Goal: Task Accomplishment & Management: Complete application form

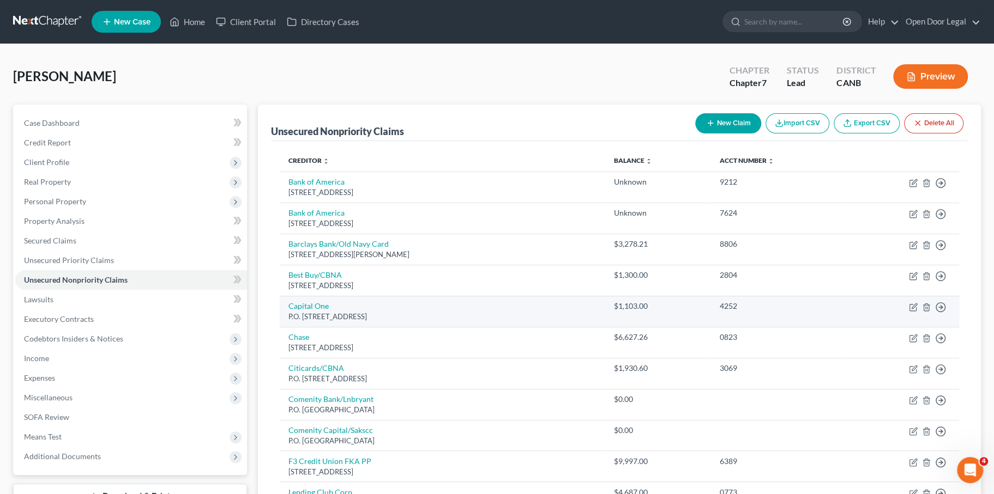
click at [750, 312] on div "4252" at bounding box center [779, 306] width 119 height 11
click at [756, 312] on div "4252" at bounding box center [779, 306] width 119 height 11
click at [903, 327] on td "Move to D Move to E Move to G Move to Notice Only" at bounding box center [903, 311] width 112 height 31
click at [909, 312] on icon "button" at bounding box center [913, 307] width 9 height 9
select select "46"
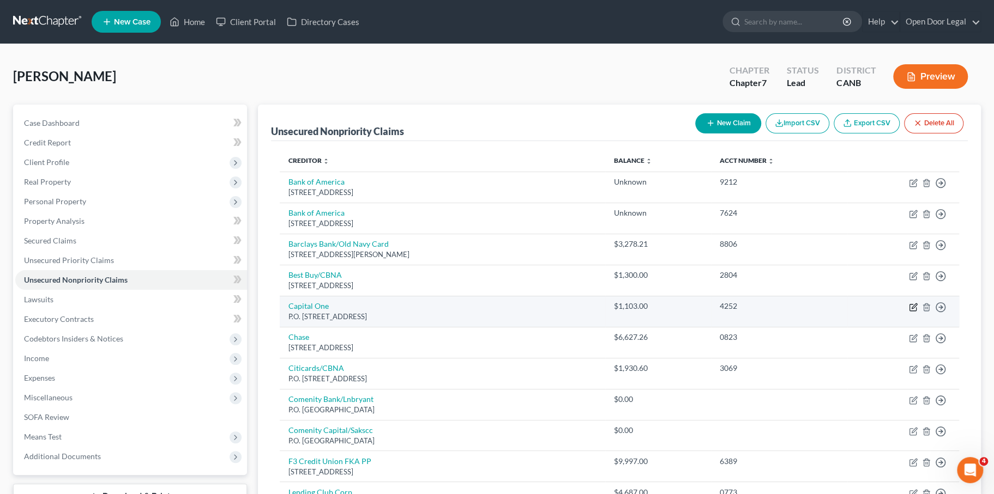
select select "2"
select select "0"
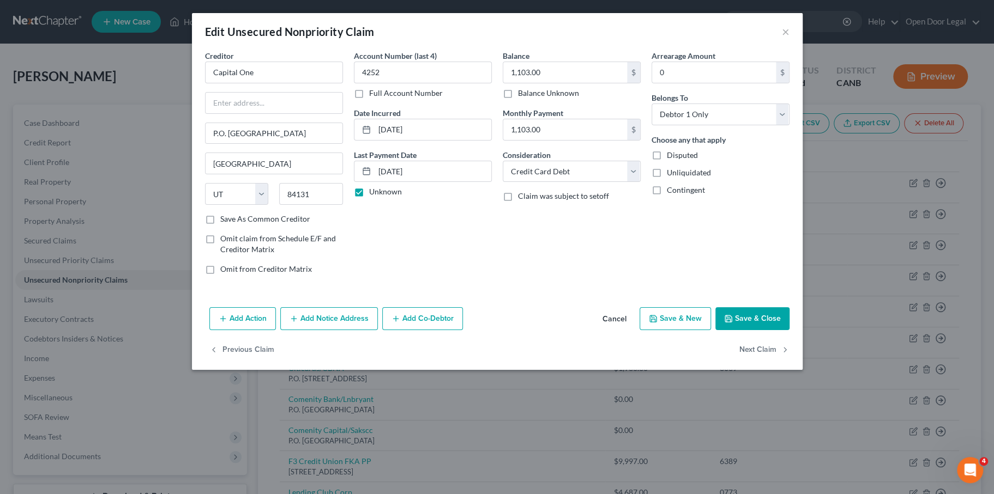
click at [518, 99] on label "Balance Unknown" at bounding box center [548, 93] width 61 height 11
click at [522, 95] on input "Balance Unknown" at bounding box center [525, 91] width 7 height 7
checkbox input "true"
type input "0.00"
click at [565, 140] on input "1,103.00" at bounding box center [565, 129] width 124 height 21
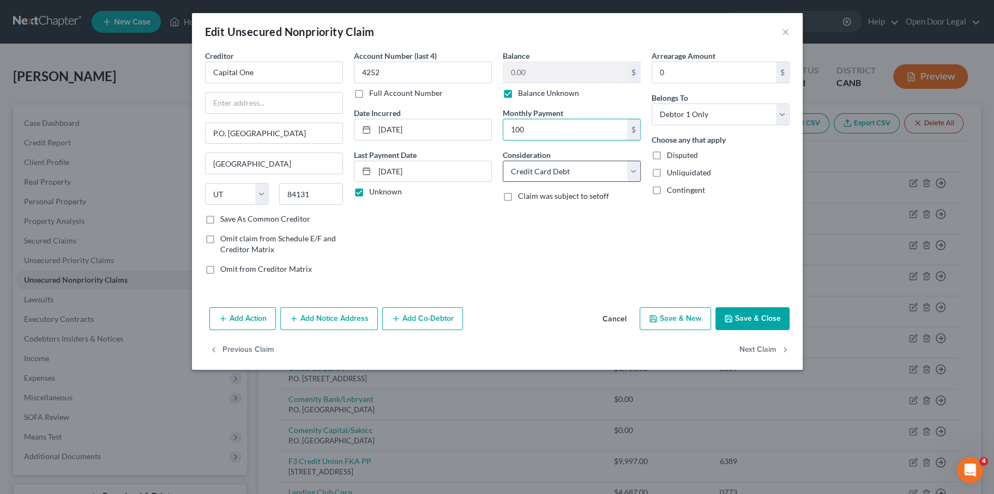
type input "100.00"
drag, startPoint x: 389, startPoint y: 98, endPoint x: 318, endPoint y: 94, distance: 71.0
click at [348, 94] on div "Account Number (last 4) 4252 Full Account Number Date Incurred 11/23/2018 Last …" at bounding box center [422, 166] width 149 height 233
click at [411, 83] on input "text" at bounding box center [423, 73] width 138 height 22
type input "6301"
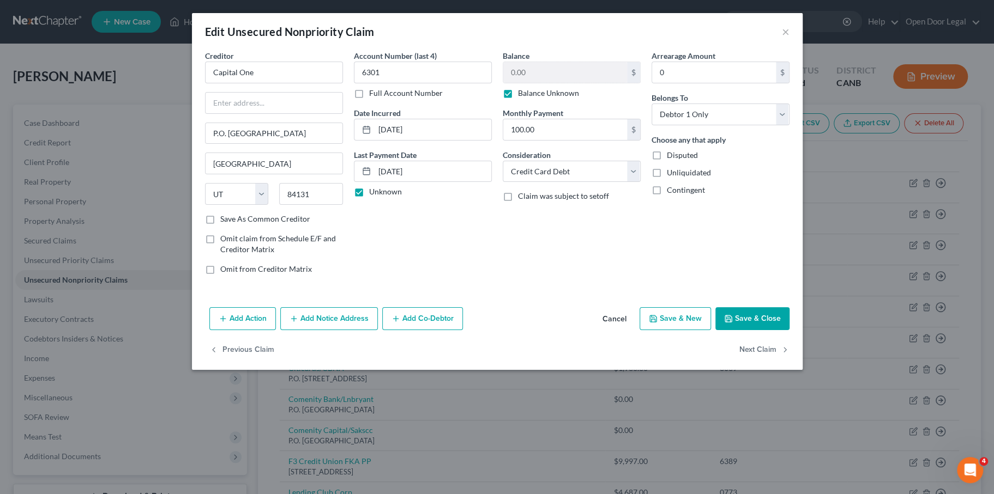
click at [399, 277] on div "Account Number (last 4) 6301 Full Account Number Date Incurred 11/23/2018 Last …" at bounding box center [422, 166] width 149 height 233
drag, startPoint x: 817, startPoint y: 396, endPoint x: 655, endPoint y: 360, distance: 166.4
click at [659, 363] on div "Edit Unsecured Nonpriority Claim × Creditor * Capital One P.O. Box 31293 Salt L…" at bounding box center [497, 191] width 611 height 357
drag, startPoint x: 409, startPoint y: 215, endPoint x: 316, endPoint y: 215, distance: 93.2
click at [348, 215] on div "Account Number (last 4) 6301 Full Account Number Date Incurred 11/23/2018 Last …" at bounding box center [422, 166] width 149 height 233
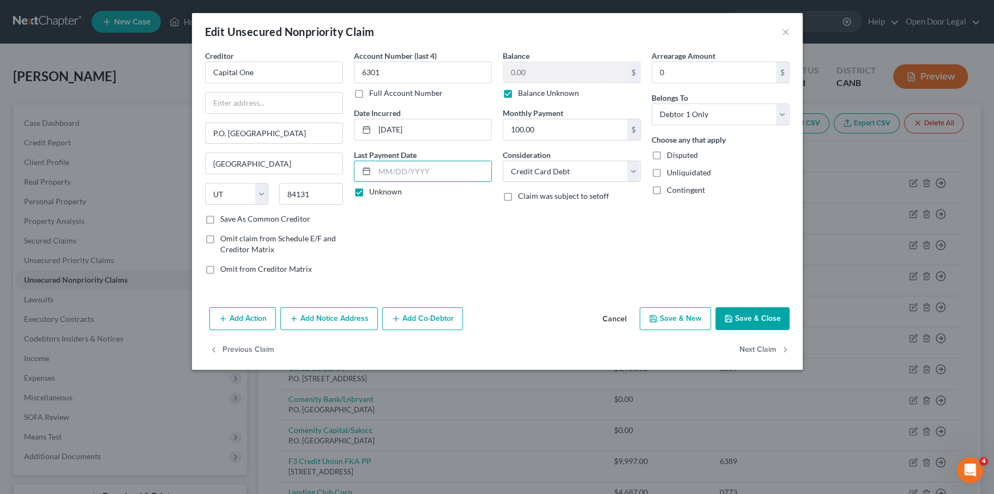
click at [789, 330] on button "Save & Close" at bounding box center [752, 318] width 74 height 23
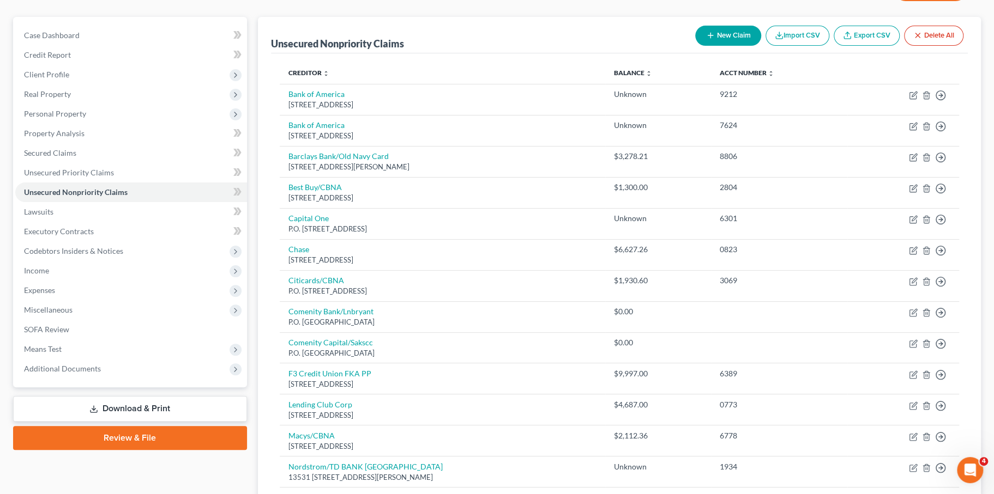
scroll to position [73, 0]
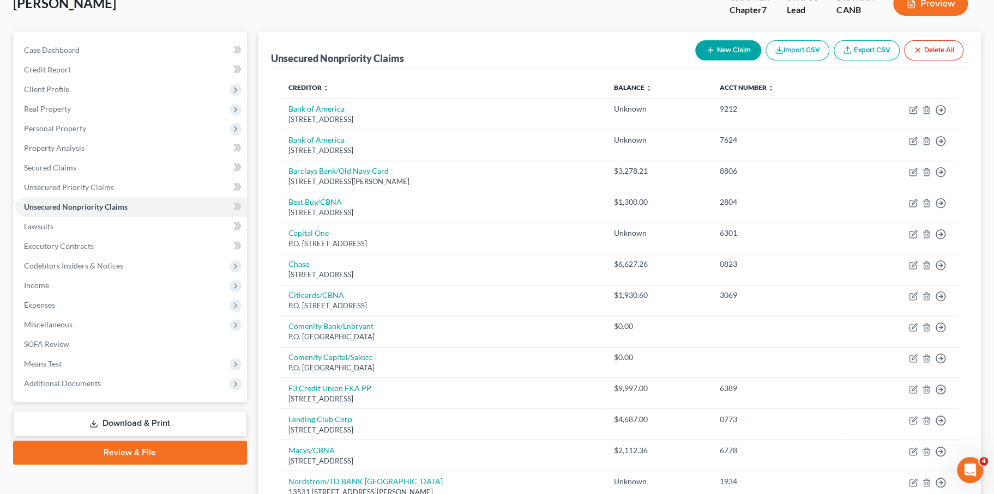
click at [695, 61] on button "New Claim" at bounding box center [728, 50] width 66 height 20
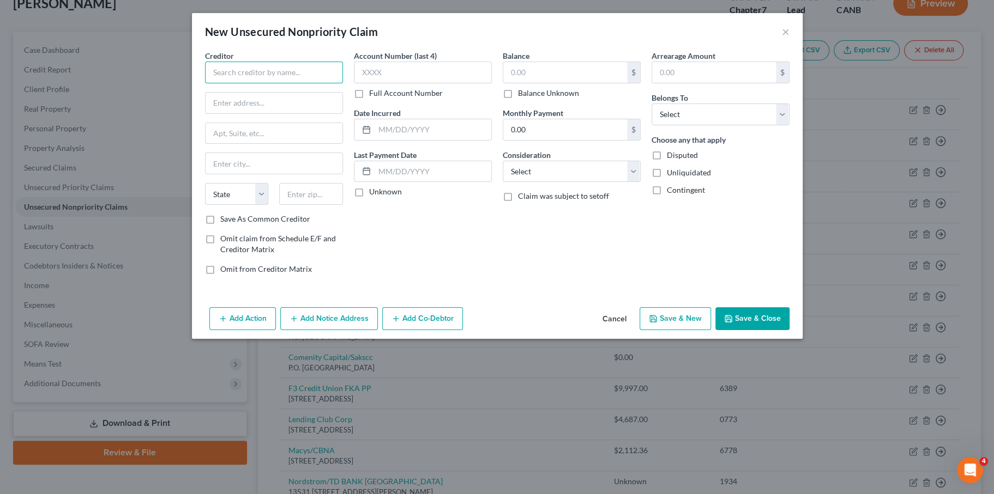
click at [251, 83] on input "text" at bounding box center [274, 73] width 138 height 22
type input "C"
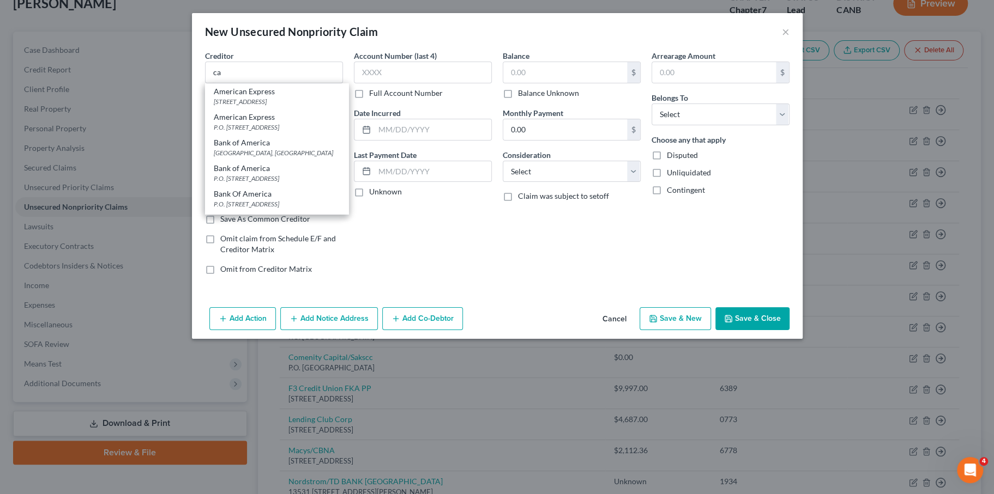
type input "ca"
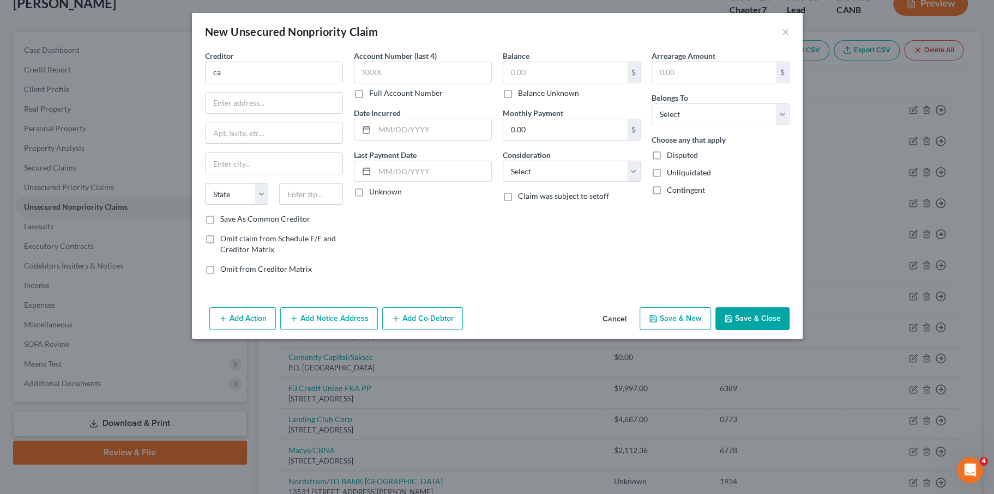
click at [789, 330] on button "Save & Close" at bounding box center [752, 318] width 74 height 23
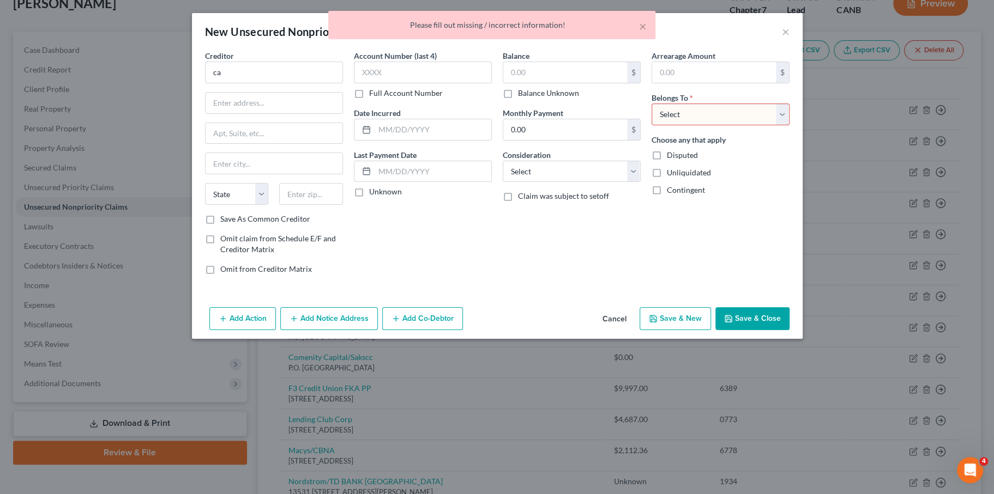
click at [858, 38] on div "× Please fill out missing / incorrect information!" at bounding box center [492, 28] width 994 height 34
click at [635, 330] on button "Cancel" at bounding box center [614, 320] width 41 height 22
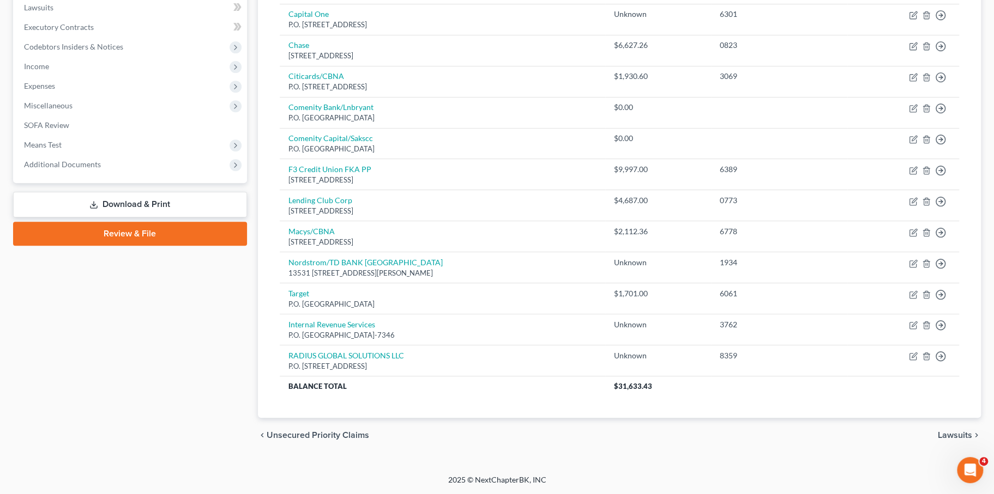
scroll to position [330, 0]
click at [49, 71] on span "Income" at bounding box center [36, 66] width 25 height 9
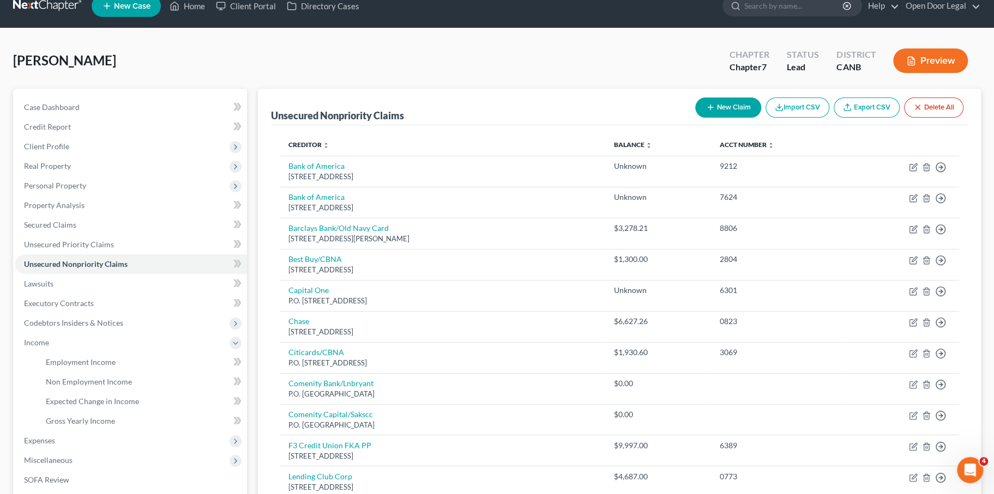
scroll to position [0, 0]
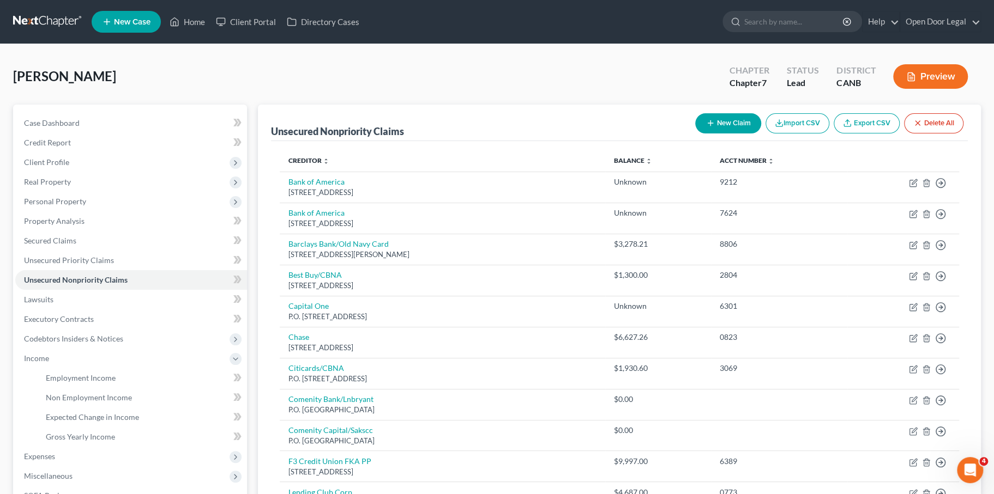
click at [695, 134] on button "New Claim" at bounding box center [728, 123] width 66 height 20
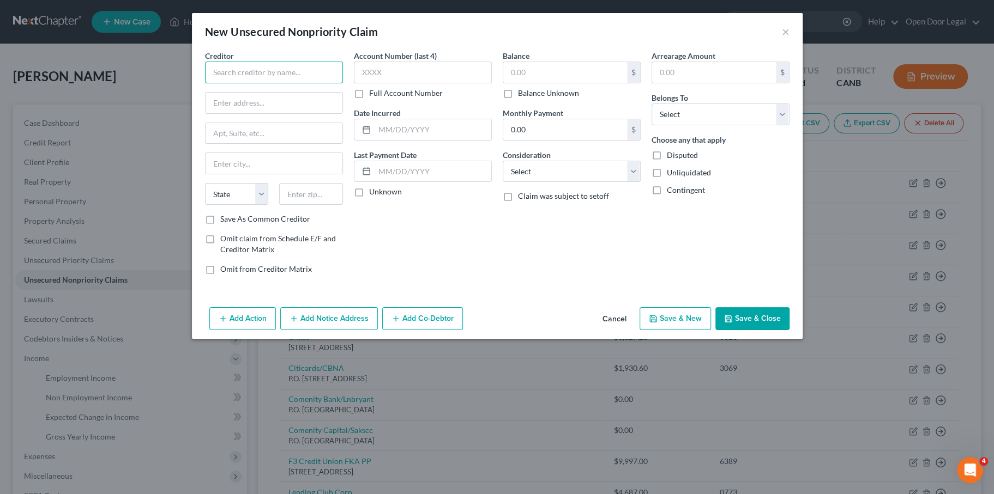
click at [237, 83] on input "text" at bounding box center [274, 73] width 138 height 22
type input "Dep"
click at [206, 113] on input "text" at bounding box center [274, 103] width 137 height 21
paste input "Employment Development Department P.O. Box 2530 Rancho Cordova, CA 95741-2530"
drag, startPoint x: 153, startPoint y: 125, endPoint x: 107, endPoint y: 124, distance: 45.3
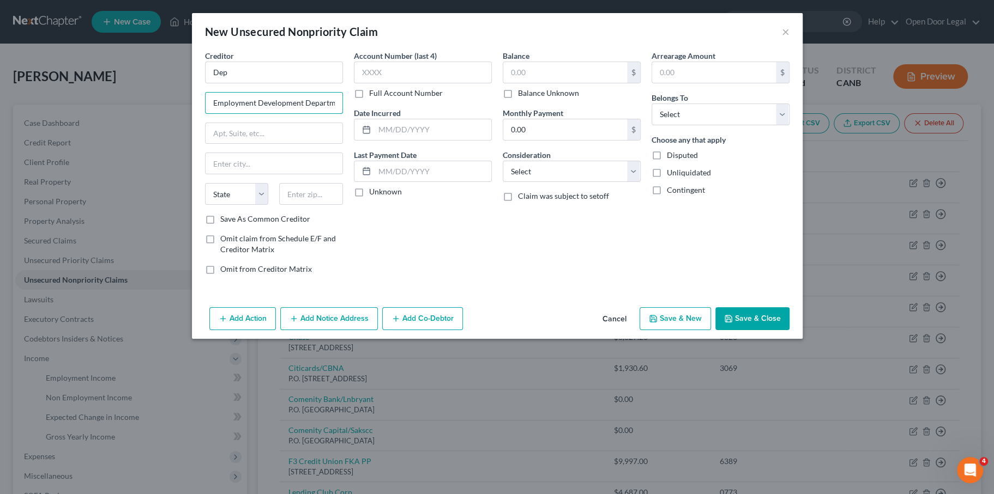
click at [107, 124] on div "New Unsecured Nonpriority Claim × Creditor * Dep Employment Development Departm…" at bounding box center [497, 247] width 994 height 494
drag, startPoint x: 176, startPoint y: 83, endPoint x: 164, endPoint y: 85, distance: 12.7
click at [205, 83] on input "Dep" at bounding box center [274, 73] width 138 height 22
drag, startPoint x: 141, startPoint y: 126, endPoint x: 237, endPoint y: 126, distance: 95.9
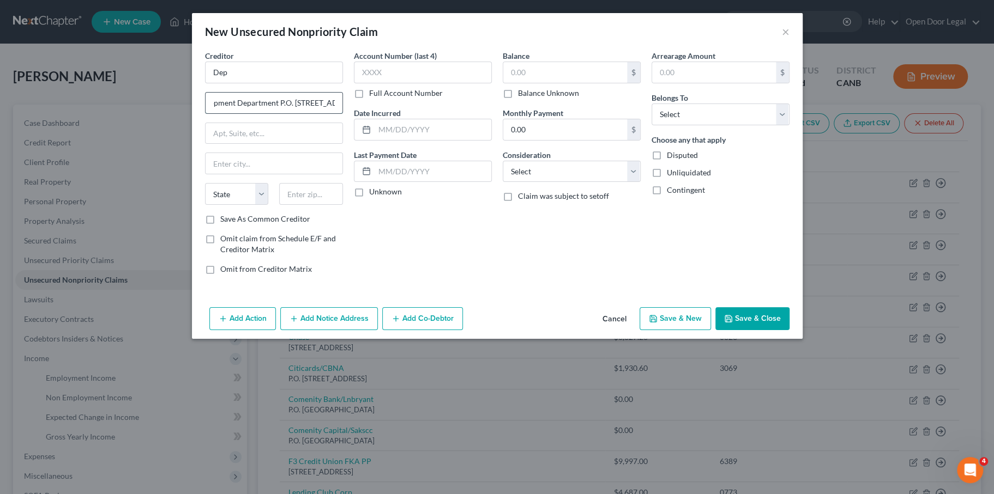
click at [237, 113] on input "Employment Development Department P.O. Box 2530 Rancho Cordova, CA 95741-2530" at bounding box center [274, 103] width 137 height 21
type input "P.O. Box 2530 Rancho Cordova, CA 95741-2530"
drag, startPoint x: 188, startPoint y: 94, endPoint x: 119, endPoint y: 95, distance: 68.7
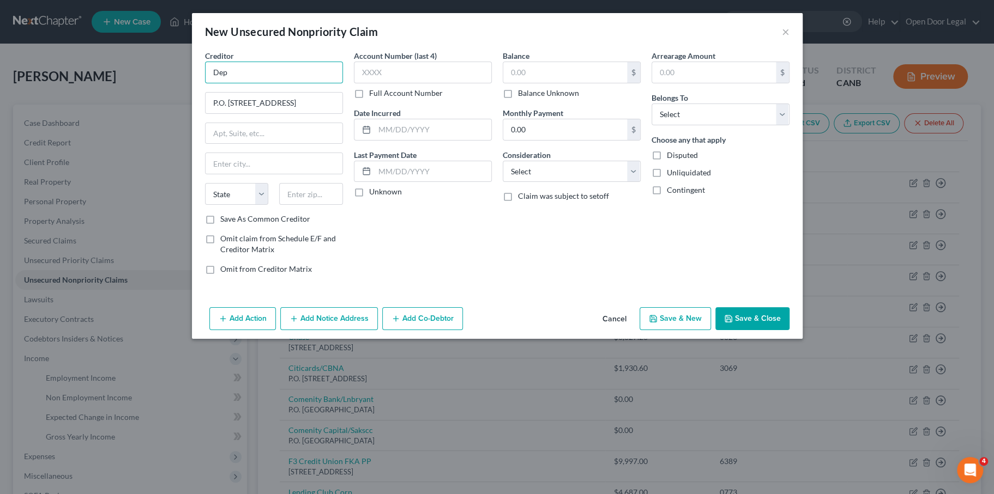
click at [192, 95] on div "Creditor * Dep P.O. Box 2530 Rancho Cordova, CA 95741-2530 State AL AK AR AZ CA…" at bounding box center [497, 176] width 611 height 253
paste input "Employment Development Department"
drag, startPoint x: 145, startPoint y: 92, endPoint x: 111, endPoint y: 92, distance: 33.8
click at [111, 92] on div "New Unsecured Nonpriority Claim × Creditor * Employment Development Department …" at bounding box center [497, 247] width 994 height 494
type input "Employment Development Department"
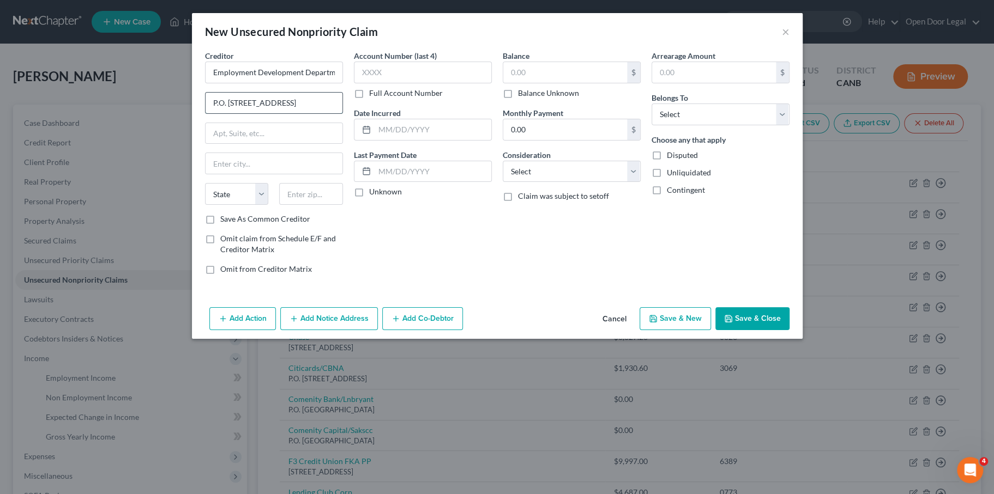
drag, startPoint x: 141, startPoint y: 125, endPoint x: 149, endPoint y: 122, distance: 8.8
click at [206, 113] on input "P.O. Box 2530 Rancho Cordova, CA 95741-2530" at bounding box center [274, 103] width 137 height 21
click at [206, 144] on input "text" at bounding box center [274, 133] width 137 height 21
drag, startPoint x: 140, startPoint y: 132, endPoint x: 339, endPoint y: 127, distance: 199.1
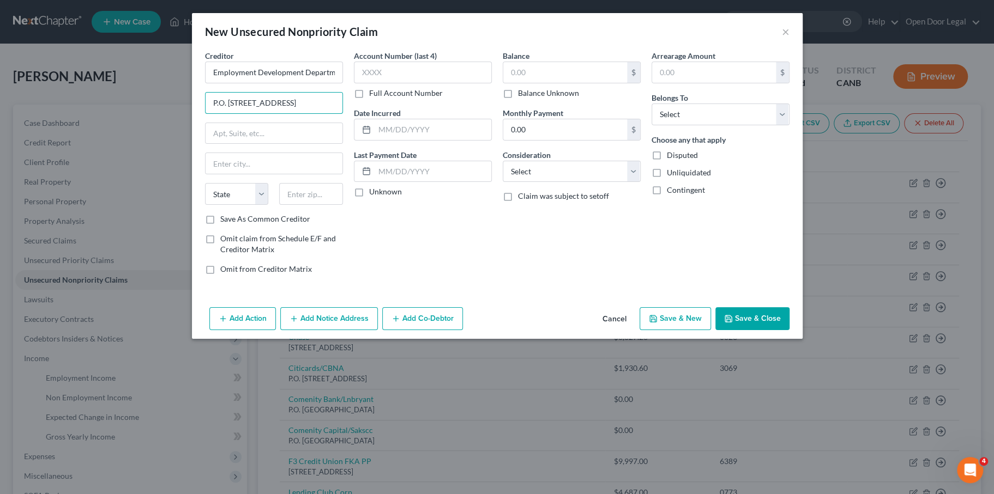
click at [344, 131] on div "Creditor * Employment Development Department P.O. Box 2530 Rancho Cordova, CA 9…" at bounding box center [497, 166] width 595 height 233
paste input "PO Box 826218 Sacramento, CA 94230-6218"
drag, startPoint x: 177, startPoint y: 126, endPoint x: 226, endPoint y: 125, distance: 49.6
click at [226, 113] on input "PO Box 826218 Sacramento, CA 94230-6218" at bounding box center [274, 103] width 137 height 21
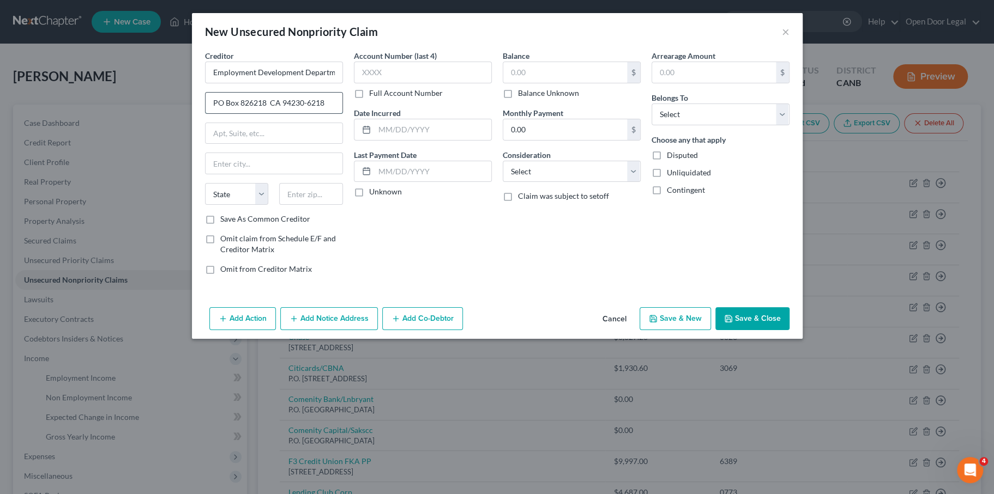
scroll to position [0, 0]
type input "PO Box 826218 CA 94230-6218"
click at [206, 174] on input "text" at bounding box center [274, 163] width 137 height 21
paste input "Sacramento,"
type input "Sacramento,"
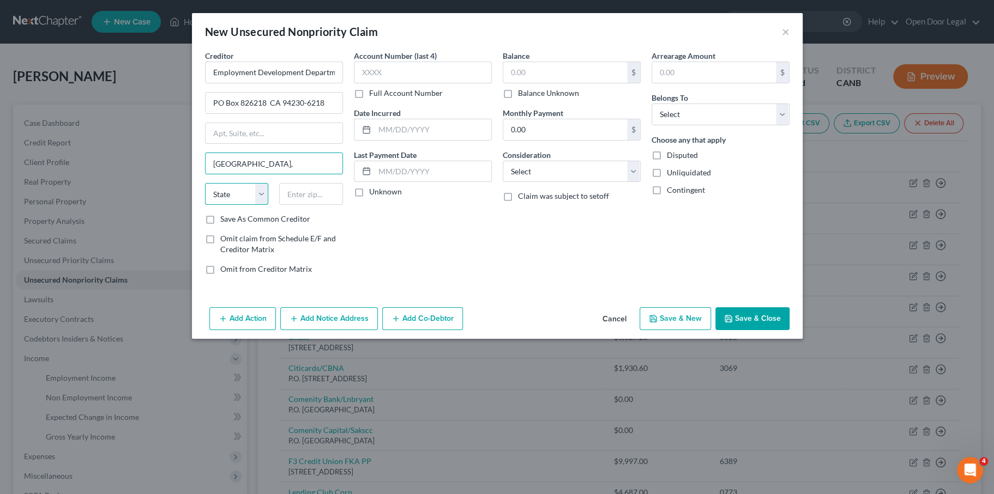
click at [205, 205] on select "State AL AK AR AZ CA CO CT DE DC FL GA GU HI ID IL IN IA KS KY LA ME MD MA MI M…" at bounding box center [237, 194] width 64 height 22
select select "4"
click at [205, 205] on select "State AL AK AR AZ CA CO CT DE DC FL GA GU HI ID IL IN IA KS KY LA ME MD MA MI M…" at bounding box center [237, 194] width 64 height 22
click at [214, 174] on input "Sacramento," at bounding box center [274, 163] width 137 height 21
type input "Sacramento"
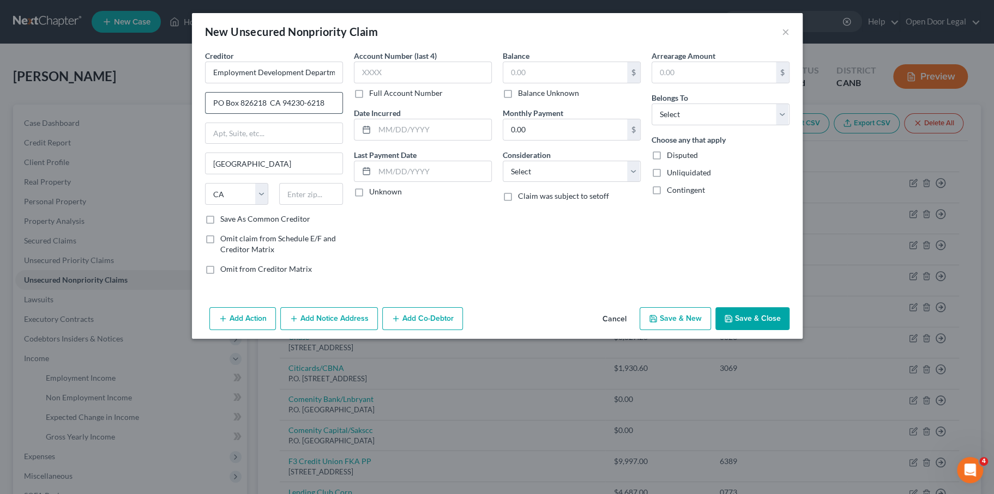
drag, startPoint x: 226, startPoint y: 122, endPoint x: 285, endPoint y: 124, distance: 58.9
click at [290, 113] on input "PO Box 826218 CA 94230-6218" at bounding box center [274, 103] width 137 height 21
type input "PO Box 826218 CA"
click at [279, 205] on input "text" at bounding box center [311, 194] width 64 height 22
paste input "94230-6218"
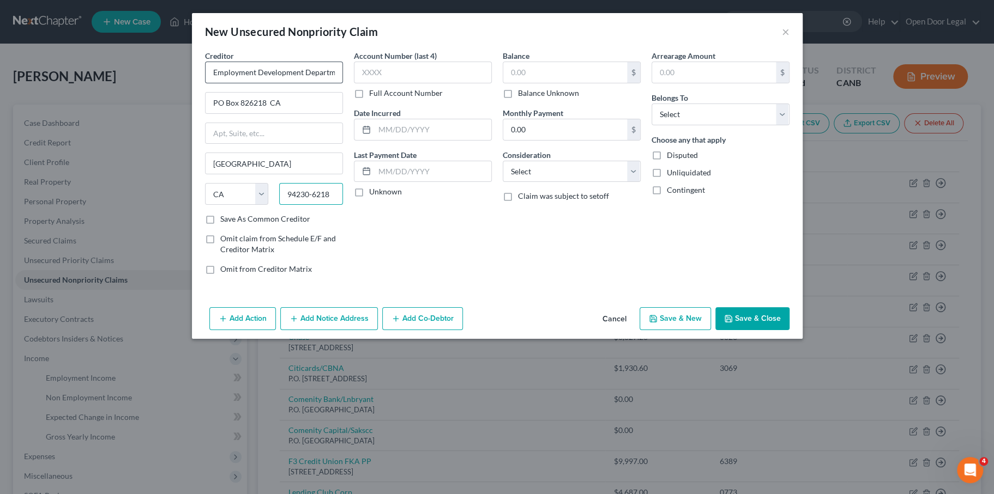
type input "94230-6218"
drag, startPoint x: 263, startPoint y: 87, endPoint x: 335, endPoint y: 88, distance: 71.4
click at [335, 87] on div "Creditor * Employment Development Department PO Box 826218 CA Sacramento State …" at bounding box center [497, 166] width 595 height 233
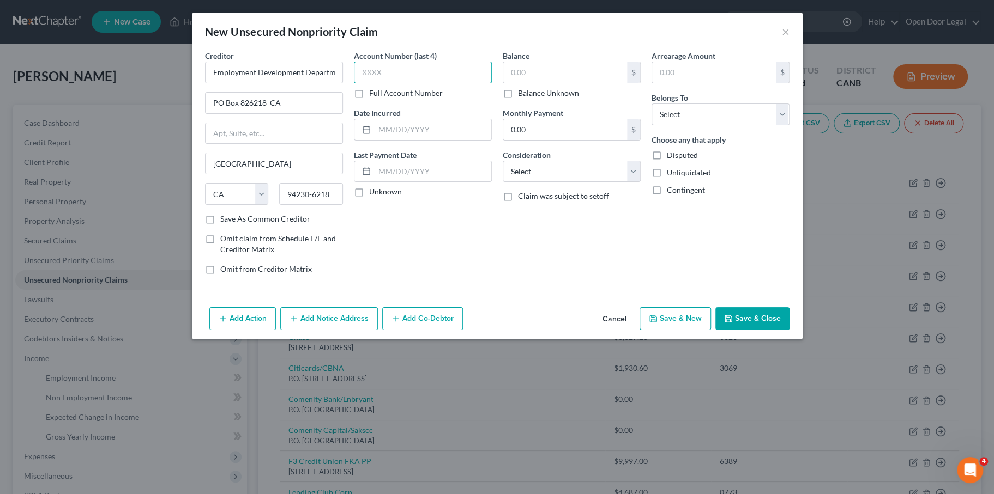
click at [397, 83] on input "text" at bounding box center [423, 73] width 138 height 22
click at [369, 197] on label "Unknown" at bounding box center [385, 191] width 33 height 11
click at [373, 194] on input "Unknown" at bounding box center [376, 189] width 7 height 7
checkbox input "true"
click at [369, 99] on label "Full Account Number" at bounding box center [406, 93] width 74 height 11
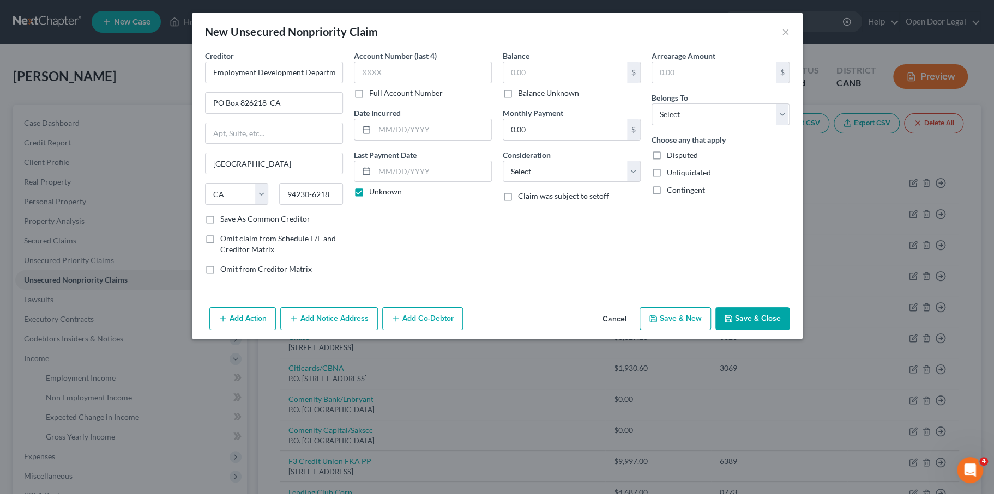
click at [373, 95] on input "Full Account Number" at bounding box center [376, 91] width 7 height 7
click at [369, 99] on label "Full Account Number" at bounding box center [406, 93] width 74 height 11
click at [373, 95] on input "Full Account Number" at bounding box center [376, 91] width 7 height 7
click at [518, 99] on label "Balance Unknown" at bounding box center [548, 93] width 61 height 11
click at [522, 95] on input "Balance Unknown" at bounding box center [525, 91] width 7 height 7
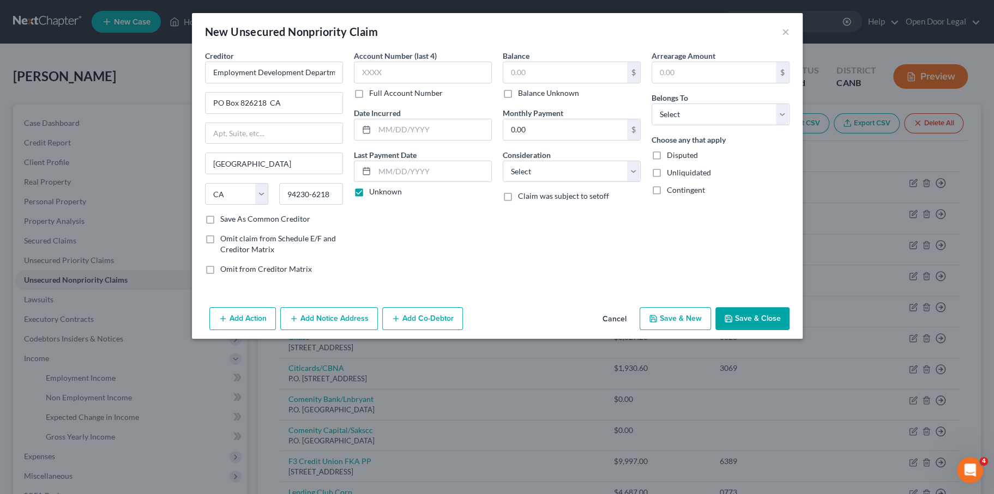
checkbox input "true"
type input "0.00"
click at [715, 125] on select "Select Debtor 1 Only Debtor 2 Only Debtor 1 And Debtor 2 Only At Least One Of T…" at bounding box center [720, 115] width 138 height 22
select select "0"
click at [687, 125] on select "Select Debtor 1 Only Debtor 2 Only Debtor 1 And Debtor 2 Only At Least One Of T…" at bounding box center [720, 115] width 138 height 22
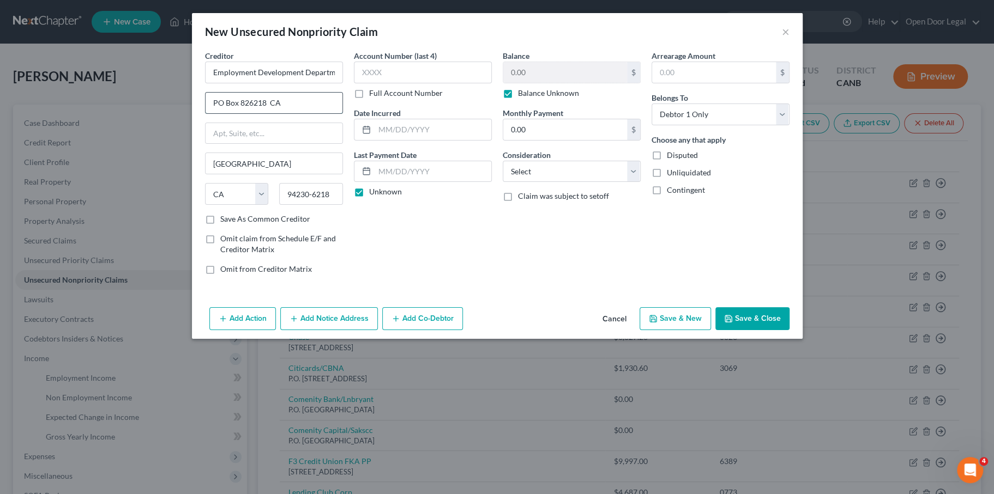
drag, startPoint x: 212, startPoint y: 124, endPoint x: 255, endPoint y: 127, distance: 43.2
click at [255, 113] on input "PO Box 826218 CA" at bounding box center [274, 103] width 137 height 21
type input "PO Box 826218"
click at [362, 99] on div "Account Number (last 4) Full Account Number" at bounding box center [423, 74] width 138 height 49
click at [363, 83] on input "text" at bounding box center [423, 73] width 138 height 22
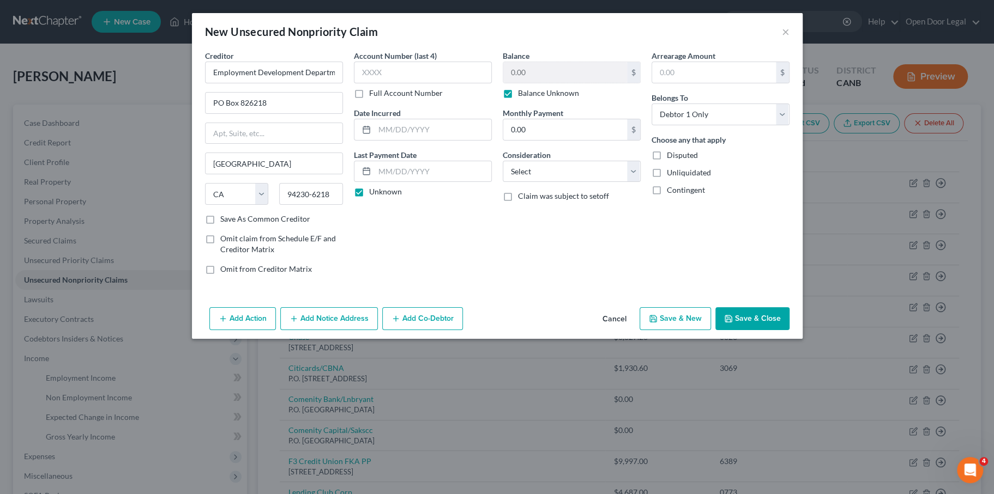
click at [789, 330] on button "Save & Close" at bounding box center [752, 318] width 74 height 23
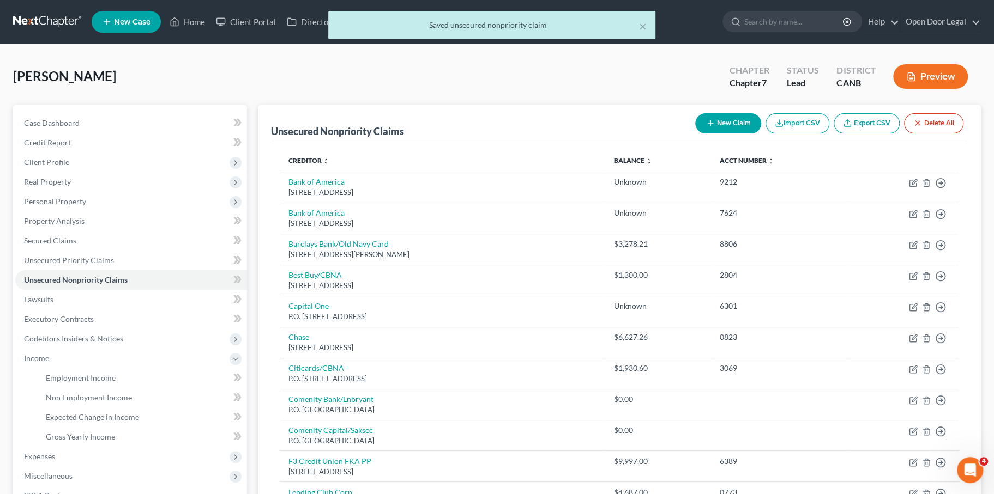
click at [695, 134] on button "New Claim" at bounding box center [728, 123] width 66 height 20
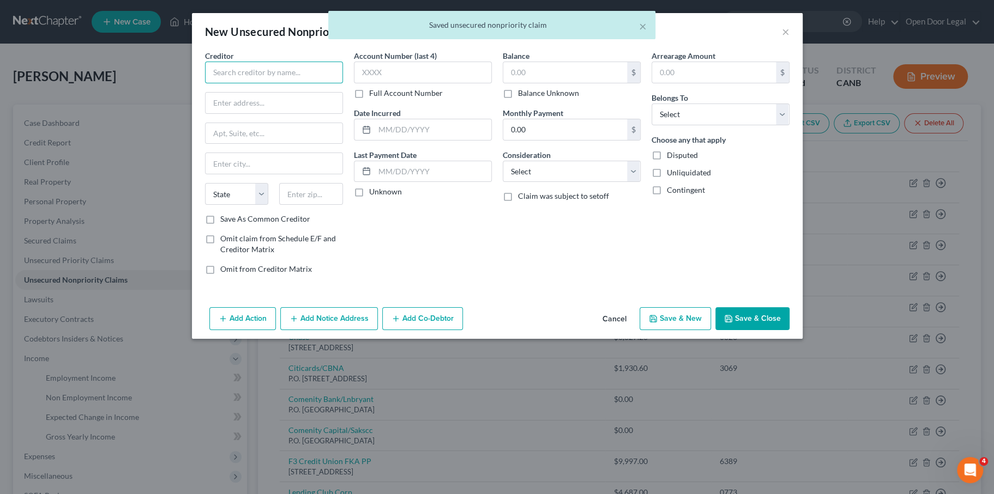
click at [205, 83] on input "text" at bounding box center [274, 73] width 138 height 22
paste input "Suite 700 Salt Lake City, UT 84107-"
type input "Suite 700 Salt Lake City, UT 84107-"
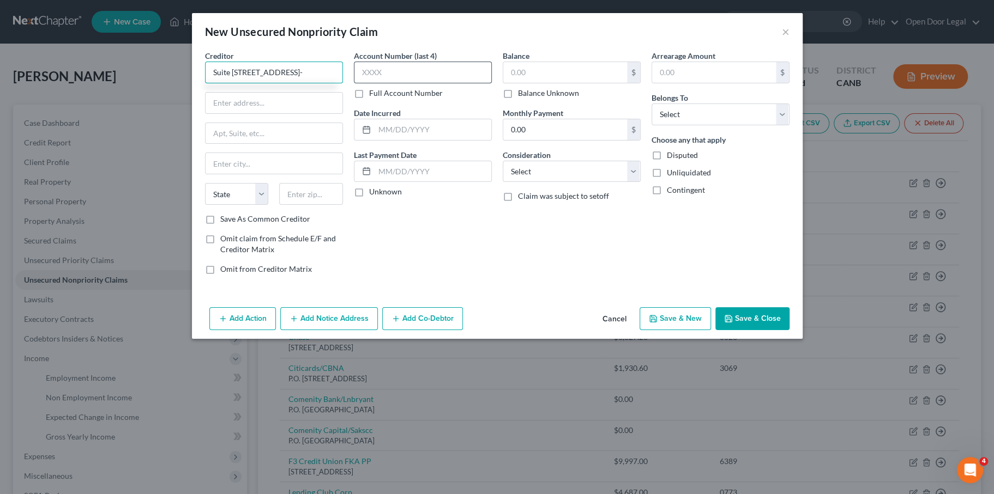
drag, startPoint x: 140, startPoint y: 83, endPoint x: 321, endPoint y: 89, distance: 180.5
click at [324, 92] on div "Creditor * Suite 700 Salt Lake City, UT 84107- State AL AK AR AZ CA CO CT DE DC…" at bounding box center [497, 166] width 595 height 233
click at [206, 144] on input "text" at bounding box center [274, 133] width 137 height 21
click at [206, 113] on input "text" at bounding box center [274, 103] width 137 height 21
paste input "Suite 700 Salt Lake City, UT 84107-"
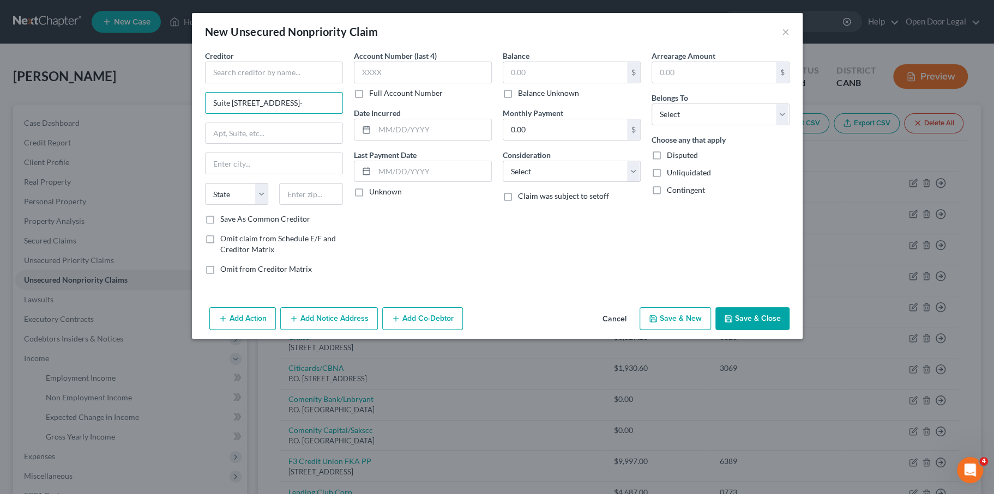
drag, startPoint x: 160, startPoint y: 128, endPoint x: 77, endPoint y: 119, distance: 83.3
click at [77, 119] on div "New Unsecured Nonpriority Claim × Creditor * Suite 700 Salt Lake City, UT 84107…" at bounding box center [497, 247] width 994 height 494
drag, startPoint x: 185, startPoint y: 128, endPoint x: 241, endPoint y: 132, distance: 56.4
click at [241, 113] on input "Suite 700 Salt Lake City, UT 84107-" at bounding box center [274, 103] width 137 height 21
type input "Suite 700 UT 84107-"
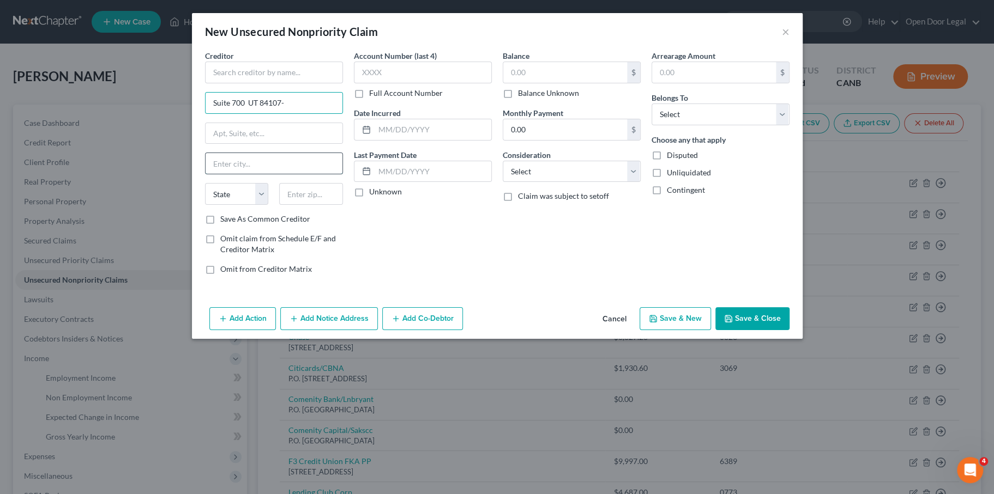
click at [206, 174] on input "text" at bounding box center [274, 163] width 137 height 21
paste input "Salt Lake City,"
type input "Salt Lake City"
drag, startPoint x: 199, startPoint y: 123, endPoint x: 185, endPoint y: 124, distance: 13.6
click at [206, 113] on input "Suite 700 UT 84107-" at bounding box center [274, 103] width 137 height 21
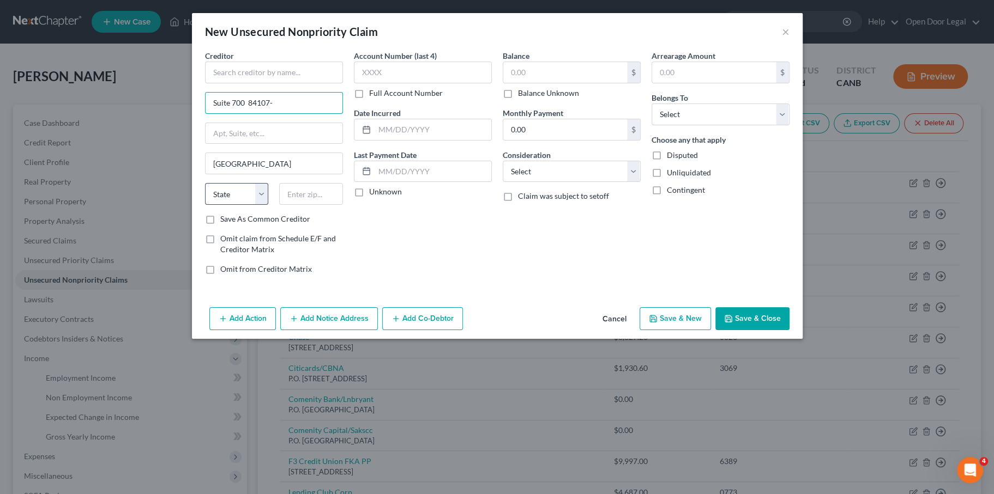
type input "Suite 700 84107-"
click at [205, 205] on select "State AL AK AR AZ CA CO CT DE DC FL GA GU HI ID IL IN IA KS KY LA ME MD MA MI M…" at bounding box center [237, 194] width 64 height 22
select select "46"
click at [205, 205] on select "State AL AK AR AZ CA CO CT DE DC FL GA GU HI ID IL IN IA KS KY LA ME MD MA MI M…" at bounding box center [237, 194] width 64 height 22
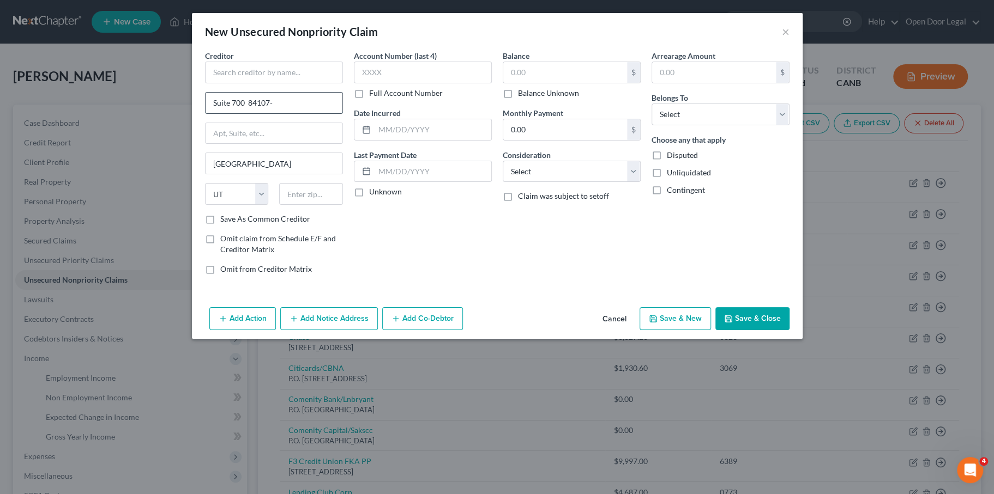
click at [236, 113] on input "Suite 700 84107-" at bounding box center [274, 103] width 137 height 21
drag, startPoint x: 185, startPoint y: 127, endPoint x: 213, endPoint y: 128, distance: 27.8
click at [213, 113] on input "Suite 700 84107-" at bounding box center [274, 103] width 137 height 21
click at [214, 113] on input "Suite 700 -" at bounding box center [274, 103] width 137 height 21
type input "Suite 700"
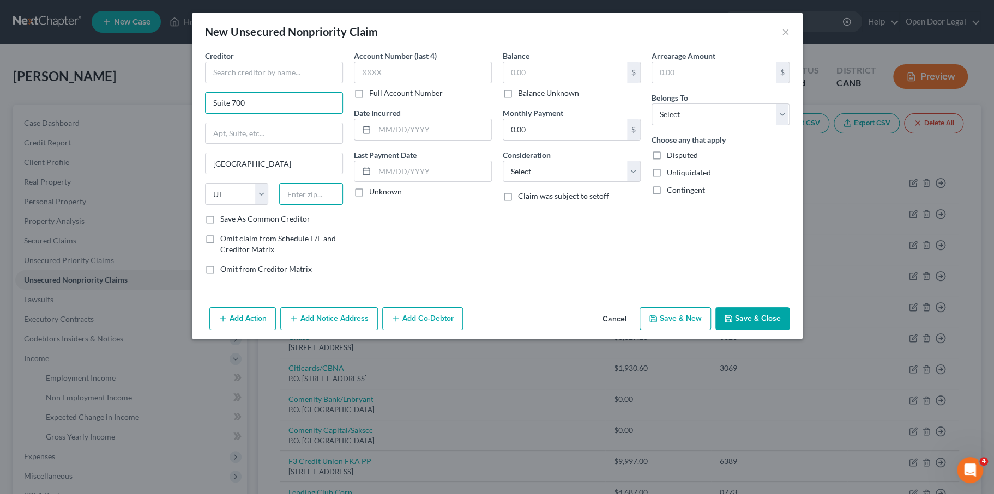
click at [279, 205] on input "text" at bounding box center [311, 194] width 64 height 22
paste input "84107"
type input "84107"
click at [360, 283] on div "Account Number (last 4) Full Account Number Date Incurred Last Payment Date Unk…" at bounding box center [422, 166] width 149 height 233
click at [535, 83] on input "text" at bounding box center [565, 72] width 124 height 21
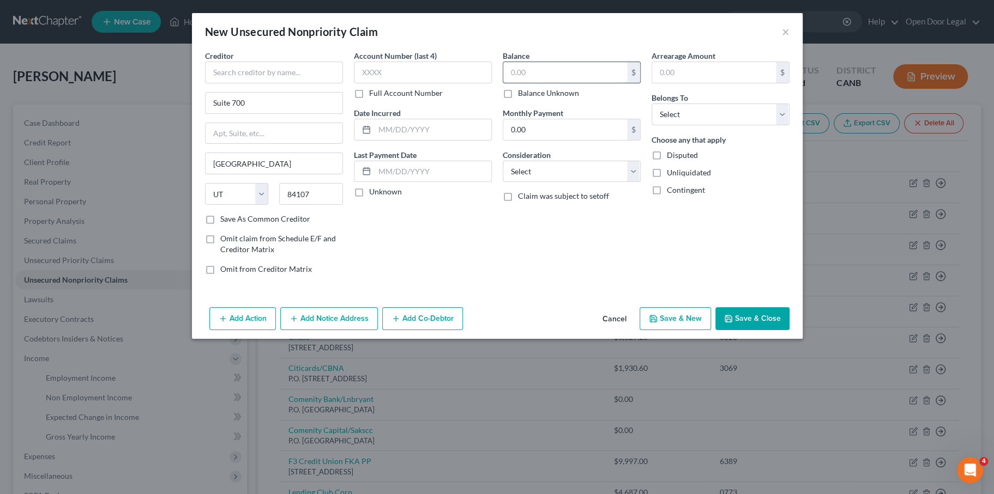
paste input "$1262.25"
type input "$1262.25"
click at [369, 99] on label "Full Account Number" at bounding box center [406, 93] width 74 height 11
click at [373, 95] on input "Full Account Number" at bounding box center [376, 91] width 7 height 7
click at [354, 83] on input "text" at bounding box center [423, 73] width 138 height 22
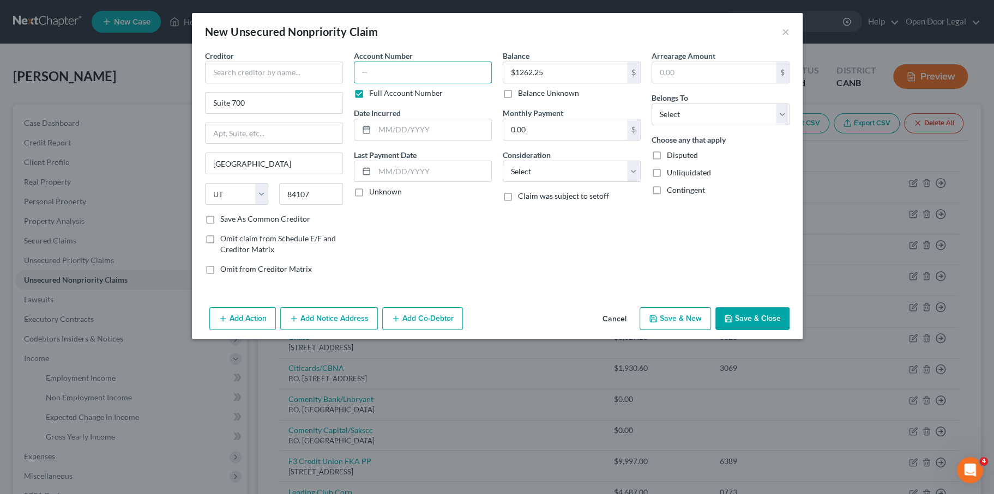
paste input "000465723"
drag, startPoint x: 355, startPoint y: 95, endPoint x: 310, endPoint y: 89, distance: 45.2
click at [310, 89] on div "Creditor * Suite 700 Salt Lake City State AL AK AR AZ CA CO CT DE DC FL GA GU H…" at bounding box center [497, 166] width 595 height 233
type input "5723"
click at [369, 99] on label "Full Account Number" at bounding box center [406, 93] width 74 height 11
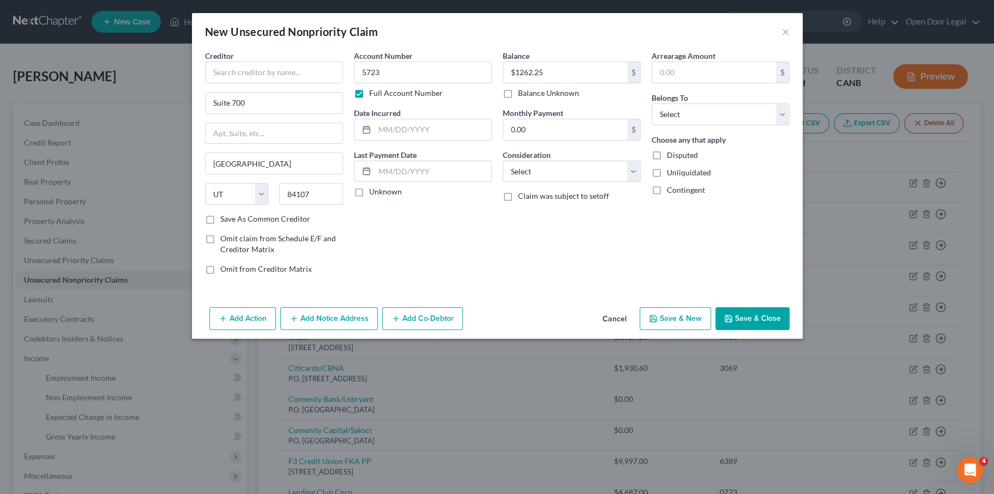
click at [373, 95] on input "Full Account Number" at bounding box center [376, 91] width 7 height 7
click at [369, 197] on label "Unknown" at bounding box center [385, 191] width 33 height 11
click at [373, 194] on input "Unknown" at bounding box center [376, 189] width 7 height 7
checkbox input "true"
click at [766, 125] on select "Select Debtor 1 Only Debtor 2 Only Debtor 1 And Debtor 2 Only At Least One Of T…" at bounding box center [720, 115] width 138 height 22
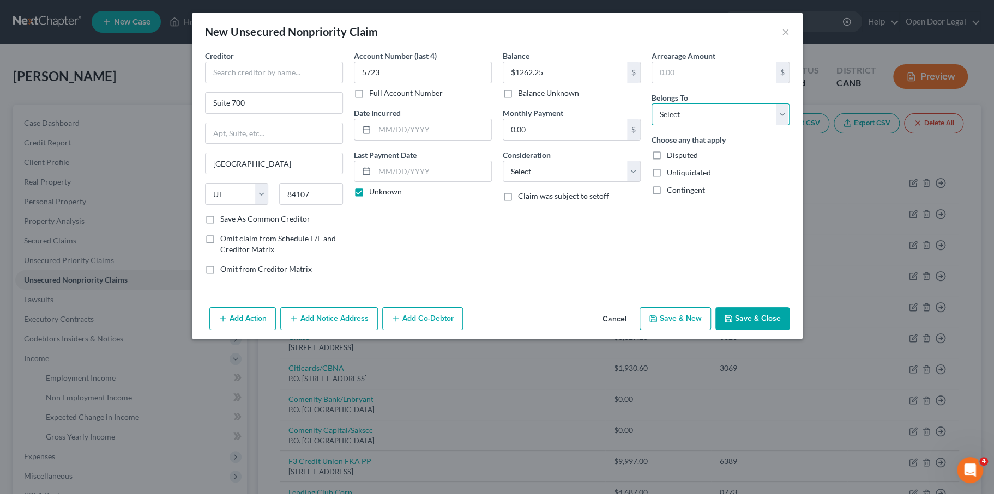
select select "0"
click at [687, 125] on select "Select Debtor 1 Only Debtor 2 Only Debtor 1 And Debtor 2 Only At Least One Of T…" at bounding box center [720, 115] width 138 height 22
click at [224, 83] on input "text" at bounding box center [274, 73] width 138 height 22
click at [220, 83] on input "text" at bounding box center [274, 73] width 138 height 22
paste input "[GEOGRAPHIC_DATA]"
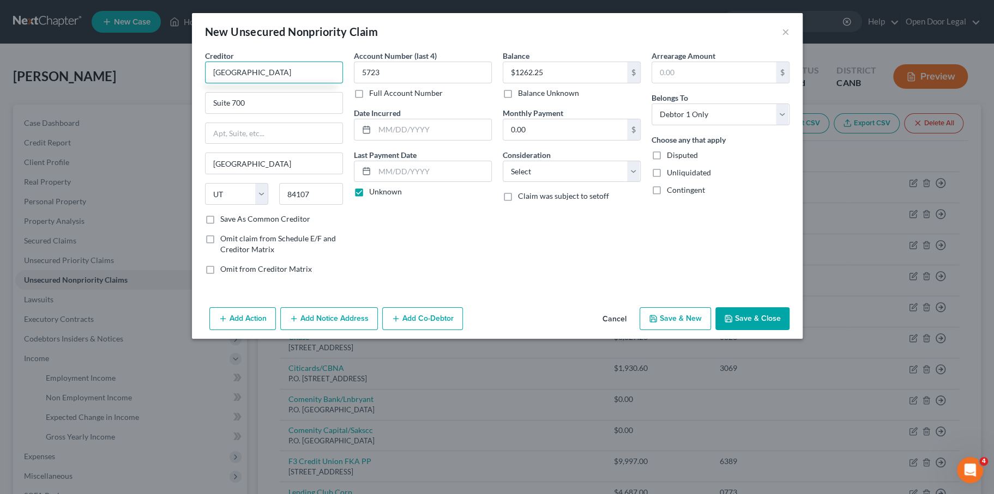
type input "[GEOGRAPHIC_DATA]"
click at [789, 330] on button "Save & Close" at bounding box center [752, 318] width 74 height 23
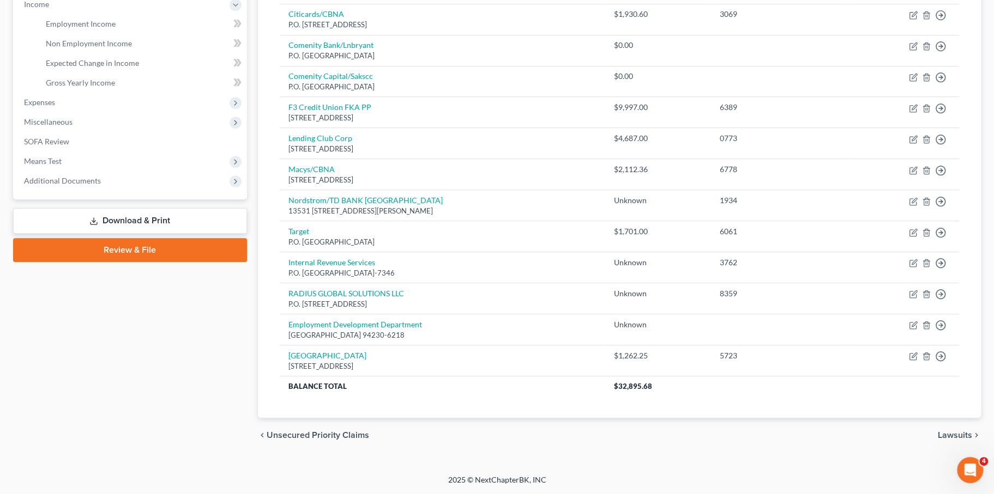
scroll to position [490, 0]
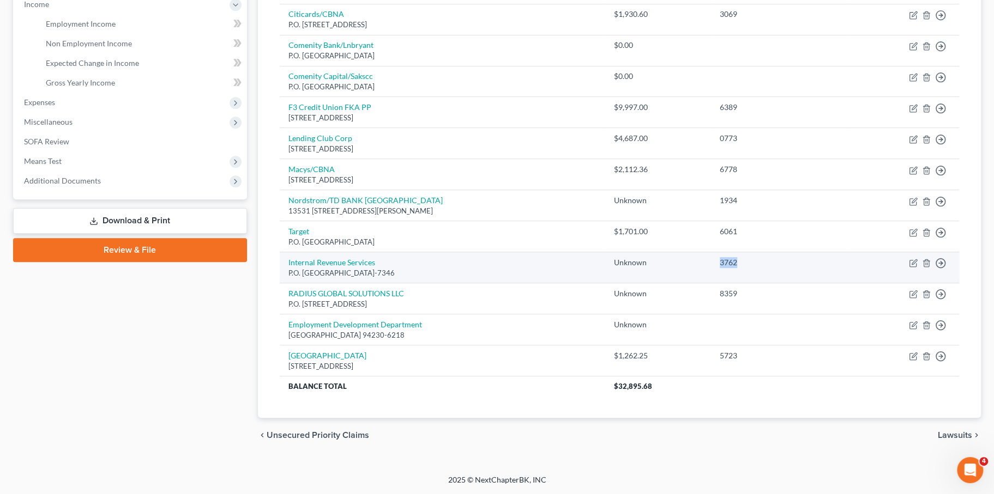
drag, startPoint x: 735, startPoint y: 272, endPoint x: 762, endPoint y: 272, distance: 27.3
click at [762, 268] on div "3762" at bounding box center [779, 262] width 119 height 11
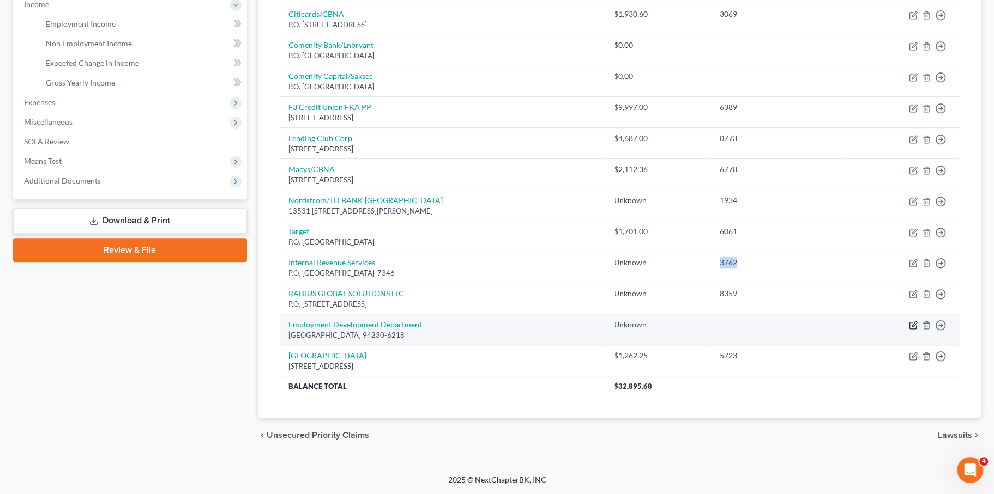
click at [909, 330] on icon "button" at bounding box center [913, 325] width 9 height 9
select select "4"
select select "0"
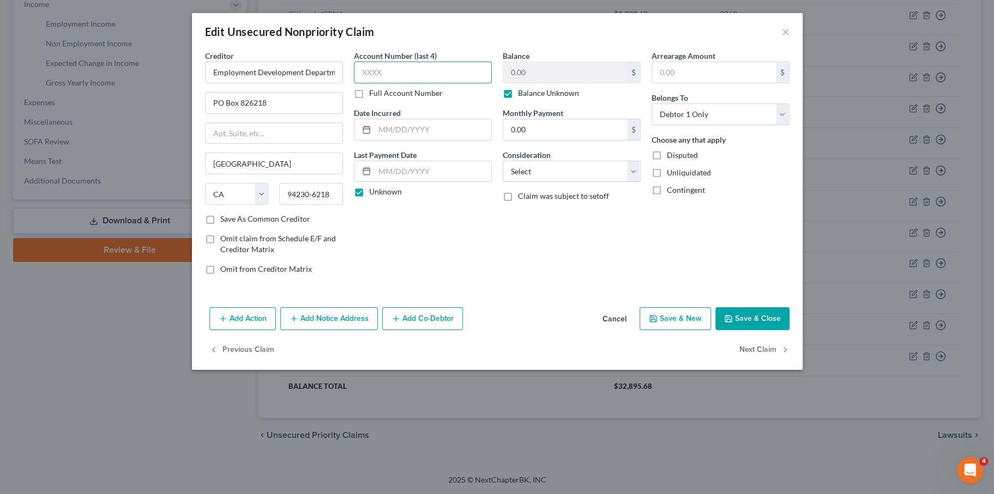
click at [387, 83] on input "text" at bounding box center [423, 73] width 138 height 22
type input "8800"
click at [627, 140] on input "0.00" at bounding box center [565, 129] width 124 height 21
type input "150.00"
click at [572, 183] on select "Select Cable / Satellite Services Collection Agency Credit Card Debt Debt Couns…" at bounding box center [572, 172] width 138 height 22
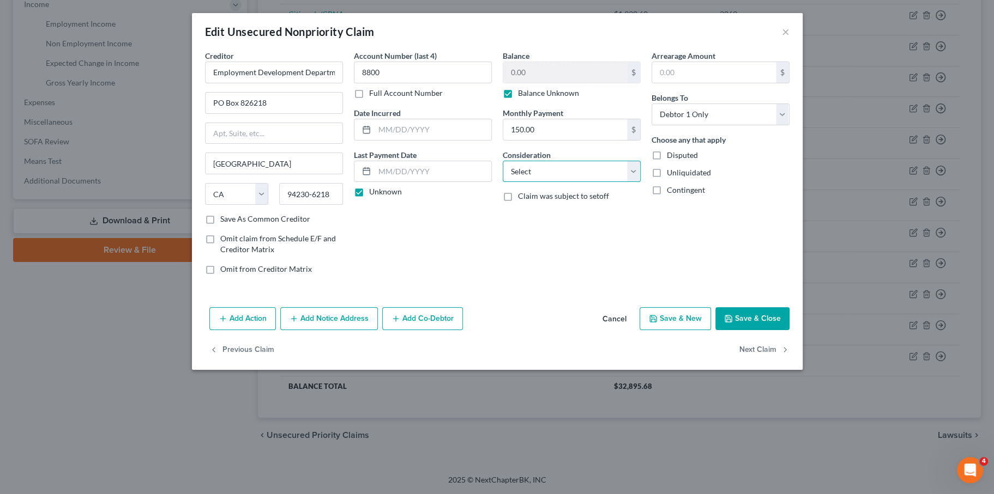
select select "14"
click at [503, 183] on select "Select Cable / Satellite Services Collection Agency Credit Card Debt Debt Couns…" at bounding box center [572, 172] width 138 height 22
click at [563, 224] on input "text" at bounding box center [571, 213] width 137 height 21
click at [526, 224] on input "text" at bounding box center [571, 213] width 137 height 21
type input "o"
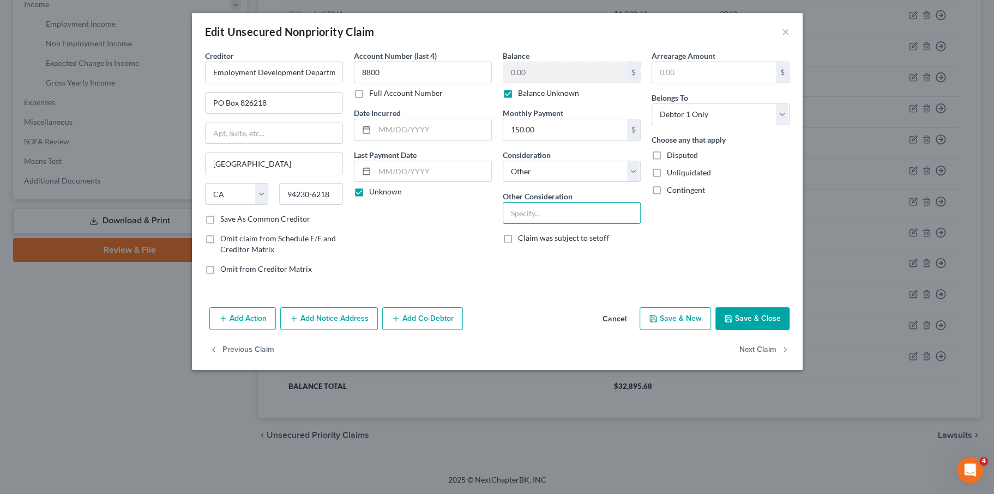
click at [789, 330] on button "Save & Close" at bounding box center [752, 318] width 74 height 23
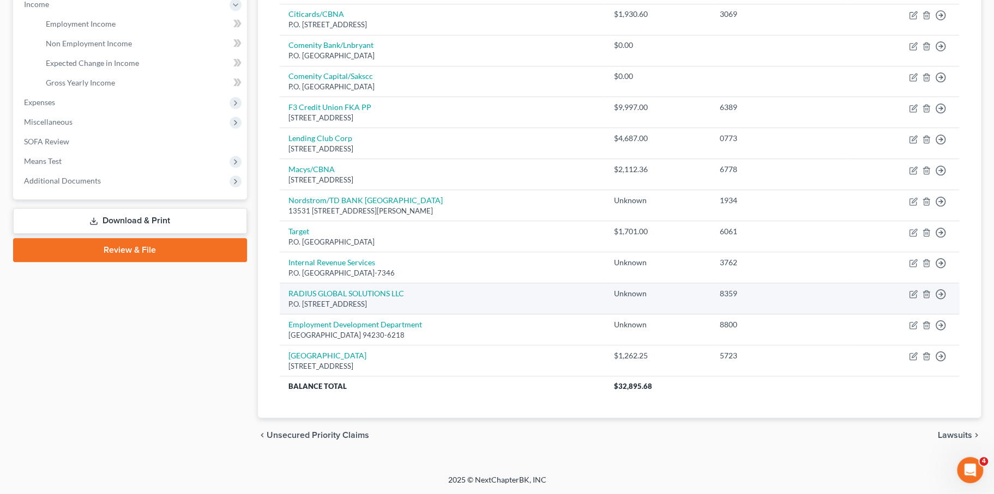
scroll to position [395, 0]
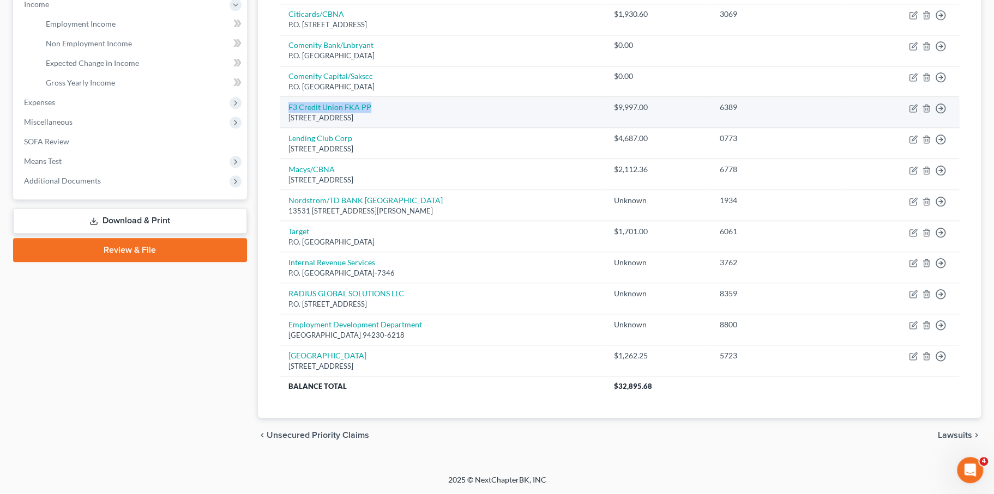
drag, startPoint x: 418, startPoint y: 173, endPoint x: 295, endPoint y: 172, distance: 122.7
click at [294, 128] on td "F3 Credit Union FKA PP 1040 Leigh Ave, San Jose, CA 95126" at bounding box center [443, 112] width 326 height 31
copy link "F3 Credit Union FKA PP"
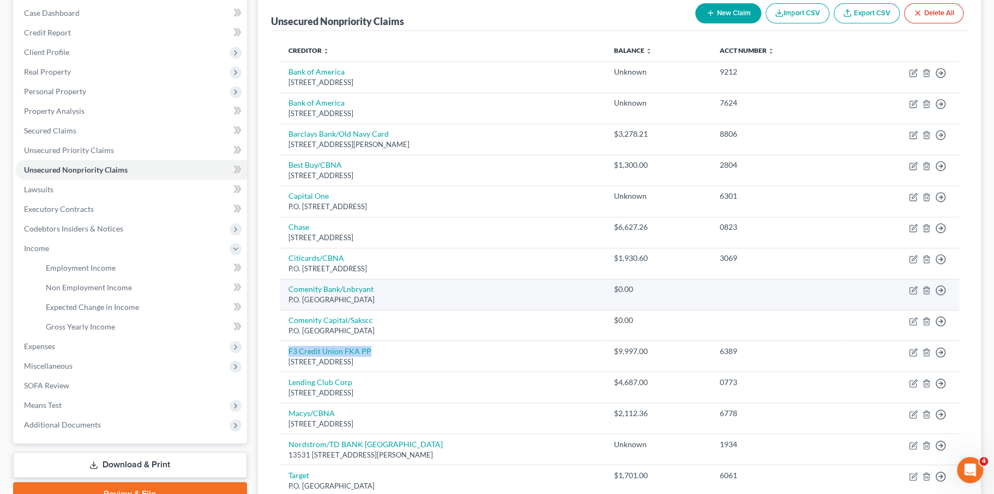
scroll to position [0, 0]
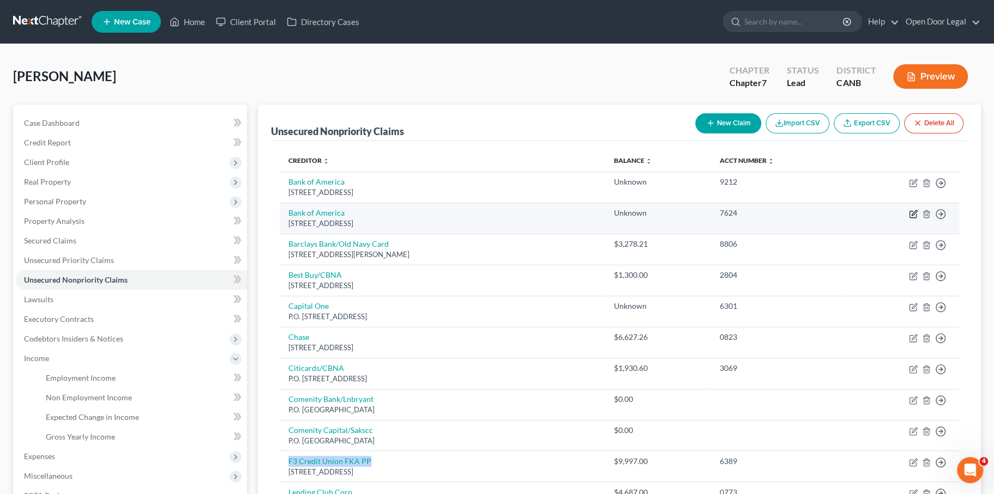
click at [909, 219] on icon "button" at bounding box center [913, 214] width 9 height 9
select select "45"
select select "2"
select select "0"
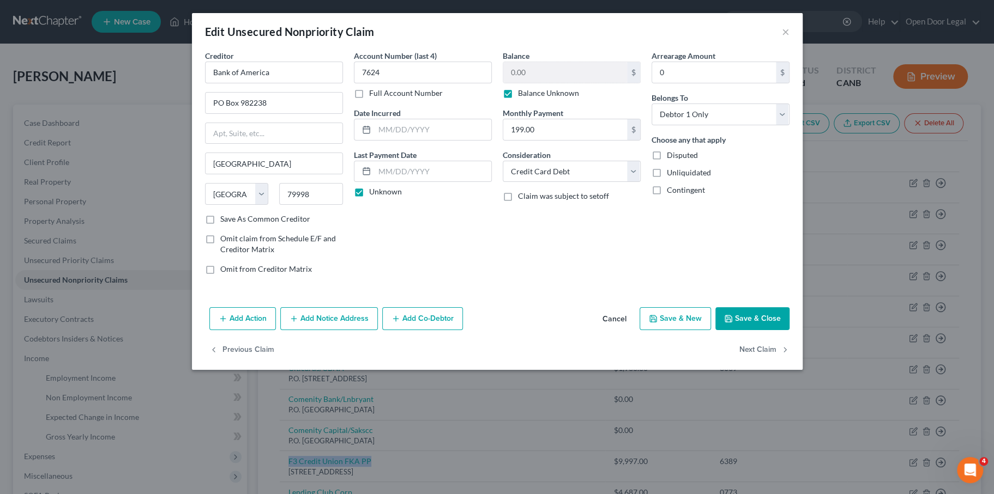
click at [635, 330] on button "Cancel" at bounding box center [614, 320] width 41 height 22
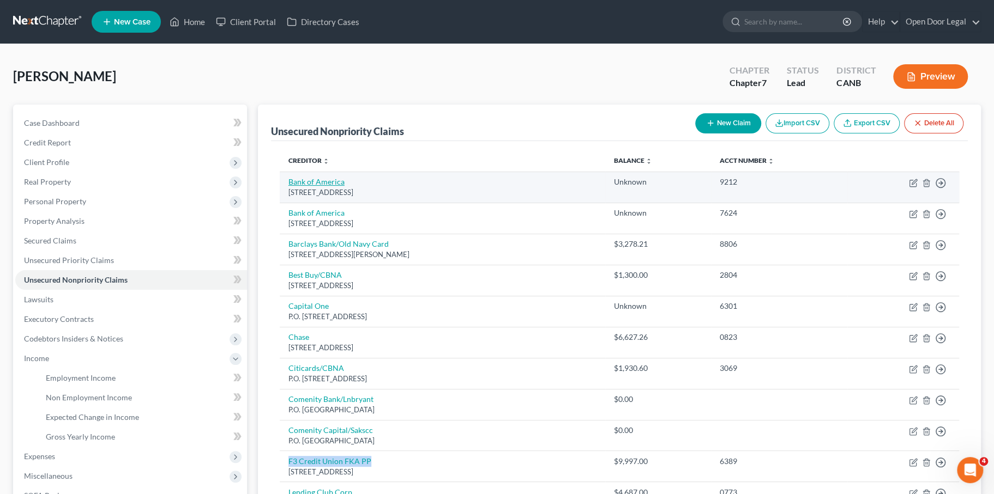
click at [327, 186] on link "Bank of America" at bounding box center [316, 181] width 56 height 9
select select "7"
select select "2"
select select "0"
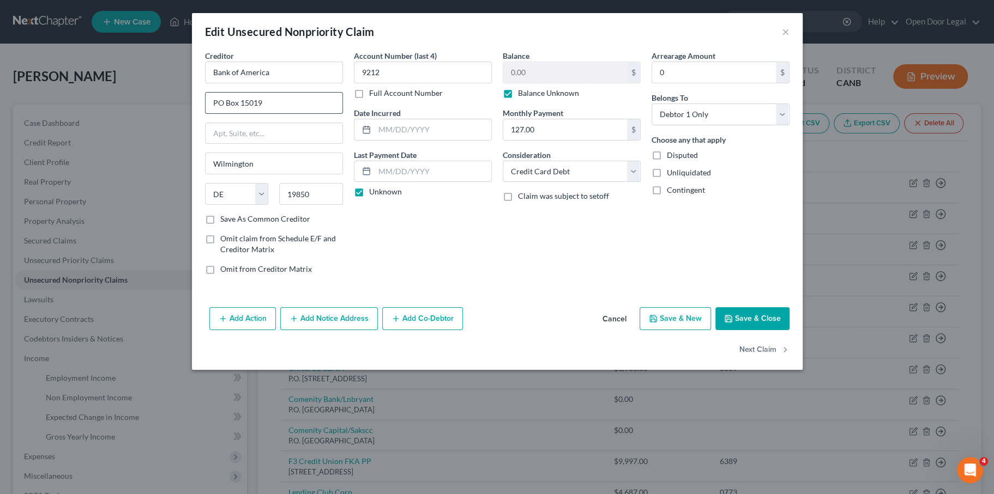
drag, startPoint x: 142, startPoint y: 126, endPoint x: 220, endPoint y: 134, distance: 78.8
click at [221, 113] on input "PO Box 15019" at bounding box center [274, 103] width 137 height 21
click at [789, 35] on button "×" at bounding box center [786, 31] width 8 height 13
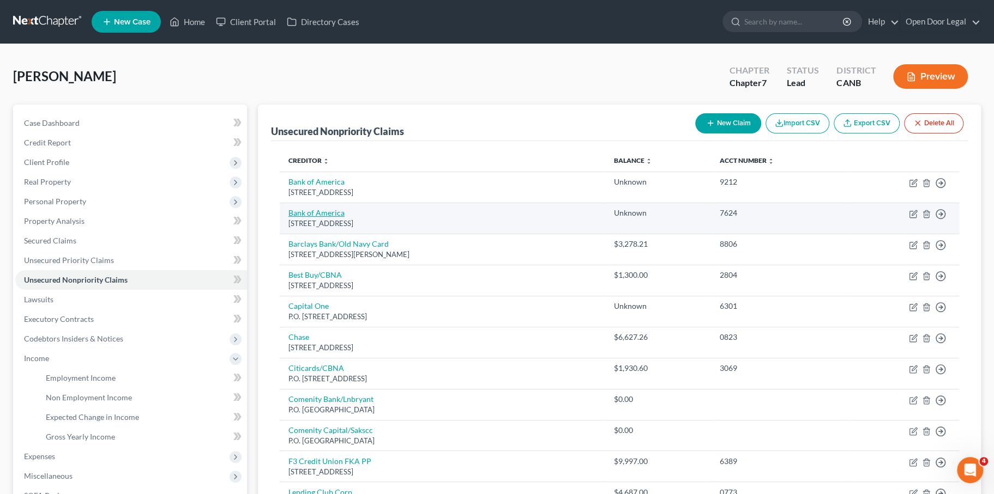
click at [345, 218] on link "Bank of America" at bounding box center [316, 212] width 56 height 9
select select "45"
select select "2"
select select "0"
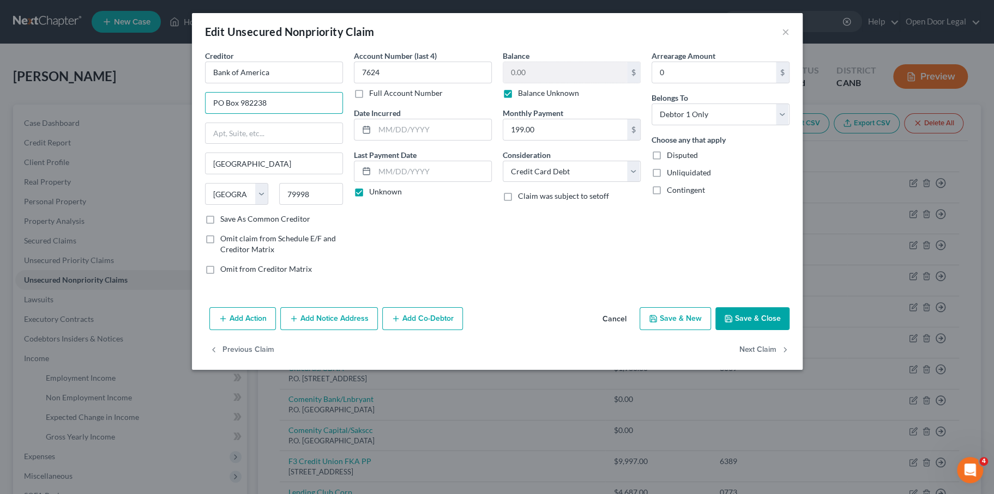
drag, startPoint x: 223, startPoint y: 134, endPoint x: 107, endPoint y: 109, distance: 118.3
click at [110, 116] on div "Edit Unsecured Nonpriority Claim × Creditor * Bank of America PO Box 982238 El …" at bounding box center [497, 247] width 994 height 494
paste input "15019"
type input "PO Box 15019"
click at [206, 174] on input "El Paso" at bounding box center [274, 163] width 137 height 21
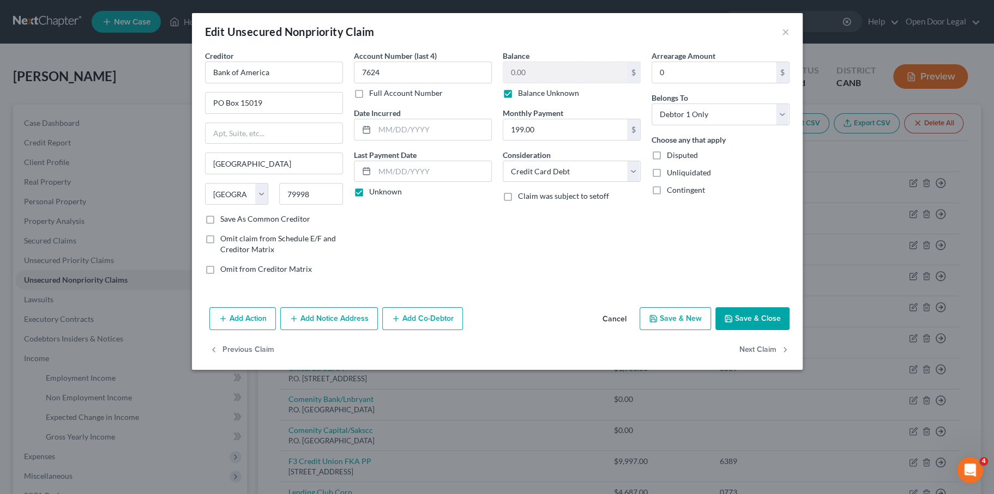
drag, startPoint x: 283, startPoint y: 20, endPoint x: 398, endPoint y: 22, distance: 114.5
click at [402, 24] on div "Edit Unsecured Nonpriority Claim ×" at bounding box center [497, 31] width 611 height 37
click at [732, 322] on icon "button" at bounding box center [728, 319] width 7 height 7
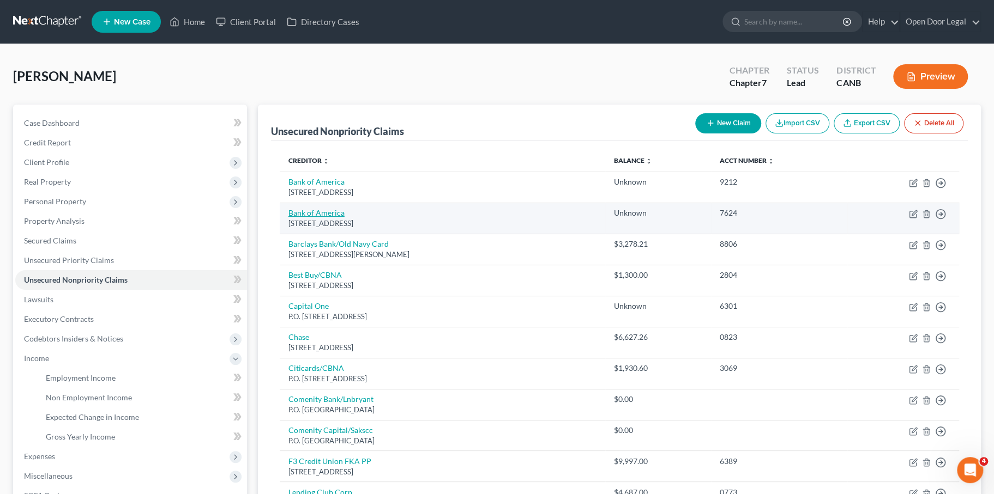
click at [345, 218] on link "Bank of America" at bounding box center [316, 212] width 56 height 9
select select "45"
select select "2"
select select "0"
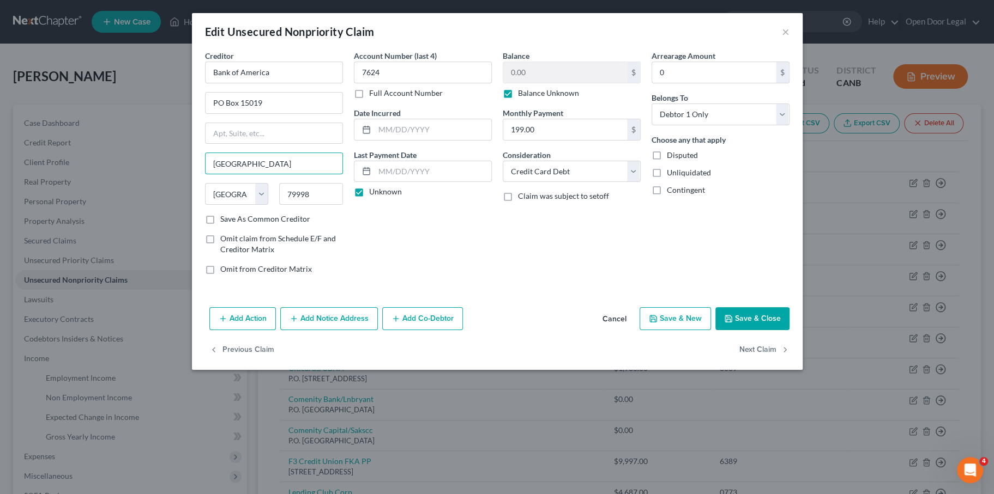
drag, startPoint x: 197, startPoint y: 200, endPoint x: 101, endPoint y: 195, distance: 96.1
click at [101, 198] on div "Edit Unsecured Nonpriority Claim × Creditor * Bank of America PO Box 15019 El P…" at bounding box center [497, 247] width 994 height 494
type input "Wilmington"
click at [205, 205] on select "State AL AK AR AZ CA CO CT DE DC FL GA GU HI ID IL IN IA KS KY LA ME MD MA MI M…" at bounding box center [237, 194] width 64 height 22
click at [789, 330] on button "Save & Close" at bounding box center [752, 318] width 74 height 23
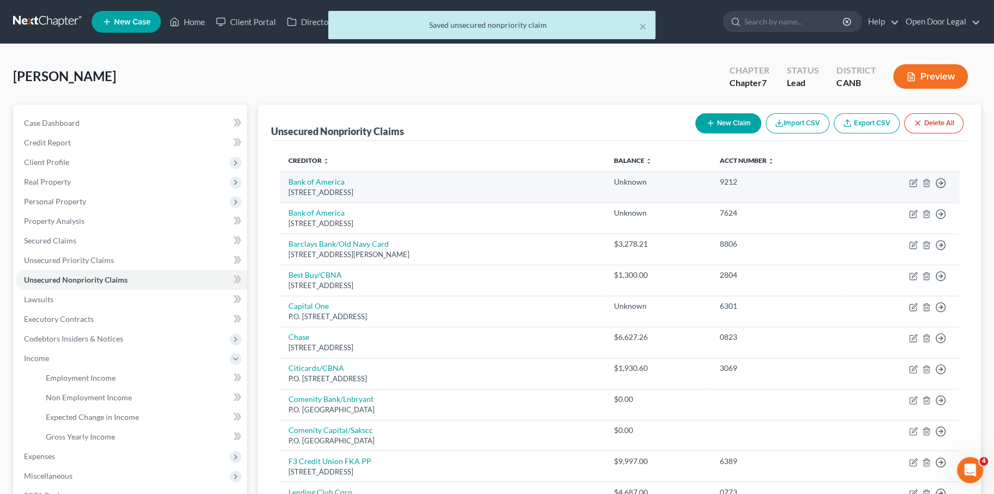
drag, startPoint x: 421, startPoint y: 235, endPoint x: 452, endPoint y: 234, distance: 31.1
click at [452, 198] on div "[STREET_ADDRESS]" at bounding box center [442, 193] width 309 height 10
copy div "19850"
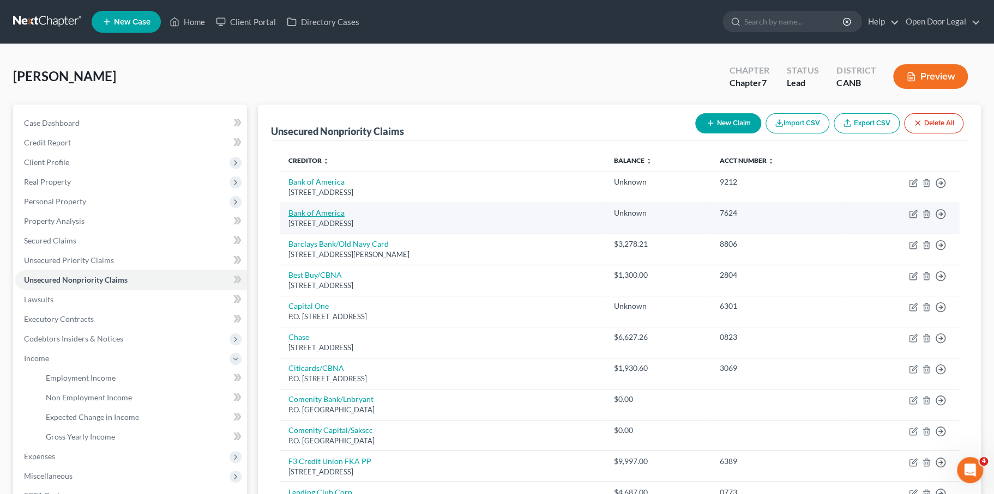
click at [339, 218] on link "Bank of America" at bounding box center [316, 212] width 56 height 9
select select "45"
select select "2"
select select "0"
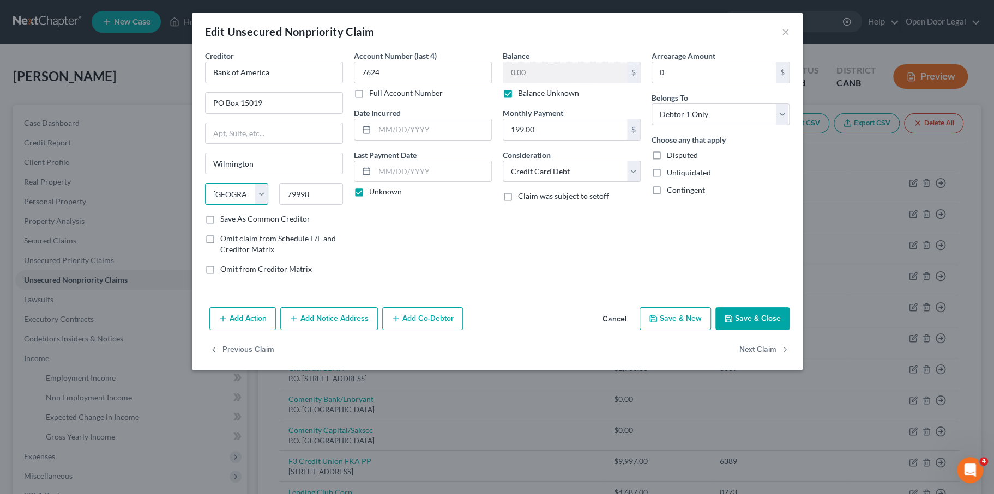
click at [205, 205] on select "State AL AK AR AZ CA CO CT DE DC FL GA GU HI ID IL IN IA KS KY LA ME MD MA MI M…" at bounding box center [237, 194] width 64 height 22
drag, startPoint x: 282, startPoint y: 239, endPoint x: 220, endPoint y: 237, distance: 62.2
click at [274, 205] on div "79998" at bounding box center [311, 194] width 75 height 22
paste input "19850"
type input "19850"
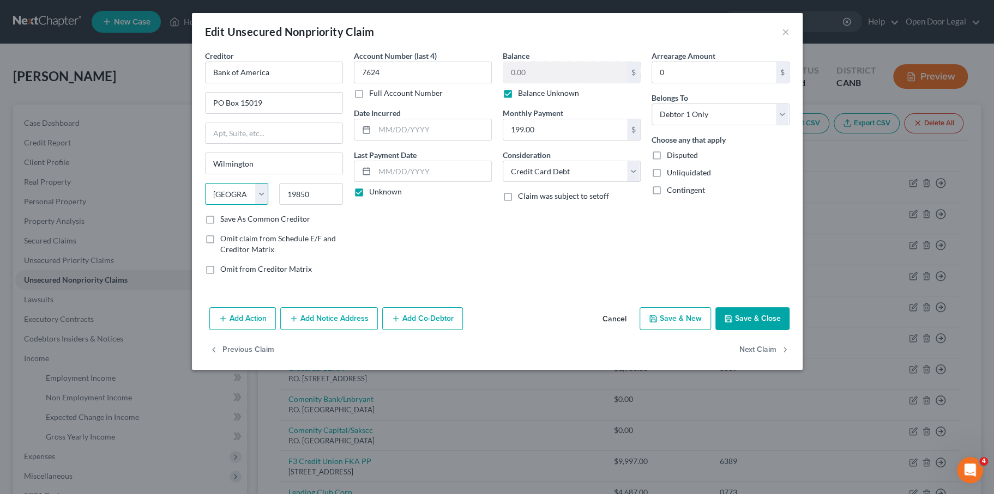
click at [205, 205] on select "State AL AK AR AZ CA CO CT DE DC FL GA GU HI ID IL IN IA KS KY LA ME MD MA MI M…" at bounding box center [237, 194] width 64 height 22
select select "7"
click at [789, 330] on button "Save & Close" at bounding box center [752, 318] width 74 height 23
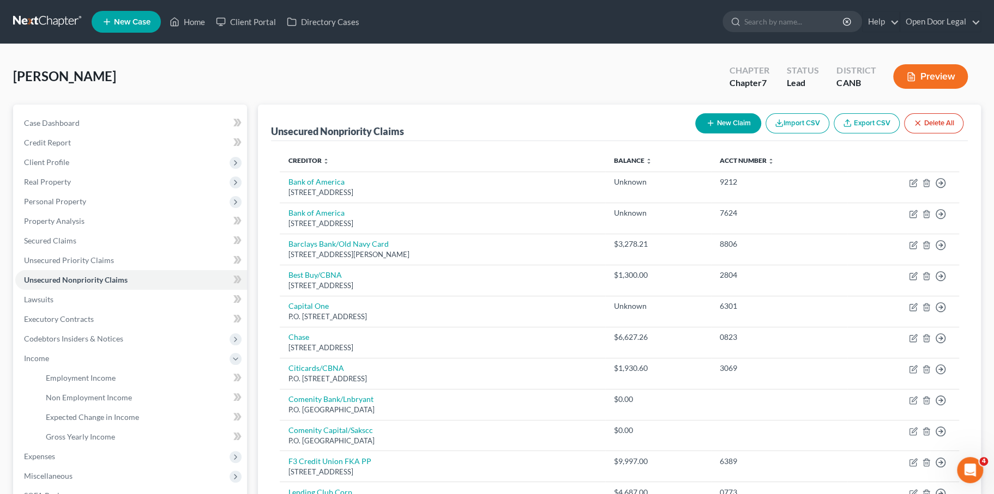
click at [695, 134] on button "New Claim" at bounding box center [728, 123] width 66 height 20
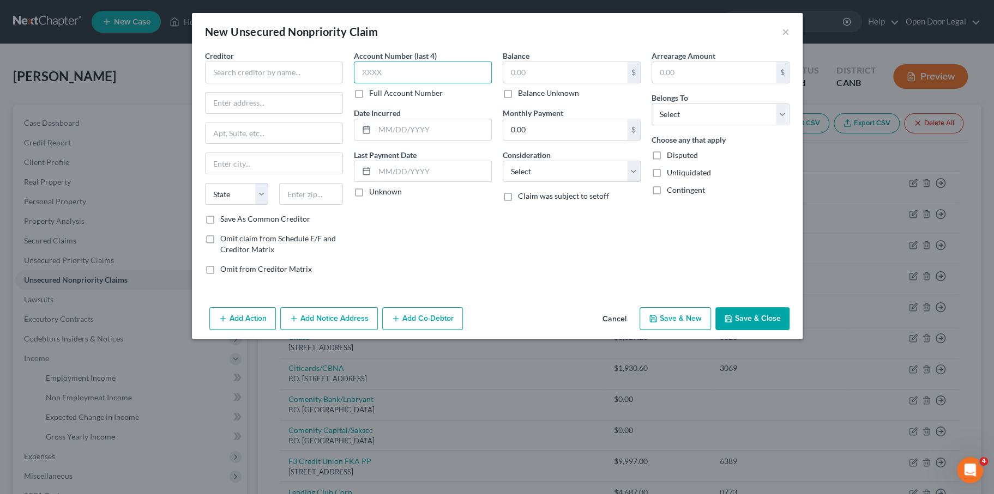
click at [388, 83] on input "text" at bounding box center [423, 73] width 138 height 22
paste input "0338"
type input "0338"
click at [205, 83] on input "text" at bounding box center [274, 73] width 138 height 22
type input "F"
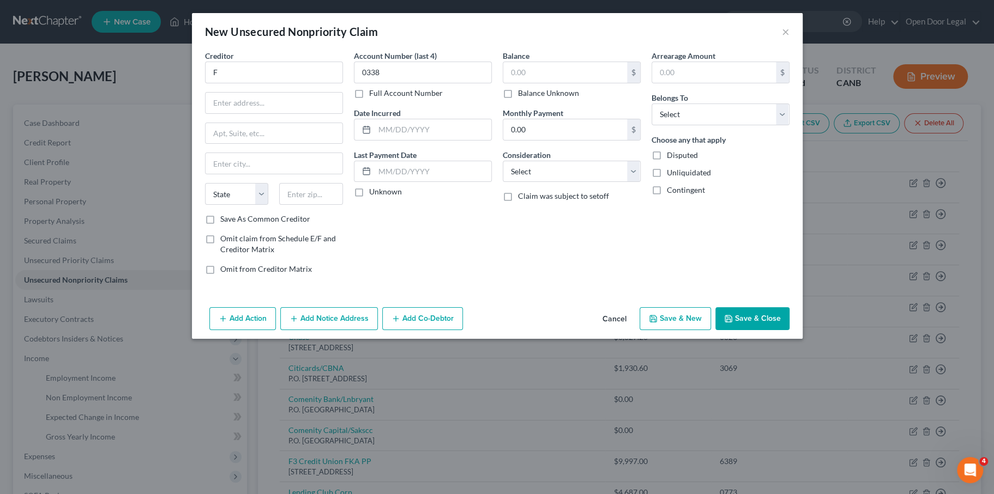
click at [635, 330] on button "Cancel" at bounding box center [614, 320] width 41 height 22
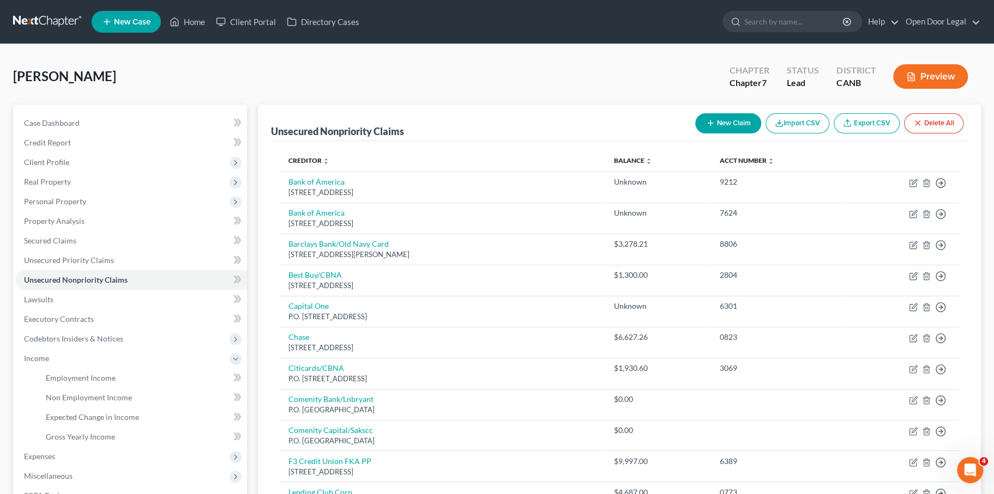
click at [695, 134] on button "New Claim" at bounding box center [728, 123] width 66 height 20
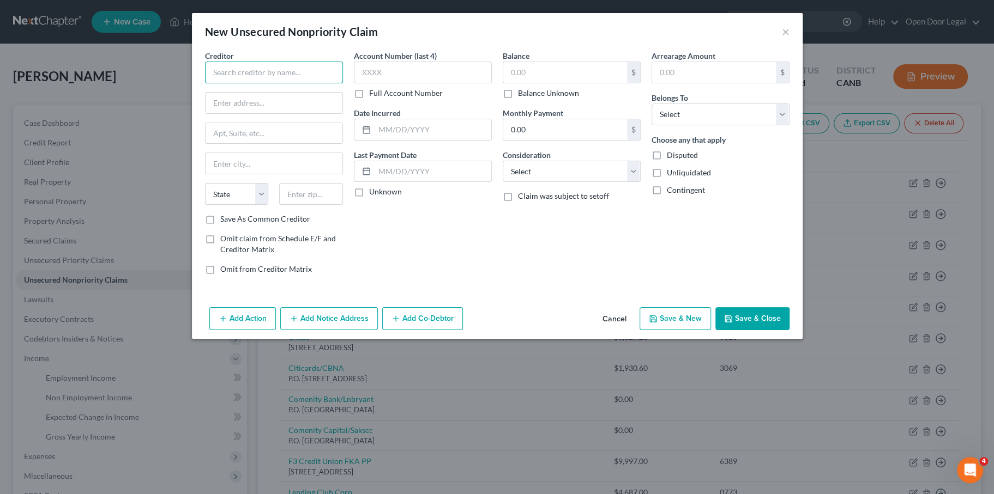
click at [233, 83] on input "text" at bounding box center [274, 73] width 138 height 22
paste input "F 3 C R E D I T U N I O N F K A P P"
drag, startPoint x: 288, startPoint y: 92, endPoint x: 106, endPoint y: 89, distance: 181.5
click at [108, 89] on div "New Unsecured Nonpriority Claim × Creditor * F 3 C R E D I T U N I O N F K A P …" at bounding box center [497, 247] width 994 height 494
type input "F 3 C R E D I T U N I O N F K A P P"
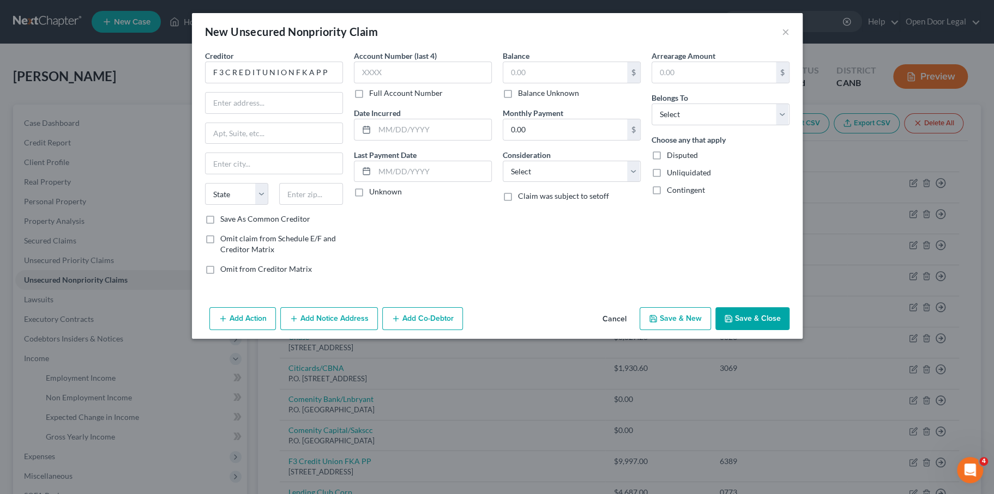
click at [635, 330] on button "Cancel" at bounding box center [614, 320] width 41 height 22
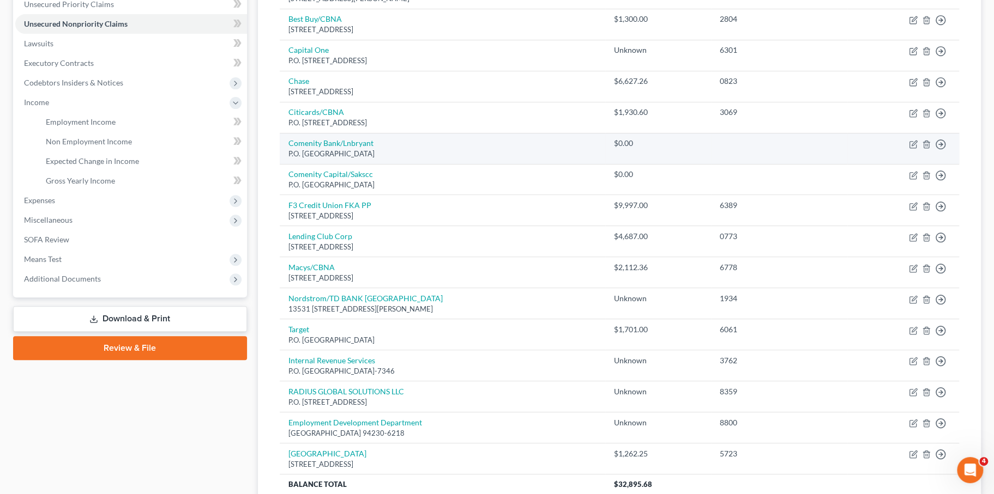
scroll to position [267, 0]
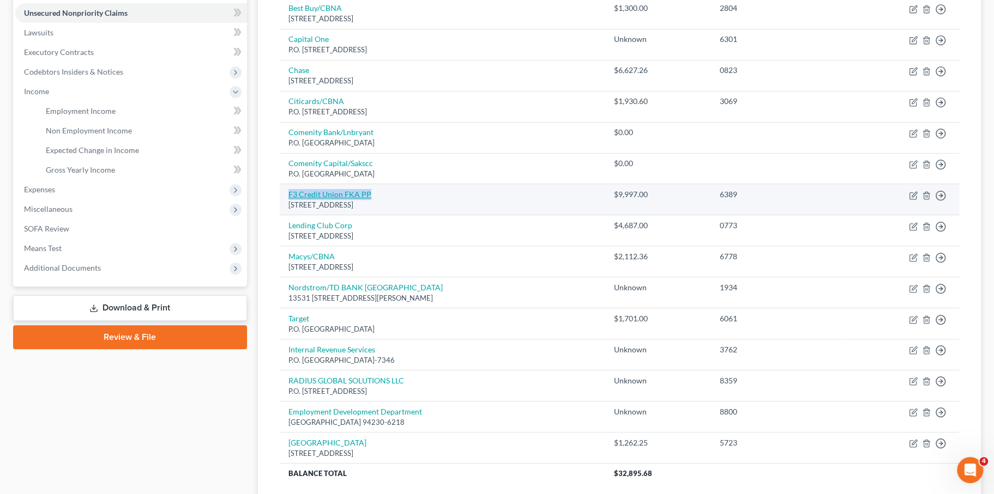
drag, startPoint x: 403, startPoint y: 301, endPoint x: 297, endPoint y: 305, distance: 106.4
click at [294, 215] on td "F3 Credit Union FKA PP 1040 Leigh Ave, San Jose, CA 95126" at bounding box center [443, 199] width 326 height 31
drag, startPoint x: 294, startPoint y: 302, endPoint x: 412, endPoint y: 294, distance: 117.5
click at [412, 215] on td "F3 Credit Union FKA PP 1040 Leigh Ave, San Jose, CA 95126" at bounding box center [443, 199] width 326 height 31
copy link "F3 Credit Union FKA PP"
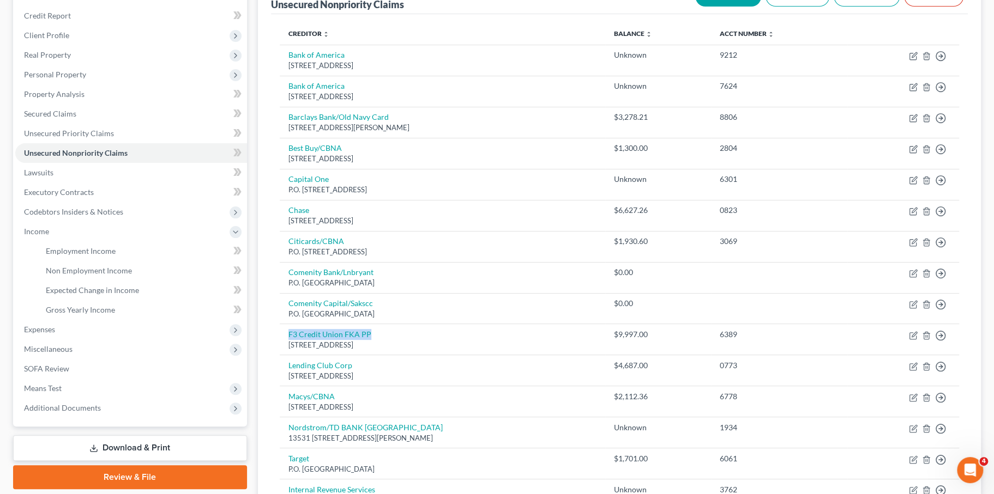
scroll to position [0, 0]
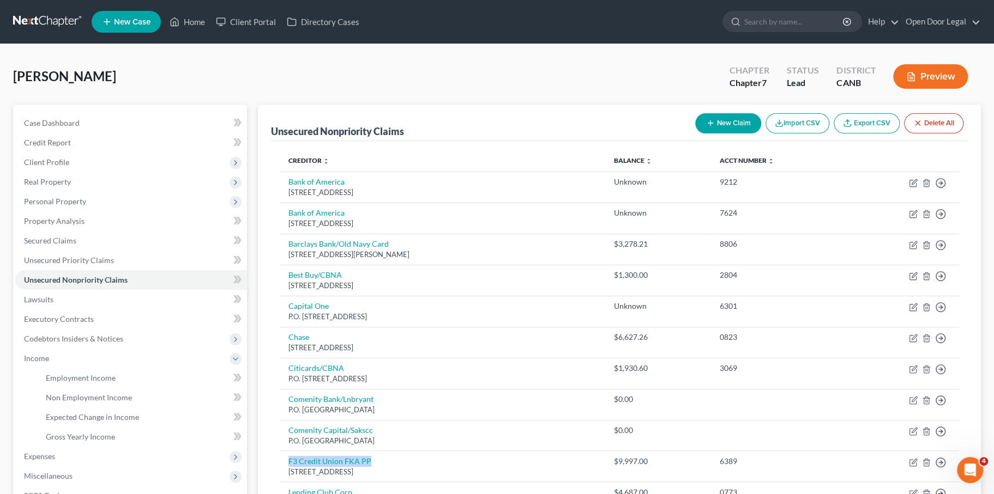
click at [695, 134] on button "New Claim" at bounding box center [728, 123] width 66 height 20
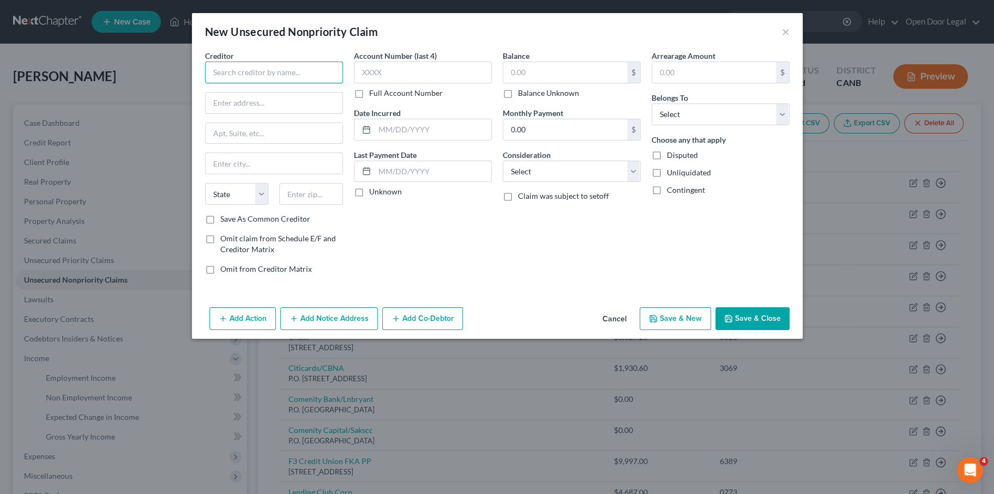
click at [253, 83] on input "text" at bounding box center [274, 73] width 138 height 22
paste input "F3 Credit Union FKA PP"
type input "F3 Credit Union FKA PP"
click at [354, 83] on input "text" at bounding box center [423, 73] width 138 height 22
click at [359, 83] on input "text" at bounding box center [423, 73] width 138 height 22
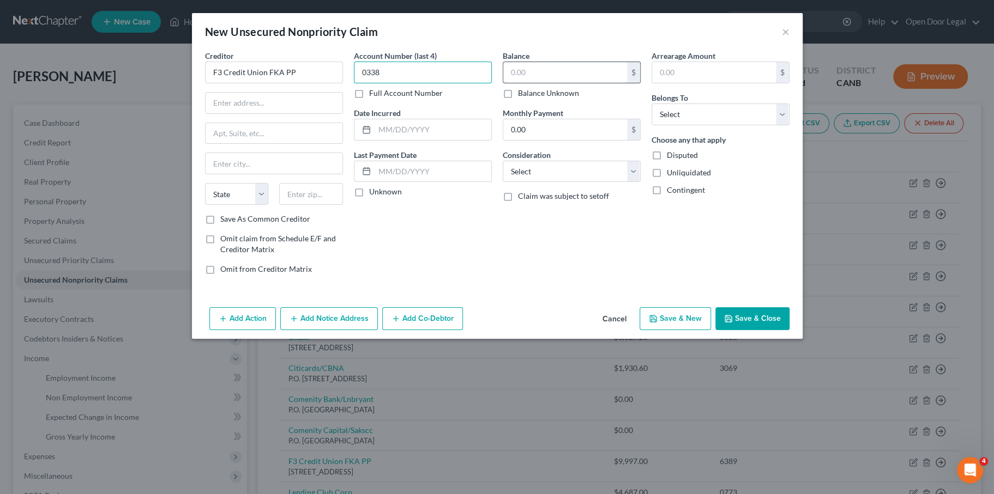
type input "0338"
click at [529, 83] on input "text" at bounding box center [565, 72] width 124 height 21
type input "873.86"
click at [527, 140] on input "0.00" at bounding box center [565, 129] width 124 height 21
type input "50.00"
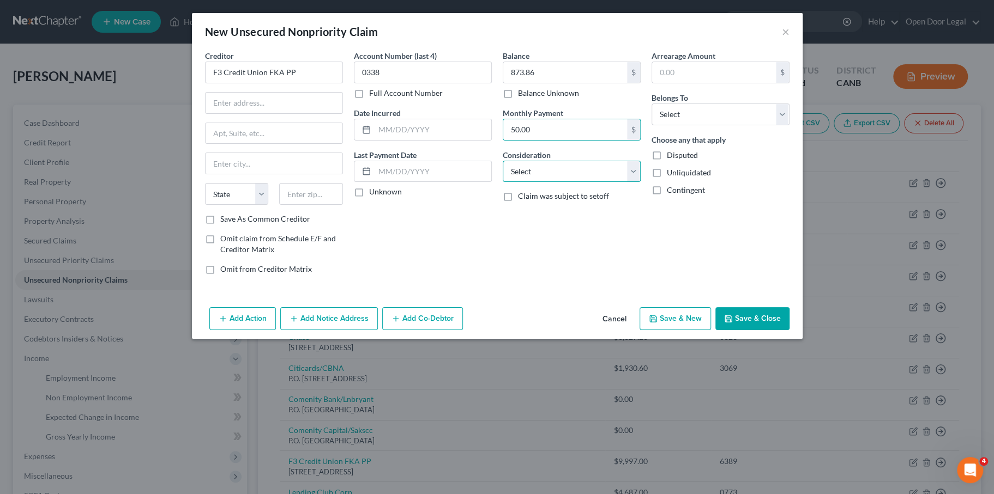
click at [544, 183] on select "Select Cable / Satellite Services Collection Agency Credit Card Debt Debt Couns…" at bounding box center [572, 172] width 138 height 22
select select "2"
click at [503, 183] on select "Select Cable / Satellite Services Collection Agency Credit Card Debt Debt Couns…" at bounding box center [572, 172] width 138 height 22
click at [369, 197] on label "Unknown" at bounding box center [385, 191] width 33 height 11
click at [373, 194] on input "Unknown" at bounding box center [376, 189] width 7 height 7
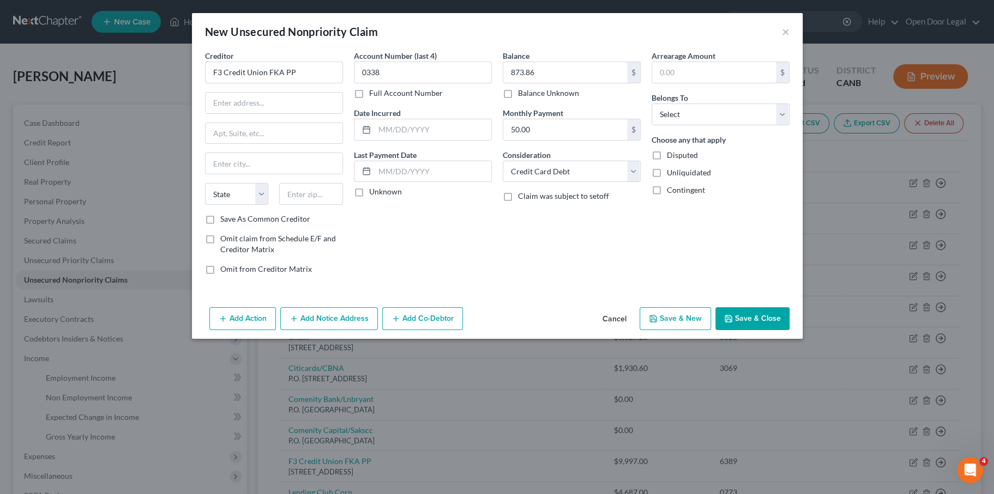
checkbox input "true"
click at [218, 113] on input "text" at bounding box center [274, 103] width 137 height 21
click at [789, 330] on button "Save & Close" at bounding box center [752, 318] width 74 height 23
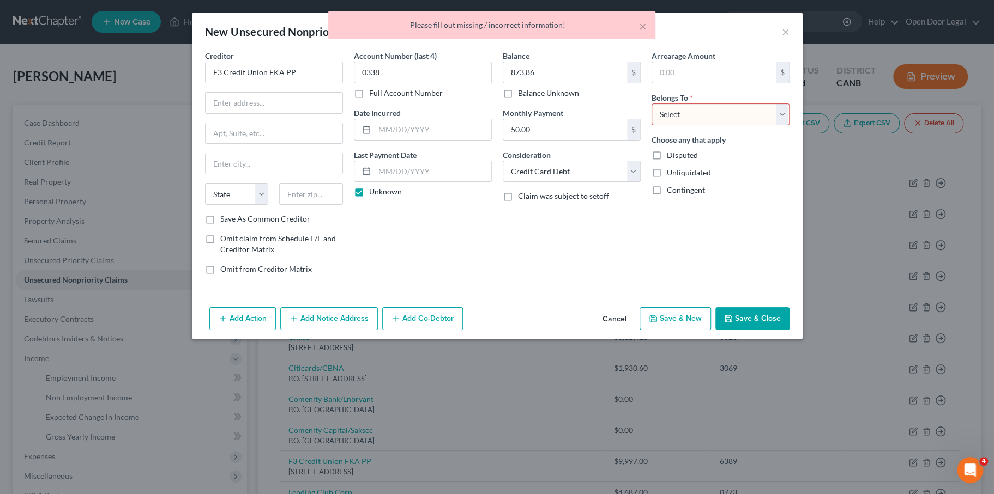
click at [743, 125] on select "Select Debtor 1 Only Debtor 2 Only Debtor 1 And Debtor 2 Only At Least One Of T…" at bounding box center [720, 115] width 138 height 22
select select "0"
click at [687, 125] on select "Select Debtor 1 Only Debtor 2 Only Debtor 1 And Debtor 2 Only At Least One Of T…" at bounding box center [720, 115] width 138 height 22
click at [789, 330] on button "Save & Close" at bounding box center [752, 318] width 74 height 23
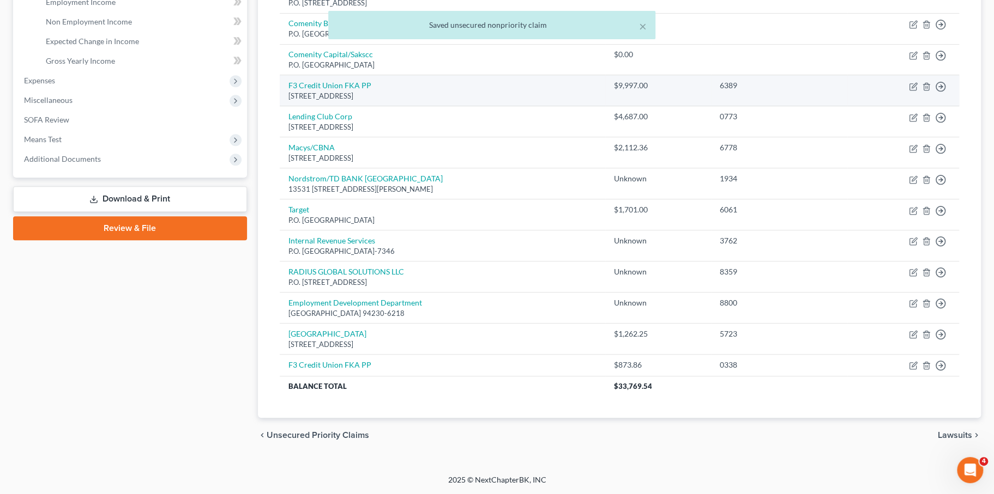
scroll to position [456, 0]
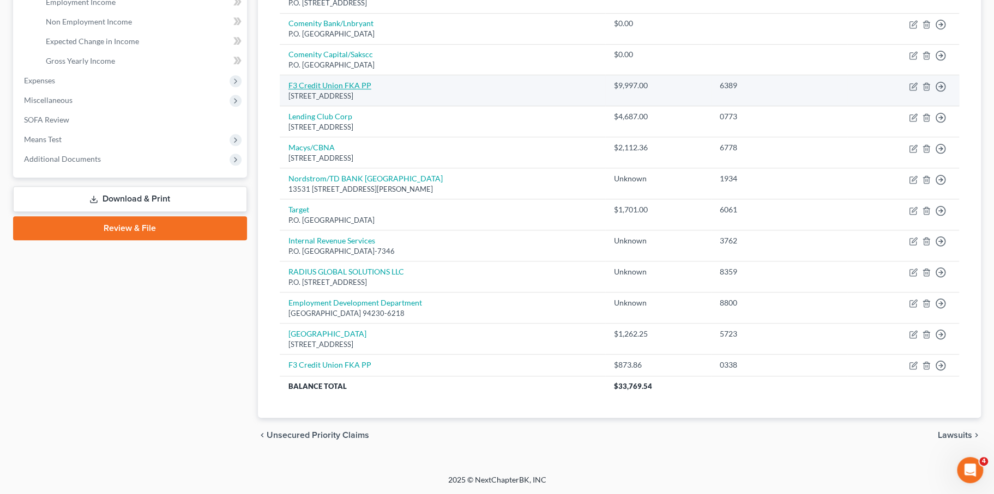
click at [371, 90] on link "F3 Credit Union FKA PP" at bounding box center [329, 85] width 83 height 9
select select "4"
select select "14"
select select "0"
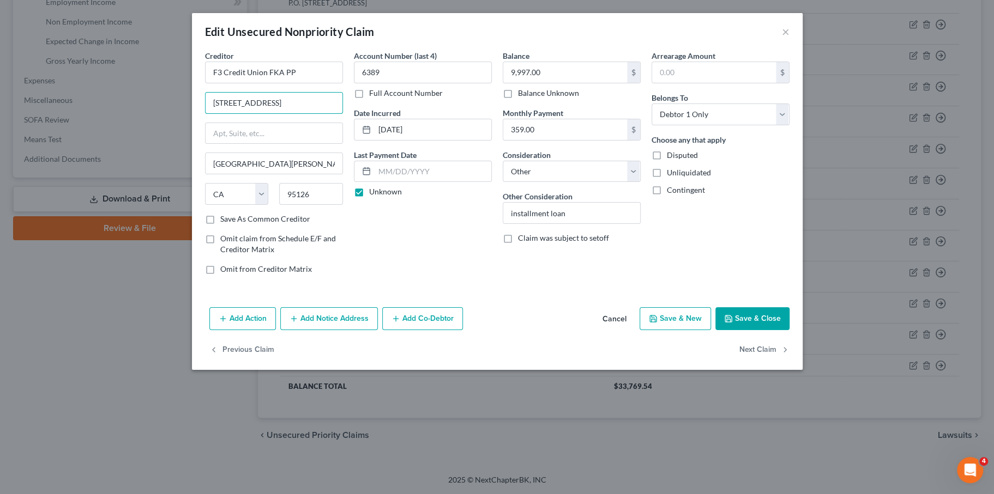
drag, startPoint x: 216, startPoint y: 140, endPoint x: 110, endPoint y: 120, distance: 108.1
click at [110, 120] on div "Edit Unsecured Nonpriority Claim × Creditor * F3 Credit Union FKA PP 1040 Leigh…" at bounding box center [497, 247] width 994 height 494
click at [789, 38] on button "×" at bounding box center [786, 31] width 8 height 13
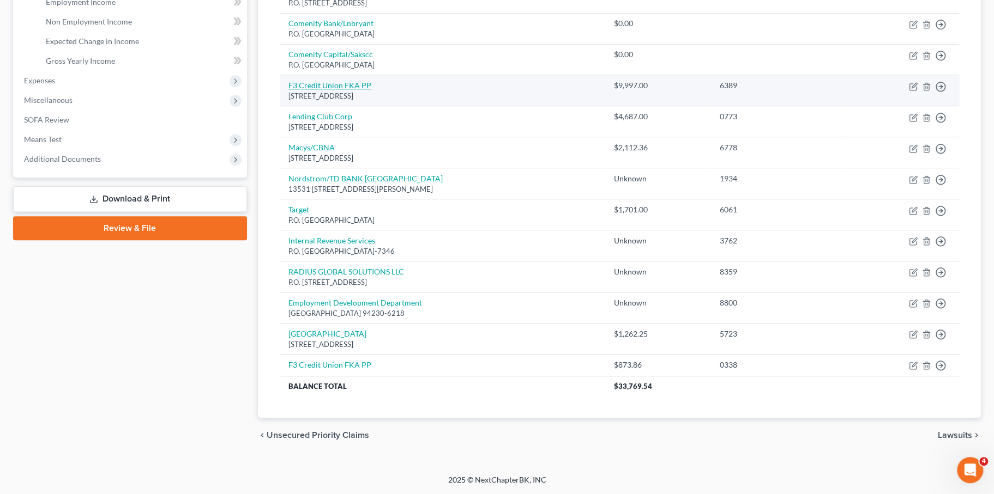
click at [371, 90] on link "F3 Credit Union FKA PP" at bounding box center [329, 85] width 83 height 9
select select "4"
select select "14"
select select "0"
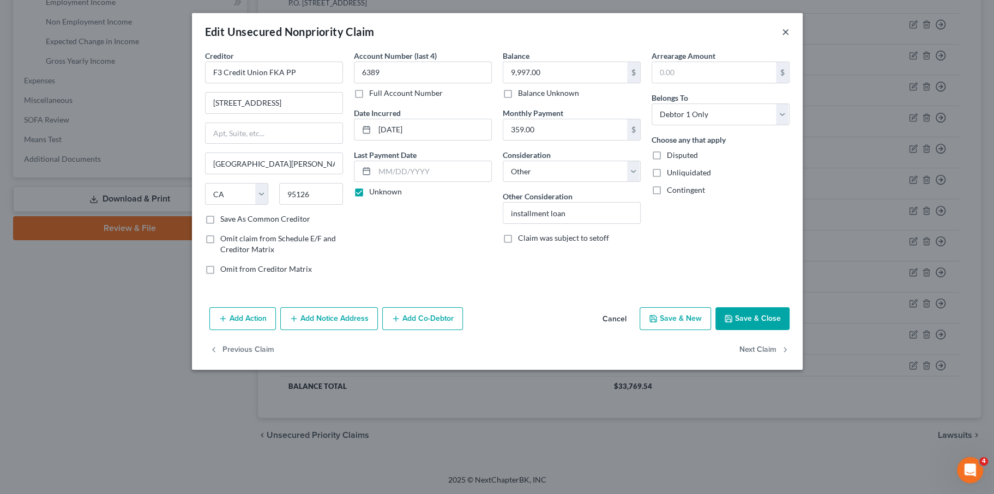
click at [789, 38] on button "×" at bounding box center [786, 31] width 8 height 13
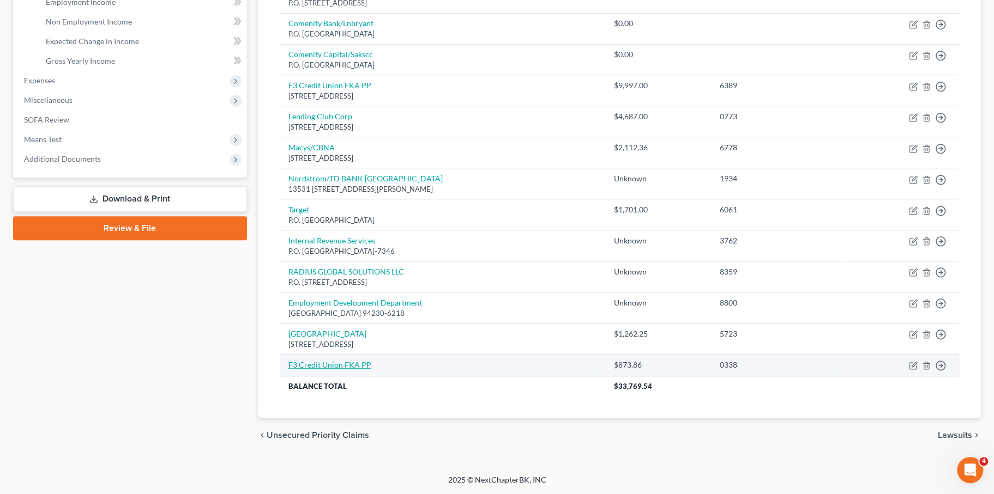
click at [371, 370] on link "F3 Credit Union FKA PP" at bounding box center [329, 364] width 83 height 9
select select "2"
select select "0"
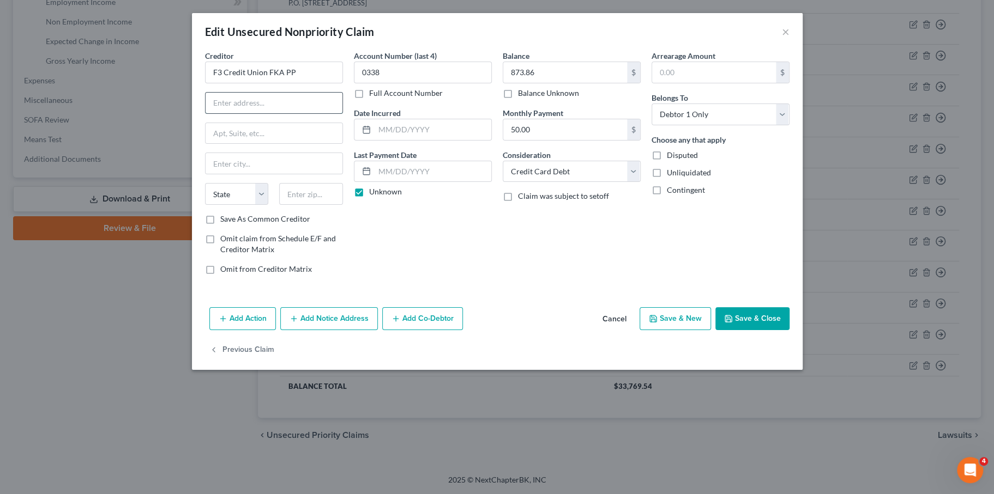
click at [206, 113] on input "text" at bounding box center [274, 103] width 137 height 21
paste input "[STREET_ADDRESS]"
type input "[STREET_ADDRESS]"
type input "[GEOGRAPHIC_DATA][PERSON_NAME]"
type input "95126"
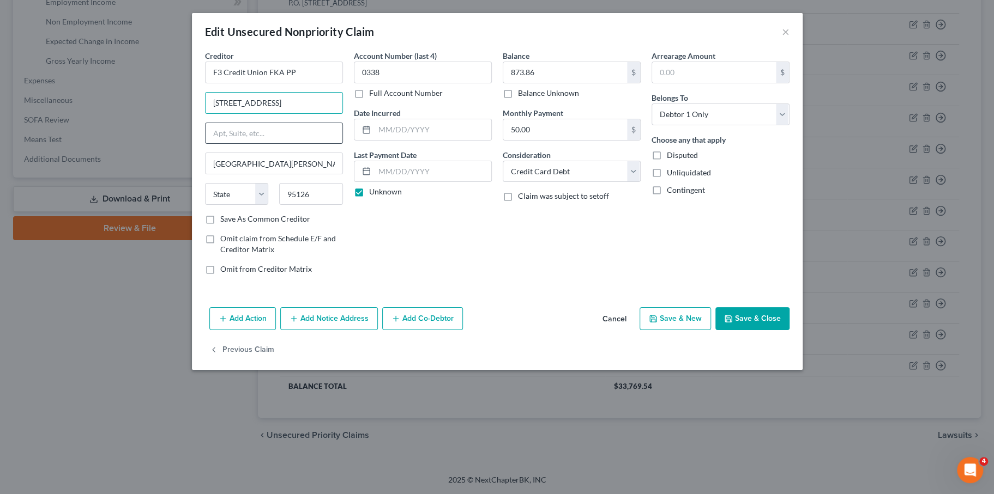
select select "4"
type input "[STREET_ADDRESS]"
click at [789, 330] on button "Save & Close" at bounding box center [752, 318] width 74 height 23
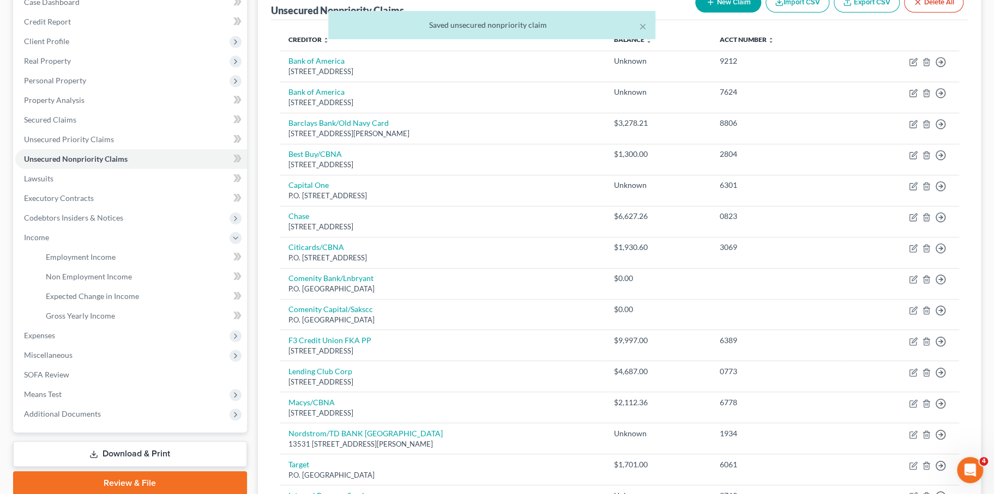
scroll to position [117, 0]
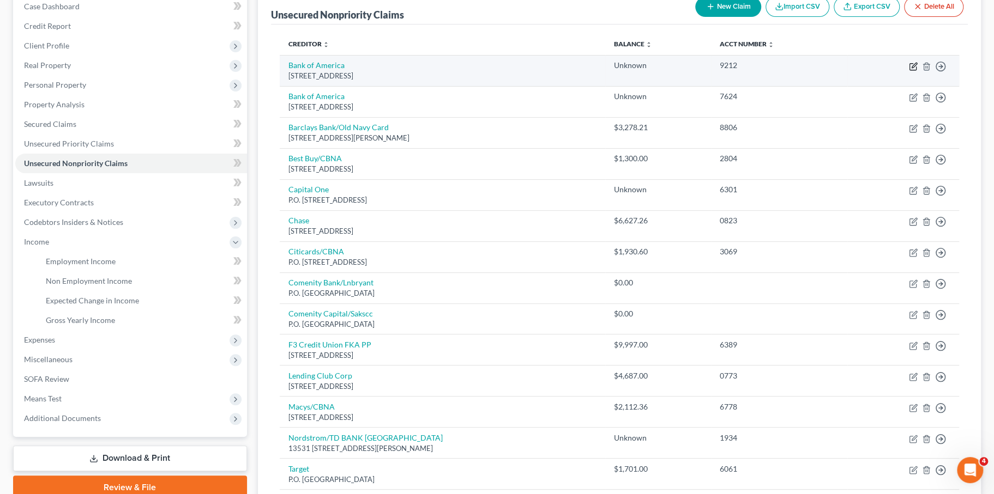
click at [911, 68] on icon "button" at bounding box center [913, 65] width 5 height 5
select select "7"
select select "2"
select select "0"
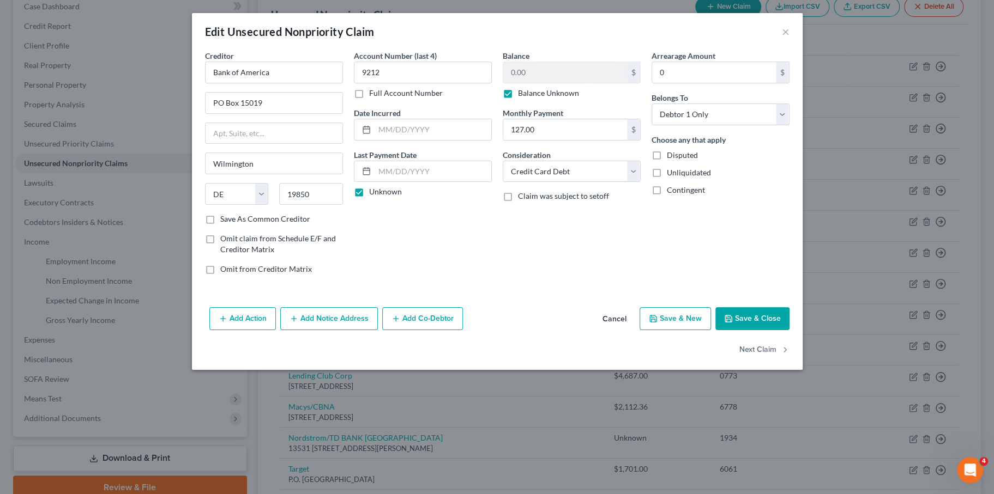
click at [789, 330] on button "Save & Close" at bounding box center [752, 318] width 74 height 23
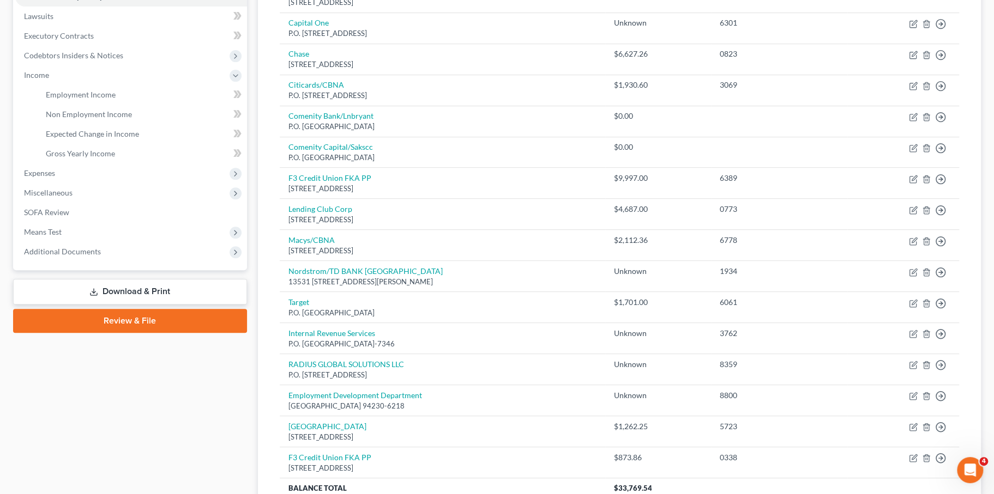
scroll to position [273, 0]
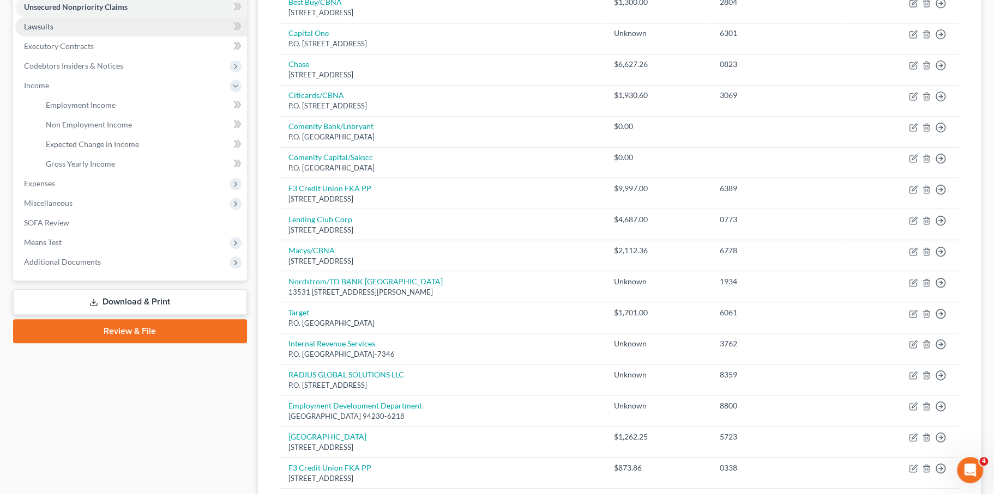
click at [107, 37] on link "Lawsuits" at bounding box center [131, 27] width 232 height 20
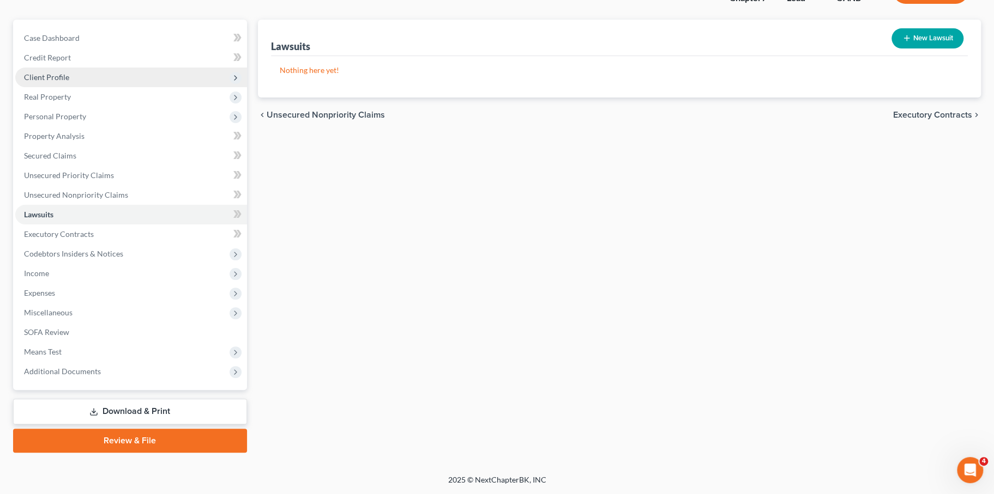
scroll to position [194, 0]
click at [70, 264] on span "Income" at bounding box center [131, 274] width 232 height 20
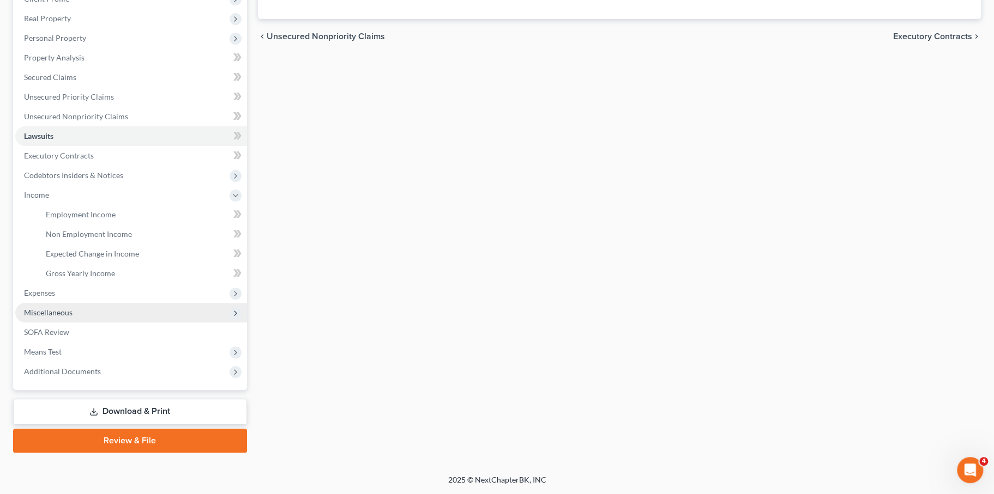
scroll to position [280, 0]
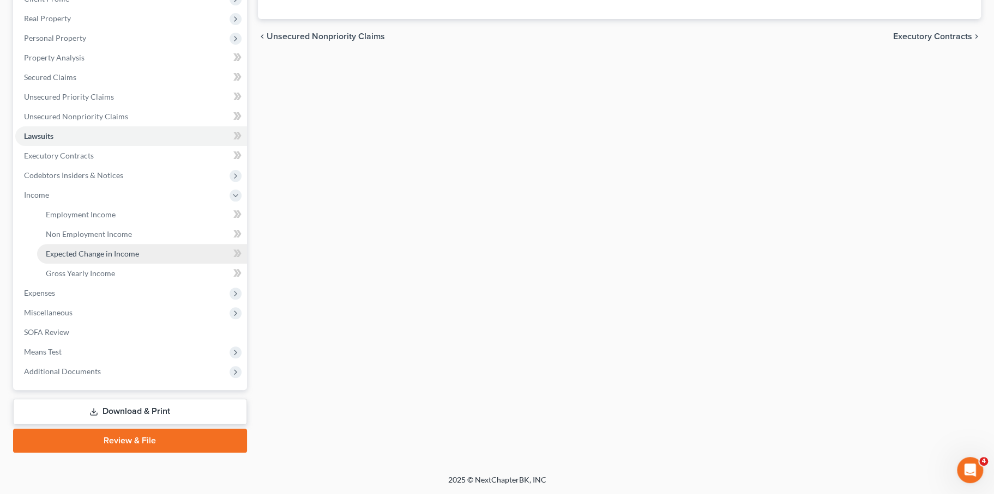
click at [126, 249] on span "Expected Change in Income" at bounding box center [92, 253] width 93 height 9
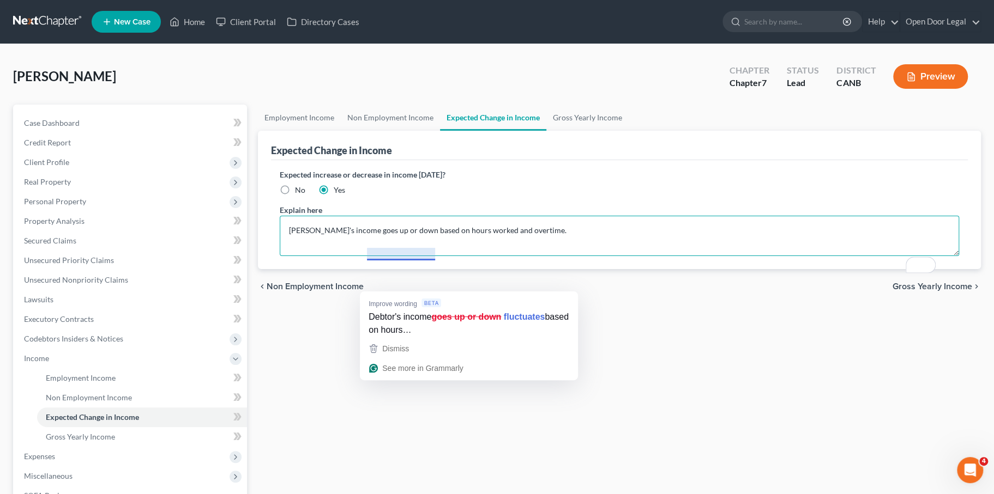
drag, startPoint x: 367, startPoint y: 285, endPoint x: 436, endPoint y: 286, distance: 68.2
click at [436, 256] on textarea "Debtor's income goes up or down based on hours worked and overtime." at bounding box center [619, 236] width 679 height 40
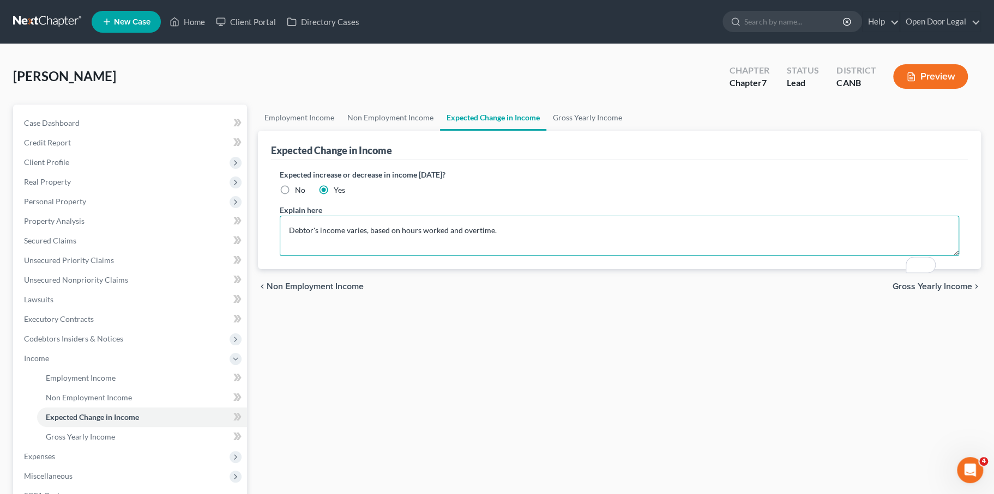
click at [581, 256] on textarea "Debtor's income varies, based on hours worked and overtime." at bounding box center [619, 236] width 679 height 40
type textarea "Debtor's income varies, based on hours worked and overtime."
click at [629, 131] on link "Gross Yearly Income" at bounding box center [587, 118] width 82 height 26
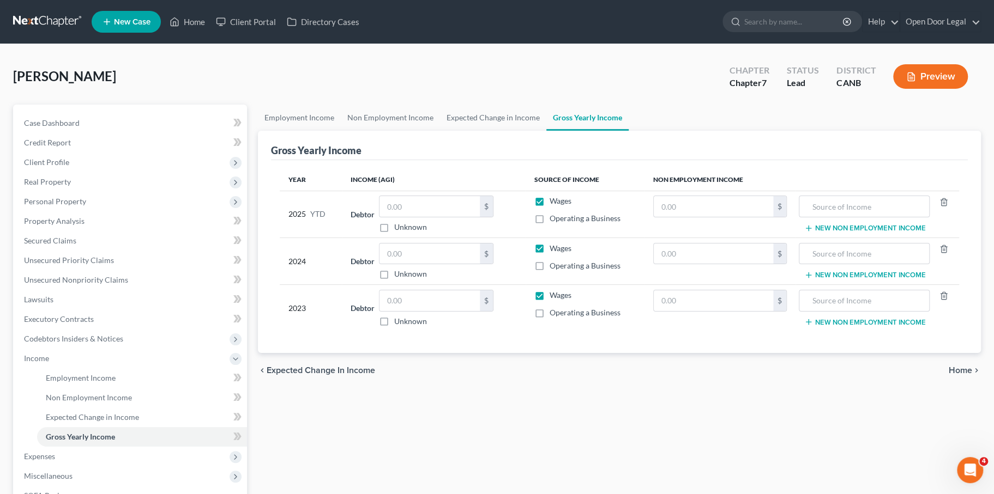
click at [394, 233] on label "Unknown" at bounding box center [410, 227] width 33 height 11
click at [399, 229] on input "Unknown" at bounding box center [402, 225] width 7 height 7
checkbox input "true"
type input "0.00"
click at [400, 264] on input "text" at bounding box center [429, 254] width 100 height 21
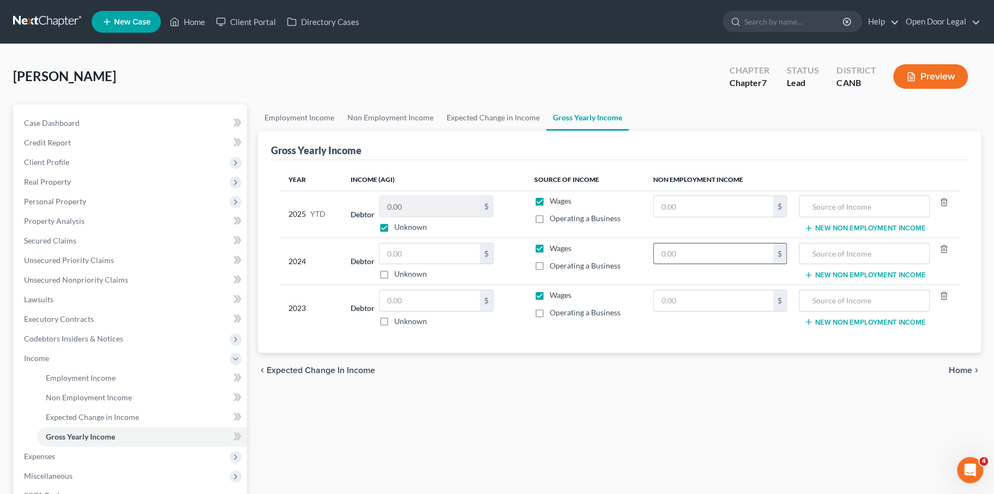
click at [679, 264] on input "text" at bounding box center [713, 254] width 119 height 21
click at [462, 264] on input "text" at bounding box center [429, 254] width 100 height 21
click at [696, 264] on input "text" at bounding box center [713, 254] width 119 height 21
click at [678, 217] on input "text" at bounding box center [713, 206] width 119 height 21
click at [418, 264] on input "text" at bounding box center [429, 254] width 100 height 21
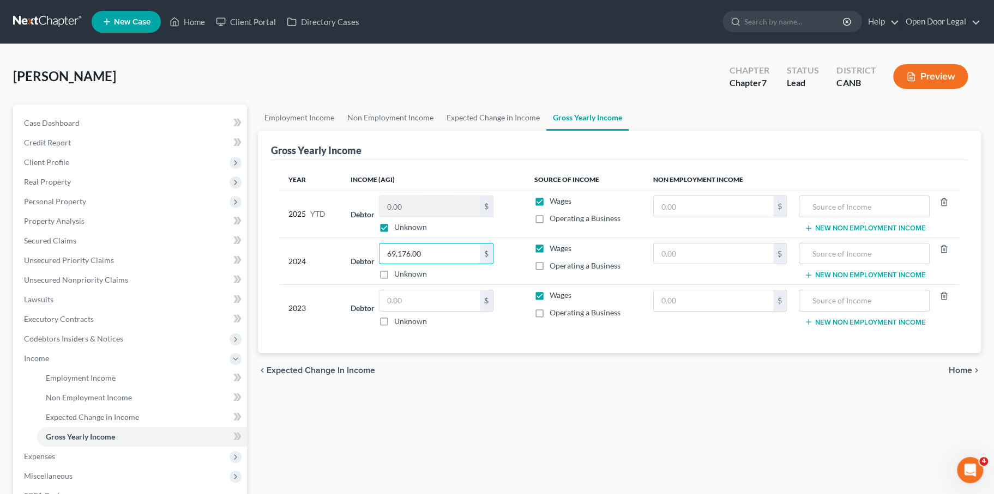
type input "69,176.00"
click at [321, 285] on td "2024" at bounding box center [311, 261] width 63 height 47
click at [419, 311] on input "text" at bounding box center [429, 301] width 100 height 21
click at [847, 264] on input "text" at bounding box center [864, 254] width 119 height 21
type input "68,462"
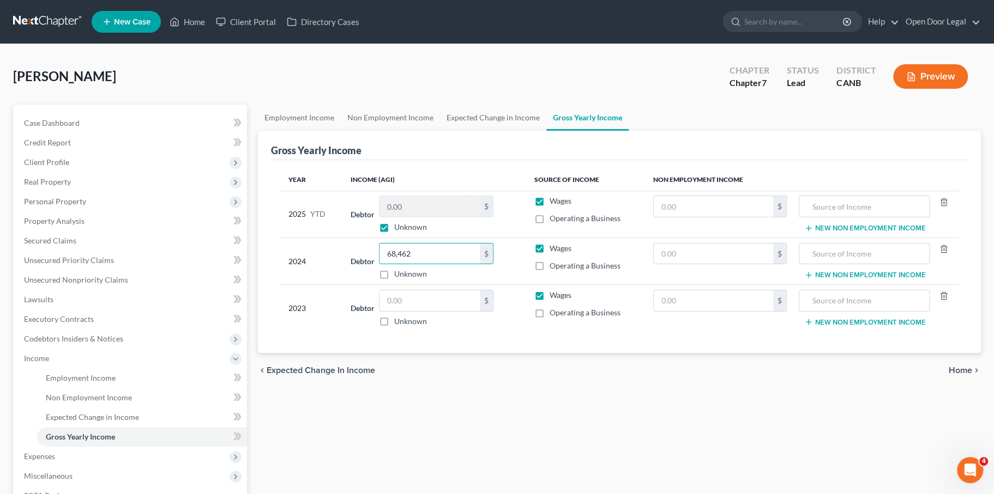
click at [462, 332] on td "Debtor $ Unknown Balance Undetermined $ Unknown" at bounding box center [434, 308] width 184 height 47
click at [550, 271] on label "Operating a Business" at bounding box center [585, 266] width 71 height 11
click at [554, 268] on input "Operating a Business" at bounding box center [557, 264] width 7 height 7
click at [550, 271] on label "Operating a Business" at bounding box center [585, 266] width 71 height 11
click at [554, 268] on input "Operating a Business" at bounding box center [557, 264] width 7 height 7
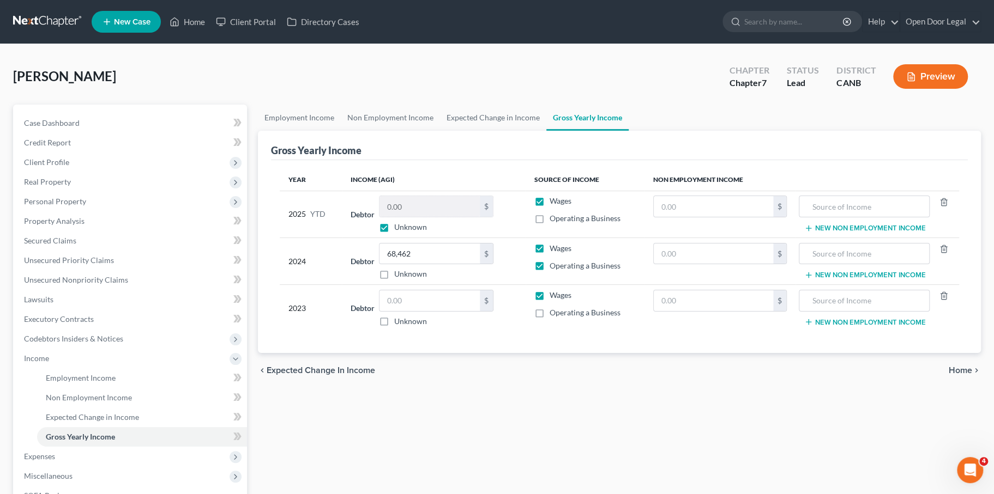
checkbox input "false"
drag, startPoint x: 411, startPoint y: 339, endPoint x: 430, endPoint y: 343, distance: 18.9
click at [430, 264] on input "68,462" at bounding box center [429, 254] width 100 height 21
click at [399, 264] on input "74" at bounding box center [429, 254] width 100 height 21
type input "74,002"
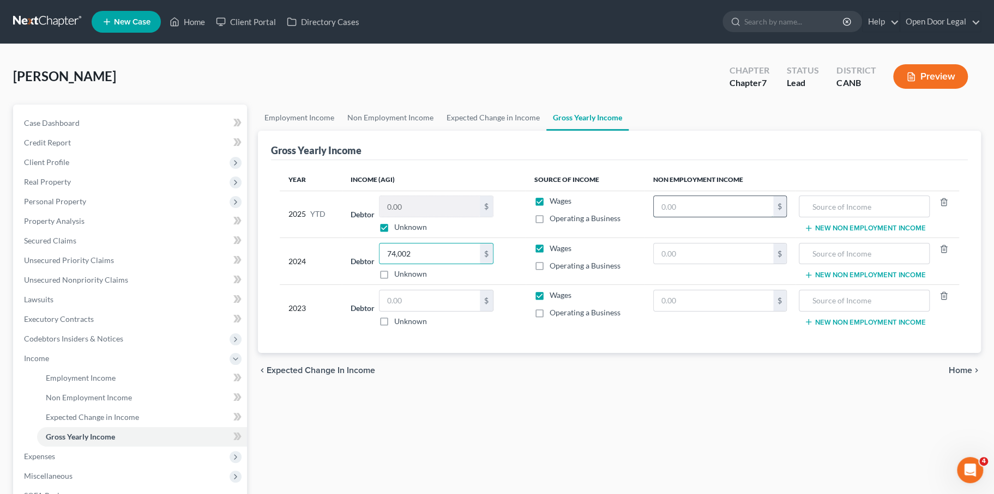
click at [696, 217] on input "text" at bounding box center [713, 206] width 119 height 21
drag, startPoint x: 701, startPoint y: 258, endPoint x: 639, endPoint y: 257, distance: 61.1
click at [644, 238] on td "69,176 $" at bounding box center [719, 214] width 151 height 47
type input "0"
click at [676, 264] on input "text" at bounding box center [713, 254] width 119 height 21
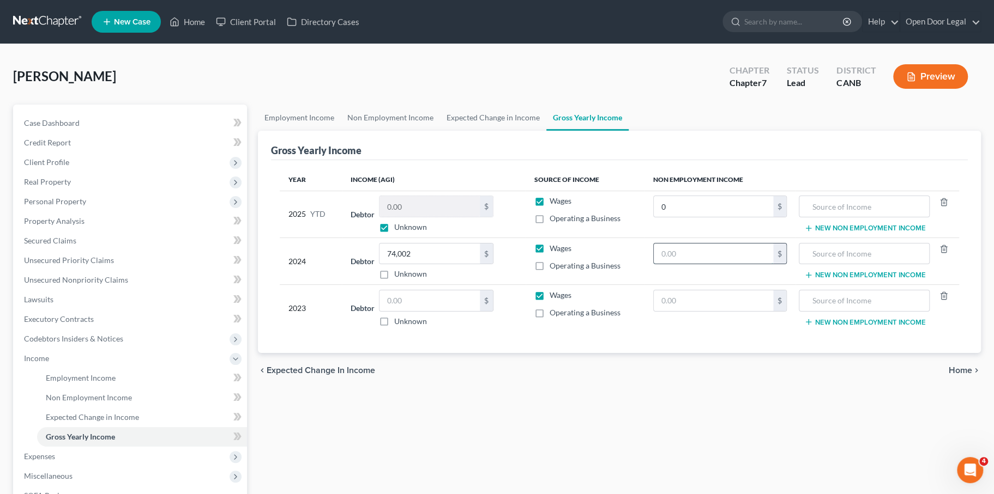
paste input "69,176"
type input "69,176"
click at [694, 217] on input "0" at bounding box center [713, 206] width 119 height 21
type input "0"
drag, startPoint x: 696, startPoint y: 330, endPoint x: 701, endPoint y: 326, distance: 6.2
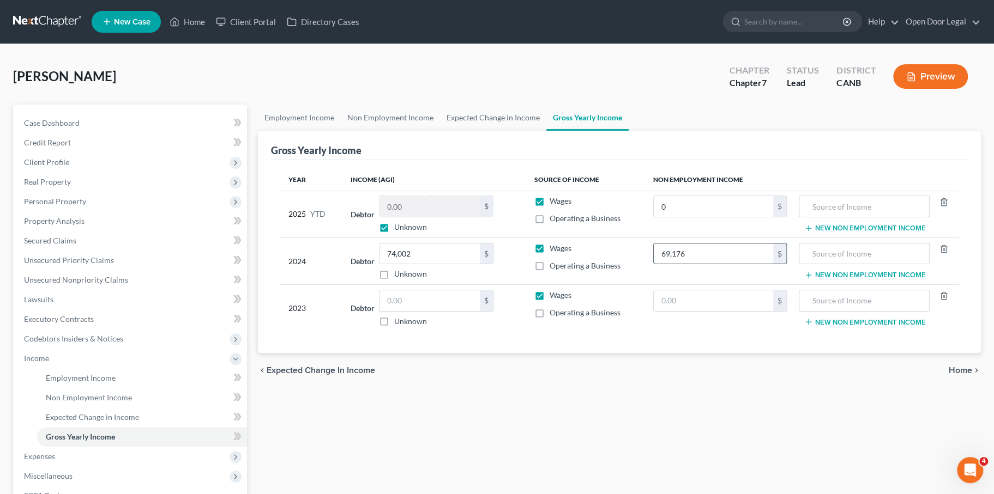
click at [701, 264] on input "69,176" at bounding box center [713, 254] width 119 height 21
type input "0"
click at [430, 311] on input "text" at bounding box center [429, 301] width 100 height 21
paste input "69,176"
type input "69,176"
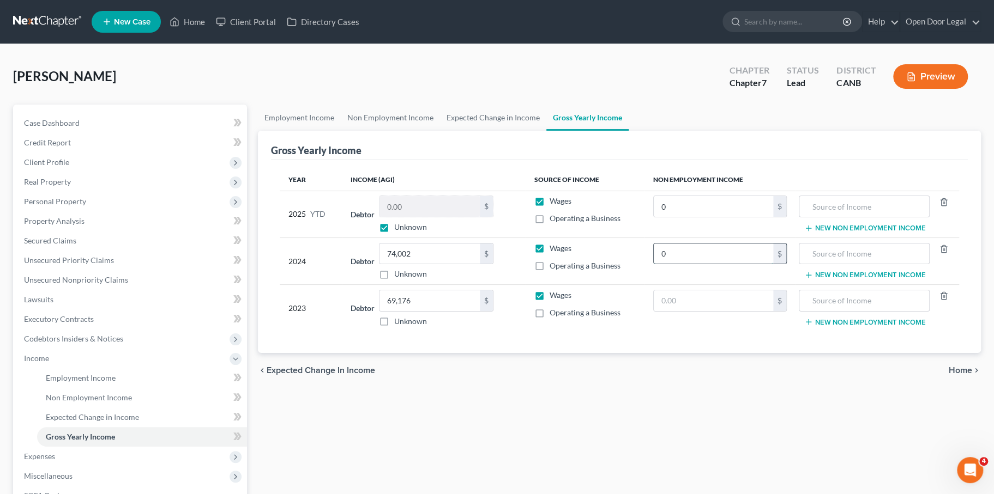
click at [679, 264] on input "0" at bounding box center [713, 254] width 119 height 21
type input "0"
click at [691, 217] on input "0" at bounding box center [713, 206] width 119 height 21
type input "0"
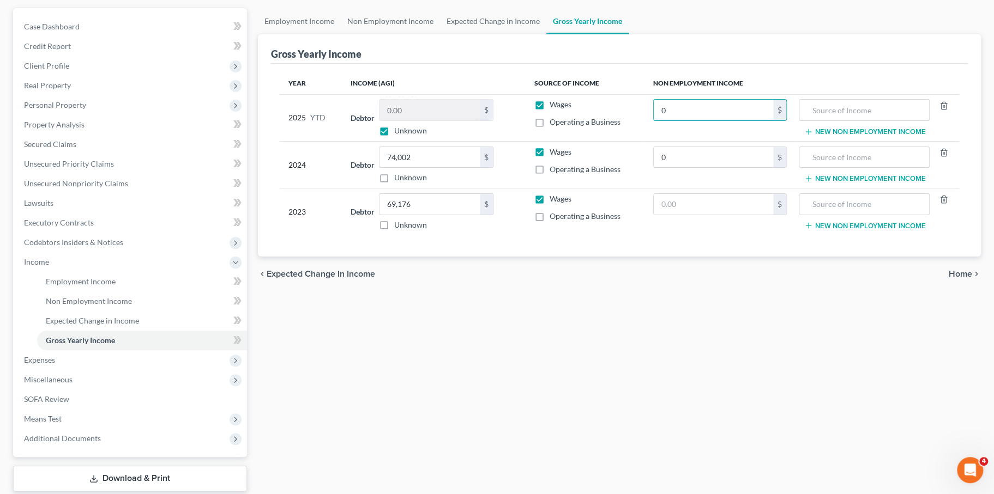
scroll to position [99, 0]
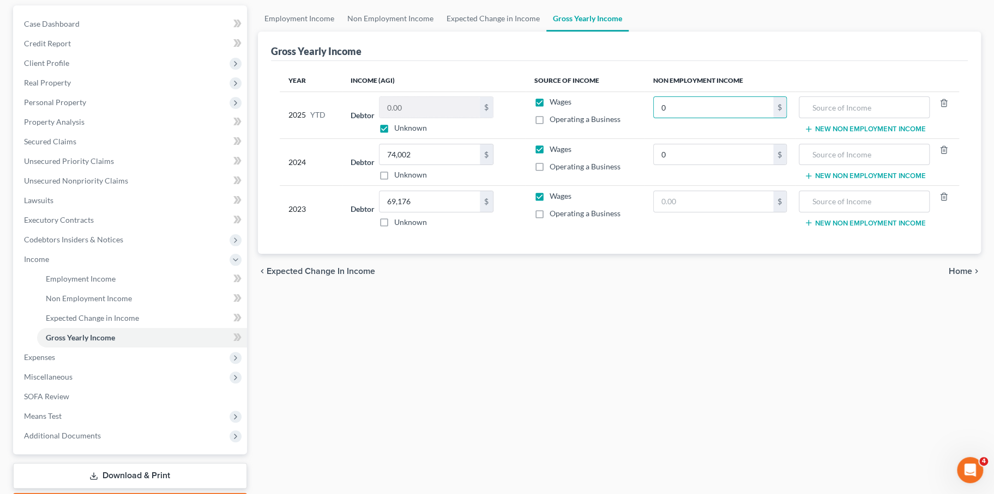
click at [949, 276] on span "Home" at bounding box center [960, 271] width 23 height 9
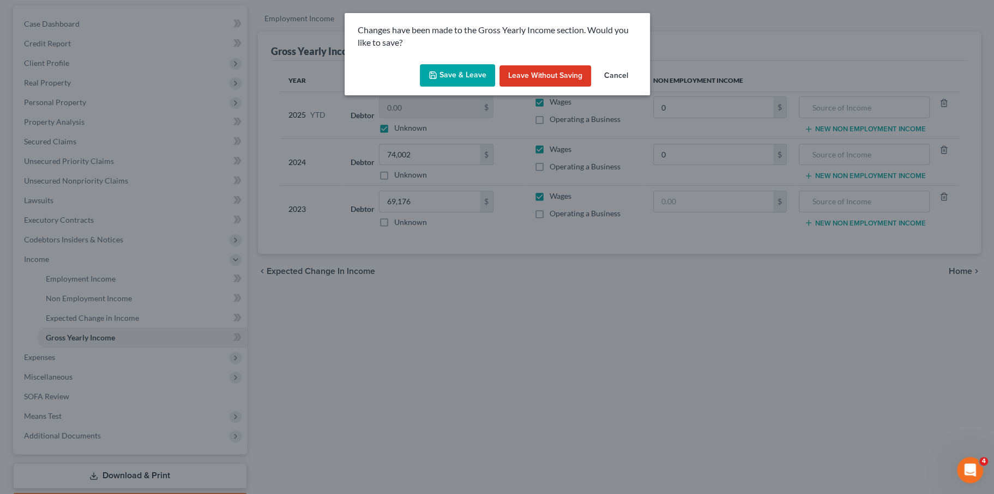
click at [463, 87] on button "Save & Leave" at bounding box center [457, 75] width 75 height 23
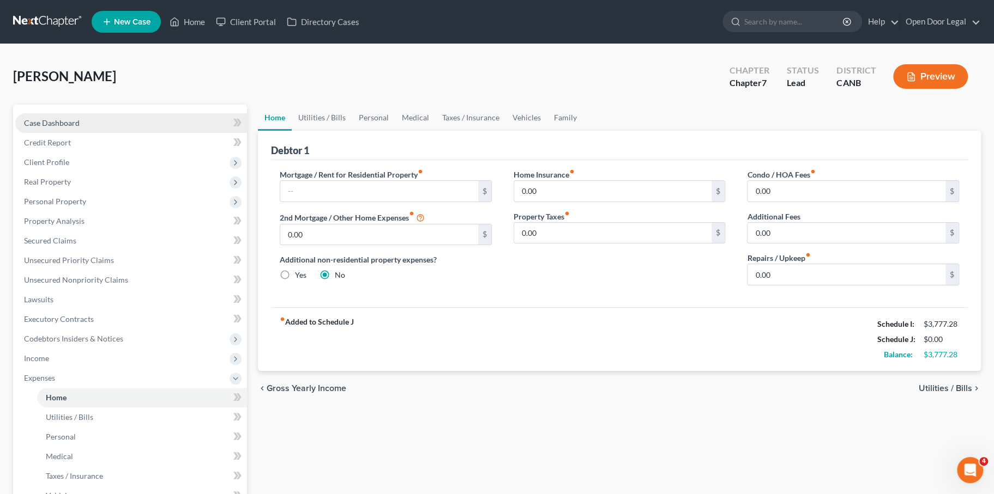
click at [80, 128] on span "Case Dashboard" at bounding box center [52, 122] width 56 height 9
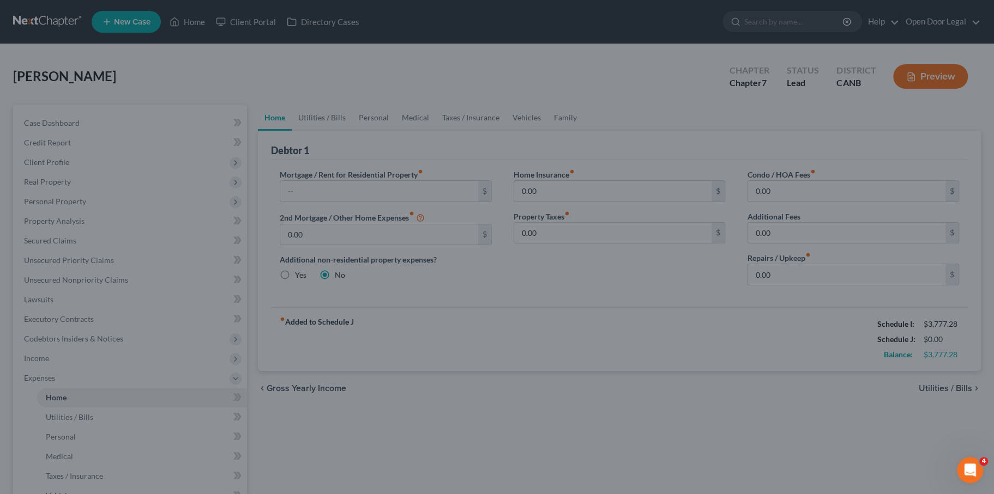
click at [454, 383] on div at bounding box center [497, 247] width 994 height 494
click at [59, 153] on div at bounding box center [497, 247] width 994 height 494
click at [456, 132] on div at bounding box center [497, 247] width 994 height 494
click at [460, 160] on div at bounding box center [497, 247] width 994 height 494
click at [505, 140] on div at bounding box center [497, 247] width 994 height 494
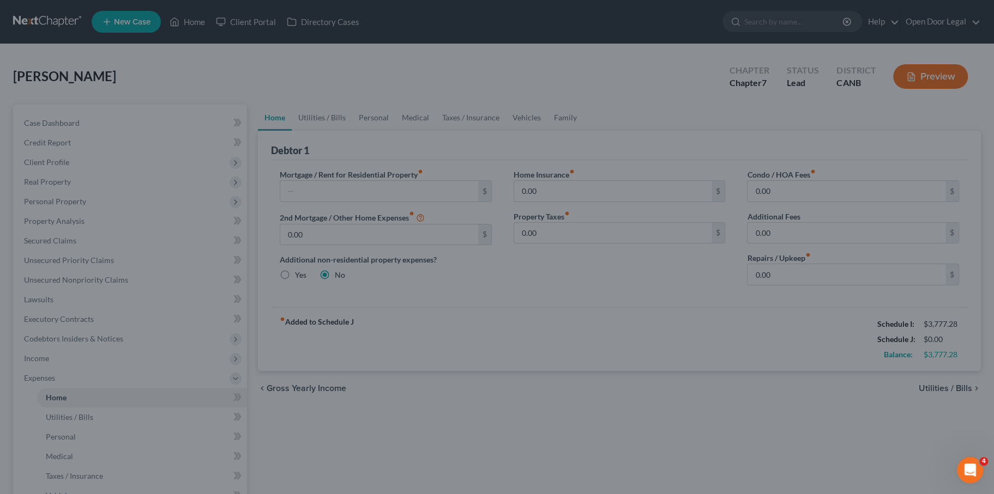
scroll to position [99, 0]
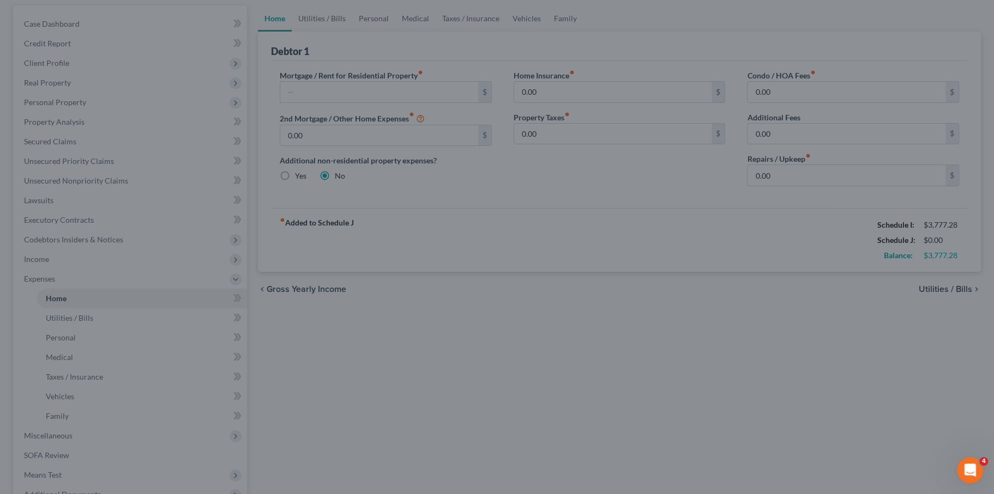
click at [306, 183] on div at bounding box center [497, 247] width 994 height 494
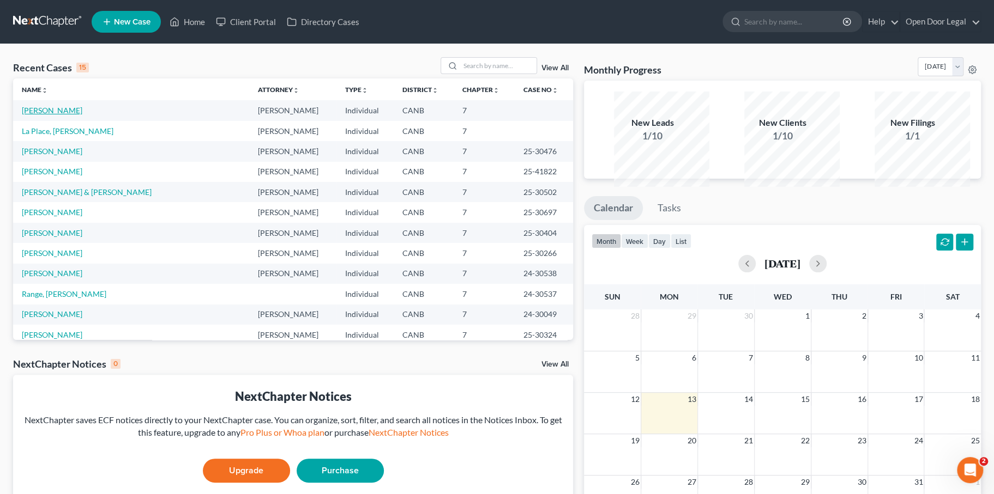
click at [68, 115] on link "[PERSON_NAME]" at bounding box center [52, 110] width 61 height 9
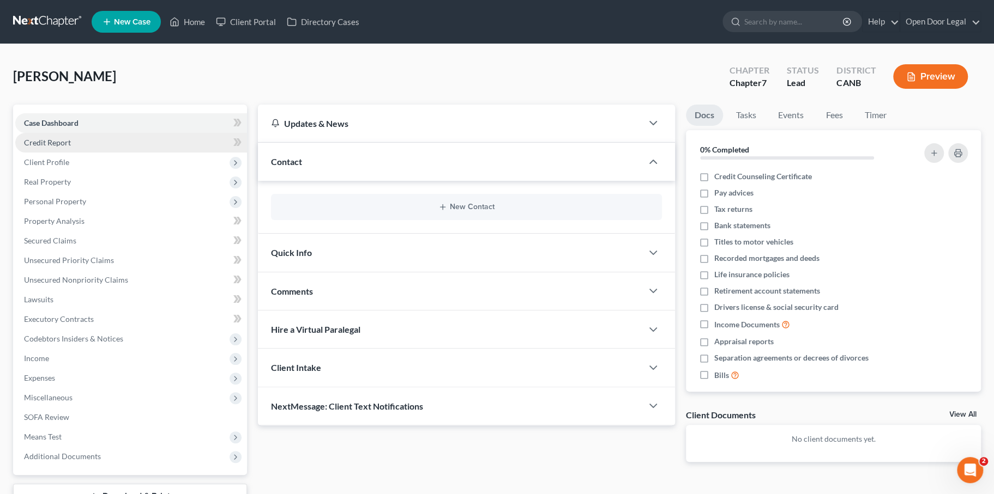
click at [71, 147] on span "Credit Report" at bounding box center [47, 142] width 47 height 9
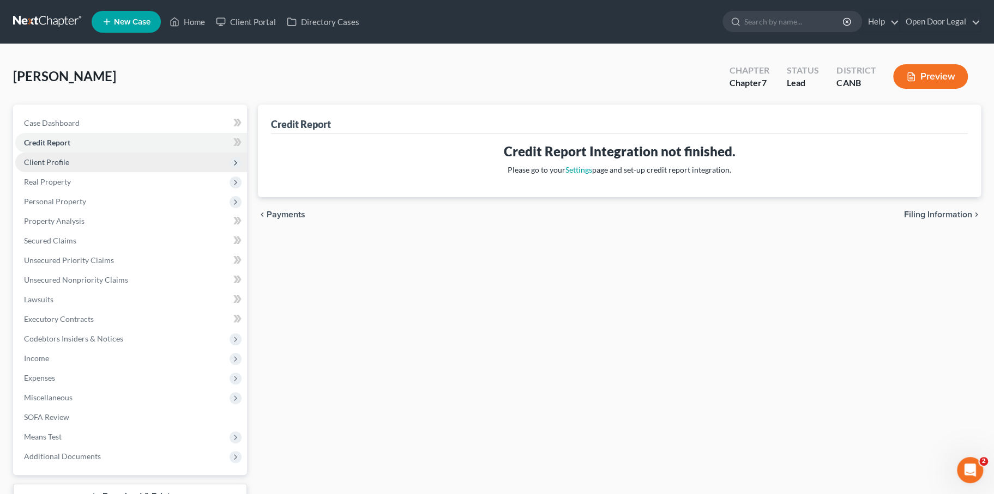
click at [69, 167] on span "Client Profile" at bounding box center [46, 162] width 45 height 9
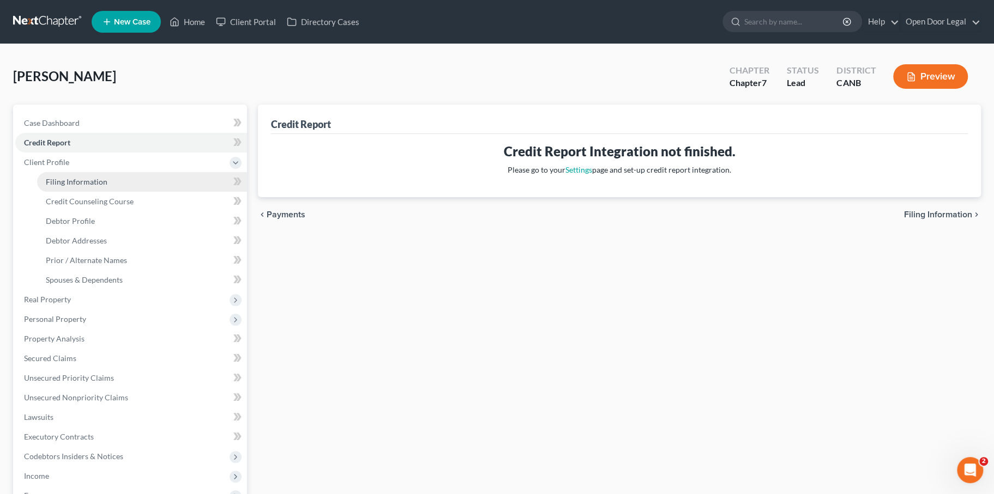
click at [91, 186] on span "Filing Information" at bounding box center [77, 181] width 62 height 9
select select "1"
select select "0"
select select "4"
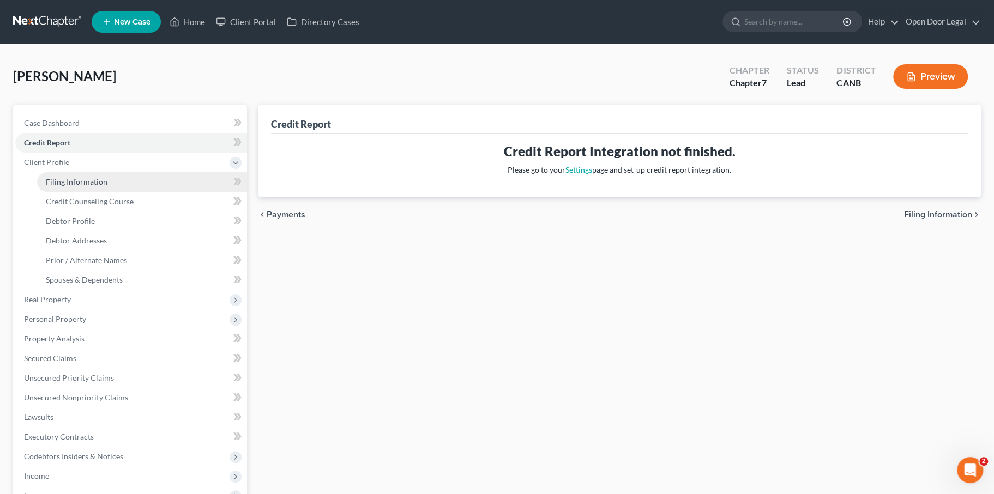
select select "0"
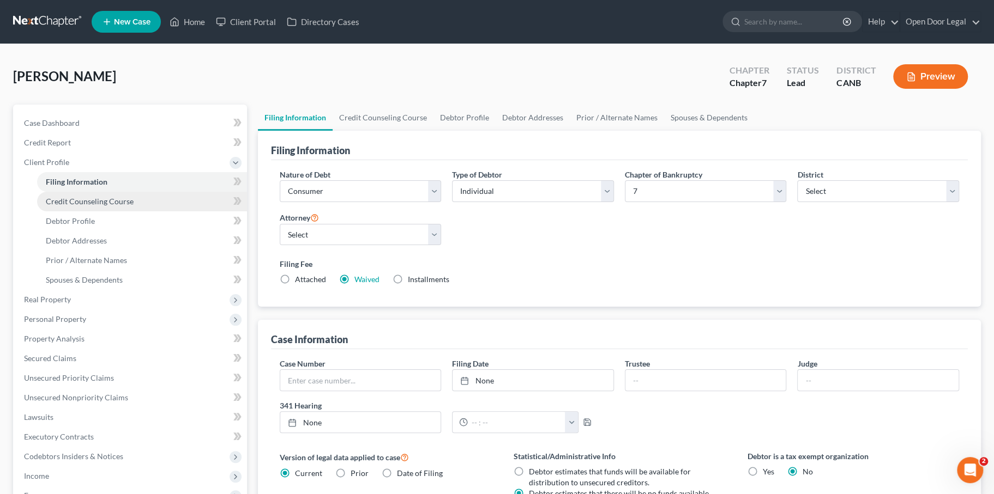
click at [129, 206] on span "Credit Counseling Course" at bounding box center [90, 201] width 88 height 9
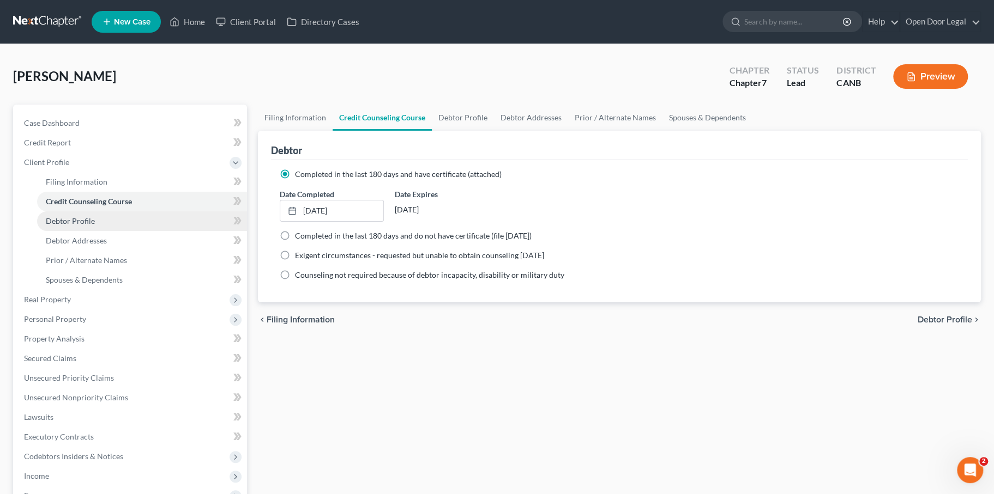
click at [95, 226] on span "Debtor Profile" at bounding box center [70, 220] width 49 height 9
select select "0"
select select "2"
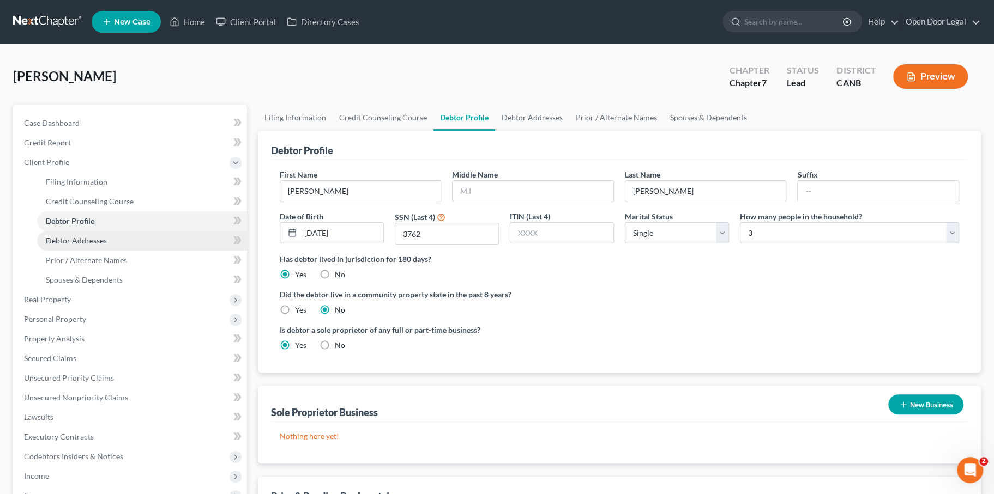
click at [92, 245] on span "Debtor Addresses" at bounding box center [76, 240] width 61 height 9
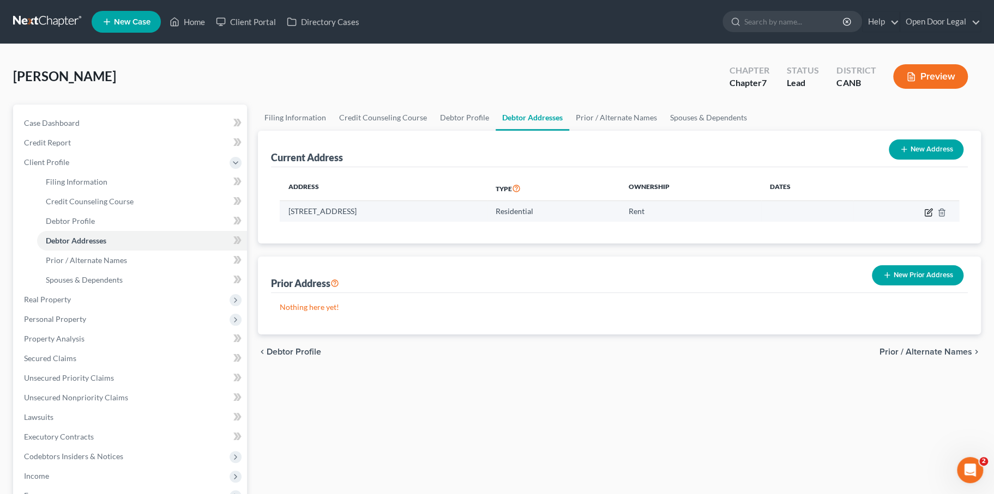
click at [925, 216] on icon "button" at bounding box center [928, 212] width 7 height 7
select select "4"
select select "0"
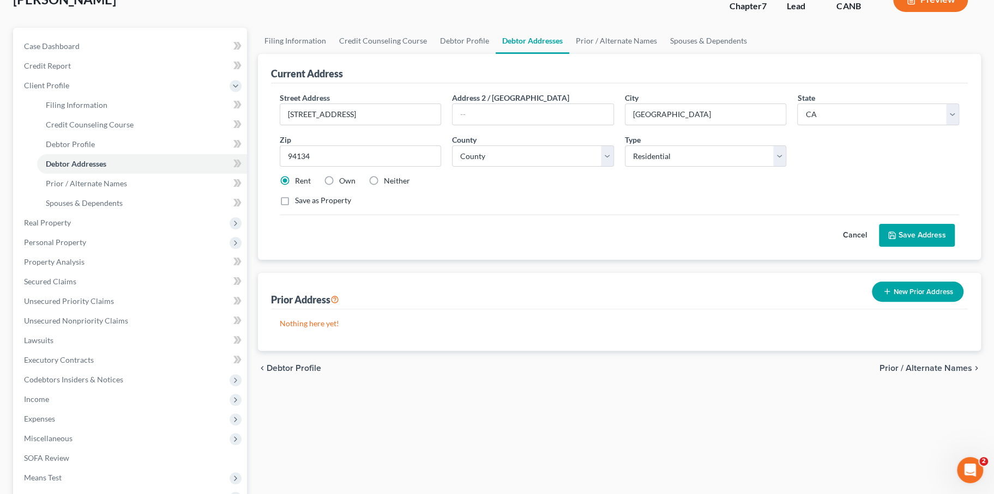
scroll to position [82, 0]
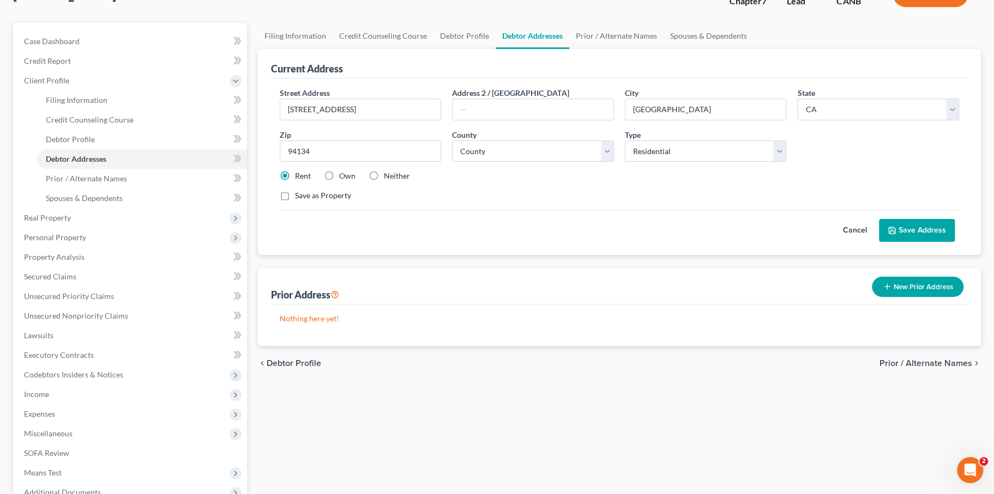
click at [888, 235] on icon at bounding box center [892, 230] width 9 height 9
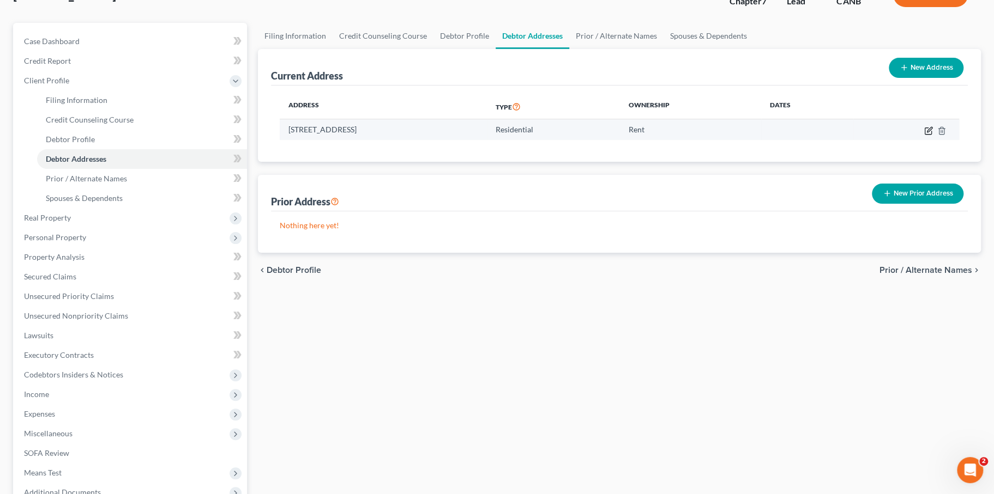
click at [924, 135] on icon "button" at bounding box center [928, 130] width 9 height 9
select select "4"
select select "37"
select select "0"
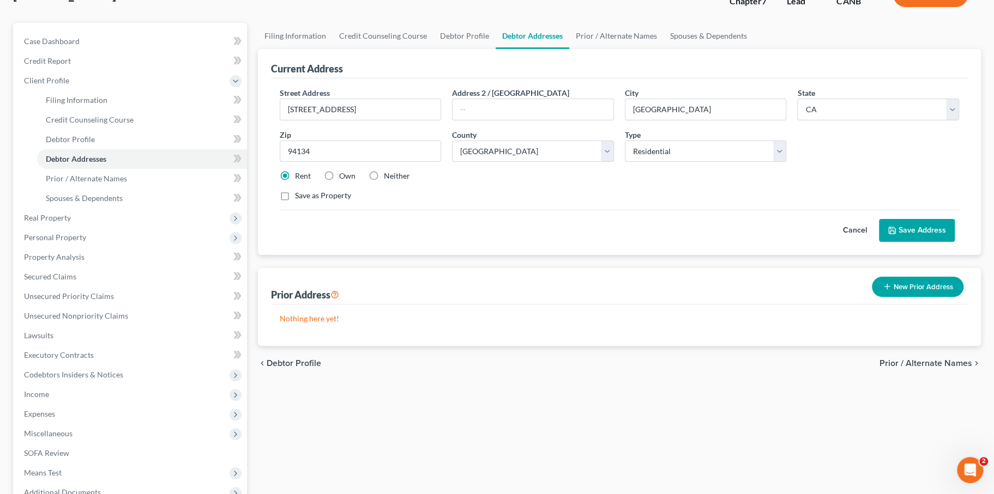
click at [879, 242] on button "Save Address" at bounding box center [917, 230] width 76 height 23
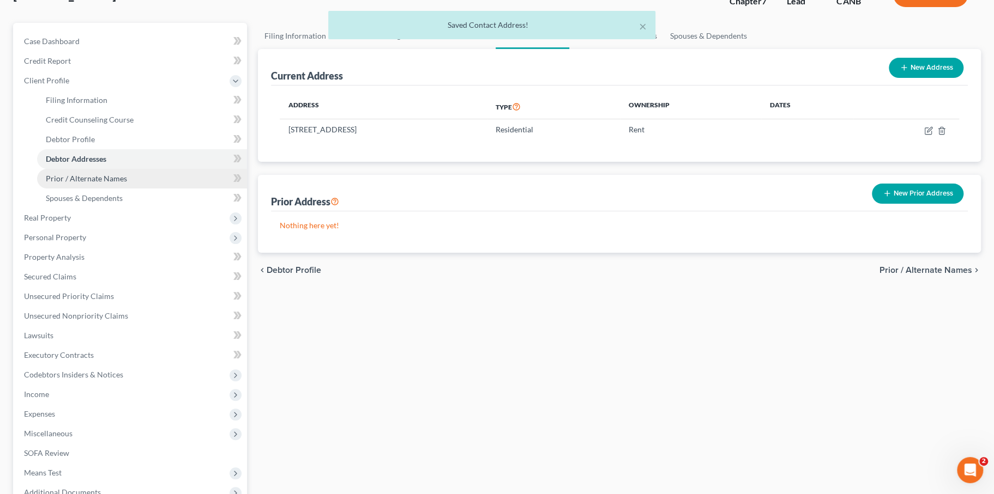
click at [118, 183] on span "Prior / Alternate Names" at bounding box center [86, 178] width 81 height 9
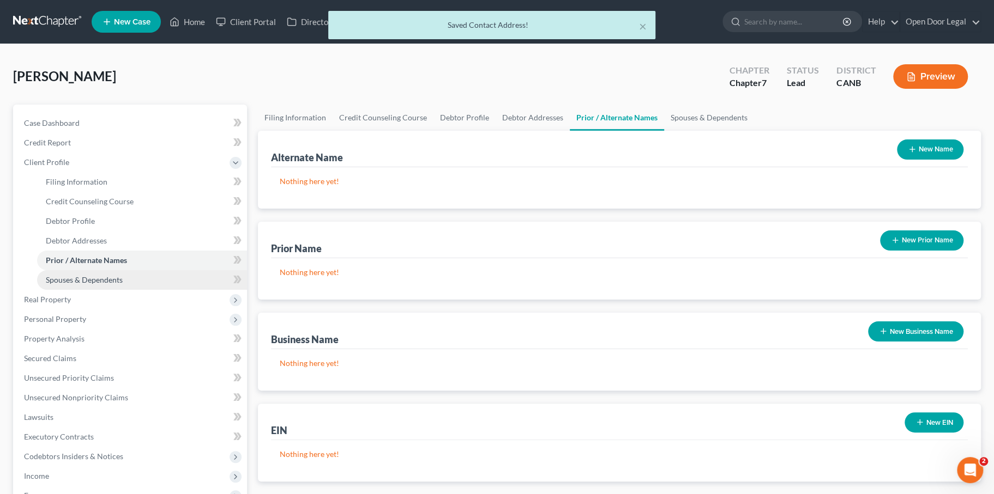
click at [122, 285] on span "Spouses & Dependents" at bounding box center [84, 279] width 77 height 9
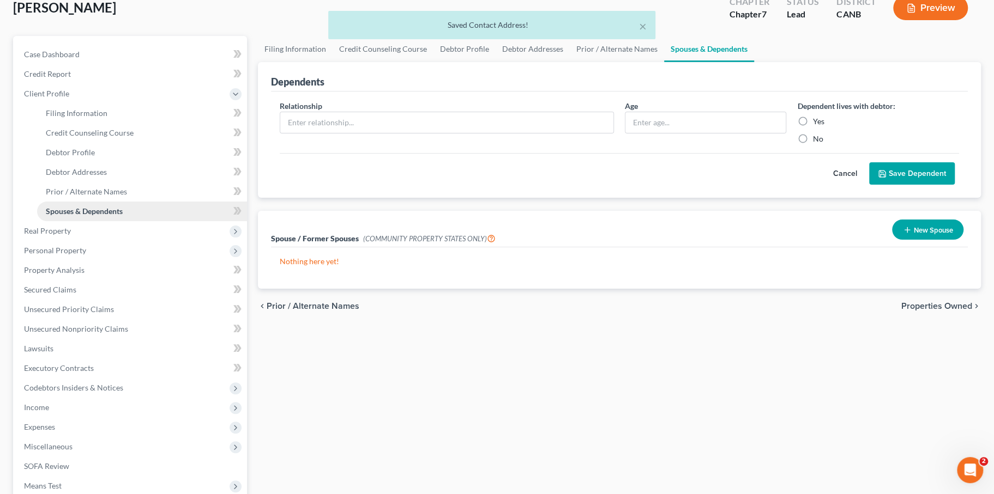
scroll to position [77, 0]
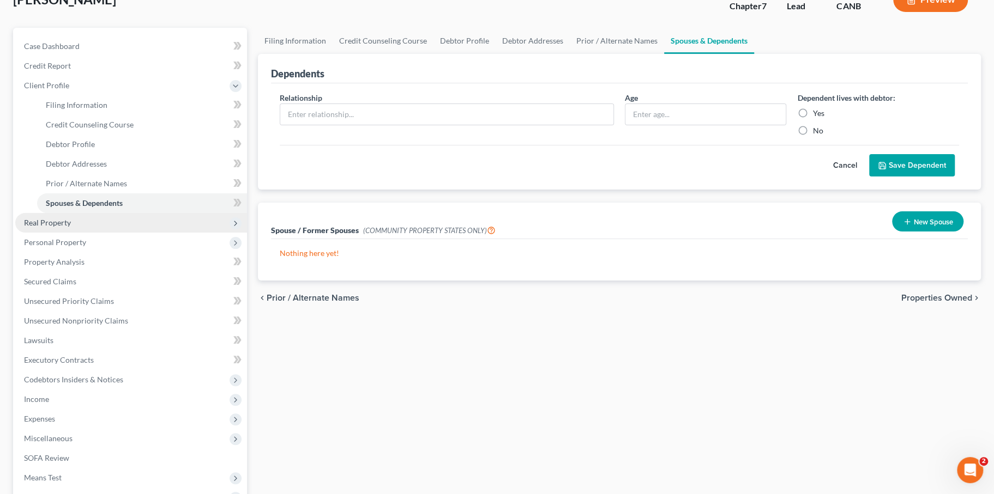
click at [89, 233] on span "Real Property" at bounding box center [131, 223] width 232 height 20
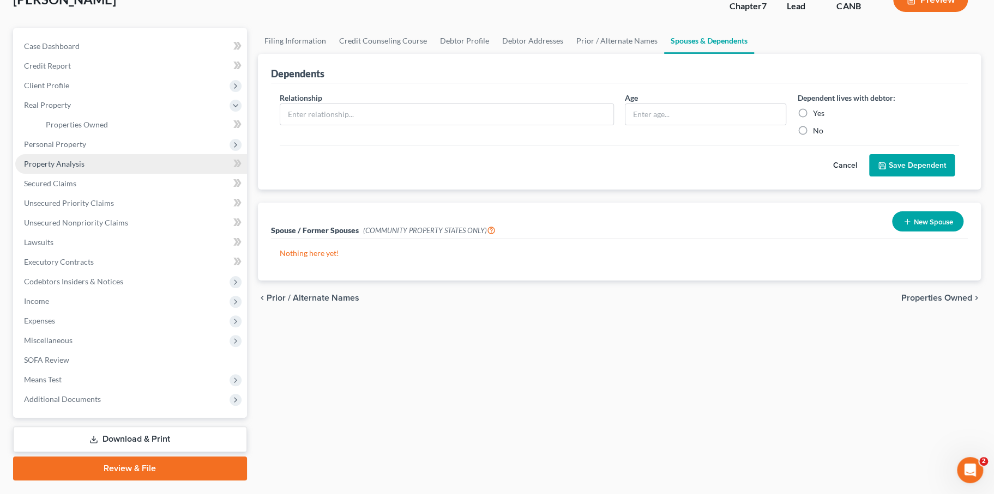
click at [84, 168] on span "Property Analysis" at bounding box center [54, 163] width 61 height 9
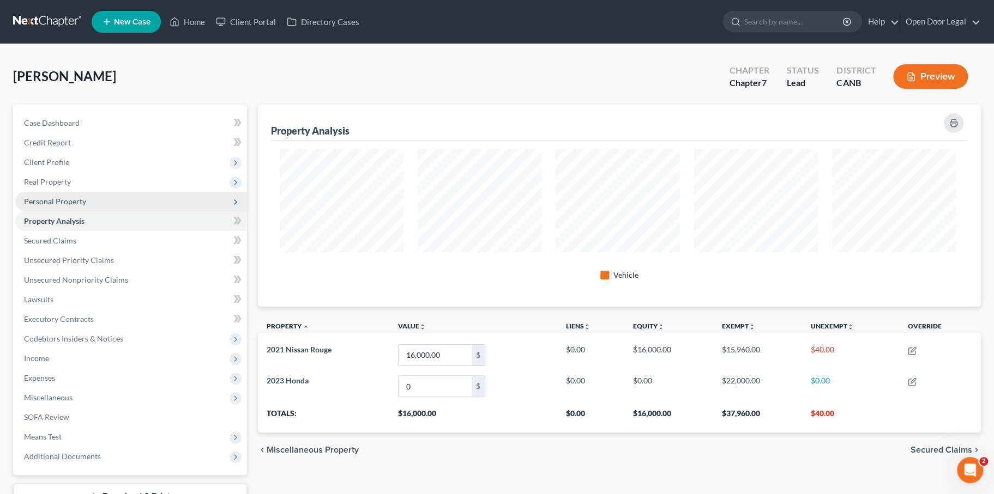
click at [86, 206] on span "Personal Property" at bounding box center [55, 201] width 62 height 9
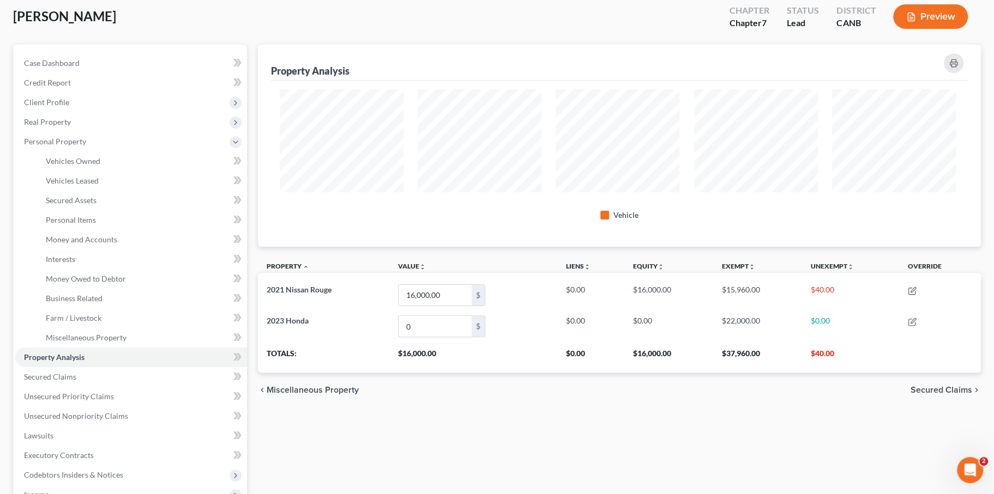
scroll to position [61, 0]
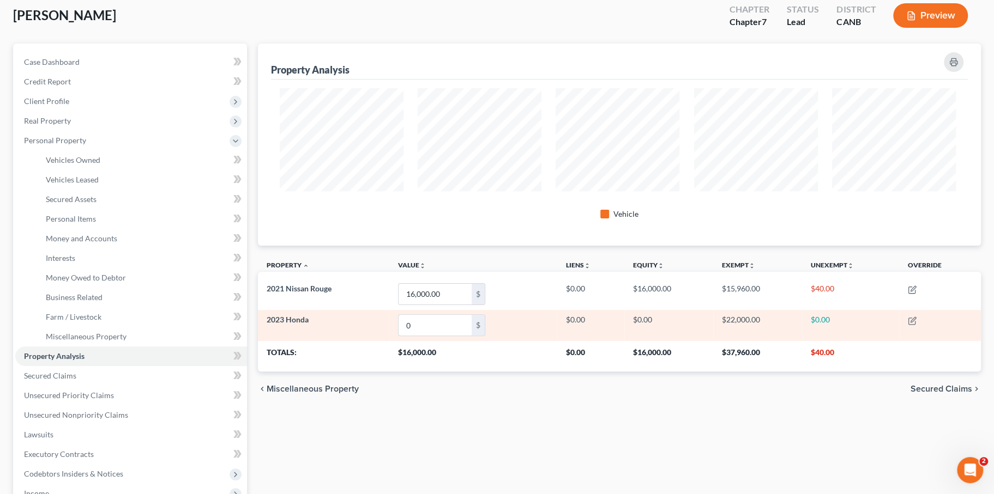
click at [364, 341] on td "2023 Honda" at bounding box center [324, 325] width 132 height 31
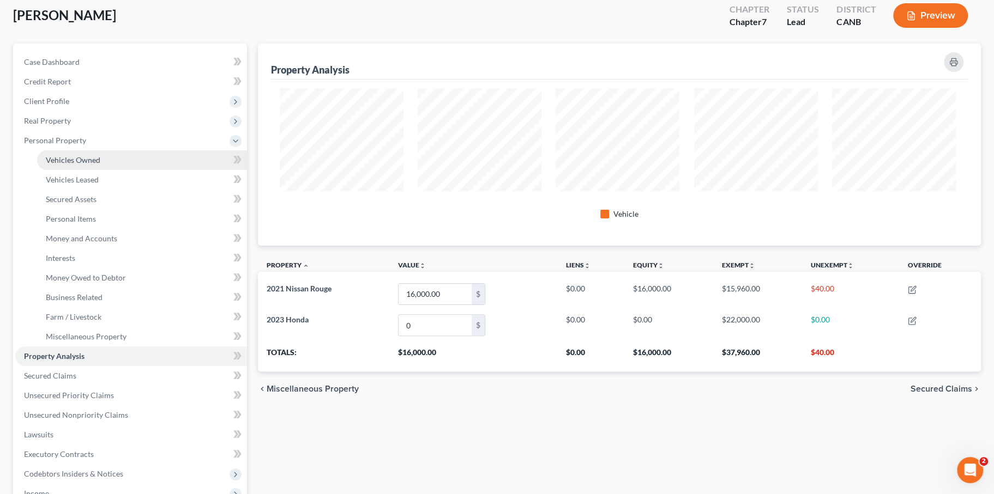
click at [121, 170] on link "Vehicles Owned" at bounding box center [142, 160] width 210 height 20
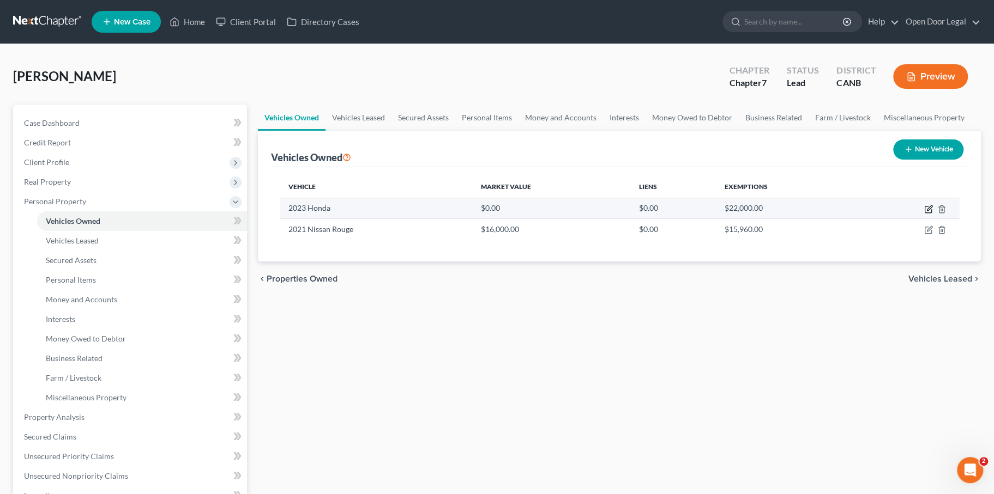
click at [924, 214] on icon "button" at bounding box center [928, 209] width 9 height 9
select select "0"
select select "3"
select select "0"
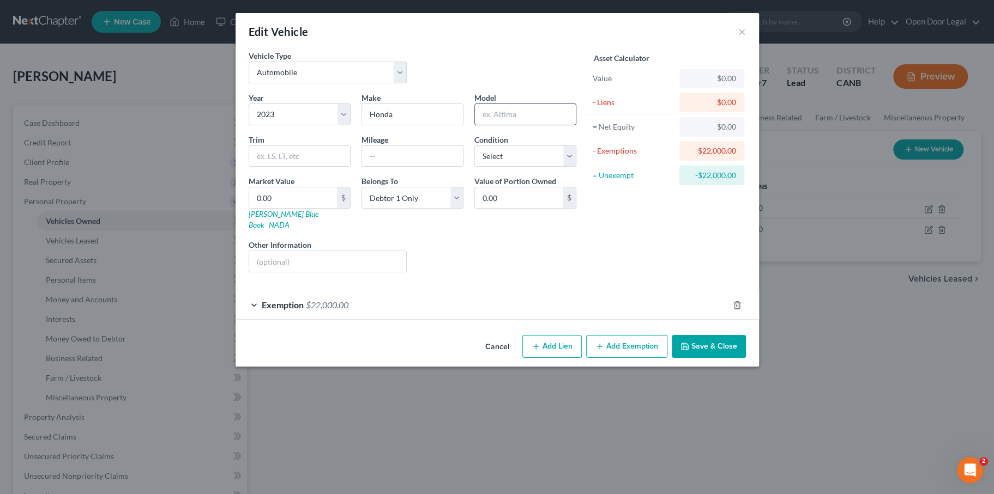
click at [495, 125] on input "text" at bounding box center [525, 114] width 101 height 21
type input "HRV"
click at [485, 167] on select "Select Excellent Very Good Good Fair Poor" at bounding box center [525, 157] width 102 height 22
select select "3"
click at [474, 167] on select "Select Excellent Very Good Good Fair Poor" at bounding box center [525, 157] width 102 height 22
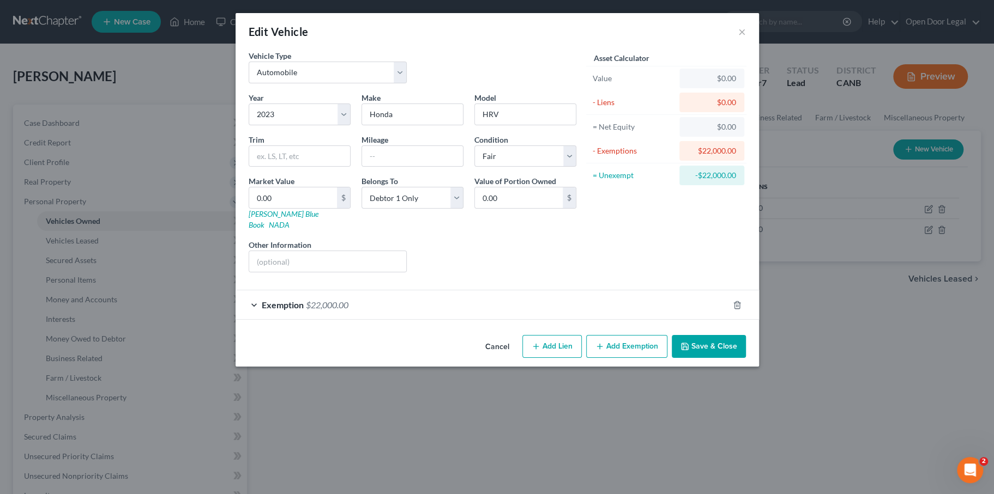
click at [463, 273] on div "Liens Select" at bounding box center [497, 255] width 170 height 33
click at [249, 208] on input "0.00" at bounding box center [293, 198] width 88 height 21
type input "2"
type input "2.00"
type input "22"
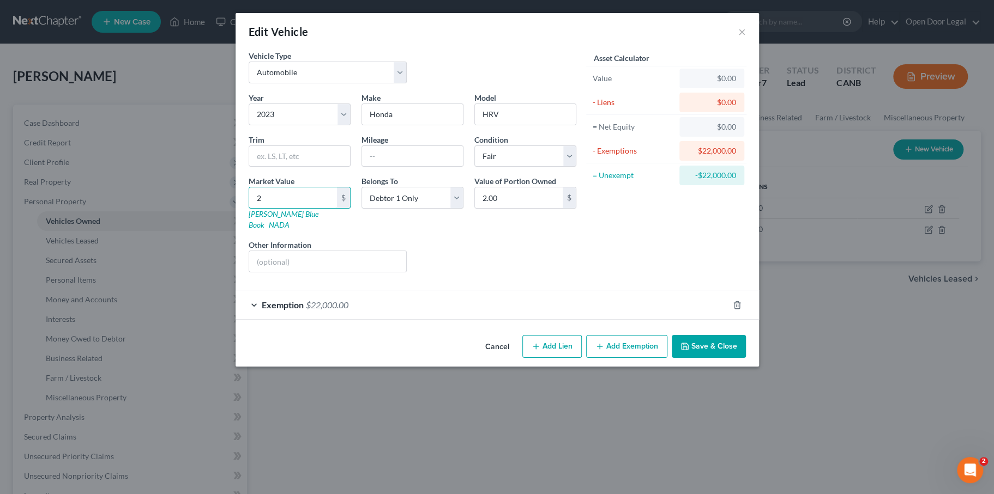
type input "22.00"
type input "22,000"
type input "22,000.00"
click at [524, 320] on form "Vehicle Type Select Automobile Truck Trailer Watercraft Aircraft Motor Home Atv…" at bounding box center [497, 185] width 497 height 270
click at [746, 358] on button "Save & Close" at bounding box center [709, 346] width 74 height 23
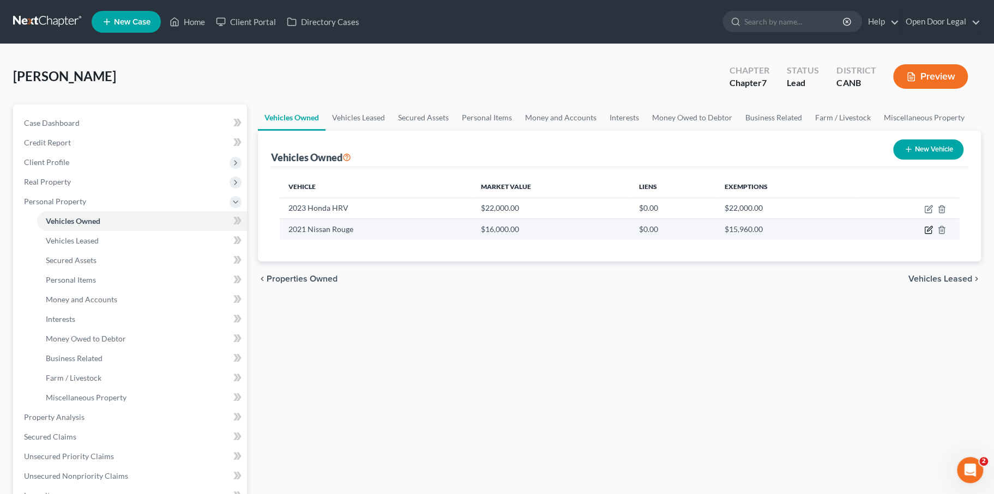
click at [924, 234] on icon "button" at bounding box center [928, 230] width 9 height 9
select select "0"
select select "5"
select select "2"
select select "0"
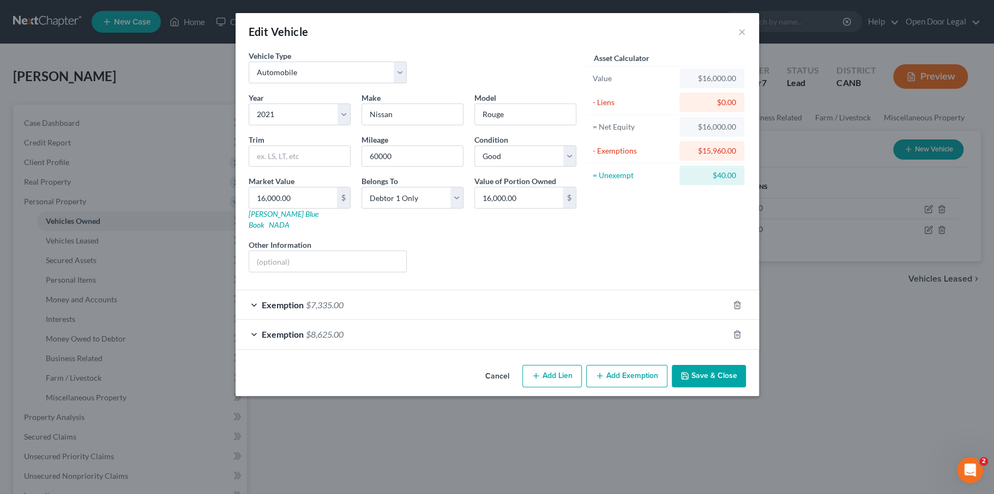
click at [236, 319] on div "Exemption $7,335.00" at bounding box center [482, 305] width 493 height 29
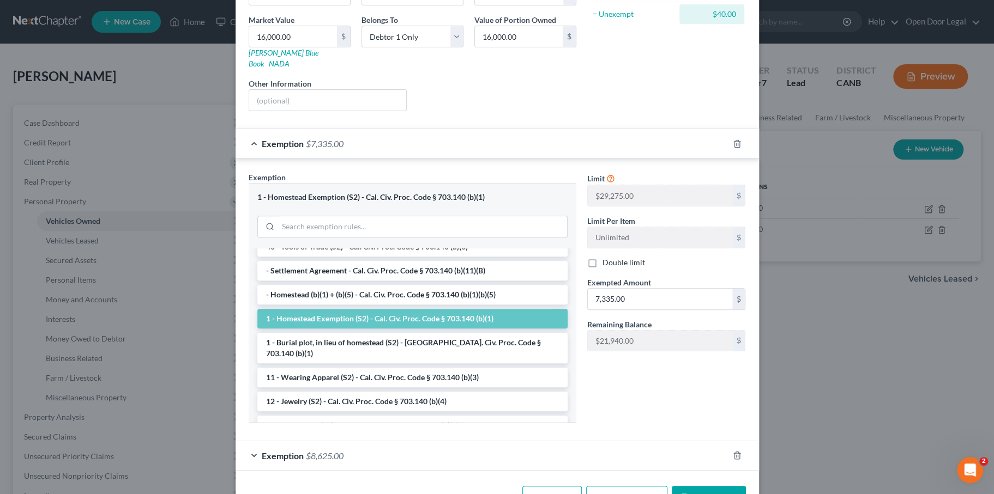
scroll to position [63, 0]
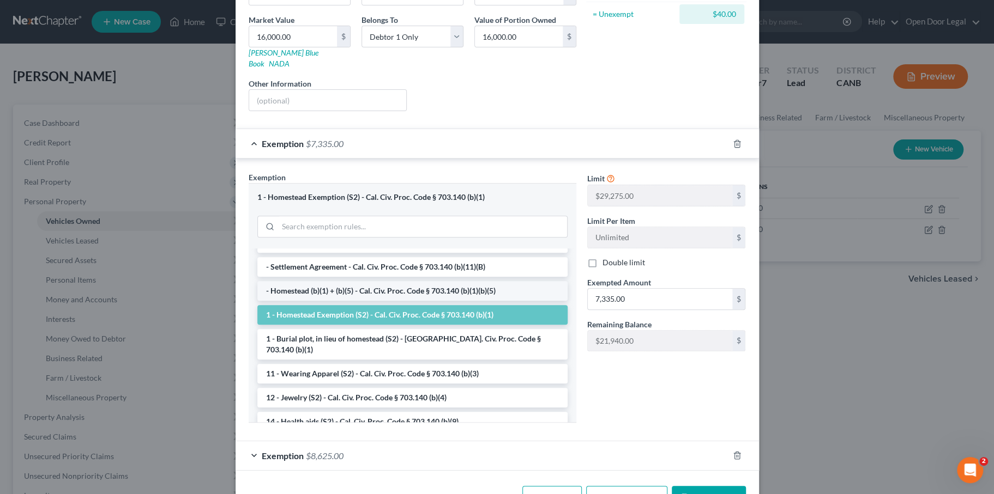
click at [339, 301] on li "- Homestead (b)(1) + (b)(5) - Cal. Civ. Proc. Code § 703.140 (b)(1)(b)(5)" at bounding box center [412, 291] width 310 height 20
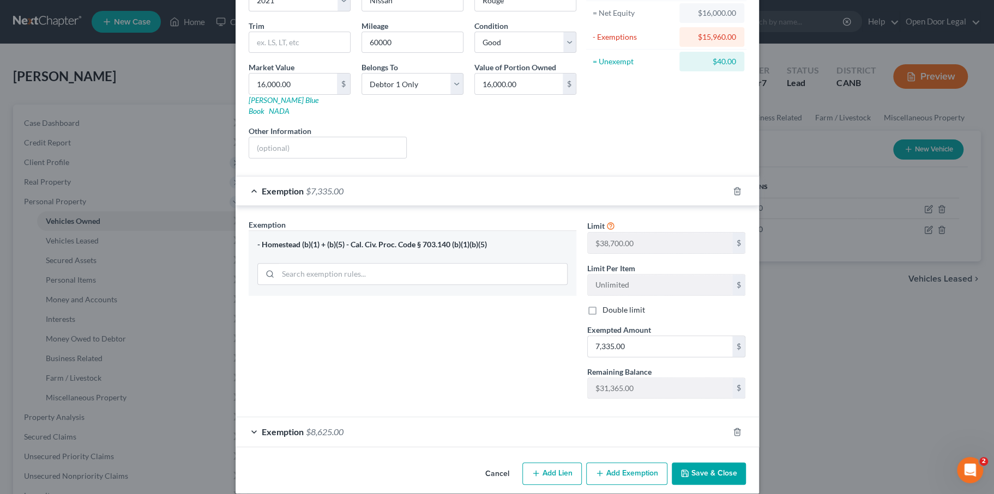
scroll to position [117, 0]
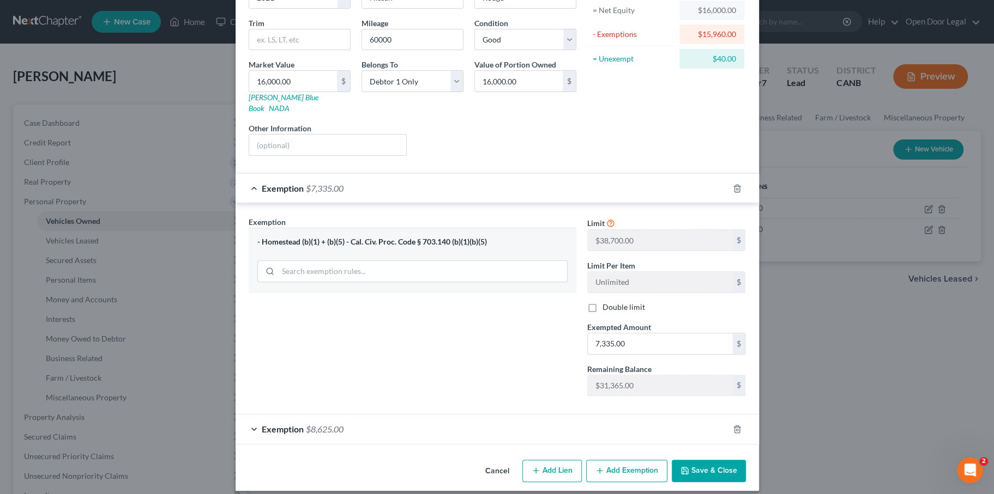
drag, startPoint x: 203, startPoint y: 314, endPoint x: 494, endPoint y: 317, distance: 291.1
click at [494, 248] on div "- Homestead (b)(1) + (b)(5) - Cal. Civ. Proc. Code § 703.140 (b)(1)(b)(5)" at bounding box center [412, 242] width 310 height 10
copy div "Homestead (b)(1) + (b)(5) - Cal. Civ. Proc. Code § 703.140 (b)(1)(b)(5)"
click at [375, 405] on div "Exemption Set must be selected for CA. Exemption * - Homestead (b)(1) + (b)(5) …" at bounding box center [412, 310] width 339 height 189
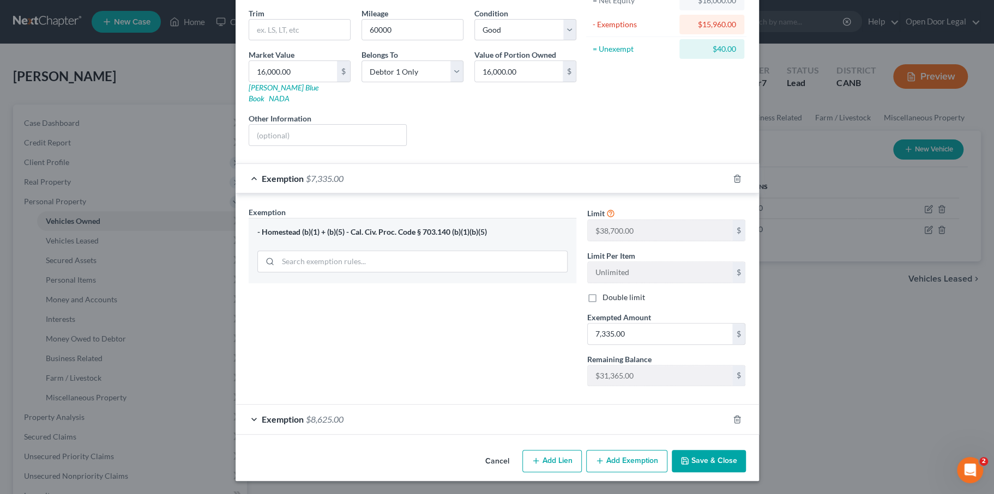
scroll to position [261, 0]
click at [746, 457] on button "Save & Close" at bounding box center [709, 461] width 74 height 23
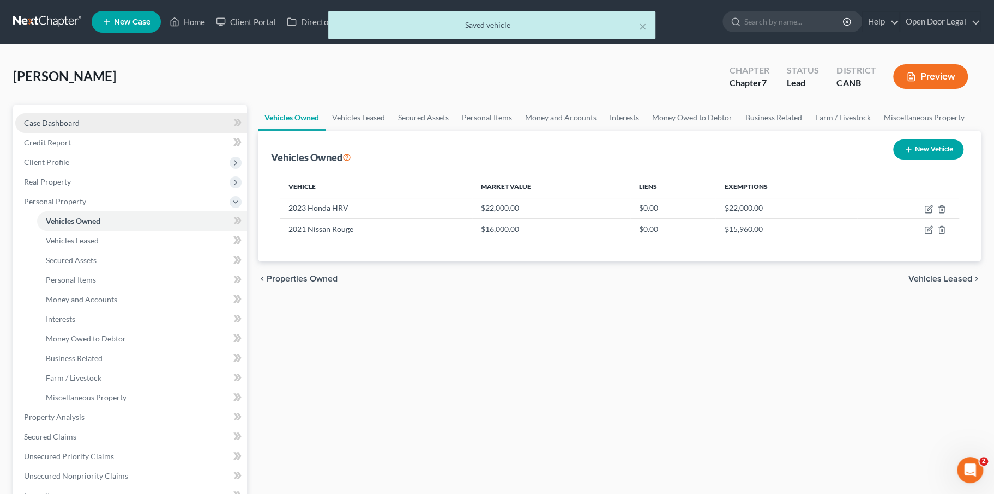
click at [88, 133] on link "Case Dashboard" at bounding box center [131, 123] width 232 height 20
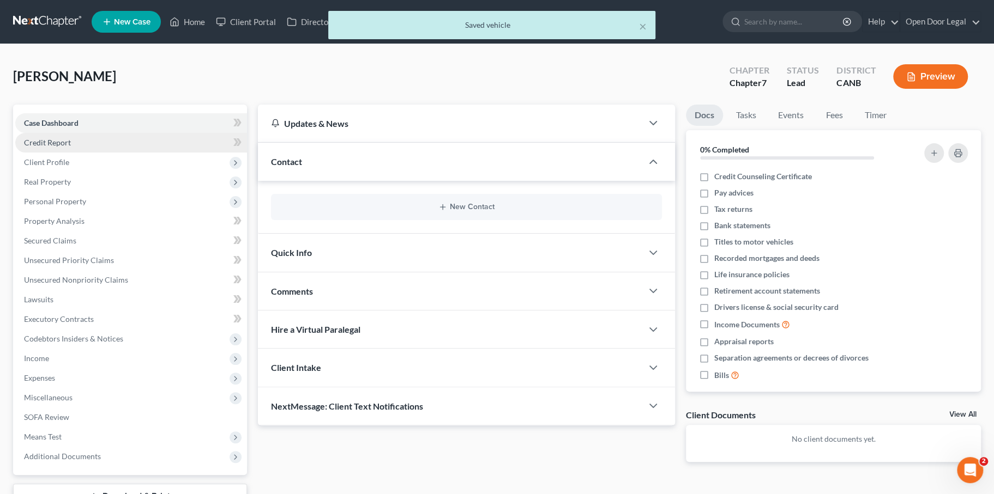
click at [71, 147] on span "Credit Report" at bounding box center [47, 142] width 47 height 9
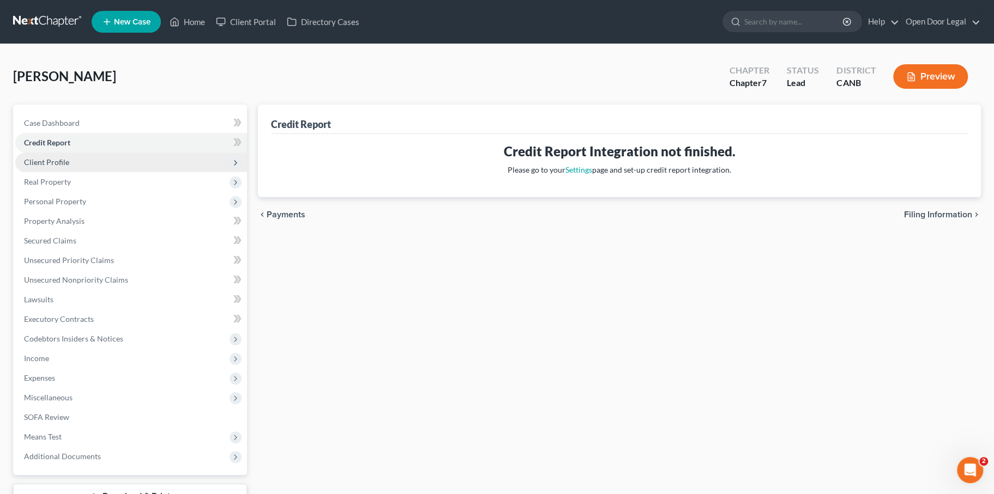
click at [69, 167] on span "Client Profile" at bounding box center [46, 162] width 45 height 9
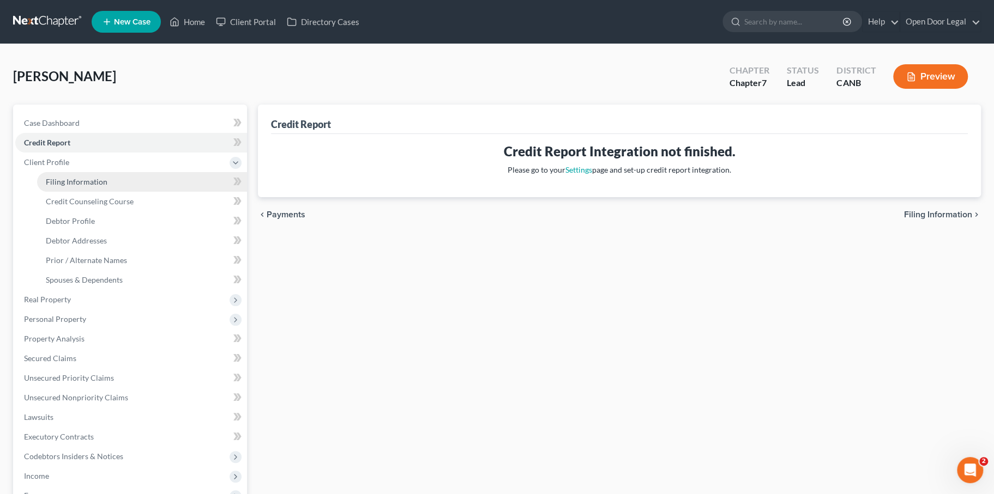
click at [86, 186] on span "Filing Information" at bounding box center [77, 181] width 62 height 9
select select "1"
select select "0"
select select "9"
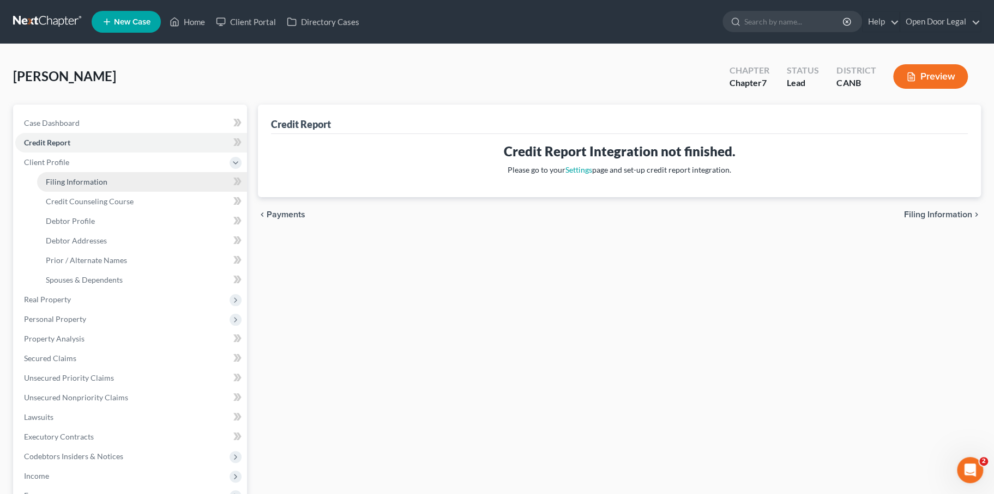
select select "1"
select select "4"
select select "0"
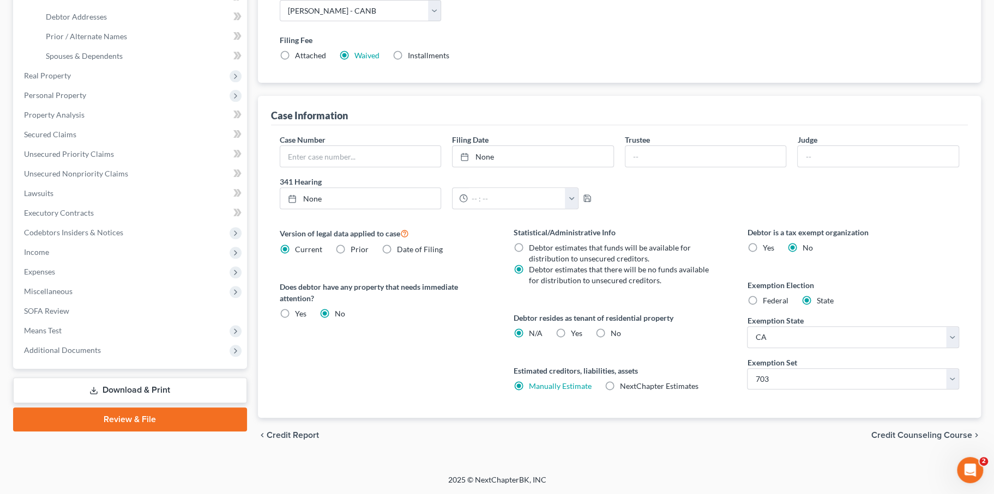
scroll to position [319, 0]
click at [808, 390] on select "Select 703 704" at bounding box center [853, 380] width 212 height 22
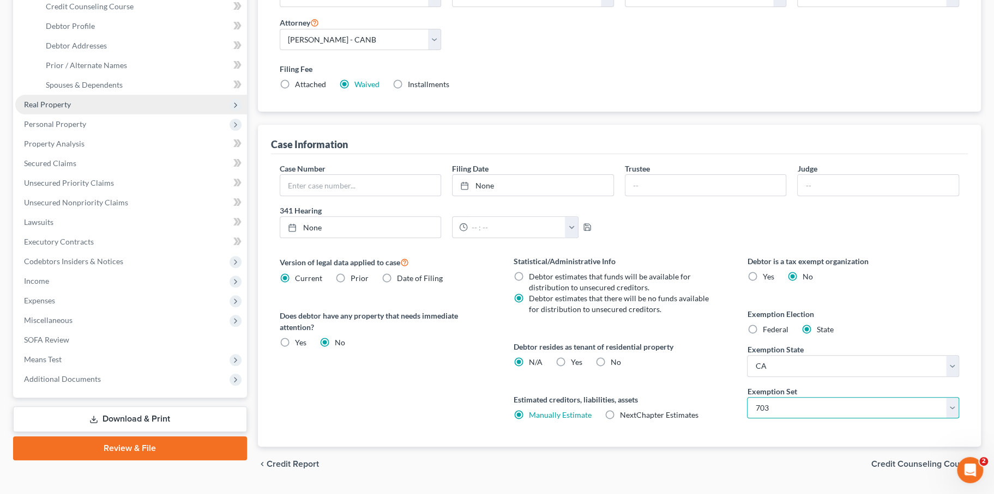
scroll to position [195, 0]
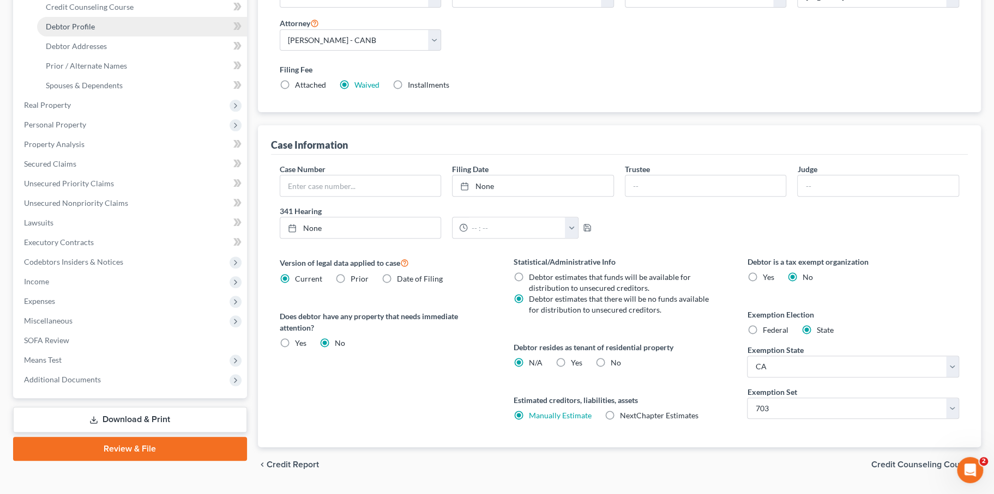
click at [95, 31] on span "Debtor Profile" at bounding box center [70, 26] width 49 height 9
select select "0"
select select "2"
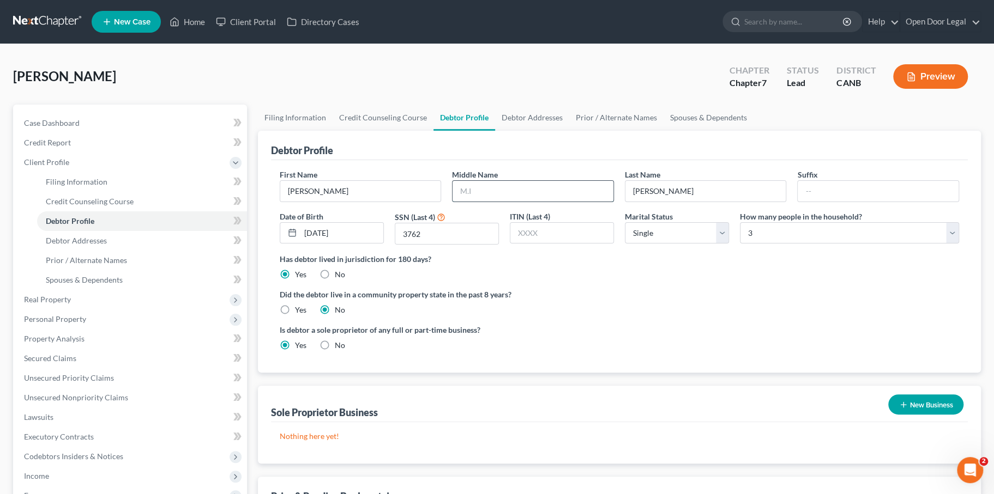
click at [530, 202] on input "text" at bounding box center [532, 191] width 161 height 21
type input "M"
click at [136, 251] on link "Debtor Addresses" at bounding box center [142, 241] width 210 height 20
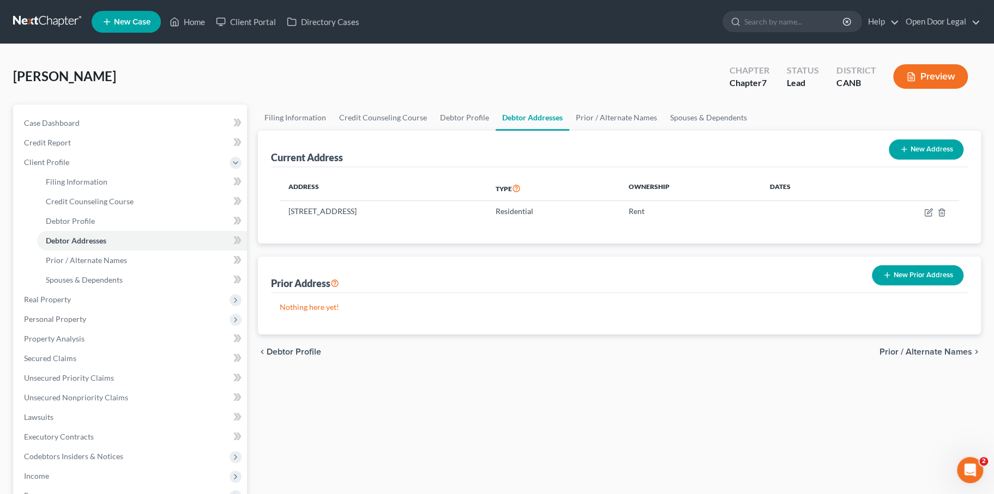
click at [826, 201] on th "Dates" at bounding box center [807, 188] width 92 height 25
click at [924, 217] on icon "button" at bounding box center [928, 212] width 9 height 9
select select "4"
select select "37"
select select "0"
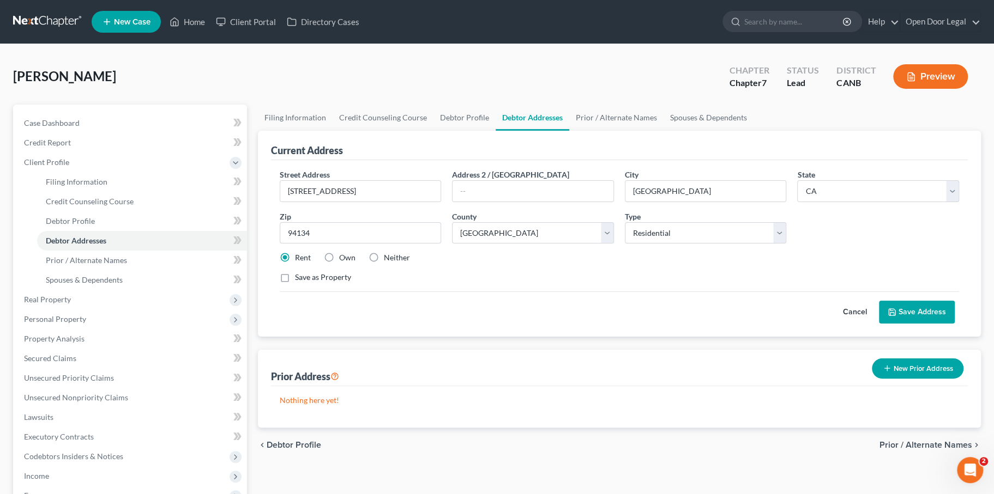
click at [897, 324] on button "Save Address" at bounding box center [917, 312] width 76 height 23
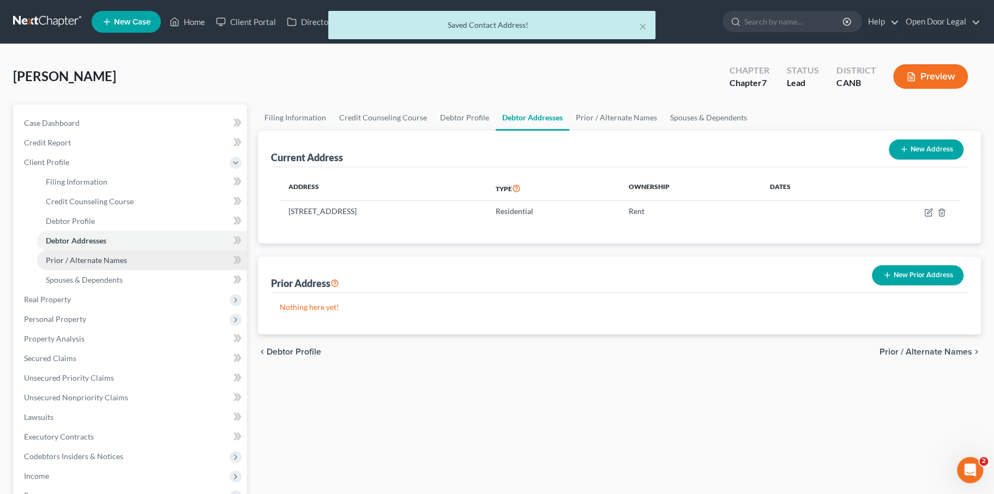
click at [156, 270] on link "Prior / Alternate Names" at bounding box center [142, 261] width 210 height 20
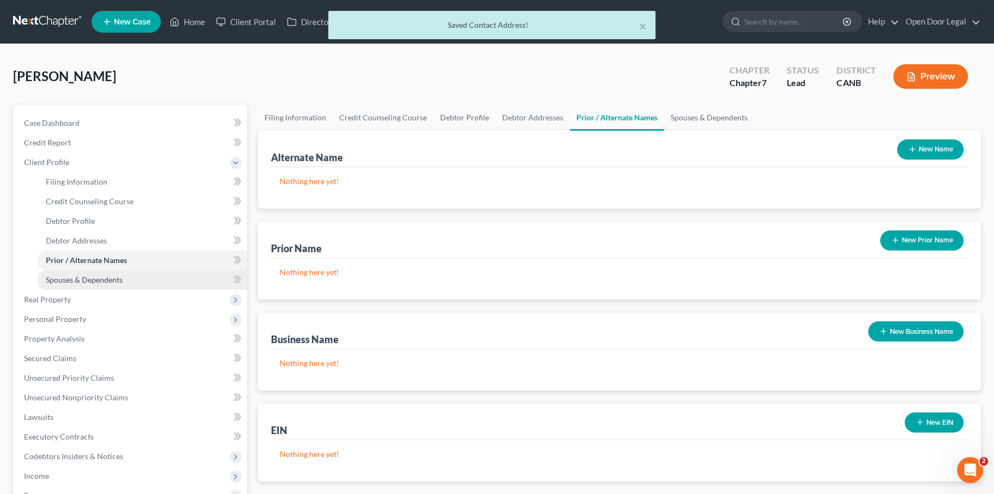
click at [123, 285] on span "Spouses & Dependents" at bounding box center [84, 279] width 77 height 9
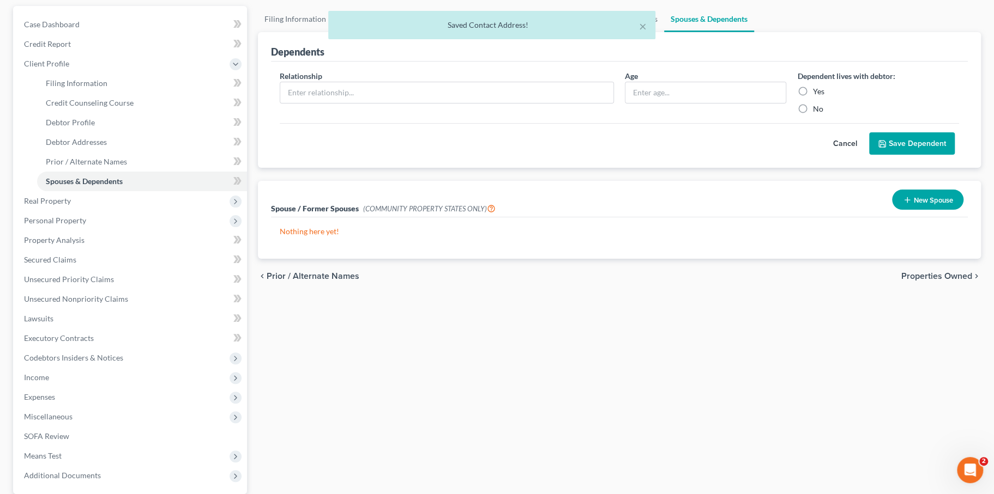
scroll to position [100, 0]
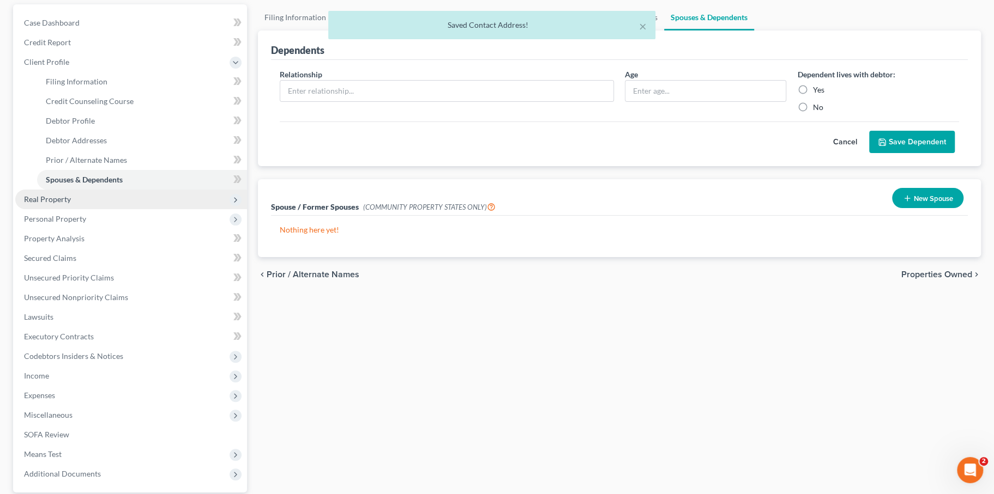
click at [107, 209] on span "Real Property" at bounding box center [131, 200] width 232 height 20
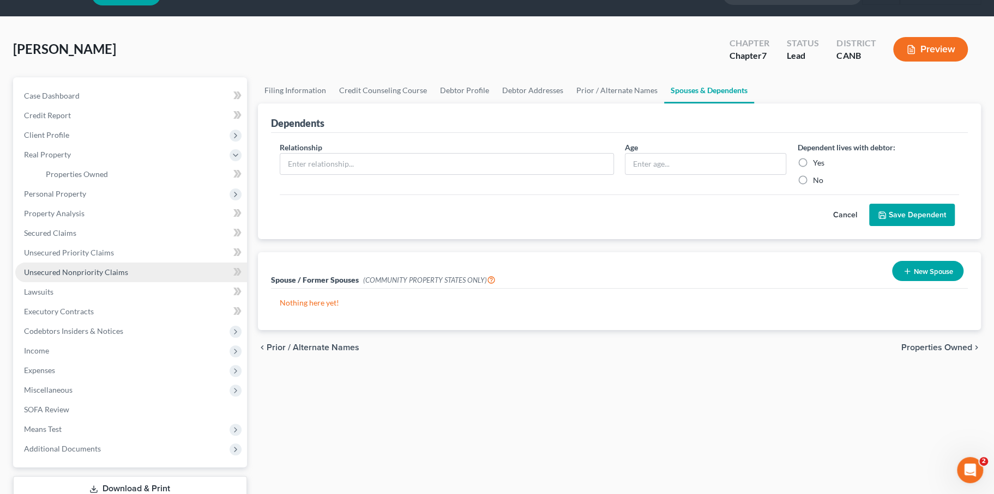
scroll to position [0, 0]
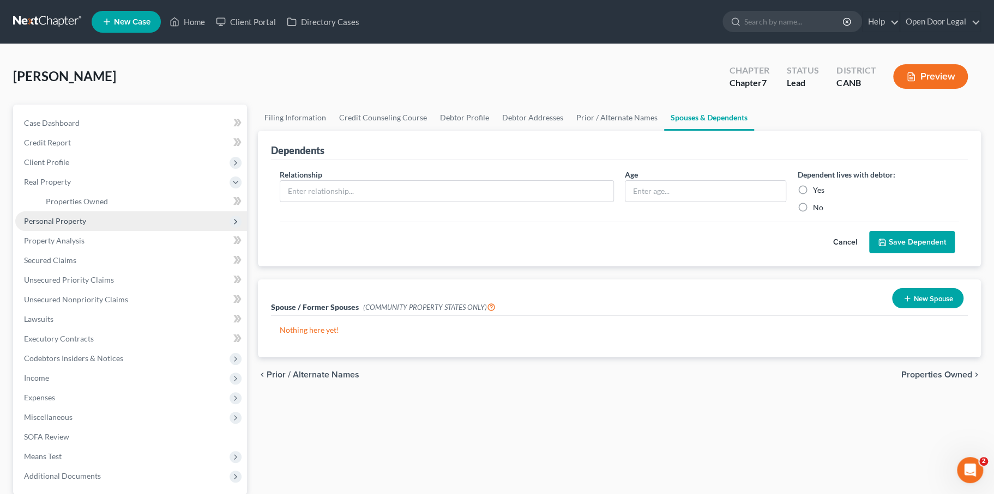
click at [86, 226] on span "Personal Property" at bounding box center [55, 220] width 62 height 9
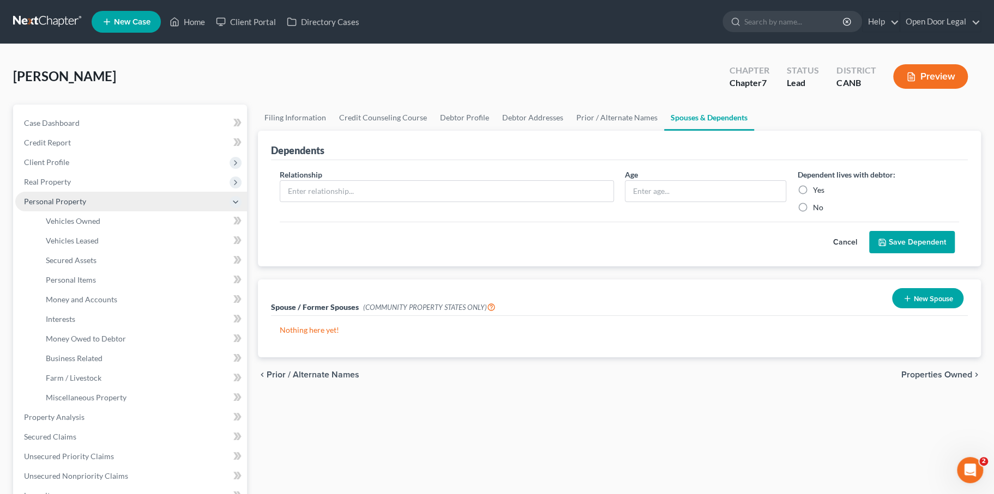
click at [86, 206] on span "Personal Property" at bounding box center [55, 201] width 62 height 9
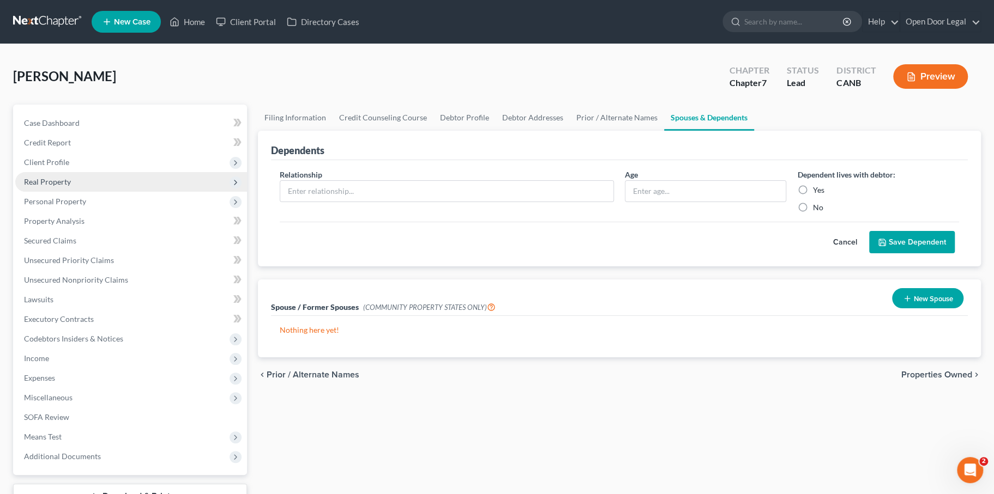
click at [90, 192] on span "Real Property" at bounding box center [131, 182] width 232 height 20
click at [71, 186] on span "Real Property" at bounding box center [47, 181] width 47 height 9
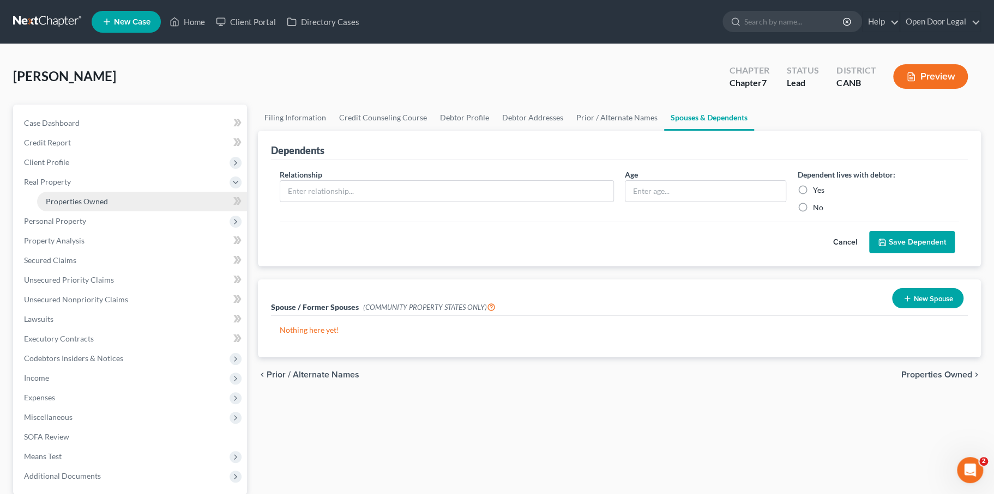
click at [93, 206] on span "Properties Owned" at bounding box center [77, 201] width 62 height 9
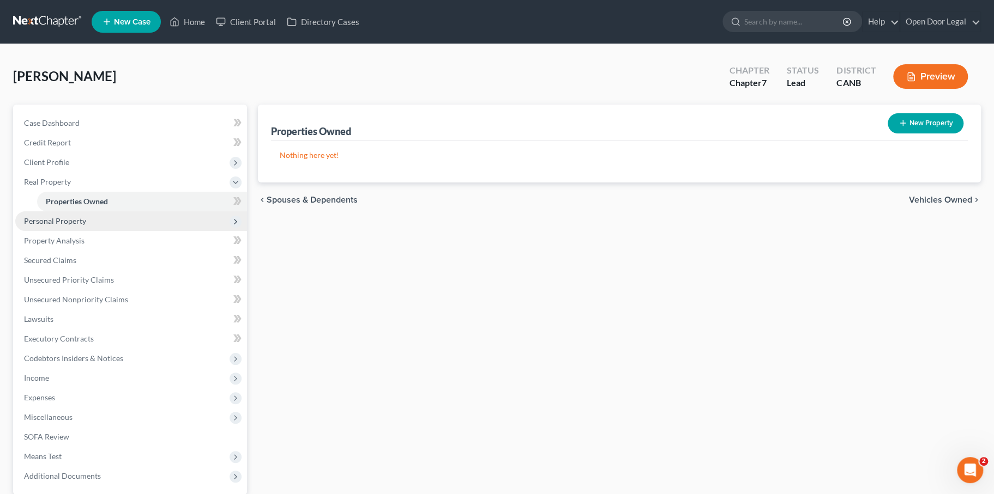
click at [84, 226] on span "Personal Property" at bounding box center [55, 220] width 62 height 9
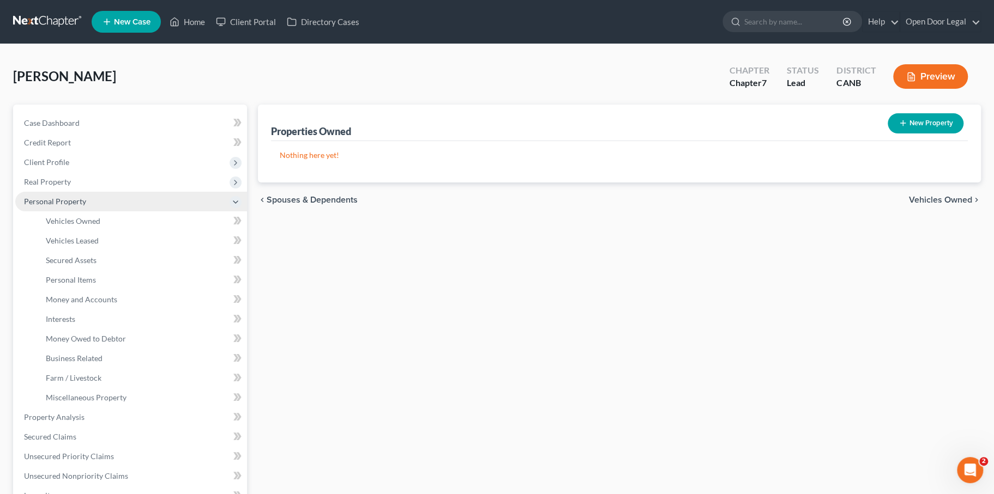
click at [86, 206] on span "Personal Property" at bounding box center [55, 201] width 62 height 9
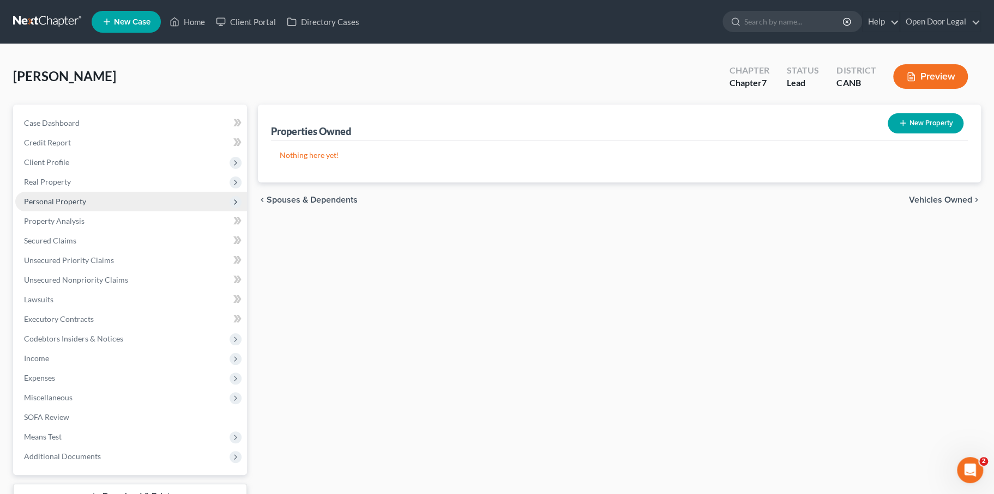
click at [86, 206] on span "Personal Property" at bounding box center [55, 201] width 62 height 9
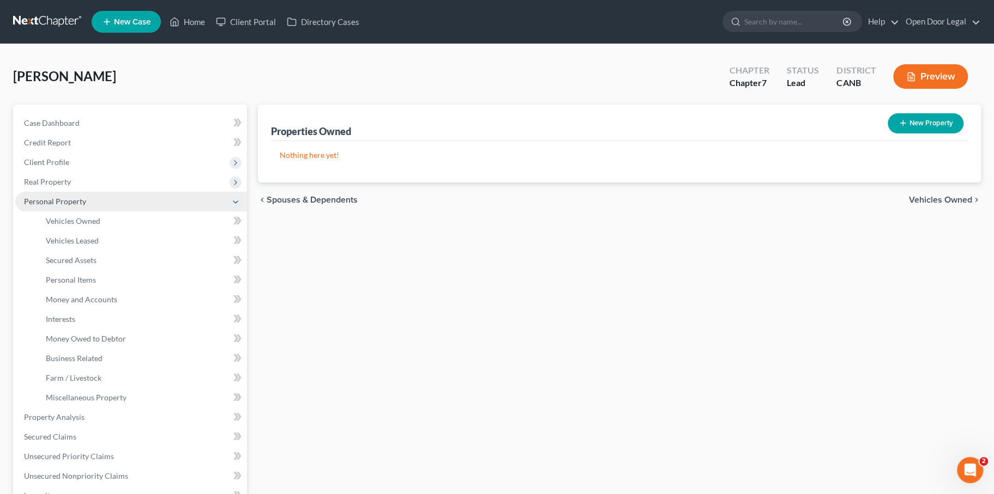
click at [125, 212] on span "Personal Property" at bounding box center [131, 202] width 232 height 20
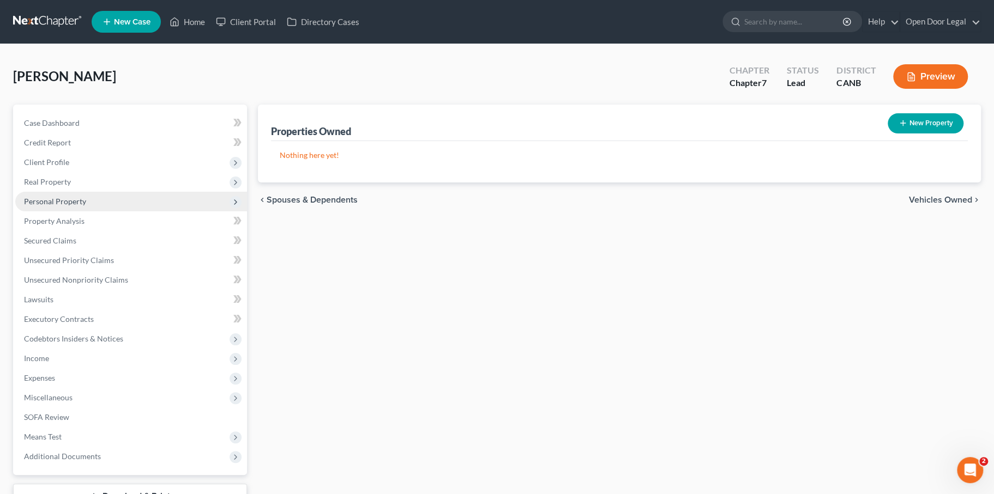
click at [125, 212] on span "Personal Property" at bounding box center [131, 202] width 232 height 20
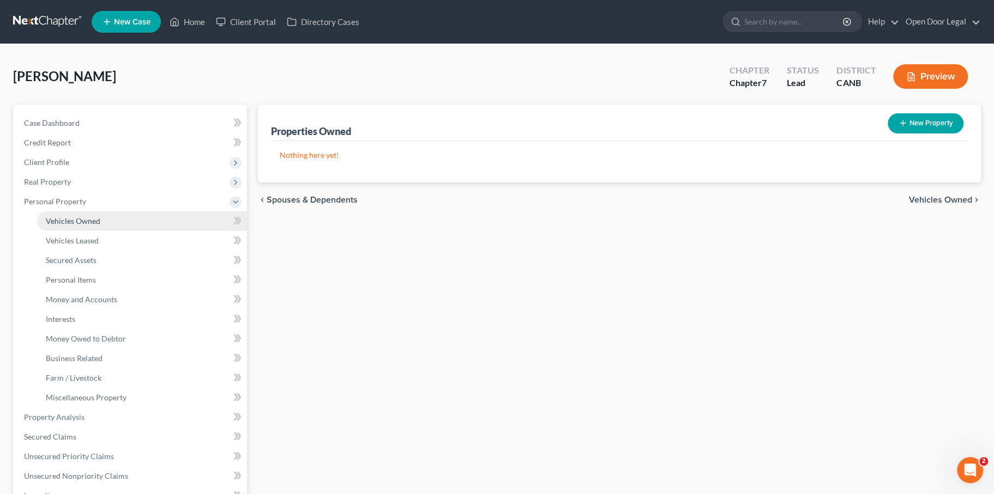
click at [100, 226] on span "Vehicles Owned" at bounding box center [73, 220] width 55 height 9
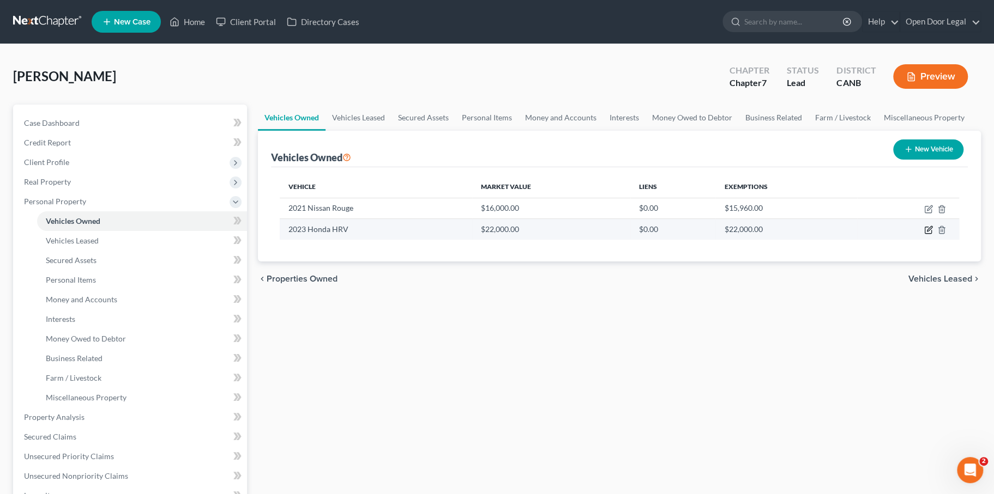
click at [924, 234] on icon "button" at bounding box center [928, 230] width 9 height 9
select select "0"
select select "3"
select select "0"
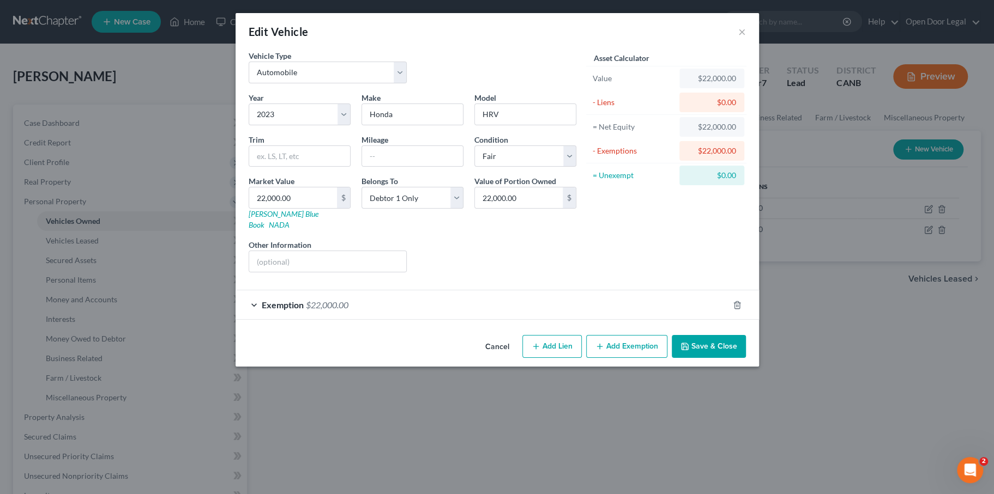
click at [262, 310] on span "Exemption" at bounding box center [283, 305] width 42 height 10
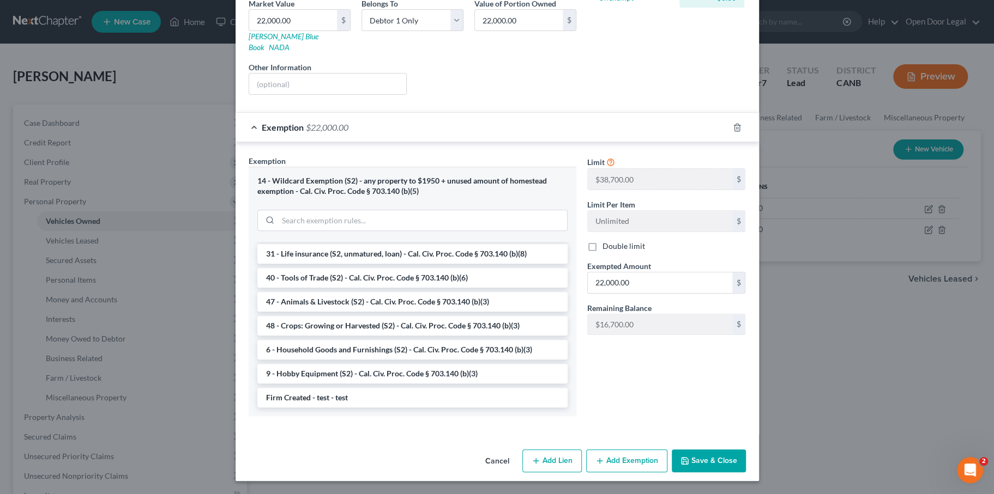
scroll to position [326, 0]
click at [746, 451] on button "Save & Close" at bounding box center [709, 461] width 74 height 23
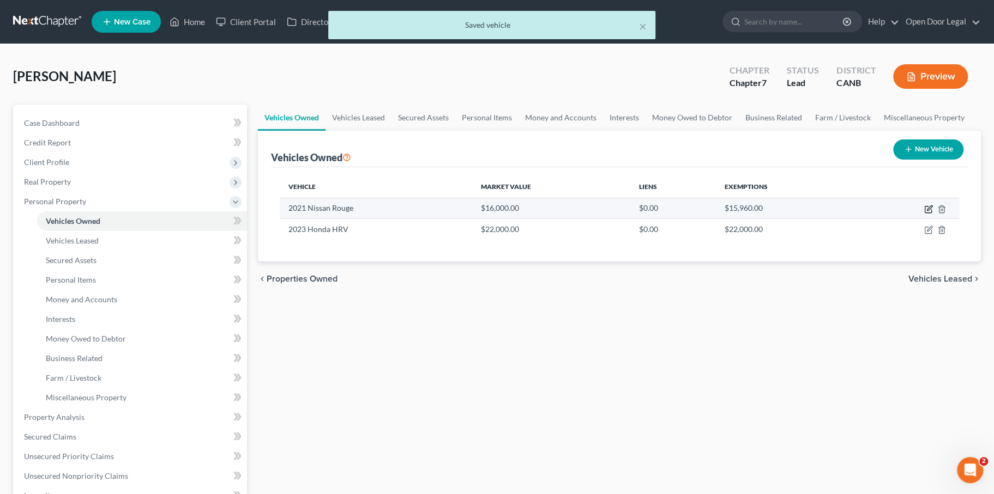
click at [925, 213] on icon "button" at bounding box center [928, 210] width 7 height 7
select select "0"
select select "5"
select select "2"
select select "0"
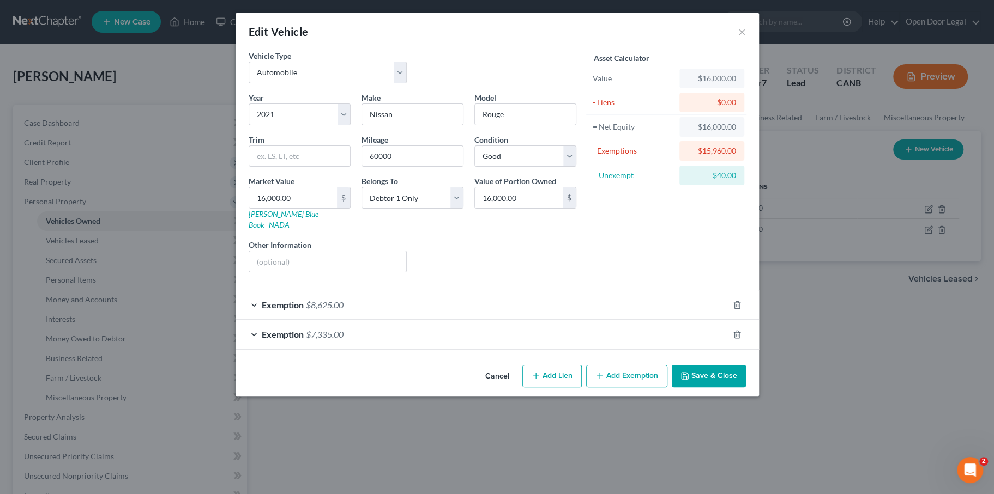
click at [306, 310] on span "$8,625.00" at bounding box center [325, 305] width 38 height 10
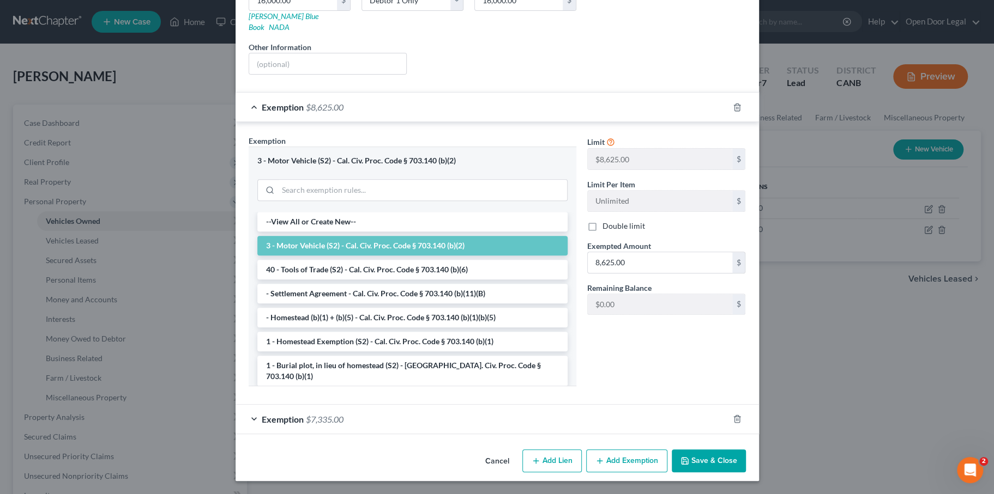
scroll to position [245, 0]
click at [685, 395] on div "Limit $8,625.00 $ Limit Per Item Unlimited $ Double limit Exempted Amount * 8,6…" at bounding box center [667, 264] width 170 height 259
click at [453, 110] on div "Exemption $8,625.00" at bounding box center [482, 107] width 493 height 29
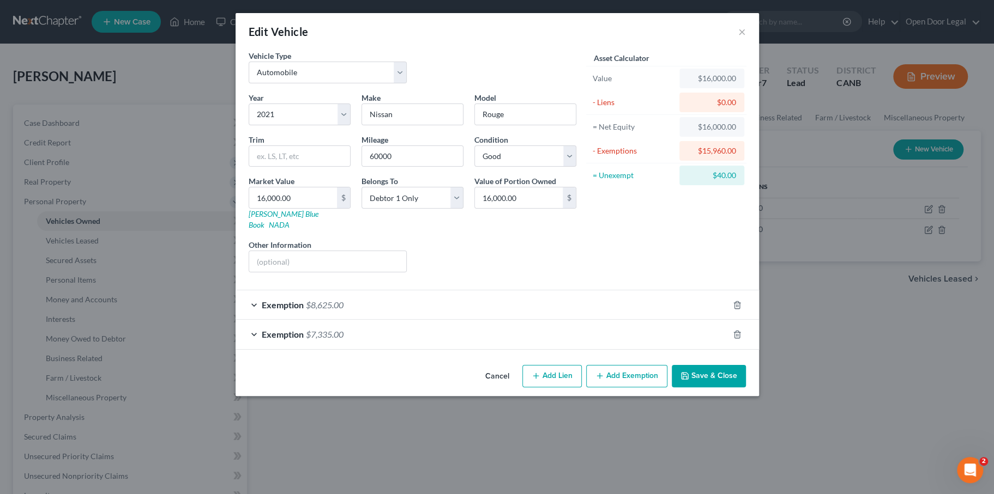
scroll to position [0, 0]
click at [262, 340] on span "Exemption" at bounding box center [283, 334] width 42 height 10
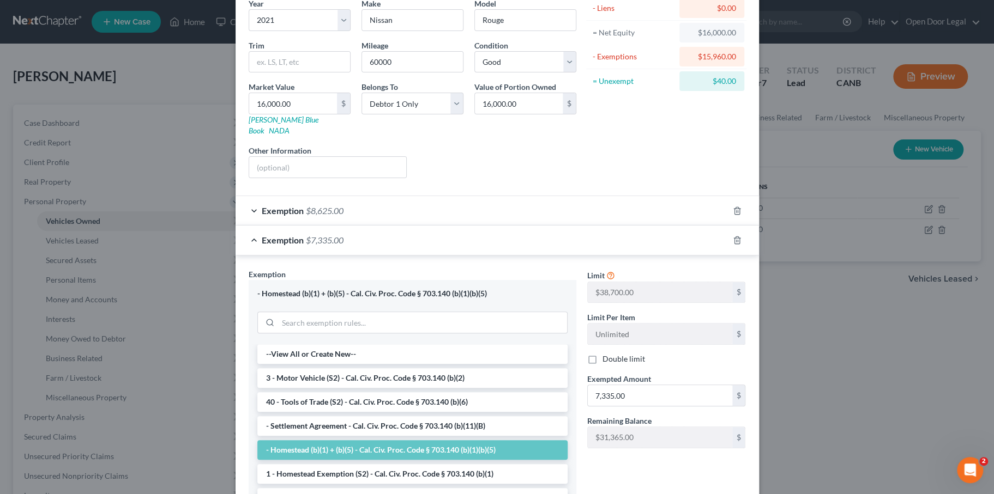
scroll to position [131, 0]
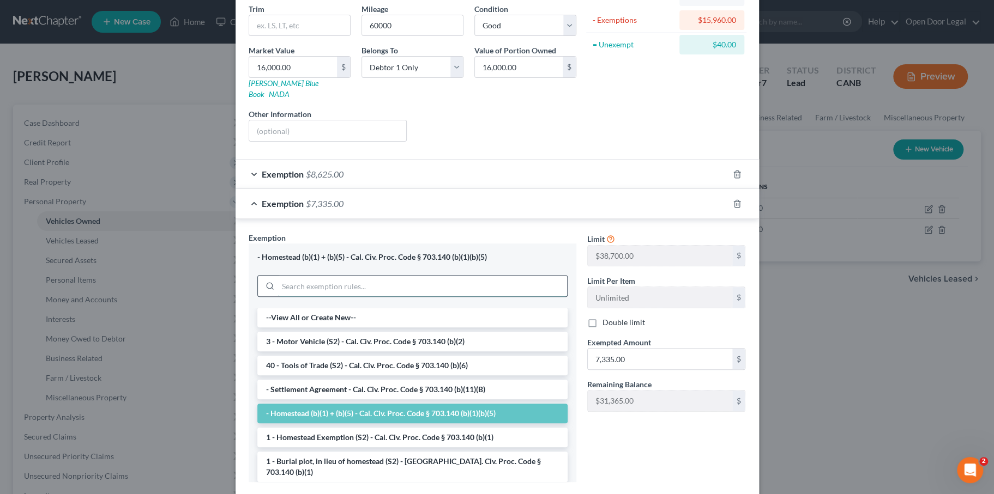
click at [360, 297] on input "search" at bounding box center [422, 286] width 289 height 21
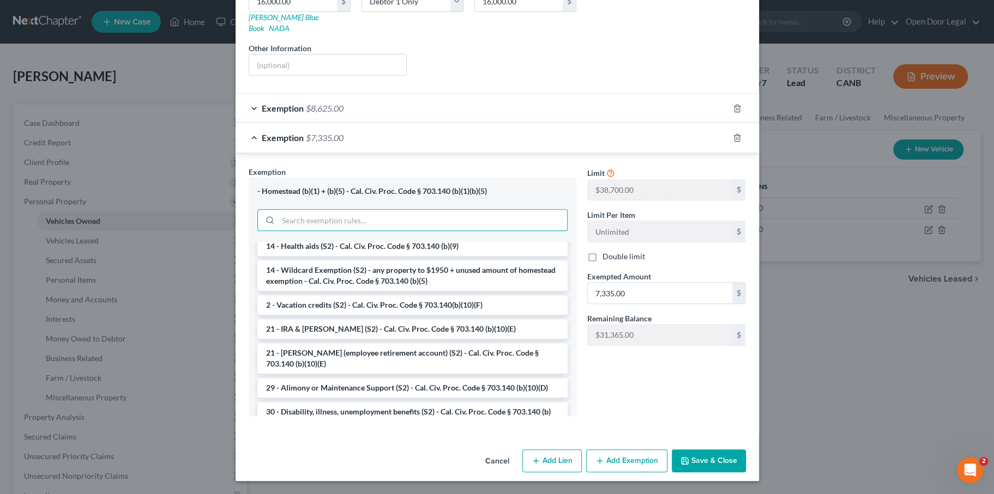
scroll to position [234, 0]
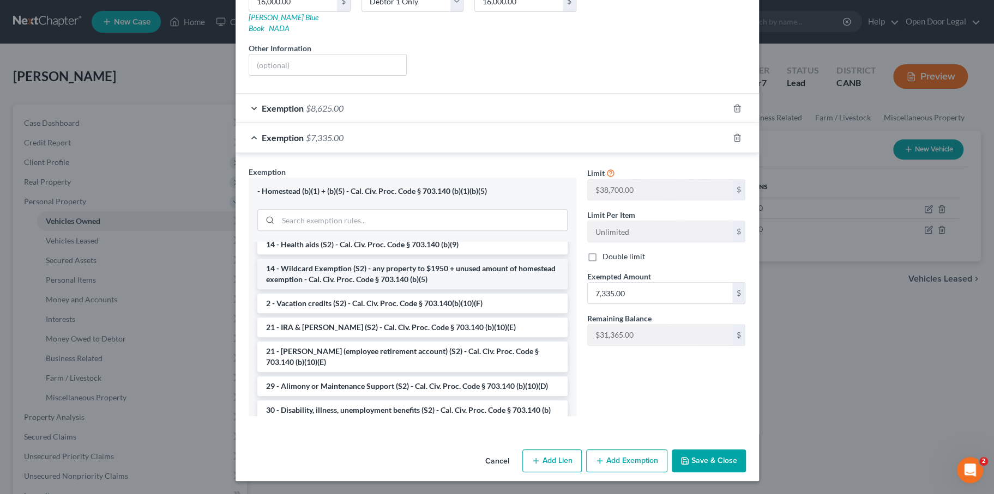
click at [363, 289] on li "14 - Wildcard Exemption (S2) - any property to $1950 + unused amount of homeste…" at bounding box center [412, 274] width 310 height 31
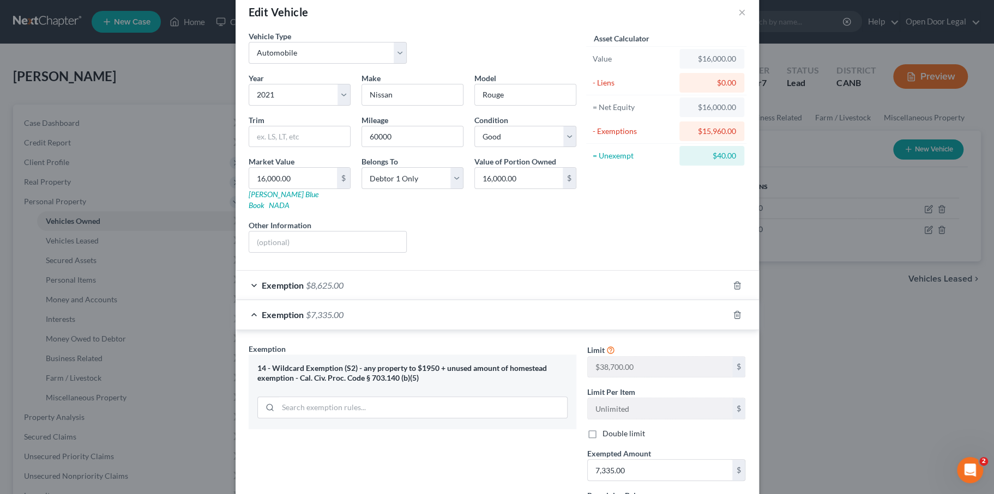
scroll to position [0, 0]
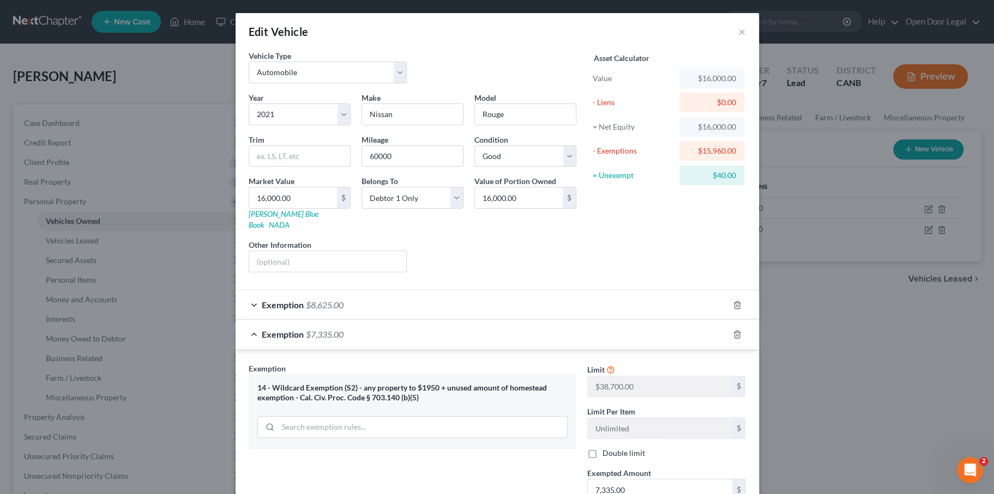
click at [735, 156] on div "$15,960.00" at bounding box center [711, 151] width 47 height 11
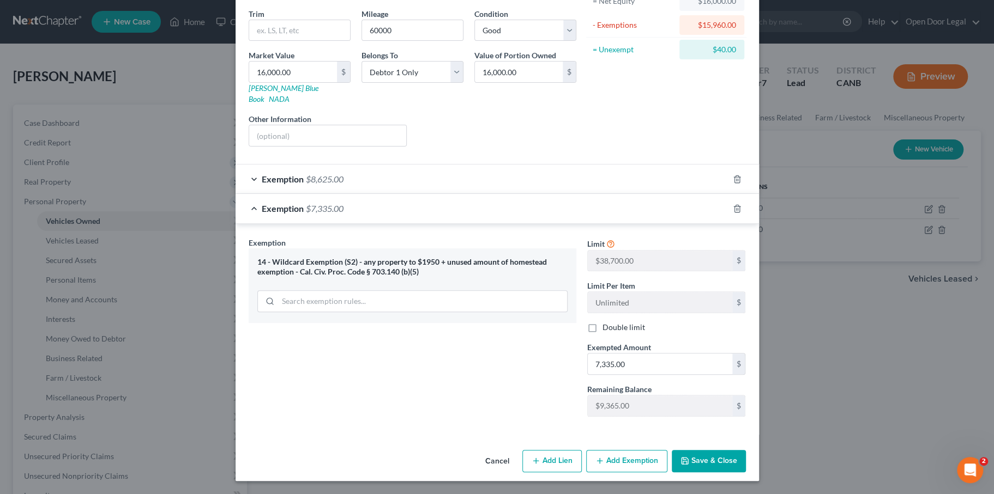
scroll to position [142, 0]
click at [680, 375] on input "7,335.00" at bounding box center [660, 364] width 144 height 21
click at [636, 375] on input "7,335.00" at bounding box center [660, 364] width 144 height 21
drag, startPoint x: 622, startPoint y: 454, endPoint x: 674, endPoint y: 456, distance: 51.9
click at [674, 375] on input "735.00" at bounding box center [660, 364] width 144 height 21
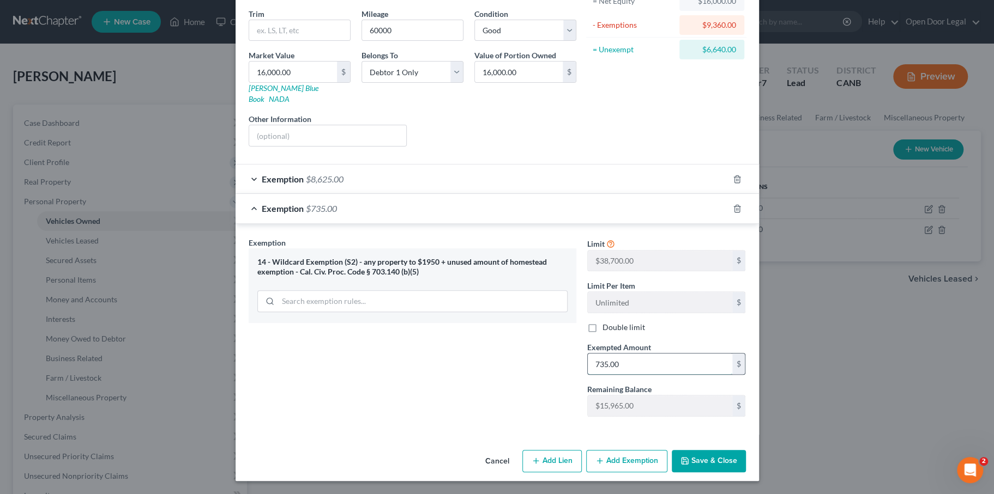
type input "7"
drag, startPoint x: 753, startPoint y: 84, endPoint x: 793, endPoint y: 85, distance: 39.8
click at [744, 59] on div "$7,375.00" at bounding box center [711, 50] width 65 height 20
copy div "$7,375.00"
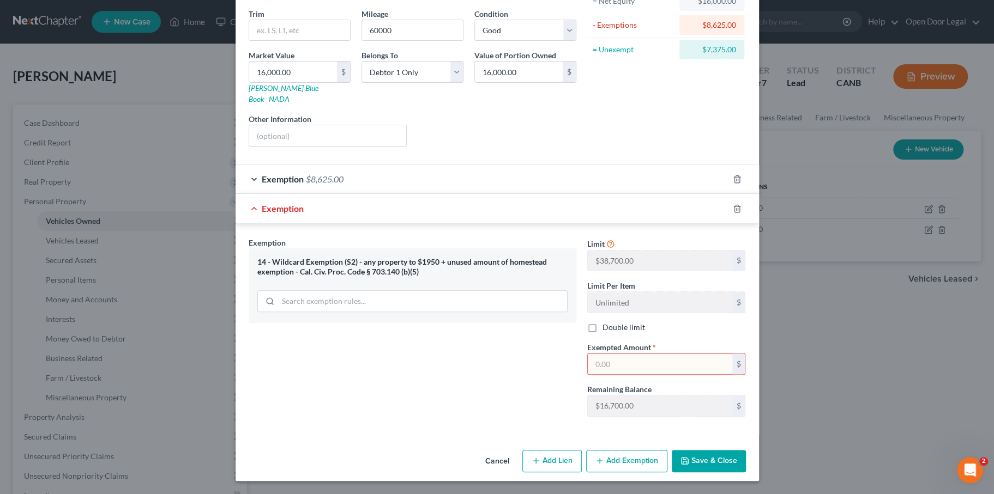
click at [653, 375] on input "text" at bounding box center [660, 364] width 144 height 21
paste input "$7,375.00"
type input "$7,375.00"
click at [497, 426] on div "Exemption Set must be selected for CA. Exemption * 14 - Wildcard Exemption (S2)…" at bounding box center [412, 331] width 339 height 189
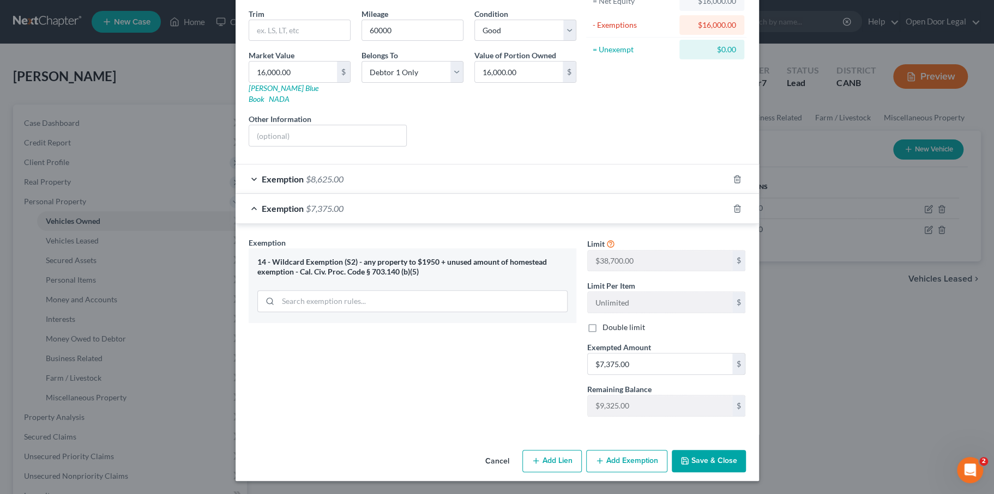
click at [746, 462] on button "Save & Close" at bounding box center [709, 461] width 74 height 23
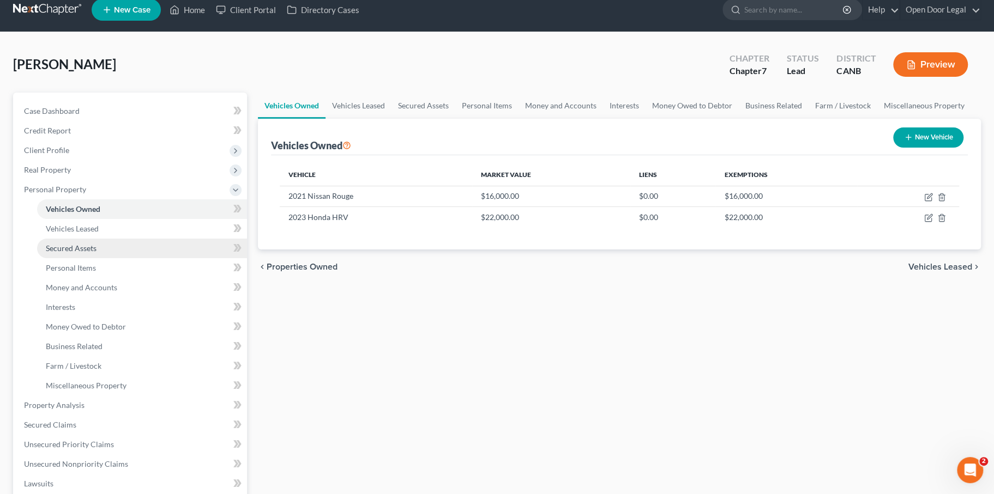
scroll to position [19, 0]
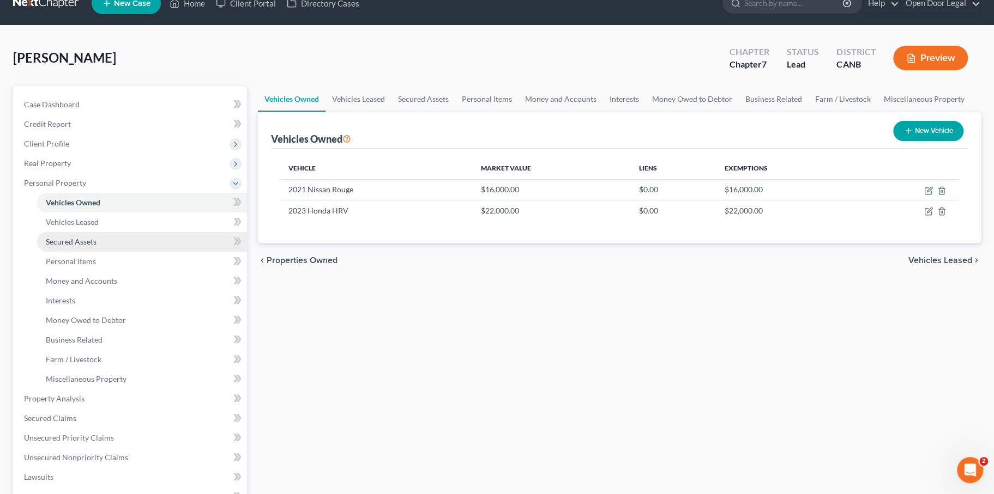
click at [96, 246] on span "Secured Assets" at bounding box center [71, 241] width 51 height 9
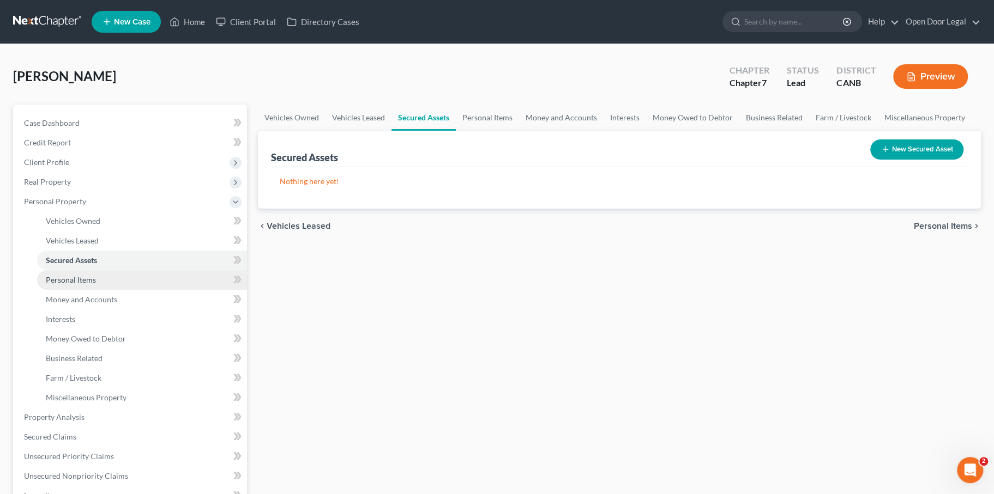
click at [96, 285] on span "Personal Items" at bounding box center [71, 279] width 50 height 9
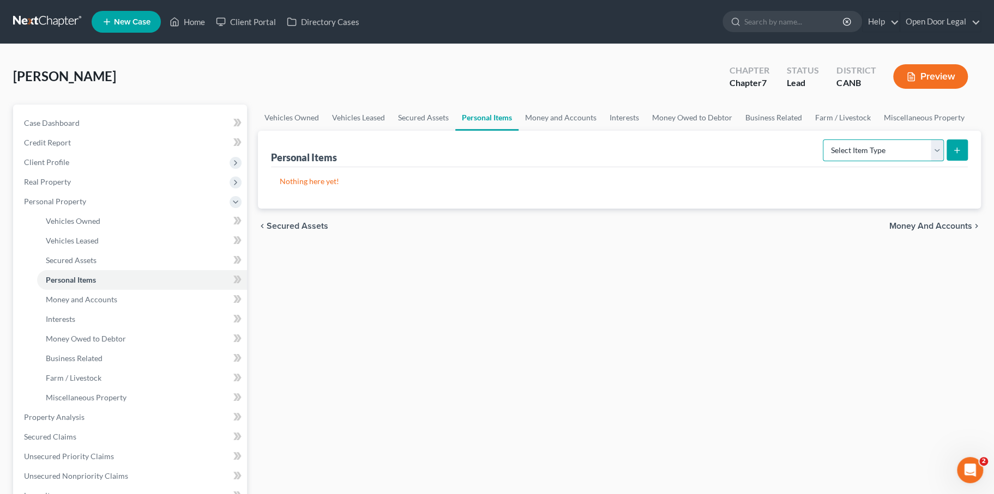
click at [841, 161] on select "Select Item Type Clothing Collectibles Of Value Electronics Firearms Household …" at bounding box center [883, 151] width 121 height 22
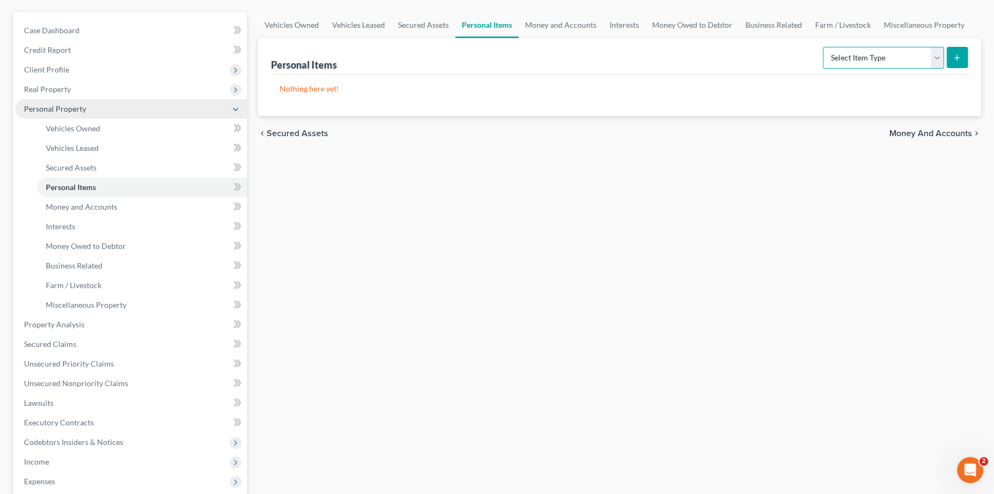
scroll to position [96, 0]
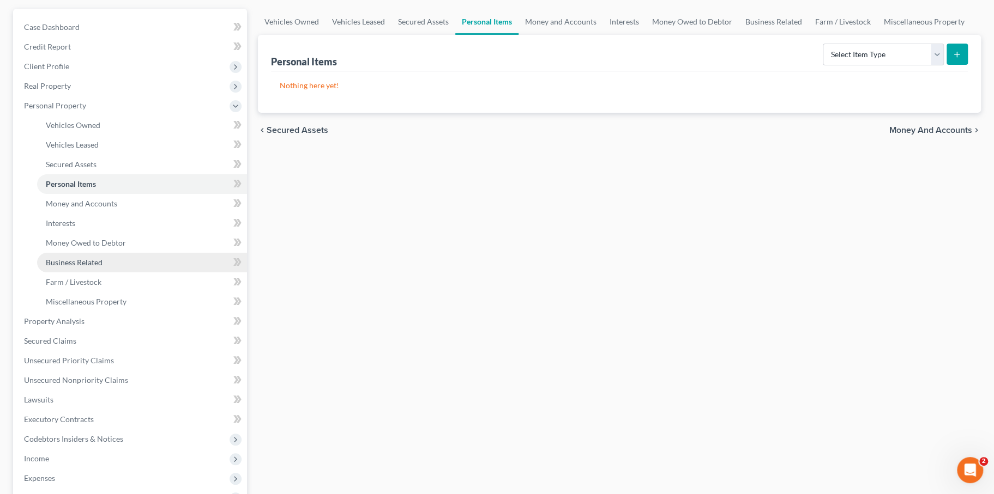
click at [102, 267] on span "Business Related" at bounding box center [74, 262] width 57 height 9
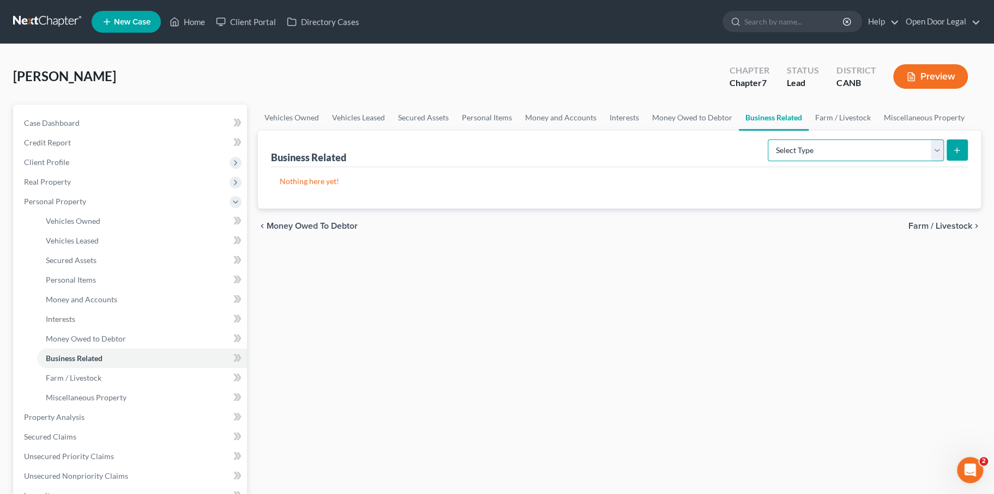
click at [870, 161] on select "Select Type Customer Lists Franchises Inventory Licenses Machinery Office Equip…" at bounding box center [856, 151] width 176 height 22
click at [518, 131] on link "Personal Items" at bounding box center [486, 118] width 63 height 26
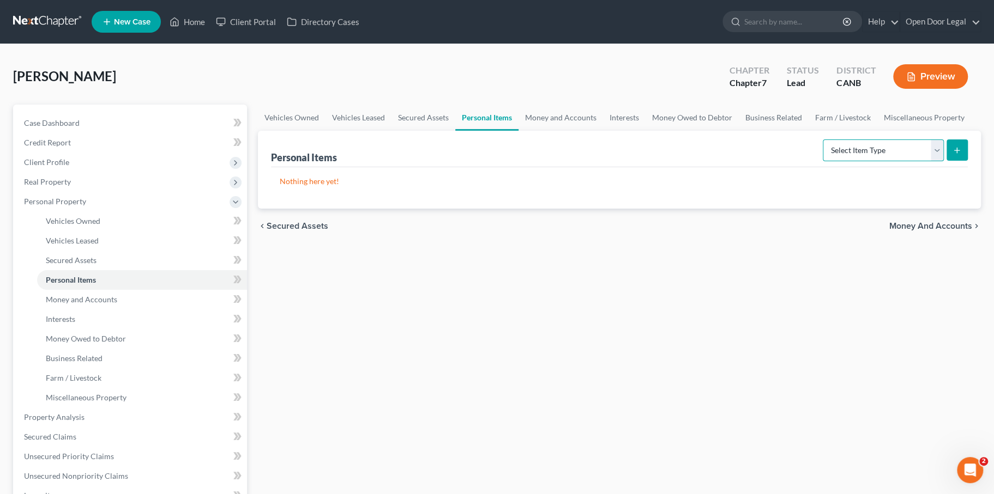
click at [876, 161] on select "Select Item Type Clothing Collectibles Of Value Electronics Firearms Household …" at bounding box center [883, 151] width 121 height 22
select select "electronics"
click at [823, 161] on select "Select Item Type Clothing Collectibles Of Value Electronics Firearms Household …" at bounding box center [883, 151] width 121 height 22
click at [952, 155] on icon "submit" at bounding box center [956, 150] width 9 height 9
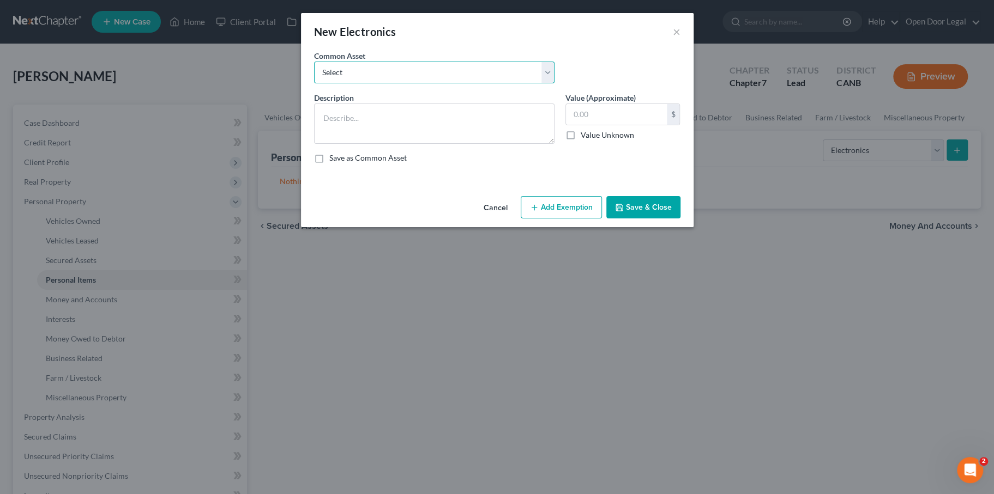
click at [329, 83] on select "Select basic android phone basic android phone iPhone 11" at bounding box center [434, 73] width 240 height 22
select select "2"
click at [314, 77] on select "Select basic android phone basic android phone iPhone 11" at bounding box center [434, 73] width 240 height 22
type textarea "iPhone 11"
type input "400.00"
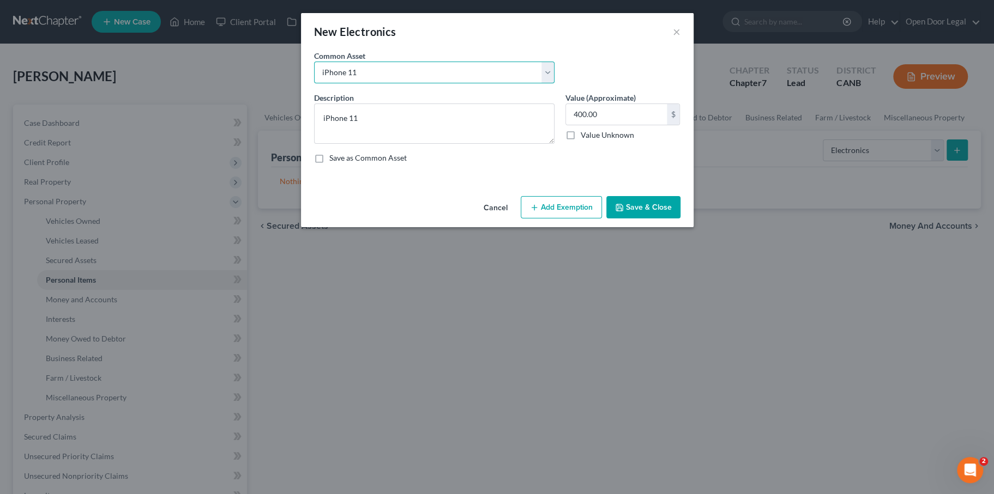
click at [314, 83] on select "Select basic android phone basic android phone iPhone 11" at bounding box center [434, 73] width 240 height 22
click at [331, 144] on textarea "iPhone 11" at bounding box center [434, 124] width 240 height 40
click at [349, 82] on select "Select basic android phone basic android phone iPhone 11" at bounding box center [434, 73] width 240 height 22
select select
click at [314, 77] on select "Select basic android phone basic android phone iPhone 11" at bounding box center [434, 73] width 240 height 22
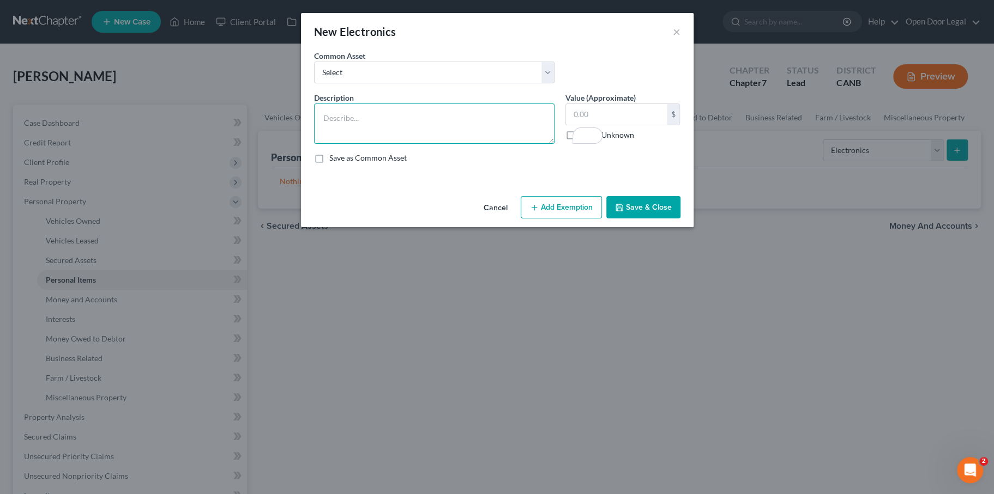
click at [358, 144] on textarea "To enrich screen reader interactions, please activate Accessibility in Grammarl…" at bounding box center [434, 124] width 240 height 40
type textarea "Iphone"
click at [618, 125] on input "text" at bounding box center [616, 114] width 101 height 21
type input "200.00"
click at [558, 219] on button "Add Exemption" at bounding box center [561, 207] width 81 height 23
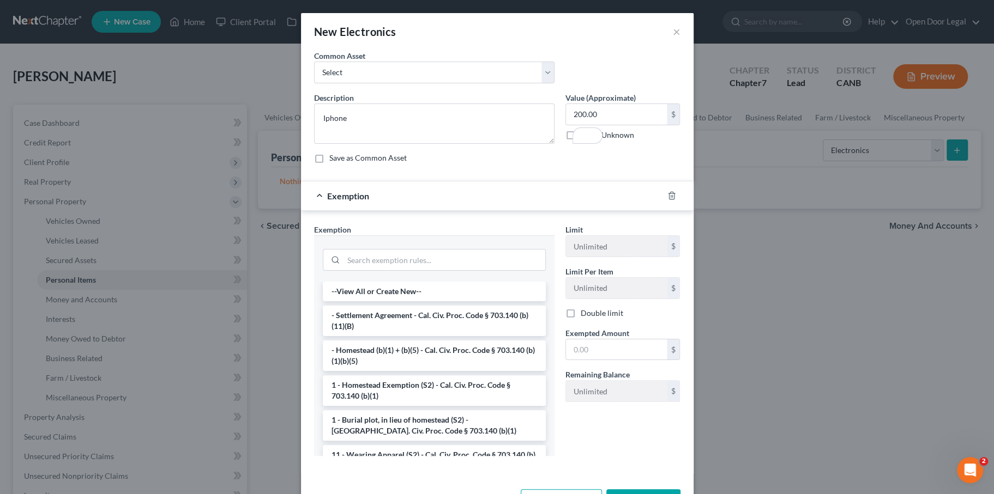
click at [406, 285] on div "Exemption * --View All or Create New-- - Settlement Agreement - Cal. Civ. Proc.…" at bounding box center [434, 340] width 240 height 232
click at [401, 273] on div at bounding box center [434, 259] width 223 height 28
click at [400, 283] on div "Exemption * --View All or Create New-- - Settlement Agreement - Cal. Civ. Proc.…" at bounding box center [434, 340] width 240 height 232
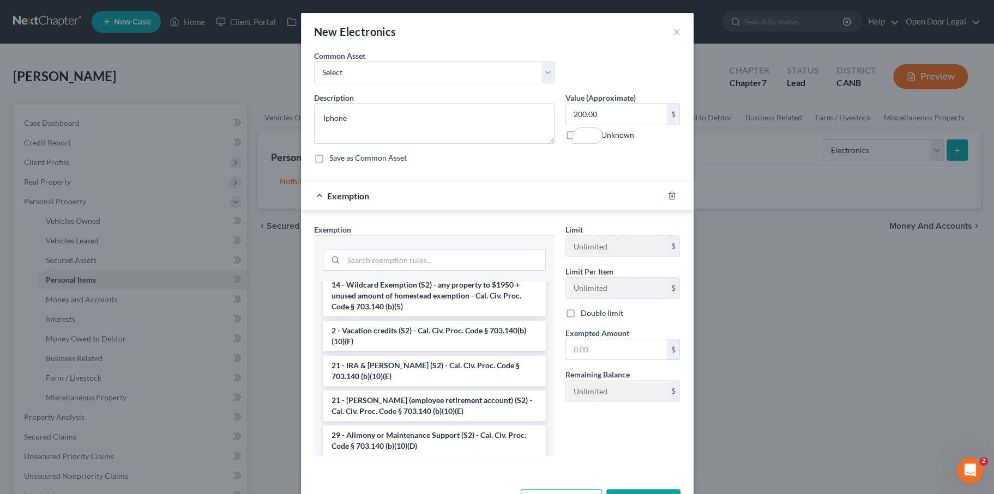
scroll to position [264, 0]
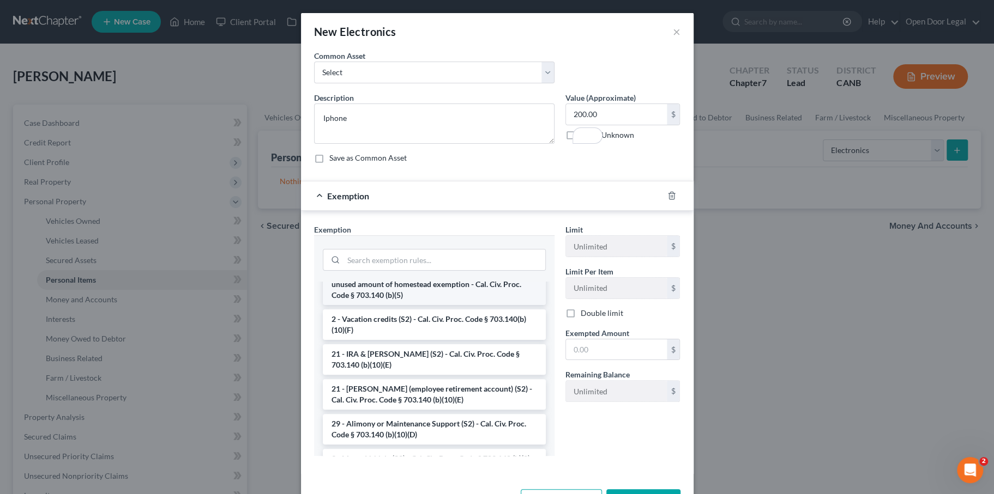
click at [387, 305] on li "14 - Wildcard Exemption (S2) - any property to $1950 + unused amount of homeste…" at bounding box center [434, 284] width 223 height 41
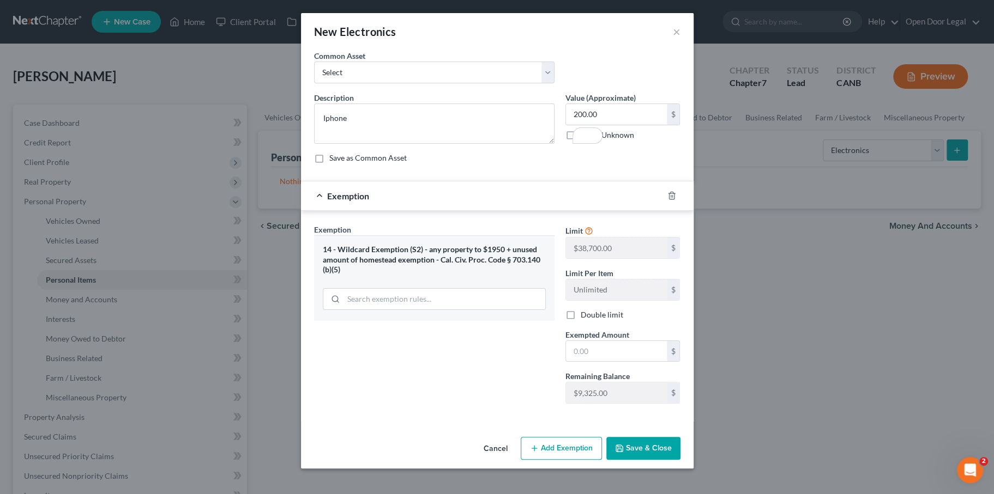
scroll to position [74, 0]
click at [618, 353] on input "text" at bounding box center [616, 351] width 101 height 21
click at [530, 378] on div "Exemption Set must be selected for CA. Exemption * 14 - Wildcard Exemption (S2)…" at bounding box center [434, 318] width 251 height 189
drag, startPoint x: 629, startPoint y: 363, endPoint x: 568, endPoint y: 361, distance: 60.5
click at [568, 362] on div "Exemption Set must be selected for CA. Exemption * 14 - Wildcard Exemption (S2)…" at bounding box center [497, 318] width 377 height 189
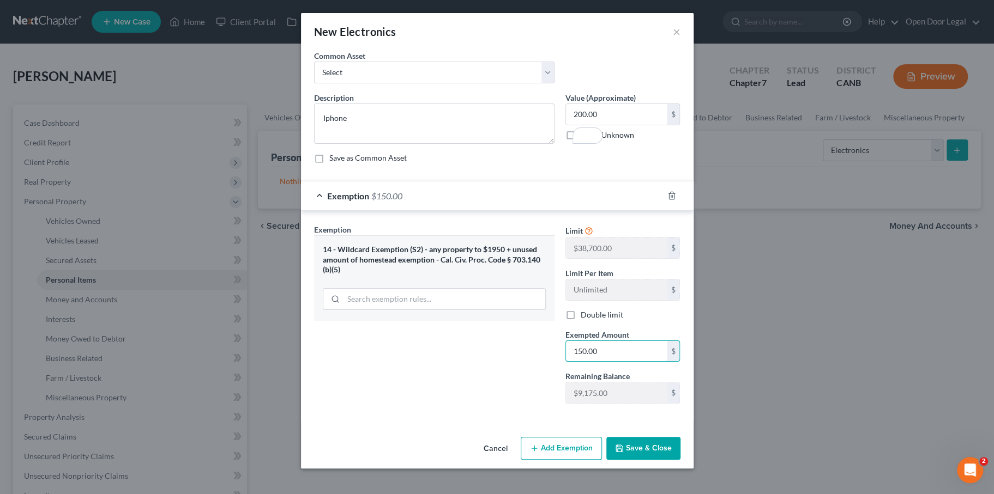
drag, startPoint x: 639, startPoint y: 355, endPoint x: 566, endPoint y: 349, distance: 73.8
click at [567, 353] on div "Exemption Set must be selected for CA. Exemption * 14 - Wildcard Exemption (S2)…" at bounding box center [497, 318] width 377 height 189
type input "200.00"
click at [452, 365] on div "Exemption Set must be selected for CA. Exemption * 14 - Wildcard Exemption (S2)…" at bounding box center [434, 318] width 251 height 189
click at [661, 460] on button "Save & Close" at bounding box center [643, 448] width 74 height 23
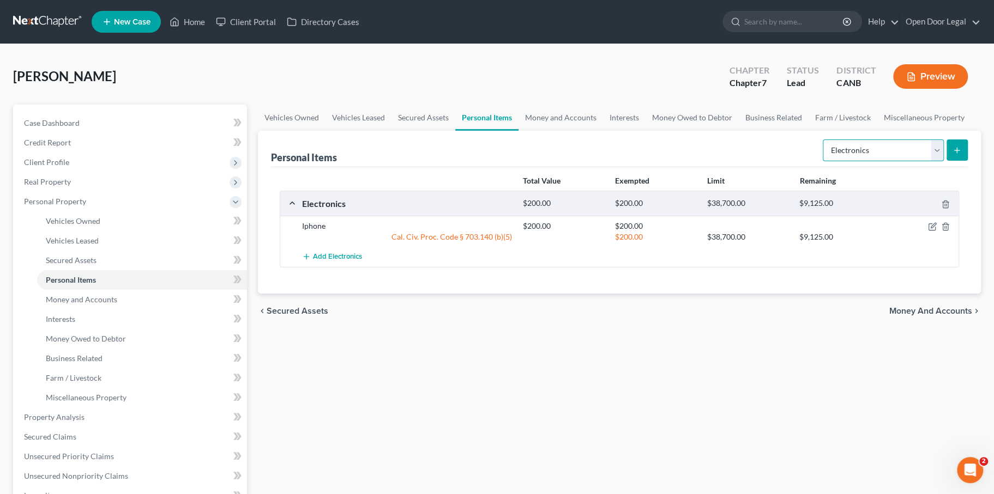
click at [889, 161] on select "Select Item Type Clothing Collectibles Of Value Electronics Firearms Household …" at bounding box center [883, 151] width 121 height 22
select select "household_goods"
click at [823, 161] on select "Select Item Type Clothing Collectibles Of Value Electronics Firearms Household …" at bounding box center [883, 151] width 121 height 22
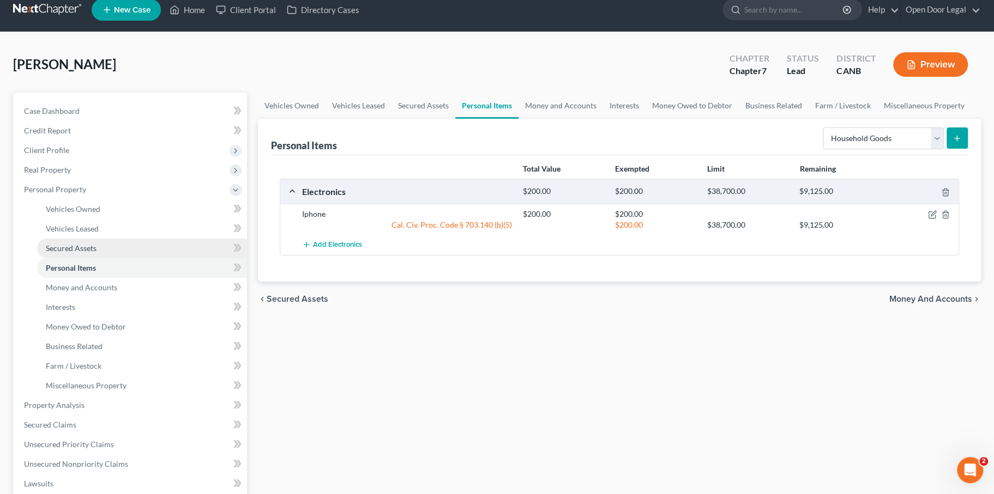
click at [96, 253] on span "Secured Assets" at bounding box center [71, 248] width 51 height 9
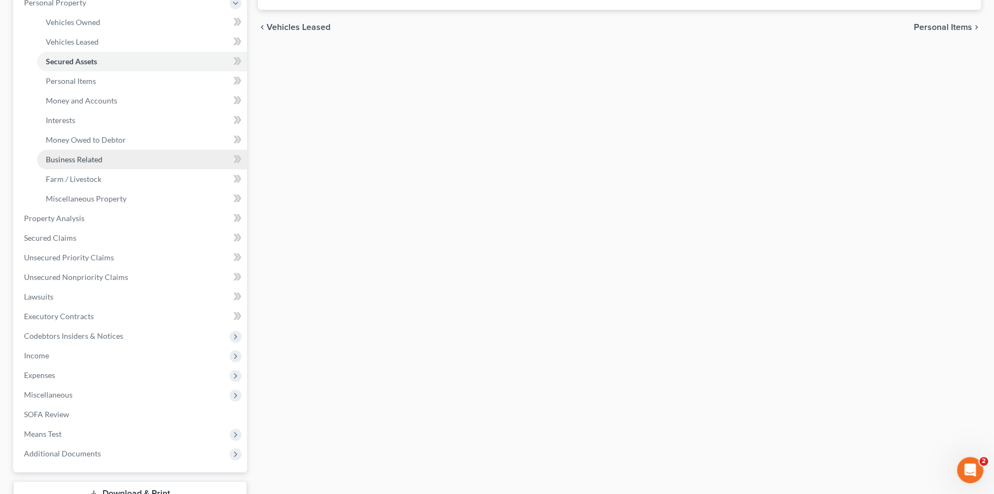
scroll to position [203, 0]
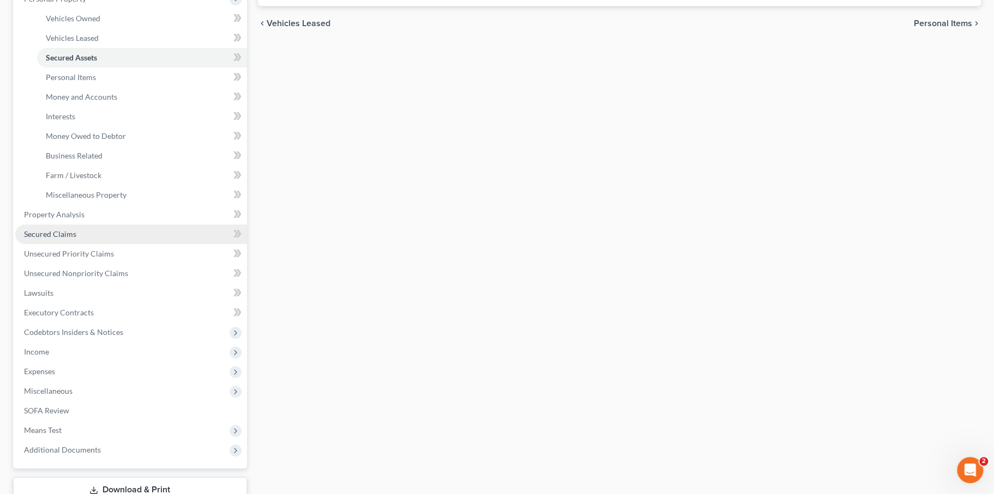
click at [100, 244] on link "Secured Claims" at bounding box center [131, 235] width 232 height 20
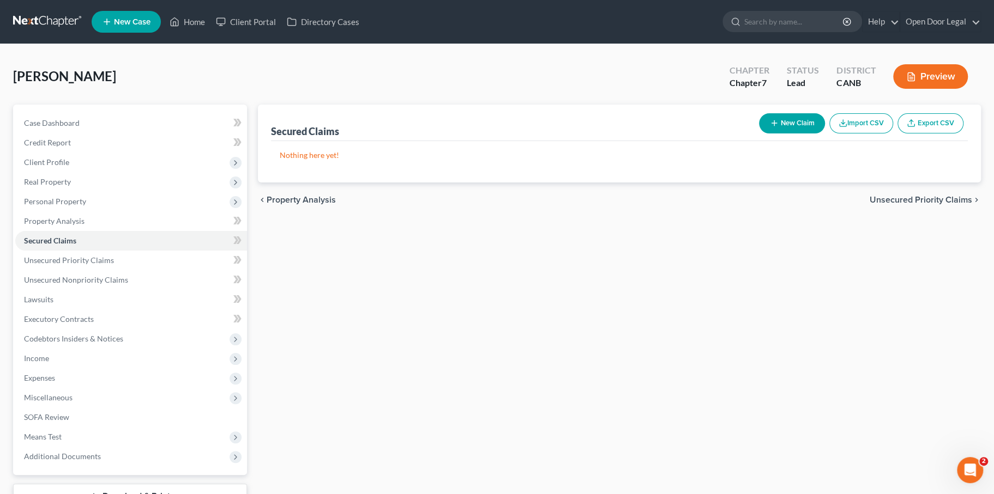
click at [760, 134] on button "New Claim" at bounding box center [792, 123] width 66 height 20
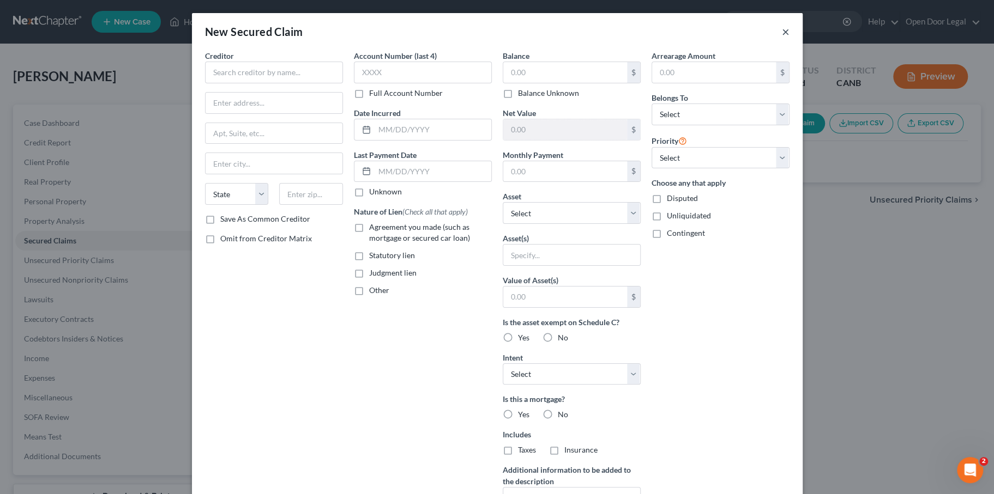
click at [789, 38] on button "×" at bounding box center [786, 31] width 8 height 13
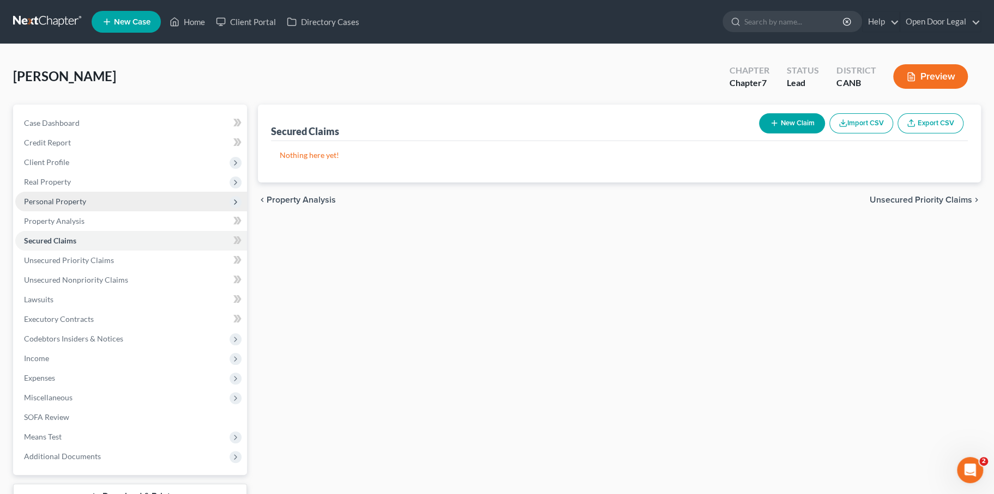
click at [86, 206] on span "Personal Property" at bounding box center [55, 201] width 62 height 9
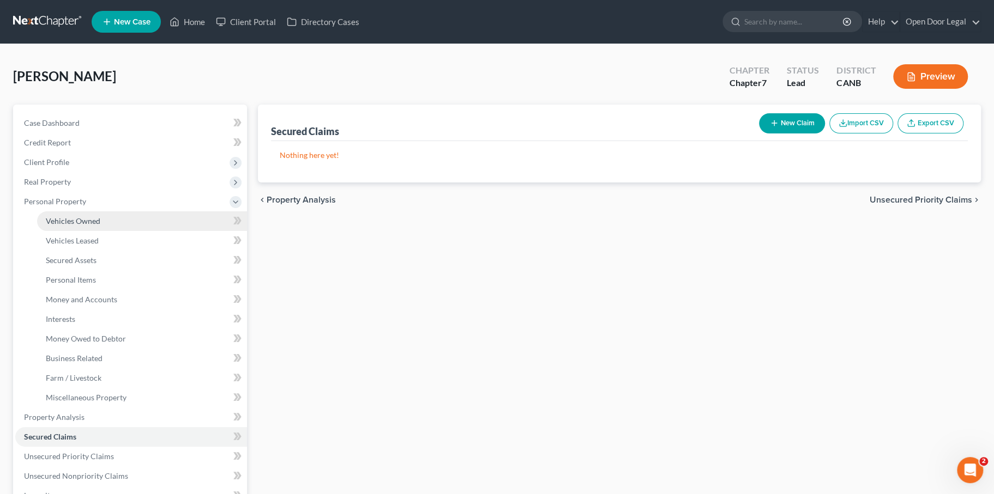
click at [100, 226] on span "Vehicles Owned" at bounding box center [73, 220] width 55 height 9
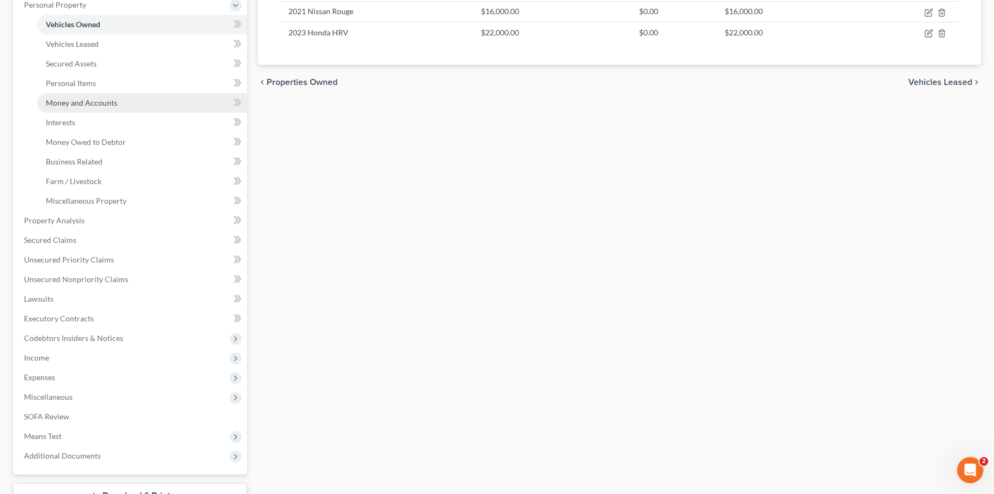
scroll to position [197, 0]
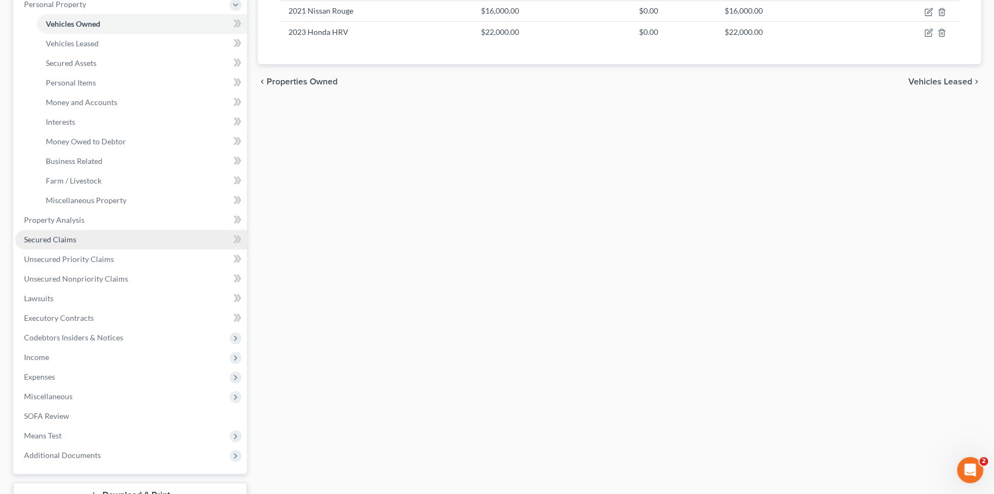
click at [76, 244] on span "Secured Claims" at bounding box center [50, 239] width 52 height 9
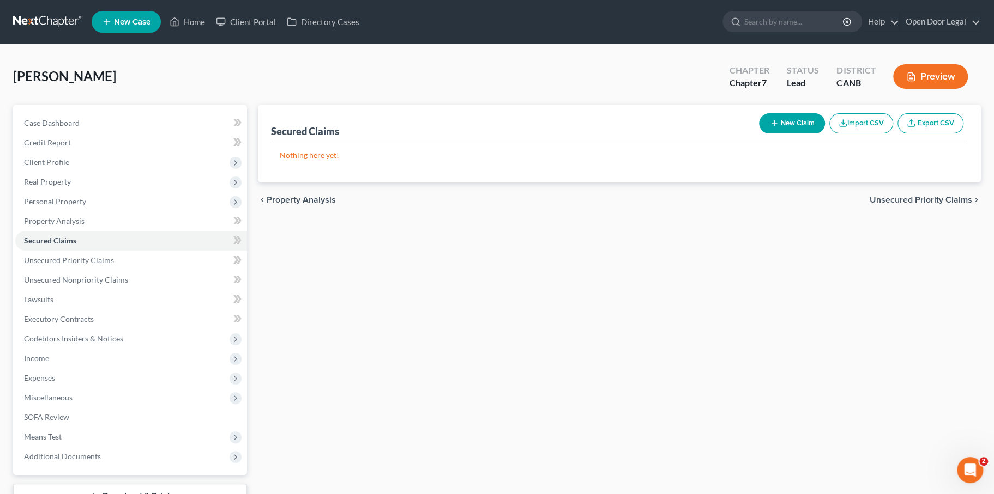
click at [764, 134] on button "New Claim" at bounding box center [792, 123] width 66 height 20
select select "0"
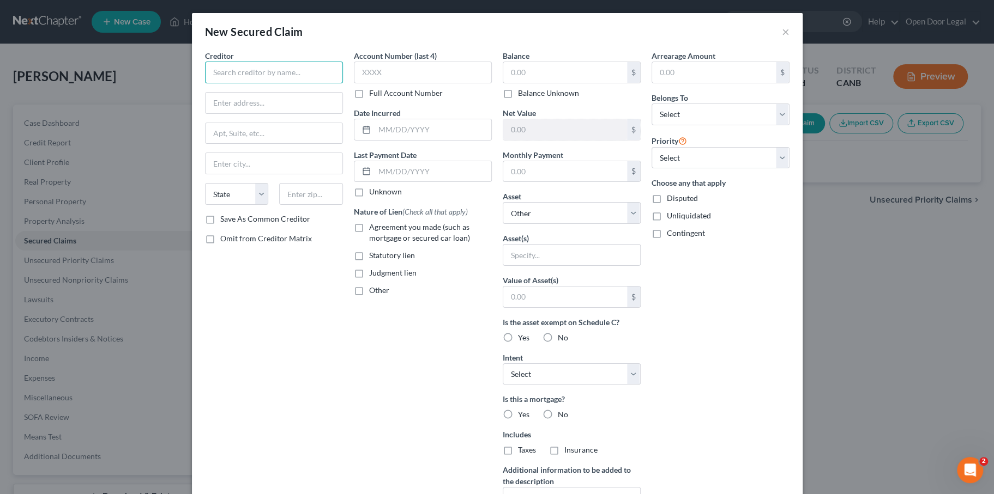
click at [205, 83] on input "text" at bounding box center [274, 73] width 138 height 22
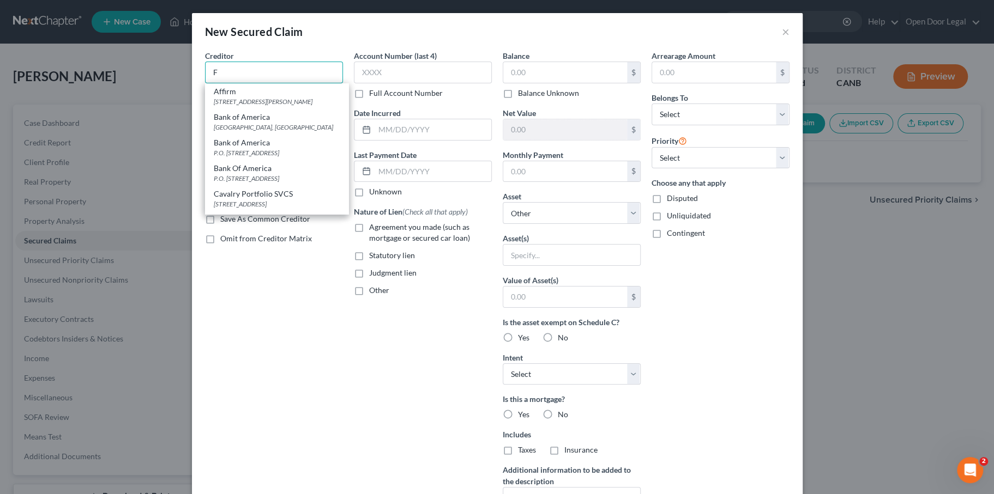
type input "F"
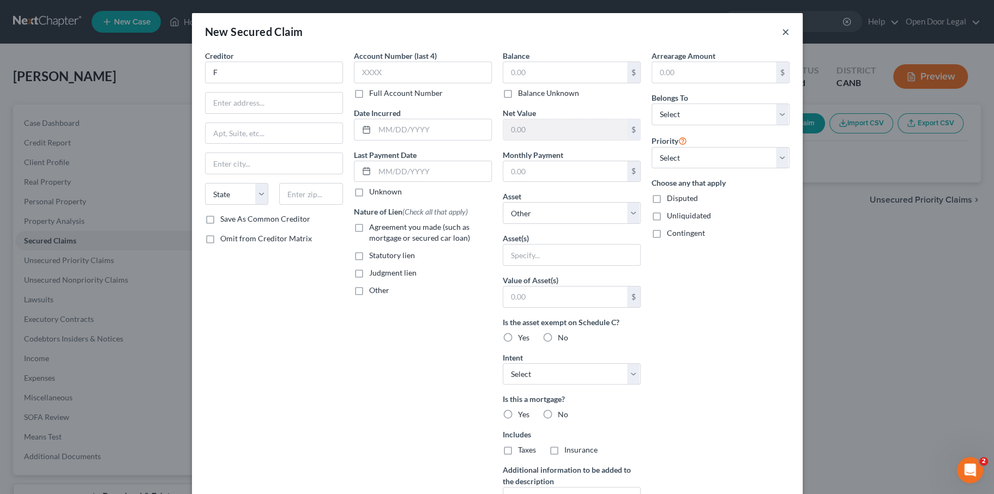
click at [789, 38] on button "×" at bounding box center [786, 31] width 8 height 13
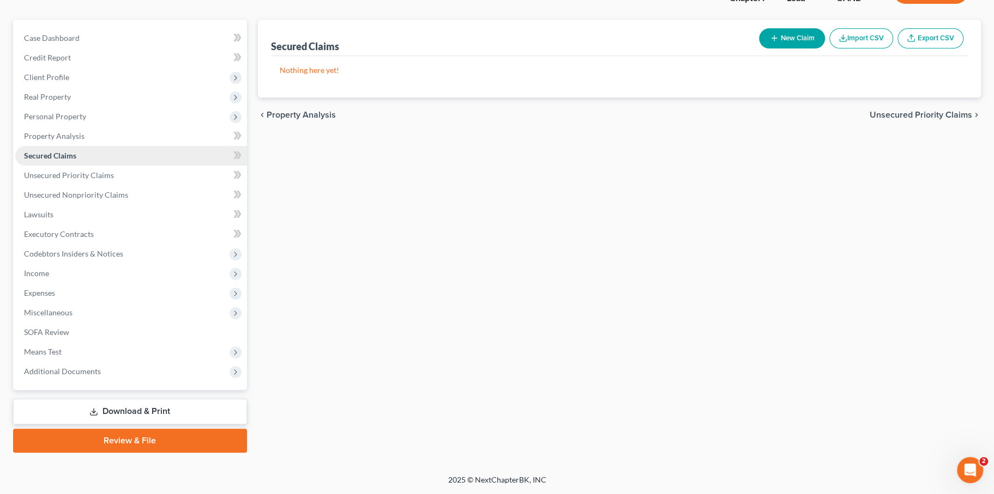
scroll to position [107, 0]
click at [118, 200] on span "Unsecured Nonpriority Claims" at bounding box center [76, 194] width 104 height 9
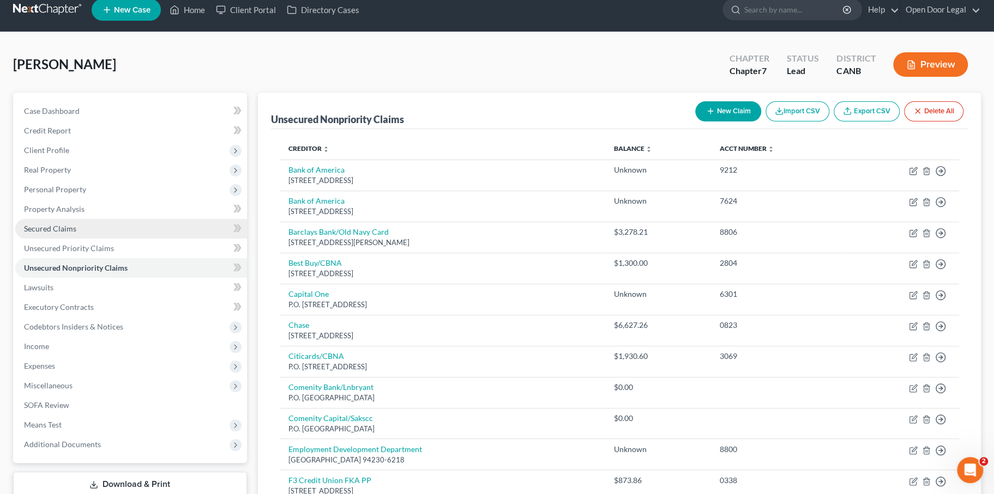
scroll to position [16, 0]
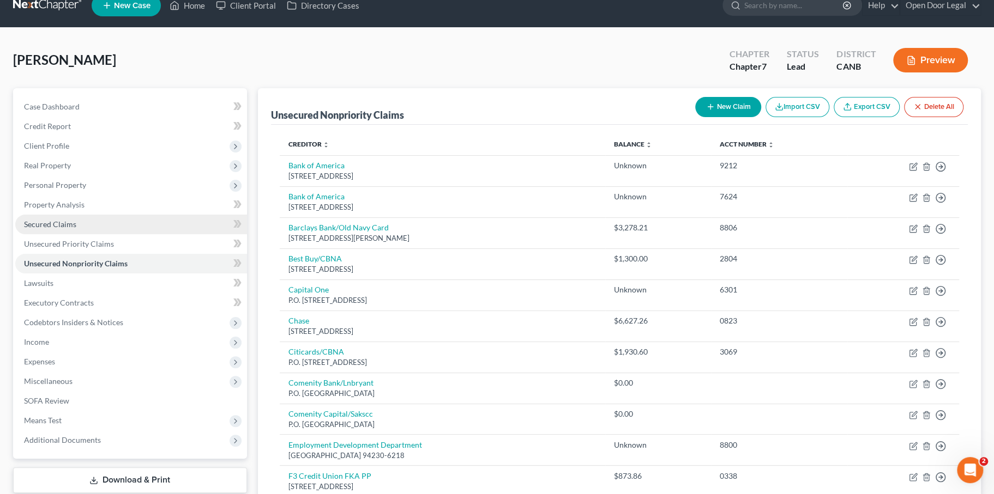
click at [140, 234] on link "Secured Claims" at bounding box center [131, 225] width 232 height 20
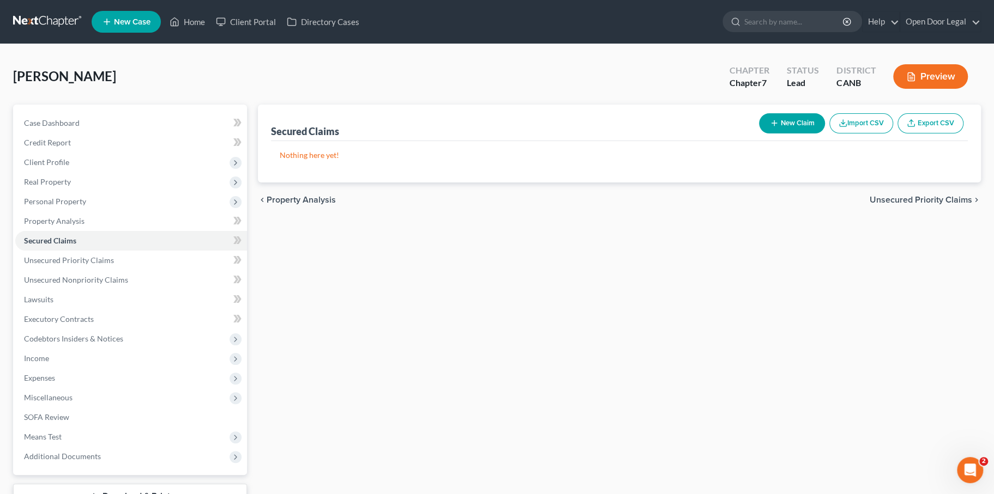
click at [759, 134] on button "New Claim" at bounding box center [792, 123] width 66 height 20
select select "0"
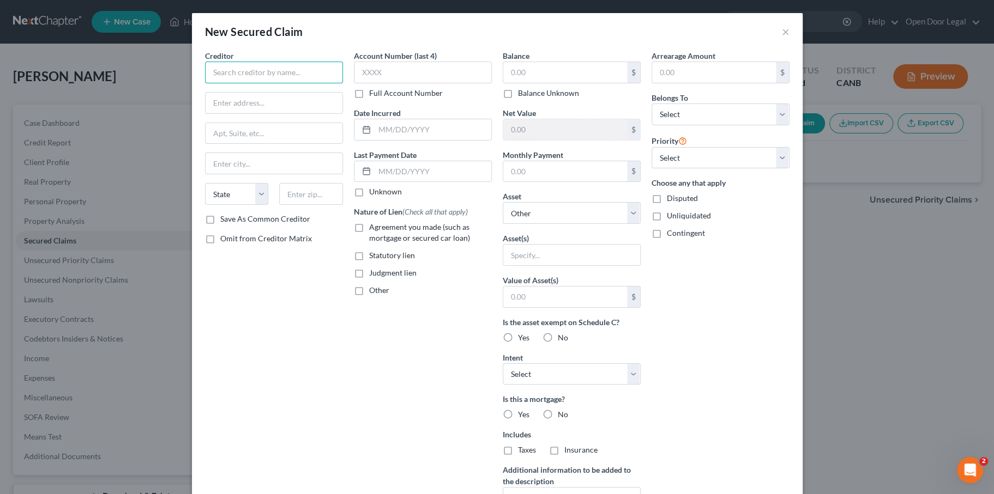
click at [245, 83] on input "text" at bounding box center [274, 73] width 138 height 22
paste input "F 3 C R E D I T U N I O N F K A P P"
drag, startPoint x: 285, startPoint y: 95, endPoint x: 134, endPoint y: 83, distance: 151.4
click at [205, 83] on input "F 3 C R E D I T U N I O N F K A P P" at bounding box center [274, 73] width 138 height 22
type input "F3 Credit Union FKA PP"
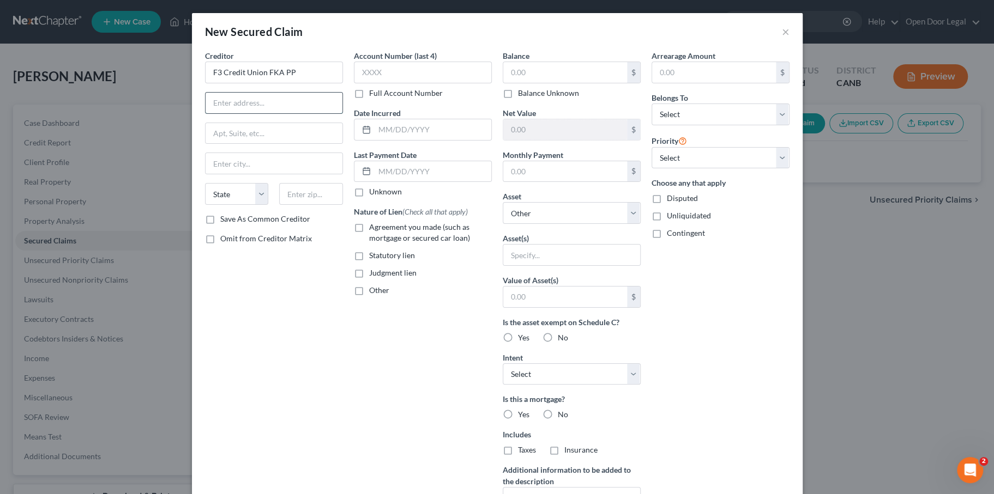
click at [215, 113] on input "text" at bounding box center [274, 103] width 137 height 21
type input "[STREET_ADDRESS]"
type input "[GEOGRAPHIC_DATA][PERSON_NAME]"
type input "95126"
select select "4"
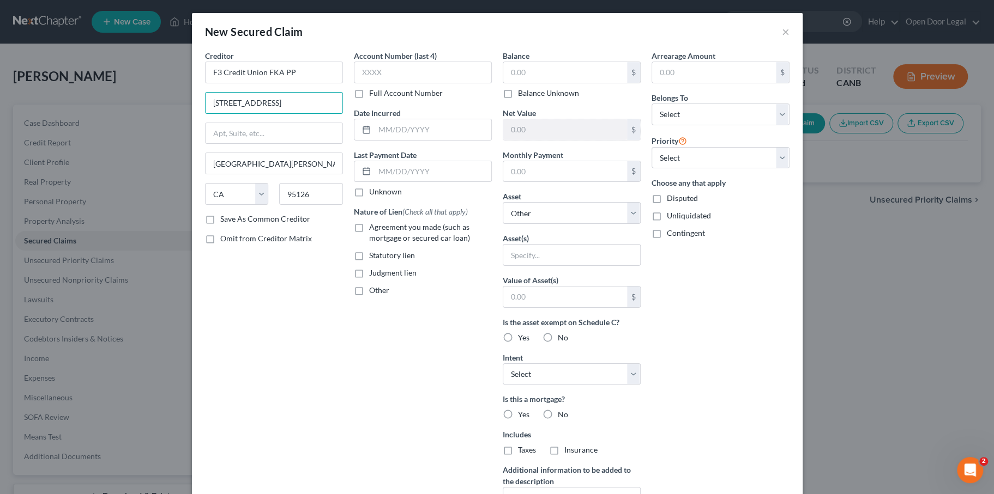
click at [230, 398] on div "Creditor * F3 Credit Union FKA PP 1040 Leigh Ave San Jose State AL AK AR AZ CA …" at bounding box center [274, 293] width 149 height 486
click at [534, 140] on input "text" at bounding box center [565, 129] width 124 height 21
click at [547, 83] on input "text" at bounding box center [565, 72] width 124 height 21
type input "16,826.00"
click at [708, 125] on select "Select Debtor 1 Only Debtor 2 Only Debtor 1 And Debtor 2 Only At Least One Of T…" at bounding box center [720, 115] width 138 height 22
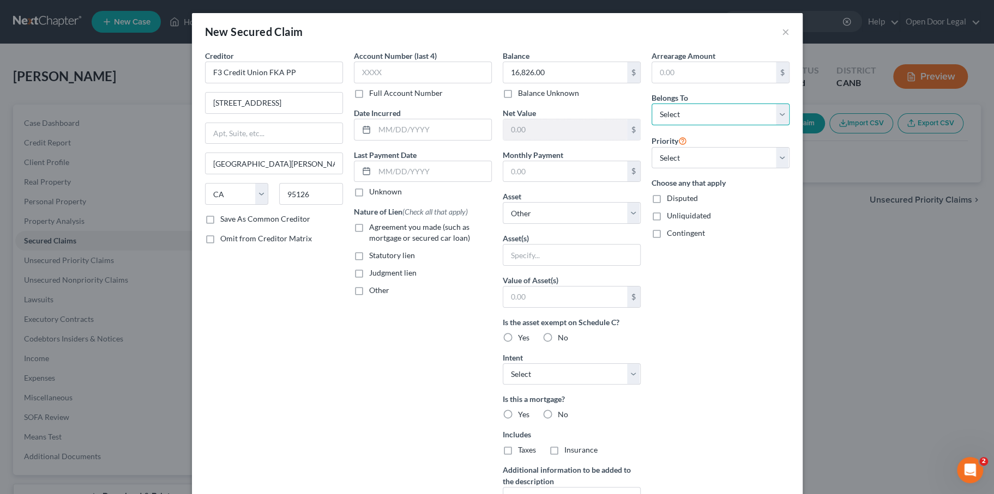
select select "0"
click at [687, 125] on select "Select Debtor 1 Only Debtor 2 Only Debtor 1 And Debtor 2 Only At Least One Of T…" at bounding box center [720, 115] width 138 height 22
click at [725, 169] on select "Select 1st 2nd 3rd 4th 5th 6th 7th 8th 9th 10th 11th 12th 13th 14th 15th 16th 1…" at bounding box center [720, 158] width 138 height 22
click at [619, 224] on select "Select Other Multiple Assets 2021 Nissan Rouge - $16000.0 2023 Honda HRV - $220…" at bounding box center [572, 213] width 138 height 22
select select "3"
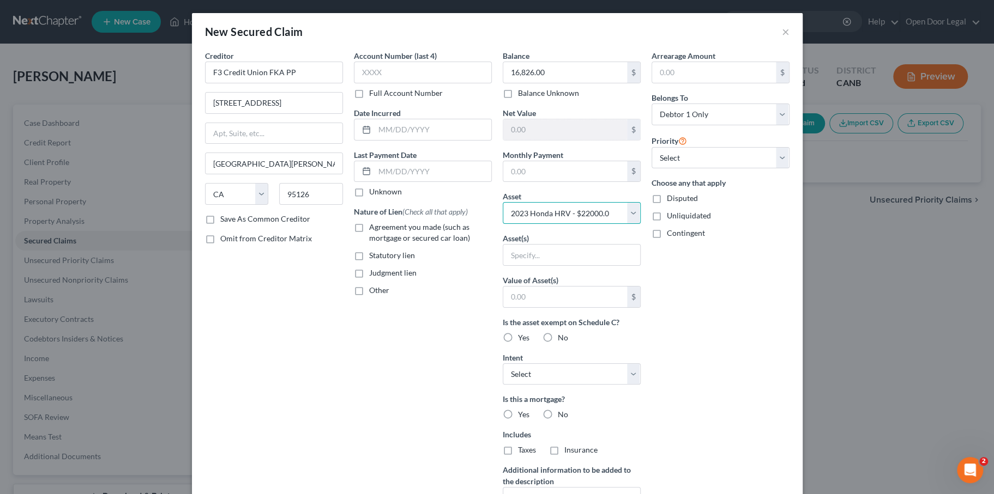
click at [503, 224] on select "Select Other Multiple Assets 2021 Nissan Rouge - $16000.0 2023 Honda HRV - $220…" at bounding box center [572, 213] width 138 height 22
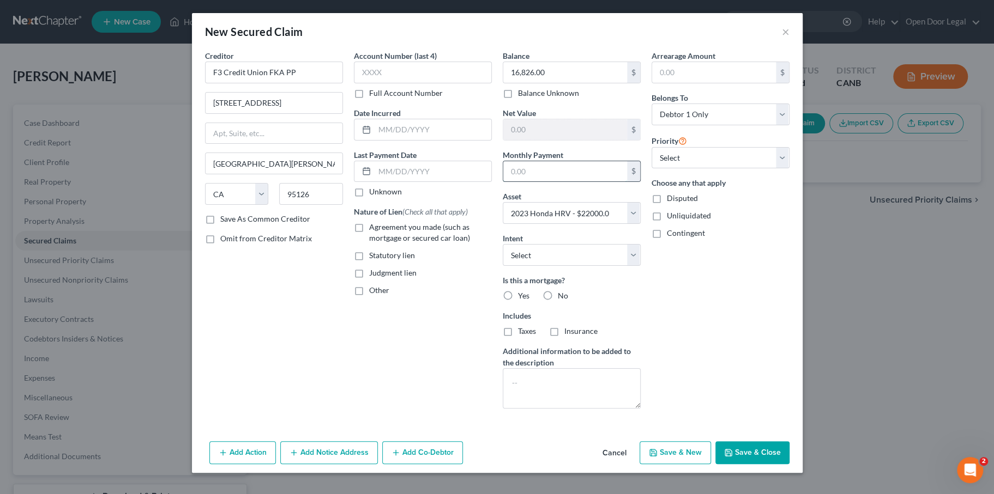
click at [545, 182] on input "text" at bounding box center [565, 171] width 124 height 21
type input "390.00"
click at [533, 266] on select "Select Surrender Redeem Reaffirm Avoid Other" at bounding box center [572, 255] width 138 height 22
select select "4"
click at [503, 266] on select "Select Surrender Redeem Reaffirm Avoid Other" at bounding box center [572, 255] width 138 height 22
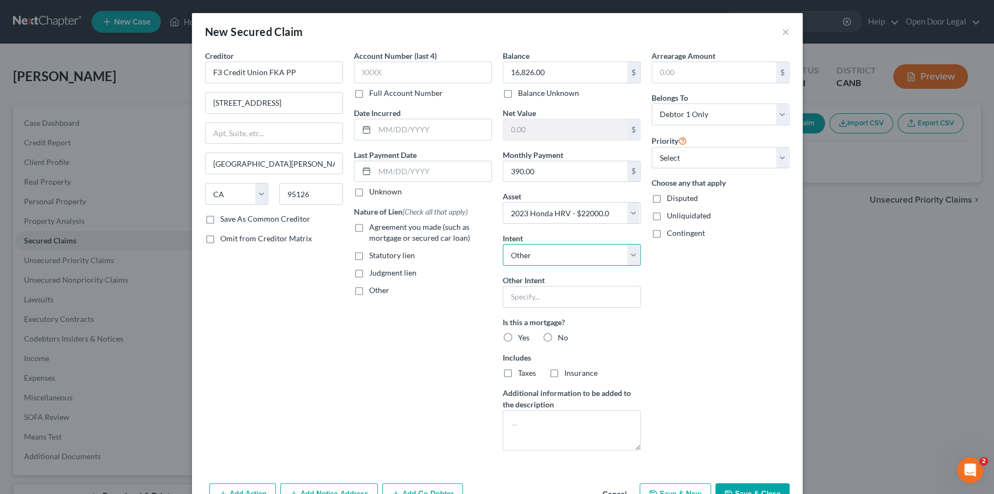
click at [547, 266] on select "Select Surrender Redeem Reaffirm Avoid Other" at bounding box center [572, 255] width 138 height 22
click at [503, 266] on select "Select Surrender Redeem Reaffirm Avoid Other" at bounding box center [572, 255] width 138 height 22
click at [547, 308] on input "text" at bounding box center [572, 297] width 138 height 22
type input "retain and pay"
click at [559, 343] on label "No" at bounding box center [563, 338] width 10 height 11
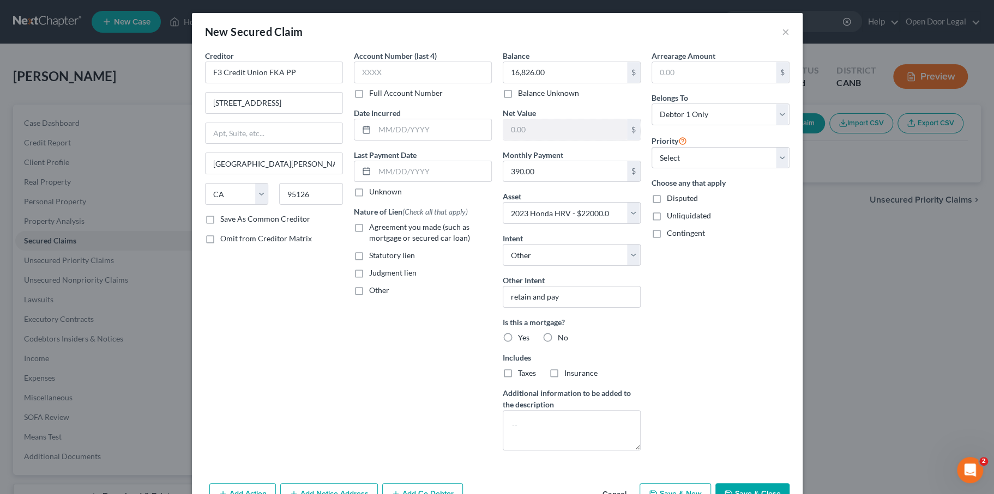
click at [562, 340] on input "No" at bounding box center [565, 336] width 7 height 7
radio input "true"
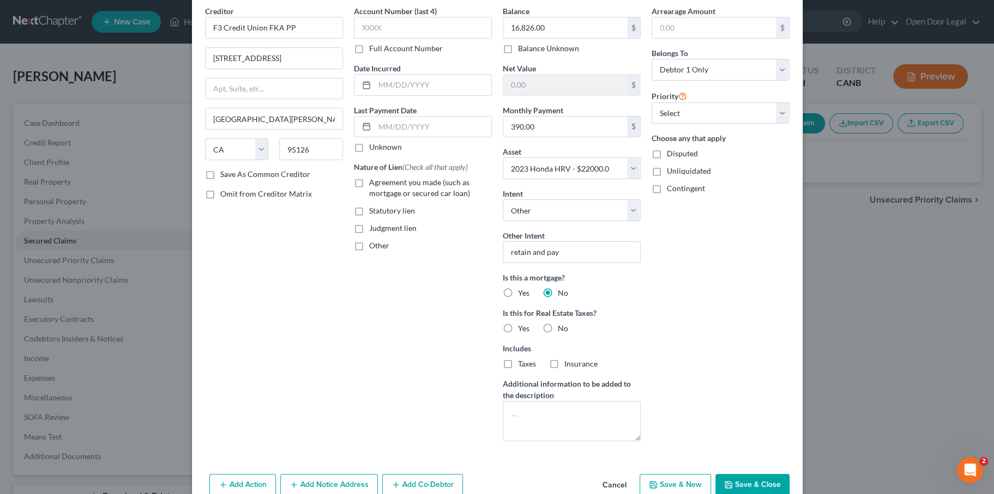
scroll to position [53, 0]
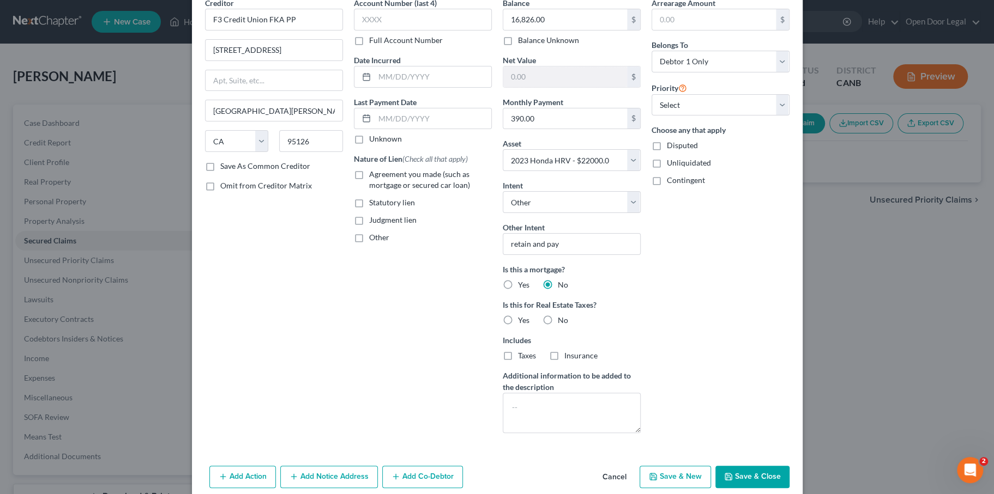
click at [562, 326] on label "No" at bounding box center [563, 320] width 10 height 11
click at [562, 322] on input "No" at bounding box center [565, 318] width 7 height 7
radio input "true"
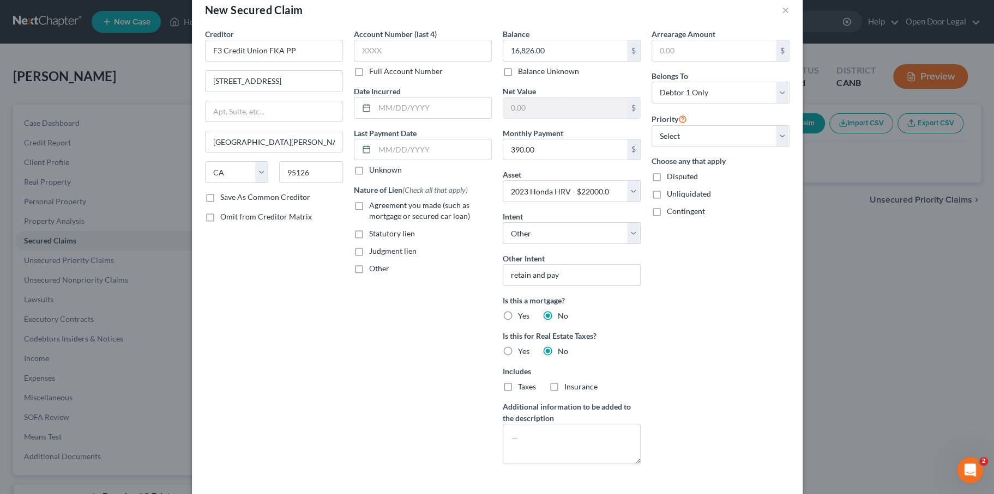
scroll to position [14, 0]
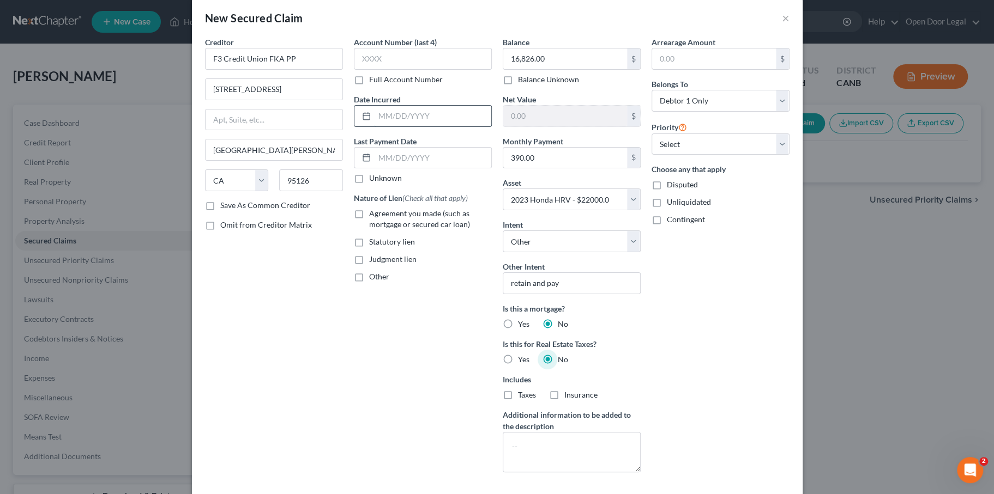
click at [375, 126] on input "text" at bounding box center [433, 116] width 117 height 21
type input "[DATE]"
click at [369, 230] on label "Agreement you made (such as mortgage or secured car loan)" at bounding box center [430, 219] width 123 height 22
click at [373, 215] on input "Agreement you made (such as mortgage or secured car loan)" at bounding box center [376, 211] width 7 height 7
checkbox input "true"
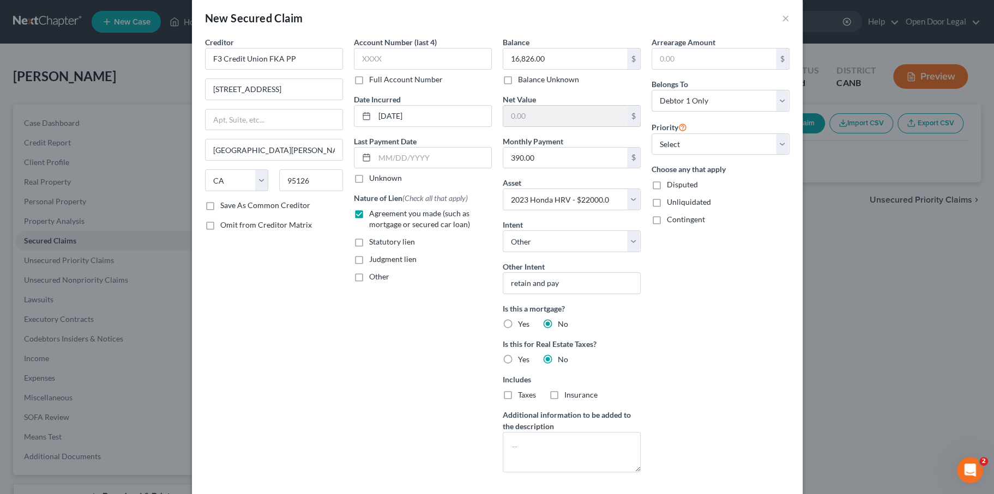
click at [566, 126] on input "text" at bounding box center [565, 116] width 124 height 21
click at [565, 126] on input "text" at bounding box center [565, 116] width 124 height 21
click at [575, 126] on input "text" at bounding box center [565, 116] width 124 height 21
click at [586, 126] on input "text" at bounding box center [565, 116] width 124 height 21
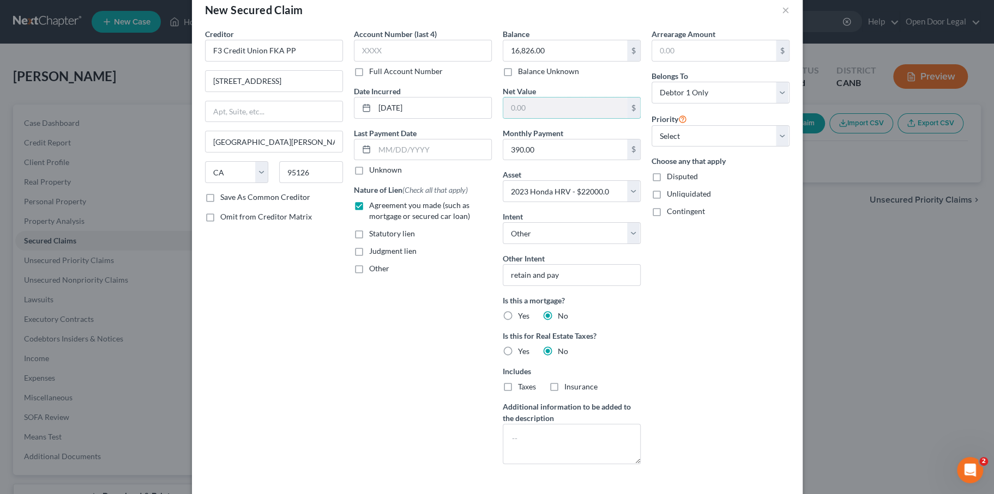
scroll to position [0, 0]
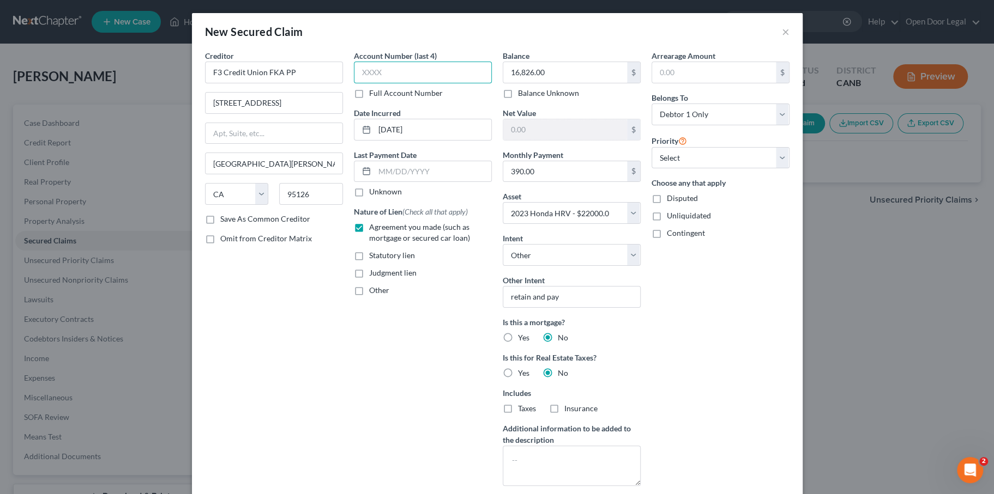
click at [396, 83] on input "text" at bounding box center [423, 73] width 138 height 22
click at [359, 81] on input "4" at bounding box center [423, 73] width 138 height 22
drag, startPoint x: 366, startPoint y: 88, endPoint x: 303, endPoint y: 88, distance: 63.8
click at [304, 90] on div "Creditor * F3 Credit Union FKA PP 1040 Leigh Ave San Jose State AL AK AR AZ CA …" at bounding box center [497, 272] width 595 height 445
type input "4424"
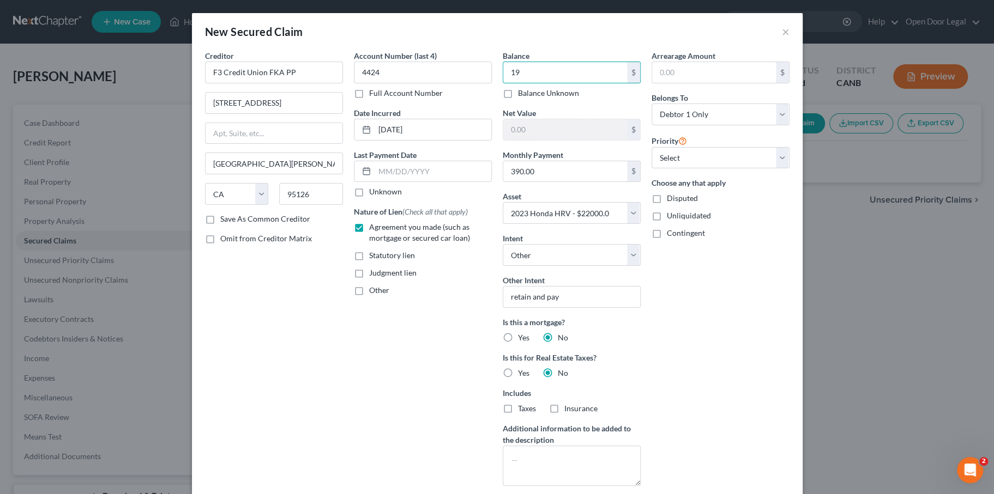
drag, startPoint x: 577, startPoint y: 99, endPoint x: 564, endPoint y: 5, distance: 95.2
click at [551, 83] on input "19" at bounding box center [565, 72] width 124 height 21
type input "19,971.83"
click at [579, 137] on div "Net Value $" at bounding box center [572, 123] width 138 height 33
click at [558, 266] on select "Select Surrender Redeem Reaffirm Avoid Other" at bounding box center [572, 255] width 138 height 22
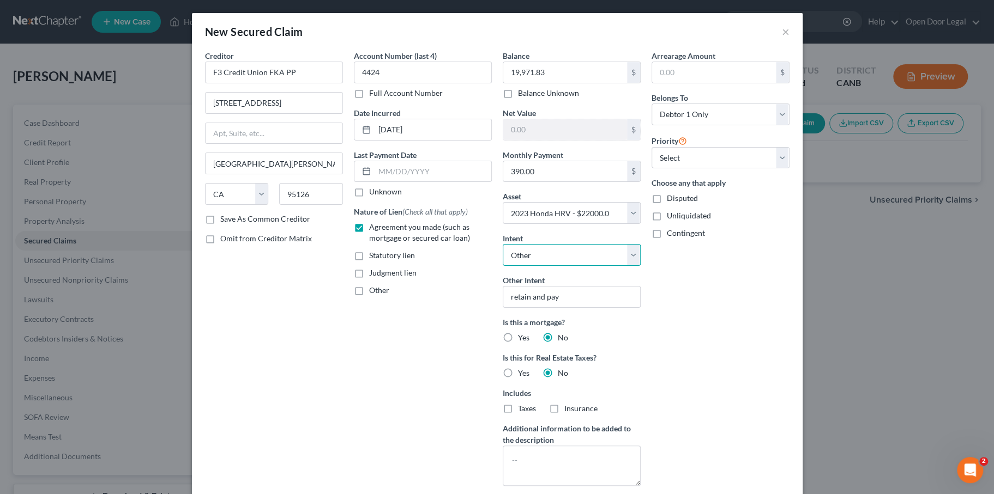
click at [503, 266] on select "Select Surrender Redeem Reaffirm Avoid Other" at bounding box center [572, 255] width 138 height 22
click at [740, 169] on select "Select 1st 2nd 3rd 4th 5th 6th 7th 8th 9th 10th 11th 12th 13th 14th 15th 16th 1…" at bounding box center [720, 158] width 138 height 22
click at [610, 140] on input "text" at bounding box center [565, 129] width 124 height 21
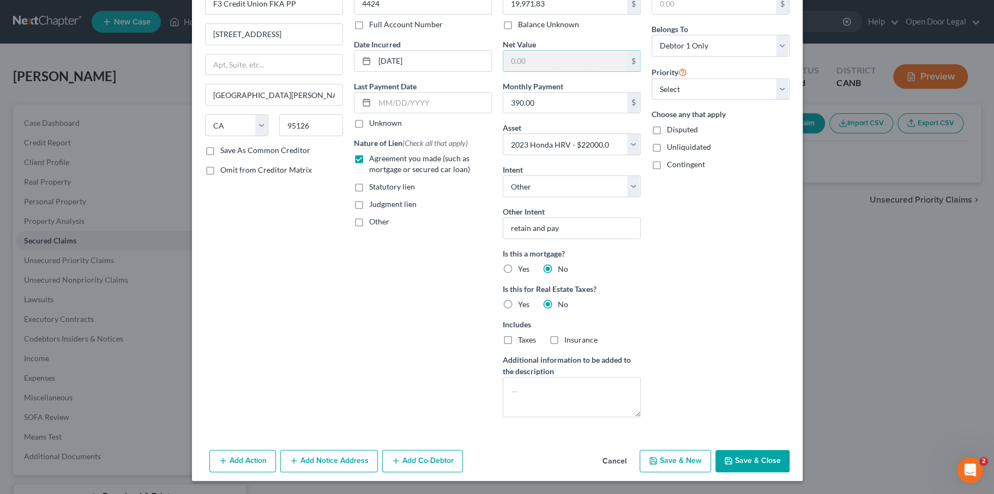
scroll to position [204, 0]
click at [789, 456] on button "Save & Close" at bounding box center [752, 461] width 74 height 23
select select
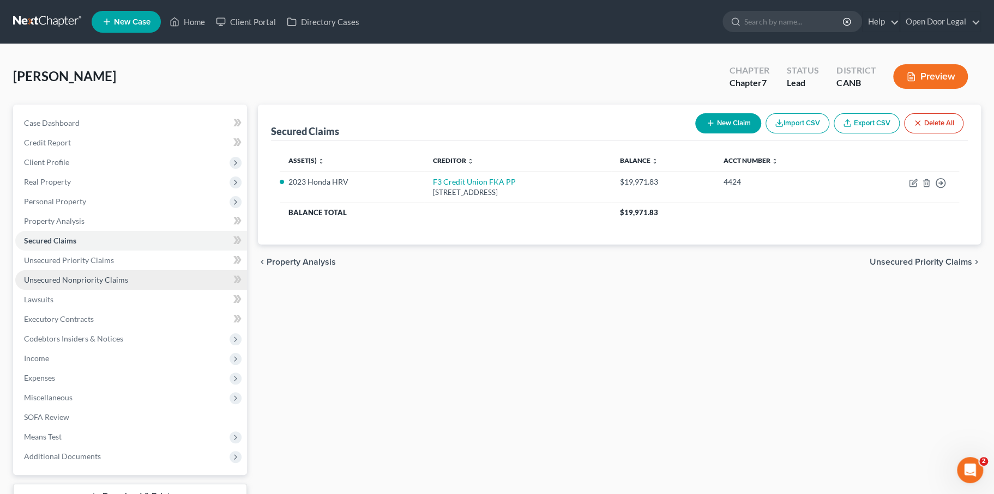
click at [128, 285] on span "Unsecured Nonpriority Claims" at bounding box center [76, 279] width 104 height 9
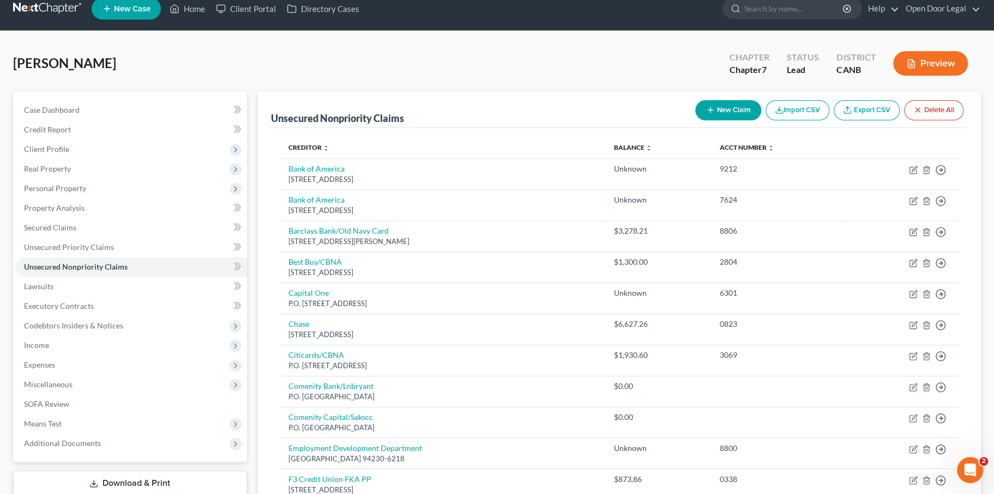
scroll to position [10, 0]
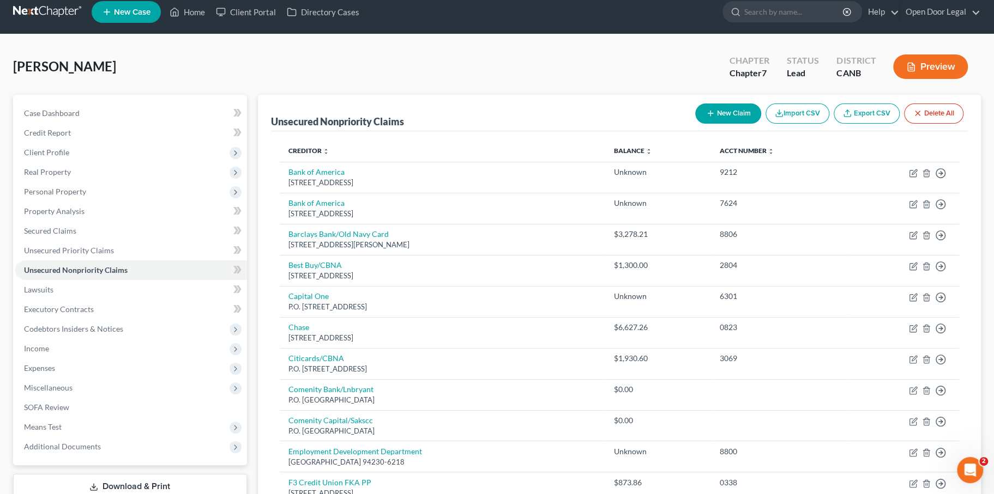
click at [695, 124] on button "New Claim" at bounding box center [728, 114] width 66 height 20
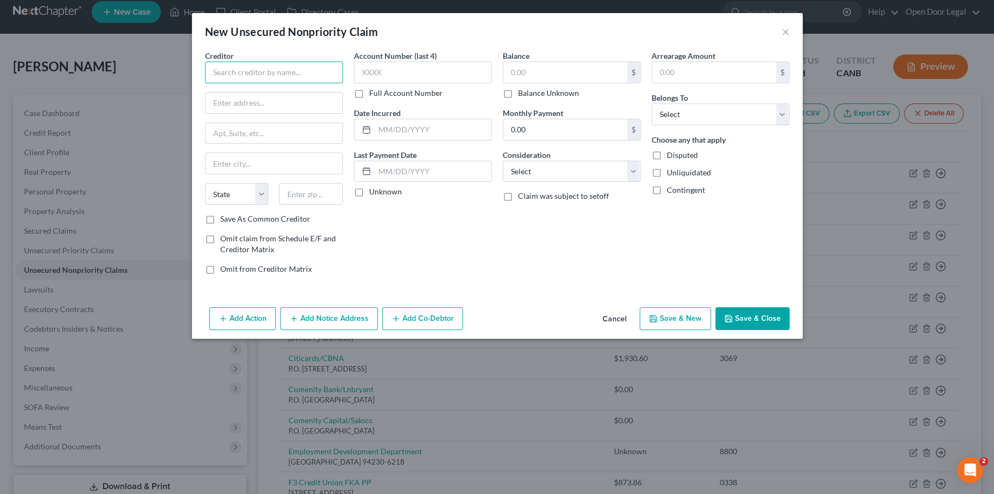
click at [287, 83] on input "text" at bounding box center [274, 73] width 138 height 22
type input "Moehla"
click at [93, 53] on div "New Unsecured Nonpriority Claim × Creditor * Moehla State AL AK AR AZ CA CO CT …" at bounding box center [497, 247] width 994 height 494
click at [635, 330] on button "Cancel" at bounding box center [614, 320] width 41 height 22
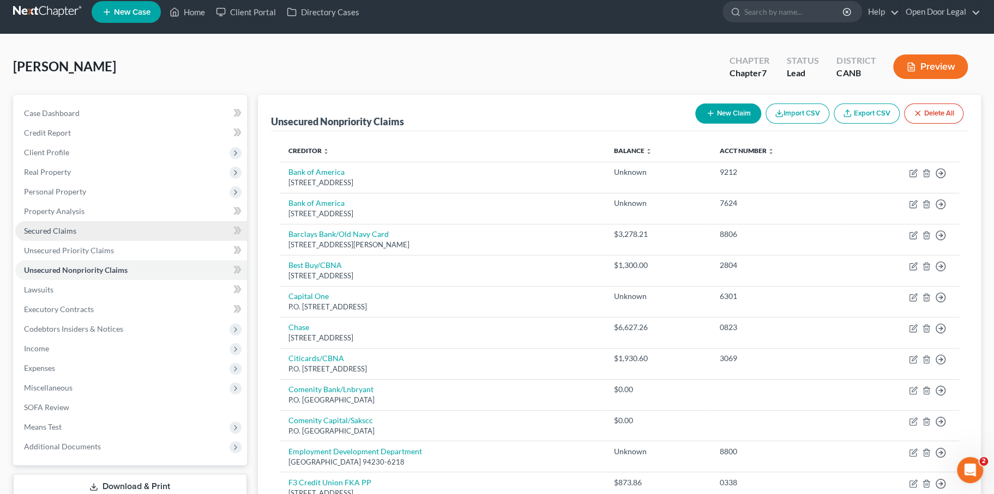
click at [92, 241] on link "Secured Claims" at bounding box center [131, 231] width 232 height 20
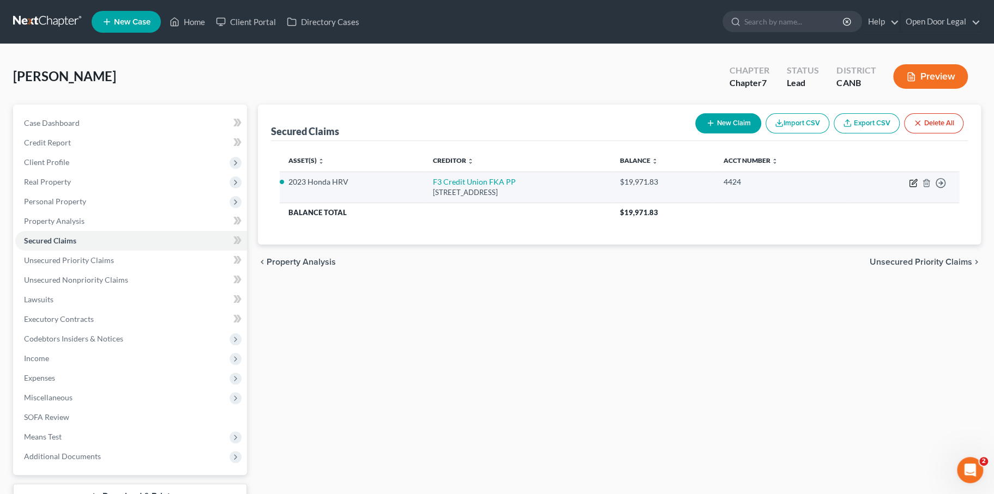
click at [909, 188] on icon "button" at bounding box center [913, 183] width 9 height 9
select select "4"
select select "0"
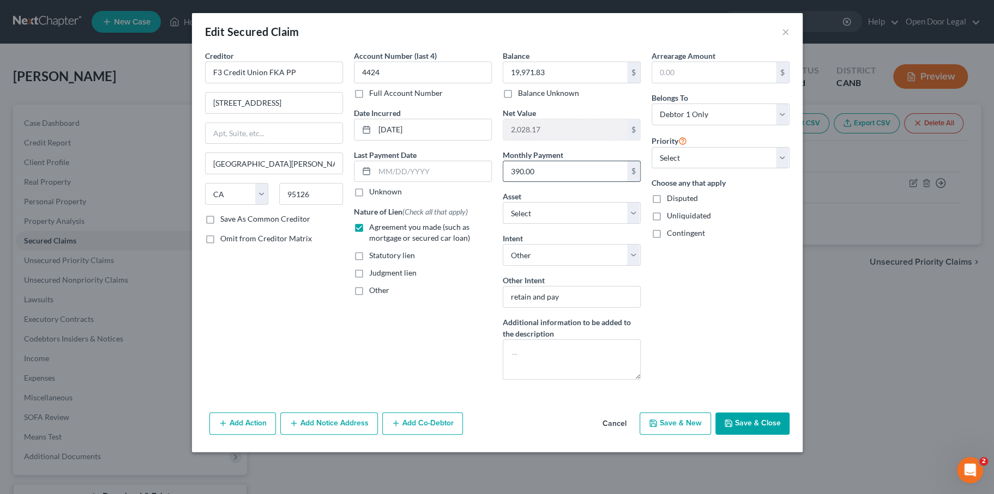
drag, startPoint x: 560, startPoint y: 212, endPoint x: 584, endPoint y: 217, distance: 24.6
click at [584, 182] on input "390.00" at bounding box center [565, 171] width 124 height 21
type input "590.00"
click at [789, 436] on button "Save & Close" at bounding box center [752, 424] width 74 height 23
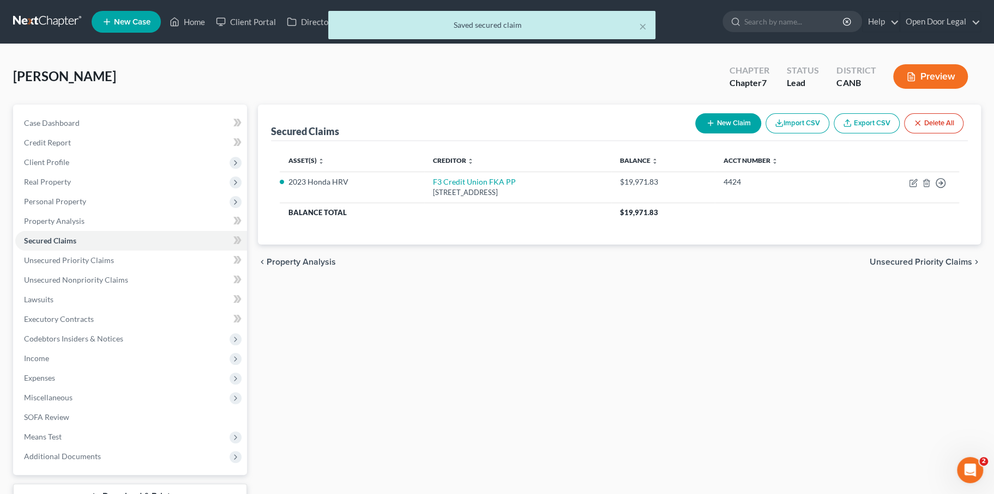
click at [695, 134] on button "New Claim" at bounding box center [728, 123] width 66 height 20
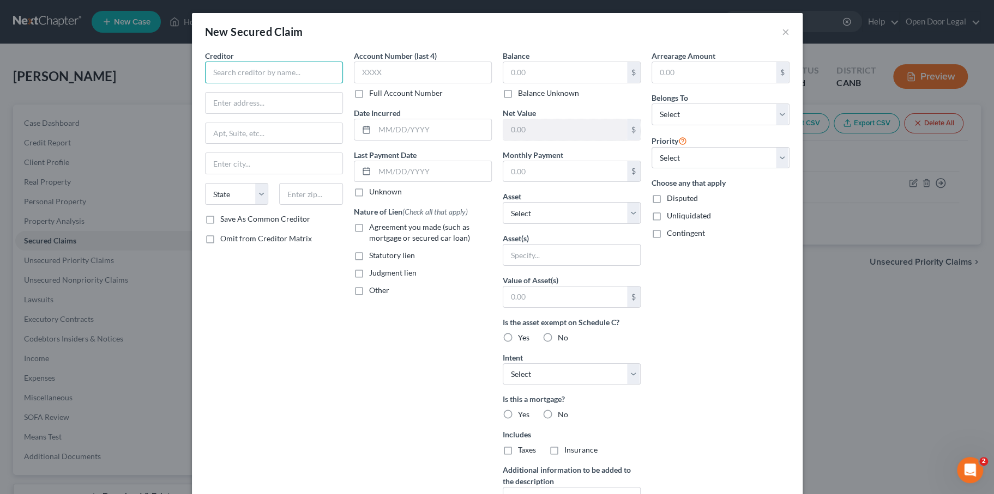
click at [250, 83] on input "text" at bounding box center [274, 73] width 138 height 22
click at [249, 83] on input "text" at bounding box center [274, 73] width 138 height 22
click at [789, 38] on button "×" at bounding box center [786, 31] width 8 height 13
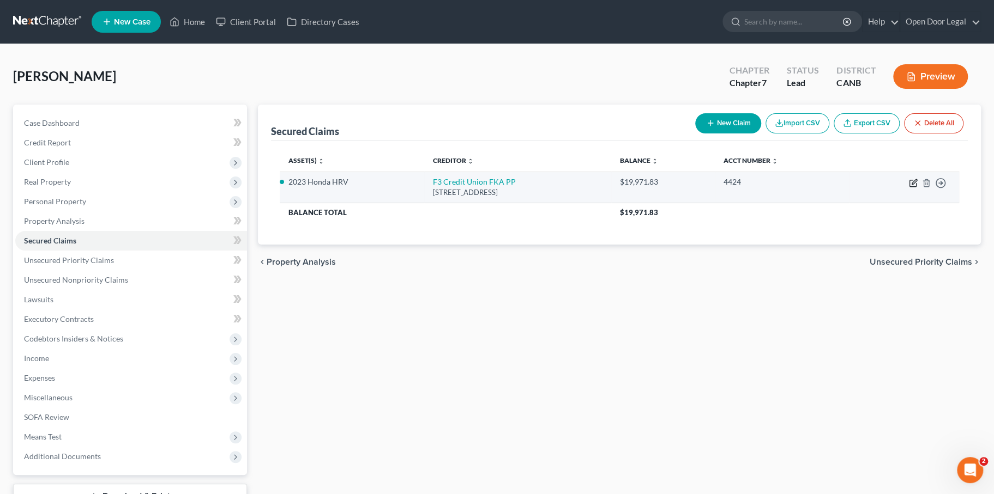
click at [911, 184] on icon "button" at bounding box center [913, 181] width 5 height 5
select select "4"
select select "3"
select select "4"
select select "0"
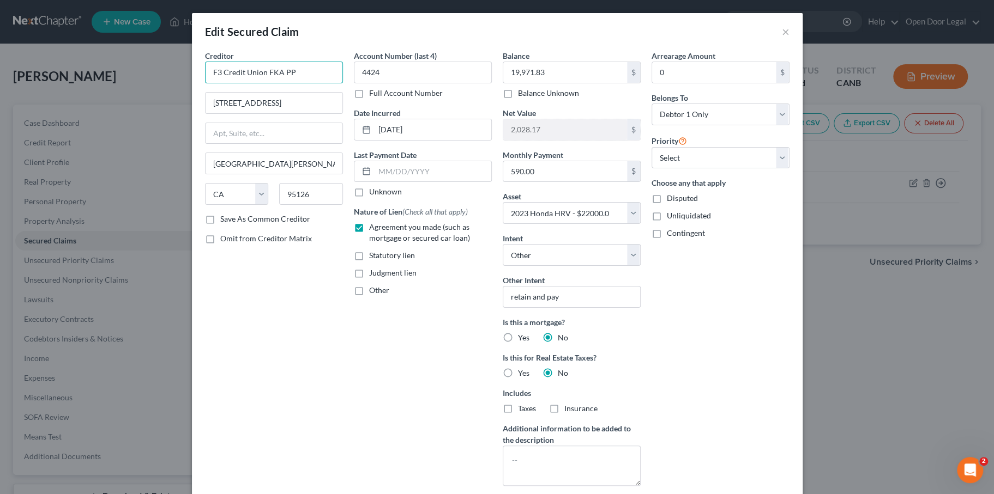
drag, startPoint x: 258, startPoint y: 94, endPoint x: 112, endPoint y: 94, distance: 145.6
click at [112, 94] on div "Edit Secured Claim × Creditor * F3 Credit Union FKA PP 1040 Leigh Ave San Jose …" at bounding box center [497, 247] width 994 height 494
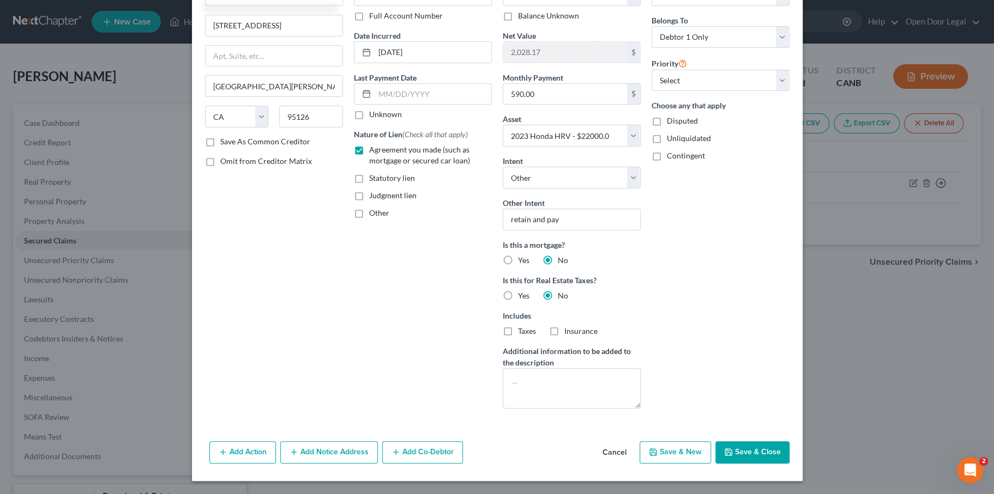
click at [789, 444] on button "Save & Close" at bounding box center [752, 453] width 74 height 23
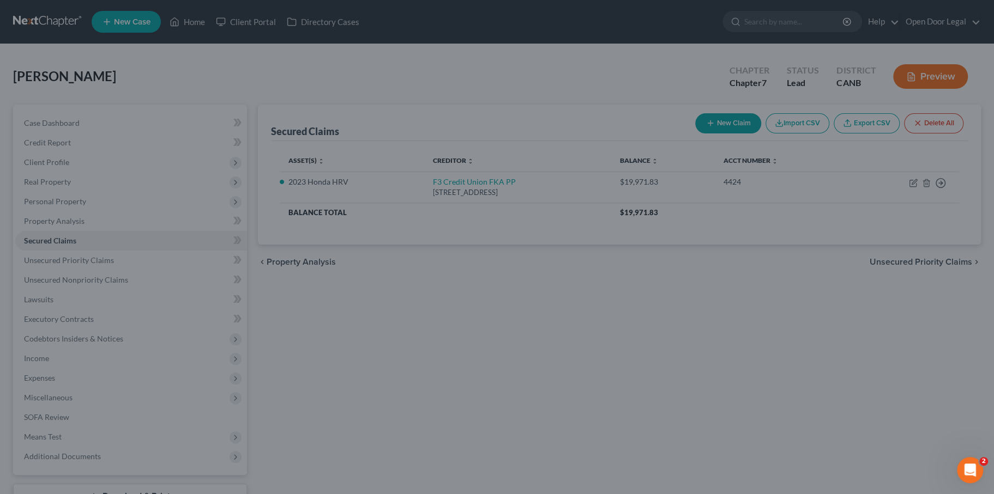
select select "3"
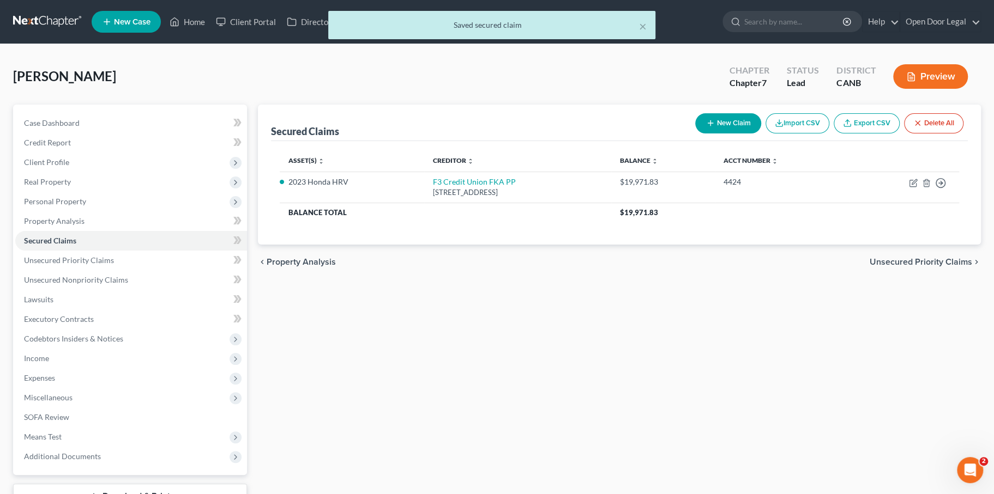
click at [695, 134] on button "New Claim" at bounding box center [728, 123] width 66 height 20
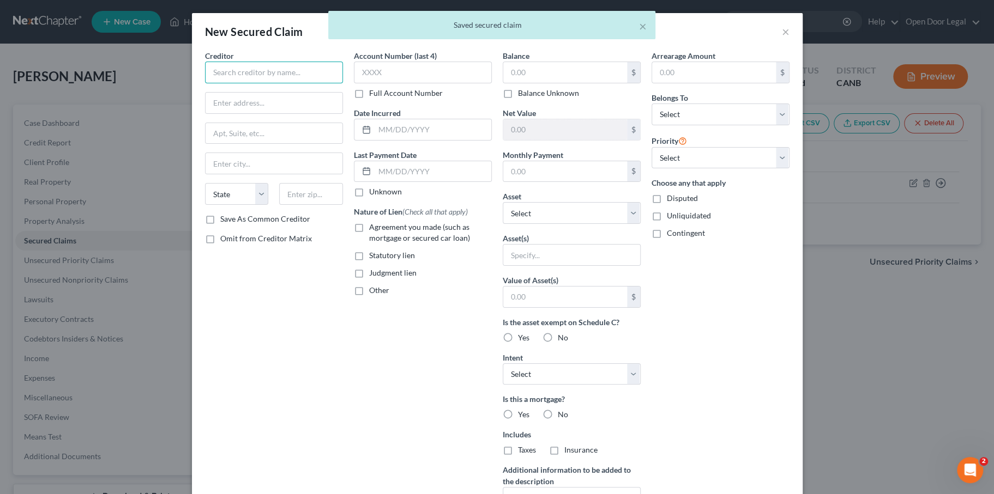
click at [239, 83] on input "text" at bounding box center [274, 73] width 138 height 22
paste input "F3 Credit Union FKA PP"
type input "F3 Credit Union FKA PP"
click at [226, 113] on input "text" at bounding box center [274, 103] width 137 height 21
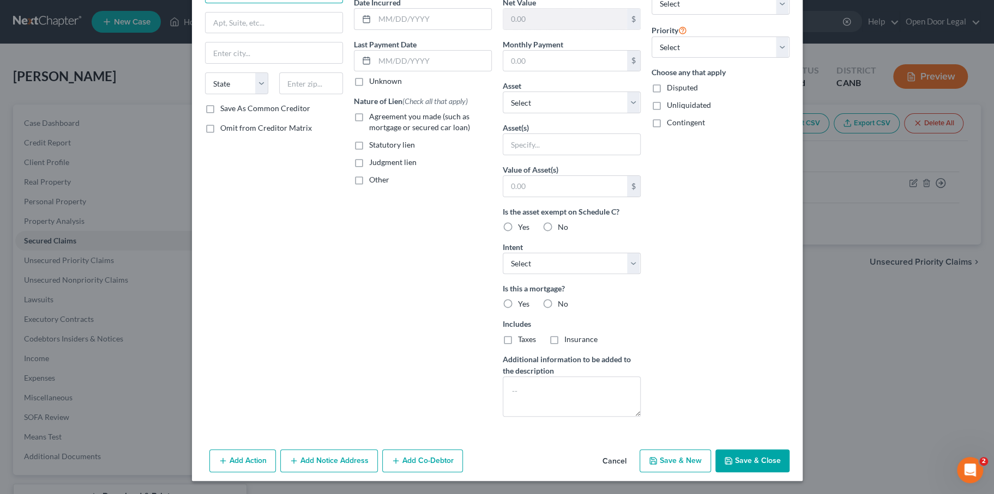
scroll to position [256, 0]
click at [733, 457] on icon "button" at bounding box center [728, 461] width 9 height 9
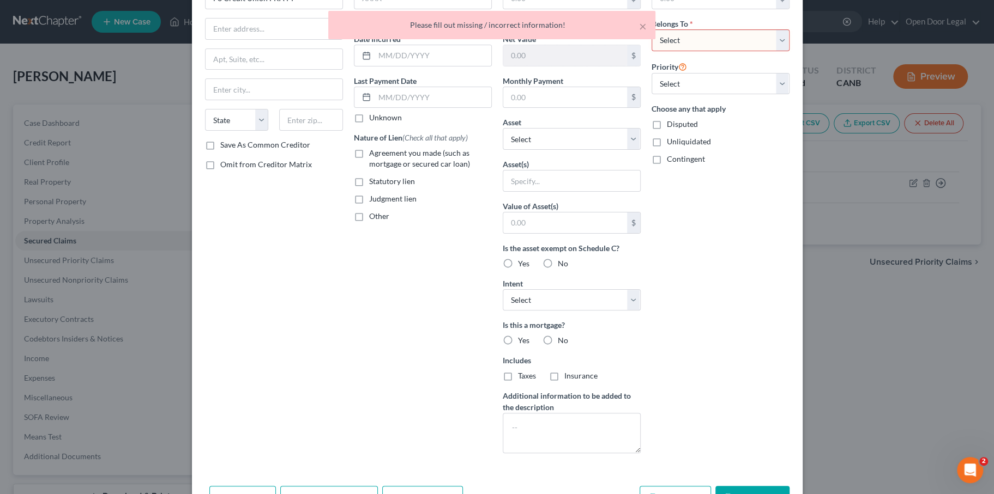
scroll to position [0, 0]
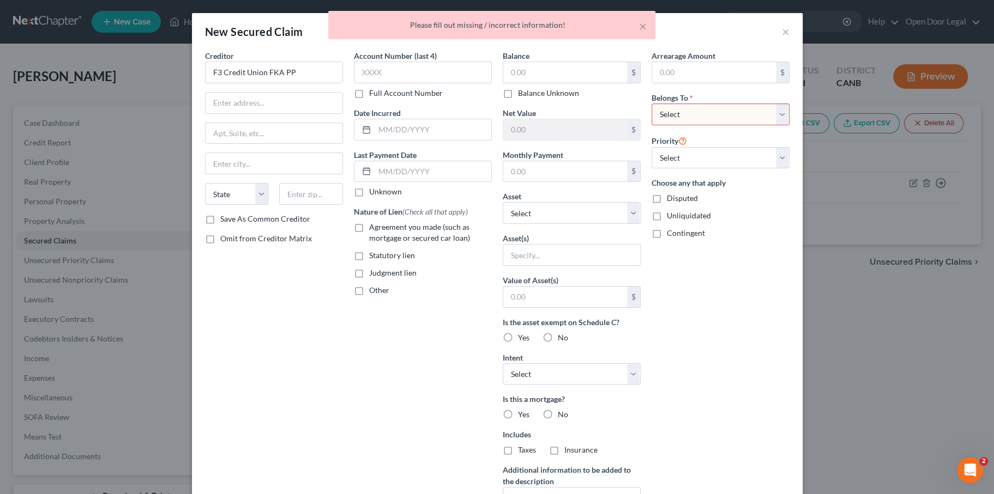
click at [761, 125] on select "Select Debtor 1 Only Debtor 2 Only Debtor 1 And Debtor 2 Only At Least One Of T…" at bounding box center [720, 115] width 138 height 22
select select "0"
click at [687, 125] on select "Select Debtor 1 Only Debtor 2 Only Debtor 1 And Debtor 2 Only At Least One Of T…" at bounding box center [720, 115] width 138 height 22
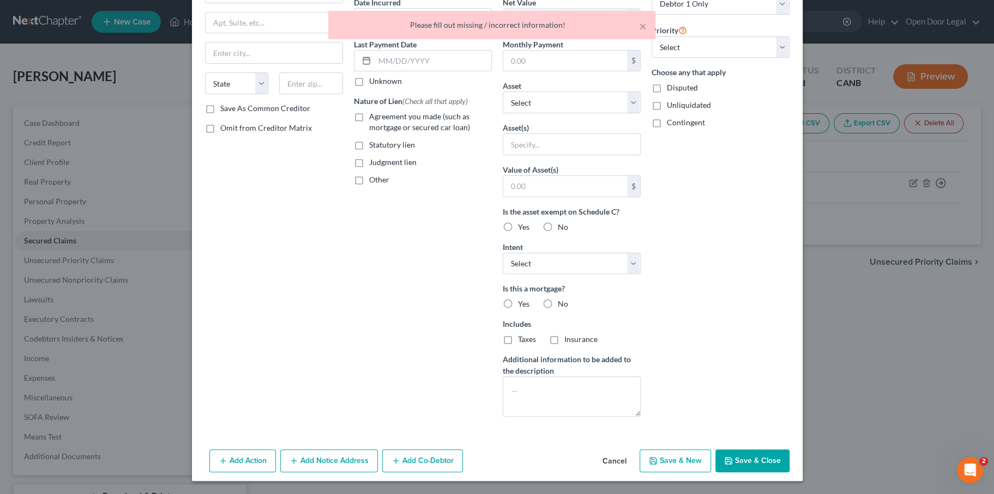
click at [789, 461] on button "Save & Close" at bounding box center [752, 461] width 74 height 23
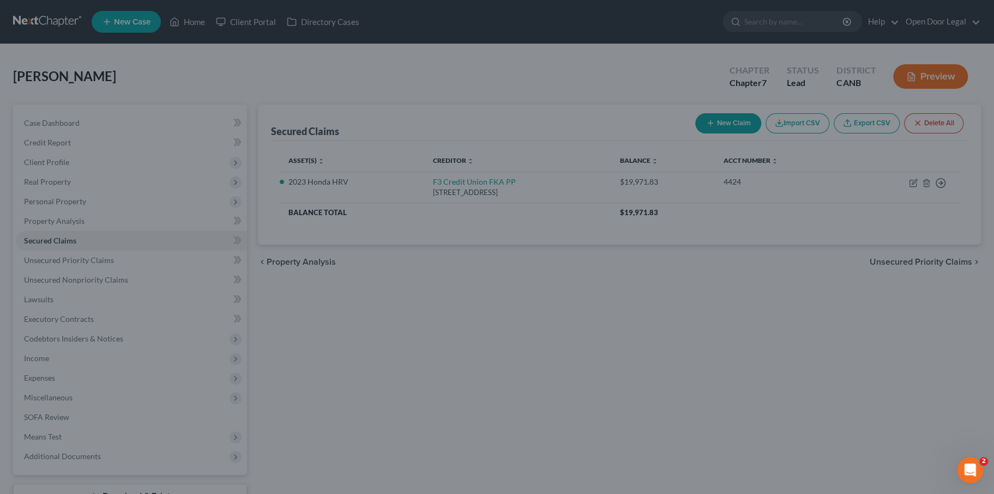
scroll to position [108, 0]
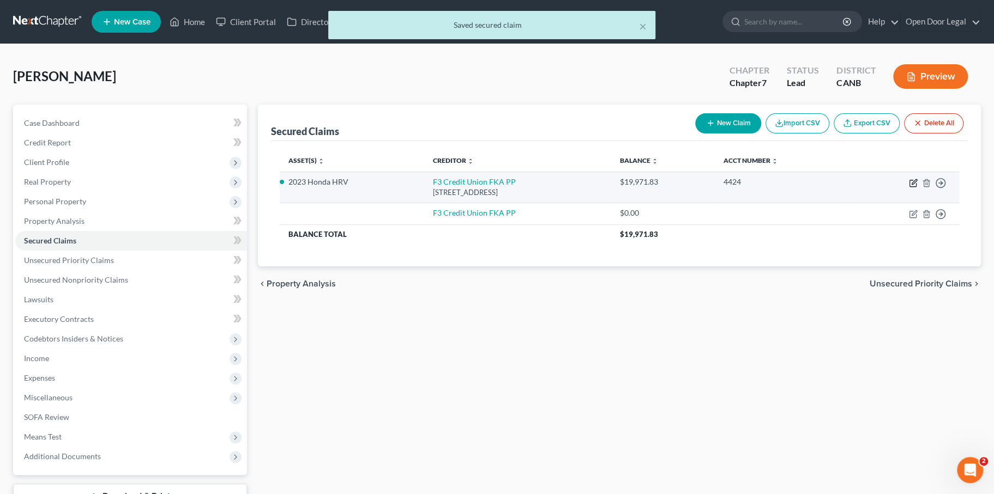
click at [911, 184] on icon "button" at bounding box center [913, 181] width 5 height 5
select select "4"
select select "0"
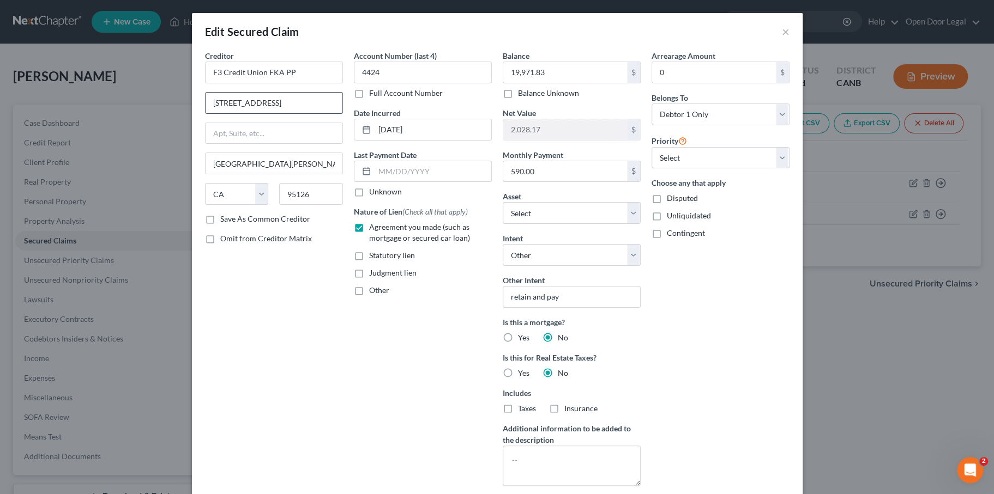
drag, startPoint x: 228, startPoint y: 130, endPoint x: 132, endPoint y: 126, distance: 96.0
click at [206, 113] on input "[STREET_ADDRESS]" at bounding box center [274, 103] width 137 height 21
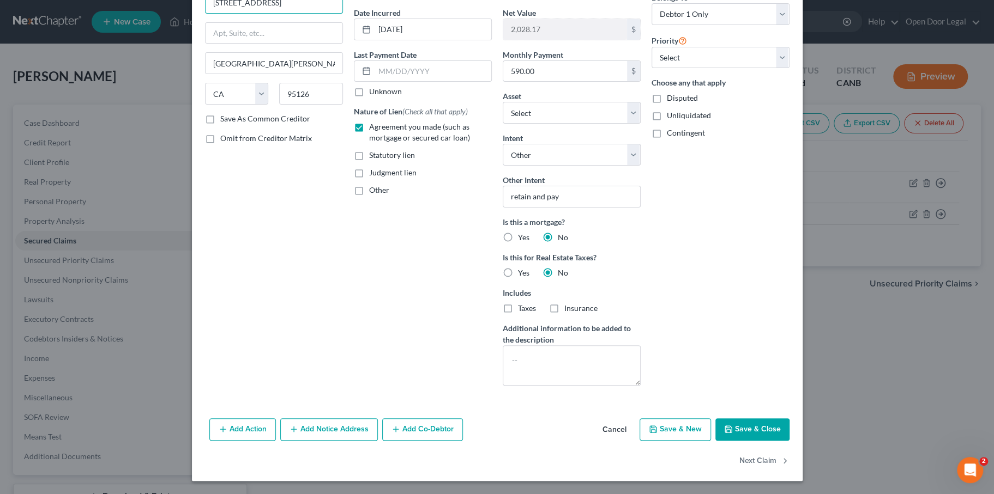
scroll to position [202, 0]
click at [789, 442] on button "Save & Close" at bounding box center [752, 430] width 74 height 23
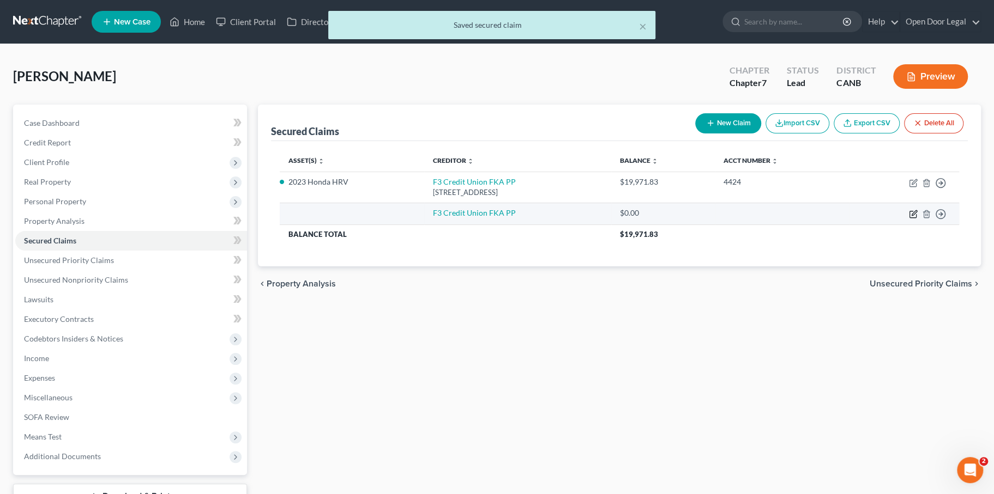
click at [911, 215] on icon "button" at bounding box center [913, 212] width 5 height 5
select select "0"
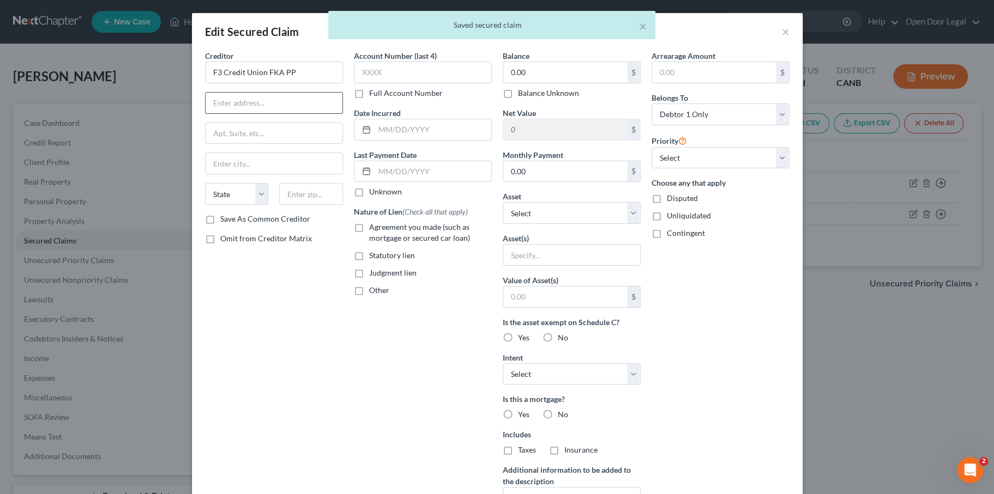
click at [235, 113] on input "text" at bounding box center [274, 103] width 137 height 21
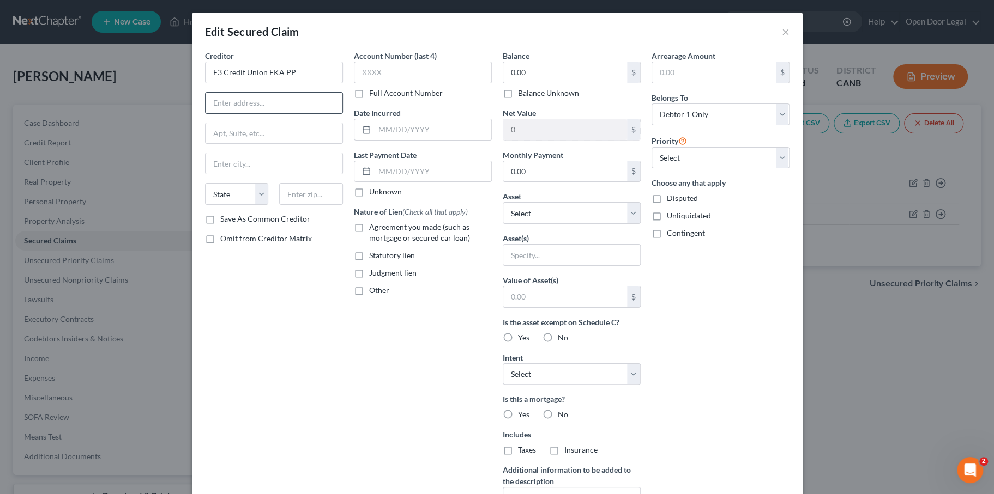
paste input "[STREET_ADDRESS]"
type input "[STREET_ADDRESS]"
type input "[GEOGRAPHIC_DATA][PERSON_NAME]"
type input "95126"
select select "4"
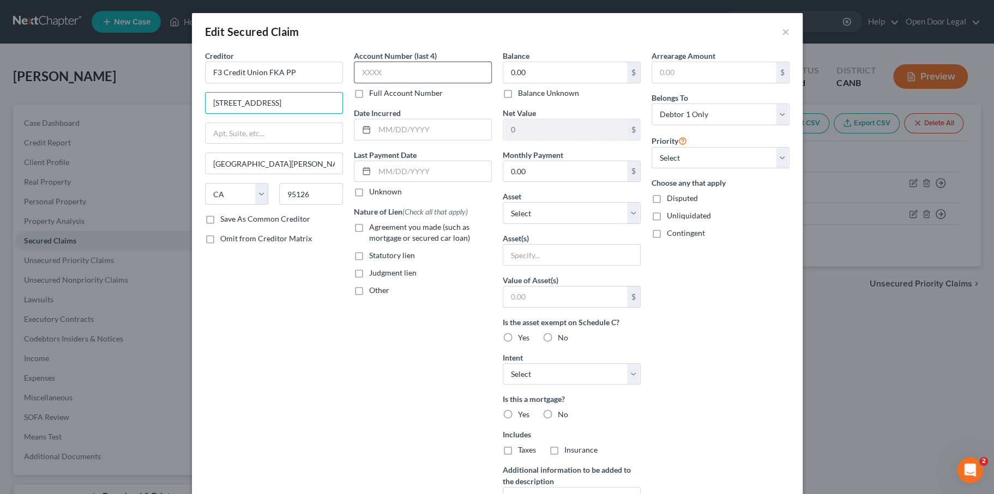
type input "[STREET_ADDRESS]"
click at [382, 83] on input "text" at bounding box center [423, 73] width 138 height 22
type input "0424"
click at [375, 140] on input "text" at bounding box center [433, 129] width 117 height 21
type input "[DATE]"
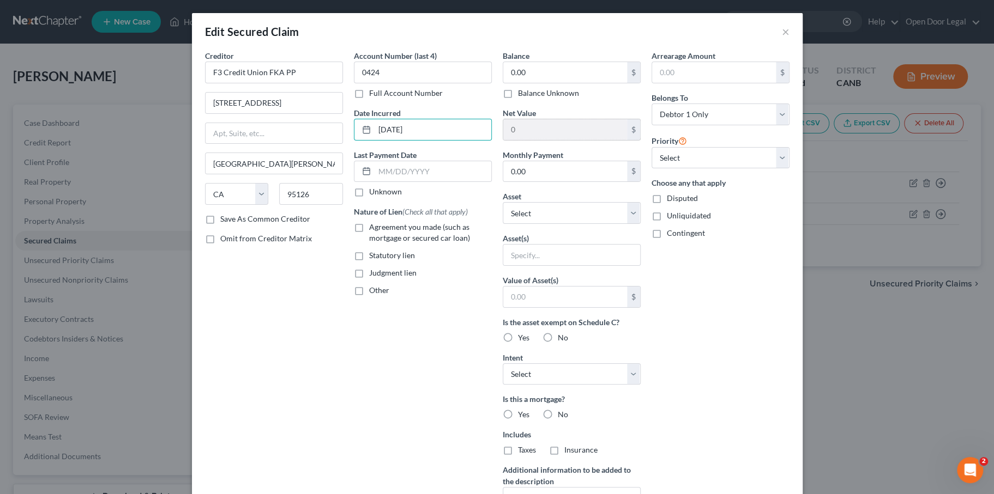
click at [570, 140] on input "0" at bounding box center [565, 129] width 124 height 21
click at [554, 182] on input "0.00" at bounding box center [565, 171] width 124 height 21
type input "390.00"
click at [589, 224] on select "Select Other Multiple Assets 2021 Nissan Rouge - $16000.0 2023 Honda HRV - $220…" at bounding box center [572, 213] width 138 height 22
select select "2"
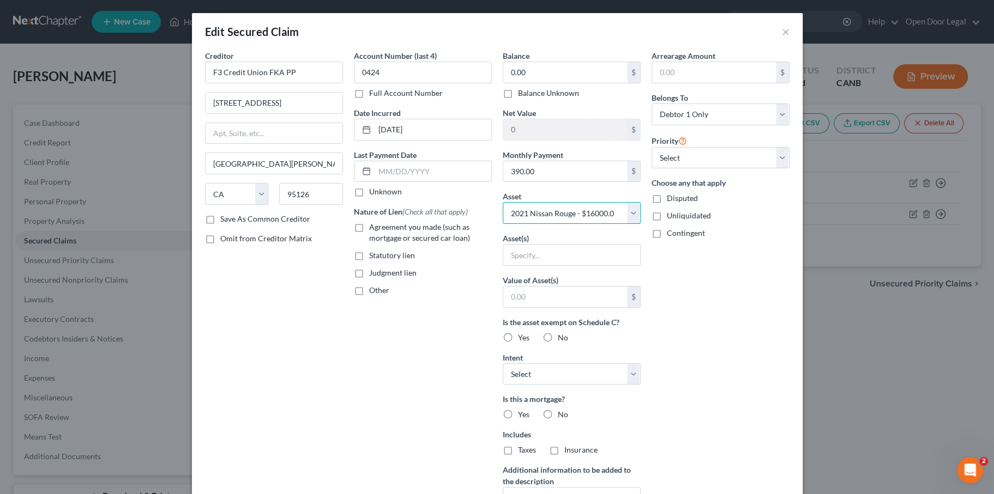
click at [503, 224] on select "Select Other Multiple Assets 2021 Nissan Rouge - $16000.0 2023 Honda HRV - $220…" at bounding box center [572, 213] width 138 height 22
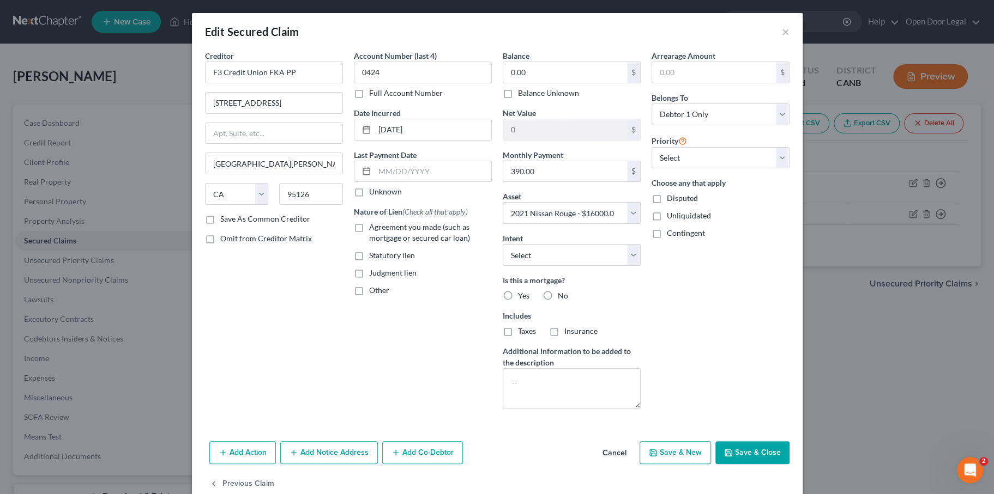
click at [558, 301] on label "No" at bounding box center [563, 296] width 10 height 11
click at [562, 298] on input "No" at bounding box center [565, 294] width 7 height 7
radio input "true"
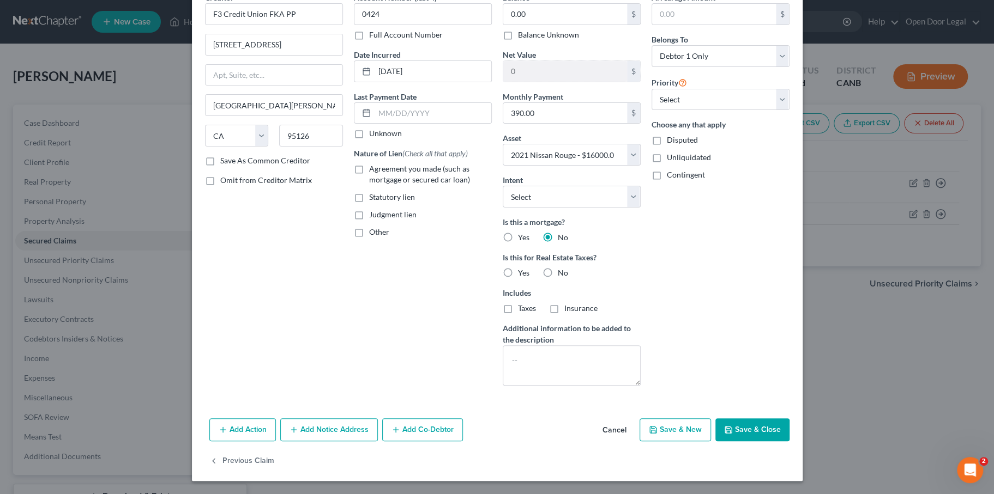
scroll to position [97, 0]
click at [561, 279] on label "No" at bounding box center [563, 273] width 10 height 11
click at [562, 275] on input "No" at bounding box center [565, 271] width 7 height 7
radio input "true"
click at [609, 232] on div "Balance 0.00 $ Balance Unknown Balance Undetermined 0.00 $ Balance Unknown Net …" at bounding box center [571, 193] width 149 height 403
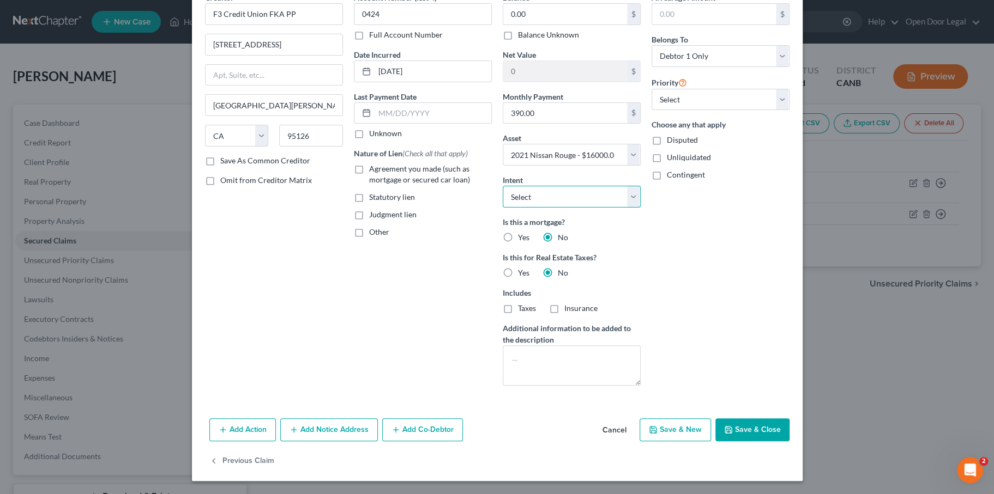
click at [607, 208] on select "Select Surrender Redeem Reaffirm Avoid Other" at bounding box center [572, 197] width 138 height 22
select select "4"
click at [503, 205] on select "Select Surrender Redeem Reaffirm Avoid Other" at bounding box center [572, 197] width 138 height 22
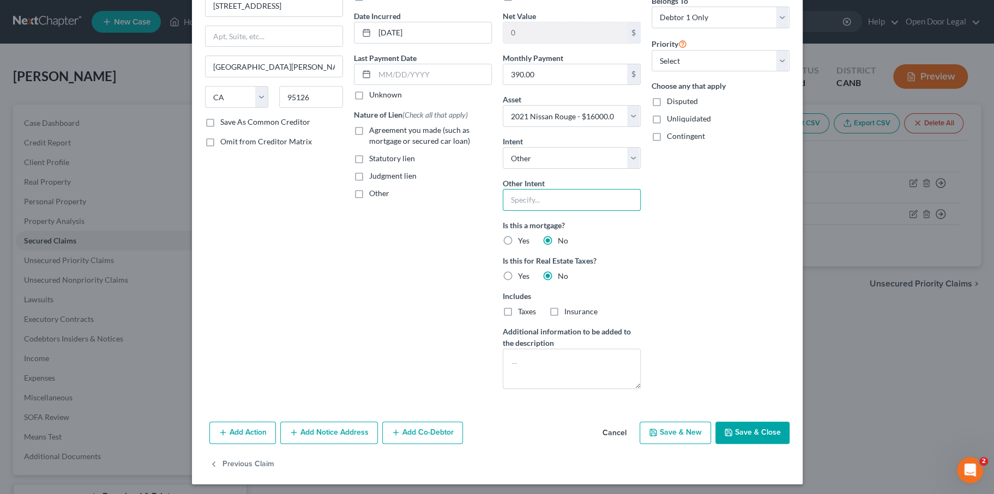
click at [564, 211] on input "text" at bounding box center [572, 200] width 138 height 22
type input "retain and pay"
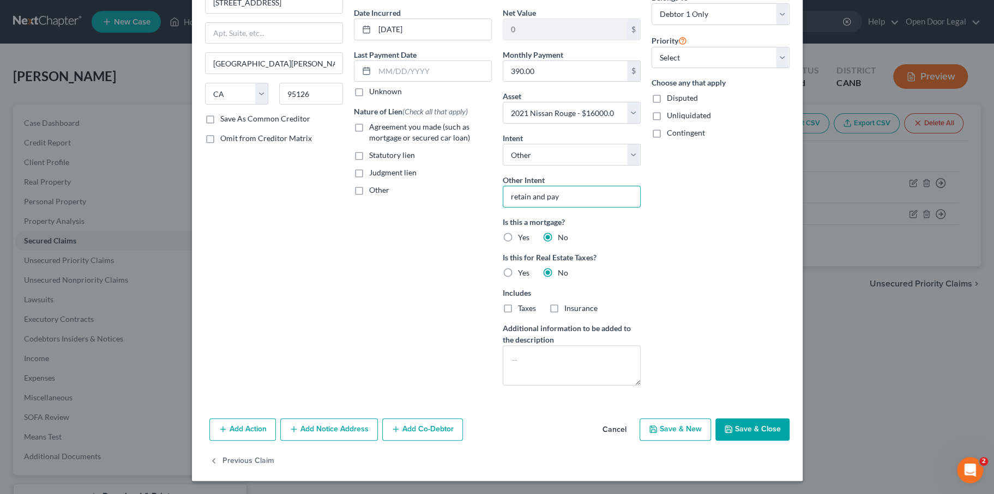
scroll to position [67, 0]
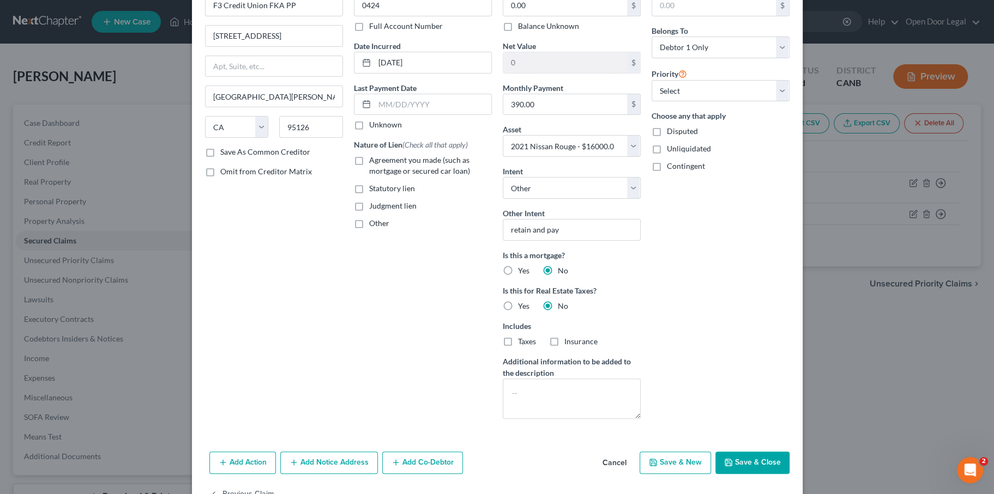
click at [369, 177] on label "Agreement you made (such as mortgage or secured car loan)" at bounding box center [430, 166] width 123 height 22
click at [373, 162] on input "Agreement you made (such as mortgage or secured car loan)" at bounding box center [376, 158] width 7 height 7
checkbox input "true"
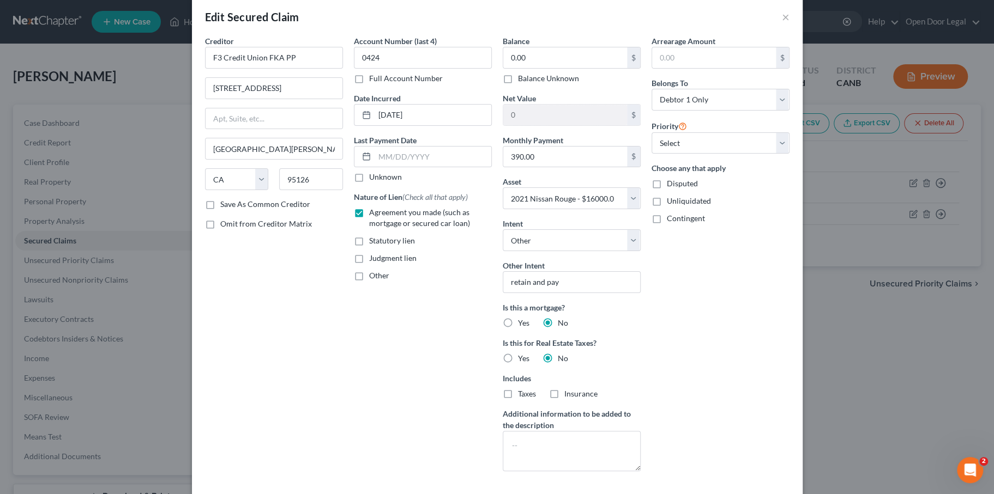
scroll to position [0, 0]
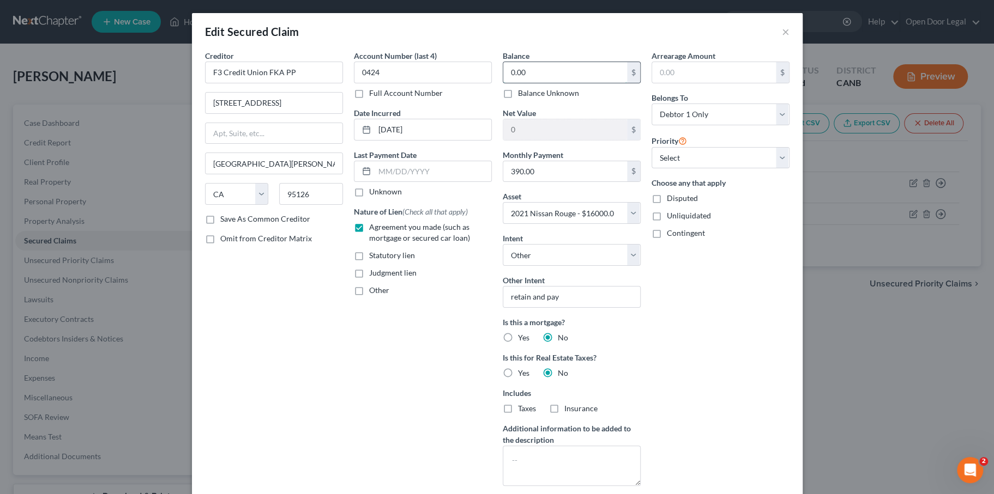
click at [546, 83] on input "0.00" at bounding box center [565, 72] width 124 height 21
type input "15,699"
click at [424, 424] on div "Account Number (last 4) 0424 Full Account Number Date Incurred [DATE] Last Paym…" at bounding box center [422, 272] width 149 height 445
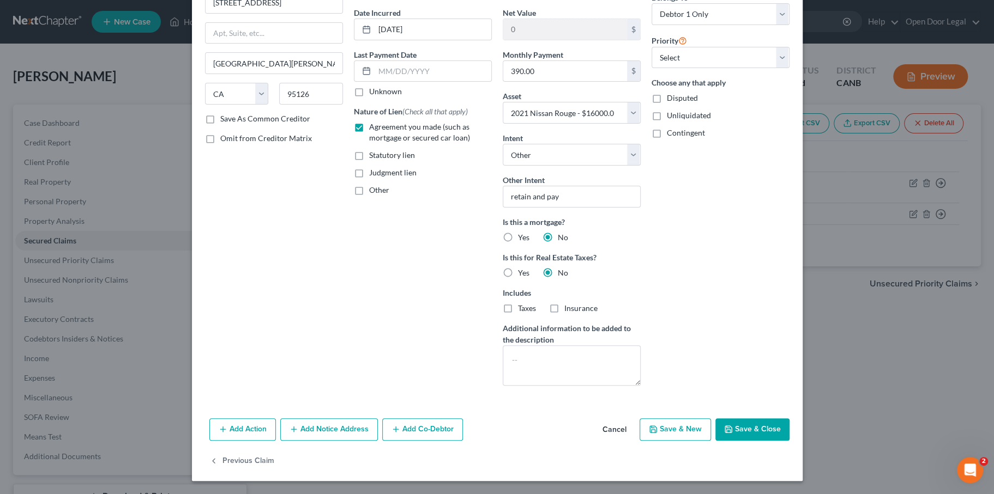
scroll to position [218, 0]
click at [733, 434] on icon "button" at bounding box center [728, 429] width 9 height 9
select select
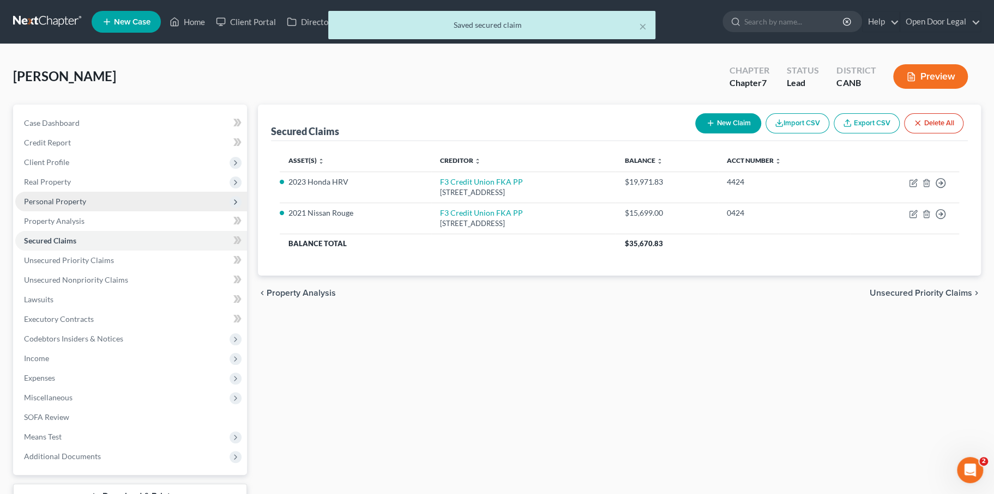
click at [86, 206] on span "Personal Property" at bounding box center [55, 201] width 62 height 9
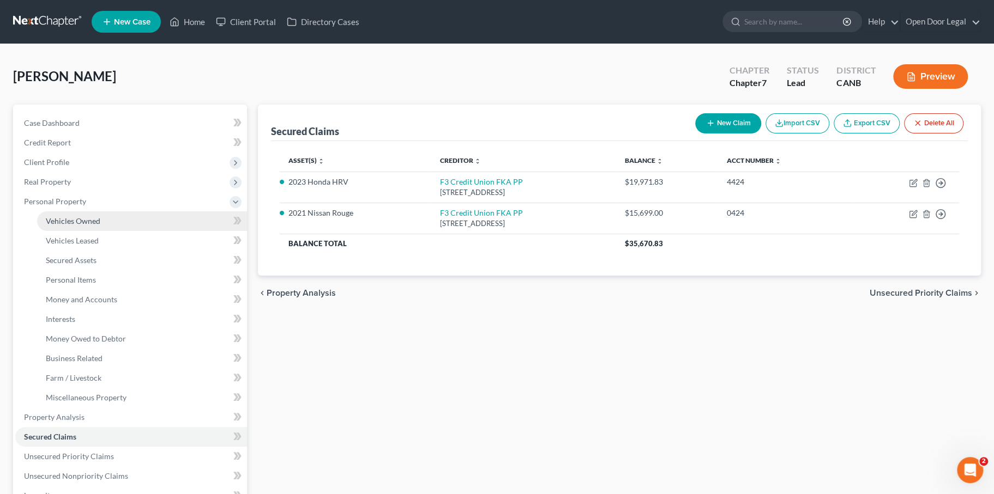
click at [100, 226] on span "Vehicles Owned" at bounding box center [73, 220] width 55 height 9
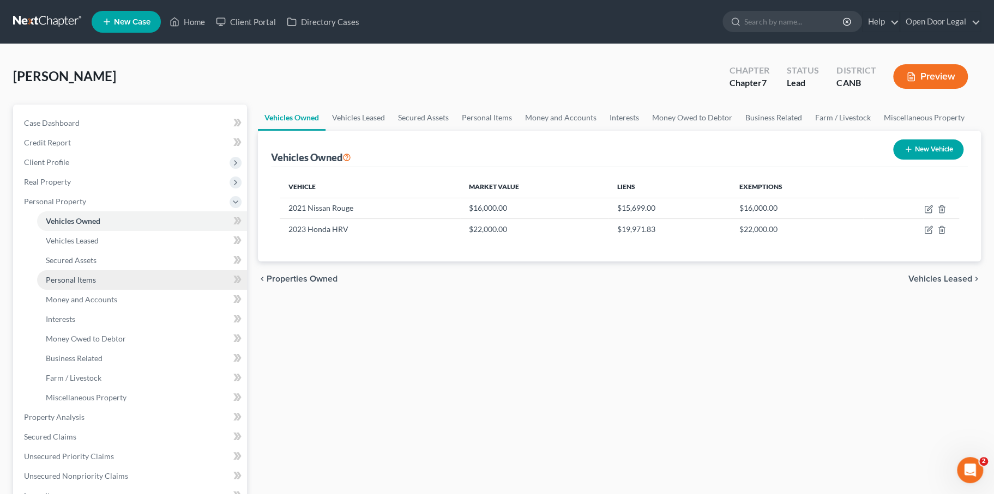
click at [92, 285] on span "Personal Items" at bounding box center [71, 279] width 50 height 9
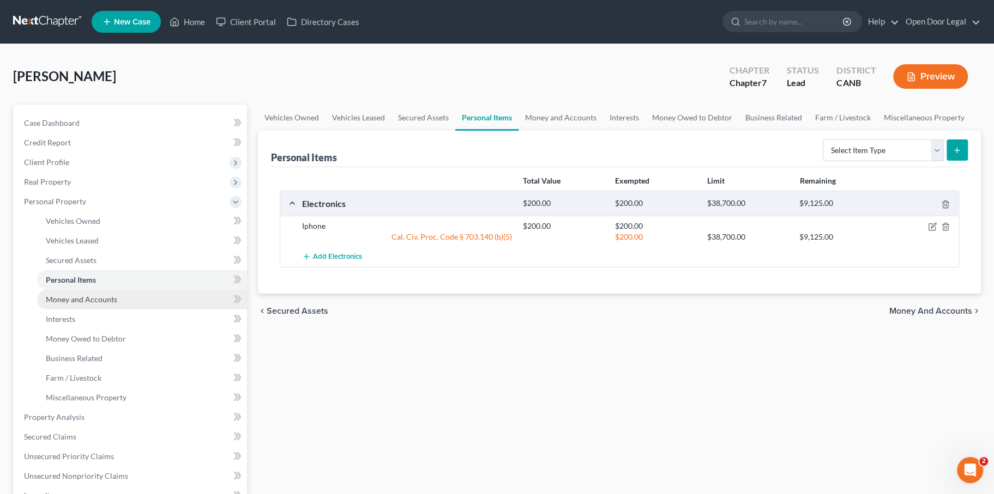
click at [95, 304] on span "Money and Accounts" at bounding box center [81, 299] width 71 height 9
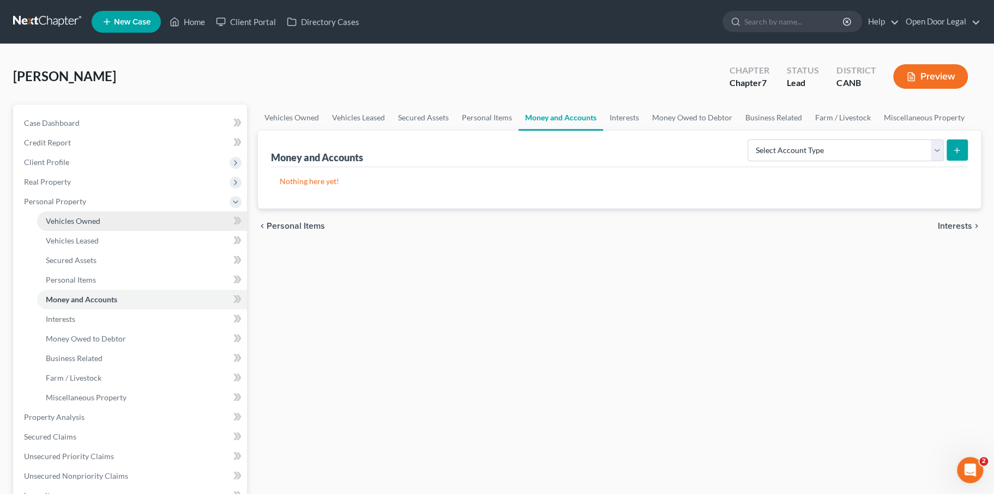
click at [100, 226] on span "Vehicles Owned" at bounding box center [73, 220] width 55 height 9
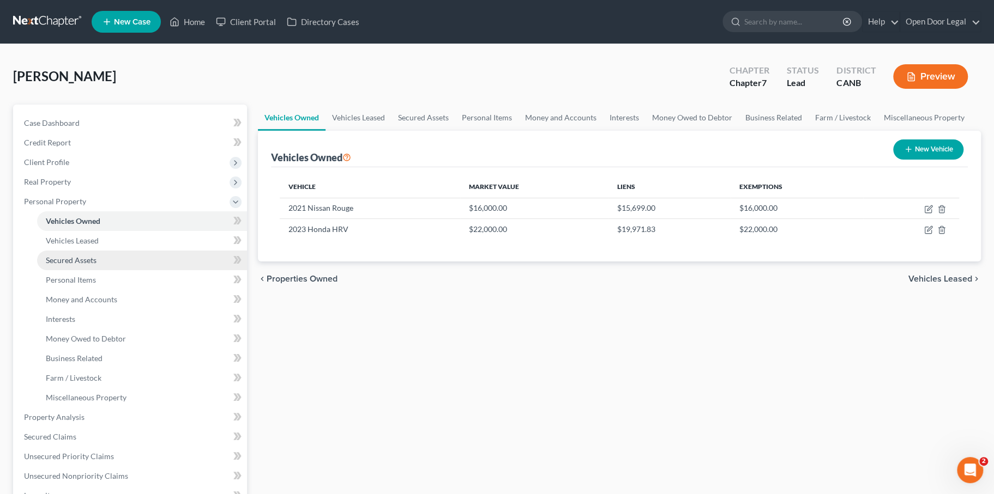
click at [96, 265] on span "Secured Assets" at bounding box center [71, 260] width 51 height 9
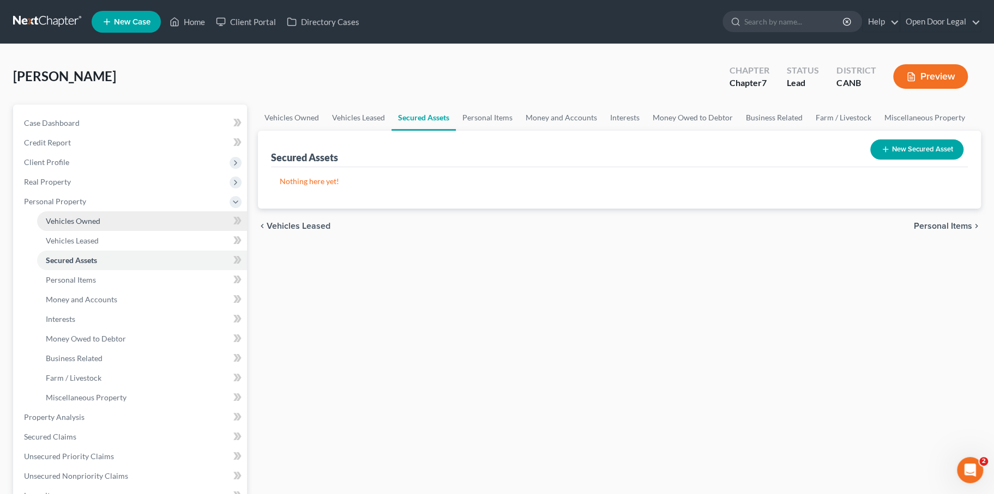
click at [100, 226] on span "Vehicles Owned" at bounding box center [73, 220] width 55 height 9
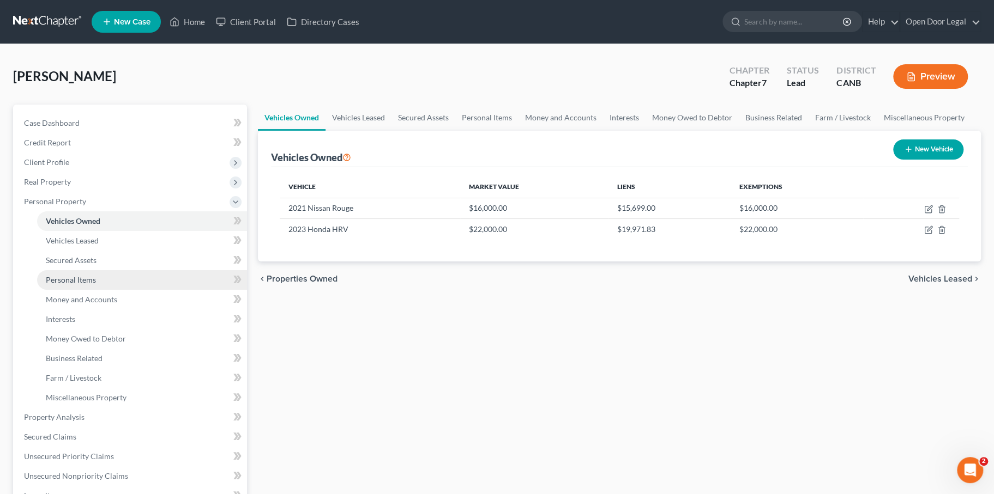
scroll to position [17, 0]
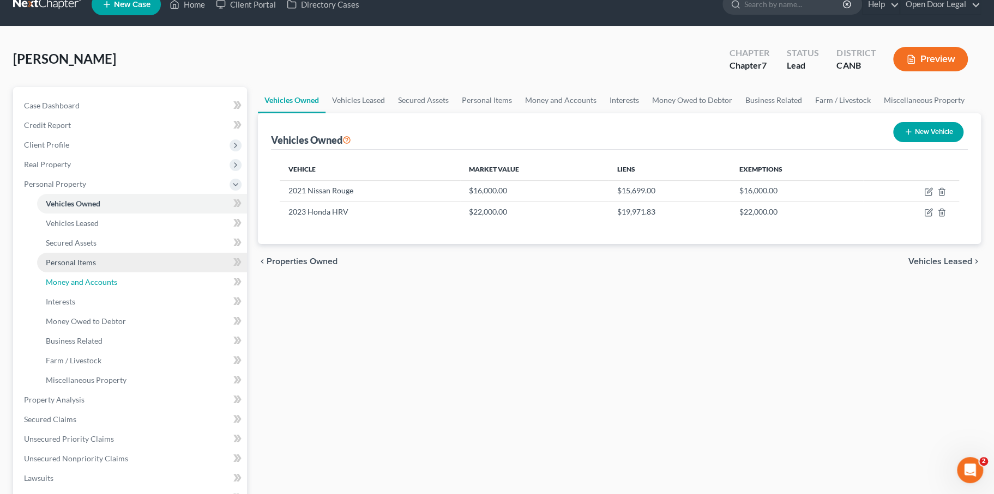
click at [86, 287] on span "Money and Accounts" at bounding box center [81, 281] width 71 height 9
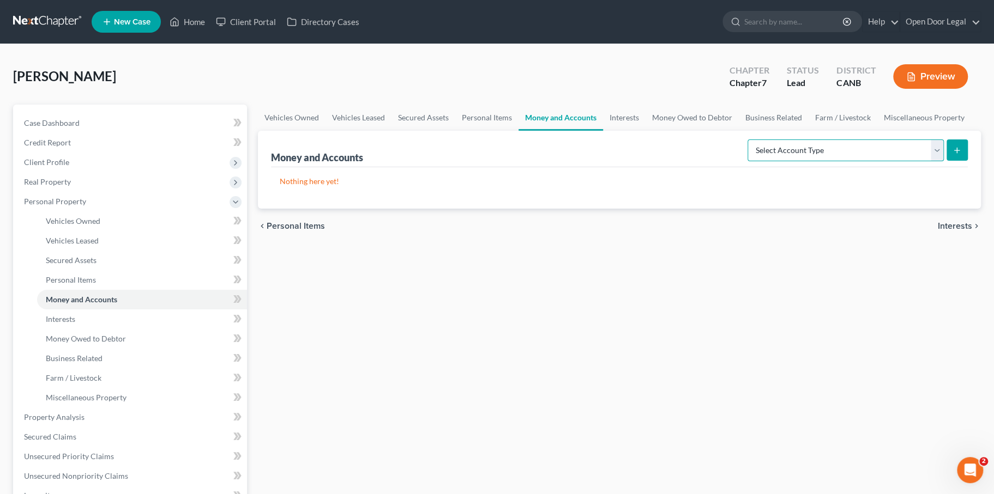
click at [747, 161] on select "Select Account Type Brokerage Cash on Hand Certificates of Deposit Checking Acc…" at bounding box center [845, 151] width 196 height 22
select select "checking"
click at [747, 161] on select "Select Account Type Brokerage Cash on Hand Certificates of Deposit Checking Acc…" at bounding box center [845, 151] width 196 height 22
click at [946, 161] on button "submit" at bounding box center [956, 150] width 21 height 21
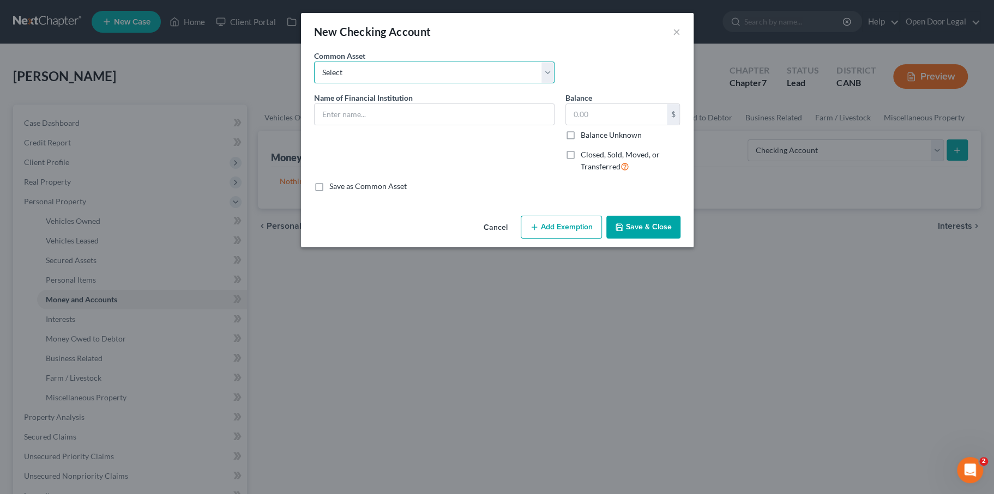
click at [450, 83] on select "Select SF Fire Credit Union" at bounding box center [434, 73] width 240 height 22
click at [394, 125] on input "text" at bounding box center [434, 114] width 239 height 21
click at [680, 38] on button "×" at bounding box center [677, 31] width 8 height 13
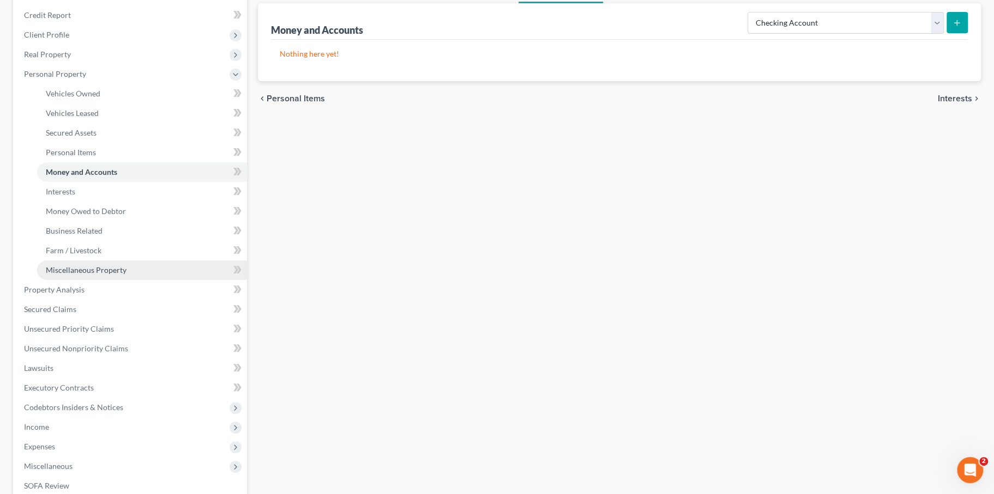
scroll to position [129, 0]
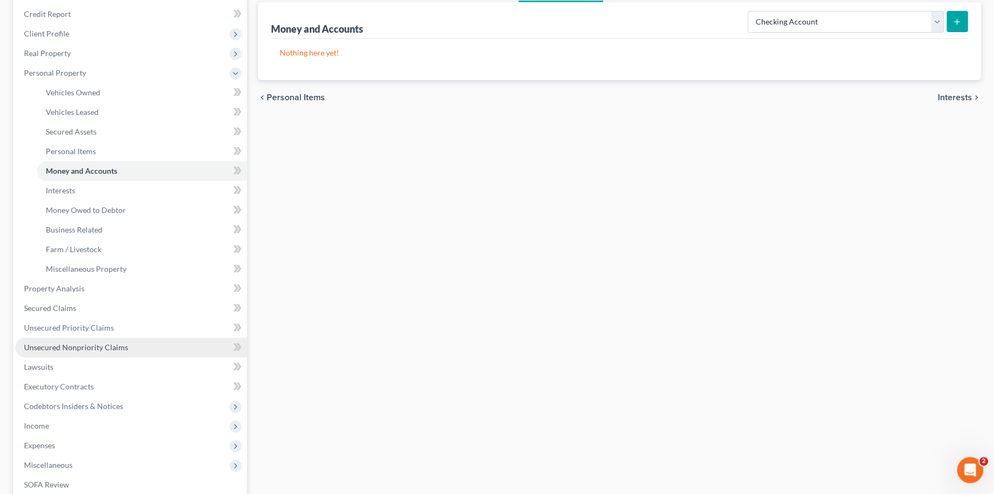
click at [128, 352] on span "Unsecured Nonpriority Claims" at bounding box center [76, 347] width 104 height 9
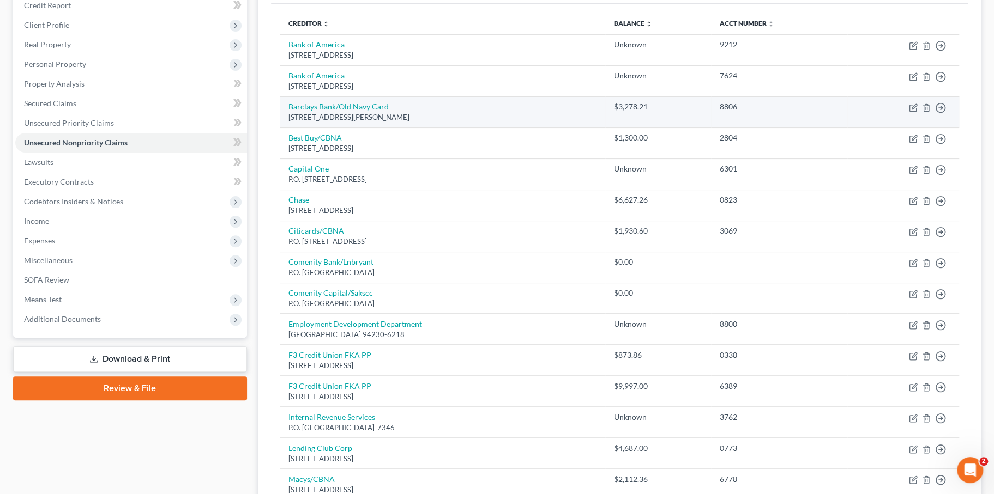
scroll to position [138, 0]
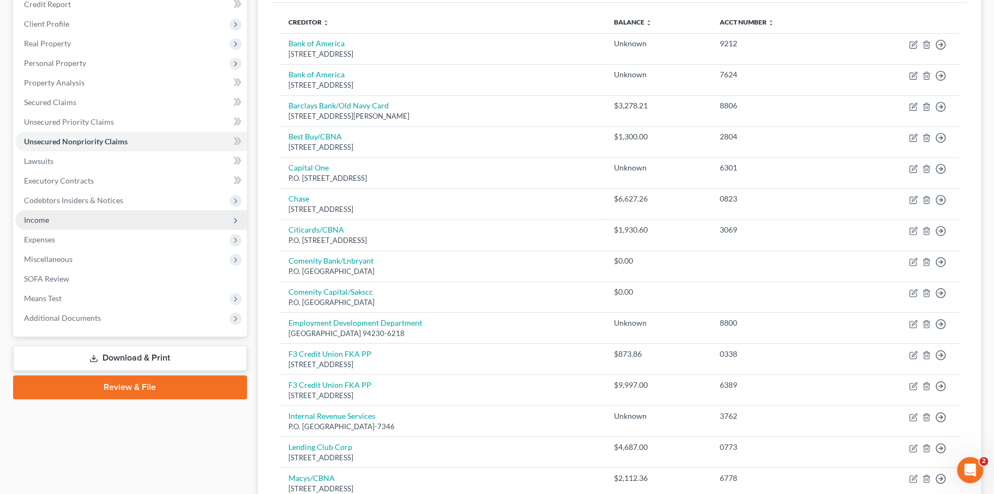
click at [93, 230] on span "Income" at bounding box center [131, 220] width 232 height 20
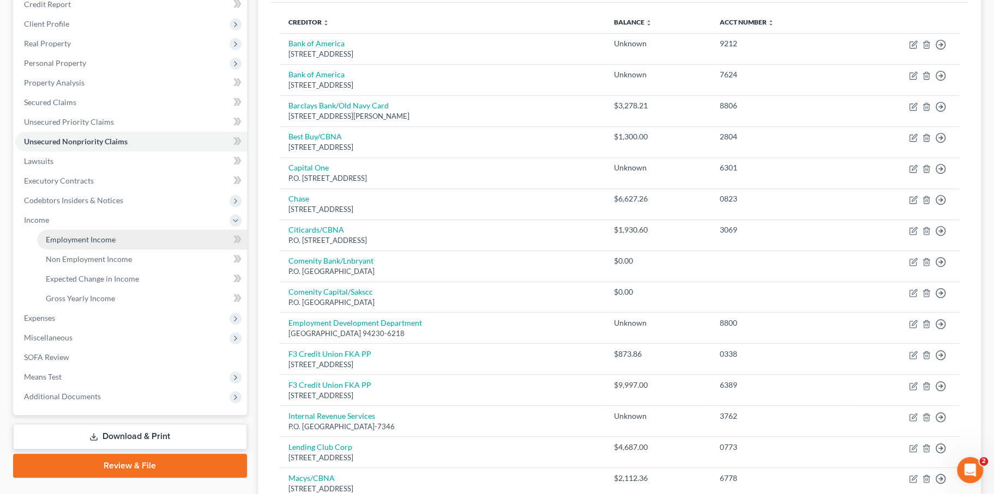
click at [94, 244] on span "Employment Income" at bounding box center [81, 239] width 70 height 9
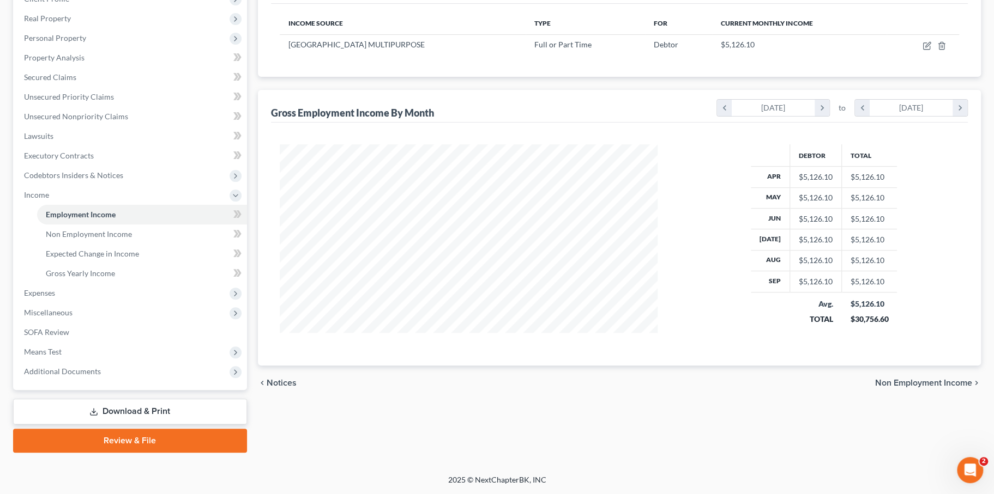
scroll to position [214, 0]
click at [117, 239] on span "Non Employment Income" at bounding box center [89, 234] width 86 height 9
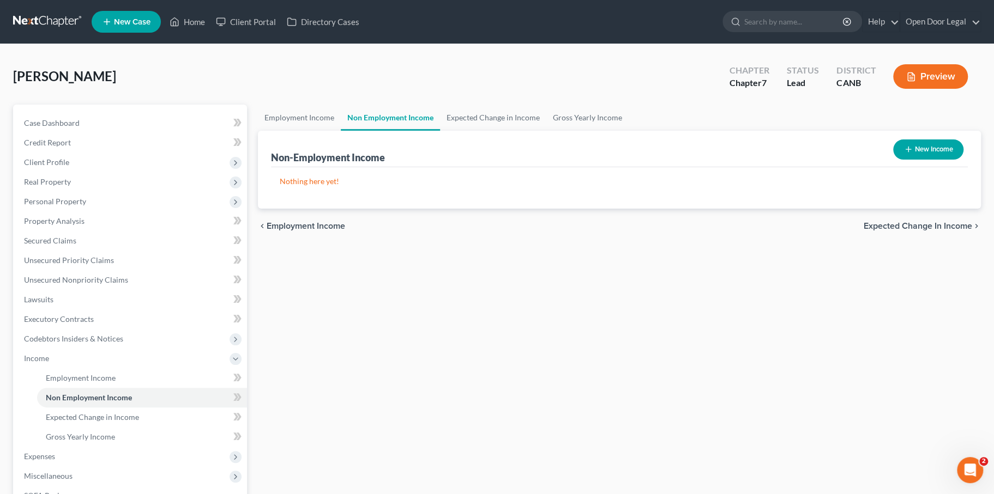
click at [893, 160] on button "New Income" at bounding box center [928, 150] width 70 height 20
select select "0"
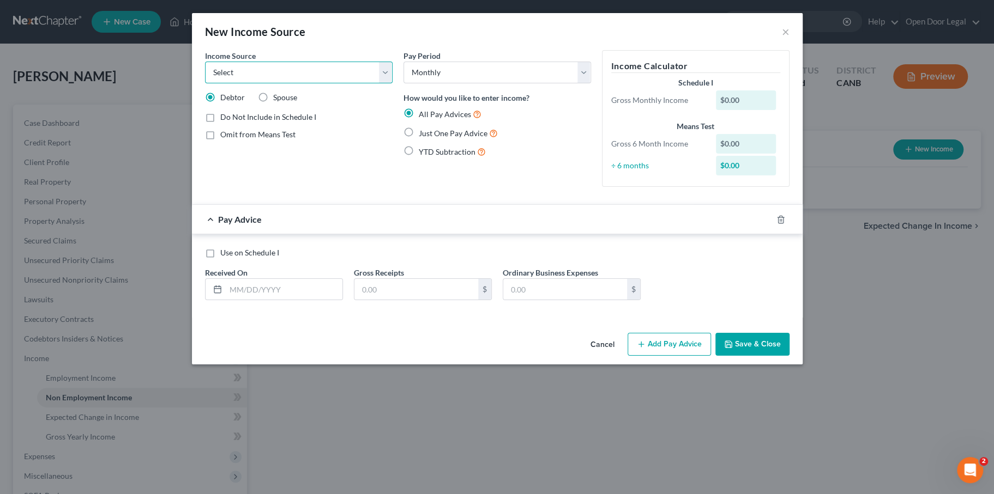
click at [233, 83] on select "Select Unemployment Disability (from employer) Pension Retirement Social Securi…" at bounding box center [299, 73] width 188 height 22
click at [205, 77] on select "Select Unemployment Disability (from employer) Pension Retirement Social Securi…" at bounding box center [299, 73] width 188 height 22
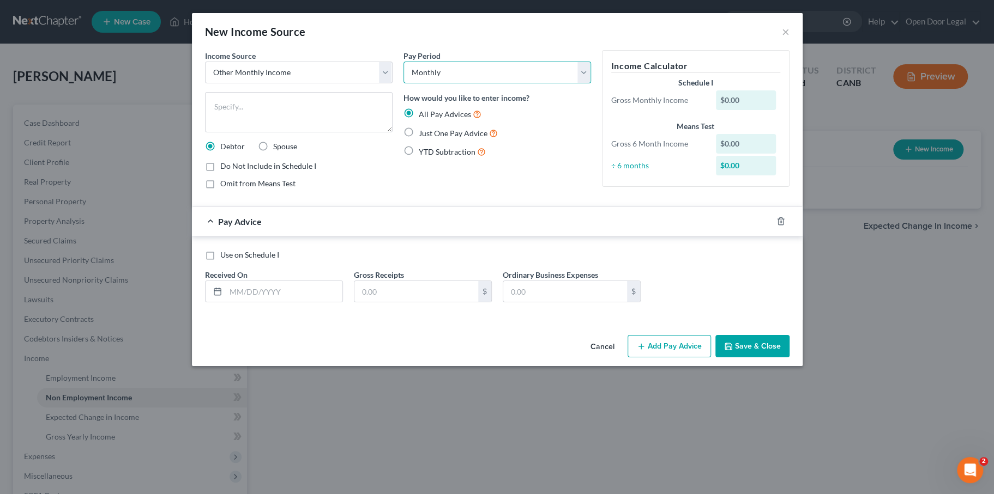
click at [450, 83] on select "Select Monthly Twice Monthly Every Other Week Weekly" at bounding box center [497, 73] width 188 height 22
click at [403, 77] on select "Select Monthly Twice Monthly Every Other Week Weekly" at bounding box center [497, 73] width 188 height 22
click at [213, 132] on textarea at bounding box center [299, 112] width 188 height 40
click at [452, 83] on select "Select Monthly Twice Monthly Every Other Week Weekly" at bounding box center [497, 73] width 188 height 22
click at [342, 83] on select "Select Unemployment Disability (from employer) Pension Retirement Social Securi…" at bounding box center [299, 73] width 188 height 22
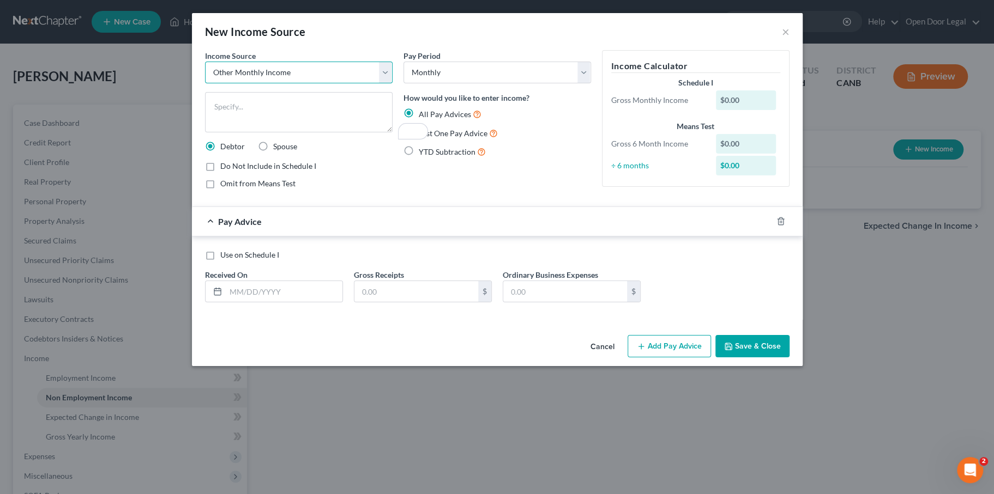
select select "10"
click at [205, 77] on select "Select Unemployment Disability (from employer) Pension Retirement Social Securi…" at bounding box center [299, 73] width 188 height 22
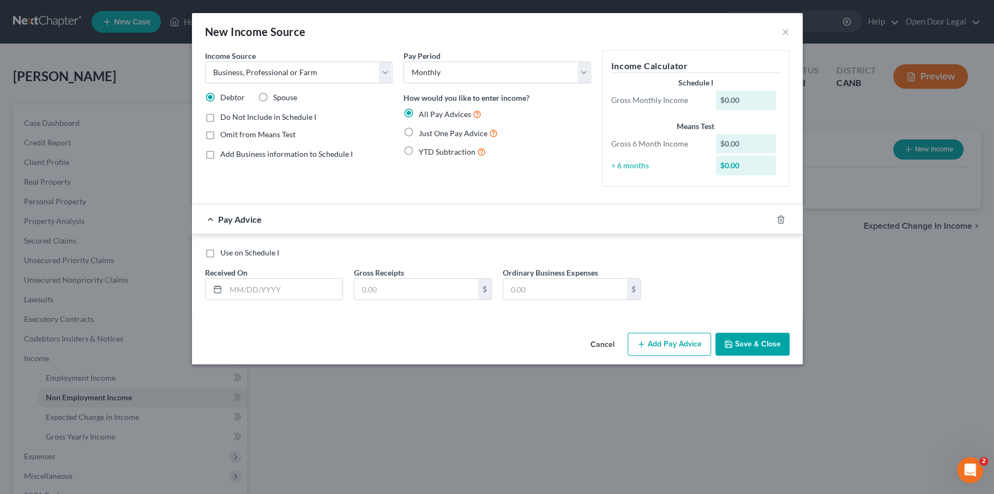
click at [419, 140] on label "Just One Pay Advice" at bounding box center [458, 133] width 79 height 13
click at [423, 134] on input "Just One Pay Advice" at bounding box center [426, 130] width 7 height 7
radio input "true"
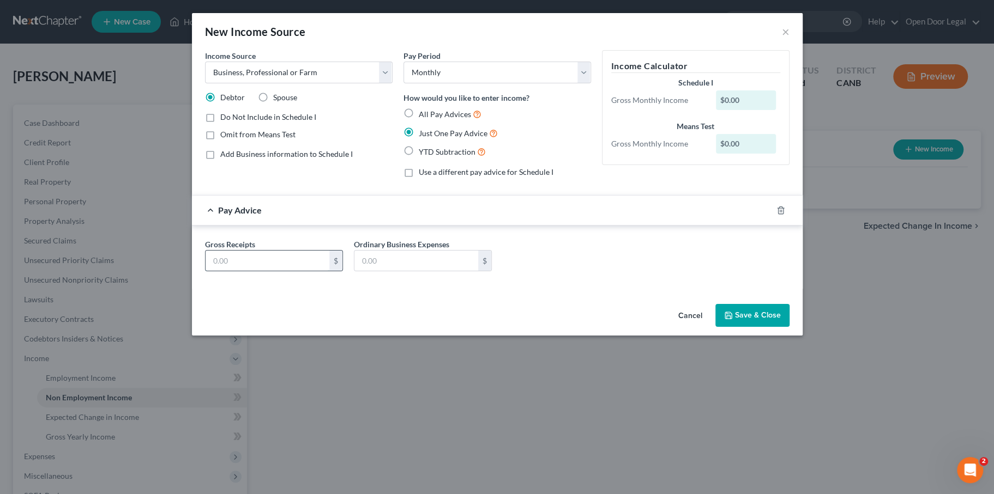
click at [206, 271] on input "text" at bounding box center [268, 261] width 124 height 21
click at [245, 83] on select "Select Unemployment Disability (from employer) Pension Retirement Social Securi…" at bounding box center [299, 73] width 188 height 22
click at [205, 77] on select "Select Unemployment Disability (from employer) Pension Retirement Social Securi…" at bounding box center [299, 73] width 188 height 22
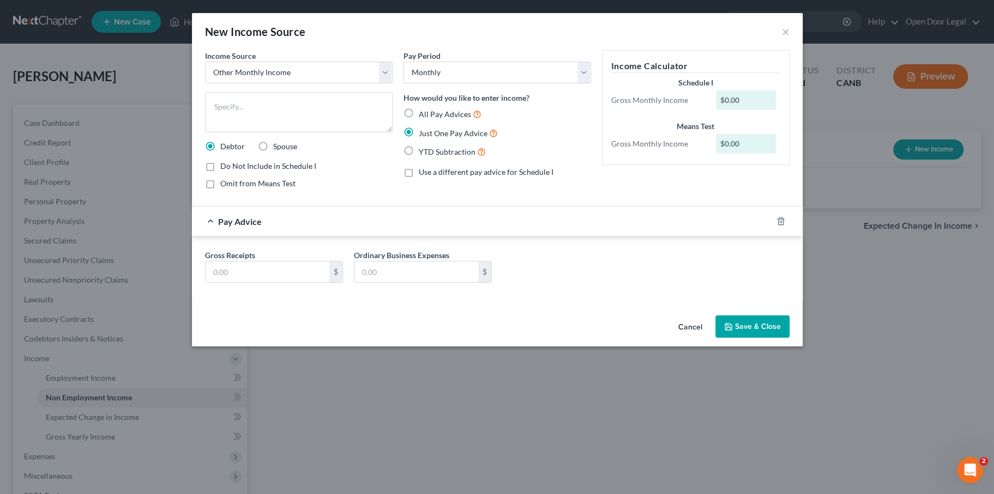
click at [318, 198] on div "Income Source * Select Unemployment Disability (from employer) Pension Retireme…" at bounding box center [299, 124] width 198 height 148
click at [294, 283] on div "Gross Receipts $" at bounding box center [274, 266] width 149 height 33
click at [293, 283] on div "Gross Receipts $" at bounding box center [274, 266] width 149 height 33
click at [288, 83] on select "Select Unemployment Disability (from employer) Pension Retirement Social Securi…" at bounding box center [299, 73] width 188 height 22
click at [205, 77] on select "Select Unemployment Disability (from employer) Pension Retirement Social Securi…" at bounding box center [299, 73] width 188 height 22
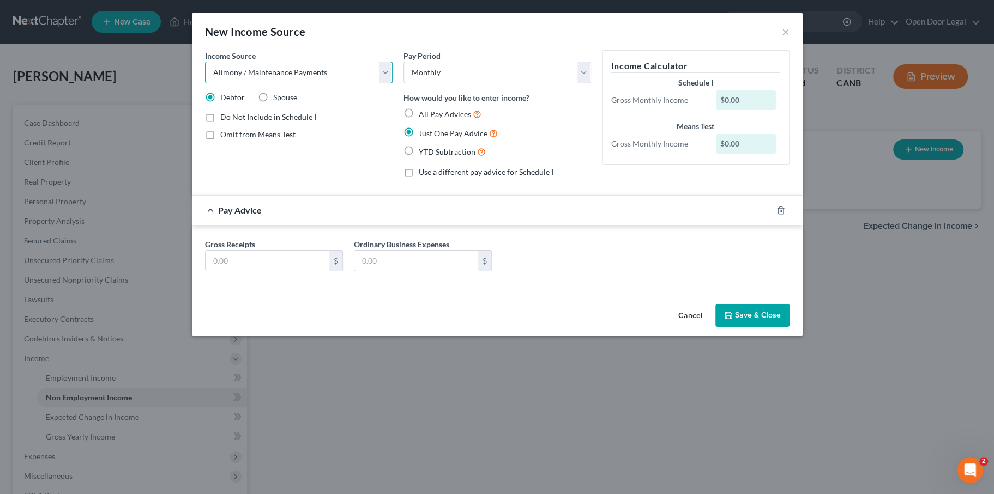
click at [259, 83] on select "Select Unemployment Disability (from employer) Pension Retirement Social Securi…" at bounding box center [299, 73] width 188 height 22
click at [205, 77] on select "Select Unemployment Disability (from employer) Pension Retirement Social Securi…" at bounding box center [299, 73] width 188 height 22
click at [233, 83] on select "Select Unemployment Disability (from employer) Pension Retirement Social Securi…" at bounding box center [299, 73] width 188 height 22
click at [205, 77] on select "Select Unemployment Disability (from employer) Pension Retirement Social Securi…" at bounding box center [299, 73] width 188 height 22
click at [354, 271] on input "text" at bounding box center [416, 261] width 124 height 21
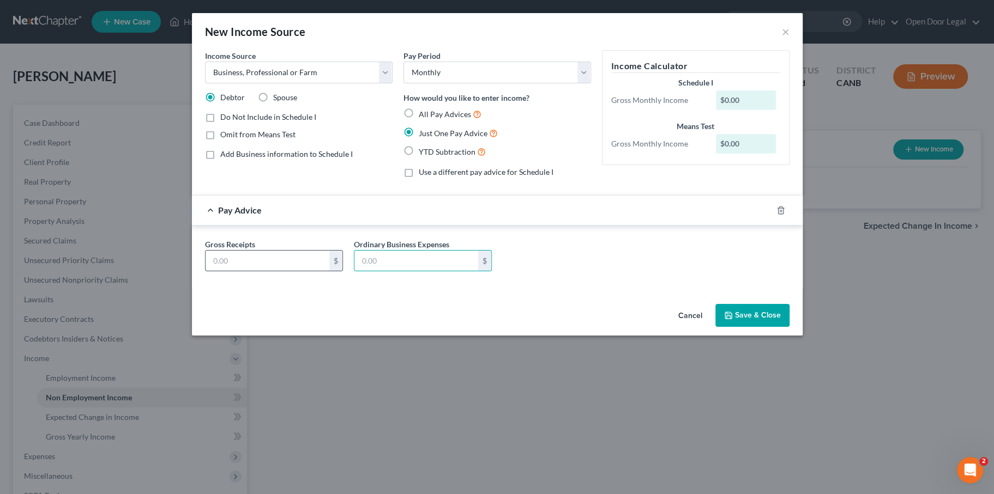
click at [254, 271] on input "text" at bounding box center [268, 261] width 124 height 21
click at [205, 83] on select "Select Unemployment Disability (from employer) Pension Retirement Social Securi…" at bounding box center [299, 73] width 188 height 22
click at [238, 83] on select "Select Unemployment Disability (from employer) Pension Retirement Social Securi…" at bounding box center [299, 73] width 188 height 22
select select "13"
click at [205, 77] on select "Select Unemployment Disability (from employer) Pension Retirement Social Securi…" at bounding box center [299, 73] width 188 height 22
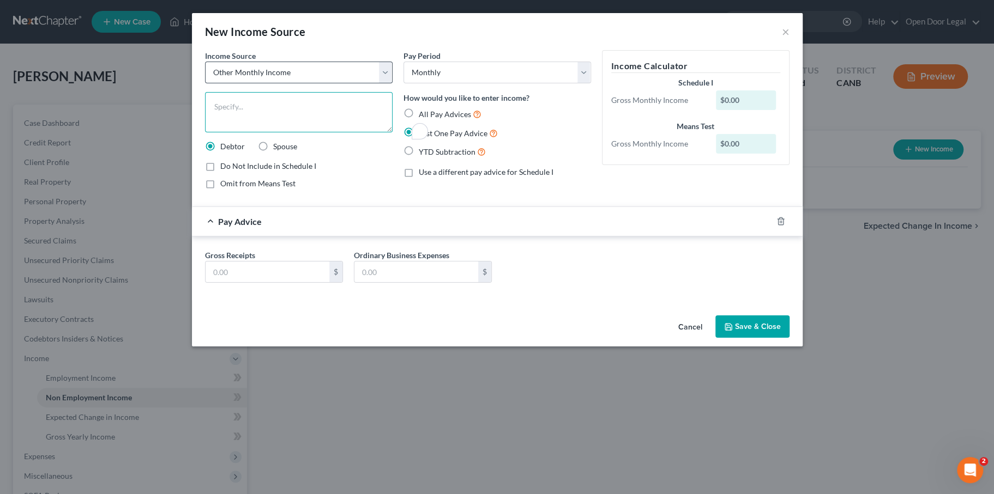
click at [225, 132] on textarea "To enrich screen reader interactions, please activate Accessibility in Grammarl…" at bounding box center [299, 112] width 188 height 40
type textarea "1"
type textarea "con"
click at [206, 236] on div "Pay Advice" at bounding box center [482, 221] width 580 height 29
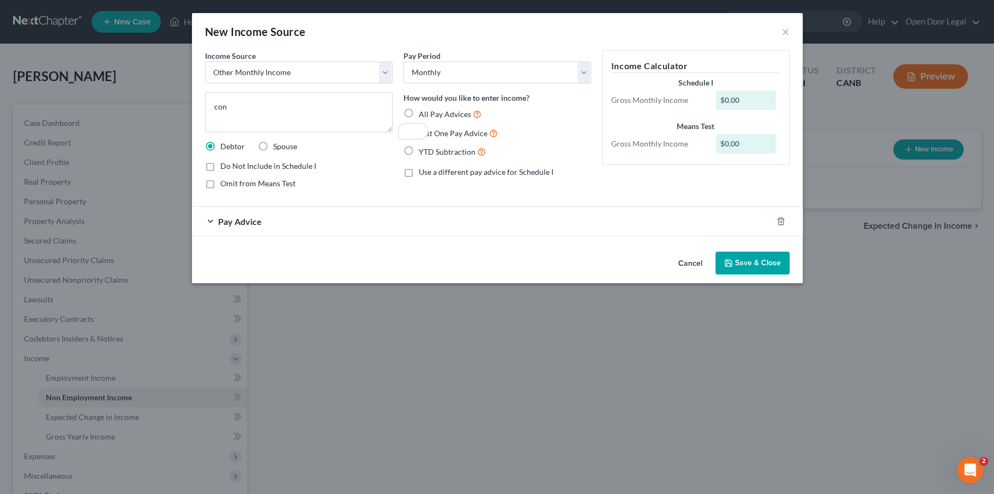
click at [206, 236] on div "Pay Advice" at bounding box center [482, 221] width 580 height 29
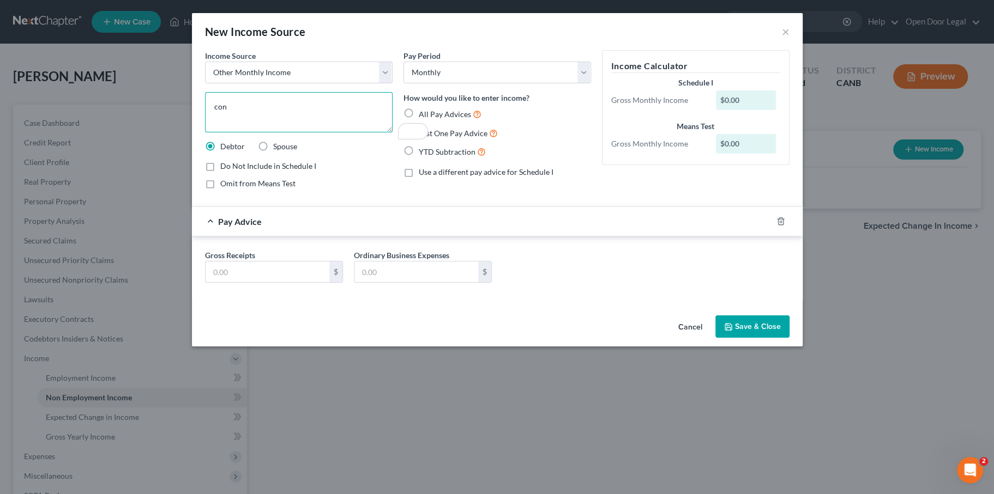
click at [218, 132] on textarea "con" at bounding box center [299, 112] width 188 height 40
click at [419, 120] on label "All Pay Advices" at bounding box center [450, 114] width 63 height 13
click at [423, 115] on input "All Pay Advices" at bounding box center [426, 111] width 7 height 7
radio input "true"
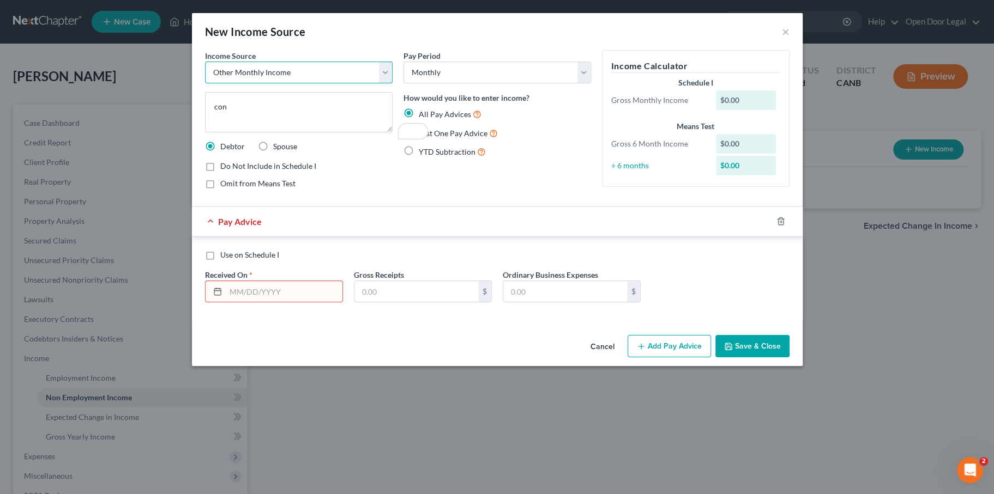
click at [217, 83] on select "Select Unemployment Disability (from employer) Pension Retirement Social Securi…" at bounding box center [299, 73] width 188 height 22
click at [205, 77] on select "Select Unemployment Disability (from employer) Pension Retirement Social Securi…" at bounding box center [299, 73] width 188 height 22
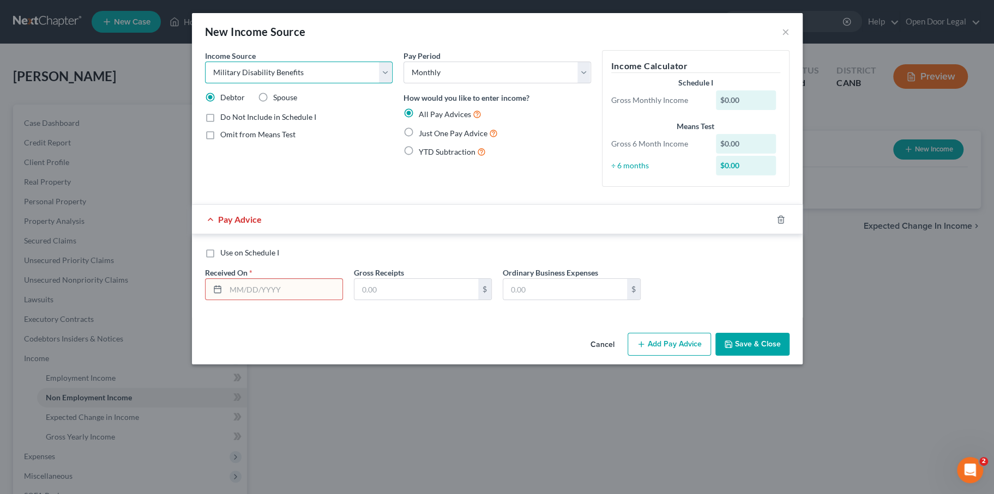
click at [314, 83] on select "Select Unemployment Disability (from employer) Pension Retirement Social Securi…" at bounding box center [299, 73] width 188 height 22
select select "13"
click at [205, 77] on select "Select Unemployment Disability (from employer) Pension Retirement Social Securi…" at bounding box center [299, 73] width 188 height 22
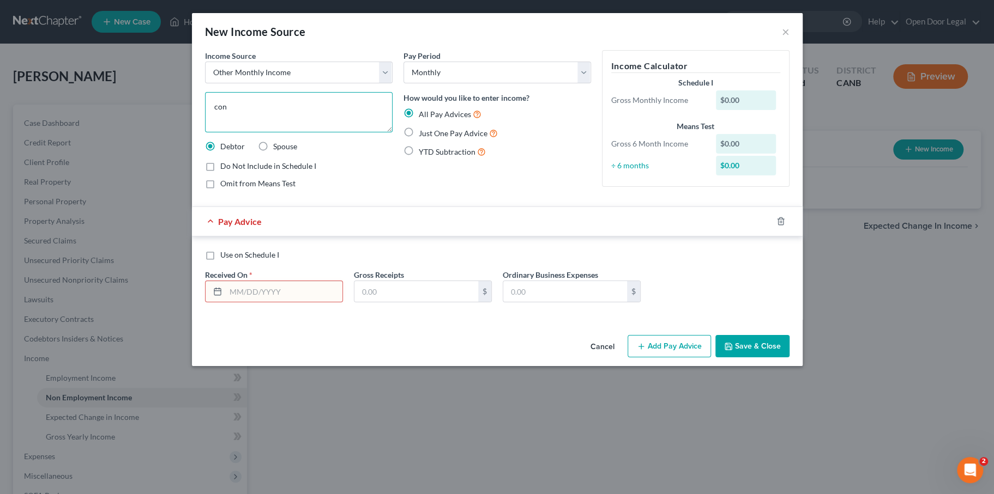
click at [247, 129] on textarea "con" at bounding box center [299, 112] width 188 height 40
drag, startPoint x: 174, startPoint y: 135, endPoint x: 136, endPoint y: 130, distance: 39.0
click at [205, 130] on textarea "con" at bounding box center [299, 112] width 188 height 40
paste textarea "Cornerstone Missionary Baptist Church"
click at [205, 129] on textarea "Cornerstone Missionary Baptist Church" at bounding box center [299, 112] width 188 height 40
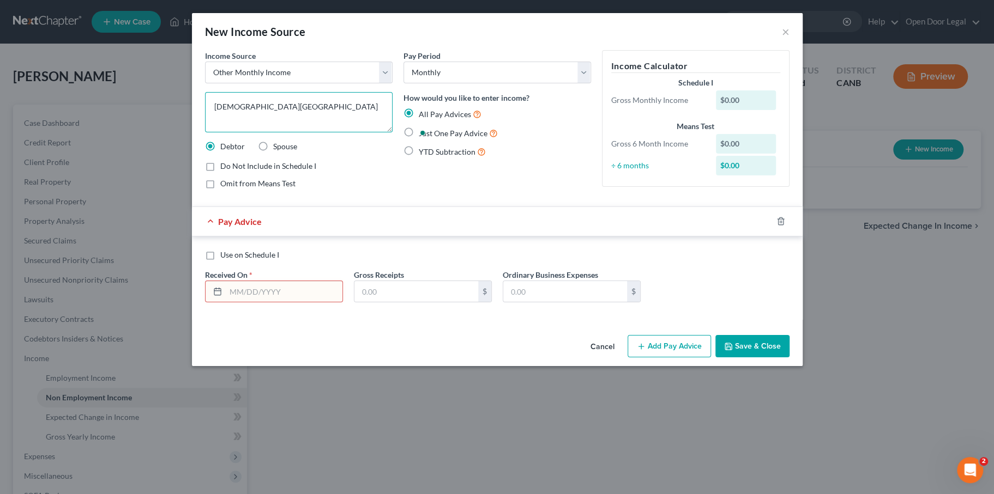
drag, startPoint x: 162, startPoint y: 136, endPoint x: 145, endPoint y: 135, distance: 17.5
click at [205, 132] on textarea "She Cornerstone Missionary Baptist Church" at bounding box center [299, 112] width 188 height 40
click at [205, 132] on textarea "I am on the band o Cornerstone Missionary Baptist Church" at bounding box center [299, 112] width 188 height 40
click at [218, 132] on textarea "I am on the band o Cornerstone Missionary Baptist Church" at bounding box center [299, 112] width 188 height 40
click at [214, 132] on textarea "I am on the band at Cornerstone Missionary Baptist Church" at bounding box center [299, 112] width 188 height 40
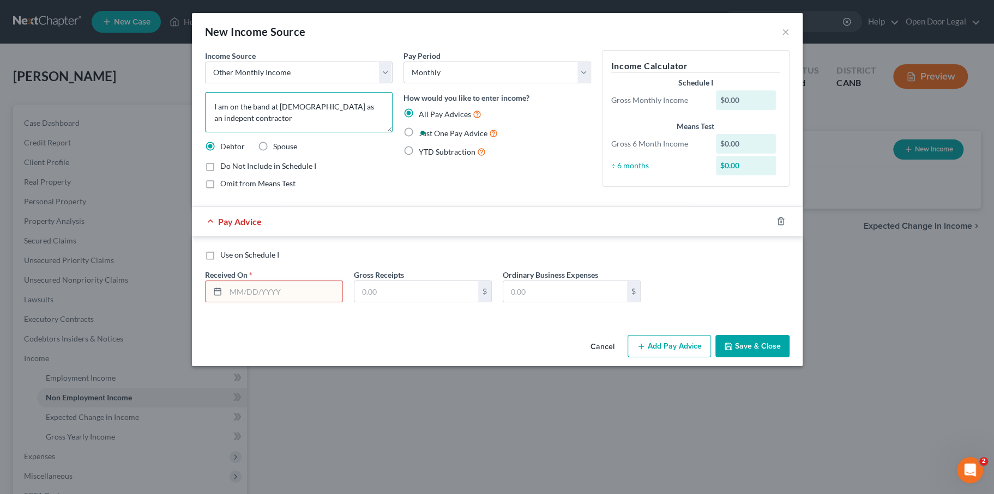
type textarea "I am on the band at Cornerstone Missionary Baptist Church as an indepent contra…"
click at [393, 302] on input "text" at bounding box center [416, 291] width 124 height 21
click at [256, 302] on input "text" at bounding box center [284, 291] width 117 height 21
click at [226, 302] on input "text" at bounding box center [284, 291] width 117 height 21
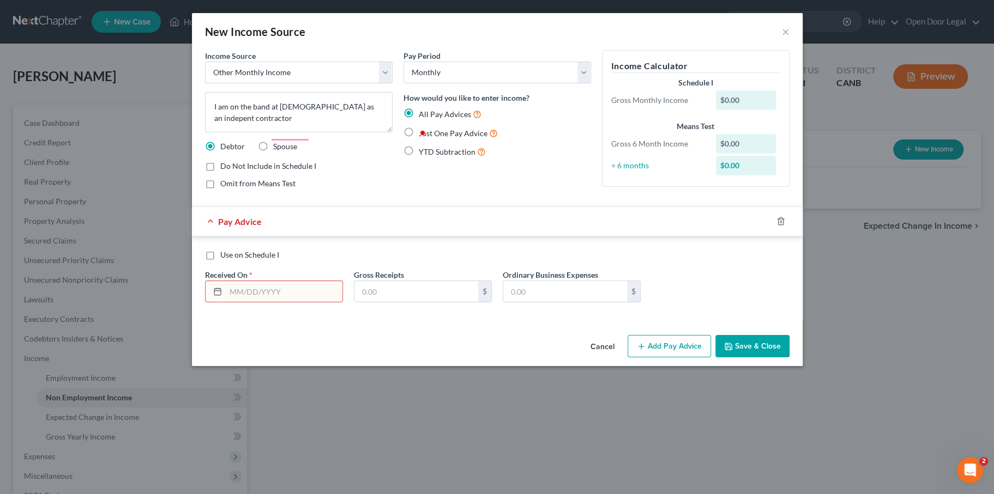
click at [218, 227] on span "Pay Advice" at bounding box center [240, 221] width 44 height 10
click at [226, 302] on input "text" at bounding box center [284, 291] width 117 height 21
click at [220, 261] on label "Use on Schedule I" at bounding box center [249, 255] width 59 height 11
click at [225, 257] on input "Use on Schedule I" at bounding box center [228, 253] width 7 height 7
click at [220, 261] on label "Use on Schedule I" at bounding box center [249, 255] width 59 height 11
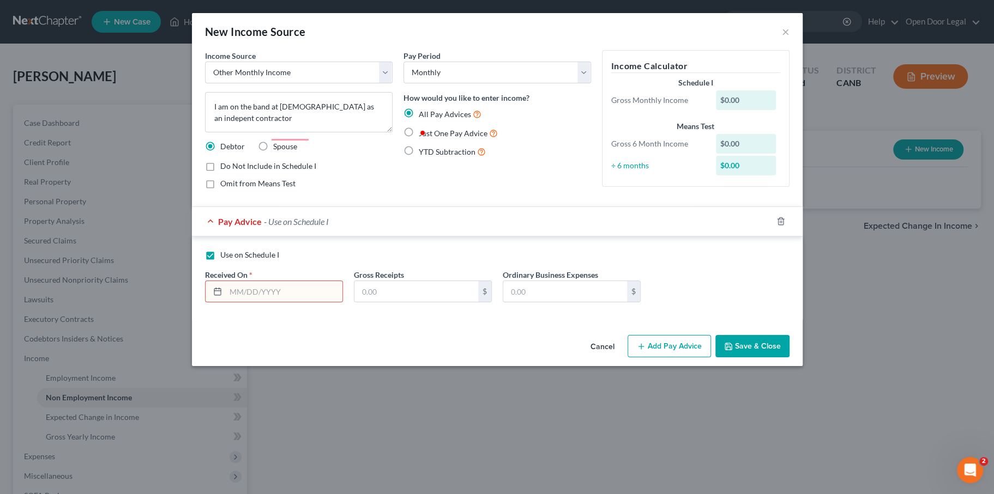
click at [225, 257] on input "Use on Schedule I" at bounding box center [228, 253] width 7 height 7
click at [220, 261] on label "Use on Schedule I" at bounding box center [249, 255] width 59 height 11
click at [225, 257] on input "Use on Schedule I" at bounding box center [228, 253] width 7 height 7
checkbox input "true"
click at [218, 227] on span "Pay Advice" at bounding box center [240, 221] width 44 height 10
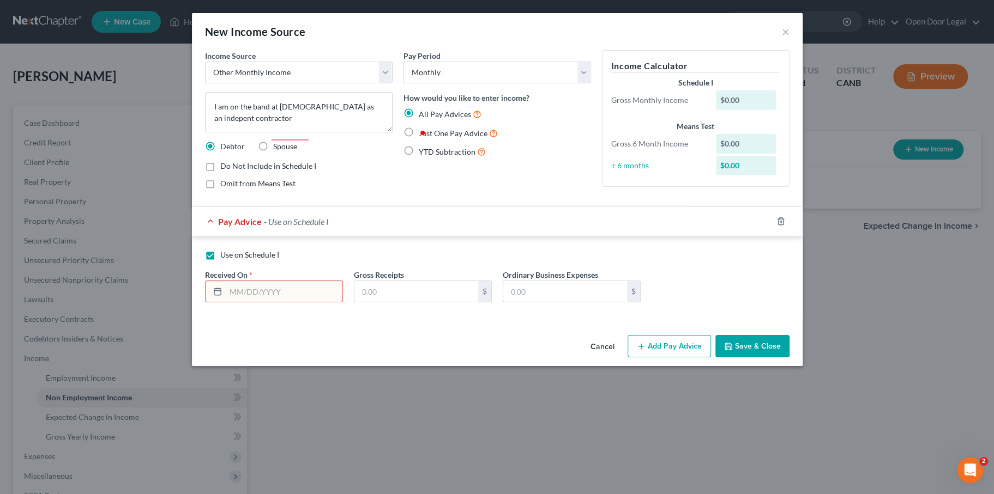
click at [226, 302] on input "text" at bounding box center [284, 291] width 117 height 21
type input "0"
click at [226, 302] on input "10/21/2025" at bounding box center [284, 291] width 117 height 21
type input "10/01/2025"
click at [357, 302] on input "text" at bounding box center [416, 291] width 124 height 21
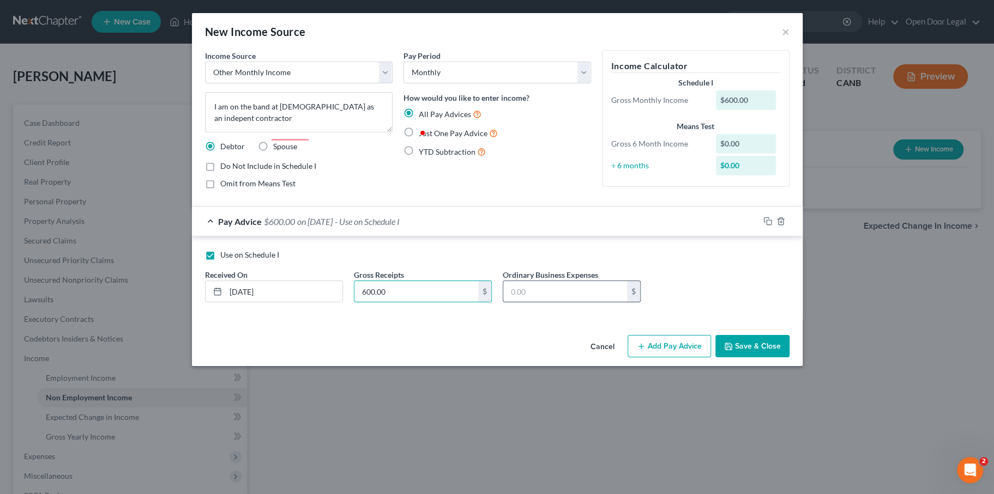
type input "600.00"
click at [611, 302] on input "text" at bounding box center [565, 291] width 124 height 21
type input "145.00"
click at [579, 367] on div "Cancel Add Pay Advice Save & Close" at bounding box center [497, 349] width 611 height 36
click at [724, 261] on div "Use on Schedule I" at bounding box center [497, 255] width 584 height 11
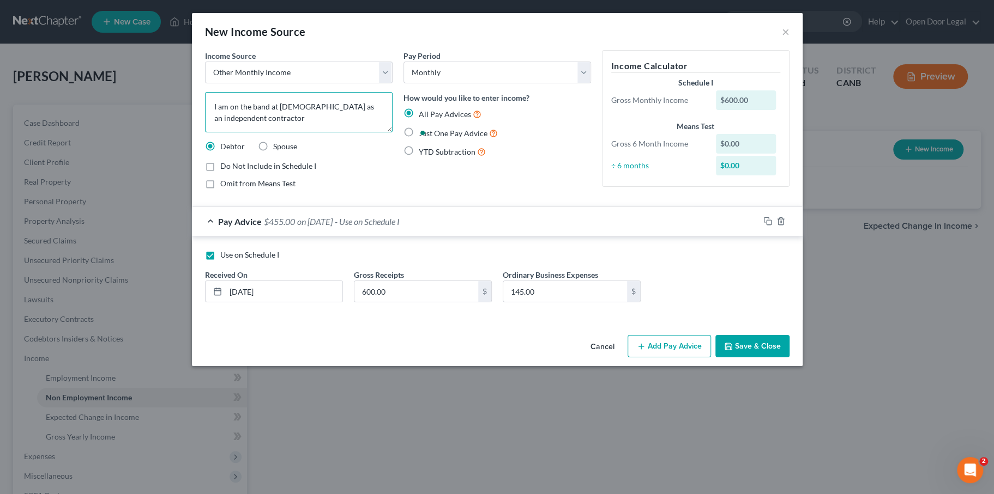
click at [298, 132] on textarea "I am on the band at Cornerstone Missionary Baptist Church as an independent con…" at bounding box center [299, 112] width 188 height 40
type textarea "I am on the band at Cornerstone Missionary Baptist Church as an independent con…"
click at [789, 358] on button "Save & Close" at bounding box center [752, 346] width 74 height 23
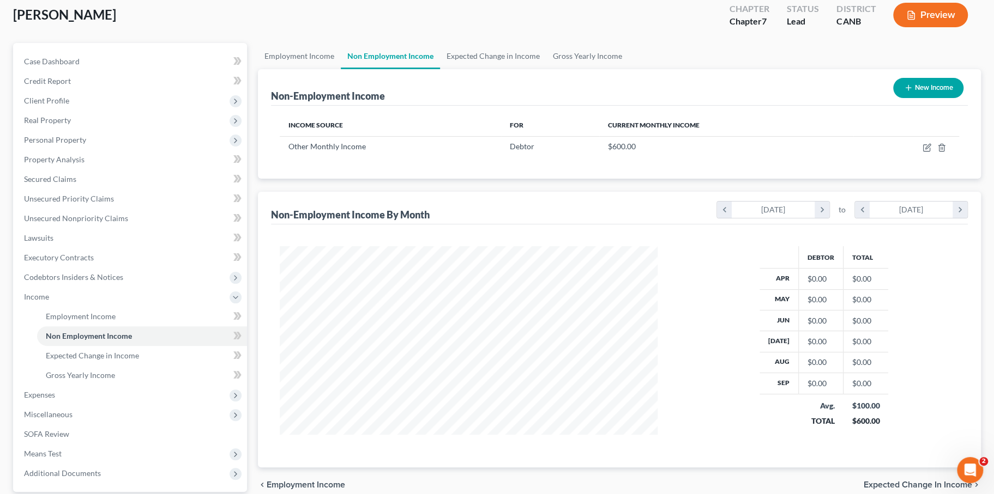
scroll to position [69, 0]
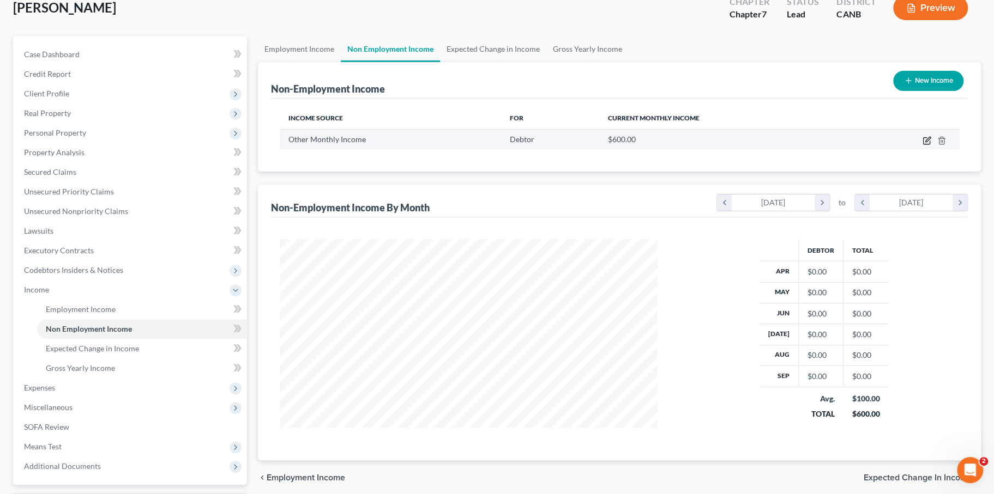
click at [925, 142] on icon "button" at bounding box center [927, 139] width 5 height 5
select select "13"
select select "0"
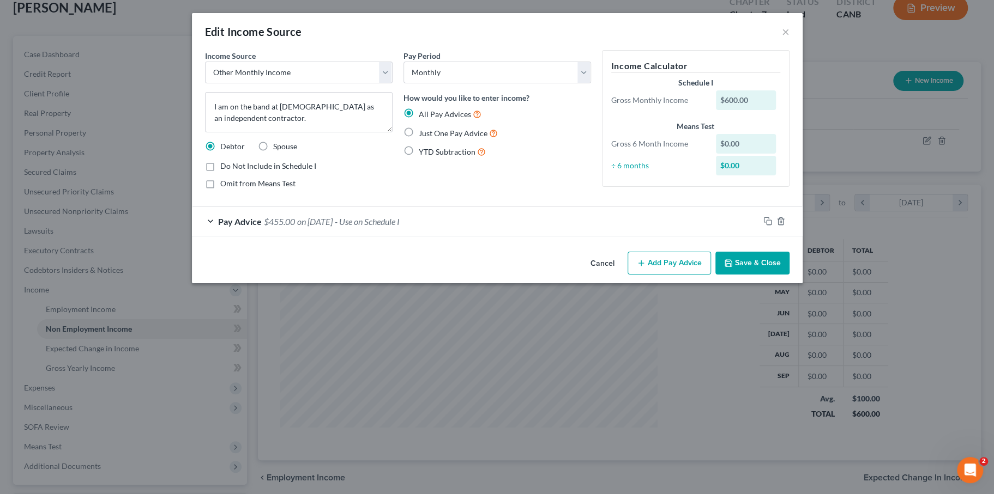
click at [419, 140] on label "Just One Pay Advice" at bounding box center [458, 133] width 79 height 13
click at [423, 134] on input "Just One Pay Advice" at bounding box center [426, 130] width 7 height 7
radio input "true"
click at [789, 275] on button "Save & Close" at bounding box center [752, 263] width 74 height 23
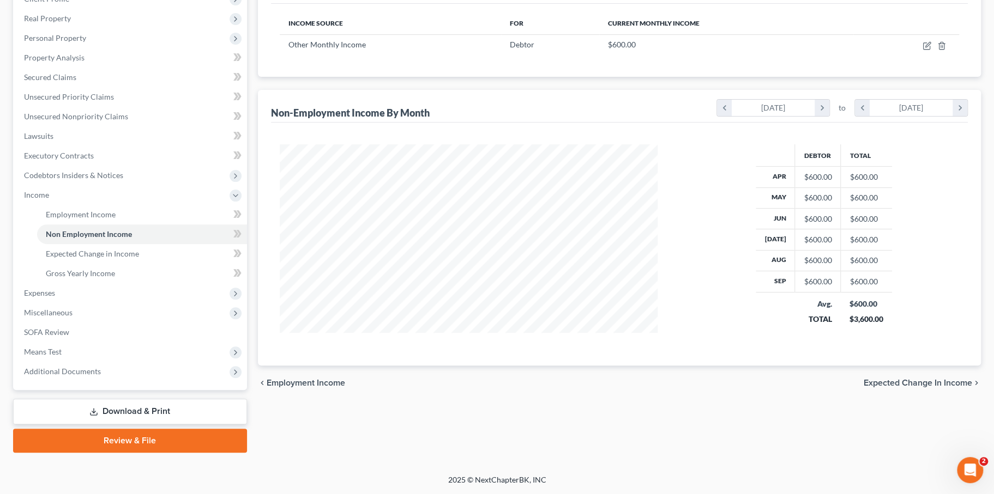
scroll to position [155, 0]
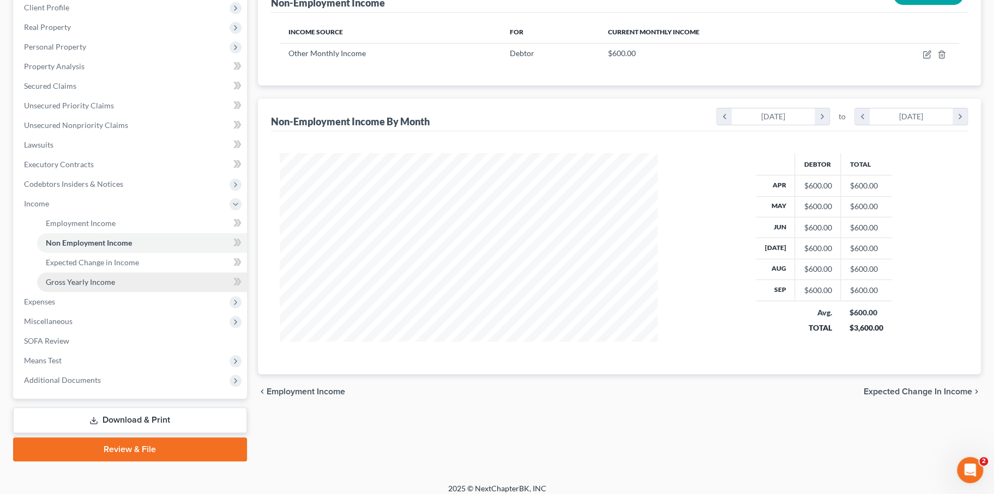
click at [140, 292] on link "Gross Yearly Income" at bounding box center [142, 283] width 210 height 20
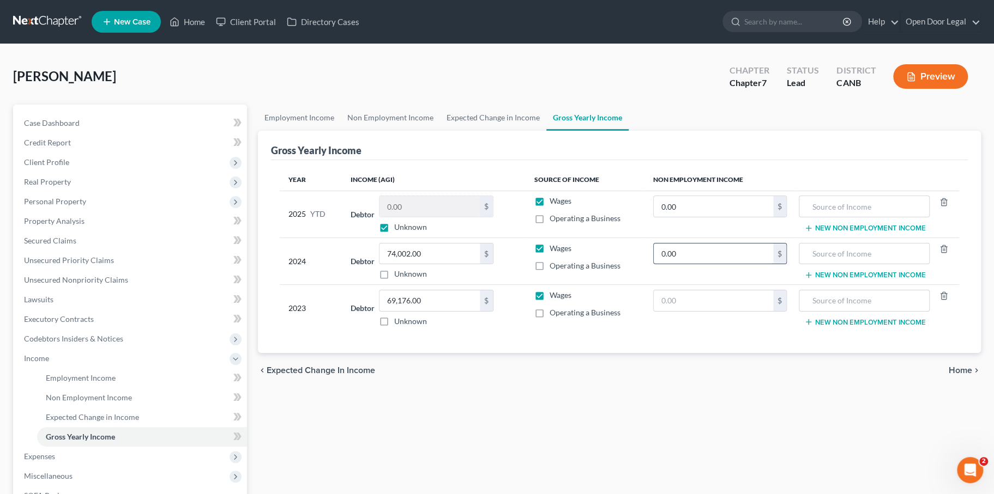
click at [680, 264] on input "0.00" at bounding box center [713, 254] width 119 height 21
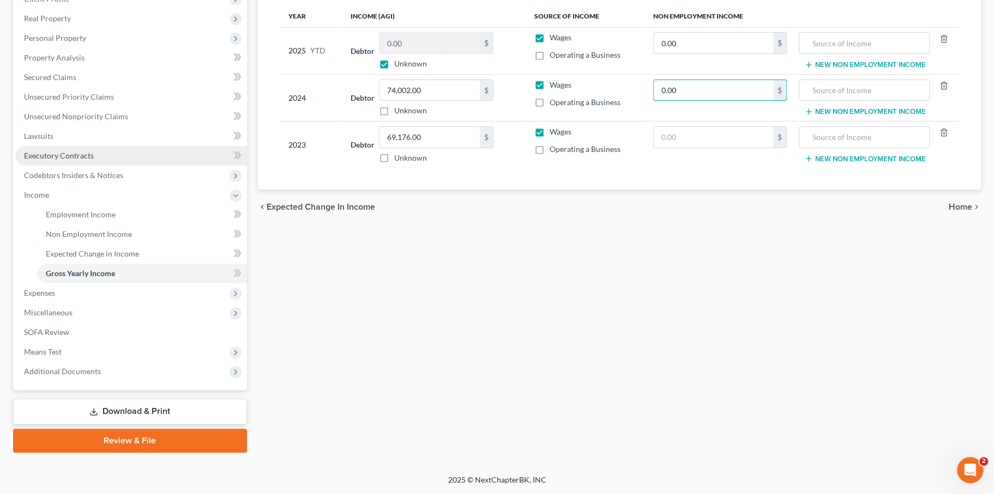
scroll to position [227, 0]
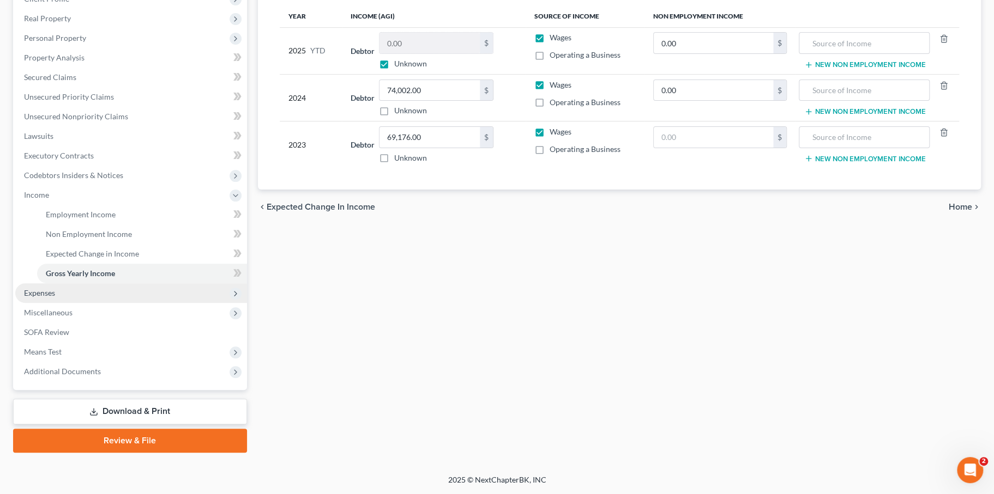
click at [88, 303] on span "Expenses" at bounding box center [131, 293] width 232 height 20
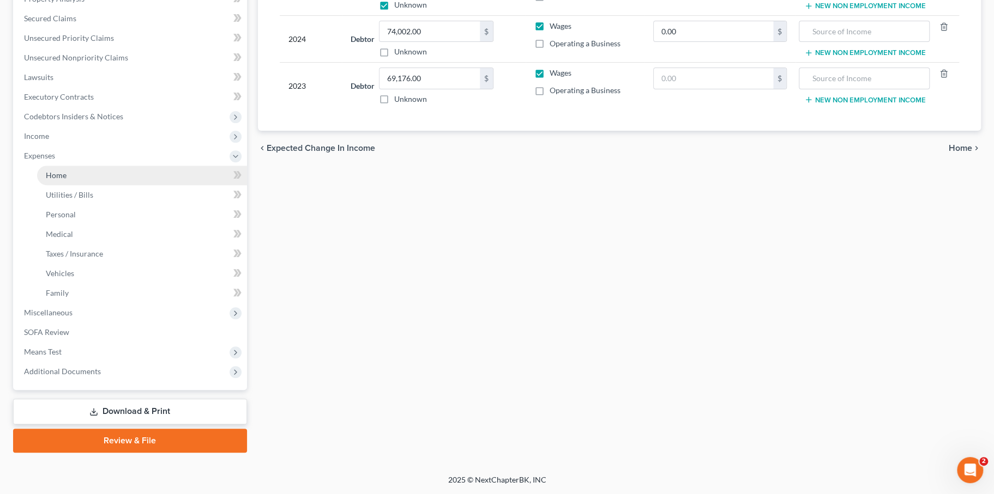
click at [89, 185] on link "Home" at bounding box center [142, 176] width 210 height 20
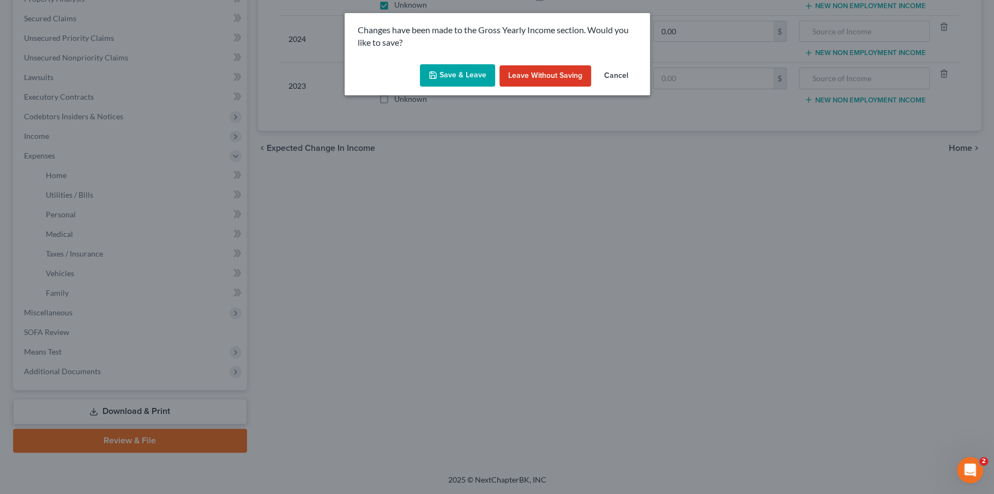
click at [468, 87] on button "Save & Leave" at bounding box center [457, 75] width 75 height 23
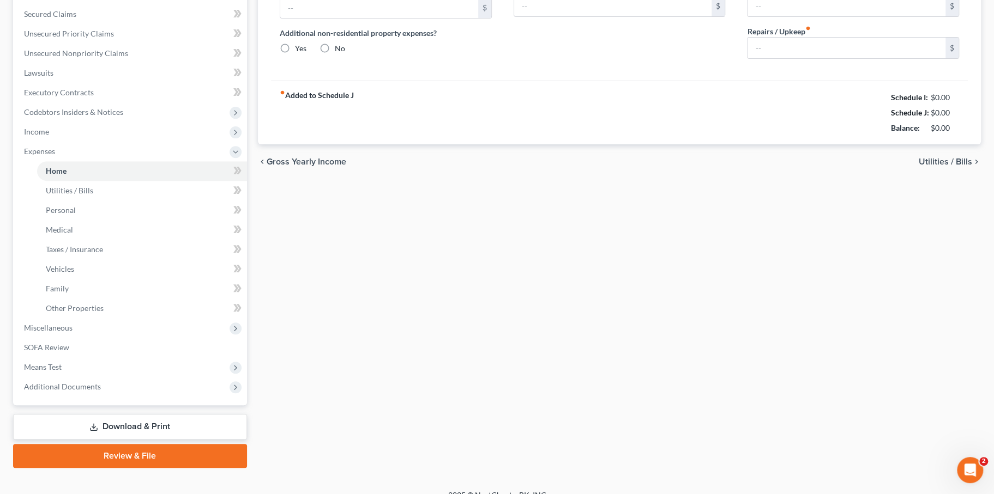
type input "0.00"
radio input "true"
type input "0.00"
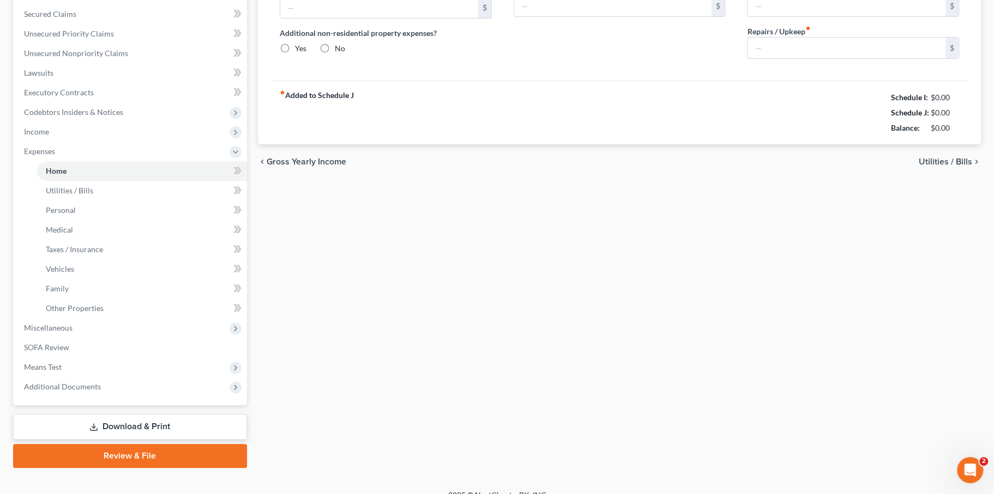
type input "0.00"
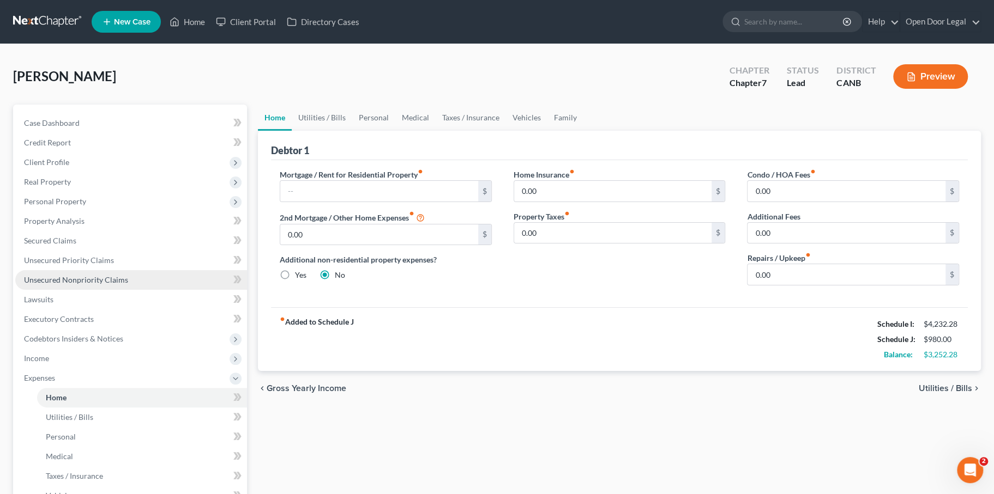
scroll to position [27, 0]
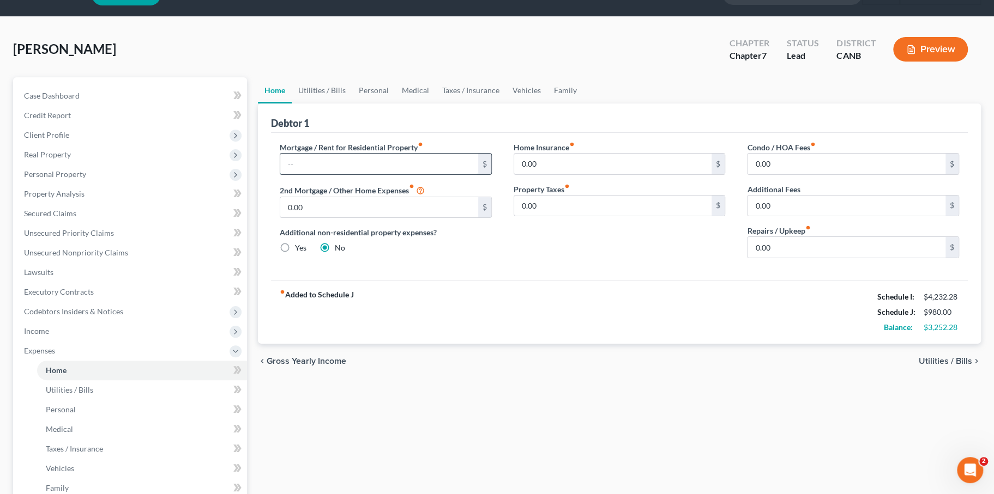
click at [345, 174] on input "text" at bounding box center [379, 164] width 198 height 21
click at [361, 174] on input "text" at bounding box center [379, 164] width 198 height 21
type input "2,562.00"
click at [529, 280] on div "Mortgage / Rent for Residential Property fiber_manual_record 2,562.00 $ 2nd Mor…" at bounding box center [619, 206] width 697 height 147
click at [556, 267] on div "Home Insurance fiber_manual_record 0.00 $ Property Taxes fiber_manual_record 0.…" at bounding box center [620, 204] width 234 height 125
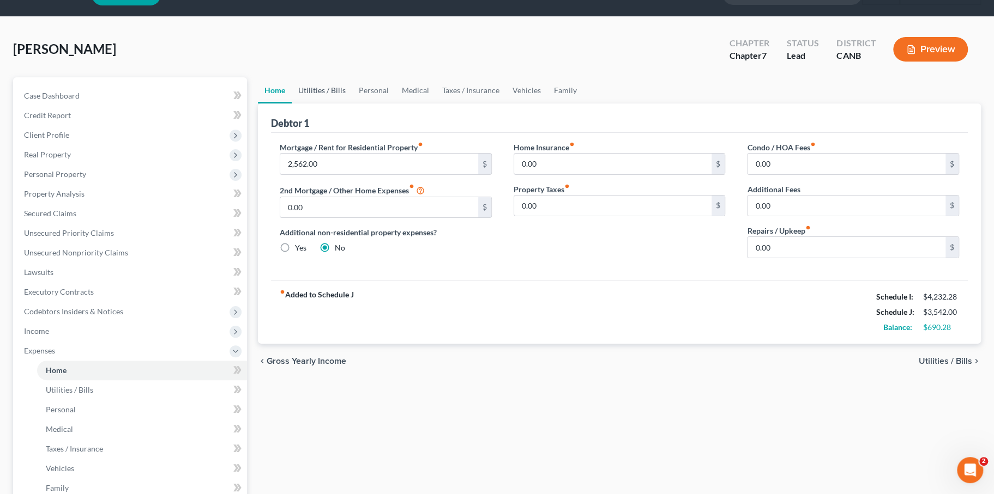
click at [347, 104] on link "Utilities / Bills" at bounding box center [322, 90] width 61 height 26
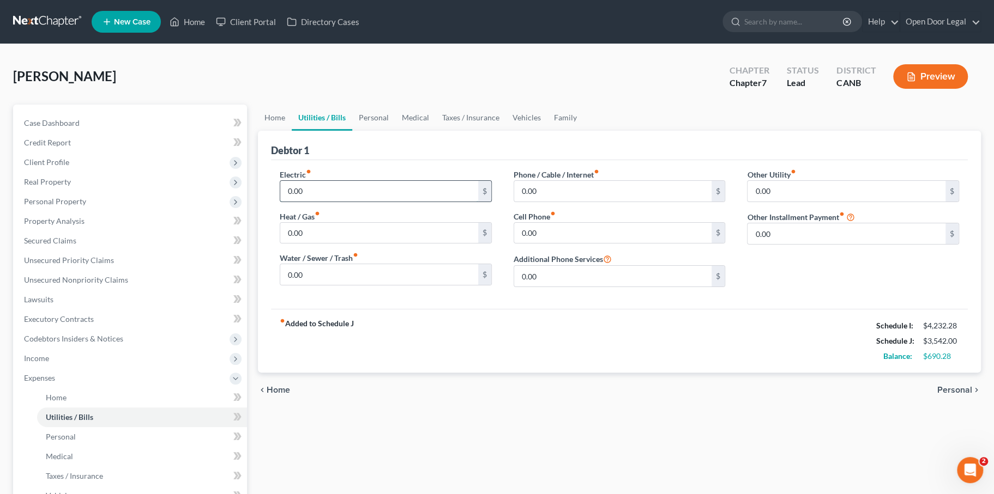
click at [340, 202] on input "0.00" at bounding box center [379, 191] width 198 height 21
click at [351, 202] on input "text" at bounding box center [379, 191] width 198 height 21
type input "250.00"
click at [783, 202] on input "0.00" at bounding box center [846, 191] width 198 height 21
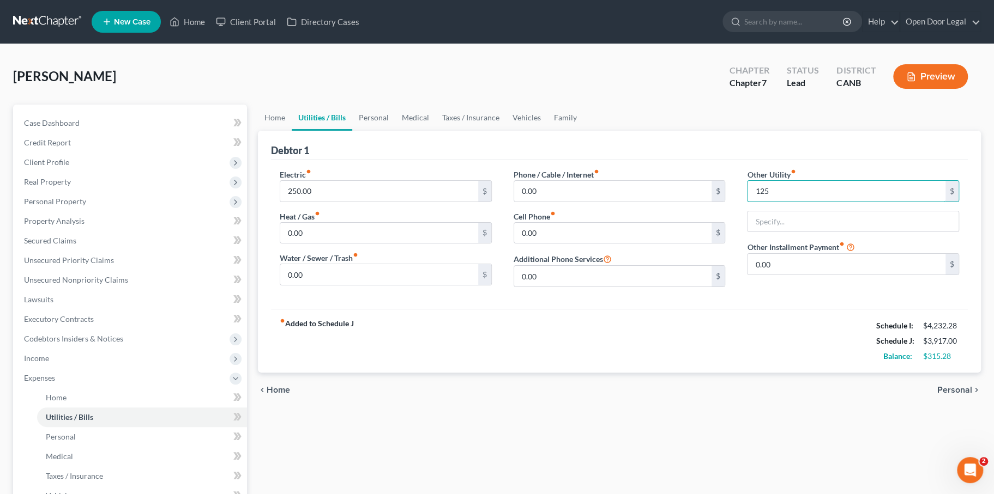
type input "125."
drag, startPoint x: 782, startPoint y: 236, endPoint x: 751, endPoint y: 236, distance: 31.1
click at [751, 202] on input "125." at bounding box center [846, 191] width 198 height 21
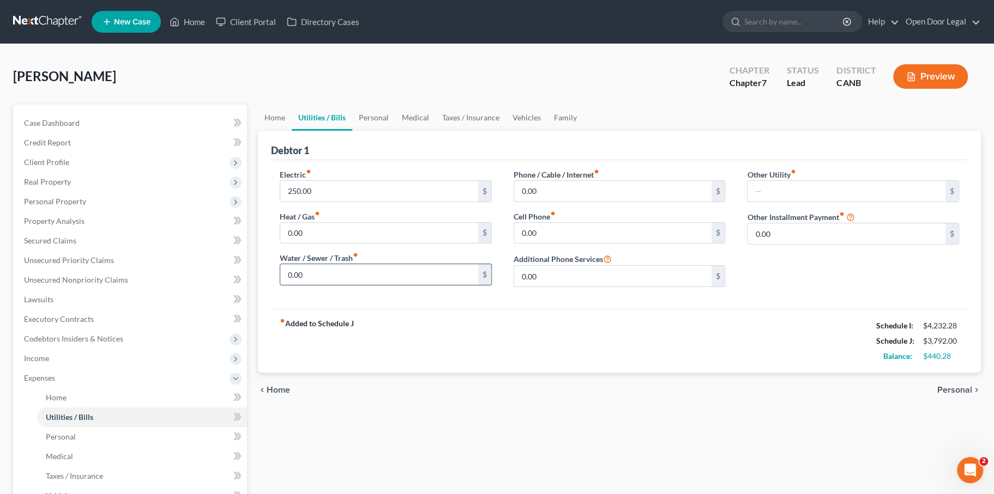
click at [363, 285] on input "0.00" at bounding box center [379, 274] width 198 height 21
click at [335, 285] on input "125.00" at bounding box center [379, 274] width 198 height 21
drag, startPoint x: 335, startPoint y: 338, endPoint x: 288, endPoint y: 337, distance: 46.9
click at [288, 285] on input "125.00" at bounding box center [379, 274] width 198 height 21
type input "325.00"
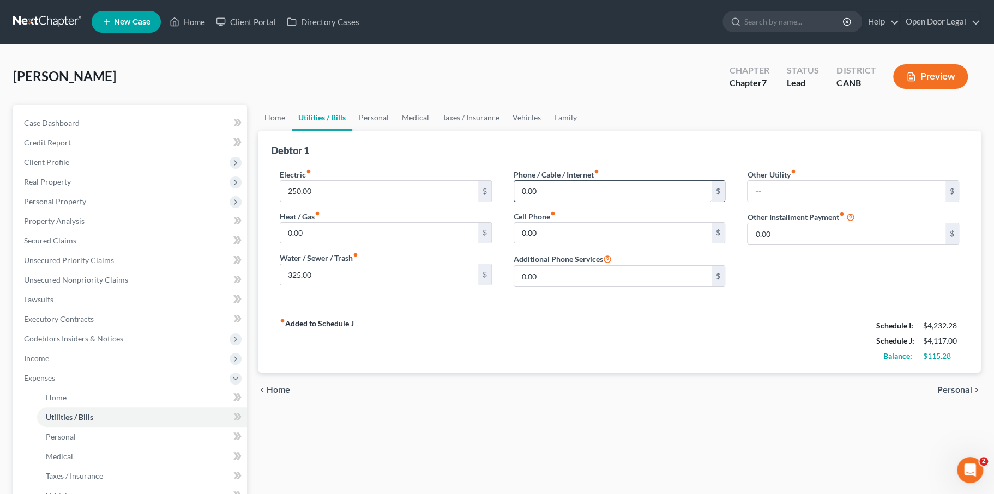
click at [600, 202] on input "0.00" at bounding box center [613, 191] width 198 height 21
drag, startPoint x: 571, startPoint y: 290, endPoint x: 551, endPoint y: 289, distance: 20.7
click at [551, 244] on input "0.00" at bounding box center [613, 233] width 198 height 21
click at [599, 174] on icon "fiber_manual_record" at bounding box center [596, 171] width 5 height 5
click at [597, 244] on div "Cell Phone fiber_manual_record 0.00 $" at bounding box center [620, 227] width 212 height 33
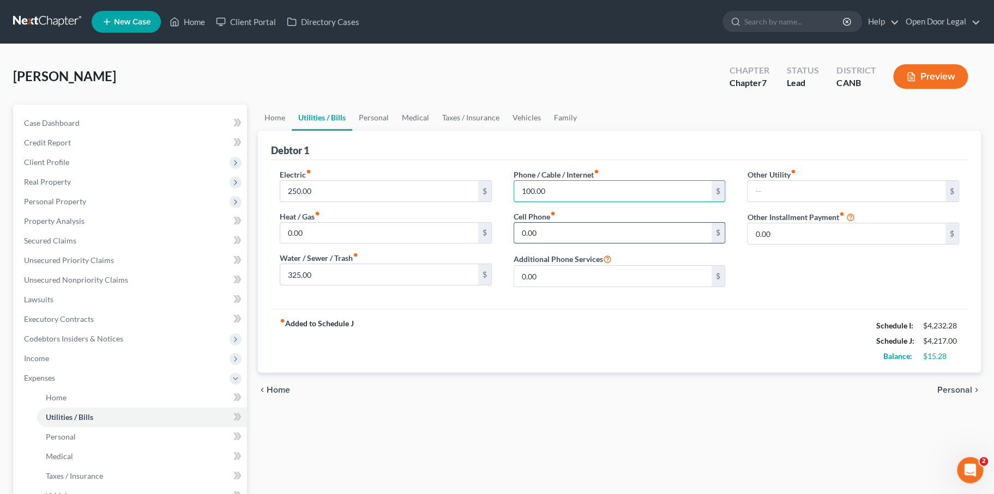
type input "100.00"
click at [561, 244] on input "0.00" at bounding box center [613, 233] width 198 height 21
type input "1"
type input "100.00"
click at [582, 373] on div "fiber_manual_record Added to Schedule J Schedule I: $4,232.28 Schedule J: $4,31…" at bounding box center [619, 341] width 697 height 64
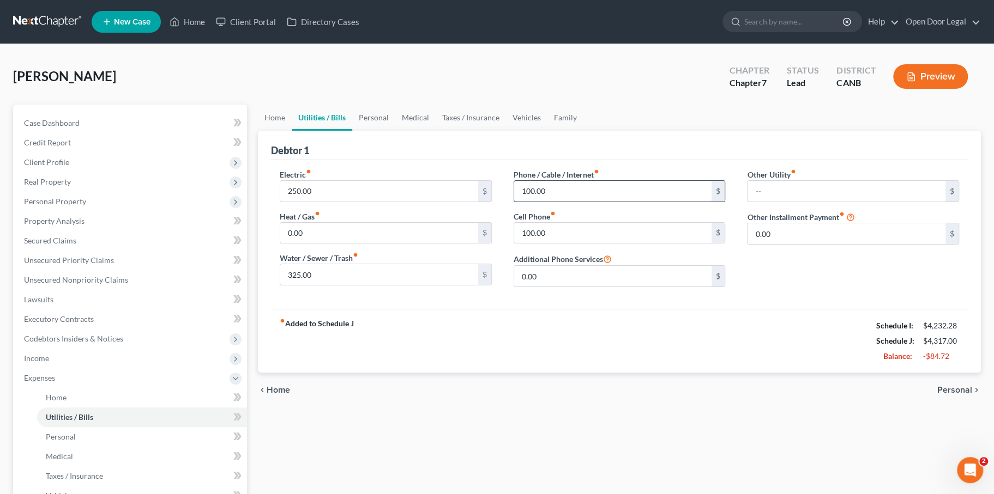
click at [575, 202] on input "100.00" at bounding box center [613, 191] width 198 height 21
type input "50.00"
click at [391, 244] on input "0.00" at bounding box center [379, 233] width 198 height 21
type input "100.00"
click at [391, 202] on div "Electric fiber_manual_record 250.00 $" at bounding box center [386, 185] width 212 height 33
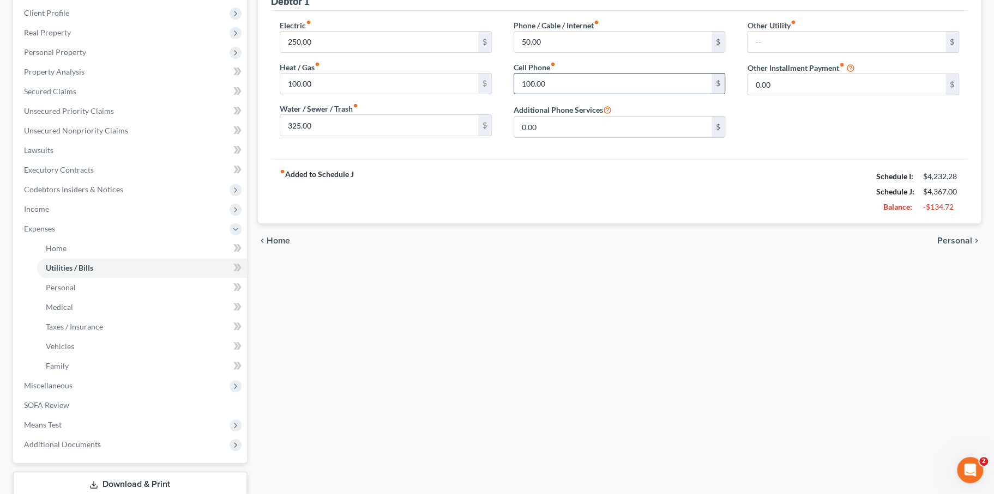
scroll to position [154, 0]
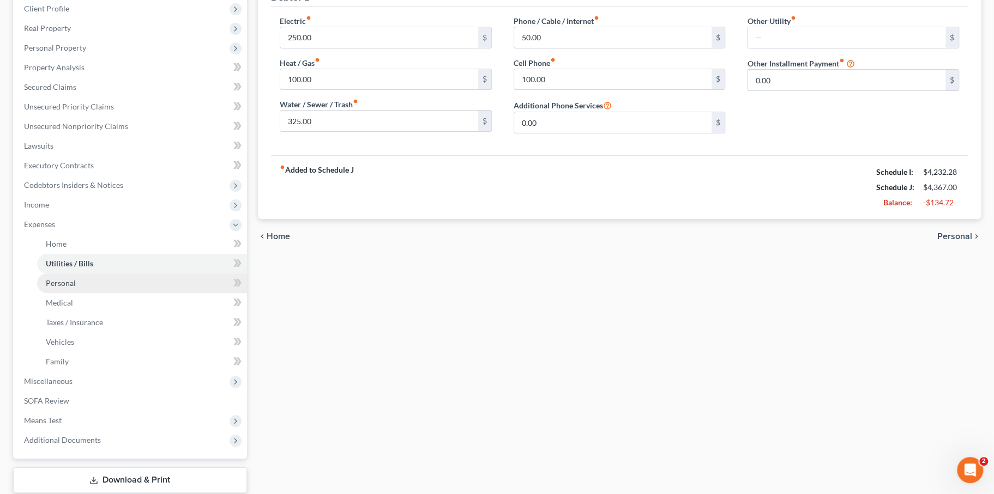
click at [76, 288] on span "Personal" at bounding box center [61, 283] width 30 height 9
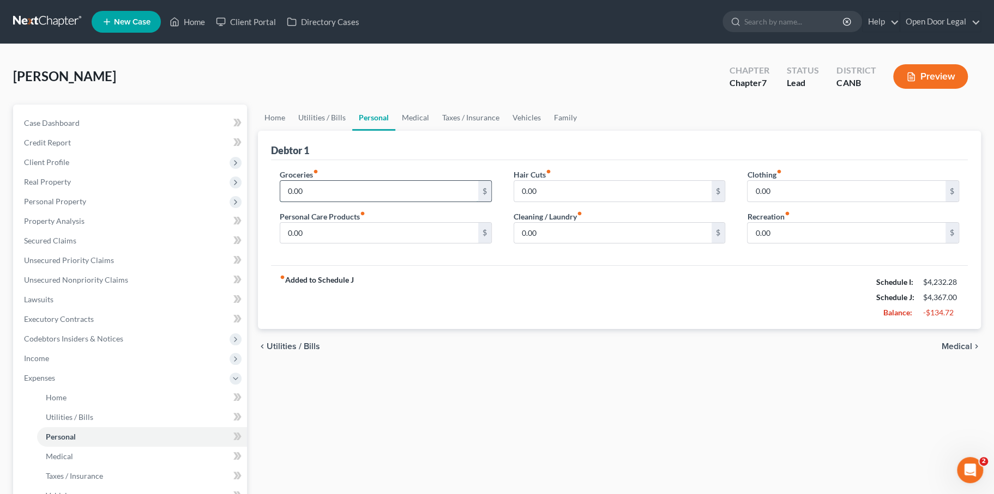
click at [324, 202] on input "0.00" at bounding box center [379, 191] width 198 height 21
type input "495.00"
click at [642, 202] on input "0.00" at bounding box center [613, 191] width 198 height 21
type input "5"
click at [717, 329] on div "fiber_manual_record Added to Schedule J Schedule I: $4,232.28 Schedule J: $4,86…" at bounding box center [619, 297] width 697 height 64
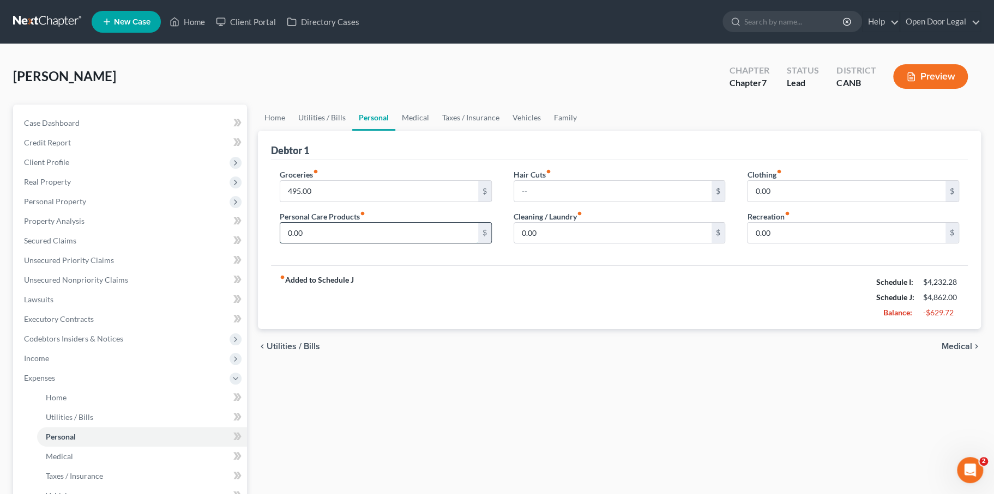
click at [384, 244] on input "0.00" at bounding box center [379, 233] width 198 height 21
type input "25.00"
click at [584, 244] on input "0.00" at bounding box center [613, 233] width 198 height 21
type input "25.00"
click at [610, 202] on input "text" at bounding box center [613, 191] width 198 height 21
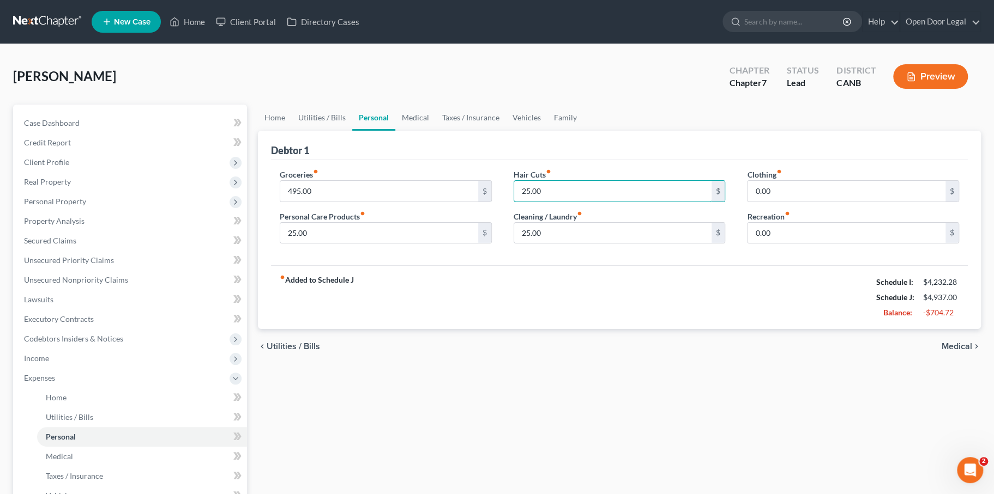
type input "25.00"
click at [711, 329] on div "fiber_manual_record Added to Schedule J Schedule I: $4,232.28 Schedule J: $4,93…" at bounding box center [619, 297] width 697 height 64
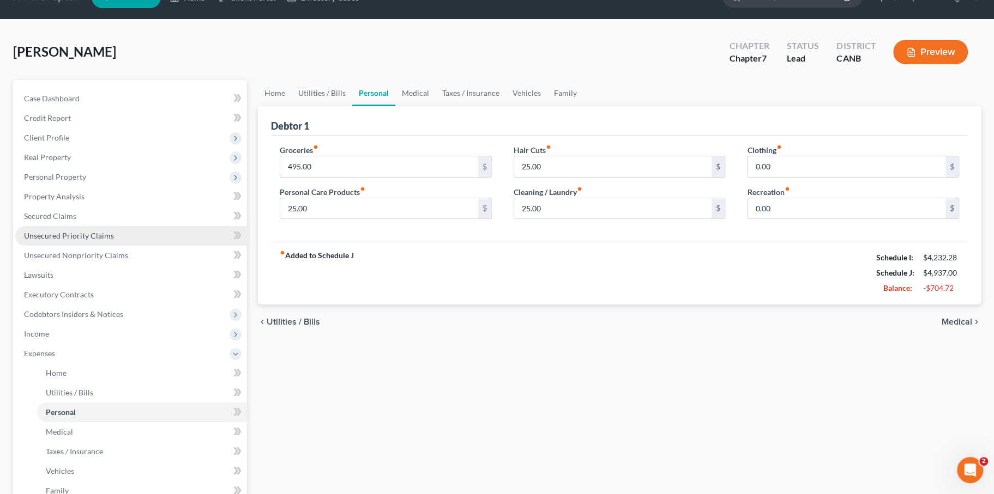
scroll to position [26, 0]
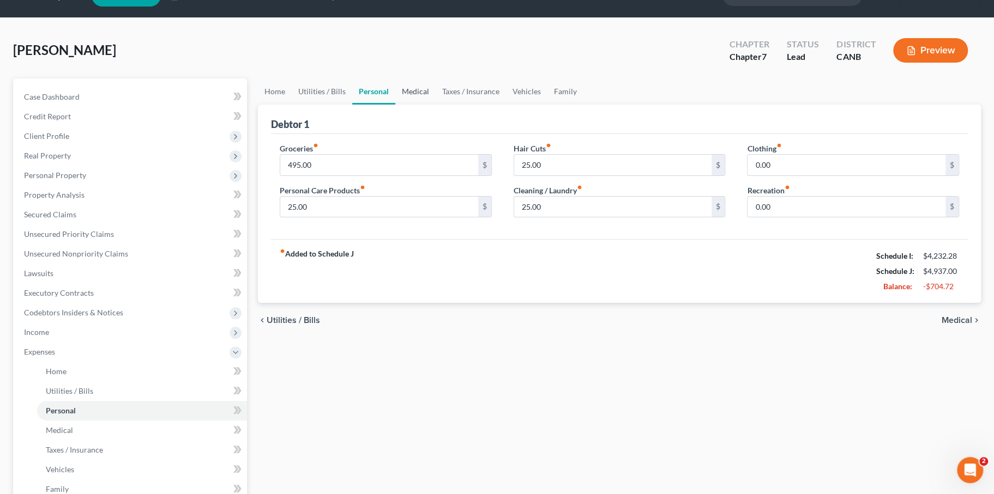
click at [436, 105] on link "Medical" at bounding box center [415, 92] width 40 height 26
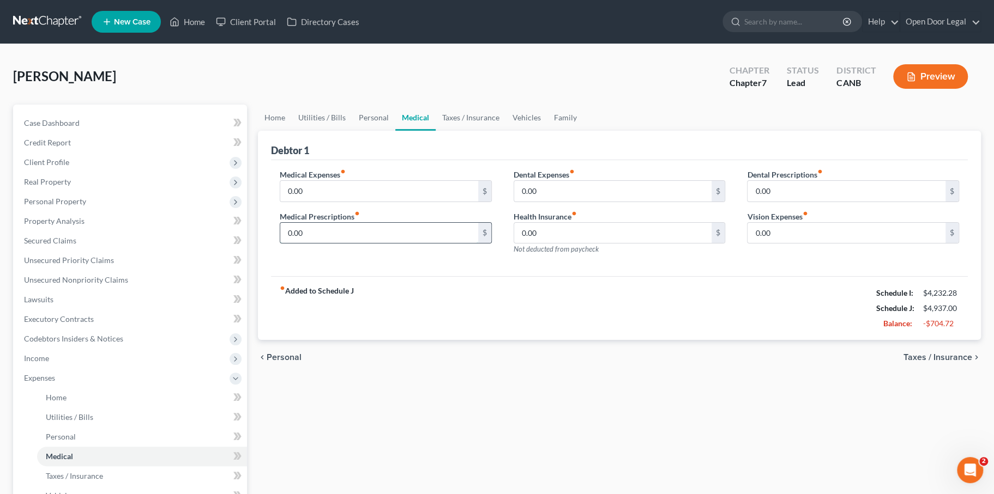
click at [377, 244] on input "0.00" at bounding box center [379, 233] width 198 height 21
type input "30.00"
click at [555, 202] on input "0.00" at bounding box center [613, 191] width 198 height 21
type input "3"
click at [506, 131] on link "Taxes / Insurance" at bounding box center [471, 118] width 70 height 26
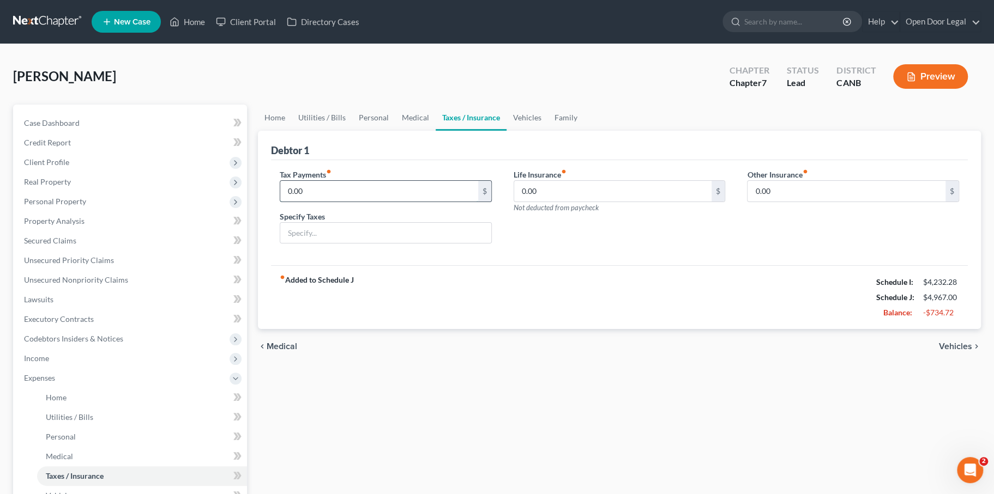
click at [383, 202] on input "0.00" at bounding box center [379, 191] width 198 height 21
click at [548, 131] on link "Vehicles" at bounding box center [526, 118] width 41 height 26
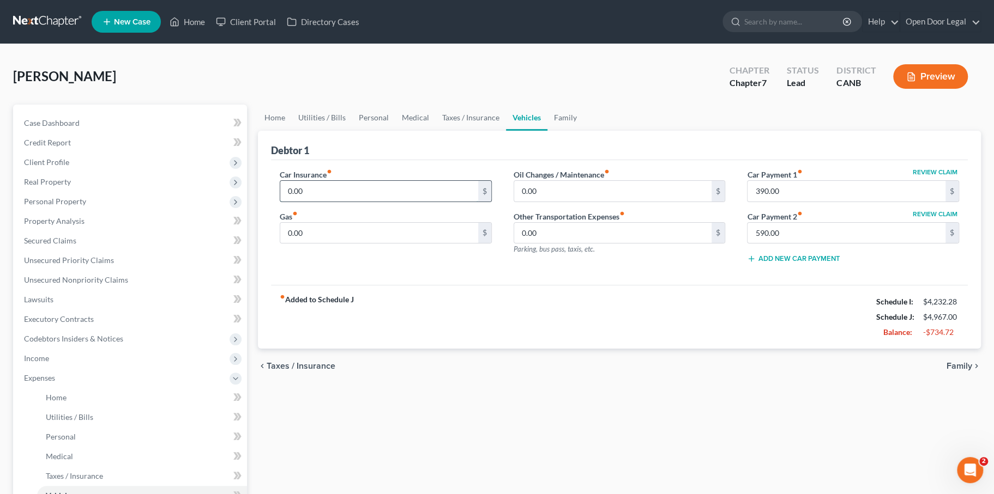
click at [384, 202] on input "0.00" at bounding box center [379, 191] width 198 height 21
click at [413, 202] on input "0.00" at bounding box center [379, 191] width 198 height 21
type input "0"
type input "177.00"
click at [494, 349] on div "fiber_manual_record Added to Schedule J Schedule I: $4,232.28 Schedule J: $5,14…" at bounding box center [619, 317] width 697 height 64
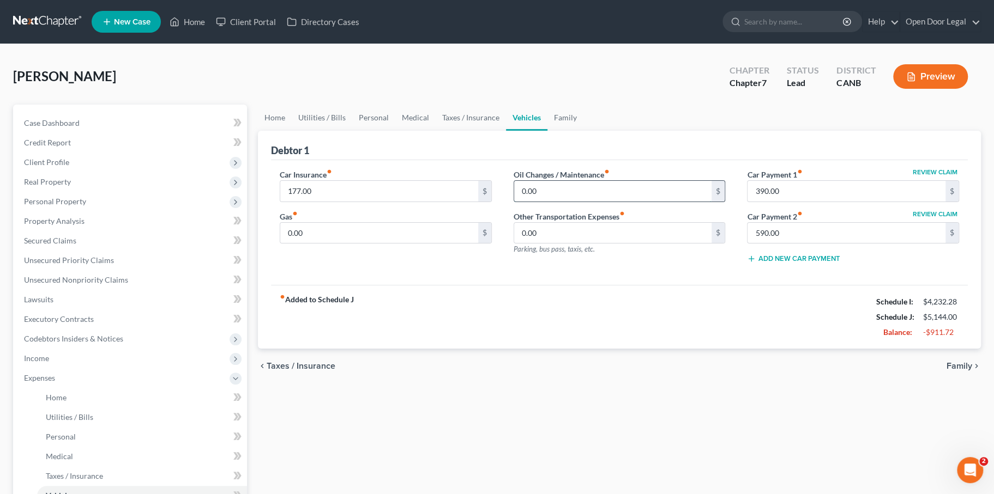
click at [578, 202] on input "0.00" at bounding box center [613, 191] width 198 height 21
type input "50"
click at [581, 286] on div "Car Insurance fiber_manual_record 177.00 $ Gas fiber_manual_record 0.00 $ Oil C…" at bounding box center [619, 222] width 697 height 125
click at [595, 244] on input "0.00" at bounding box center [613, 233] width 198 height 21
click at [392, 244] on input "0.00" at bounding box center [379, 233] width 198 height 21
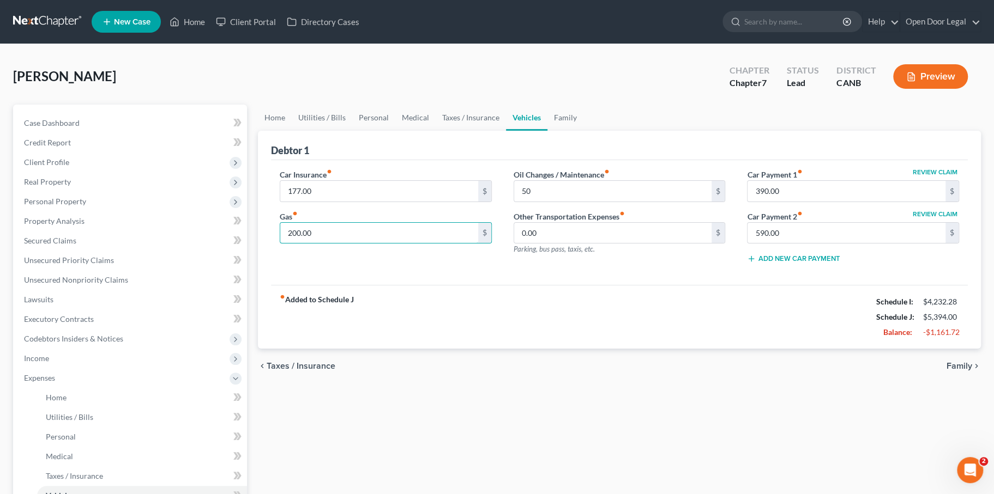
type input "200.00"
click at [364, 273] on div "Car Insurance fiber_manual_record 177.00 $ Gas fiber_manual_record 200.00 $" at bounding box center [386, 221] width 234 height 104
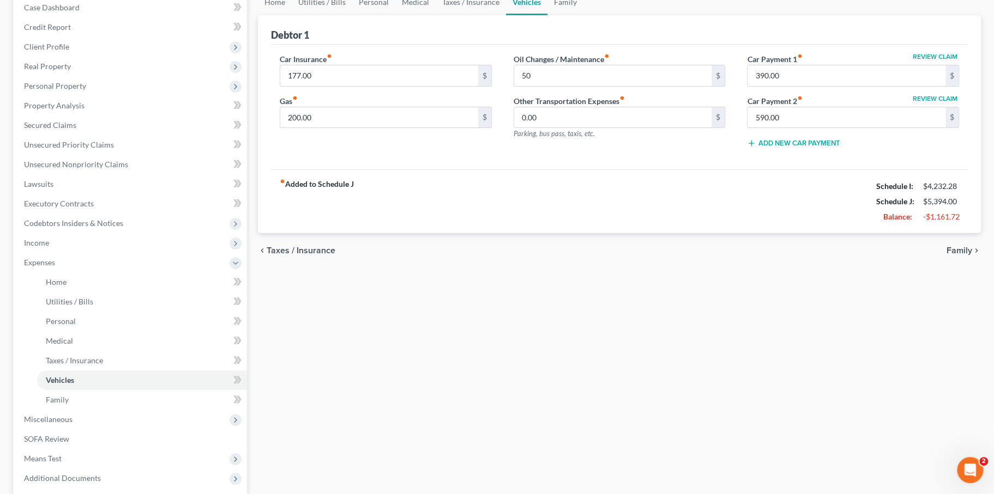
scroll to position [116, 0]
click at [948, 255] on span "Family" at bounding box center [959, 250] width 26 height 9
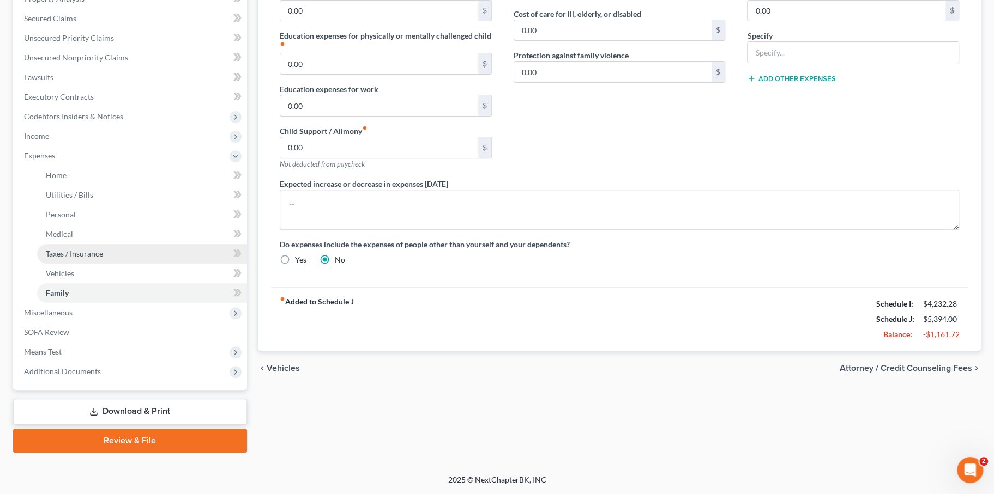
scroll to position [229, 0]
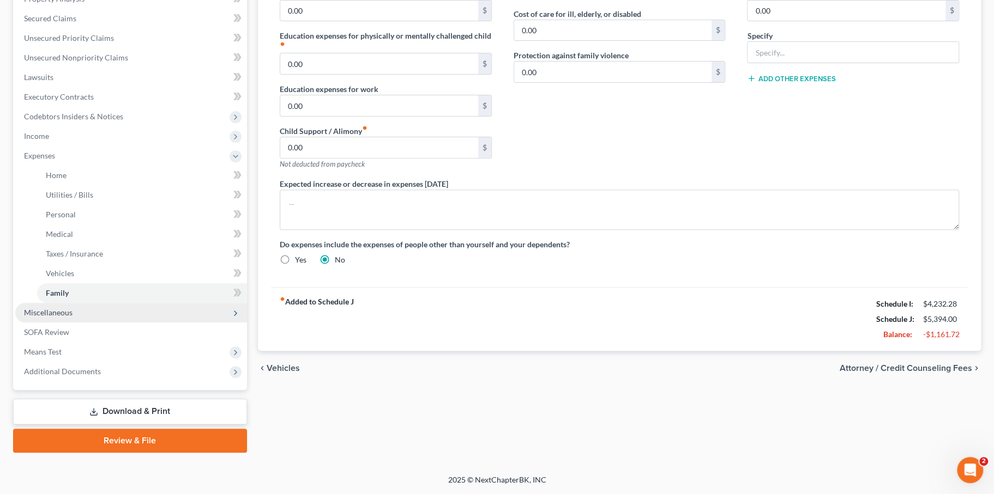
click at [96, 323] on span "Miscellaneous" at bounding box center [131, 313] width 232 height 20
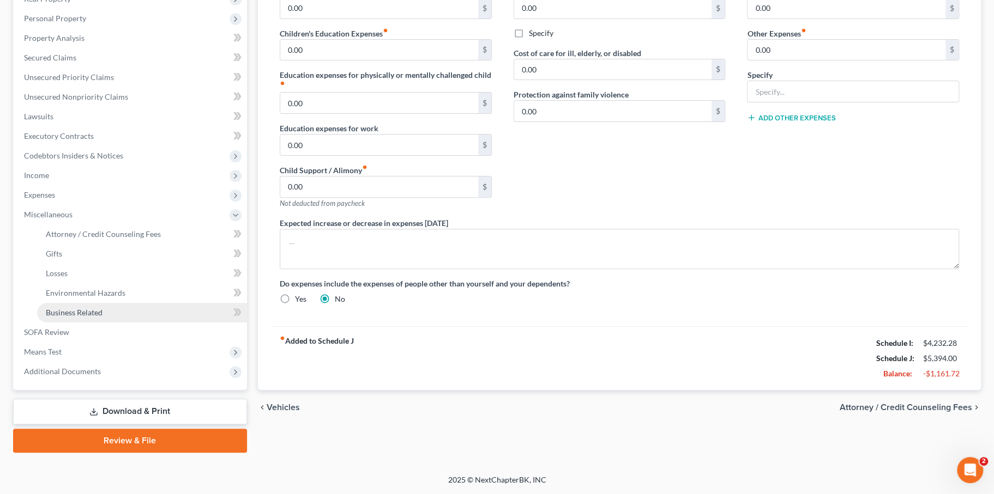
scroll to position [310, 0]
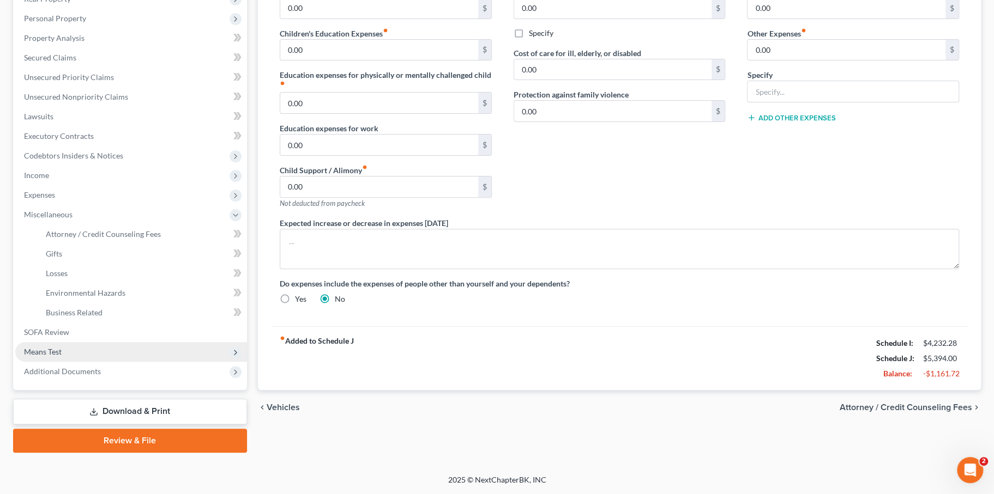
click at [92, 355] on span "Means Test" at bounding box center [131, 352] width 232 height 20
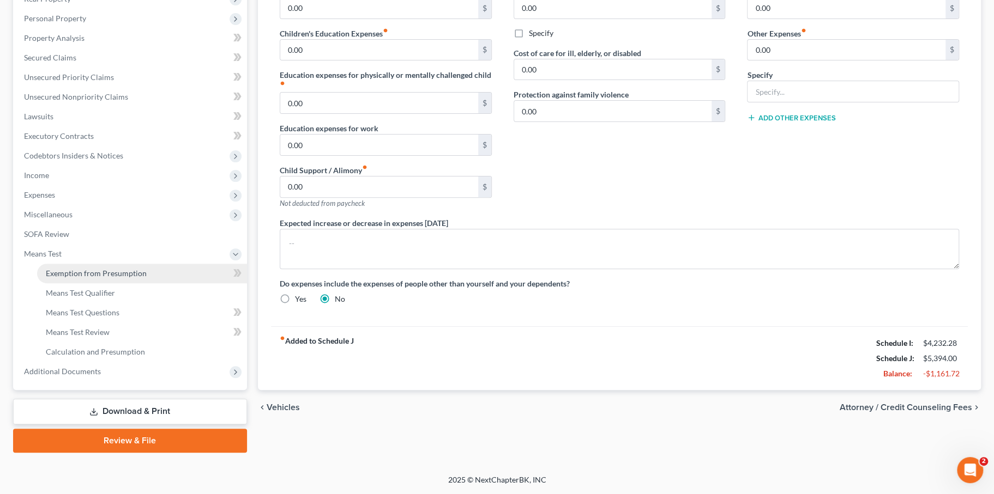
click at [118, 269] on span "Exemption from Presumption" at bounding box center [96, 273] width 101 height 9
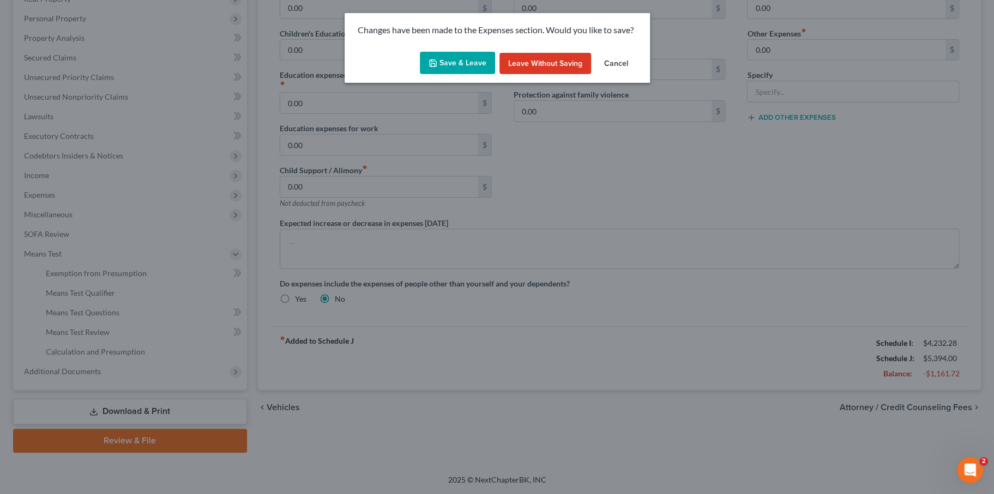
click at [461, 75] on button "Save & Leave" at bounding box center [457, 63] width 75 height 23
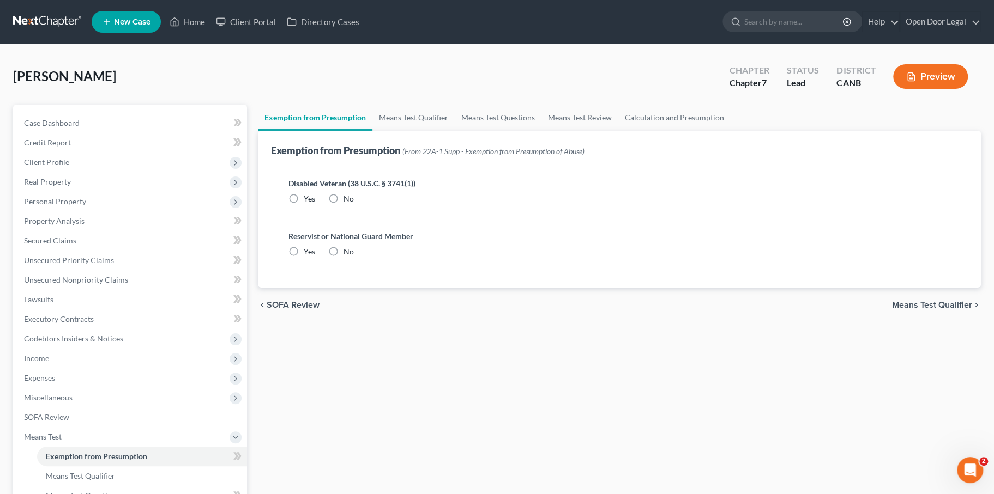
click at [354, 204] on label "No" at bounding box center [348, 199] width 10 height 11
click at [355, 201] on input "No" at bounding box center [351, 197] width 7 height 7
radio input "true"
click at [352, 257] on label "No" at bounding box center [348, 251] width 10 height 11
click at [352, 253] on input "No" at bounding box center [351, 249] width 7 height 7
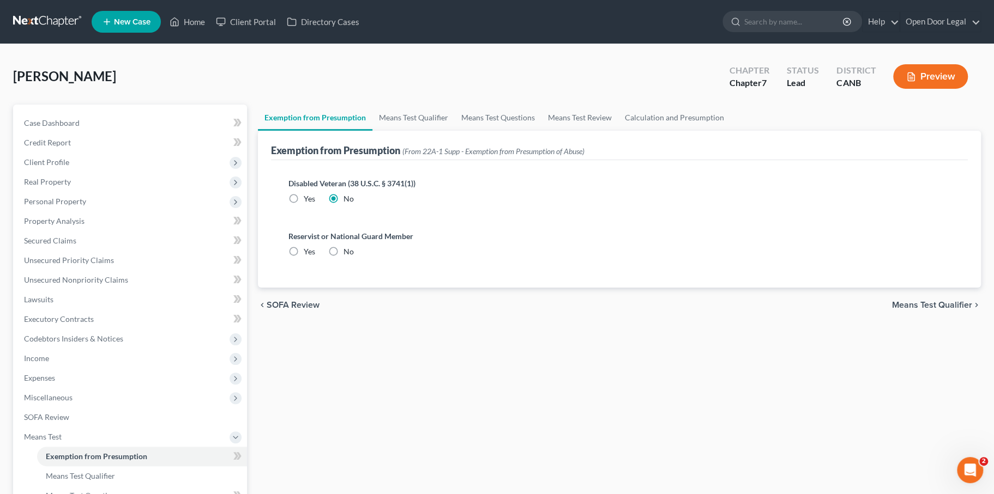
radio input "true"
click at [892, 310] on span "Means Test Qualifier" at bounding box center [932, 305] width 80 height 9
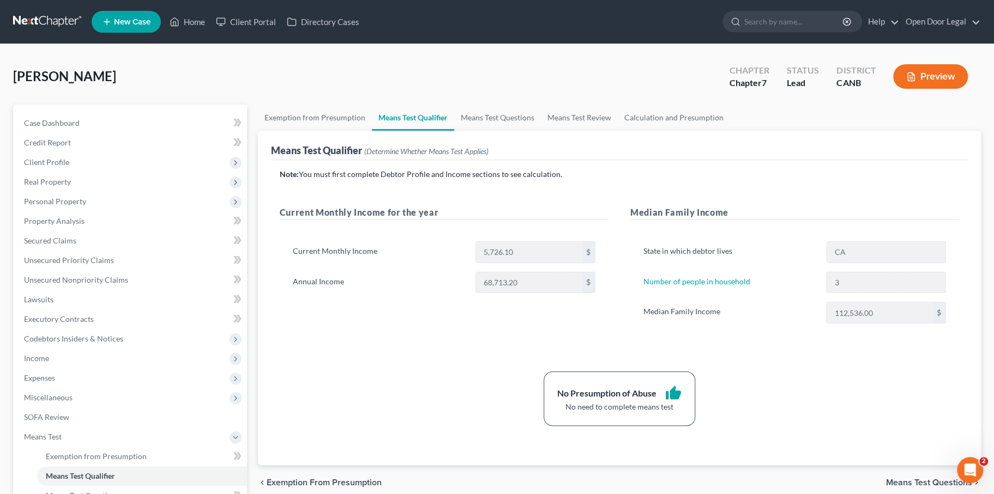
click at [818, 346] on div "State in which debtor lives CA Number of people in household 3 Median Family In…" at bounding box center [794, 286] width 329 height 117
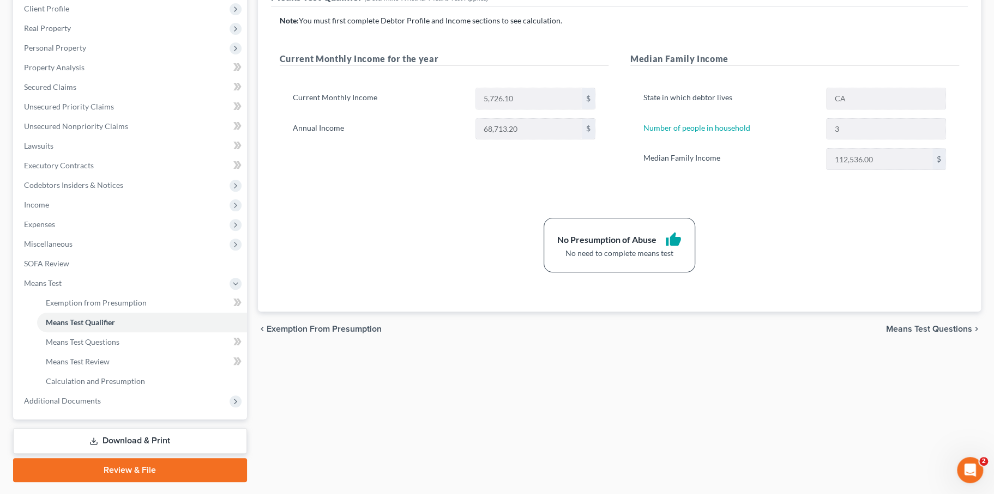
scroll to position [156, 0]
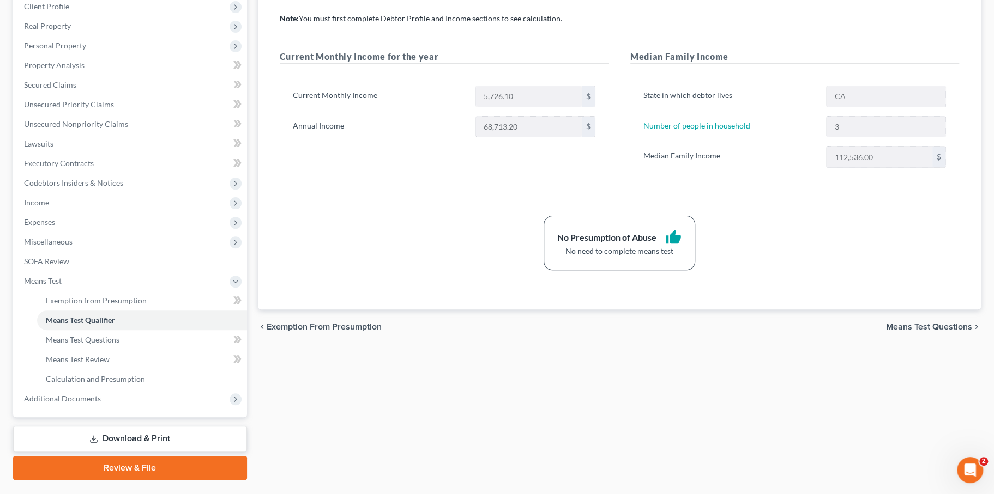
click at [886, 331] on span "Means Test Questions" at bounding box center [929, 327] width 86 height 9
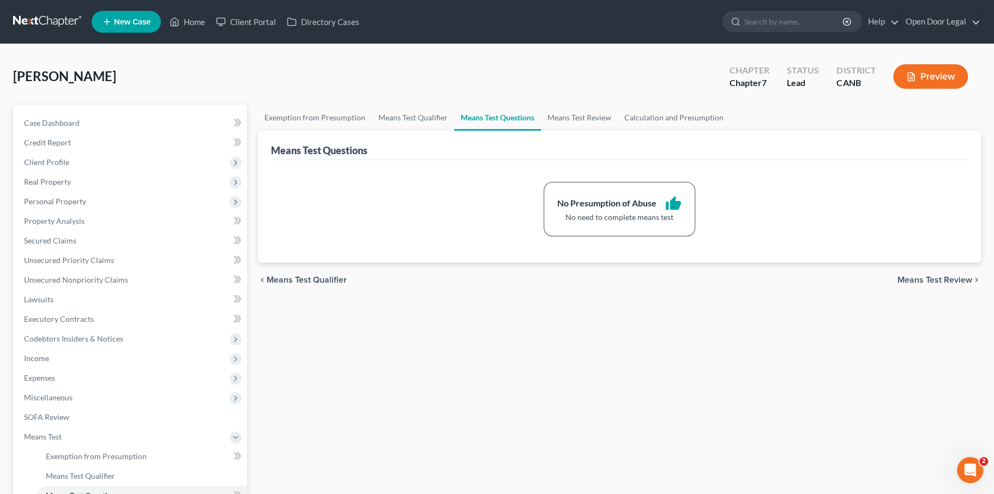
click at [897, 285] on span "Means Test Review" at bounding box center [934, 280] width 75 height 9
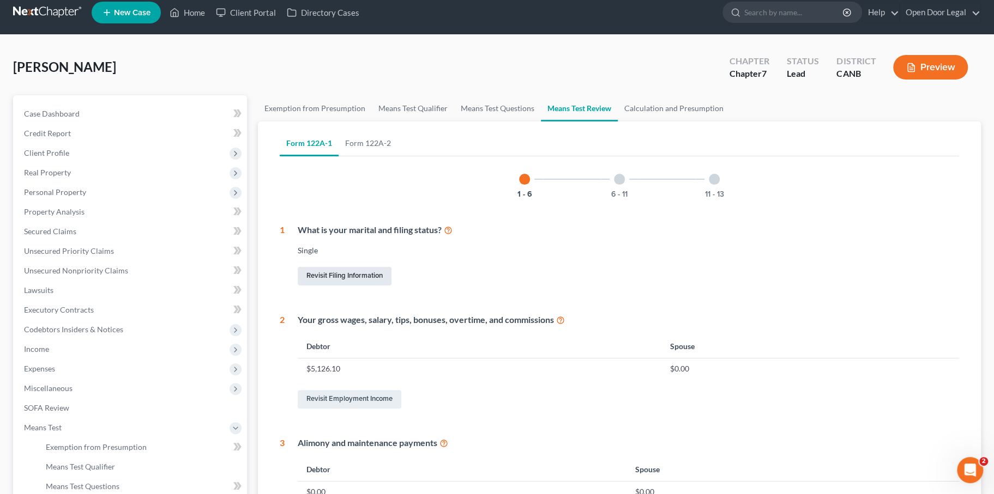
scroll to position [10, 0]
click at [391, 285] on link "Revisit Filing Information" at bounding box center [345, 276] width 94 height 19
select select "1"
select select "0"
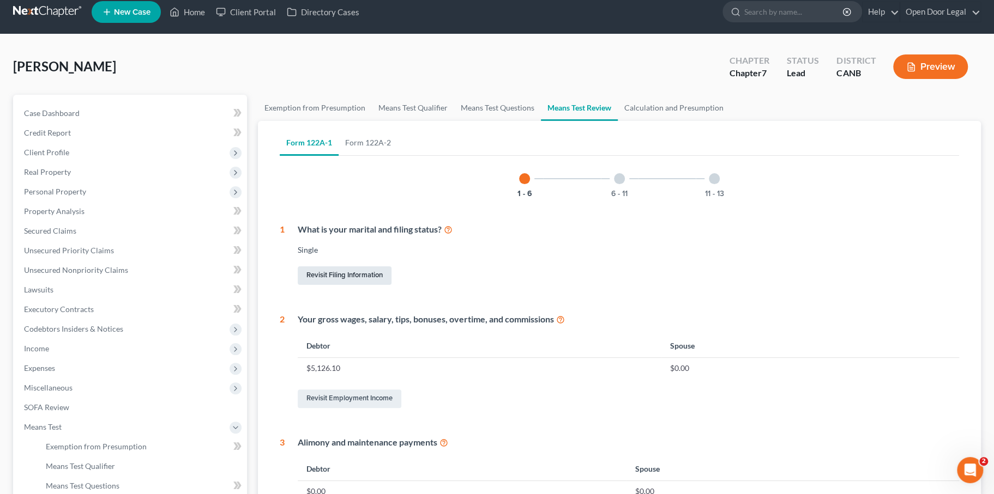
select select "9"
select select "1"
select select "4"
select select "0"
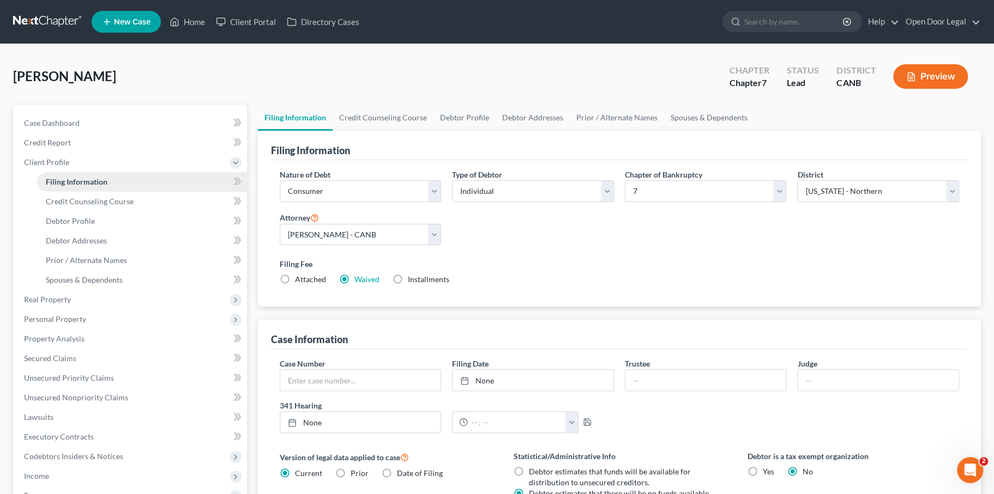
click at [100, 186] on span "Filing Information" at bounding box center [77, 181] width 62 height 9
click at [69, 167] on span "Client Profile" at bounding box center [46, 162] width 45 height 9
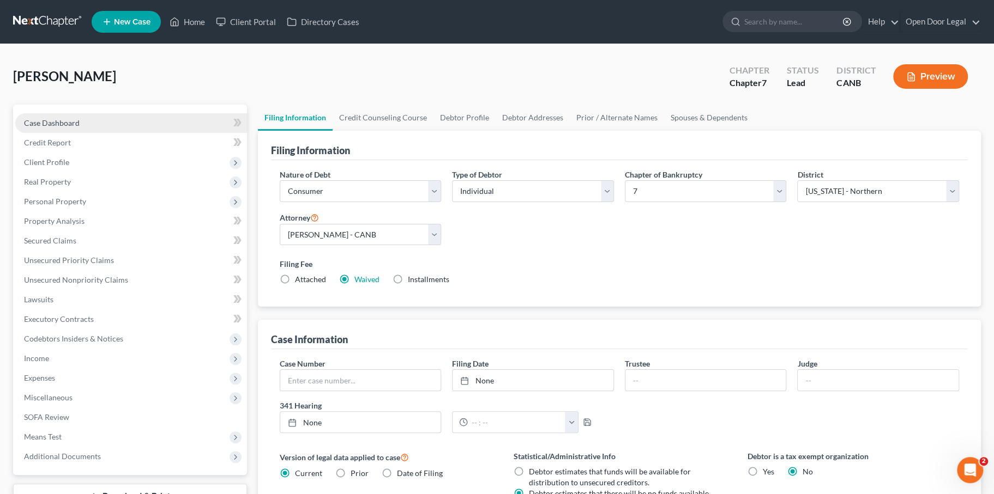
click at [77, 128] on span "Case Dashboard" at bounding box center [52, 122] width 56 height 9
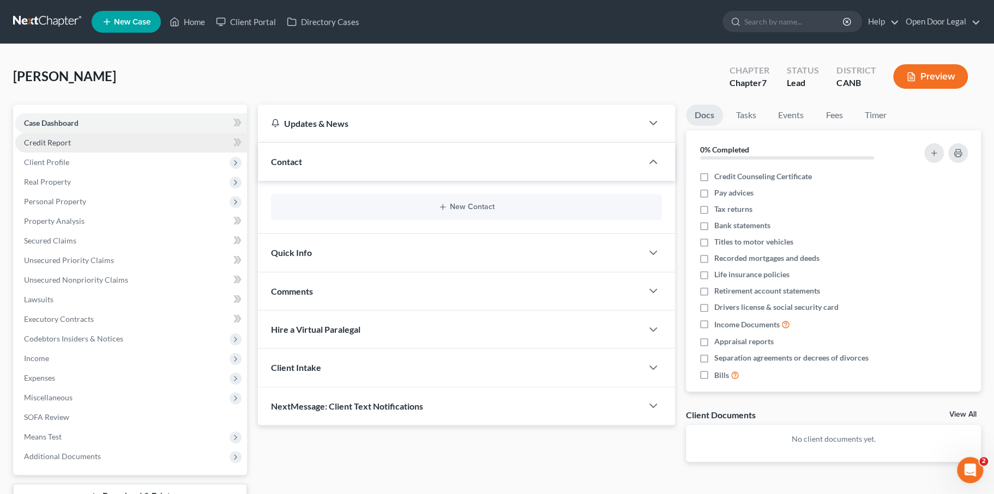
click at [71, 147] on span "Credit Report" at bounding box center [47, 142] width 47 height 9
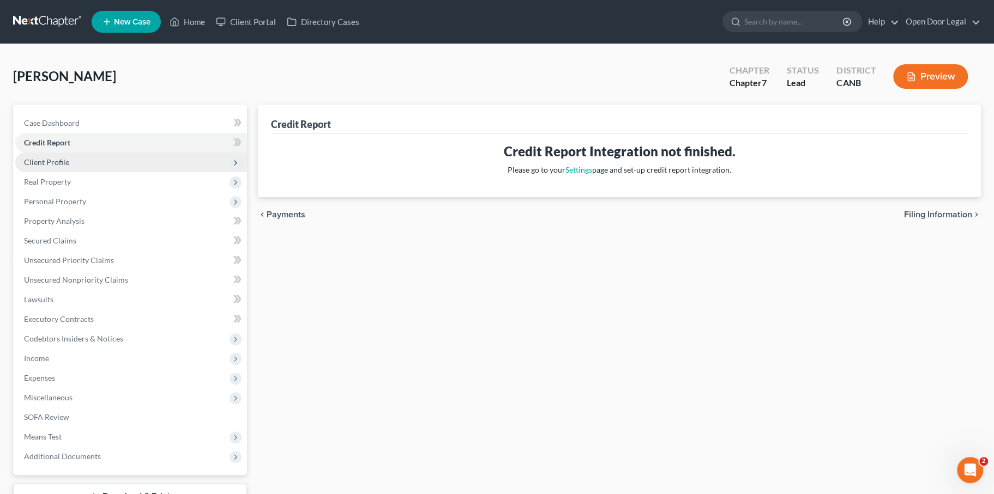
click at [72, 172] on span "Client Profile" at bounding box center [131, 163] width 232 height 20
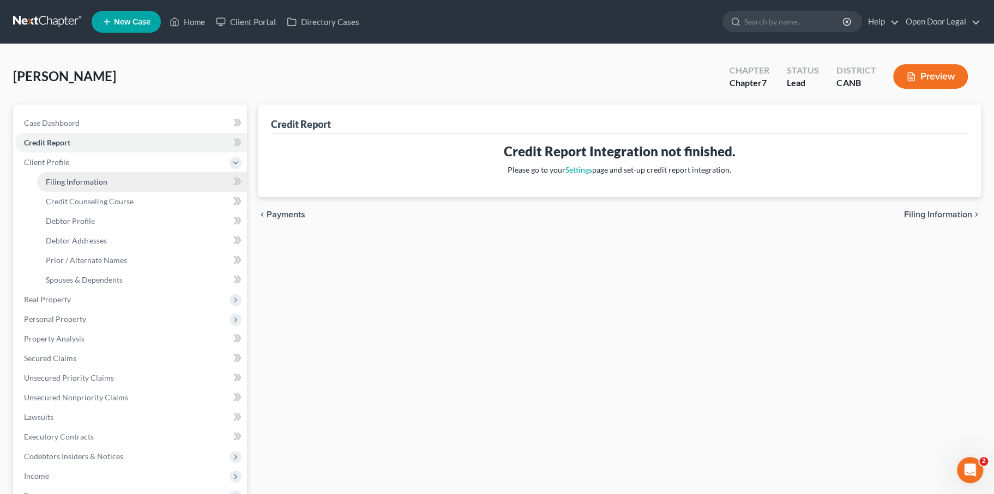
click at [92, 186] on span "Filing Information" at bounding box center [77, 181] width 62 height 9
select select "1"
select select "0"
select select "9"
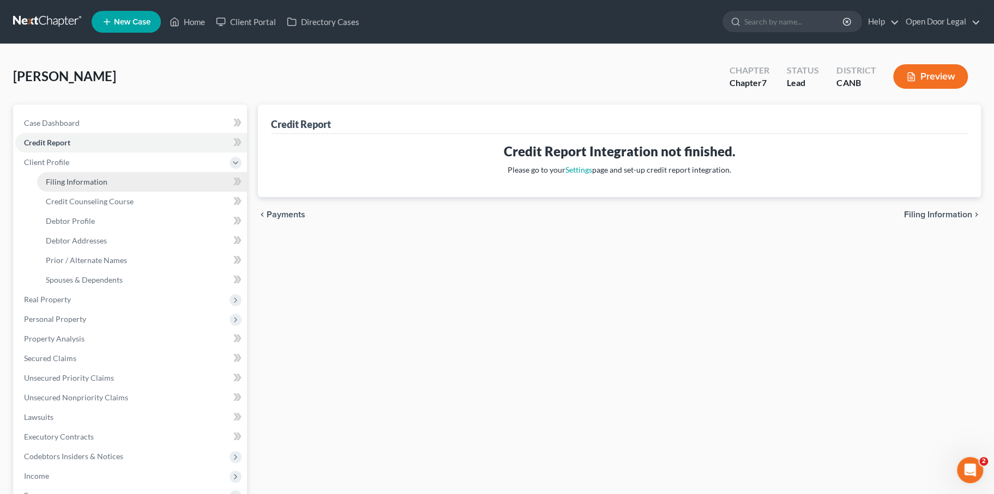
select select "1"
select select "4"
select select "0"
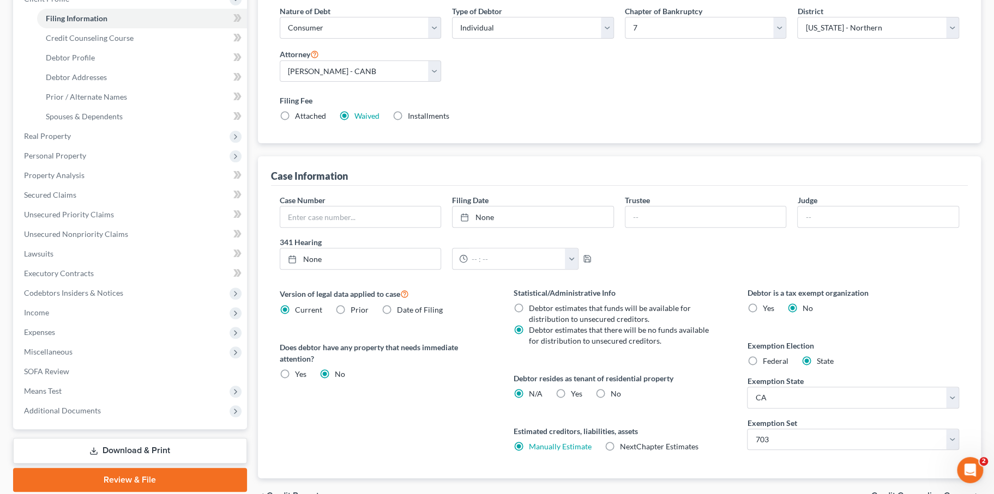
scroll to position [161, 0]
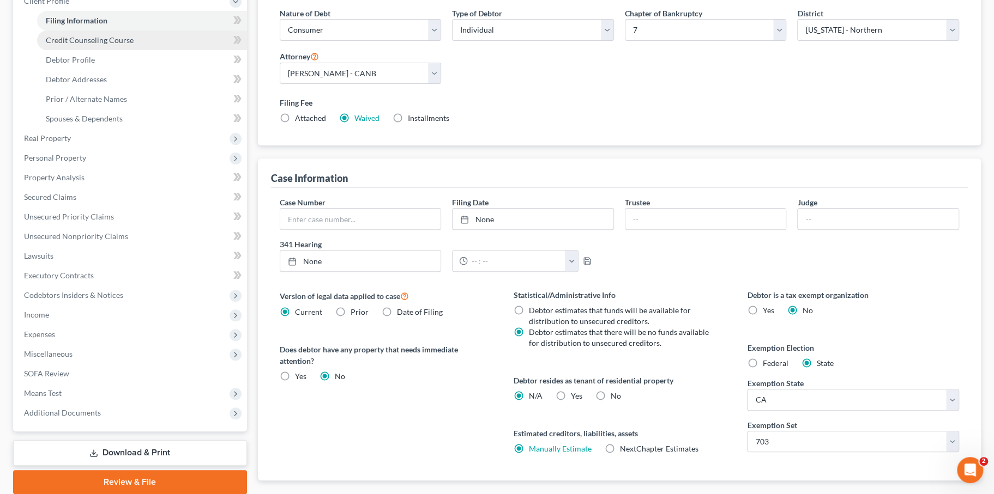
click at [115, 50] on link "Credit Counseling Course" at bounding box center [142, 41] width 210 height 20
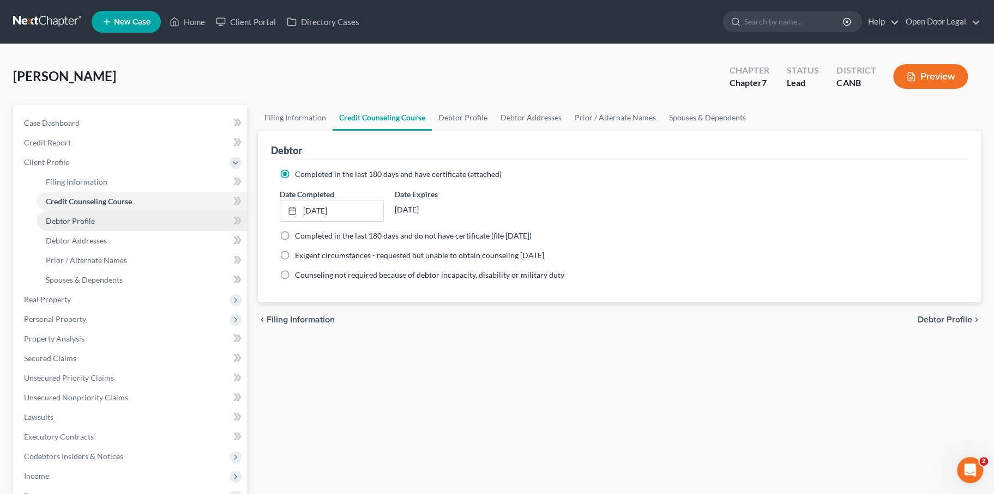
click at [95, 226] on span "Debtor Profile" at bounding box center [70, 220] width 49 height 9
select select "0"
select select "2"
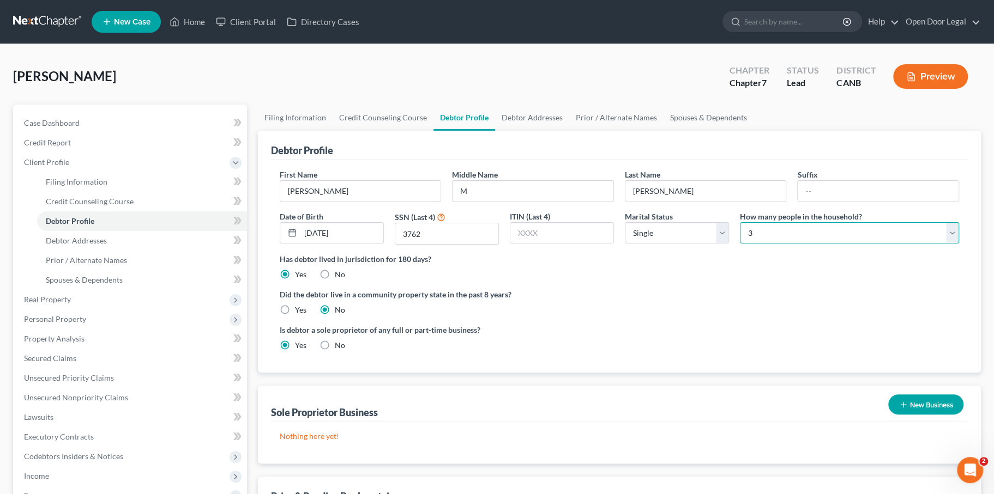
click at [777, 244] on select "Select 1 2 3 4 5 6 7 8 9 10 11 12 13 14 15 16 17 18 19 20" at bounding box center [849, 233] width 219 height 22
click at [740, 244] on select "Select 1 2 3 4 5 6 7 8 9 10 11 12 13 14 15 16 17 18 19 20" at bounding box center [849, 233] width 219 height 22
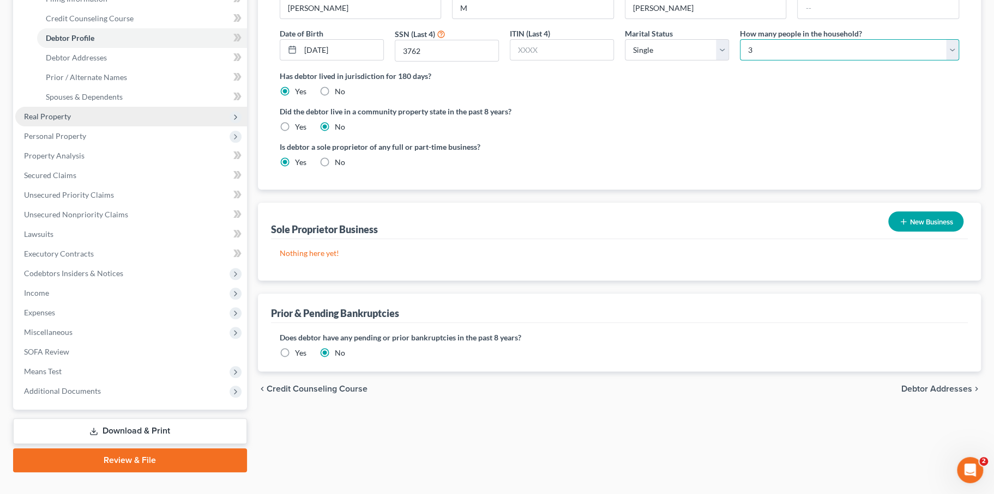
scroll to position [178, 0]
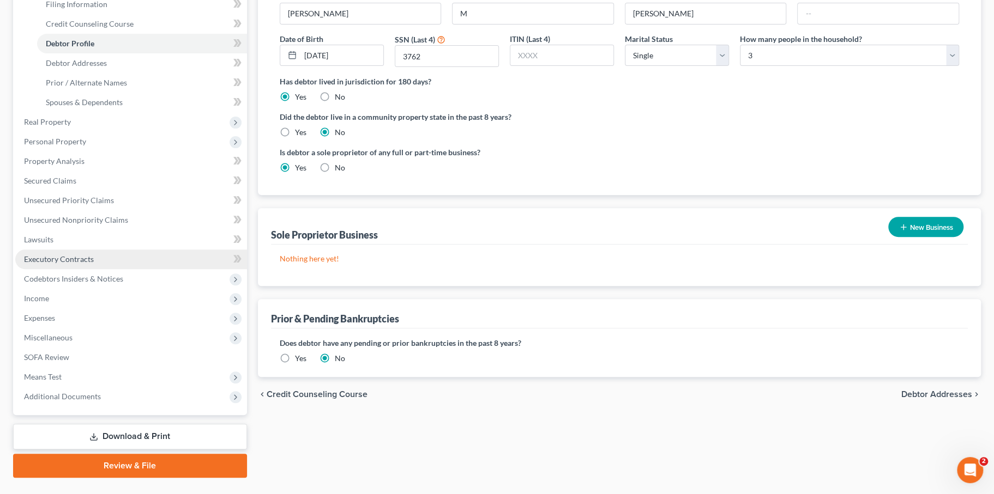
click at [94, 264] on span "Executory Contracts" at bounding box center [59, 259] width 70 height 9
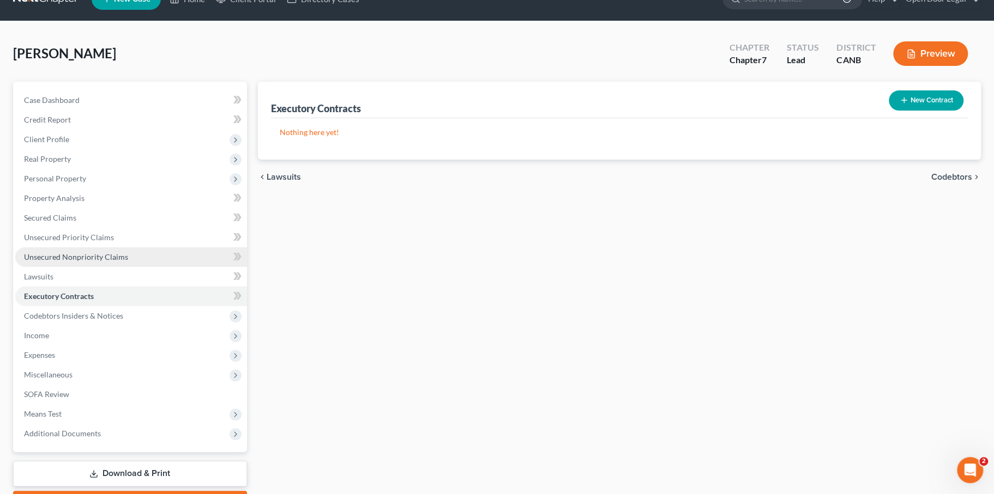
scroll to position [26, 0]
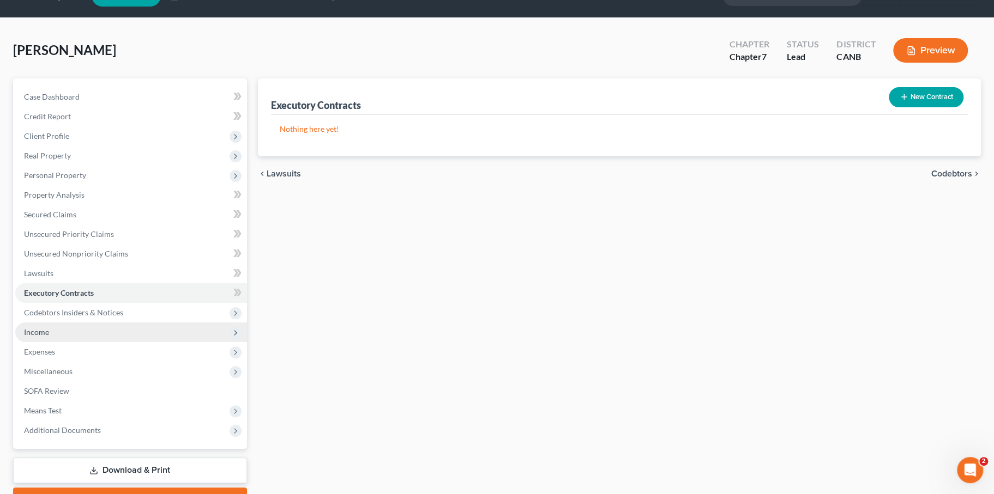
click at [77, 342] on span "Income" at bounding box center [131, 333] width 232 height 20
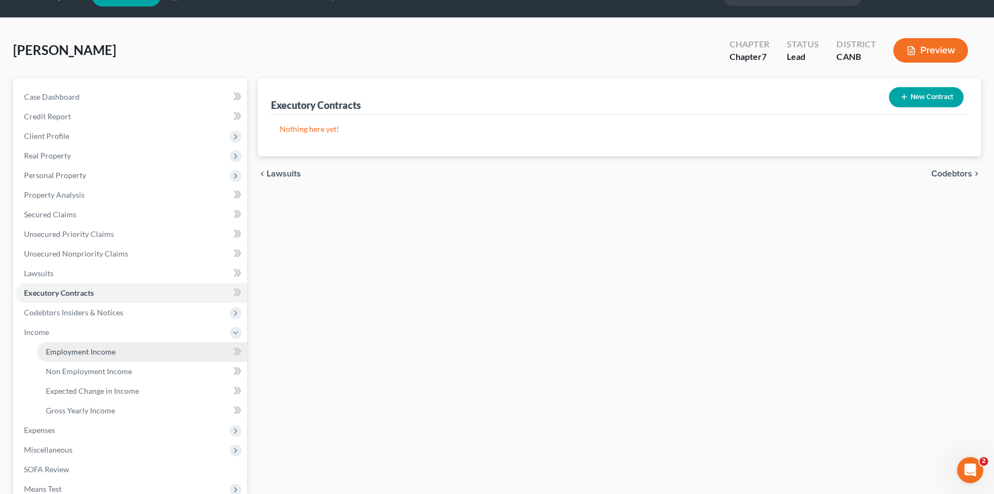
click at [141, 362] on link "Employment Income" at bounding box center [142, 352] width 210 height 20
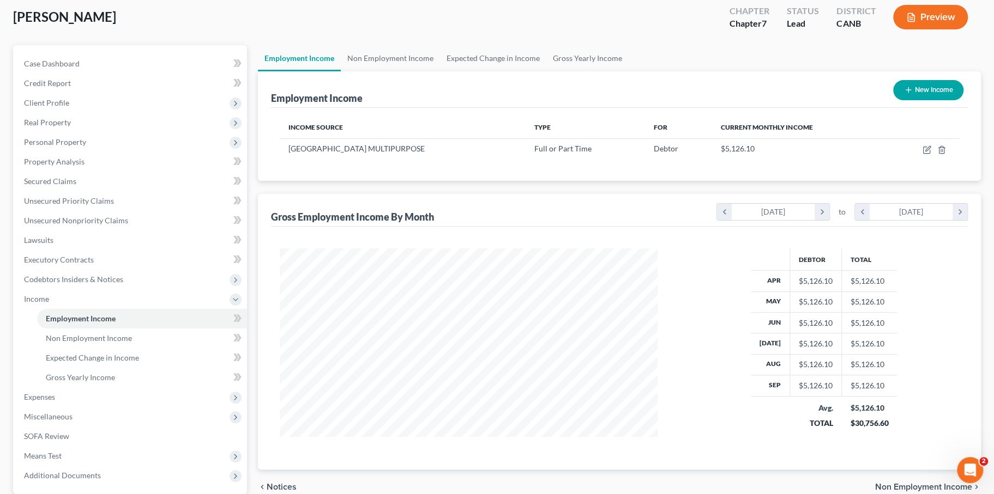
scroll to position [62, 0]
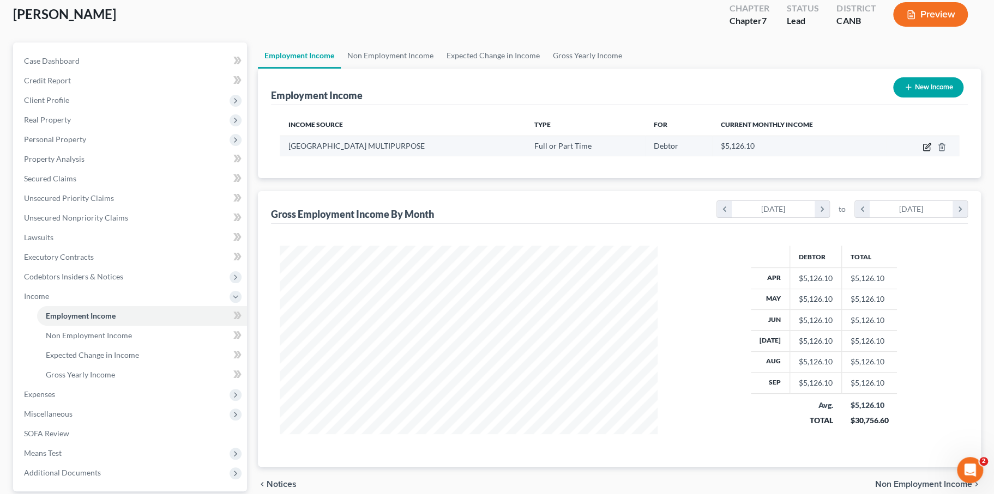
click at [922, 152] on icon "button" at bounding box center [926, 147] width 9 height 9
select select "0"
select select "4"
select select "1"
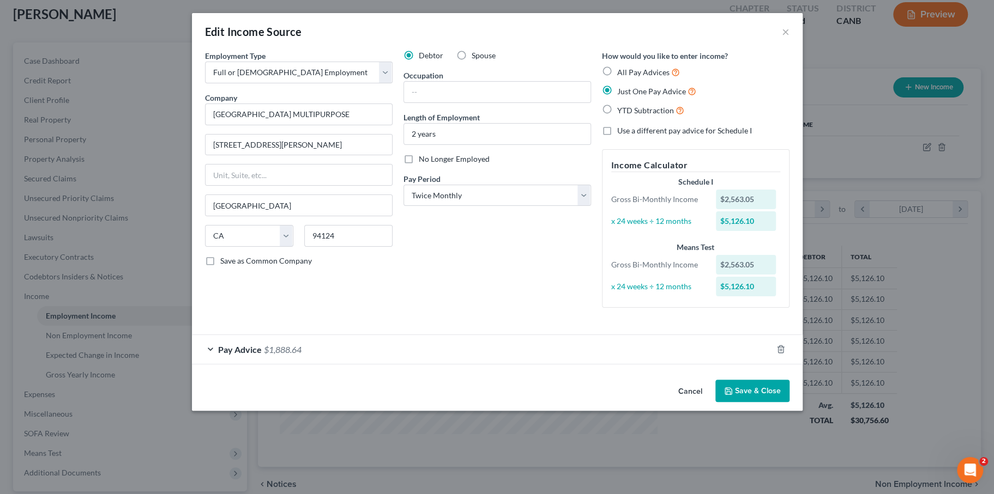
scroll to position [33, 0]
click at [789, 403] on button "Save & Close" at bounding box center [752, 391] width 74 height 23
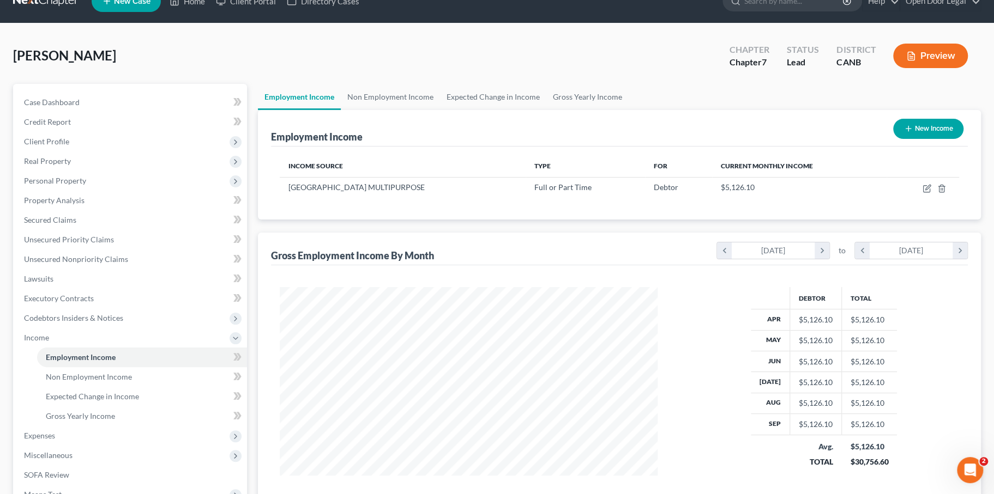
scroll to position [16, 0]
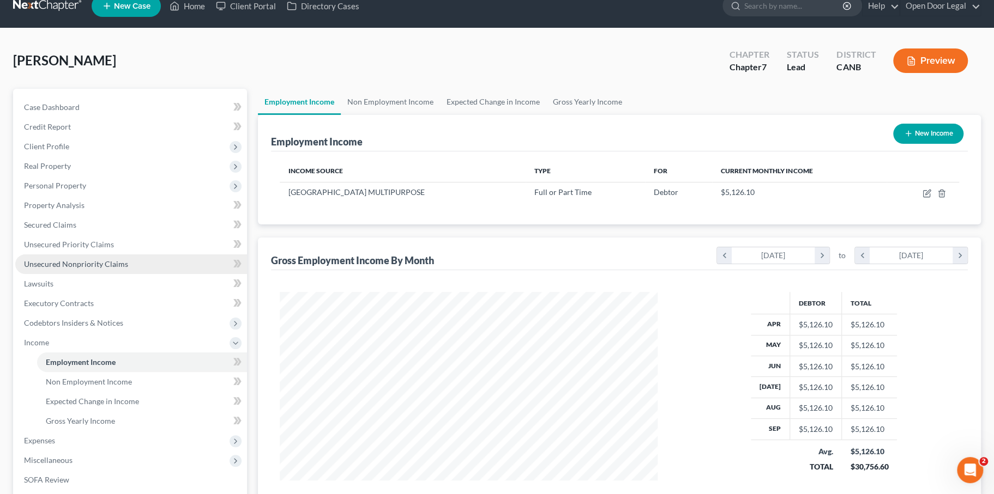
click at [99, 269] on span "Unsecured Nonpriority Claims" at bounding box center [76, 263] width 104 height 9
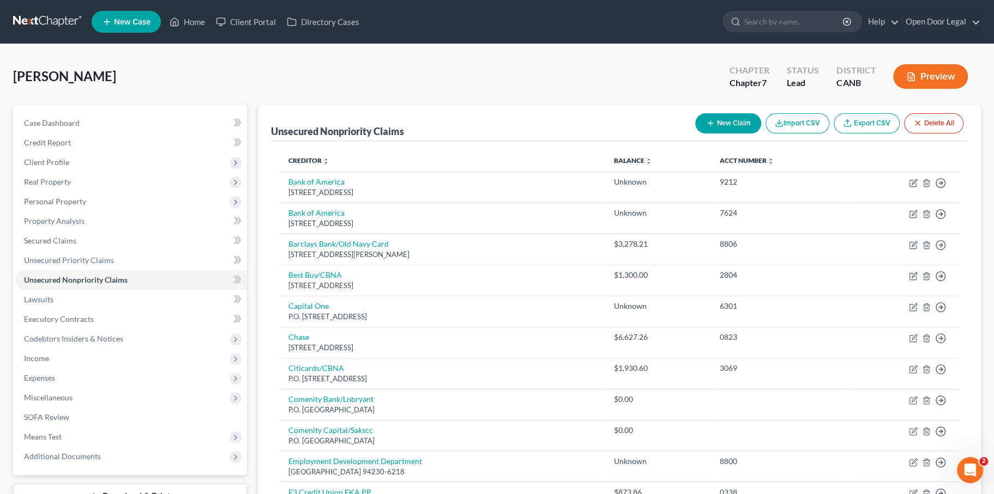
click at [695, 134] on button "New Claim" at bounding box center [728, 123] width 66 height 20
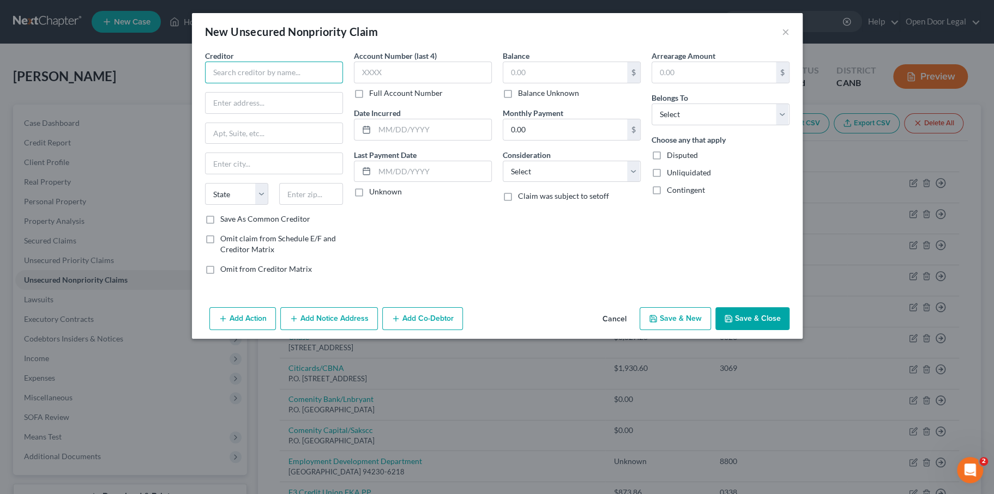
click at [247, 83] on input "text" at bounding box center [274, 73] width 138 height 22
type input "MOHELA"
click at [546, 83] on input "text" at bounding box center [565, 72] width 124 height 21
type input "5,000"
click at [427, 79] on input "text" at bounding box center [423, 73] width 138 height 22
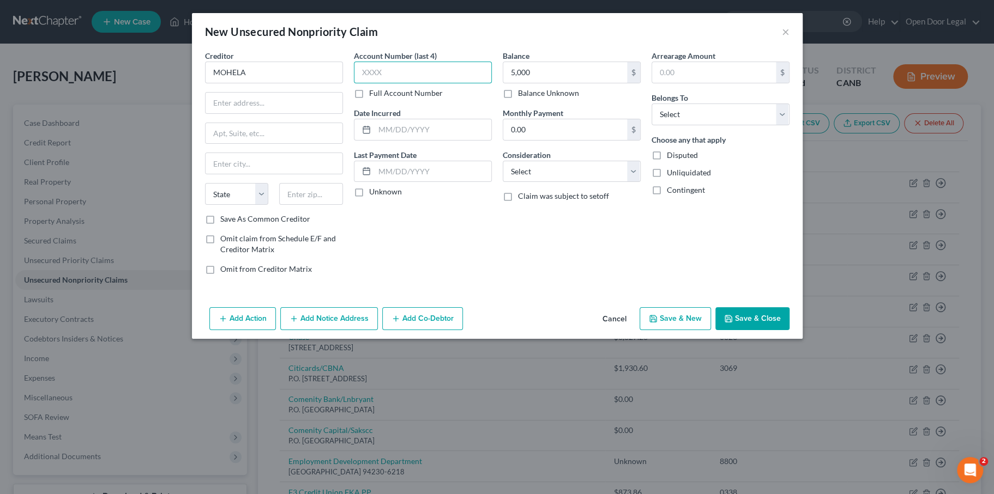
click at [354, 83] on input "text" at bounding box center [423, 73] width 138 height 22
type input "2904"
click at [369, 197] on label "Unknown" at bounding box center [385, 191] width 33 height 11
click at [373, 194] on input "Unknown" at bounding box center [376, 189] width 7 height 7
checkbox input "true"
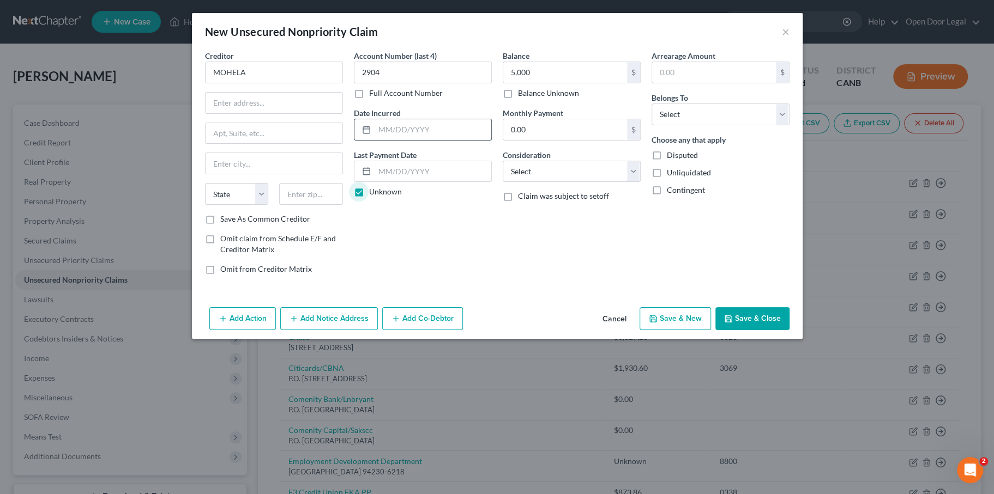
click at [375, 140] on input "text" at bounding box center [433, 129] width 117 height 21
click at [367, 303] on div "Creditor * MOHELA State AL AK AR AZ CA CO CT DE DC FL GA GU HI ID IL IN IA KS K…" at bounding box center [497, 176] width 611 height 253
click at [375, 140] on input "02032017" at bounding box center [433, 129] width 117 height 21
click at [375, 140] on input "02/032017" at bounding box center [433, 129] width 117 height 21
type input "02/03/2017"
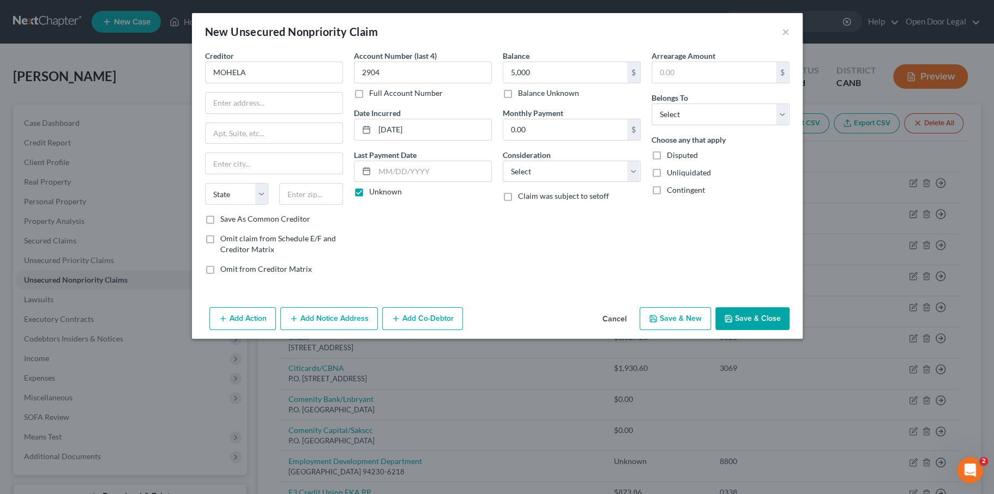
click at [364, 276] on div "Account Number (last 4) 2904 Full Account Number Date Incurred 02/03/2017 Last …" at bounding box center [422, 166] width 149 height 233
click at [206, 113] on input "text" at bounding box center [274, 103] width 137 height 21
type input "633 Spirit Drive"
click at [209, 174] on input "text" at bounding box center [274, 163] width 137 height 21
type input "Chesterfield"
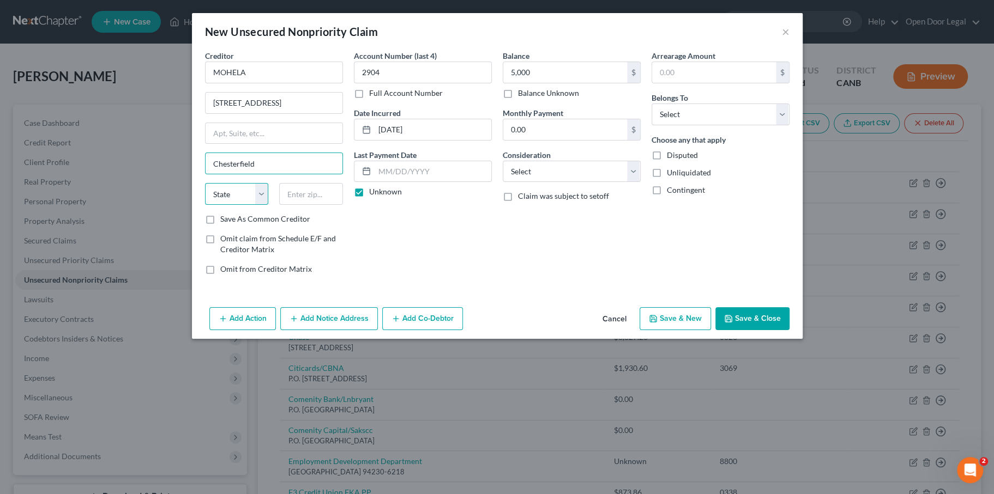
click at [205, 205] on select "State AL AK AR AZ CA CO CT DE DC FL GA GU HI ID IL IN IA KS KY LA ME MD MA MI M…" at bounding box center [237, 194] width 64 height 22
select select "26"
click at [205, 205] on select "State AL AK AR AZ CA CO CT DE DC FL GA GU HI ID IL IN IA KS KY LA ME MD MA MI M…" at bounding box center [237, 194] width 64 height 22
click at [279, 205] on input "text" at bounding box center [311, 194] width 64 height 22
type input "63005"
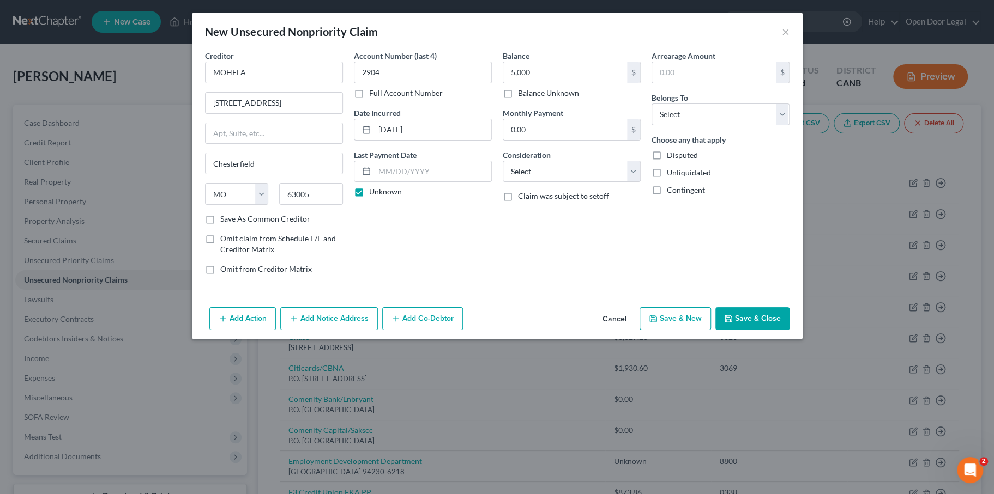
click at [367, 303] on div "Creditor * MOHELA 633 Spirit Drive Chesterfield State AL AK AR AZ CA CO CT DE D…" at bounding box center [497, 176] width 611 height 253
click at [552, 183] on select "Select Cable / Satellite Services Collection Agency Credit Card Debt Debt Couns…" at bounding box center [572, 172] width 138 height 22
select select "17"
click at [503, 183] on select "Select Cable / Satellite Services Collection Agency Credit Card Debt Debt Couns…" at bounding box center [572, 172] width 138 height 22
click at [773, 125] on select "Select Debtor 1 Only Debtor 2 Only Debtor 1 And Debtor 2 Only At Least One Of T…" at bounding box center [720, 115] width 138 height 22
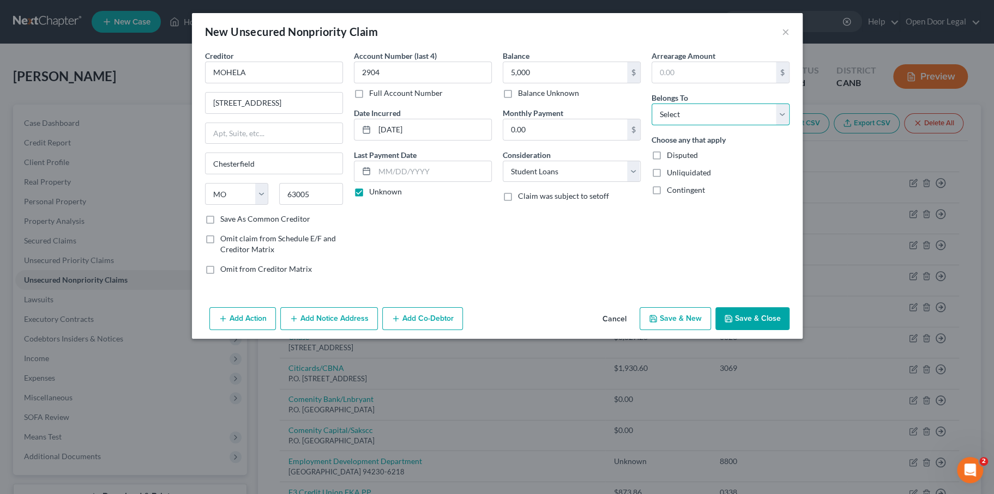
select select "0"
click at [687, 125] on select "Select Debtor 1 Only Debtor 2 Only Debtor 1 And Debtor 2 Only At Least One Of T…" at bounding box center [720, 115] width 138 height 22
click at [789, 330] on button "Save & Close" at bounding box center [752, 318] width 74 height 23
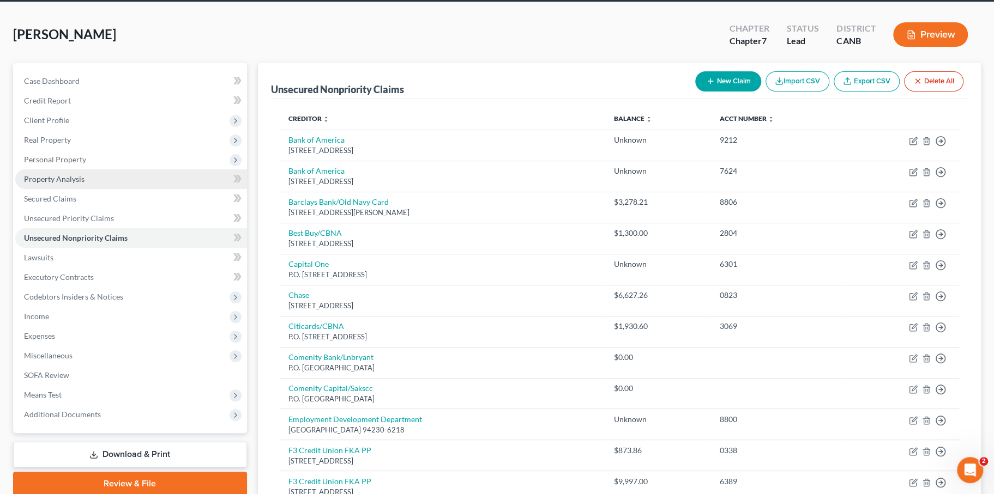
scroll to position [40, 0]
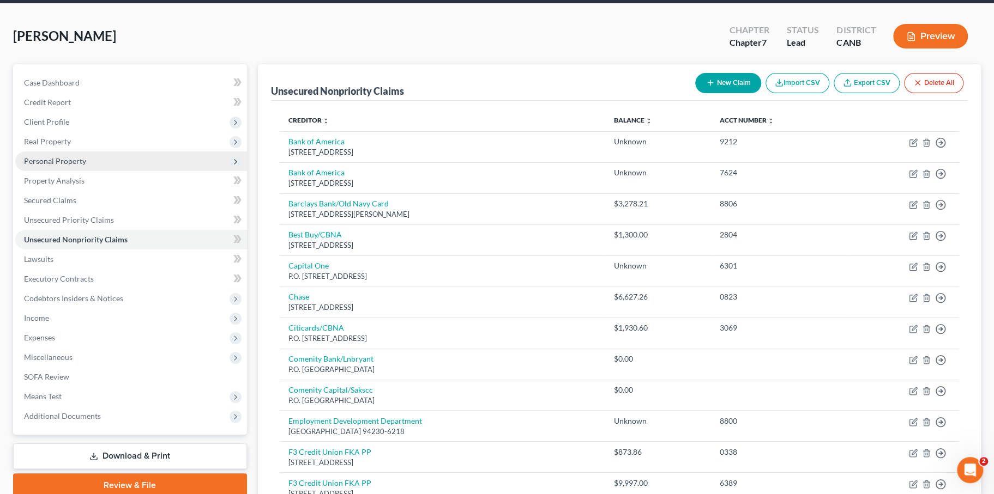
click at [81, 166] on span "Personal Property" at bounding box center [55, 160] width 62 height 9
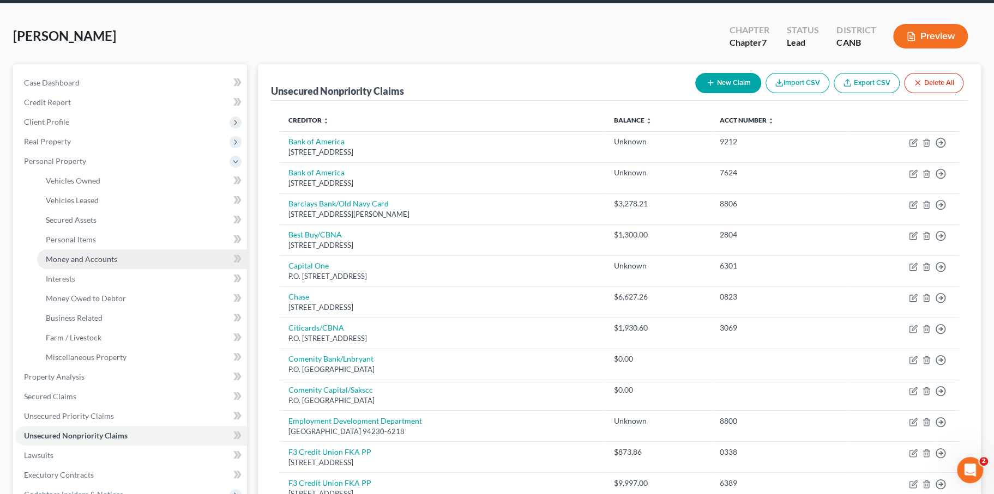
click at [110, 264] on span "Money and Accounts" at bounding box center [81, 259] width 71 height 9
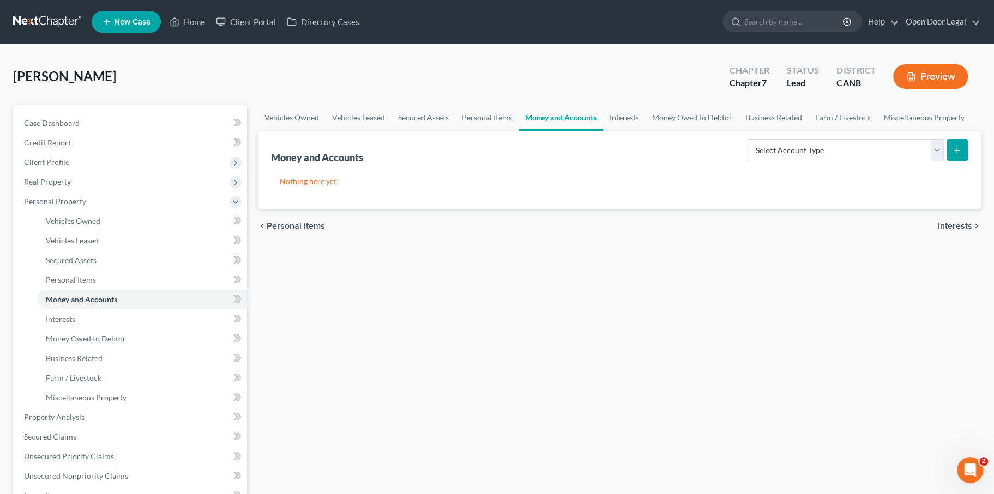
click at [952, 155] on icon "submit" at bounding box center [956, 150] width 9 height 9
click at [946, 161] on button "submit" at bounding box center [956, 150] width 21 height 21
click at [895, 161] on select "Select Account Type Brokerage Cash on Hand Certificates of Deposit Checking Acc…" at bounding box center [845, 151] width 196 height 22
select select "checking"
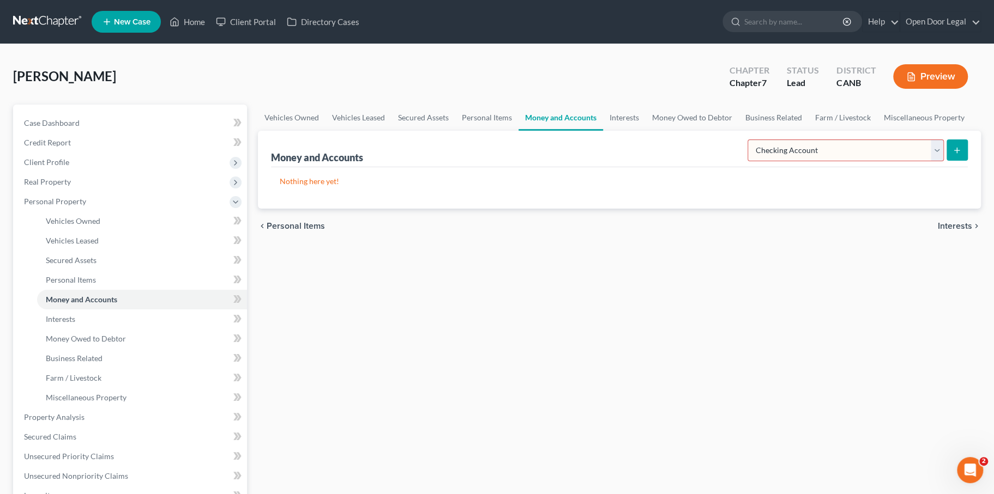
click at [747, 161] on select "Select Account Type Brokerage Cash on Hand Certificates of Deposit Checking Acc…" at bounding box center [845, 151] width 196 height 22
click at [957, 161] on button "submit" at bounding box center [956, 150] width 21 height 21
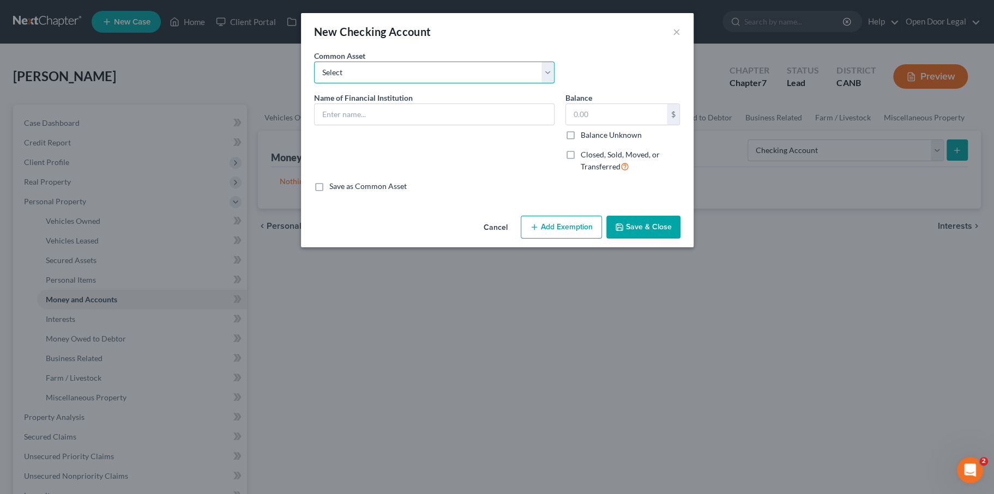
click at [373, 83] on select "Select SF Fire Credit Union" at bounding box center [434, 73] width 240 height 22
click at [314, 77] on select "Select SF Fire Credit Union" at bounding box center [434, 73] width 240 height 22
click at [363, 125] on input "text" at bounding box center [434, 114] width 239 height 21
type input "JP Morgan Chase Bank"
click at [632, 125] on input "text" at bounding box center [616, 114] width 101 height 21
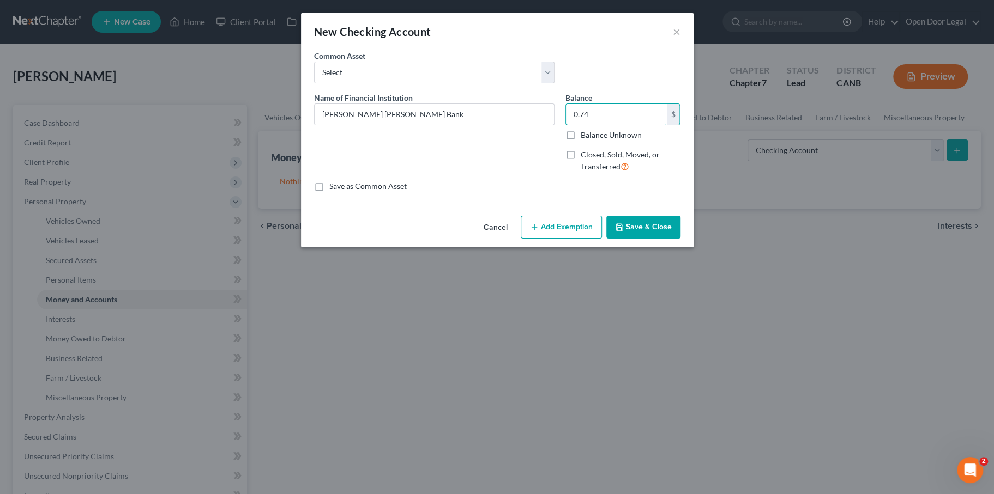
type input "0.74"
click at [434, 182] on div "Name of Financial Institution * JP Morgan Chase Bank" at bounding box center [434, 136] width 251 height 89
click at [460, 83] on select "Select SF Fire Credit Union" at bounding box center [434, 73] width 240 height 22
click at [314, 77] on select "Select SF Fire Credit Union" at bounding box center [434, 73] width 240 height 22
click at [588, 239] on button "Add Exemption" at bounding box center [561, 227] width 81 height 23
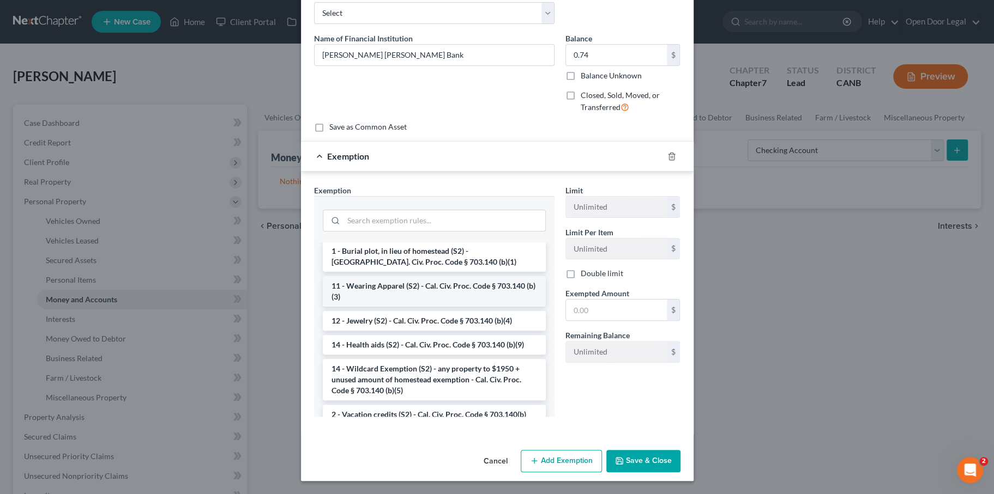
scroll to position [151, 0]
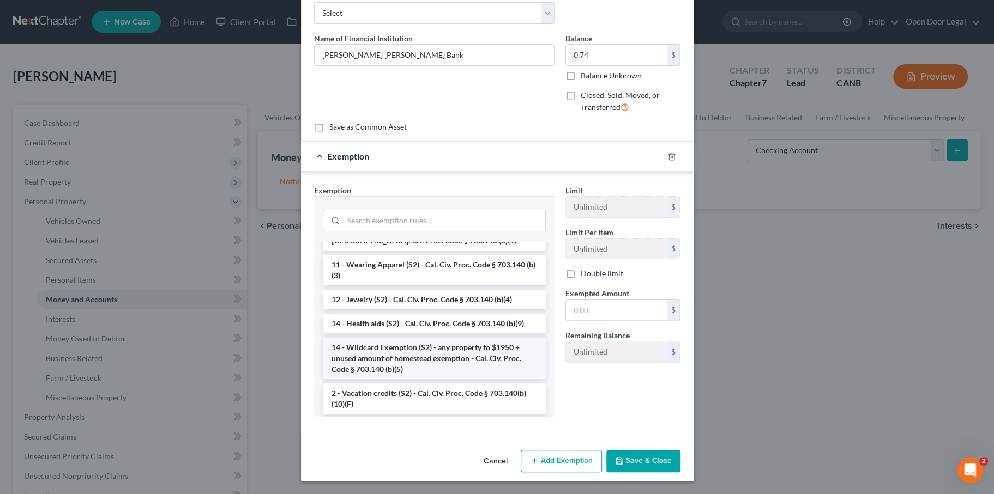
click at [410, 379] on li "14 - Wildcard Exemption (S2) - any property to $1950 + unused amount of homeste…" at bounding box center [434, 358] width 223 height 41
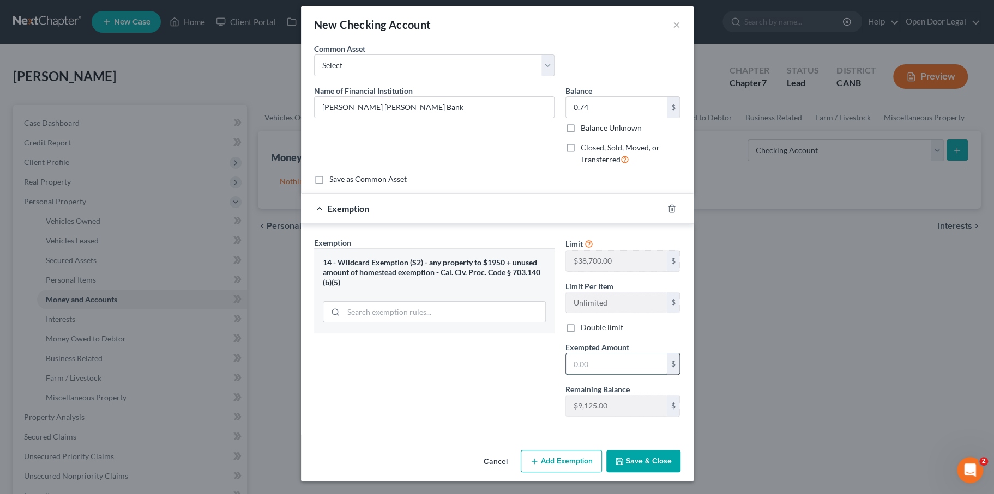
click at [614, 375] on input "text" at bounding box center [616, 364] width 101 height 21
type input "0.74"
click at [512, 409] on div "Exemption Set must be selected for CA. Exemption * 14 - Wildcard Exemption (S2)…" at bounding box center [434, 331] width 251 height 189
click at [663, 460] on button "Save & Close" at bounding box center [643, 461] width 74 height 23
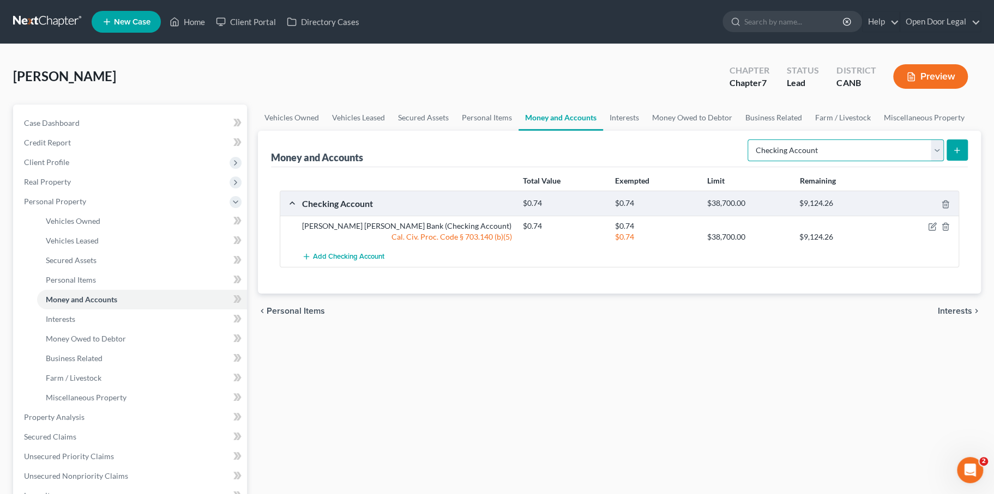
click at [928, 161] on select "Select Account Type Brokerage Cash on Hand Certificates of Deposit Checking Acc…" at bounding box center [845, 151] width 196 height 22
select select "savings"
click at [747, 161] on select "Select Account Type Brokerage Cash on Hand Certificates of Deposit Checking Acc…" at bounding box center [845, 151] width 196 height 22
click at [952, 155] on icon "submit" at bounding box center [956, 150] width 9 height 9
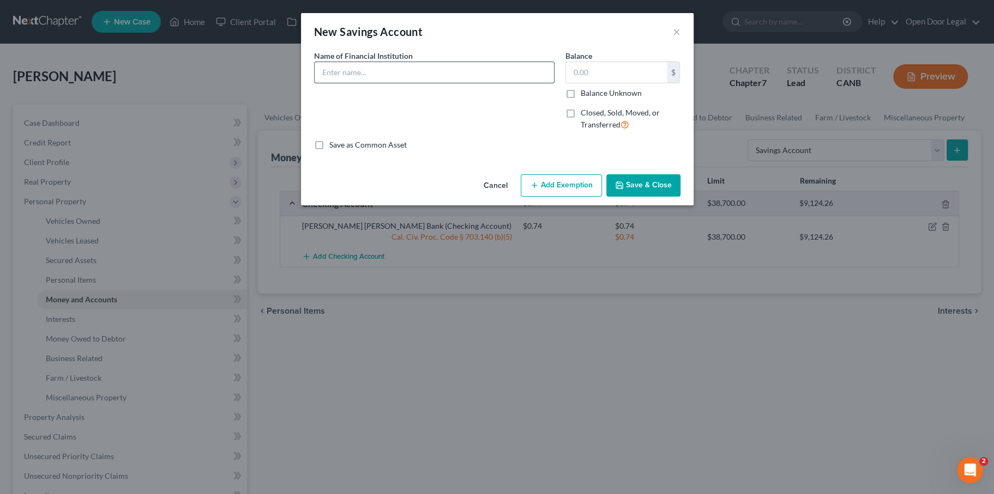
click at [342, 83] on input "text" at bounding box center [434, 72] width 239 height 21
click at [640, 83] on input "text" at bounding box center [616, 72] width 101 height 21
click at [597, 197] on button "Add Exemption" at bounding box center [561, 185] width 81 height 23
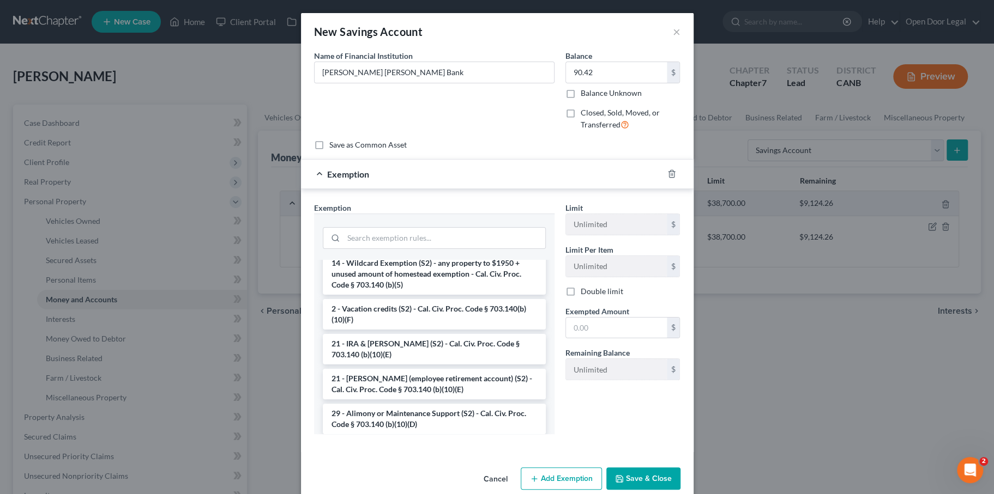
scroll to position [258, 0]
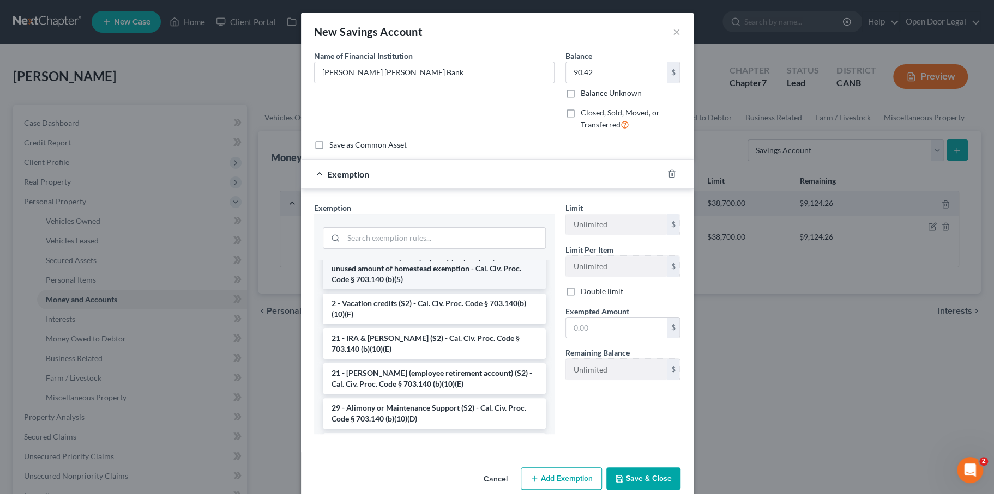
click at [448, 289] on li "14 - Wildcard Exemption (S2) - any property to $1950 + unused amount of homeste…" at bounding box center [434, 268] width 223 height 41
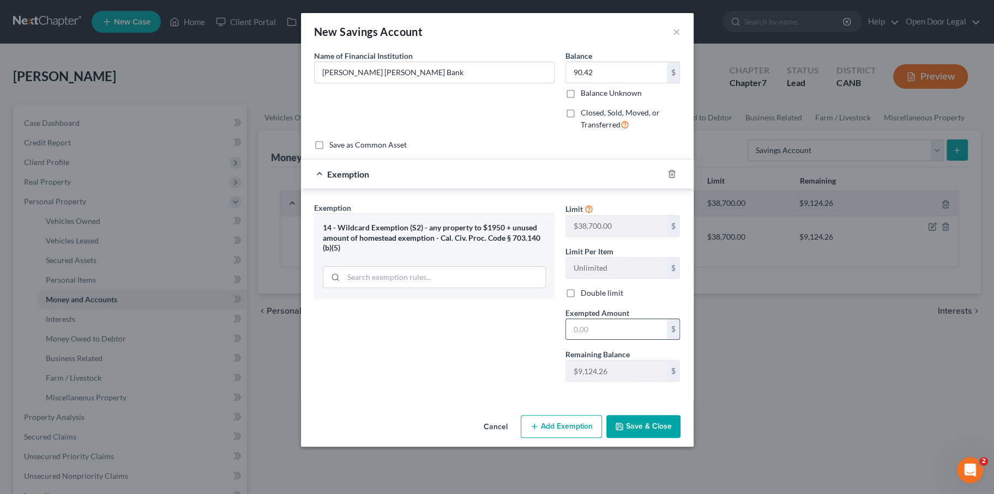
click at [644, 340] on input "text" at bounding box center [616, 329] width 101 height 21
click at [528, 391] on div "Exemption Set must be selected for CA. Exemption * 14 - Wildcard Exemption (S2)…" at bounding box center [434, 296] width 251 height 189
click at [675, 438] on button "Save & Close" at bounding box center [643, 426] width 74 height 23
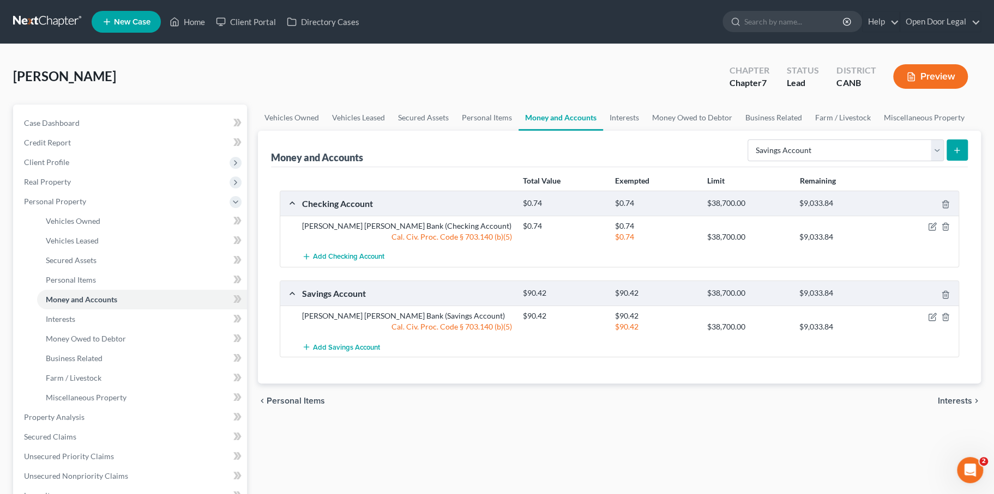
click at [952, 161] on button "submit" at bounding box center [956, 150] width 21 height 21
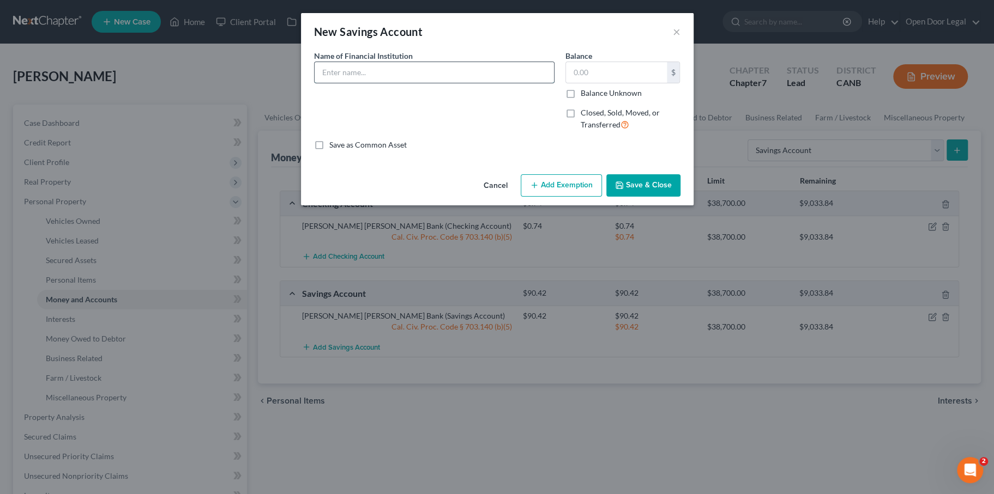
click at [451, 83] on input "text" at bounding box center [434, 72] width 239 height 21
click at [469, 83] on input "text" at bounding box center [434, 72] width 239 height 21
click at [620, 82] on input "text" at bounding box center [616, 72] width 101 height 21
click at [446, 83] on input "text" at bounding box center [434, 72] width 239 height 21
drag, startPoint x: 363, startPoint y: 93, endPoint x: 268, endPoint y: 85, distance: 95.2
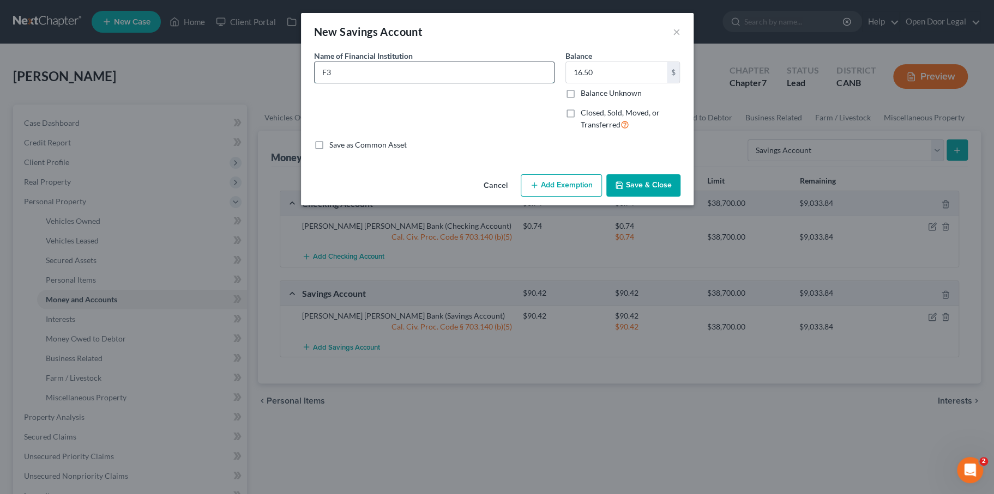
click at [315, 83] on input "F3" at bounding box center [434, 72] width 239 height 21
paste input "Credit Union"
select select "savings"
type input "F3 Credit Union"
click at [566, 197] on button "Add Exemption" at bounding box center [561, 185] width 81 height 23
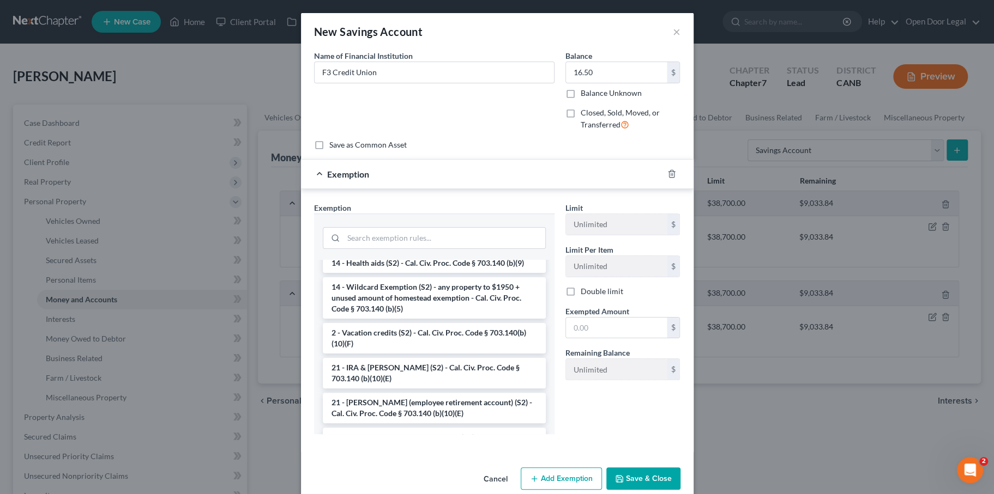
scroll to position [236, 0]
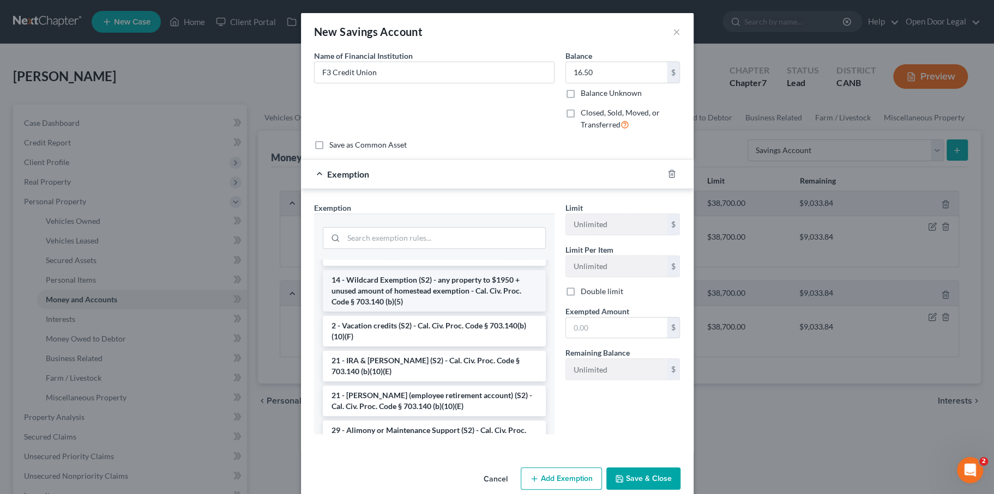
click at [384, 312] on li "14 - Wildcard Exemption (S2) - any property to $1950 + unused amount of homeste…" at bounding box center [434, 290] width 223 height 41
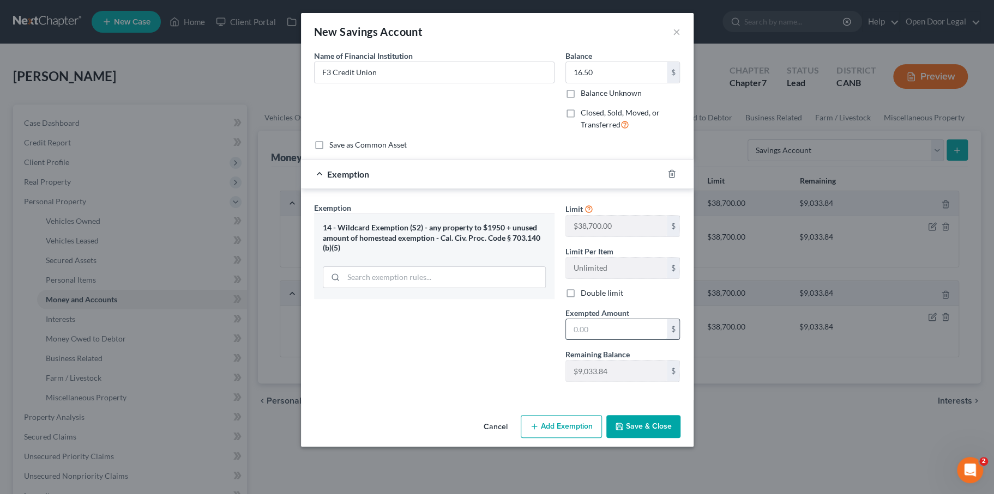
click at [623, 340] on input "text" at bounding box center [616, 329] width 101 height 21
type input "16.50"
click at [677, 438] on button "Save & Close" at bounding box center [643, 426] width 74 height 23
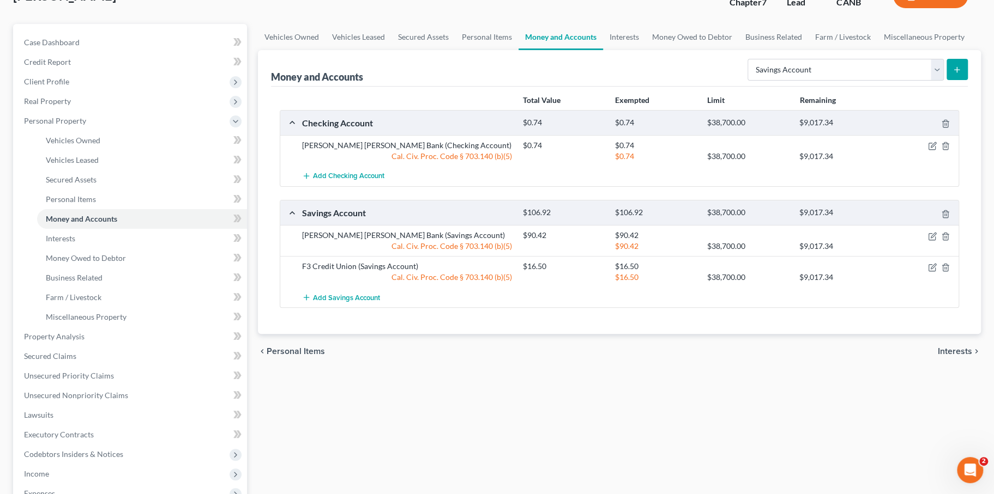
scroll to position [94, 0]
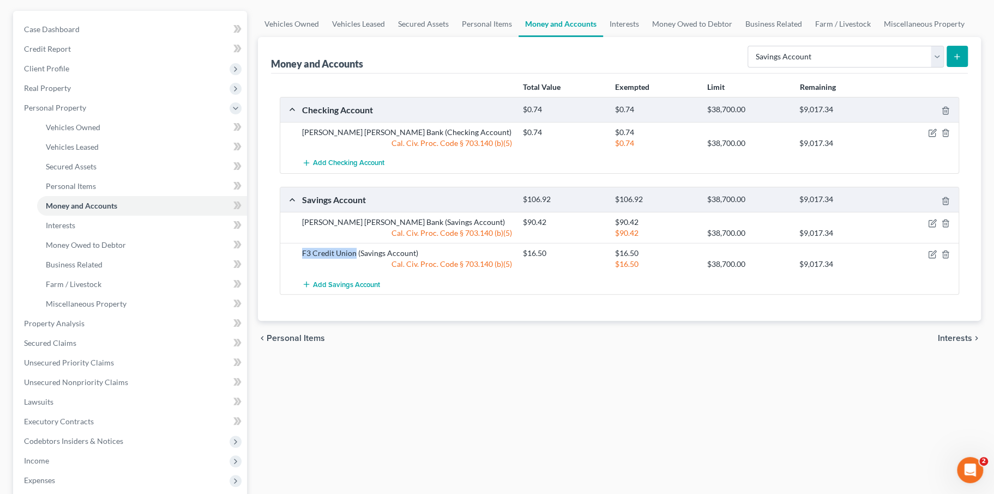
drag, startPoint x: 314, startPoint y: 363, endPoint x: 379, endPoint y: 365, distance: 65.5
click at [381, 259] on div "F3 Credit Union (Savings Account)" at bounding box center [407, 253] width 221 height 11
copy div "F3 Credit Union"
click at [384, 168] on span "Add Checking Account" at bounding box center [348, 163] width 71 height 9
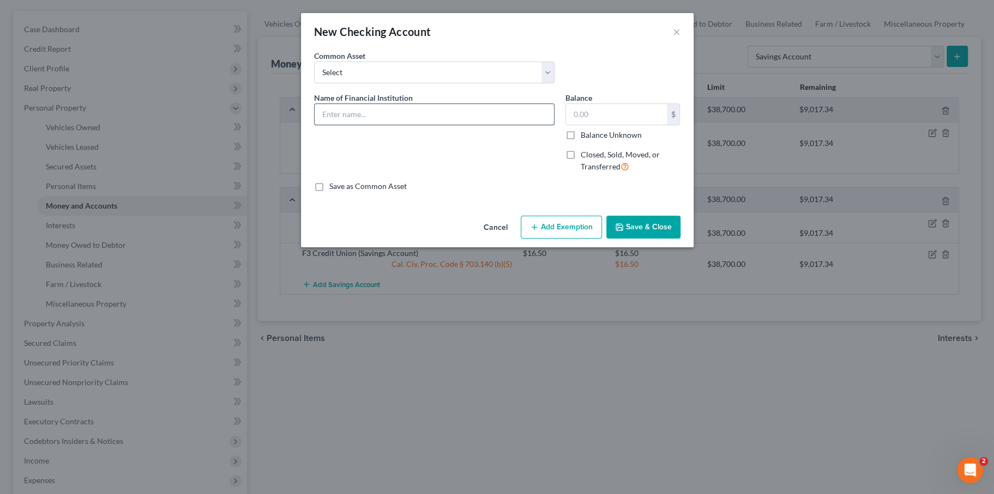
click at [364, 125] on input "text" at bounding box center [434, 114] width 239 height 21
paste input "F3 Credit Union"
type input "F3 Credit Union"
click at [617, 125] on input "text" at bounding box center [616, 114] width 101 height 21
type input "50.00"
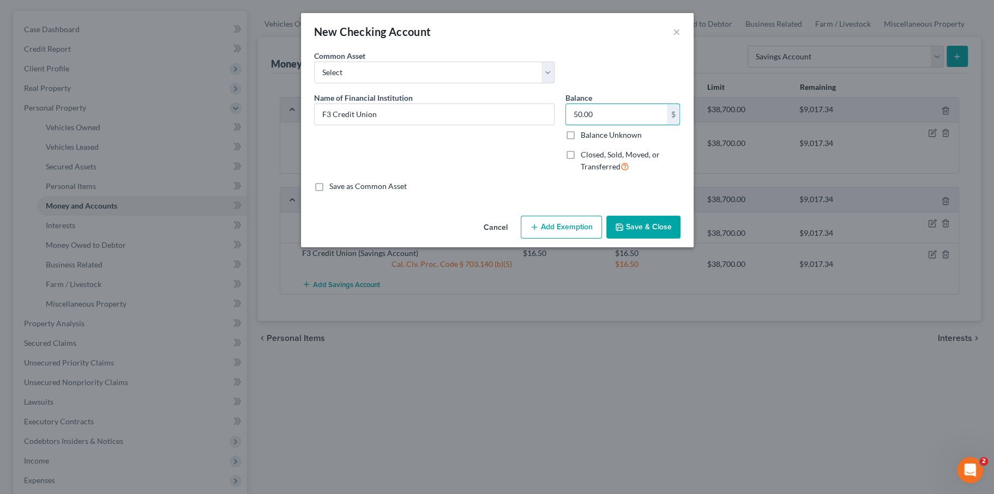
click at [560, 182] on div "Name of Financial Institution * F3 Credit Union" at bounding box center [434, 136] width 251 height 89
click at [602, 239] on button "Add Exemption" at bounding box center [561, 227] width 81 height 23
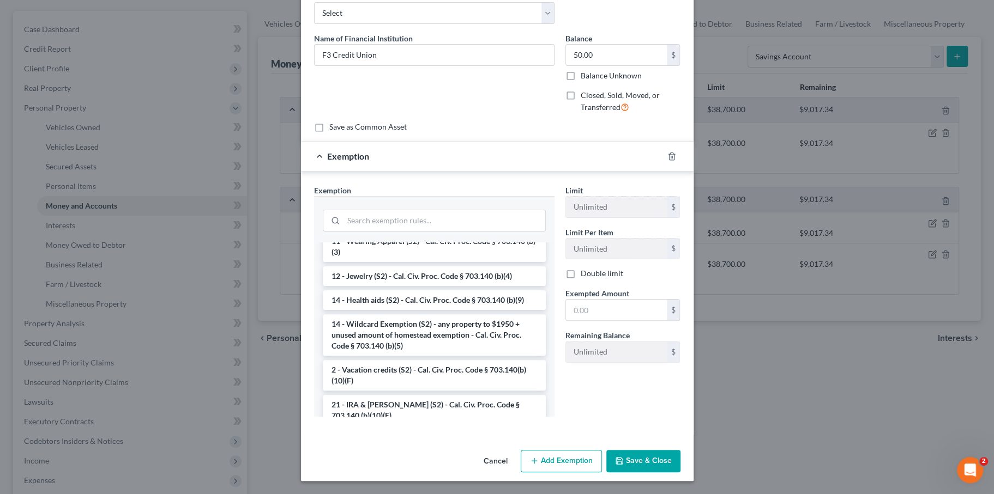
scroll to position [179, 0]
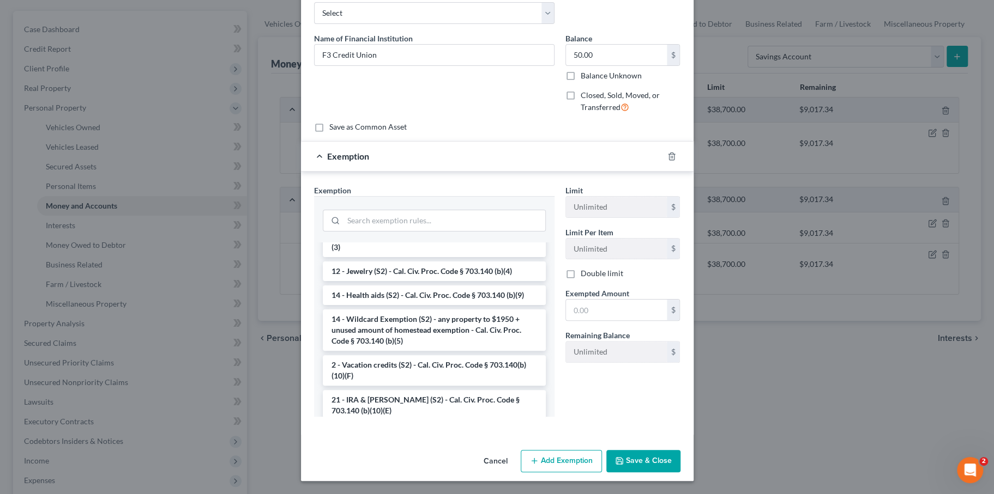
click at [434, 327] on li "14 - Wildcard Exemption (S2) - any property to $1950 + unused amount of homeste…" at bounding box center [434, 330] width 223 height 41
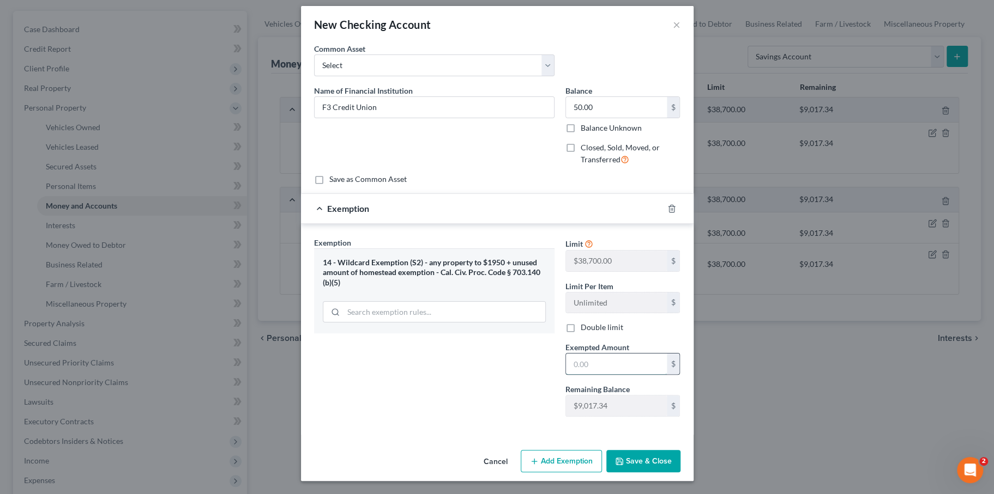
click at [611, 354] on input "text" at bounding box center [616, 364] width 101 height 21
click at [560, 381] on div "Exemption Set must be selected for CA. Exemption * 14 - Wildcard Exemption (S2)…" at bounding box center [434, 331] width 251 height 189
click at [517, 377] on div "Exemption Set must be selected for CA. Exemption * 14 - Wildcard Exemption (S2)…" at bounding box center [434, 331] width 251 height 189
drag, startPoint x: 619, startPoint y: 334, endPoint x: 630, endPoint y: 335, distance: 10.4
click at [630, 354] on input "5,000" at bounding box center [616, 364] width 101 height 21
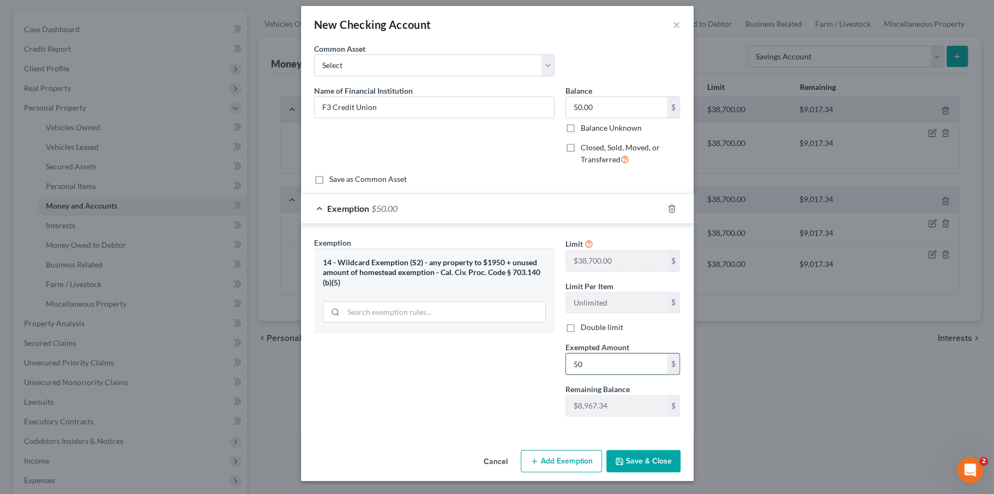
type input "50.00"
click at [675, 455] on button "Save & Close" at bounding box center [643, 461] width 74 height 23
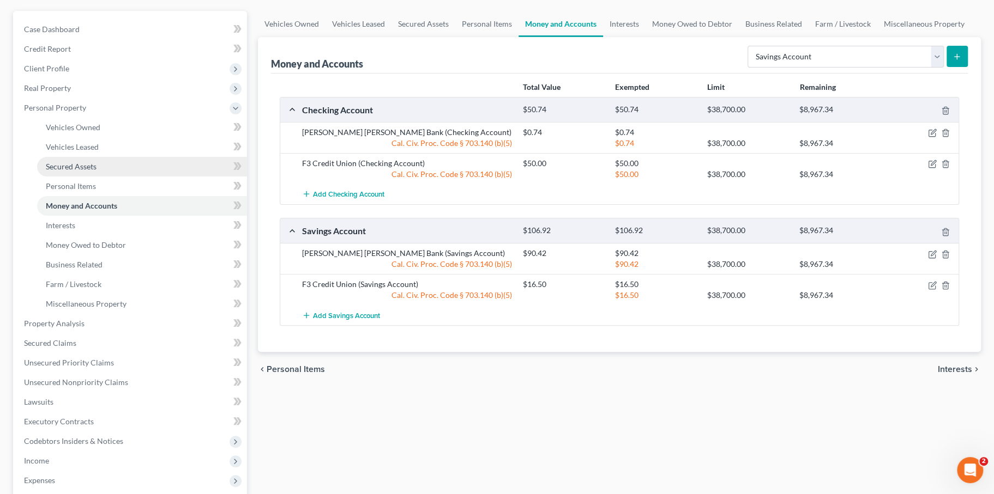
click at [120, 177] on link "Secured Assets" at bounding box center [142, 167] width 210 height 20
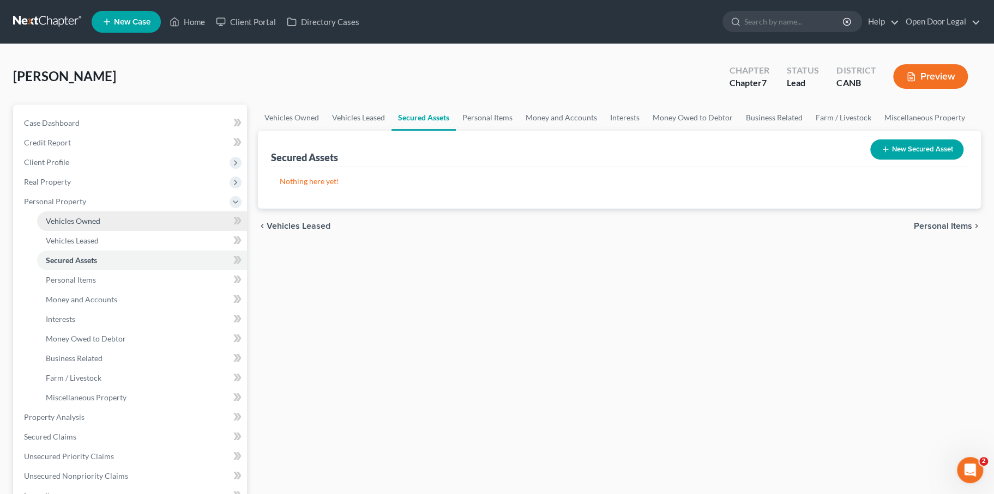
click at [100, 226] on span "Vehicles Owned" at bounding box center [73, 220] width 55 height 9
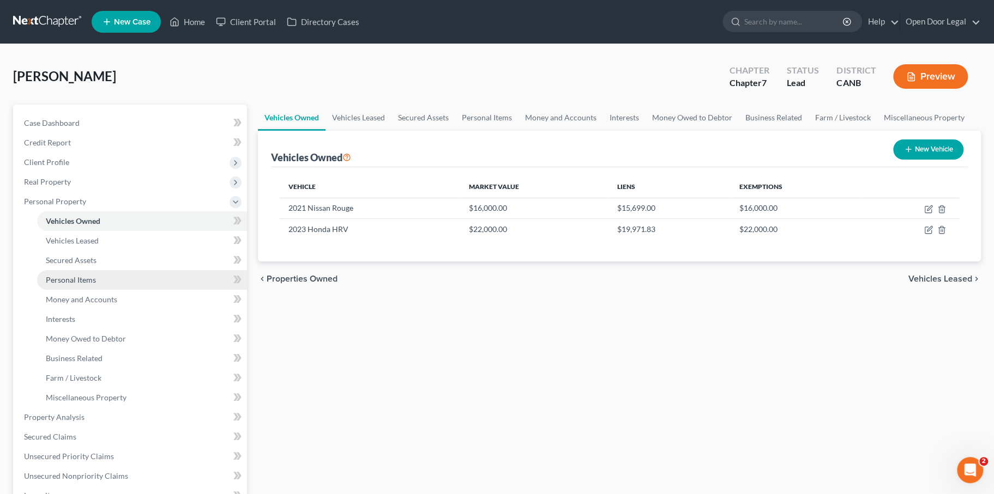
click at [94, 285] on span "Personal Items" at bounding box center [71, 279] width 50 height 9
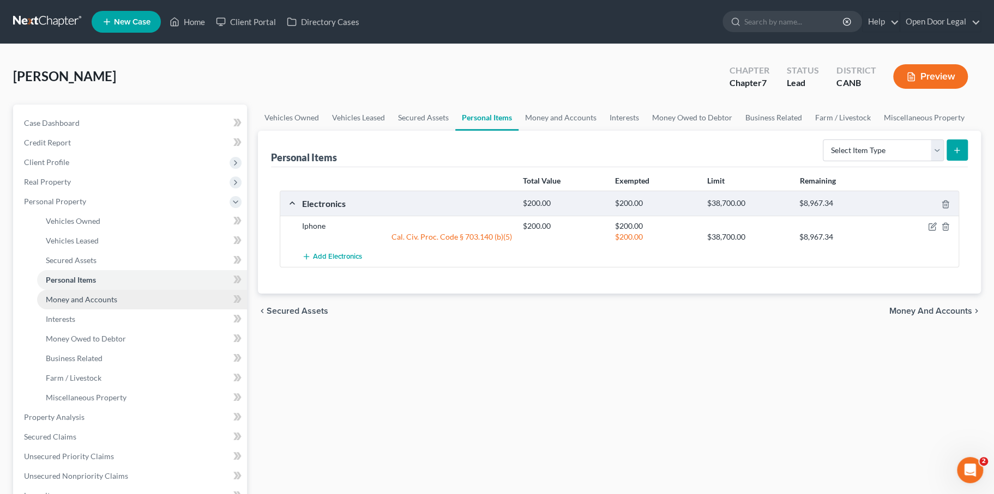
click at [182, 310] on link "Money and Accounts" at bounding box center [142, 300] width 210 height 20
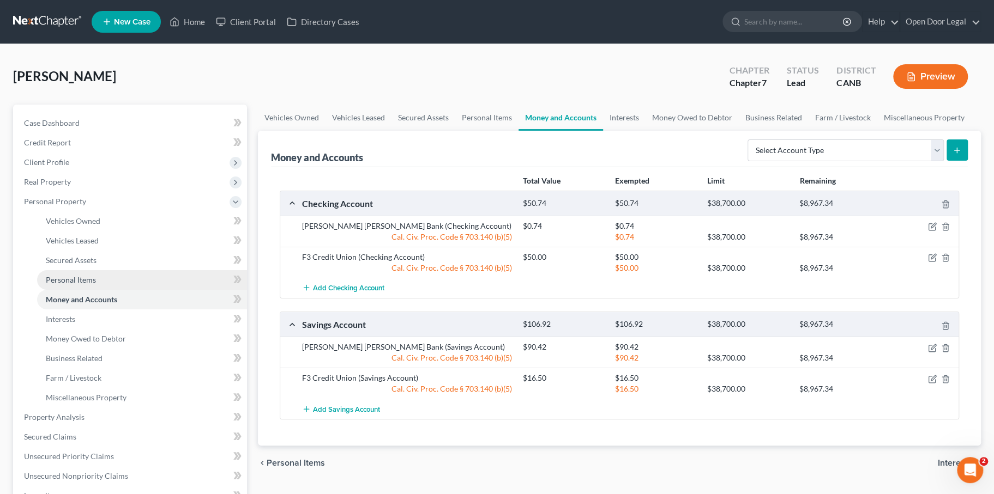
click at [96, 285] on span "Personal Items" at bounding box center [71, 279] width 50 height 9
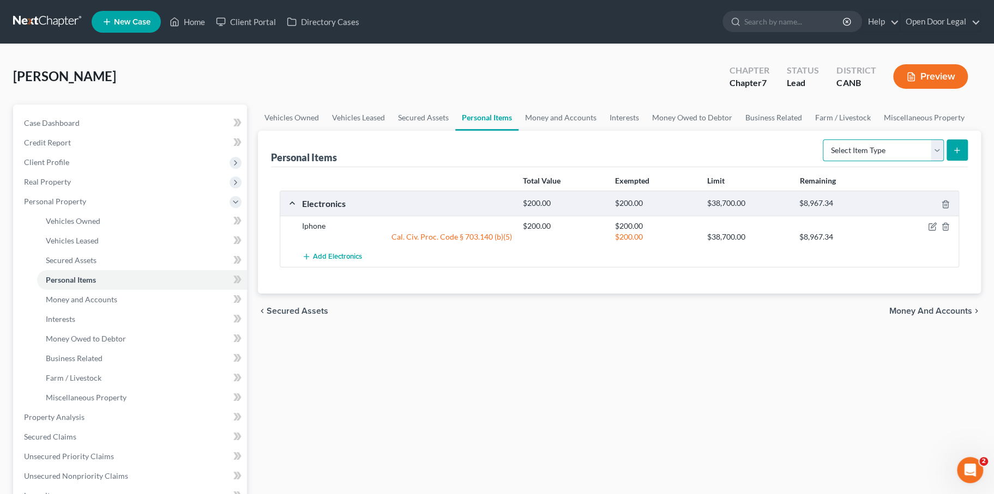
click at [831, 161] on select "Select Item Type Clothing Collectibles Of Value Electronics Firearms Household …" at bounding box center [883, 151] width 121 height 22
select select "clothing"
click at [823, 161] on select "Select Item Type Clothing Collectibles Of Value Electronics Firearms Household …" at bounding box center [883, 151] width 121 height 22
click at [946, 161] on button "submit" at bounding box center [956, 150] width 21 height 21
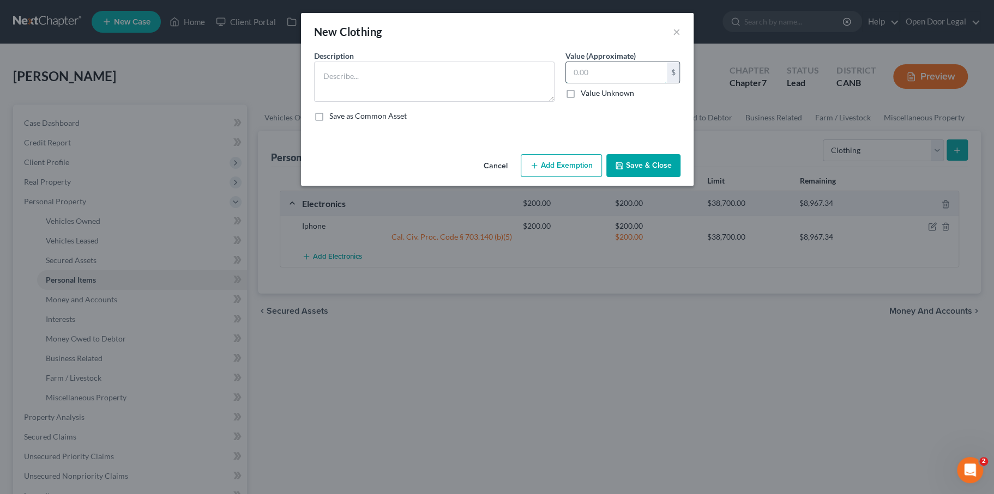
click at [635, 83] on input "text" at bounding box center [616, 72] width 101 height 21
type input "1"
type input "500.00"
click at [575, 177] on button "Add Exemption" at bounding box center [561, 165] width 81 height 23
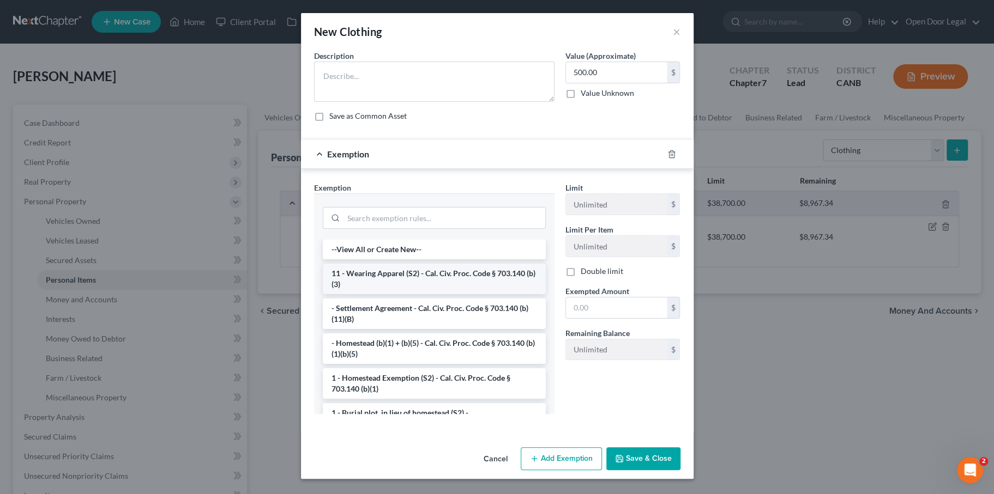
click at [421, 294] on li "11 - Wearing Apparel (S2) - Cal. Civ. Proc. Code § 703.140 (b)(3)" at bounding box center [434, 279] width 223 height 31
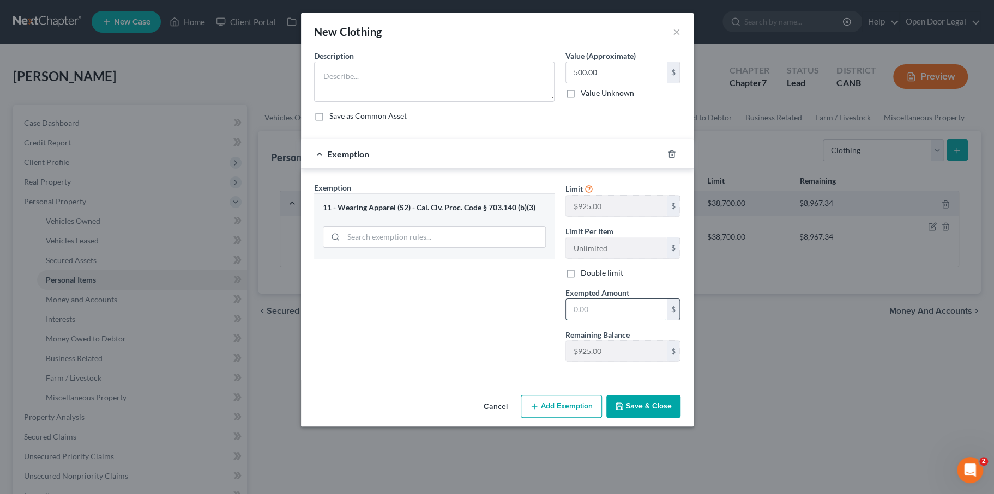
click at [609, 320] on input "text" at bounding box center [616, 309] width 101 height 21
type input "500.00"
click at [529, 371] on div "Exemption Set must be selected for CA. Exemption * 11 - Wearing Apparel (S2) - …" at bounding box center [434, 276] width 251 height 189
drag, startPoint x: 672, startPoint y: 463, endPoint x: 543, endPoint y: 397, distance: 145.1
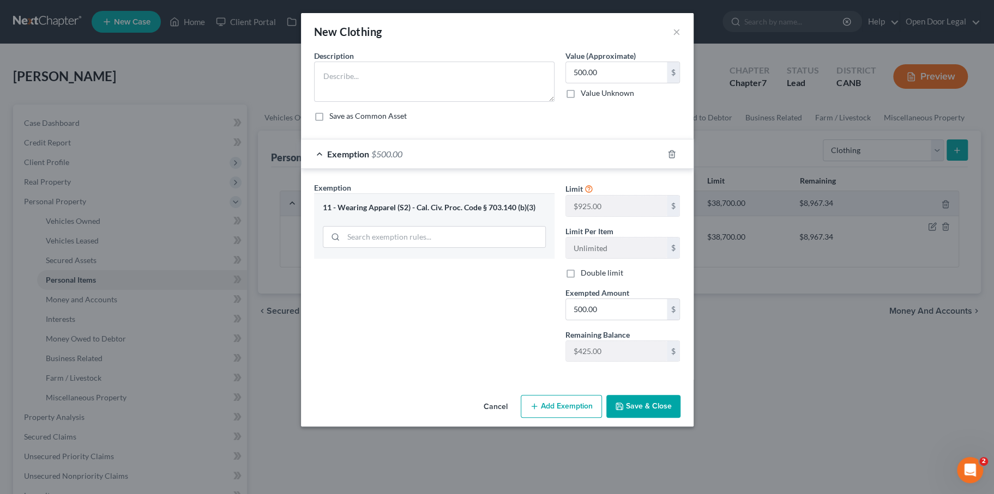
click at [544, 397] on div "New Clothing × An exemption set must first be selected from the Filing Informat…" at bounding box center [497, 220] width 393 height 414
click at [536, 371] on div "Exemption Set must be selected for CA. Exemption * 11 - Wearing Apparel (S2) - …" at bounding box center [434, 276] width 251 height 189
click at [668, 418] on button "Save & Close" at bounding box center [643, 406] width 74 height 23
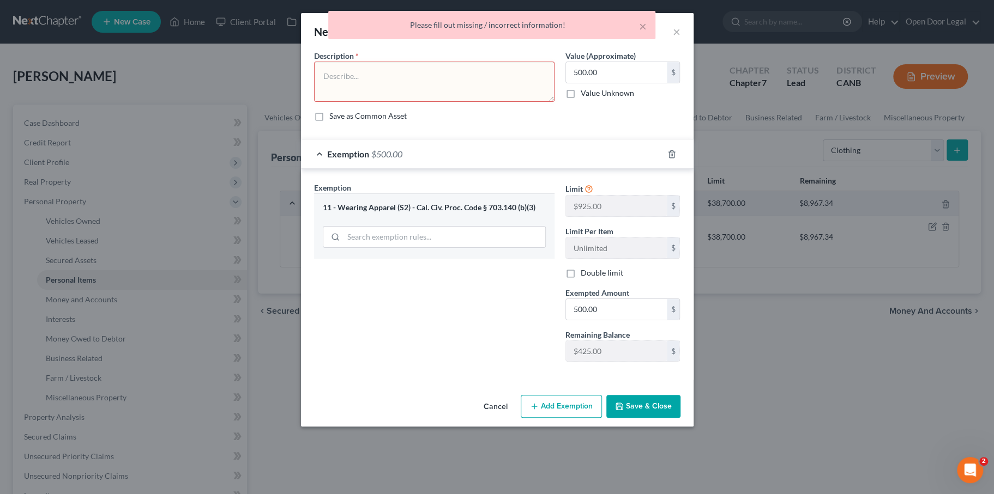
scroll to position [0, 0]
click at [354, 88] on textarea "To enrich screen reader interactions, please activate Accessibility in Grammarl…" at bounding box center [434, 82] width 240 height 40
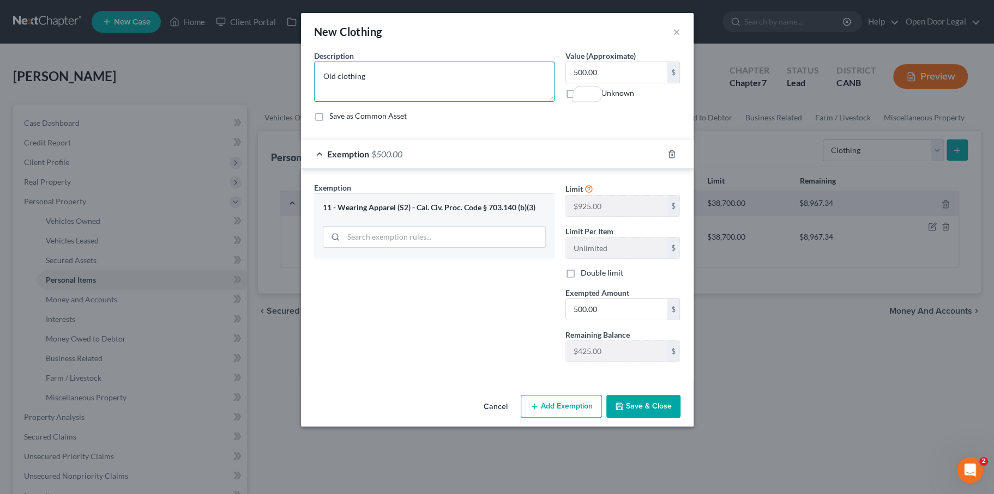
scroll to position [51, 0]
type textarea "Old clothing"
click at [672, 418] on button "Save & Close" at bounding box center [643, 406] width 74 height 23
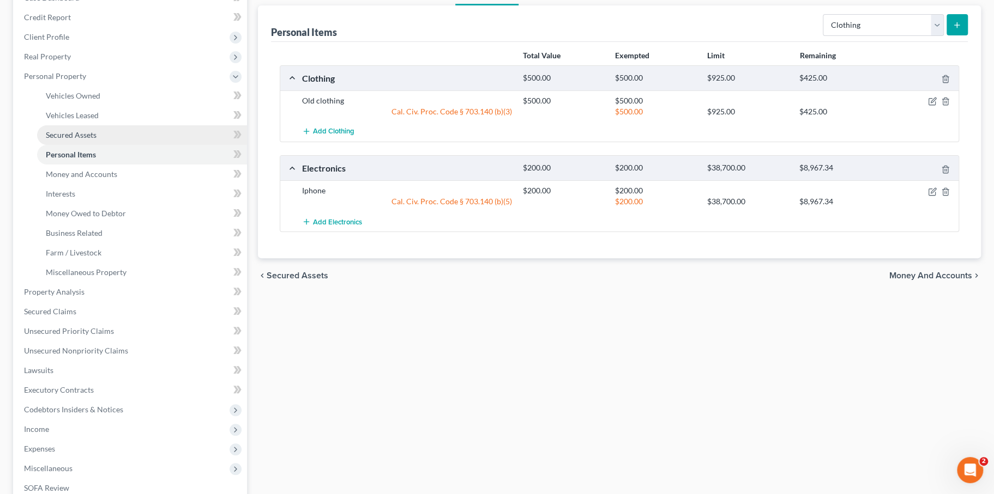
scroll to position [128, 0]
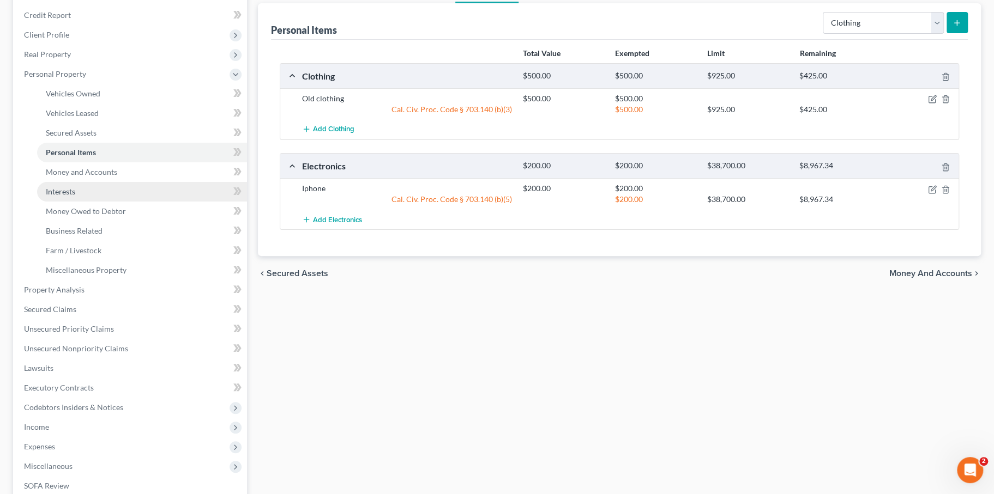
click at [101, 202] on link "Interests" at bounding box center [142, 192] width 210 height 20
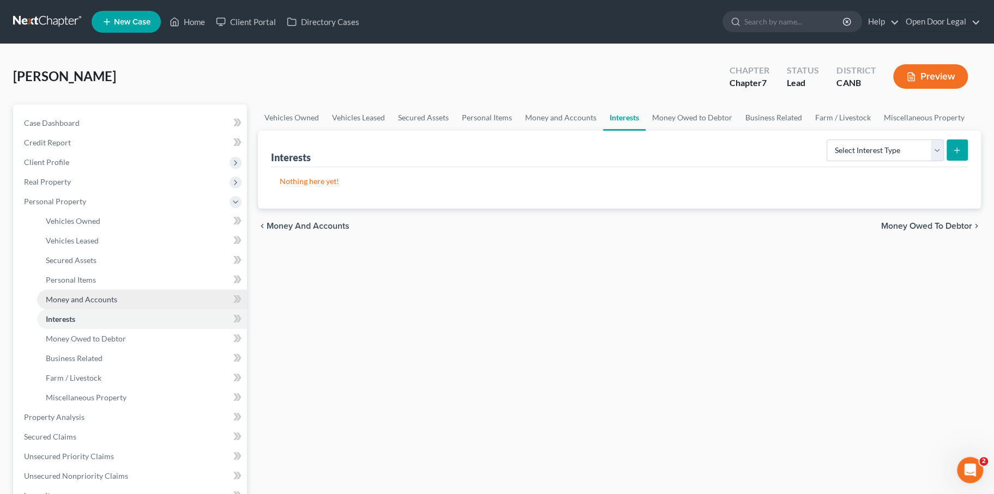
click at [100, 304] on span "Money and Accounts" at bounding box center [81, 299] width 71 height 9
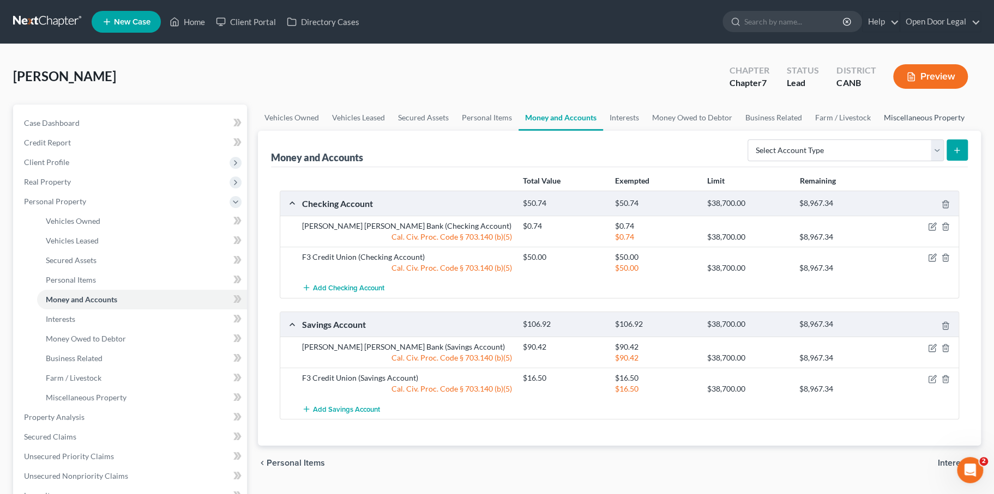
click at [877, 131] on link "Miscellaneous Property" at bounding box center [924, 118] width 94 height 26
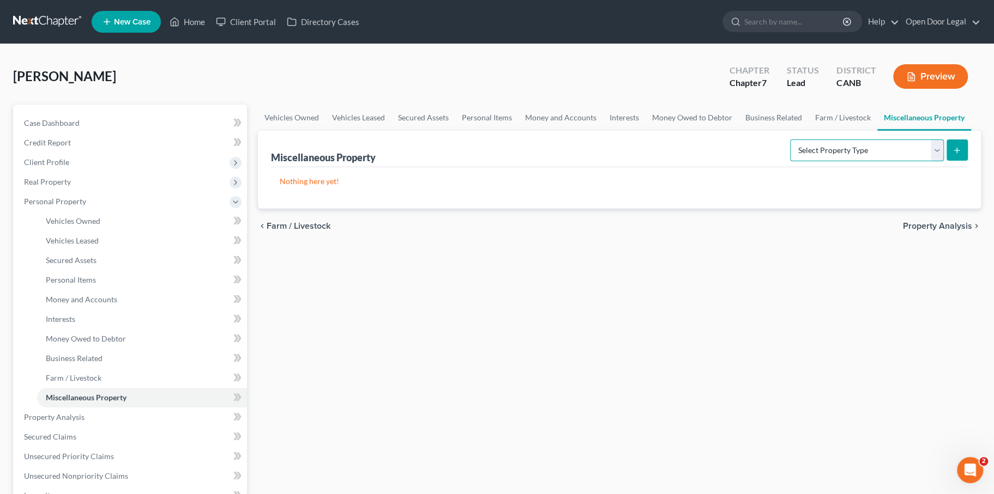
click at [795, 161] on select "Select Property Type Assigned for Creditor Benefit [DATE] Holding for Another N…" at bounding box center [867, 151] width 154 height 22
click at [518, 131] on link "Personal Items" at bounding box center [486, 118] width 63 height 26
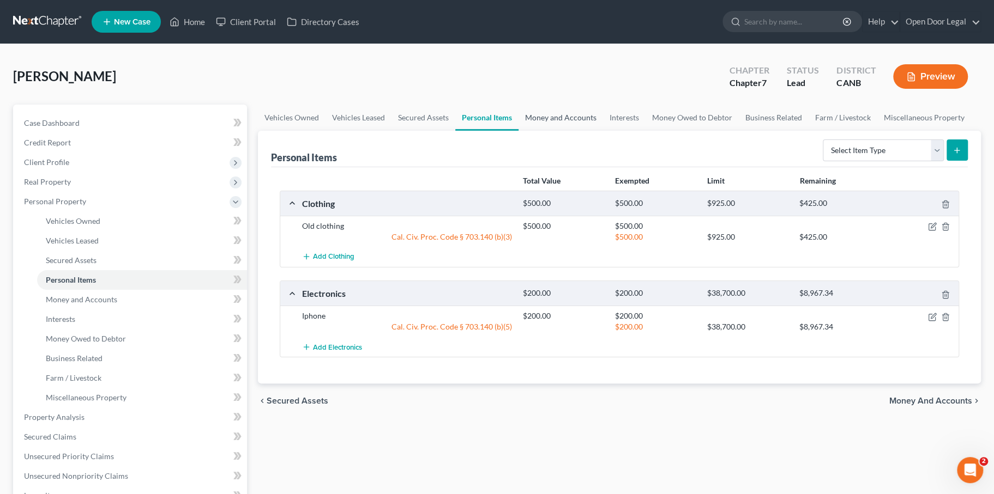
click at [603, 131] on link "Money and Accounts" at bounding box center [560, 118] width 84 height 26
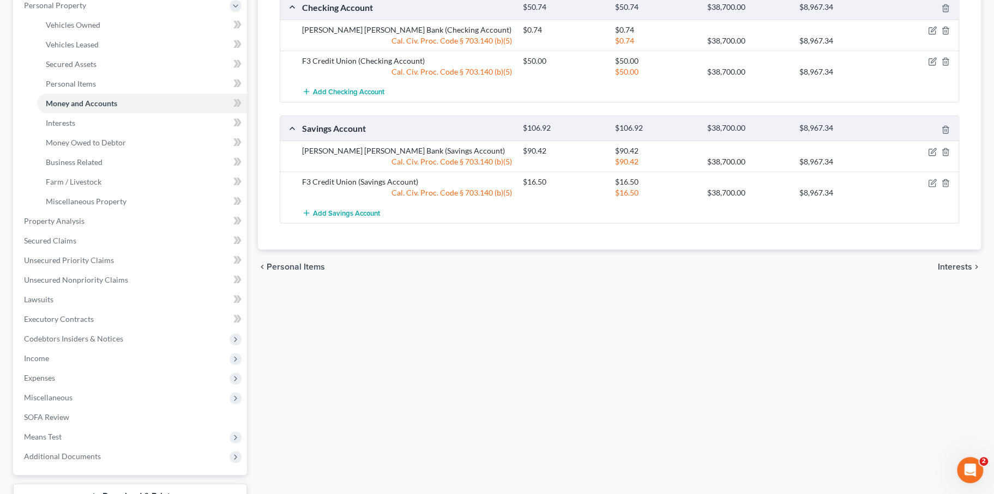
scroll to position [197, 0]
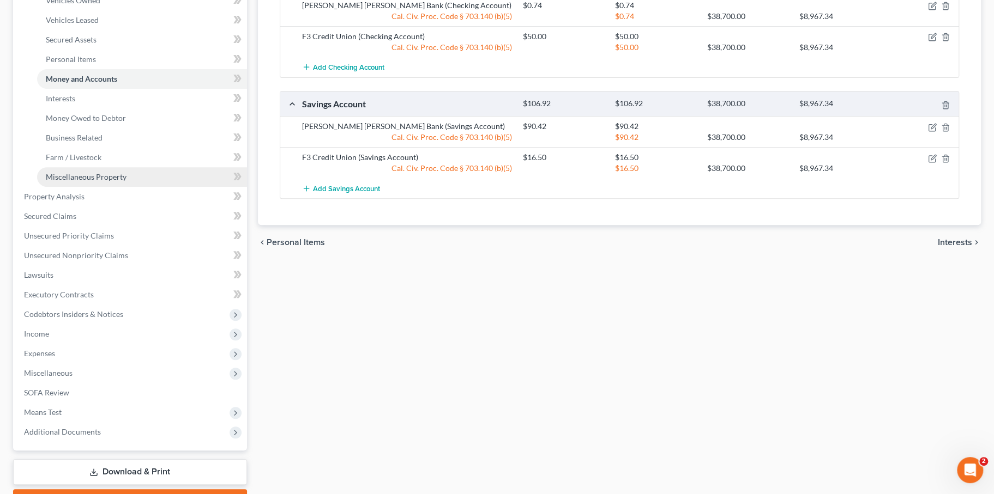
scroll to position [225, 0]
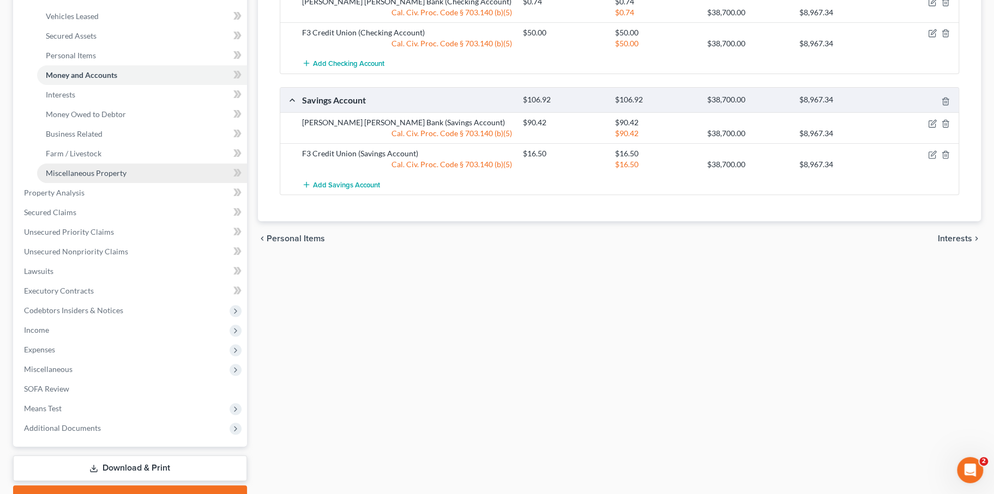
click at [126, 178] on span "Miscellaneous Property" at bounding box center [86, 172] width 81 height 9
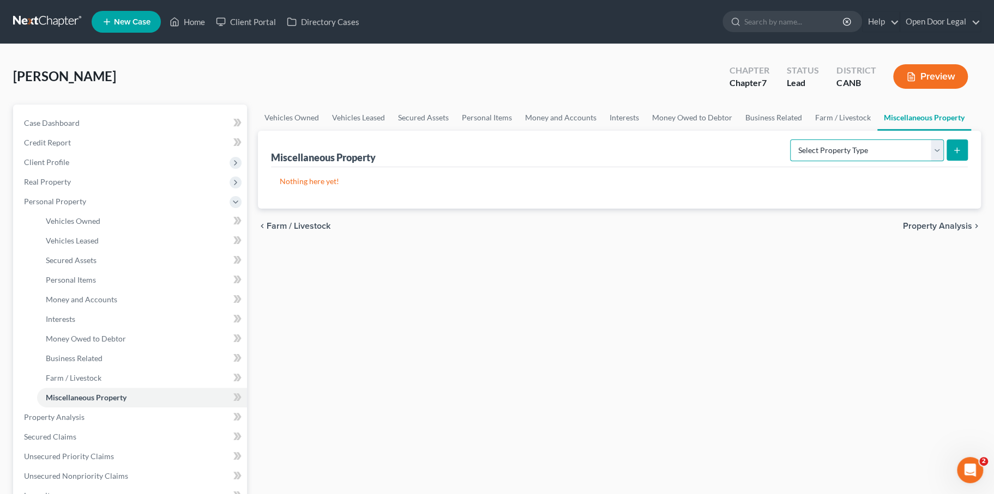
click at [790, 161] on select "Select Property Type Assigned for Creditor Benefit [DATE] Holding for Another N…" at bounding box center [867, 151] width 154 height 22
click at [645, 131] on link "Interests" at bounding box center [624, 118] width 43 height 26
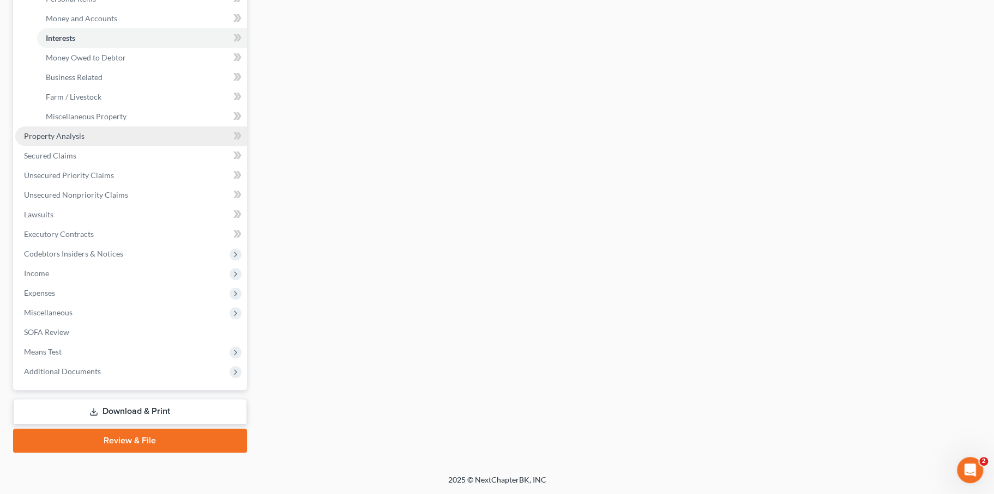
scroll to position [360, 0]
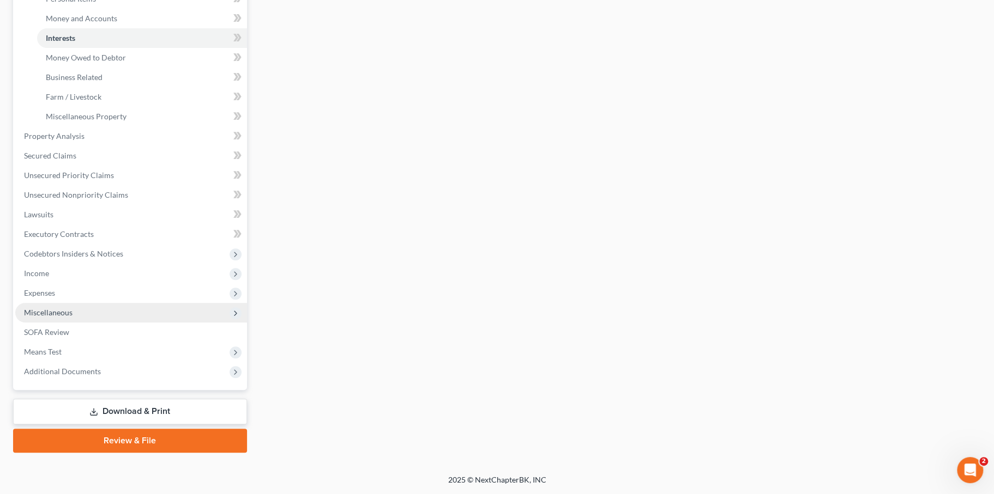
click at [90, 323] on span "Miscellaneous" at bounding box center [131, 313] width 232 height 20
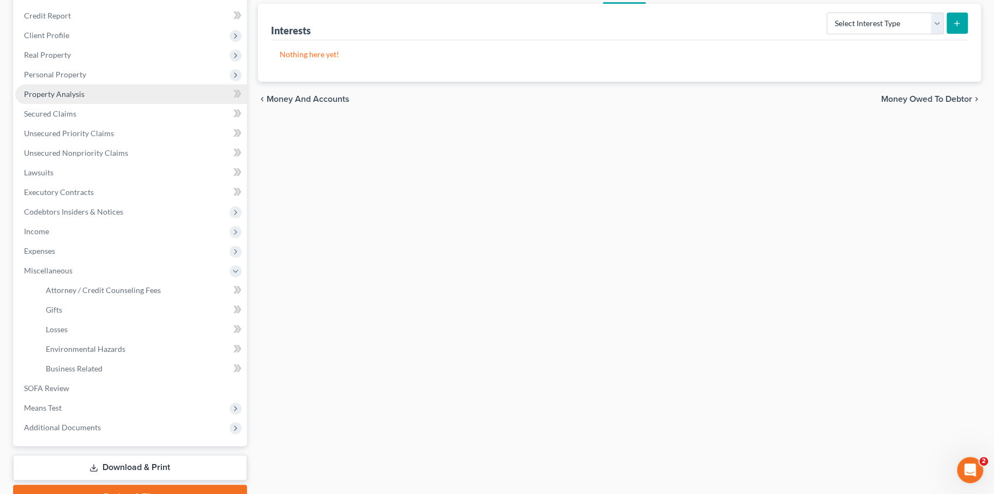
scroll to position [125, 0]
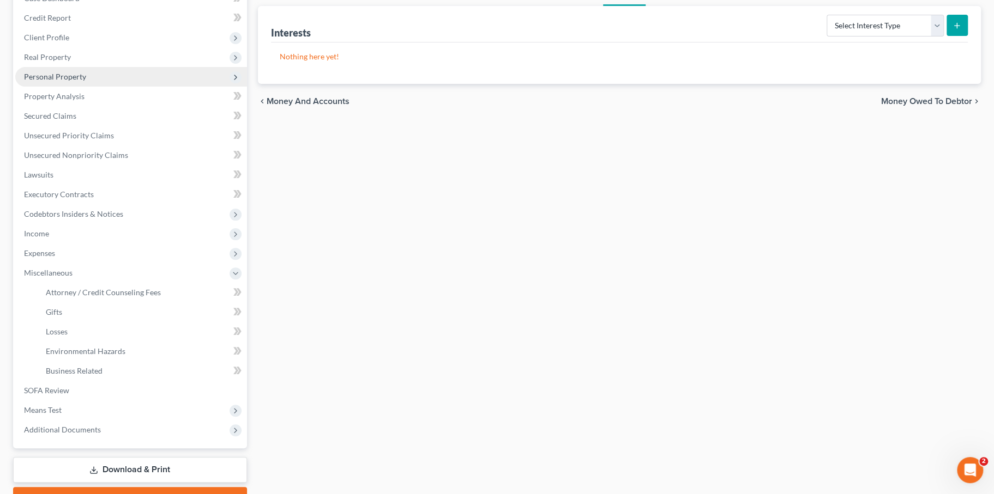
click at [82, 81] on span "Personal Property" at bounding box center [55, 76] width 62 height 9
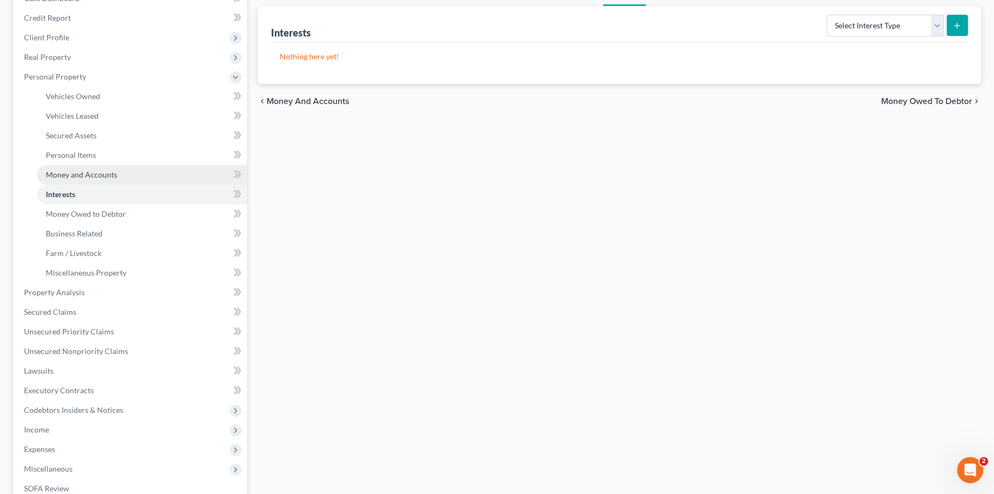
click at [110, 179] on span "Money and Accounts" at bounding box center [81, 174] width 71 height 9
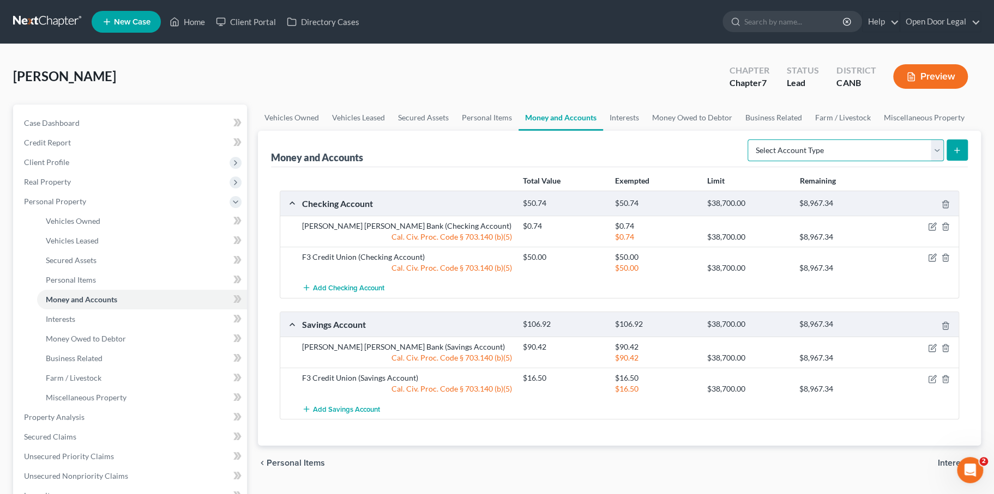
click at [758, 161] on select "Select Account Type Brokerage Cash on Hand Certificates of Deposit Checking Acc…" at bounding box center [845, 151] width 196 height 22
click at [518, 131] on link "Personal Items" at bounding box center [486, 118] width 63 height 26
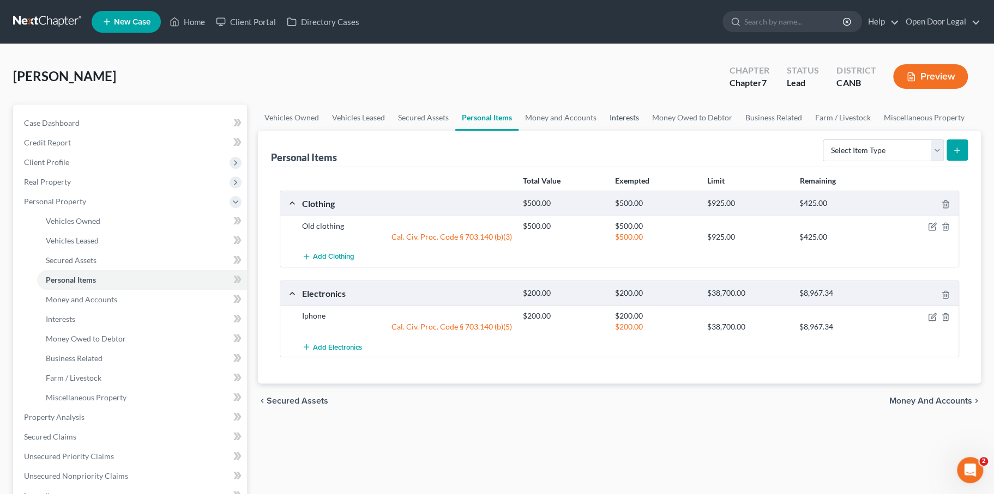
click at [645, 131] on link "Interests" at bounding box center [624, 118] width 43 height 26
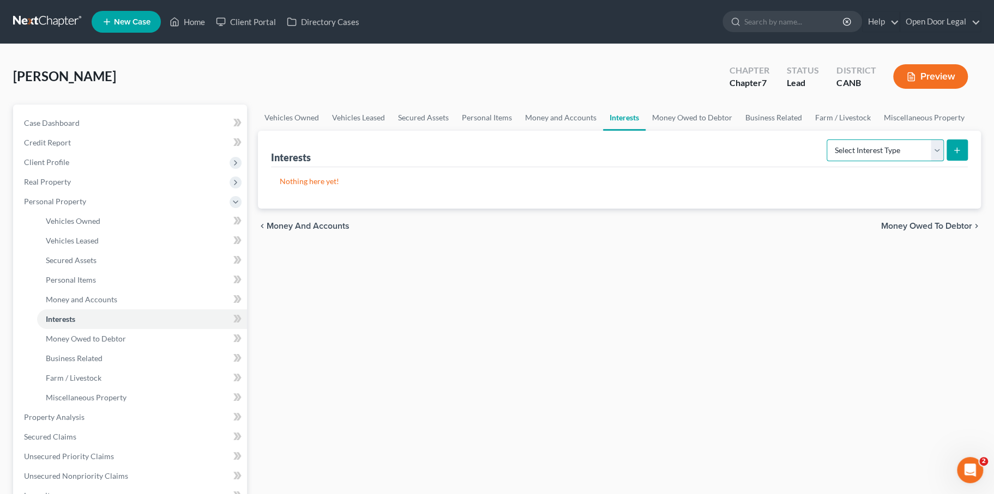
click at [826, 161] on select "Select Interest Type 401K Annuity Bond Education IRA Government Bond Government…" at bounding box center [884, 151] width 117 height 22
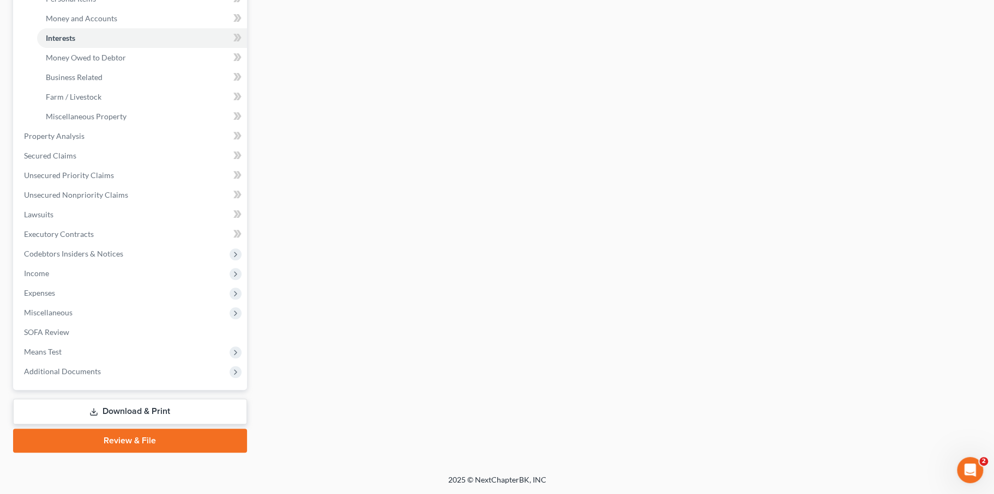
scroll to position [472, 0]
click at [107, 429] on link "Review & File" at bounding box center [130, 441] width 234 height 24
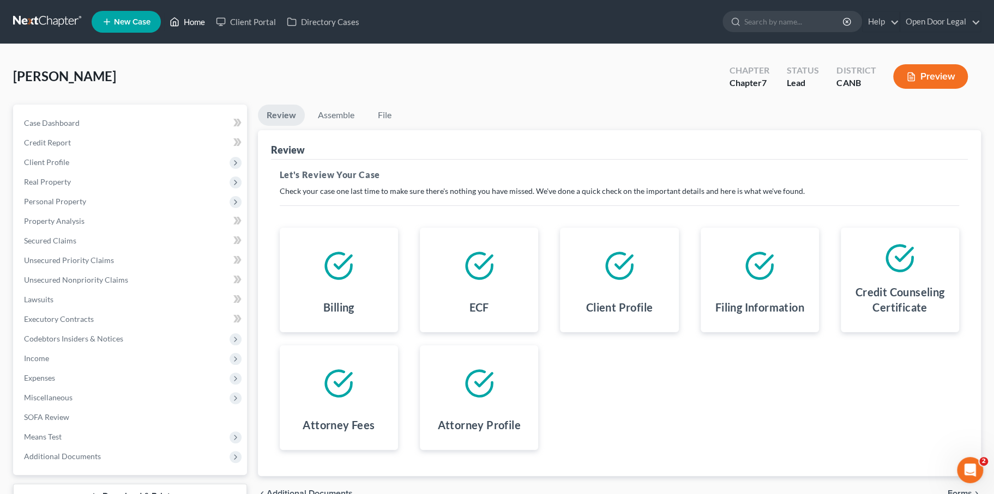
click at [210, 32] on link "Home" at bounding box center [187, 22] width 46 height 20
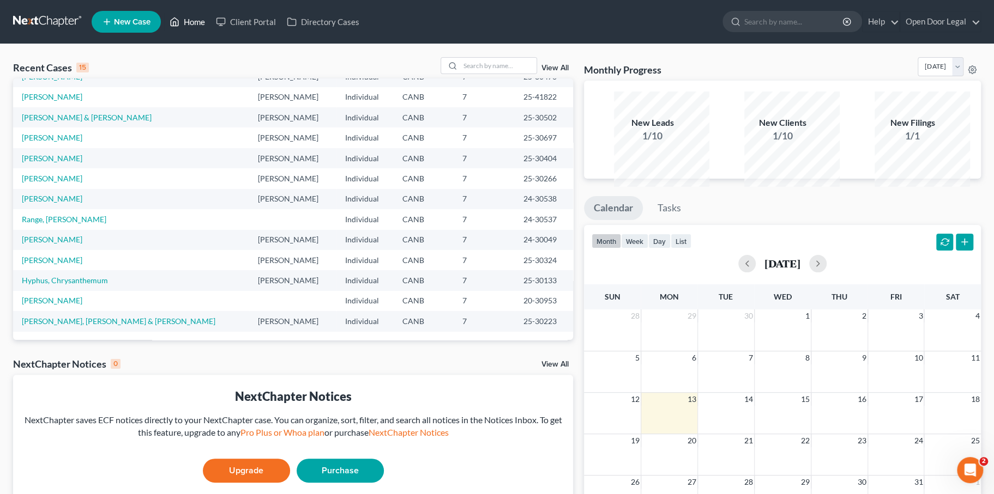
scroll to position [148, 0]
click at [121, 326] on link "[PERSON_NAME], [PERSON_NAME] & [PERSON_NAME]" at bounding box center [119, 321] width 194 height 9
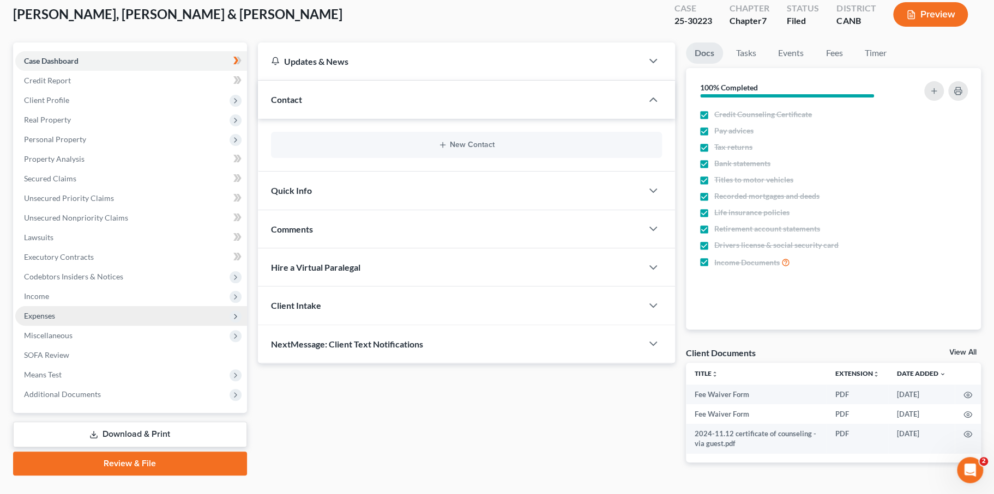
scroll to position [61, 0]
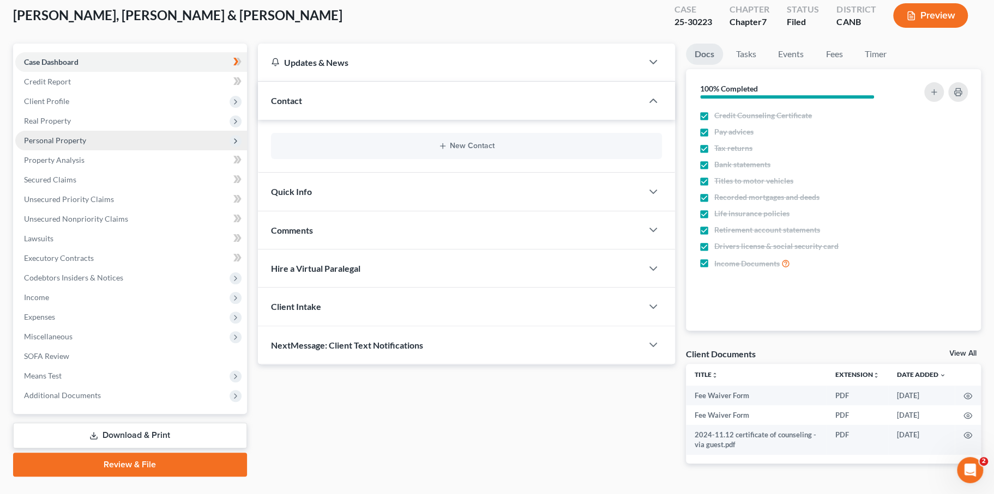
click at [86, 145] on span "Personal Property" at bounding box center [55, 140] width 62 height 9
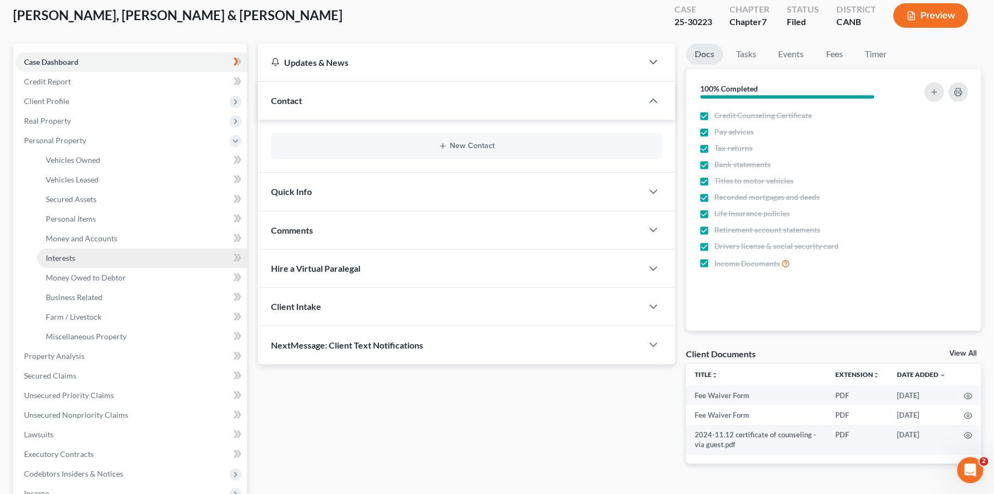
click at [75, 263] on span "Interests" at bounding box center [60, 257] width 29 height 9
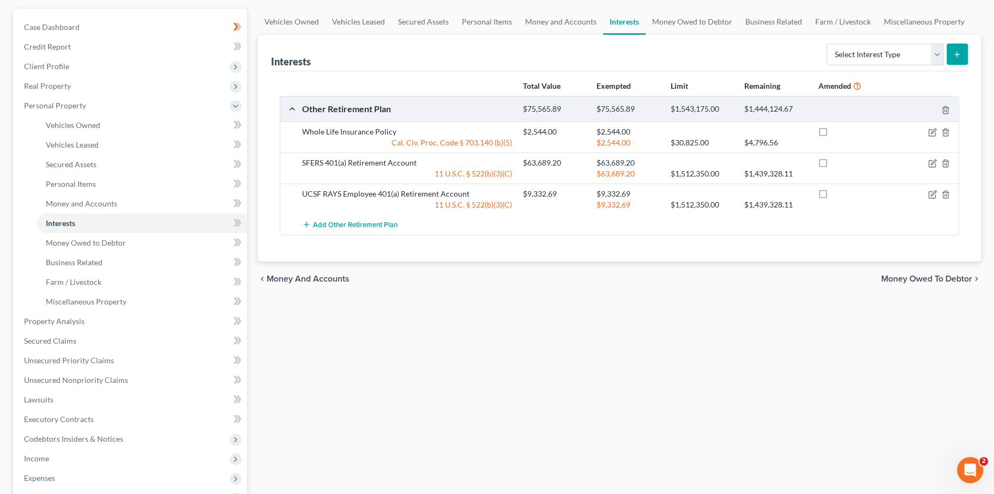
scroll to position [99, 0]
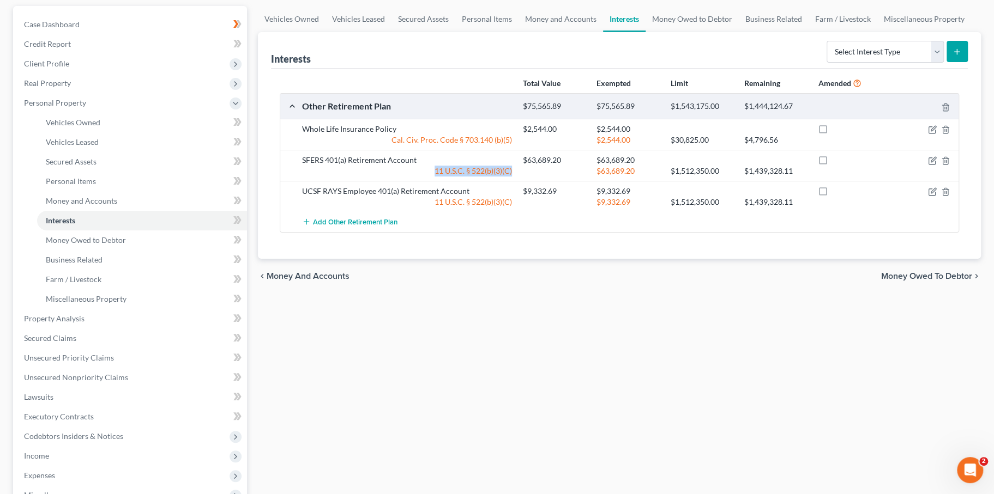
drag, startPoint x: 519, startPoint y: 279, endPoint x: 418, endPoint y: 279, distance: 100.9
click at [418, 177] on div "11 U.S.C. § 522(b)(3)(C)" at bounding box center [407, 171] width 221 height 11
copy div "11 U.S.C. § 522(b)(3)(C)"
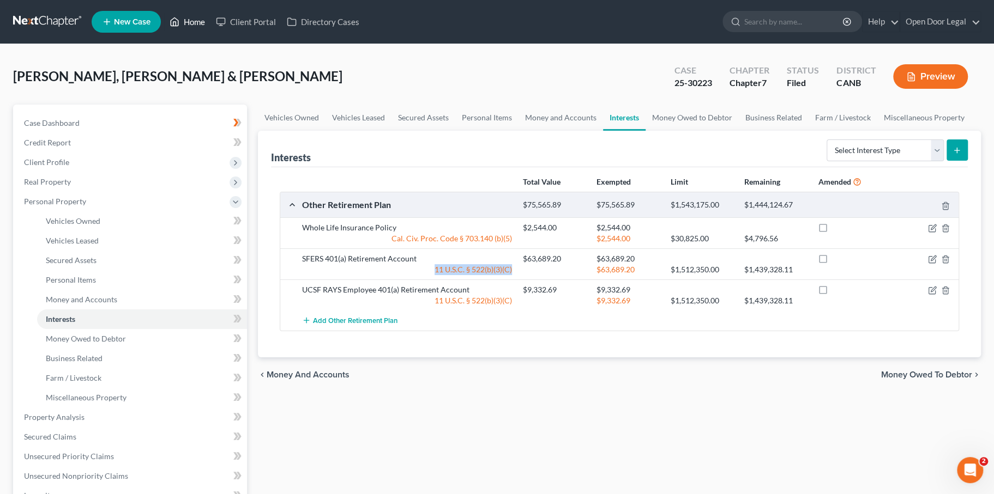
click at [210, 30] on link "Home" at bounding box center [187, 22] width 46 height 20
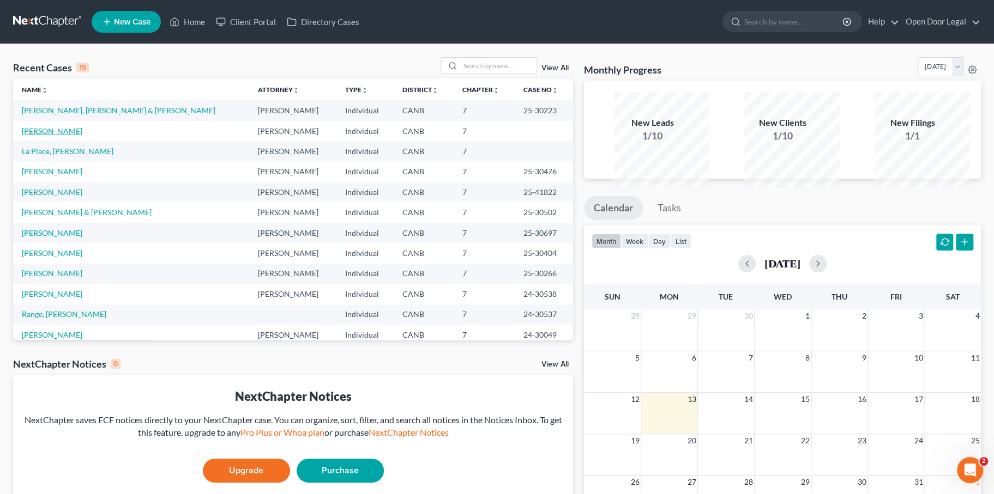
click at [82, 136] on link "[PERSON_NAME]" at bounding box center [52, 130] width 61 height 9
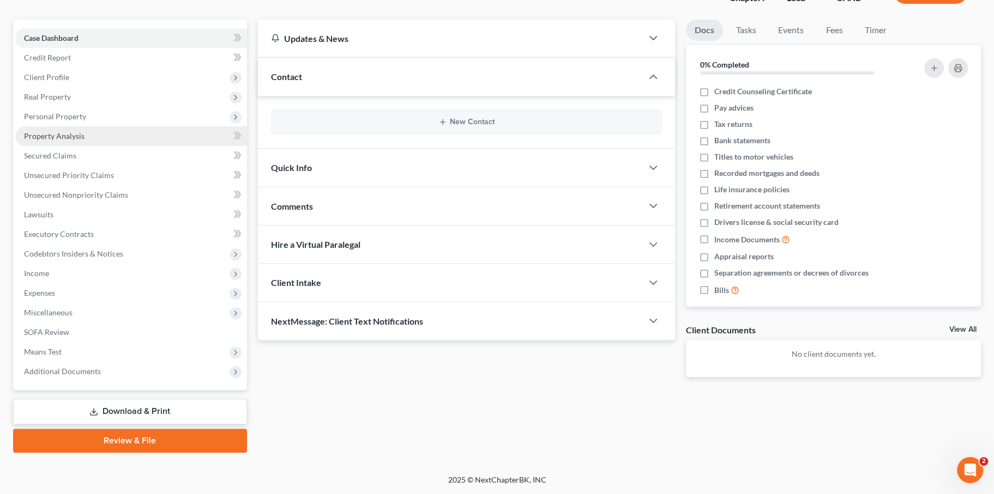
scroll to position [160, 0]
click at [86, 112] on span "Personal Property" at bounding box center [55, 116] width 62 height 9
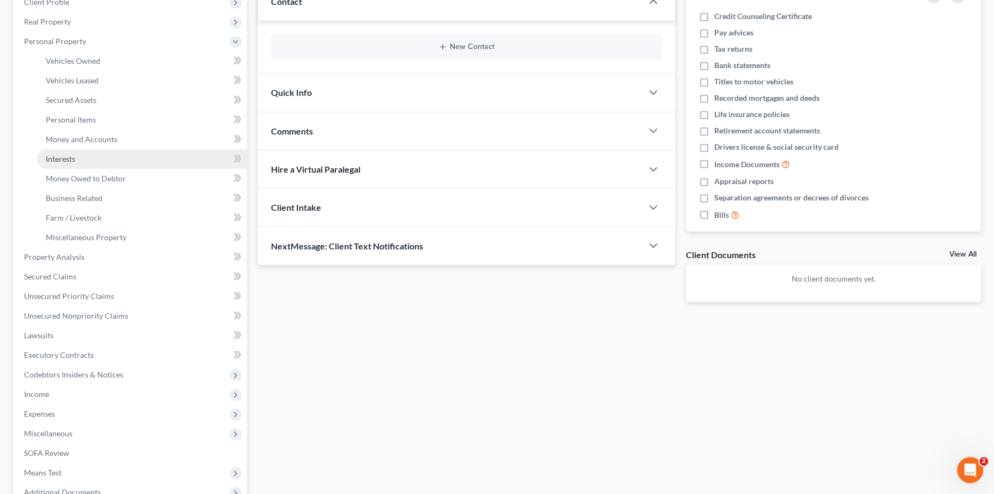
click at [75, 164] on span "Interests" at bounding box center [60, 158] width 29 height 9
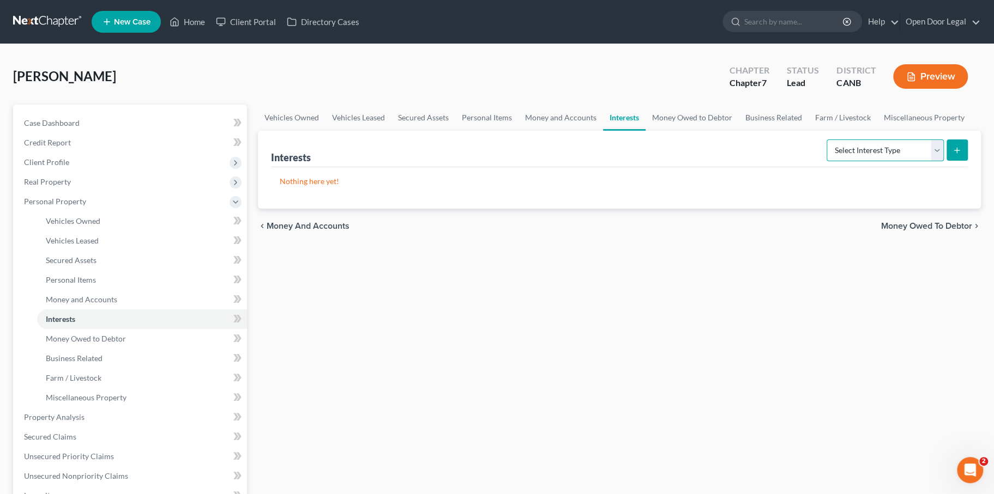
click at [859, 161] on select "Select Interest Type 401K Annuity Bond Education IRA Government Bond Government…" at bounding box center [884, 151] width 117 height 22
select select "other_retirement_plan"
click at [826, 161] on select "Select Interest Type 401K Annuity Bond Education IRA Government Bond Government…" at bounding box center [884, 151] width 117 height 22
click at [952, 155] on icon "submit" at bounding box center [956, 150] width 9 height 9
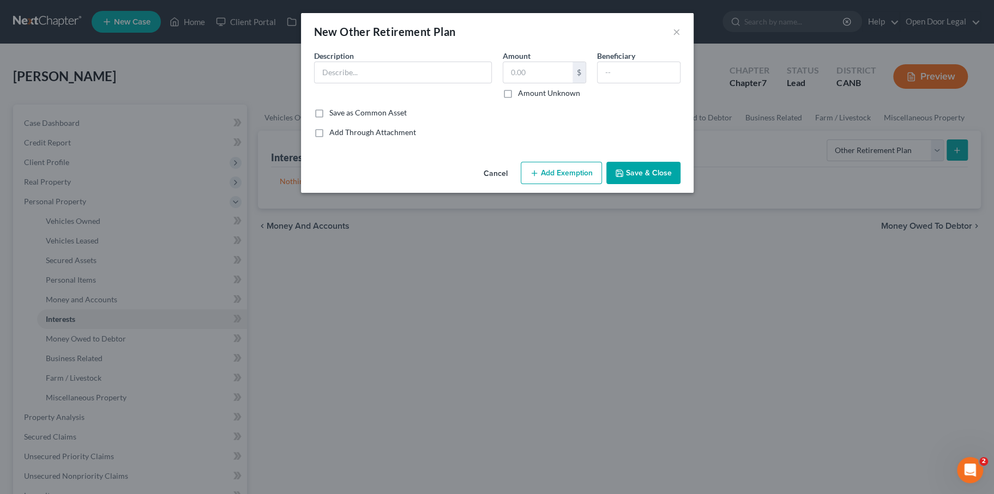
click at [602, 185] on button "Add Exemption" at bounding box center [561, 173] width 81 height 23
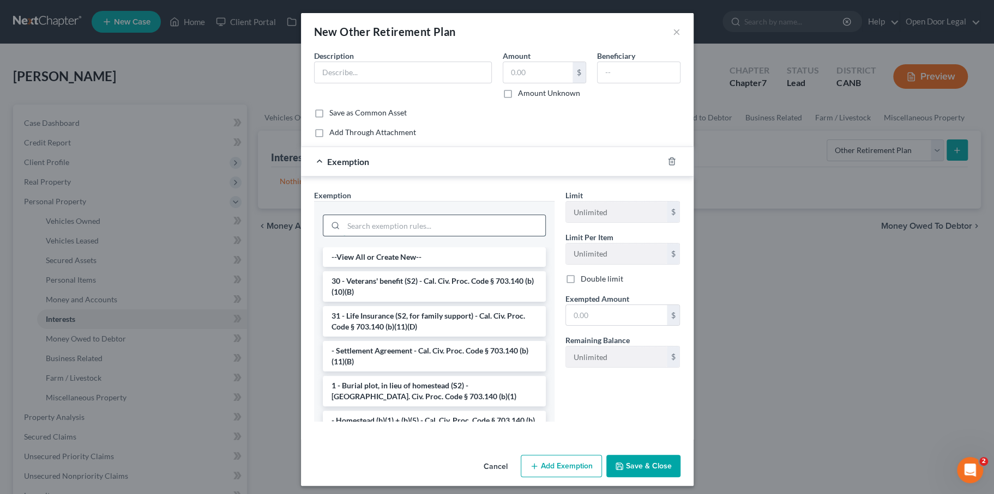
click at [431, 236] on input "search" at bounding box center [444, 225] width 202 height 21
paste input "11 U.S.C. § 522(b)(3)(C)"
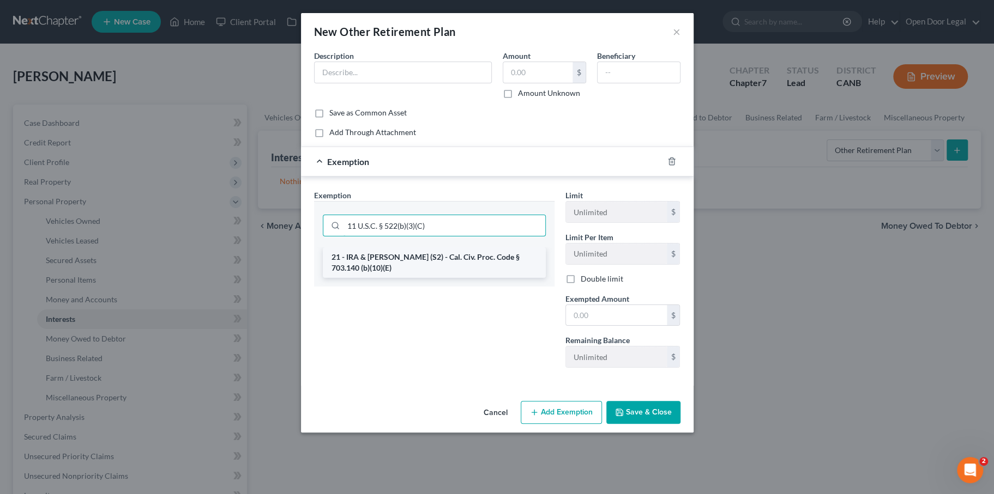
type input "11 U.S.C. § 522(b)(3)(C)"
click at [417, 278] on li "21 - IRA & [PERSON_NAME] (S2) - Cal. Civ. Proc. Code § 703.140 (b)(10)(E)" at bounding box center [434, 263] width 223 height 31
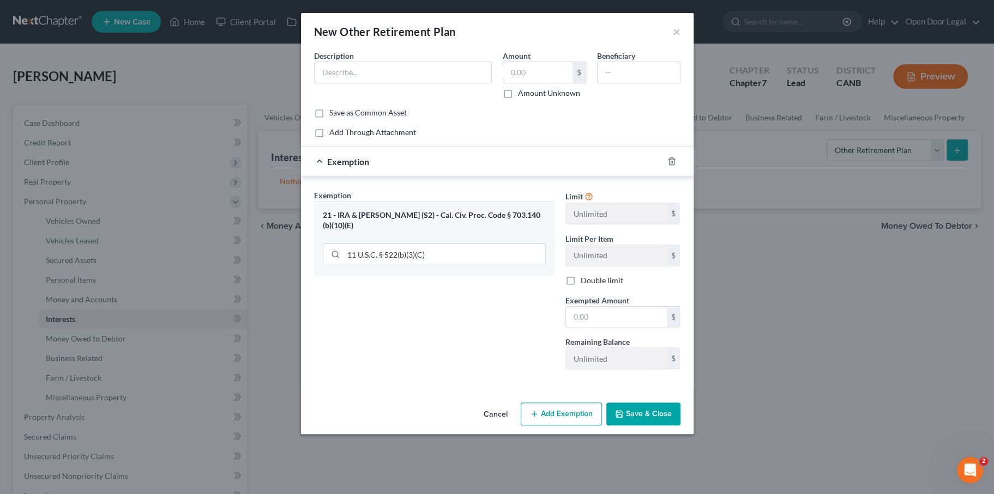
scroll to position [19, 0]
click at [327, 167] on span "Exemption" at bounding box center [348, 161] width 42 height 10
click at [323, 231] on div "21 - IRA & [PERSON_NAME] (S2) - Cal. Civ. Proc. Code § 703.140 (b)(10)(E)" at bounding box center [434, 220] width 223 height 20
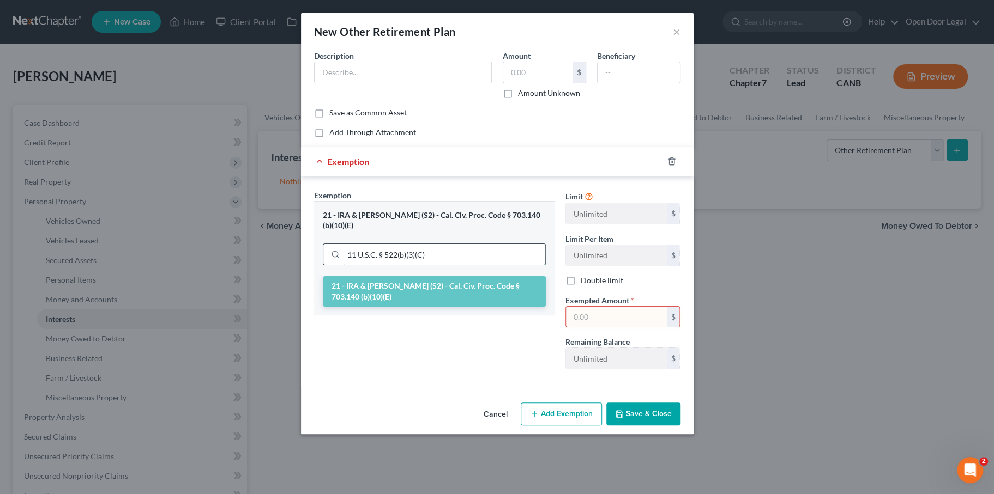
click at [415, 265] on input "11 U.S.C. § 522(b)(3)(C)" at bounding box center [444, 254] width 202 height 21
click at [413, 265] on input "11 U.S.C. § 522(b)(3)(C)" at bounding box center [444, 254] width 202 height 21
click at [457, 378] on div "Exemption Set must be selected for CA. Exemption * 21 - IRA & [PERSON_NAME] (S2…" at bounding box center [434, 284] width 251 height 189
click at [328, 157] on div "Exemption" at bounding box center [482, 161] width 362 height 29
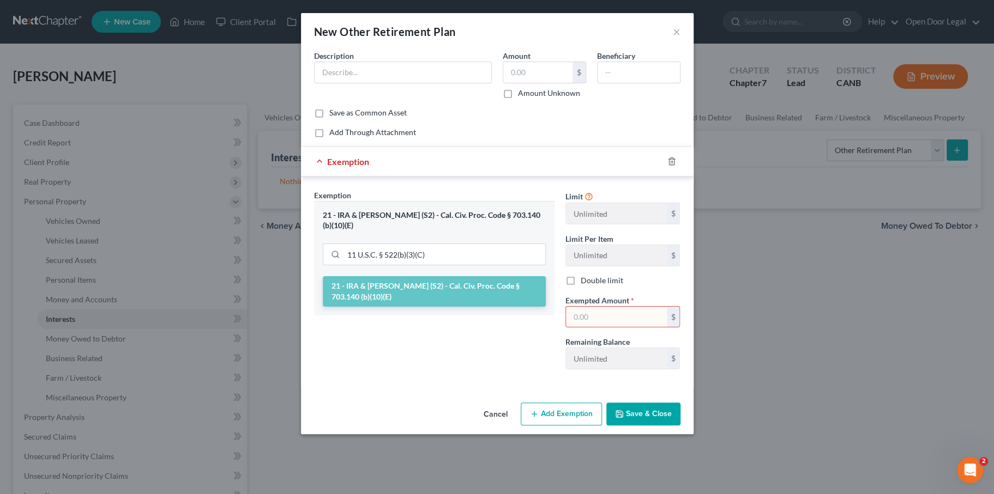
click at [327, 164] on span "Exemption" at bounding box center [348, 161] width 42 height 10
click at [512, 426] on button "Cancel" at bounding box center [495, 415] width 41 height 22
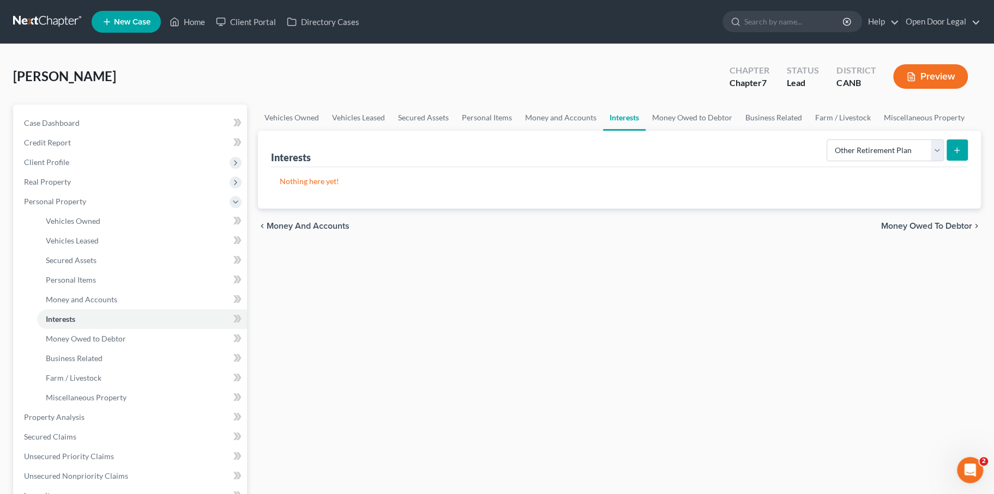
click at [955, 150] on line "submit" at bounding box center [957, 150] width 5 height 0
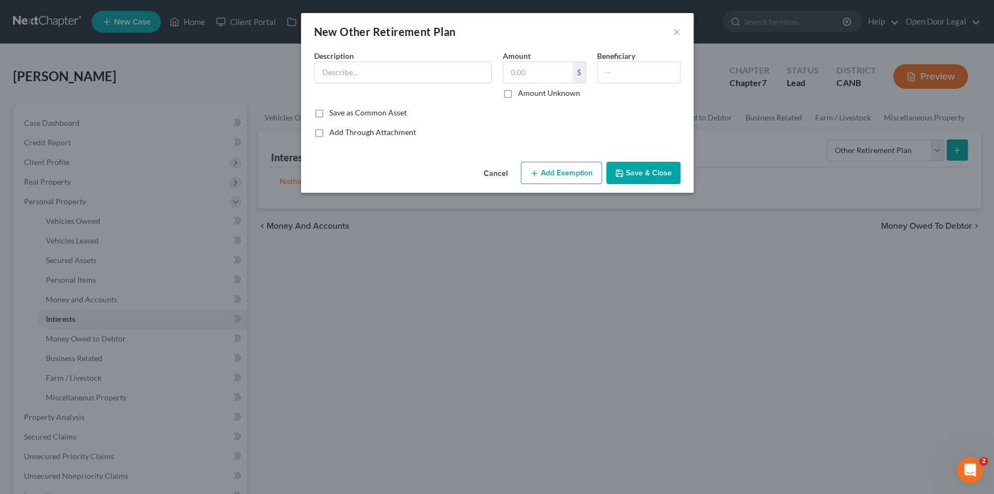
click at [581, 185] on button "Add Exemption" at bounding box center [561, 173] width 81 height 23
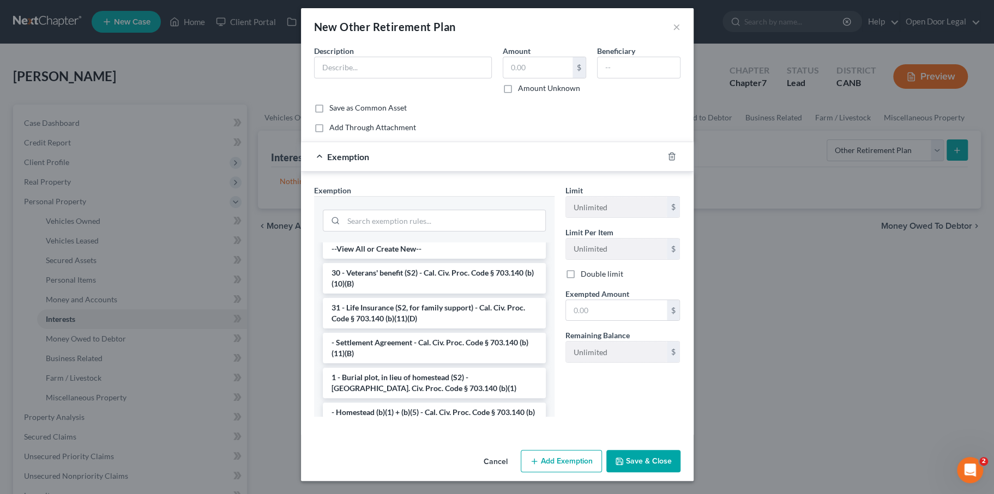
scroll to position [0, 0]
click at [391, 224] on input "search" at bounding box center [444, 220] width 202 height 21
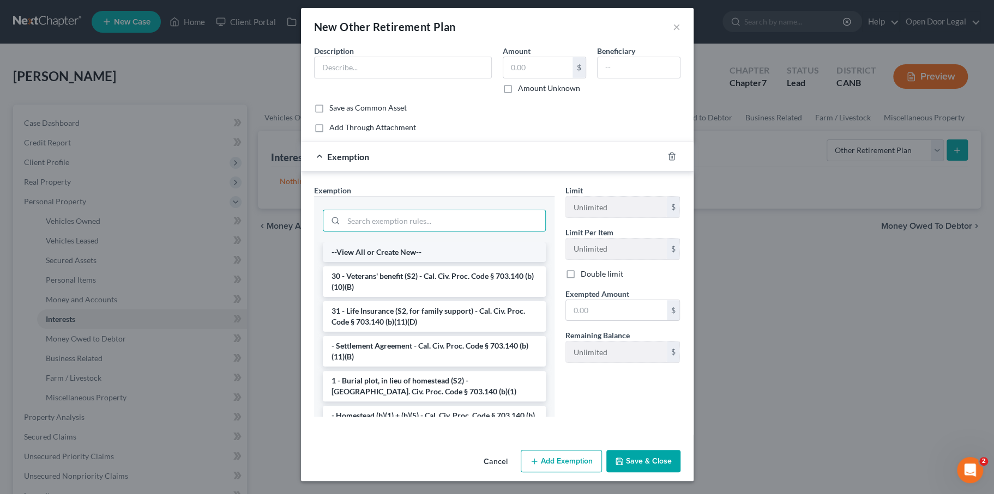
click at [383, 257] on li "--View All or Create New--" at bounding box center [434, 253] width 223 height 20
select select "5"
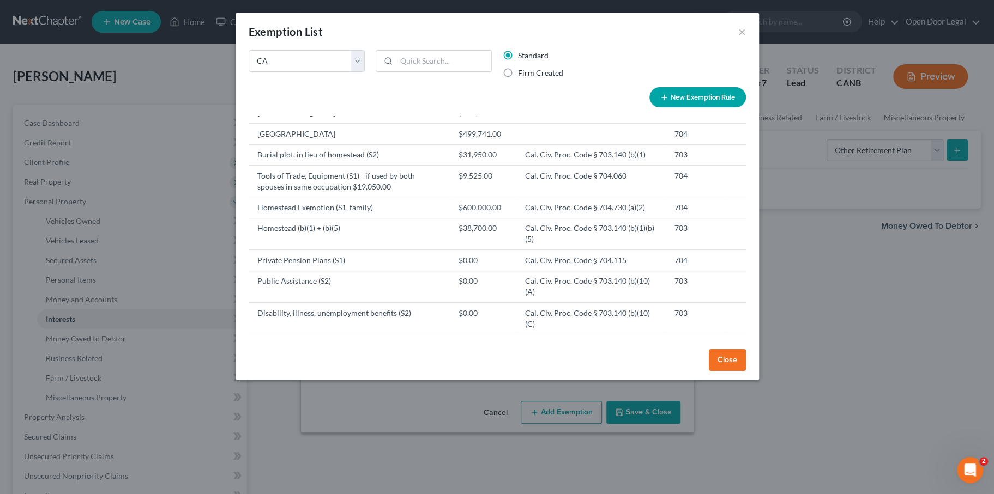
scroll to position [180, 0]
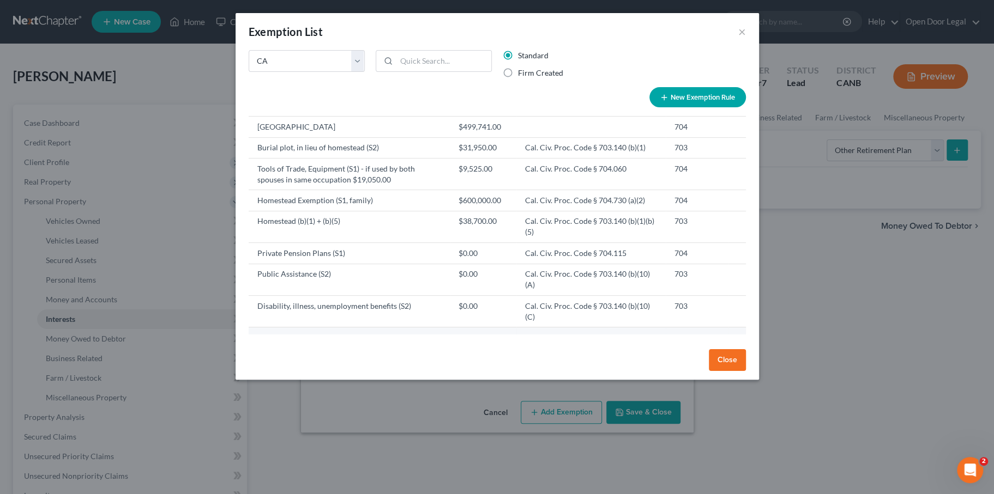
click at [325, 348] on td "Tax Exempt Retirement Accounts" at bounding box center [349, 338] width 201 height 21
click at [526, 348] on td "11 U.S.C. § 522(b)(3)(C)" at bounding box center [590, 338] width 149 height 21
click at [661, 348] on td "11 U.S.C. § 522(b)(3)(C)" at bounding box center [590, 338] width 149 height 21
click at [557, 348] on td "11 U.S.C. § 522(b)(3)(C)" at bounding box center [590, 338] width 149 height 21
click at [538, 79] on label "Firm Created" at bounding box center [540, 73] width 45 height 11
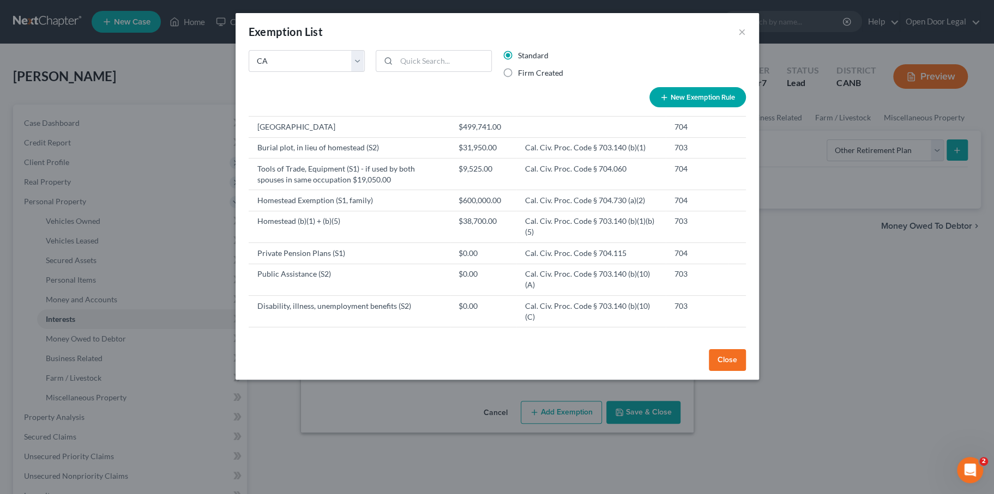
click at [529, 75] on input "Firm Created" at bounding box center [525, 71] width 7 height 7
radio input "true"
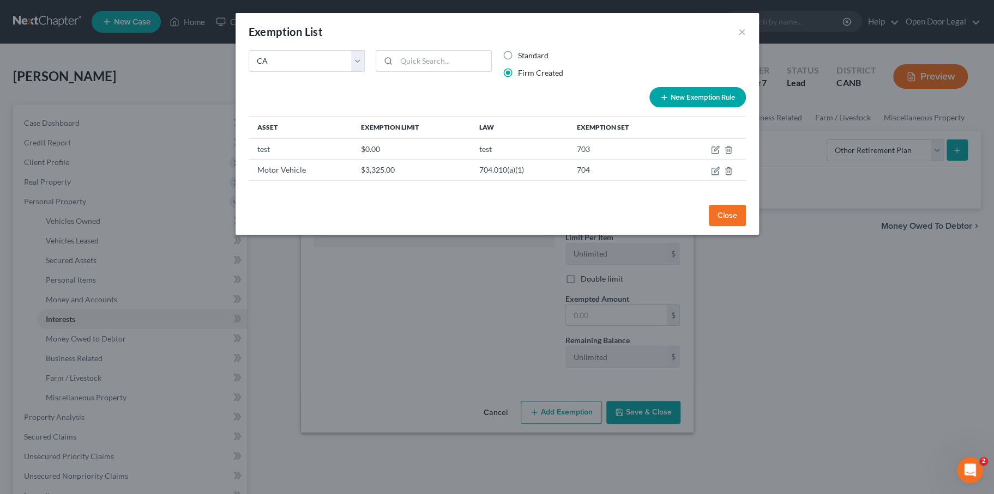
scroll to position [0, 0]
click at [528, 61] on label "Standard" at bounding box center [533, 55] width 31 height 11
click at [528, 57] on input "Standard" at bounding box center [525, 53] width 7 height 7
radio input "true"
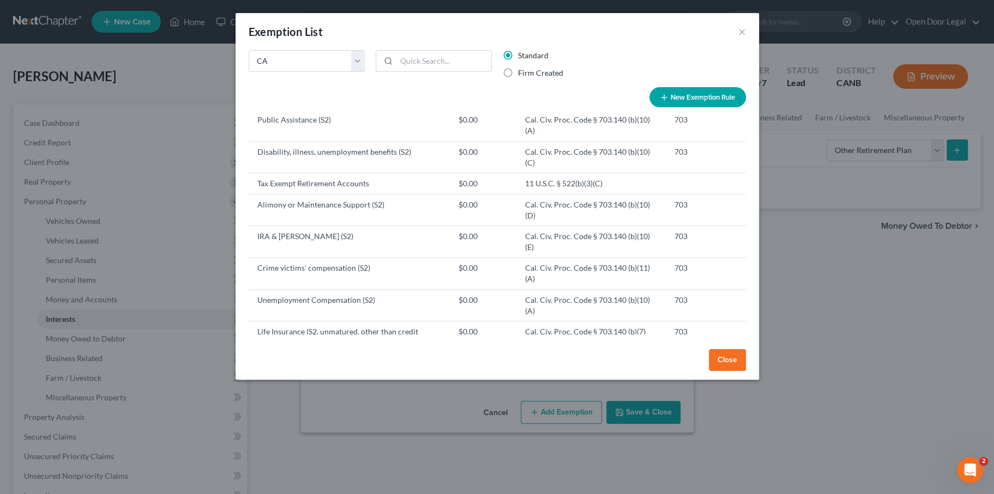
scroll to position [333, 0]
click at [347, 196] on td "Tax Exempt Retirement Accounts" at bounding box center [349, 185] width 201 height 21
drag, startPoint x: 347, startPoint y: 221, endPoint x: 194, endPoint y: 224, distance: 152.7
click at [249, 196] on td "Tax Exempt Retirement Accounts" at bounding box center [349, 185] width 201 height 21
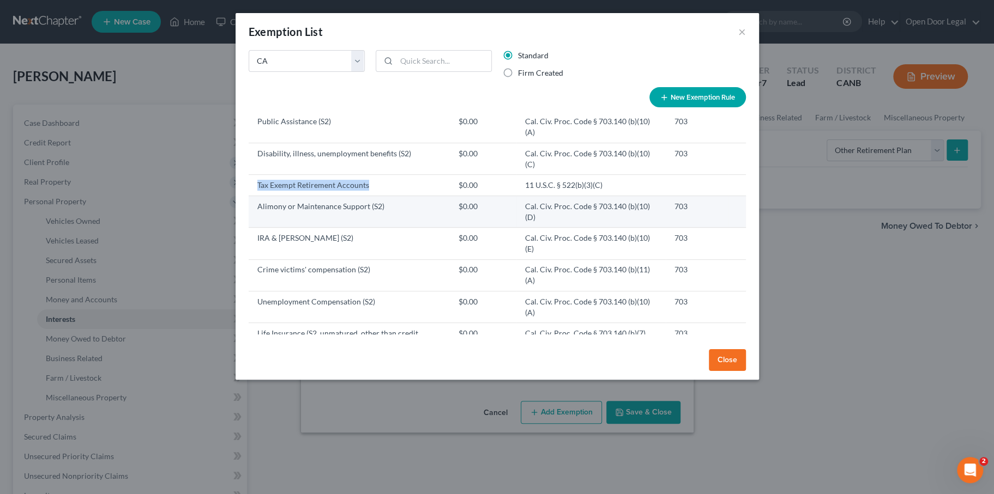
copy td "Tax Exempt Retirement Accounts"
click at [329, 72] on select "State Federal AL AK AR AZ CA CO CT DE DC [GEOGRAPHIC_DATA] [GEOGRAPHIC_DATA] GU…" at bounding box center [307, 61] width 116 height 22
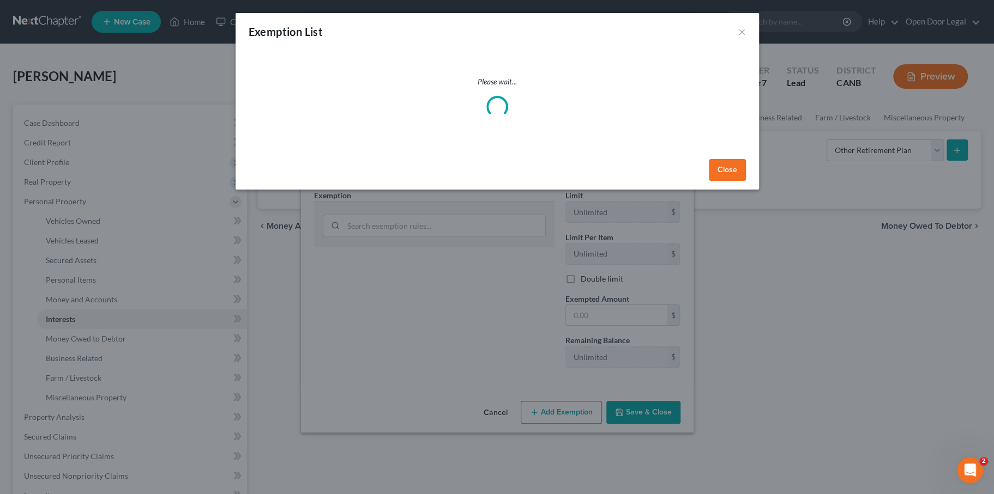
select select "0"
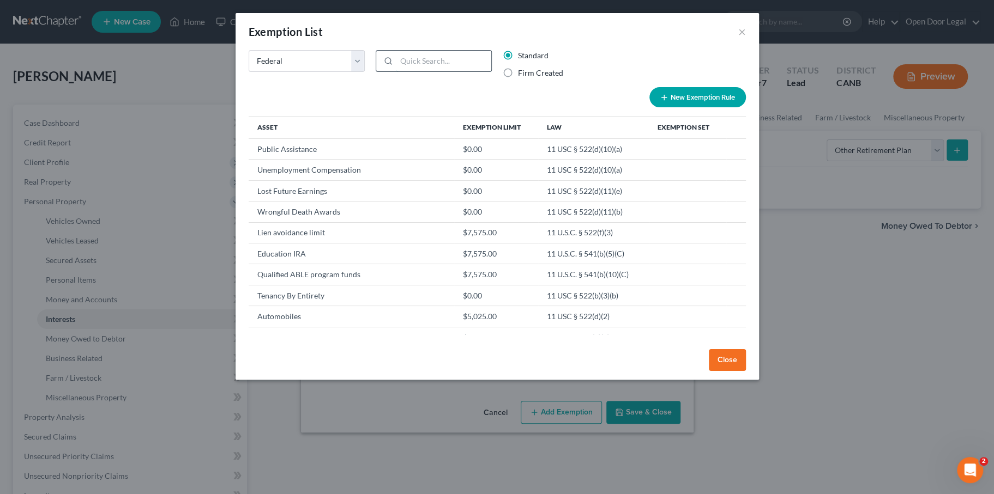
click at [397, 71] on input "search" at bounding box center [443, 61] width 95 height 21
paste input "Tax Exempt Retirement Accounts"
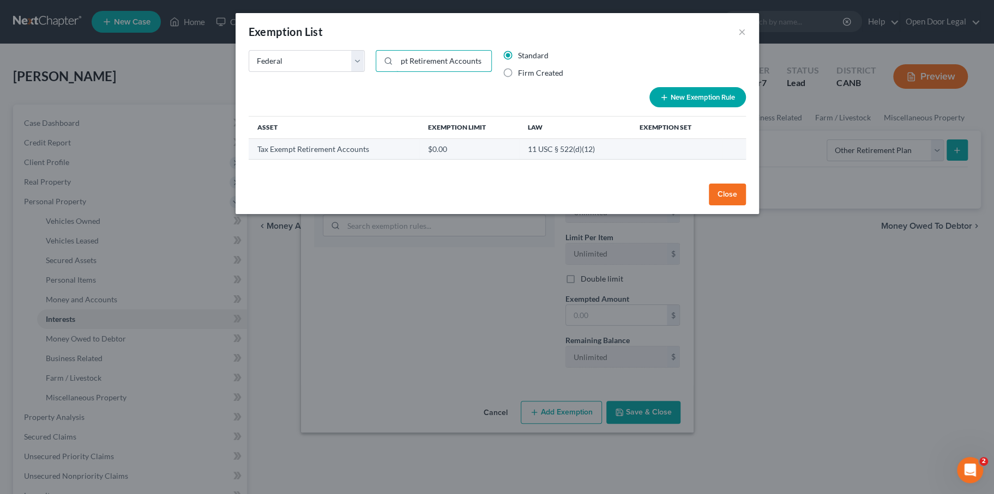
type input "Tax Exempt Retirement Accounts"
click at [536, 159] on td "11 USC § 522(d)(12)" at bounding box center [575, 148] width 112 height 21
click at [631, 159] on td "11 USC § 522(d)(12)" at bounding box center [575, 148] width 112 height 21
click at [625, 159] on td "11 USC § 522(d)(12)" at bounding box center [575, 148] width 112 height 21
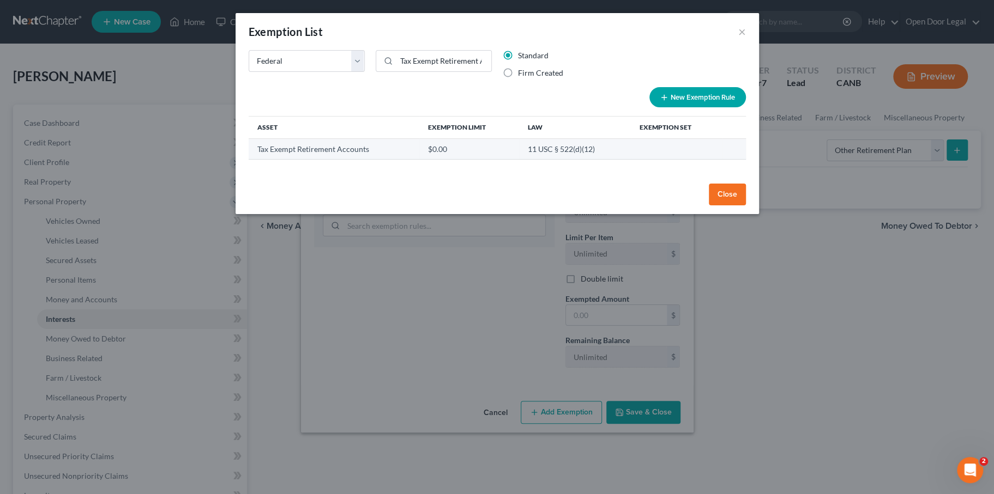
click at [519, 159] on td "$0.00" at bounding box center [469, 148] width 100 height 21
click at [501, 159] on td "$0.00" at bounding box center [469, 148] width 100 height 21
click at [686, 139] on th "Exemption Set" at bounding box center [677, 128] width 92 height 22
click at [683, 159] on td at bounding box center [677, 148] width 92 height 21
click at [746, 206] on button "Close" at bounding box center [727, 195] width 37 height 22
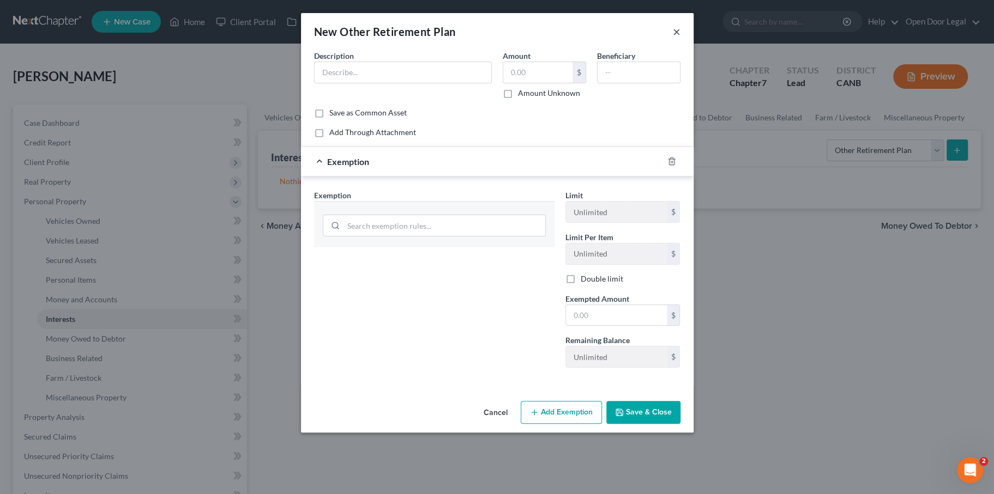
click at [680, 38] on button "×" at bounding box center [677, 31] width 8 height 13
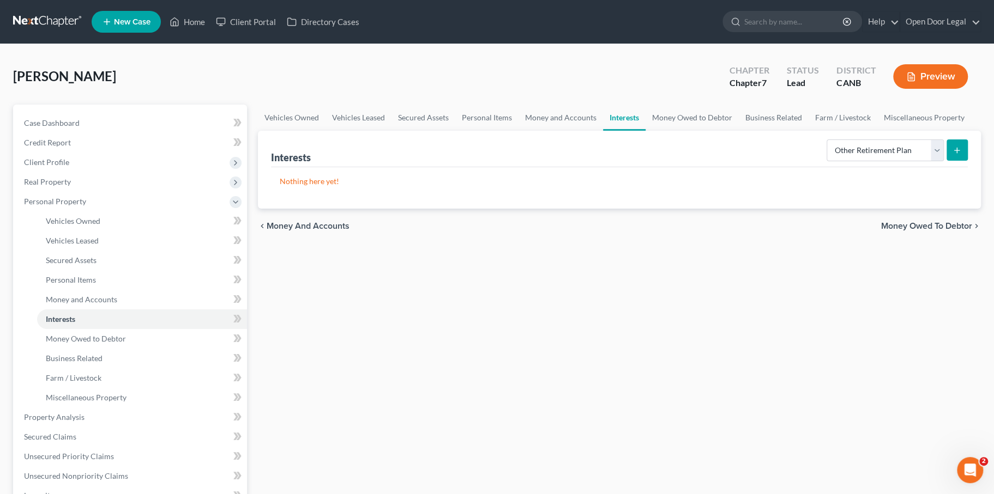
click at [946, 161] on button "submit" at bounding box center [956, 150] width 21 height 21
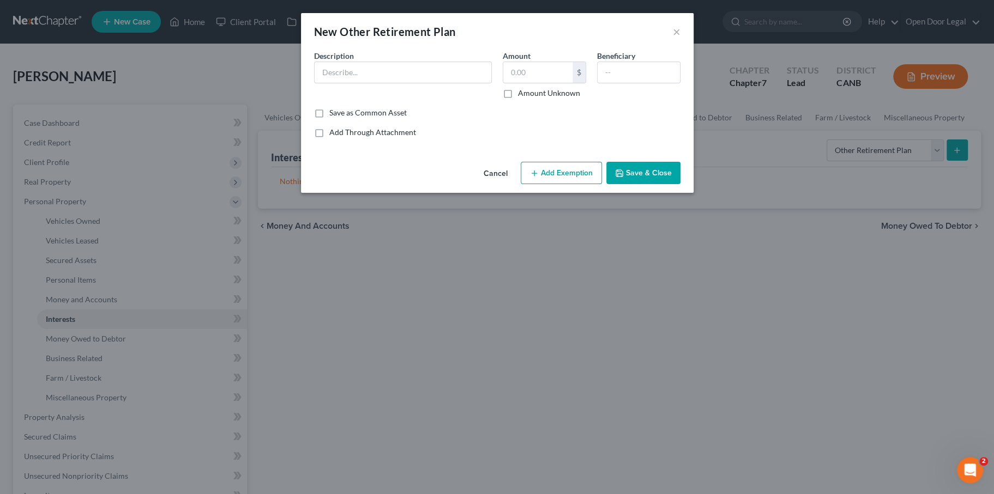
click at [511, 185] on button "Cancel" at bounding box center [495, 174] width 41 height 22
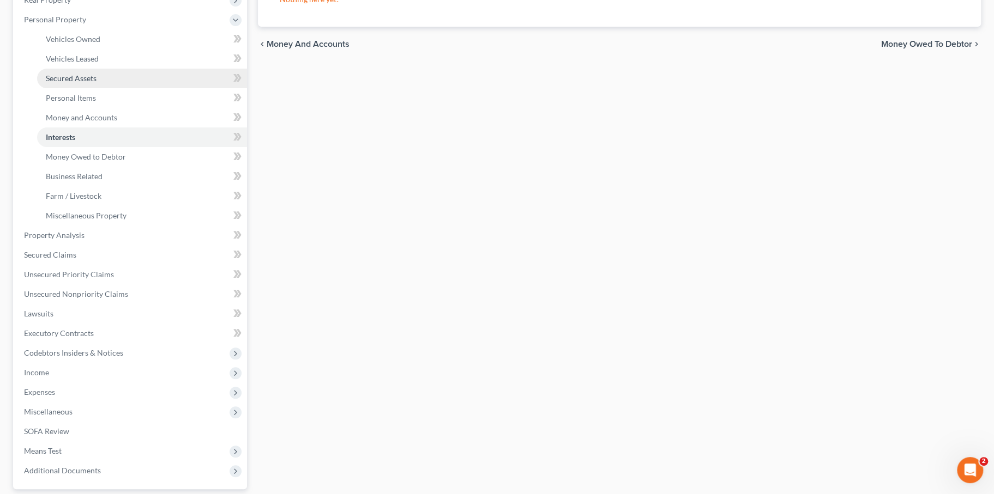
scroll to position [192, 0]
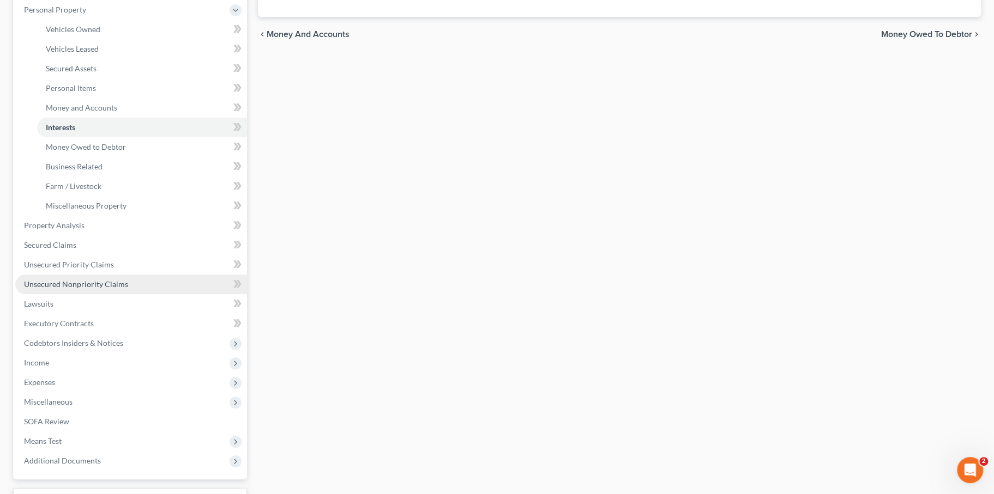
click at [98, 289] on span "Unsecured Nonpriority Claims" at bounding box center [76, 284] width 104 height 9
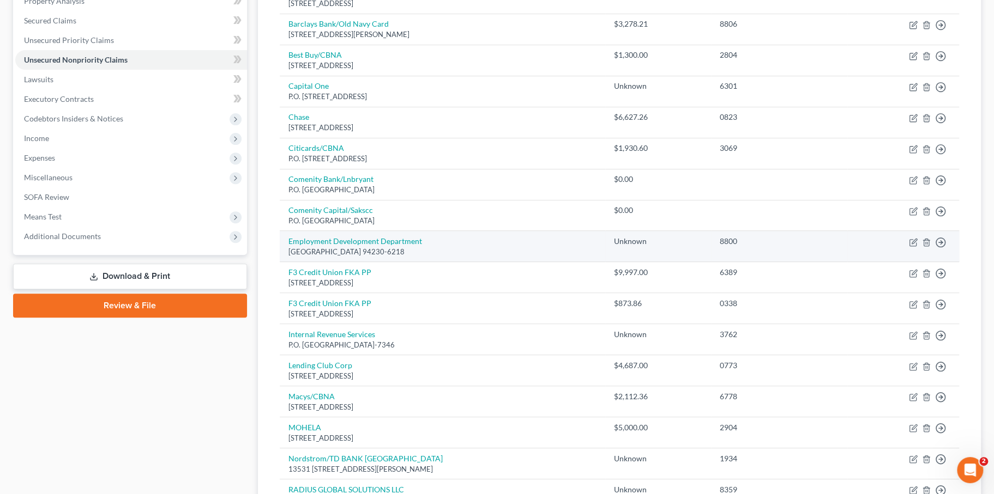
scroll to position [223, 0]
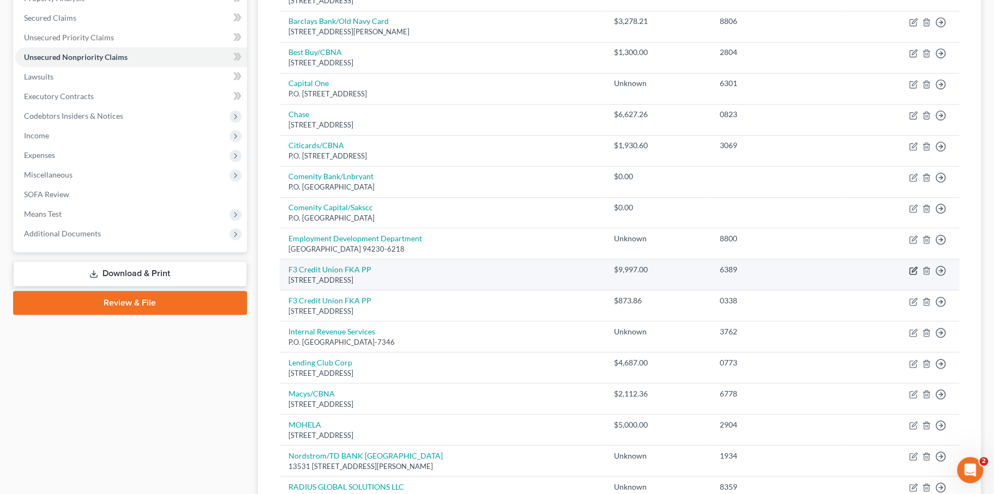
click at [909, 275] on icon "button" at bounding box center [913, 271] width 9 height 9
select select "4"
select select "14"
select select "0"
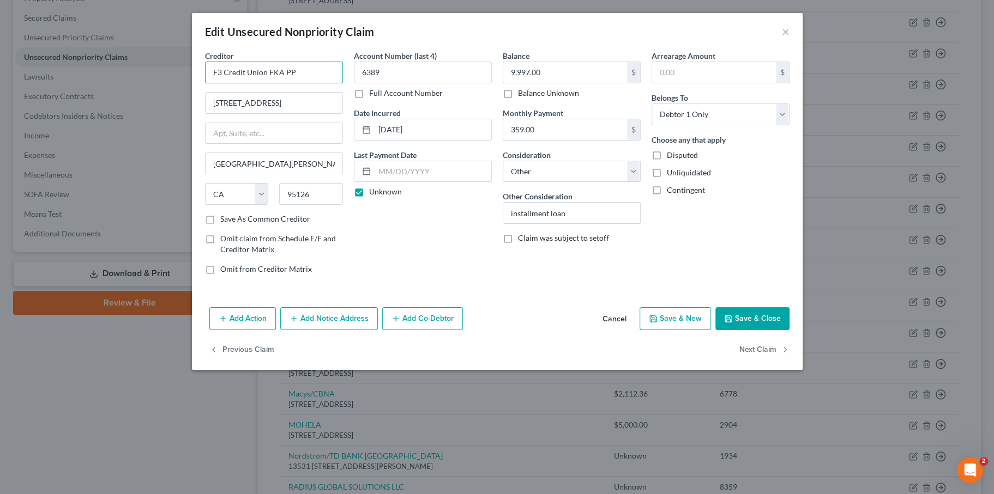
drag, startPoint x: 212, startPoint y: 90, endPoint x: 259, endPoint y: 89, distance: 47.5
click at [261, 83] on input "F3 Credit Union FKA PP" at bounding box center [274, 73] width 138 height 22
click at [789, 330] on button "Save & Close" at bounding box center [752, 318] width 74 height 23
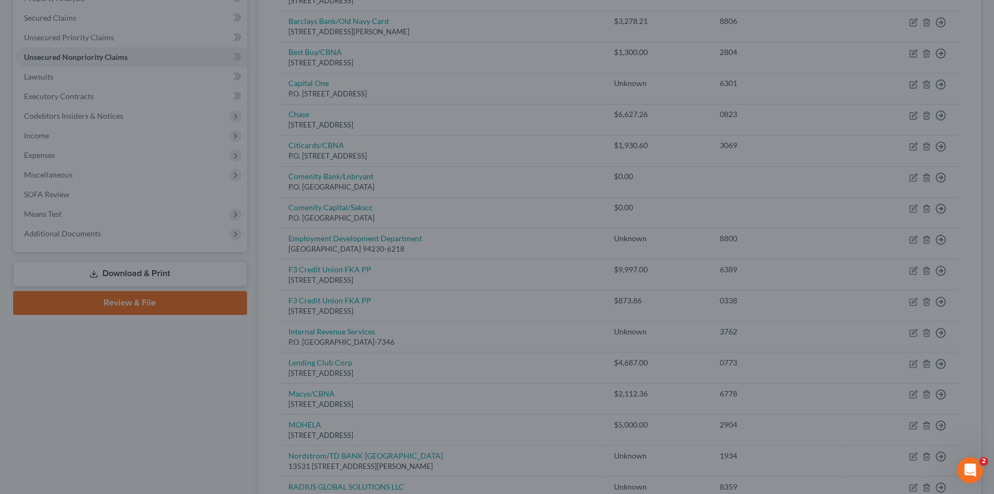
type input "F3 Credit Union"
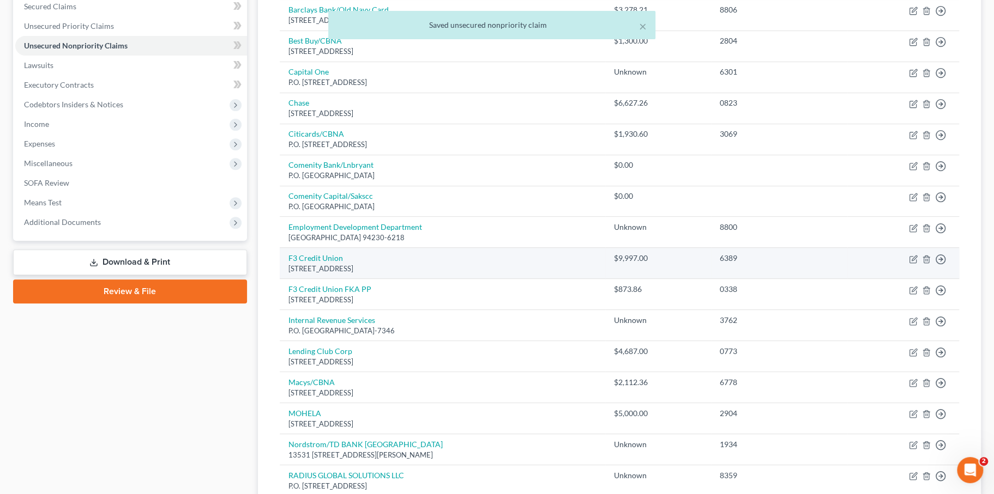
scroll to position [238, 0]
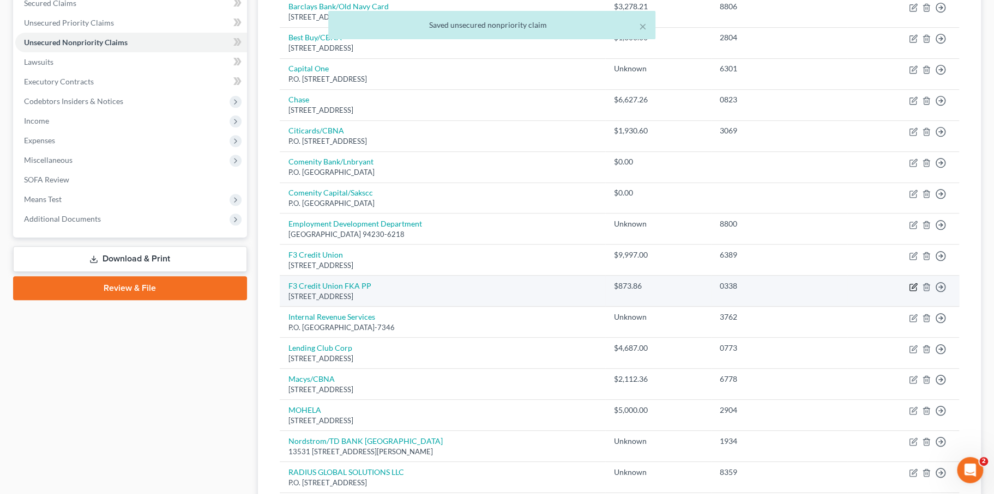
click at [911, 288] on icon "button" at bounding box center [913, 285] width 5 height 5
select select "4"
select select "2"
select select "0"
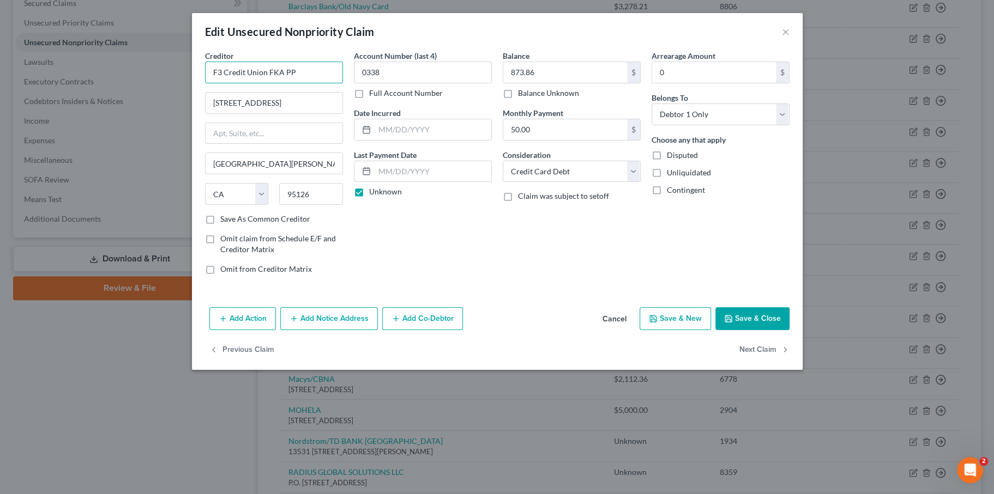
drag, startPoint x: 210, startPoint y: 95, endPoint x: 274, endPoint y: 94, distance: 63.8
click at [274, 83] on input "F3 Credit Union FKA PP" at bounding box center [274, 73] width 138 height 22
click at [789, 330] on button "Save & Close" at bounding box center [752, 318] width 74 height 23
type input "F3 Credit Union"
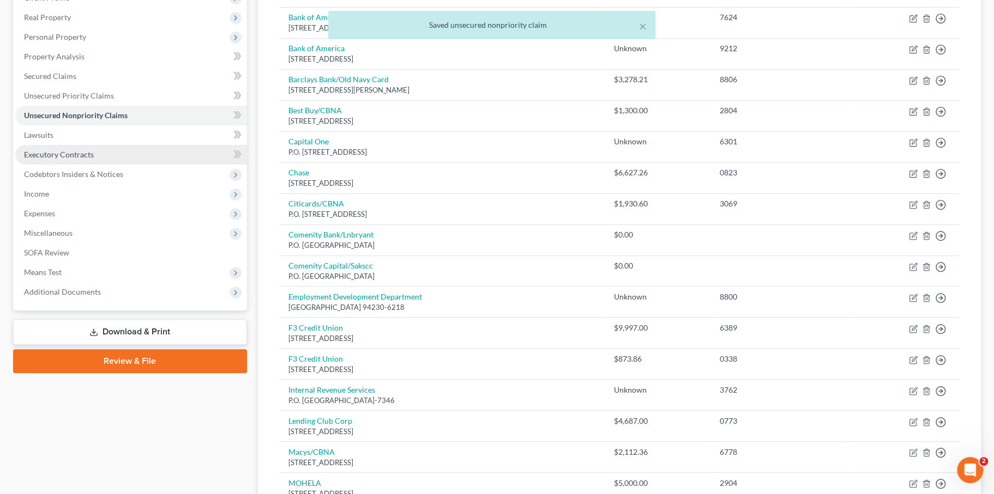
scroll to position [155, 0]
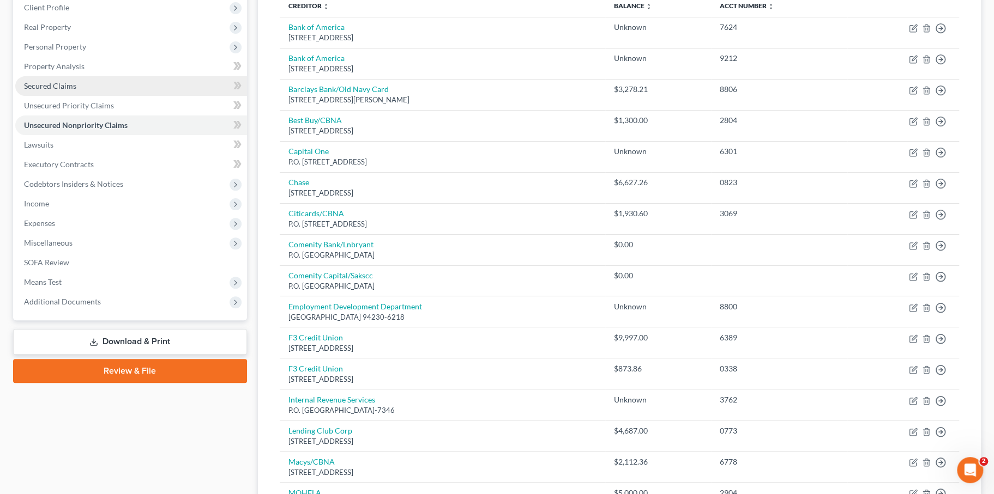
click at [101, 96] on link "Secured Claims" at bounding box center [131, 86] width 232 height 20
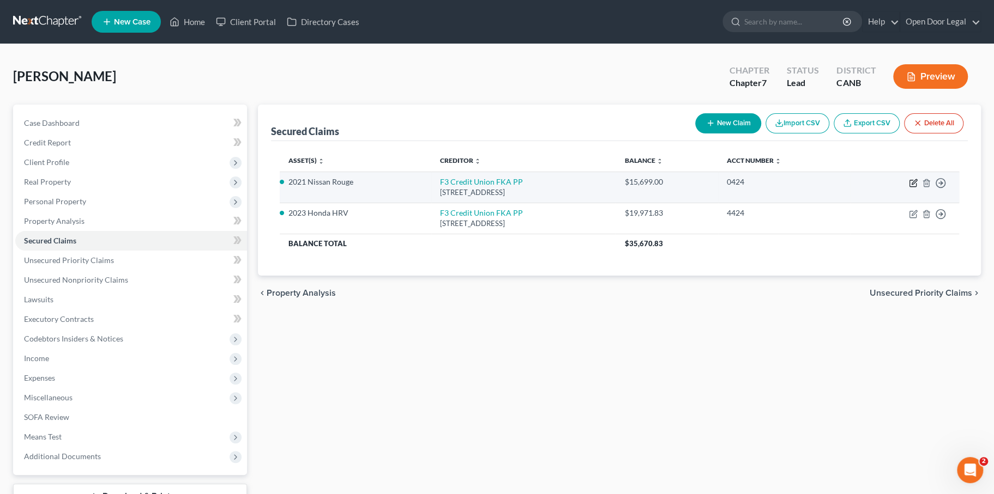
click at [909, 188] on icon "button" at bounding box center [913, 183] width 9 height 9
select select "4"
select select "0"
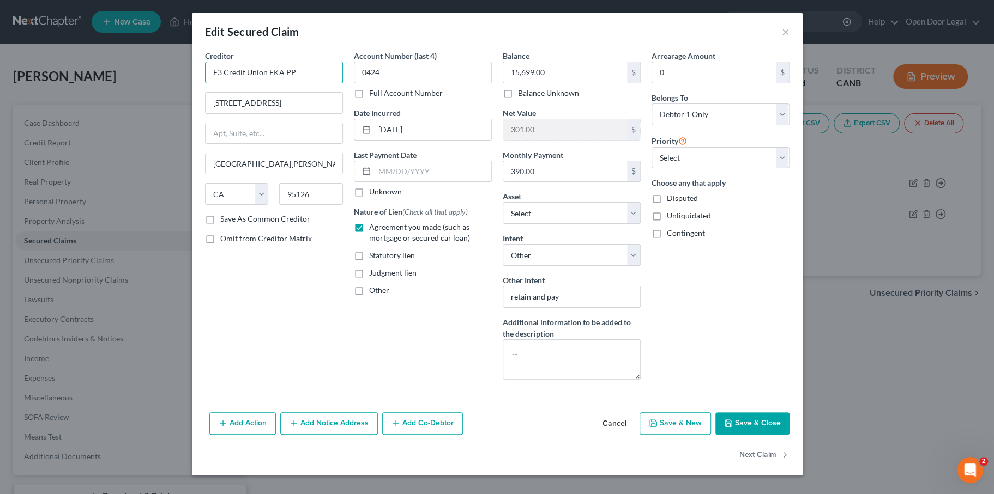
drag, startPoint x: 210, startPoint y: 97, endPoint x: 287, endPoint y: 96, distance: 76.9
click at [287, 83] on input "F3 Credit Union FKA PP" at bounding box center [274, 73] width 138 height 22
drag, startPoint x: 210, startPoint y: 93, endPoint x: 329, endPoint y: 91, distance: 118.3
click at [329, 92] on div "Creditor * F3 Credit Union FKA PP [STREET_ADDRESS][PERSON_NAME] [US_STATE] AK A…" at bounding box center [497, 219] width 595 height 339
click at [748, 389] on div "Arrearage Amount 0 $ Belongs To * Select Debtor 1 Only Debtor 2 Only Debtor 1 A…" at bounding box center [720, 219] width 149 height 339
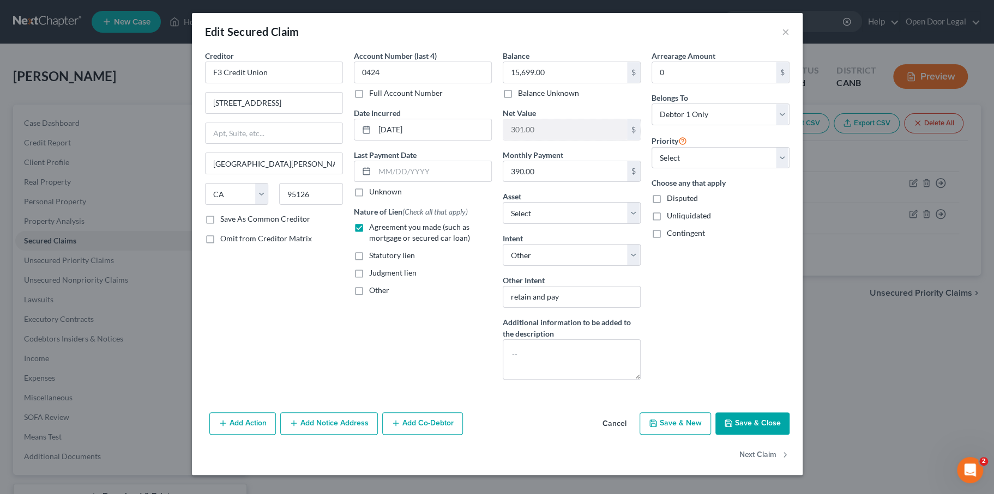
type input "F3 Credit Union"
click at [759, 389] on div "Arrearage Amount 0 $ Belongs To * Select Debtor 1 Only Debtor 2 Only Debtor 1 A…" at bounding box center [720, 219] width 149 height 339
click at [424, 389] on div "Account Number (last 4) 0424 Full Account Number Date Incurred [DATE] Last Paym…" at bounding box center [422, 219] width 149 height 339
click at [789, 424] on button "Save & Close" at bounding box center [752, 424] width 74 height 23
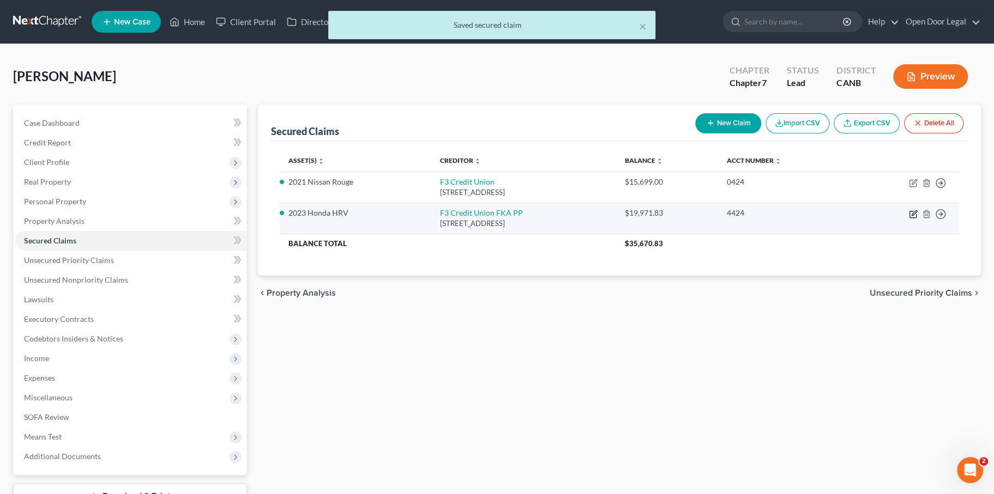
click at [909, 219] on icon "button" at bounding box center [913, 214] width 9 height 9
select select "4"
select select "0"
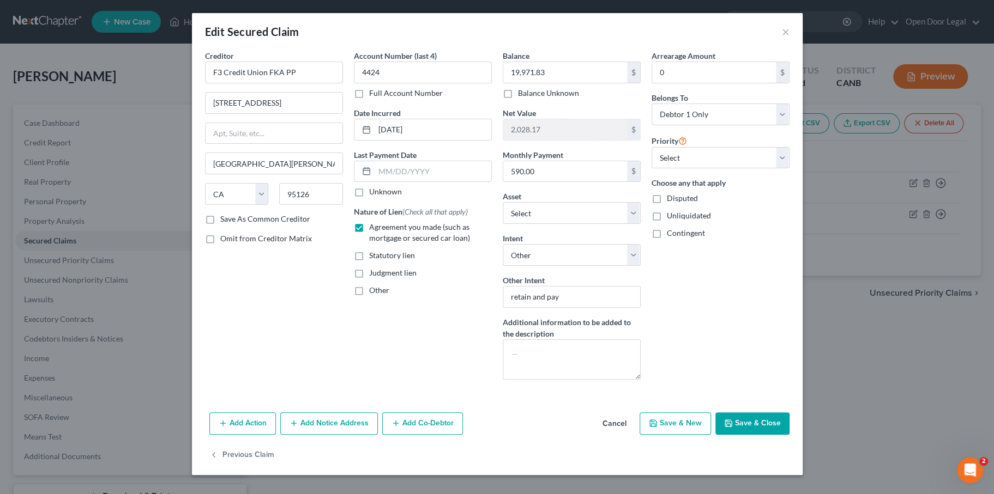
click at [369, 197] on label "Unknown" at bounding box center [385, 191] width 33 height 11
click at [373, 194] on input "Unknown" at bounding box center [376, 189] width 7 height 7
checkbox input "true"
drag, startPoint x: 210, startPoint y: 95, endPoint x: 322, endPoint y: 95, distance: 111.8
click at [322, 95] on div "Creditor * F3 Credit Union FKA PP [STREET_ADDRESS][PERSON_NAME] [US_STATE] AK A…" at bounding box center [497, 219] width 595 height 339
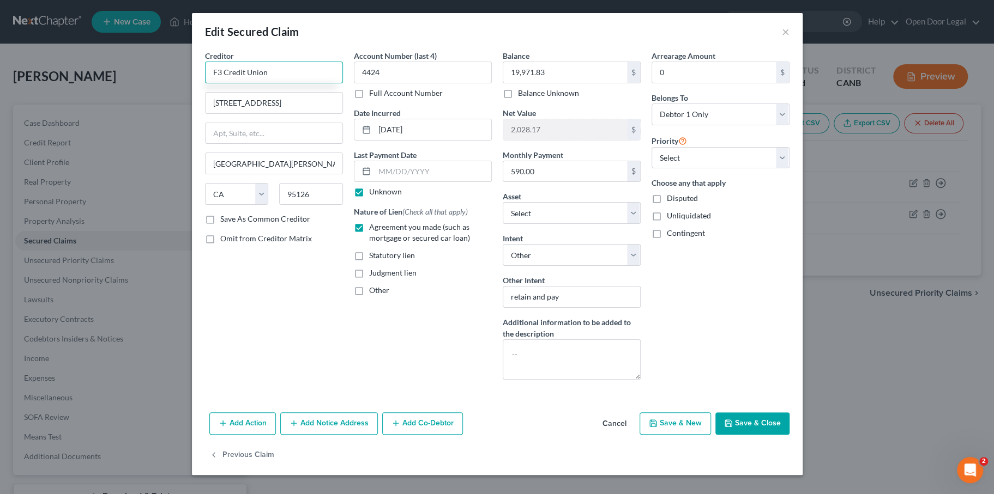
scroll to position [110, 0]
click at [789, 416] on button "Save & Close" at bounding box center [752, 424] width 74 height 23
type input "F3 Credit Union"
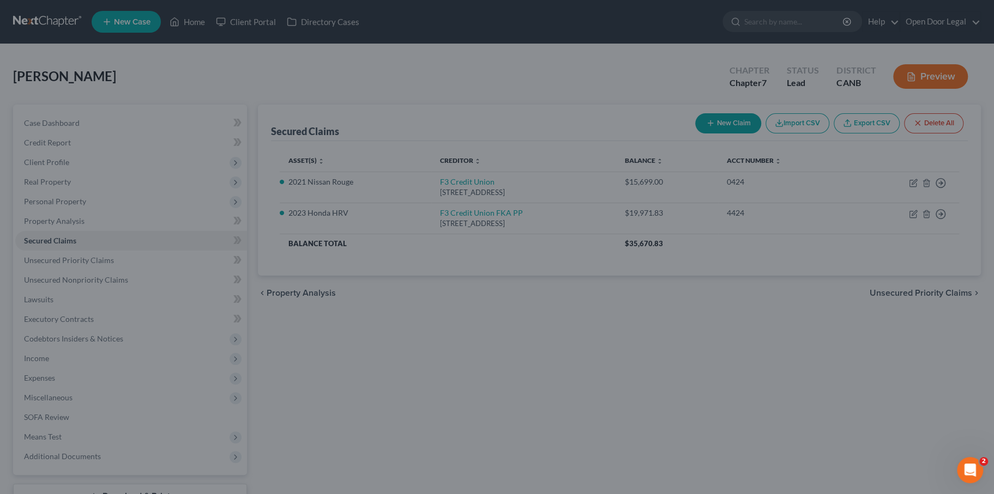
scroll to position [0, 0]
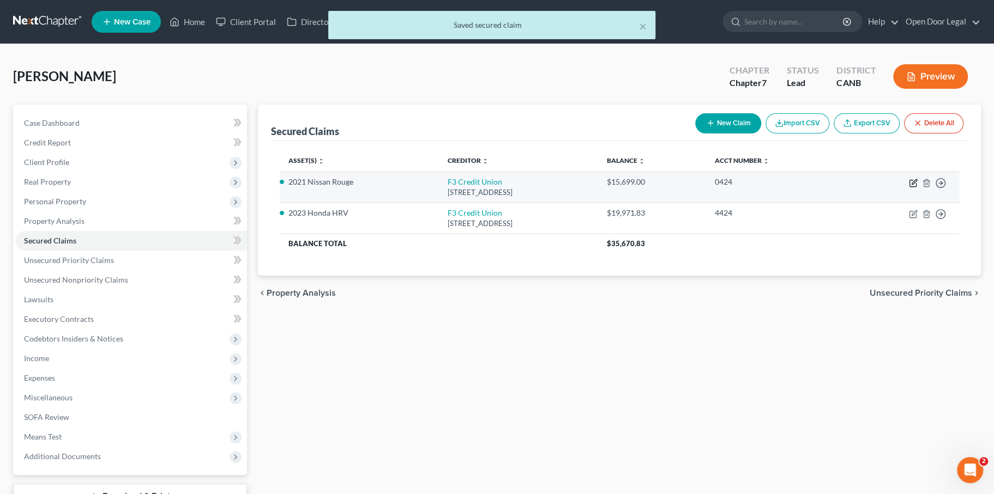
click at [909, 188] on icon "button" at bounding box center [913, 183] width 9 height 9
select select "4"
select select "0"
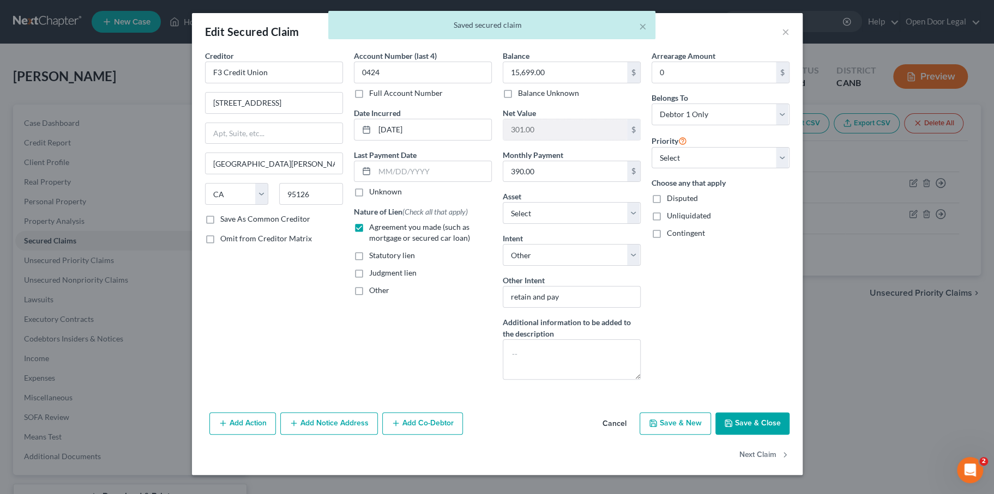
click at [369, 197] on label "Unknown" at bounding box center [385, 191] width 33 height 11
click at [373, 194] on input "Unknown" at bounding box center [376, 189] width 7 height 7
checkbox input "true"
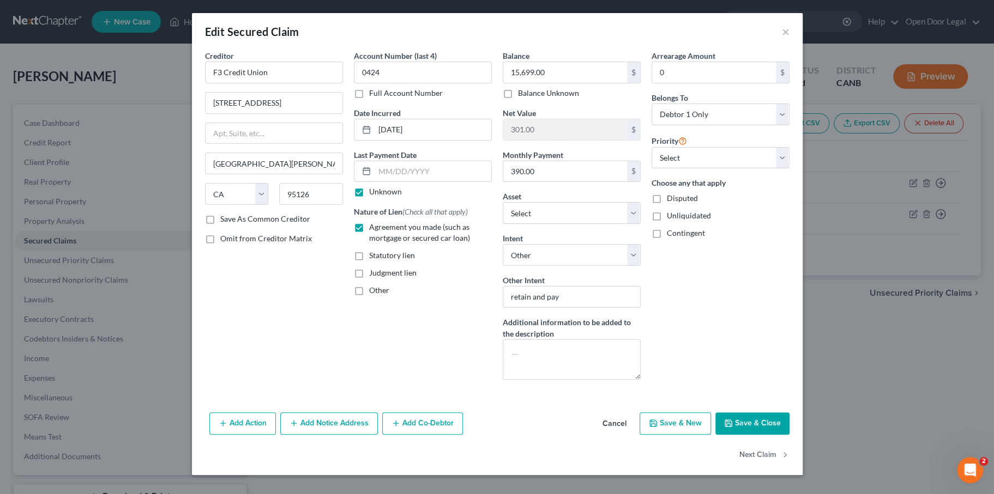
scroll to position [110, 0]
click at [789, 413] on button "Save & Close" at bounding box center [752, 424] width 74 height 23
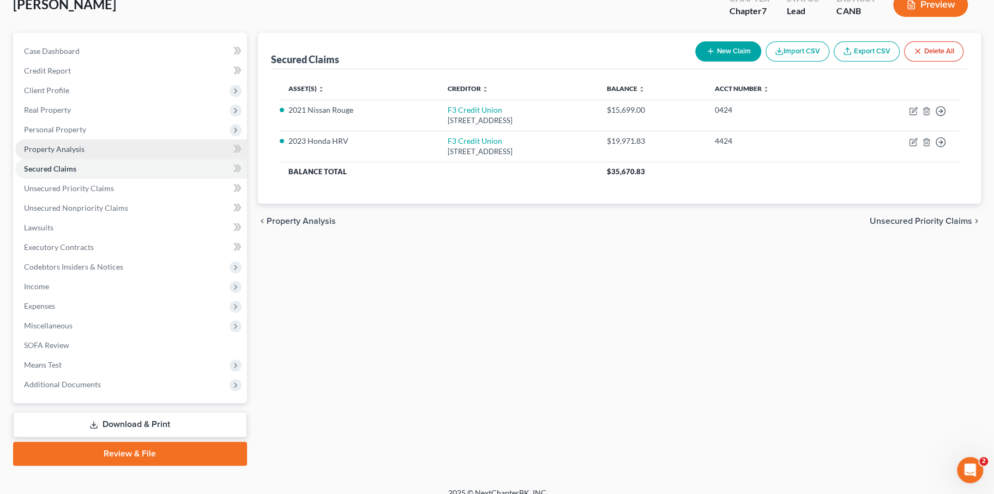
scroll to position [70, 0]
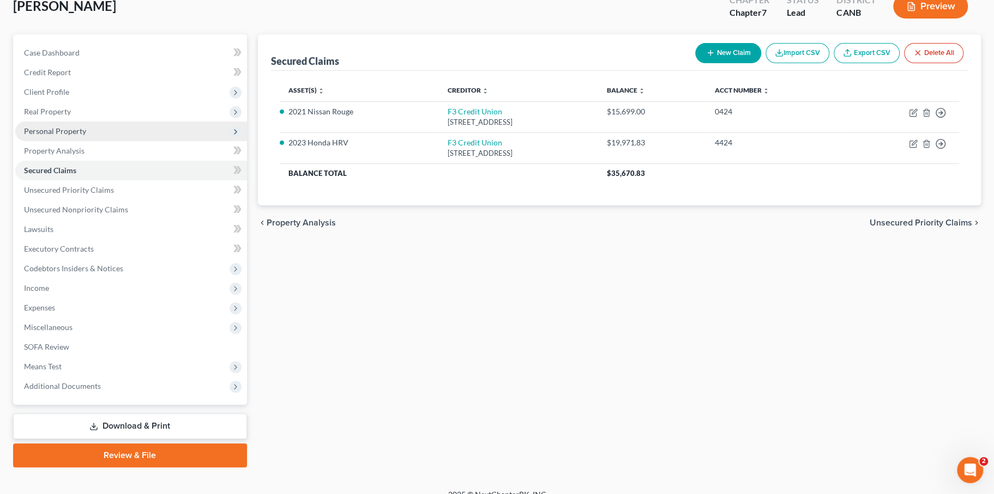
click at [86, 136] on span "Personal Property" at bounding box center [55, 130] width 62 height 9
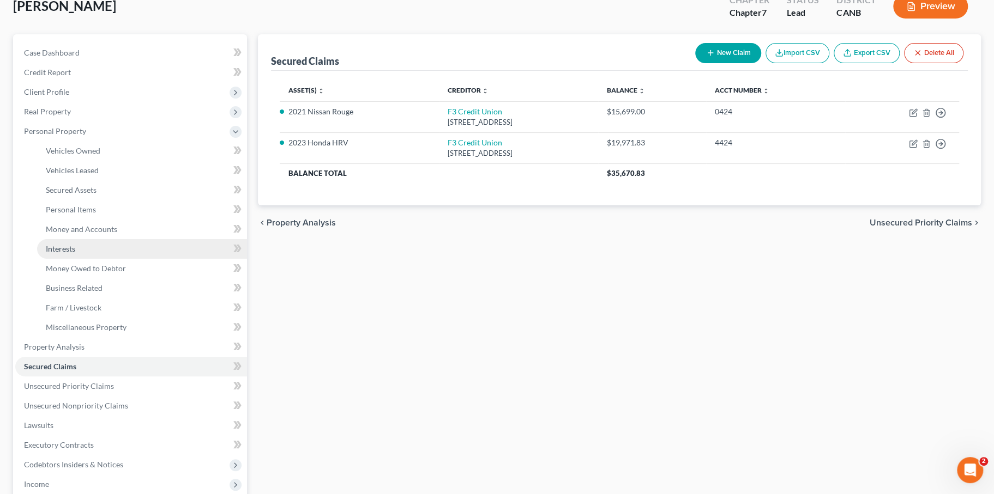
click at [100, 259] on link "Interests" at bounding box center [142, 249] width 210 height 20
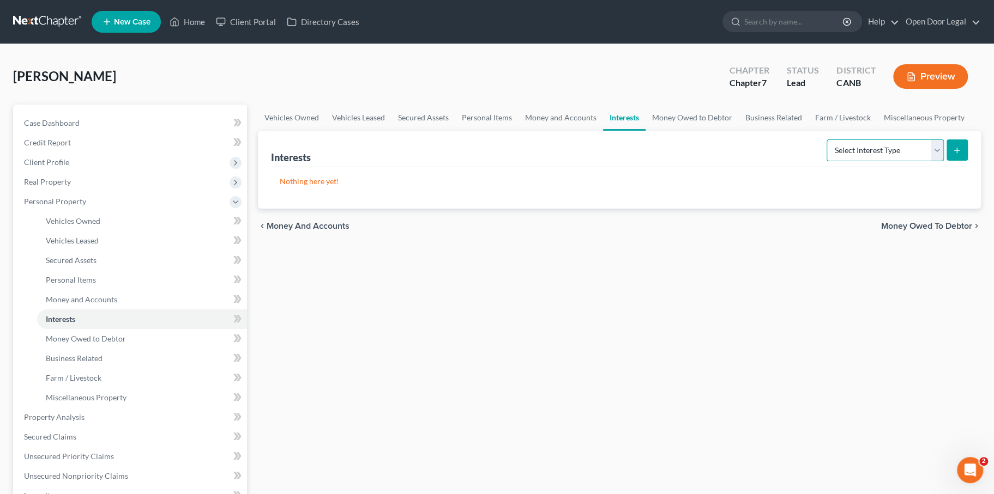
click at [831, 161] on select "Select Interest Type 401K Annuity Bond Education IRA Government Bond Government…" at bounding box center [884, 151] width 117 height 22
select select "other_retirement_plan"
click at [826, 161] on select "Select Interest Type 401K Annuity Bond Education IRA Government Bond Government…" at bounding box center [884, 151] width 117 height 22
click at [952, 161] on button "submit" at bounding box center [956, 150] width 21 height 21
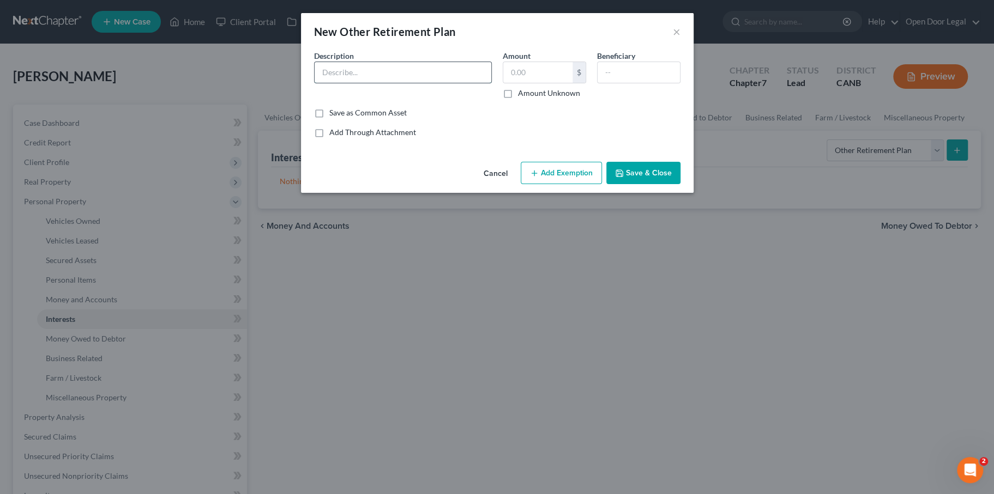
click at [375, 83] on input "text" at bounding box center [403, 72] width 177 height 21
type input "403(b)"
click at [542, 83] on input "text" at bounding box center [537, 72] width 69 height 21
click at [548, 83] on input "text" at bounding box center [537, 72] width 69 height 21
paste input "26,849.18"
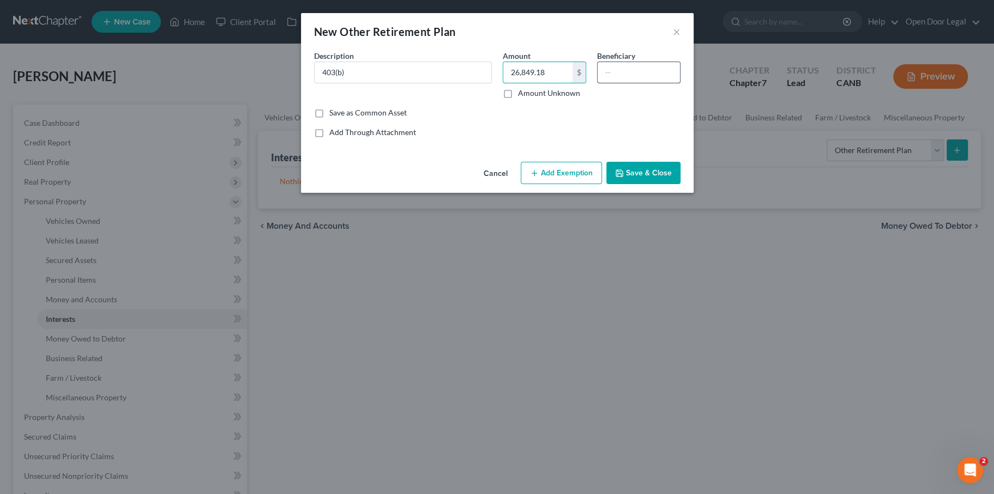
type input "26,849.18"
click at [648, 83] on input "text" at bounding box center [638, 72] width 82 height 21
type input "debtor"
click at [551, 138] on div "Add Through Attachment" at bounding box center [497, 132] width 366 height 11
click at [602, 185] on button "Add Exemption" at bounding box center [561, 173] width 81 height 23
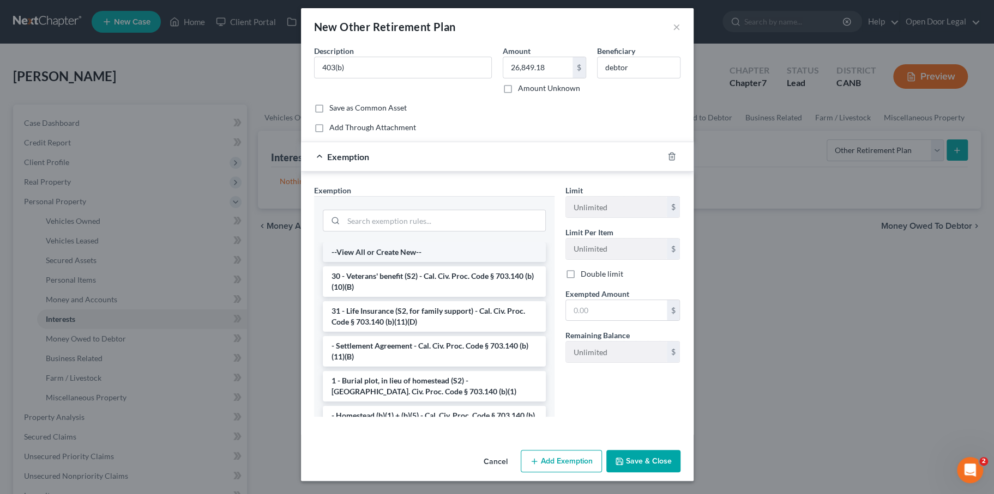
click at [395, 243] on li "--View All or Create New--" at bounding box center [434, 253] width 223 height 20
select select "5"
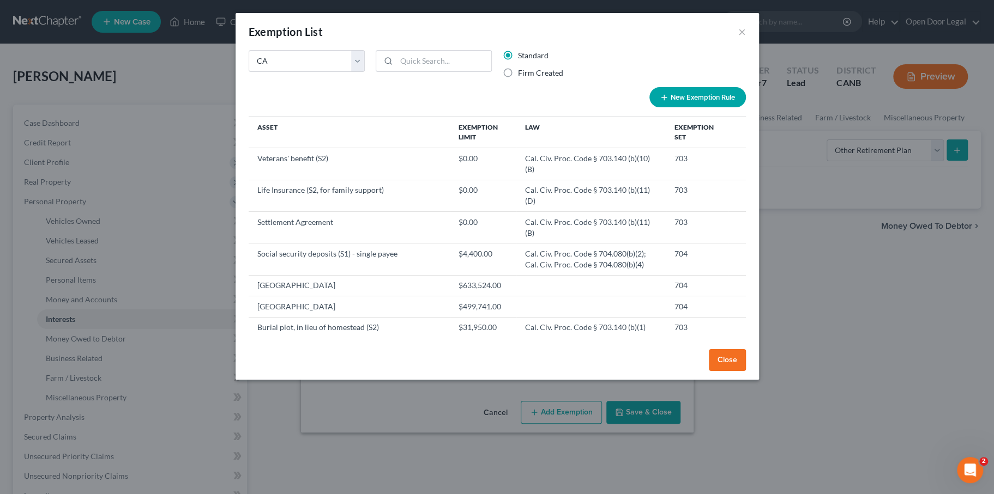
scroll to position [58, 0]
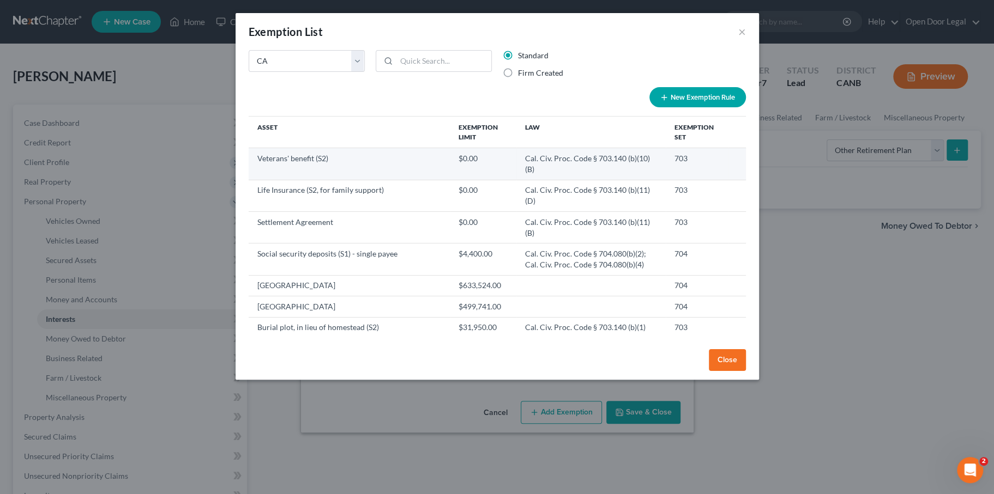
click at [375, 180] on td "Veterans' benefit (S2)" at bounding box center [349, 164] width 201 height 32
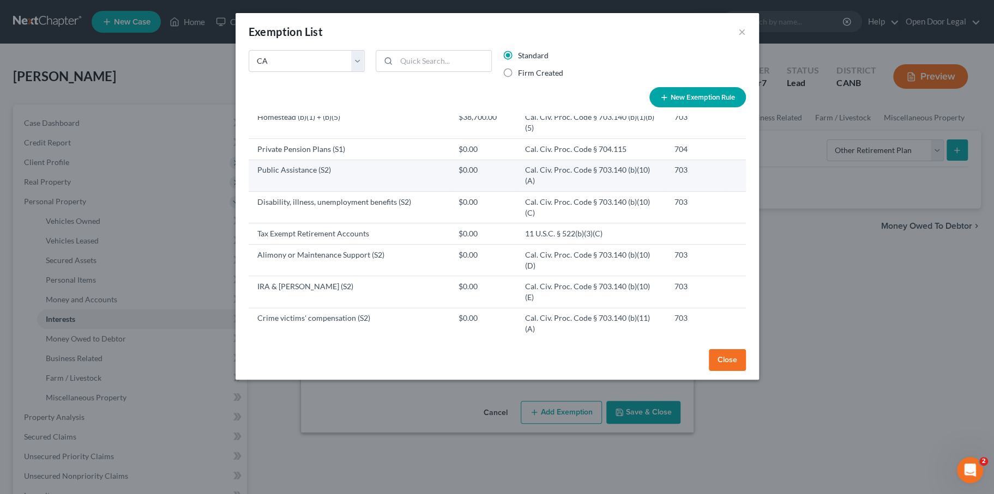
scroll to position [288, 0]
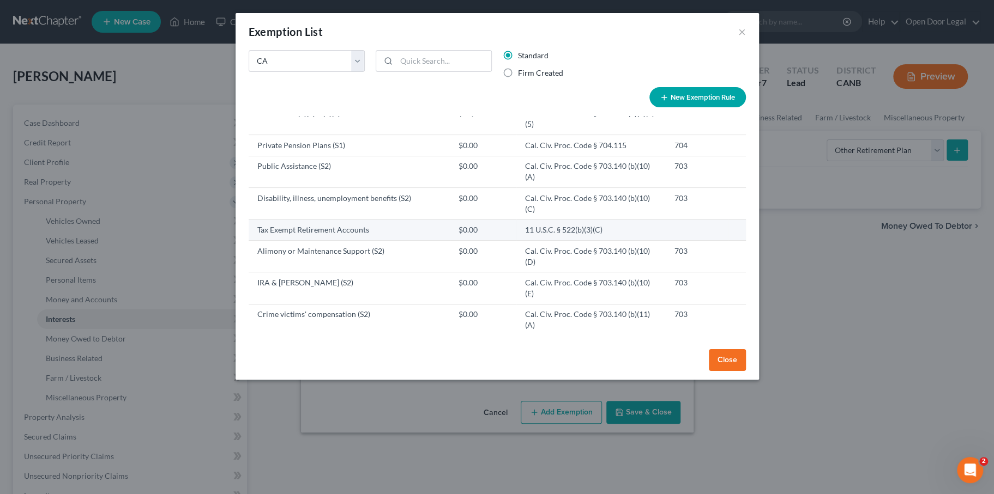
click at [345, 240] on td "Tax Exempt Retirement Accounts" at bounding box center [349, 230] width 201 height 21
click at [366, 240] on td "Tax Exempt Retirement Accounts" at bounding box center [349, 230] width 201 height 21
click at [367, 240] on td "Tax Exempt Retirement Accounts" at bounding box center [349, 230] width 201 height 21
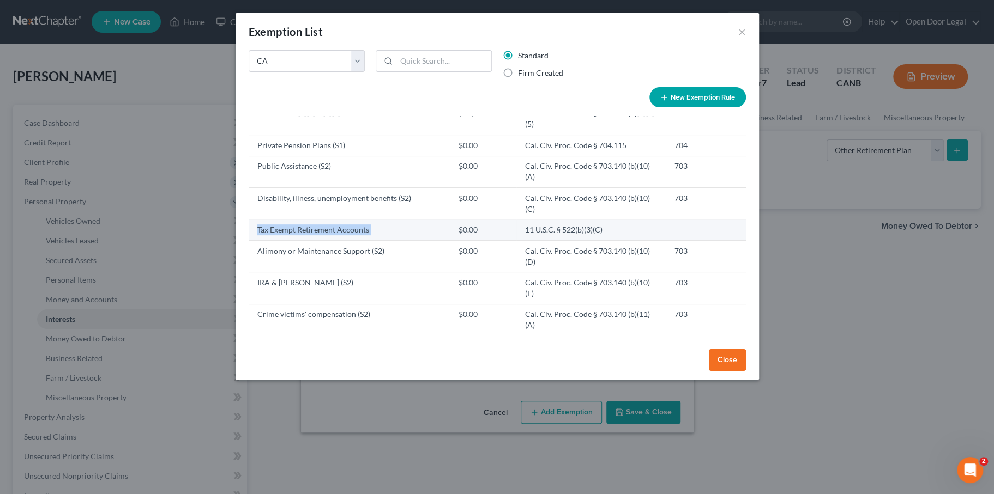
click at [505, 240] on td "$0.00" at bounding box center [483, 230] width 67 height 21
click at [644, 240] on td "11 U.S.C. § 522(b)(3)(C)" at bounding box center [590, 230] width 149 height 21
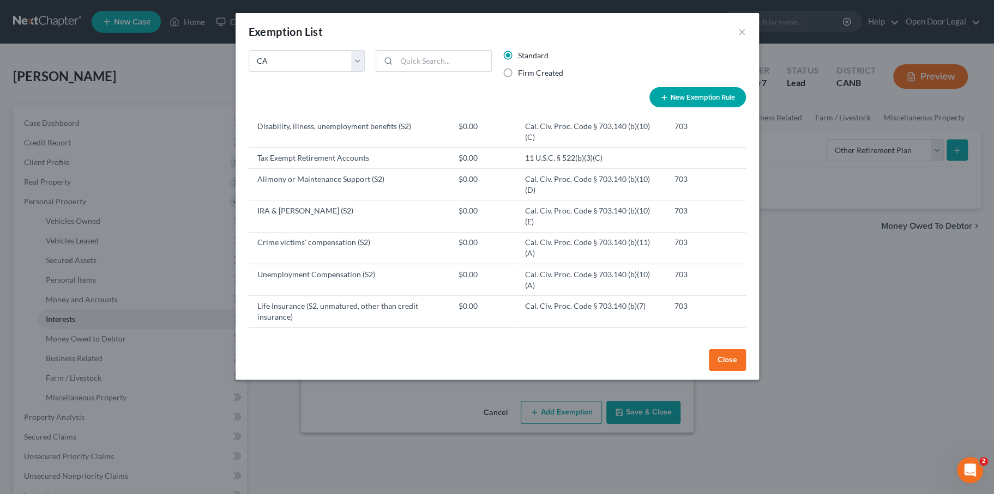
scroll to position [0, 0]
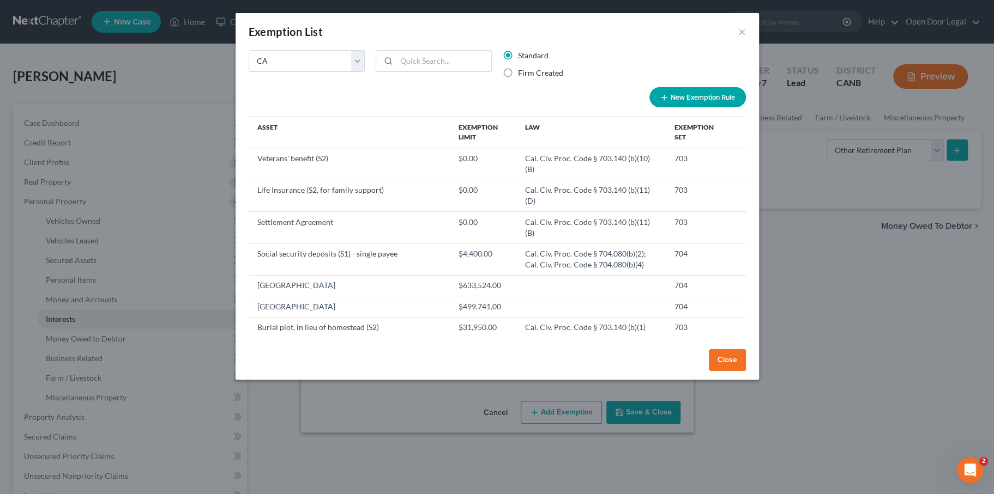
click at [726, 107] on button "New Exemption Rule" at bounding box center [697, 97] width 96 height 20
select select "5"
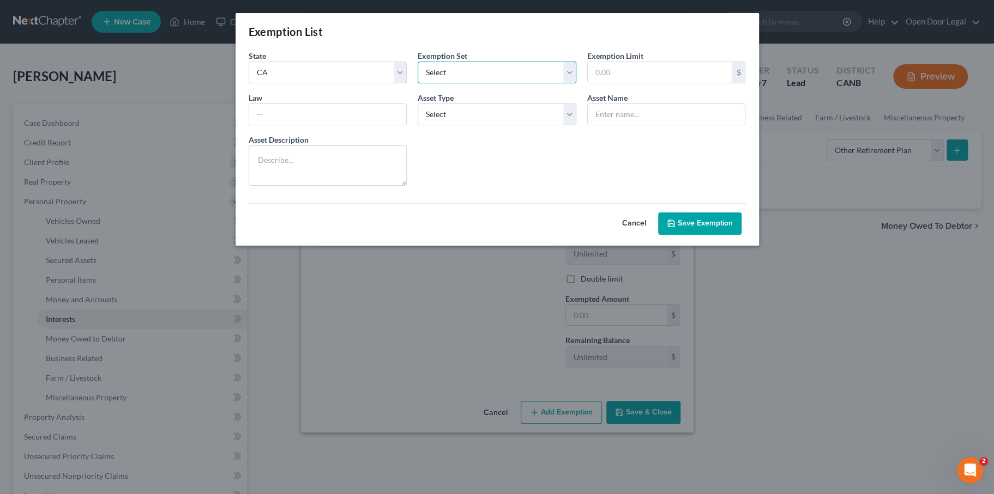
click at [473, 83] on select "Select 703 704" at bounding box center [497, 73] width 159 height 22
click at [346, 125] on input "text" at bounding box center [328, 114] width 158 height 21
type input "11 U.S.C. § 522(b)(3)(C)"
click at [444, 125] on select "Select Homestead Other" at bounding box center [497, 115] width 159 height 22
select select "1"
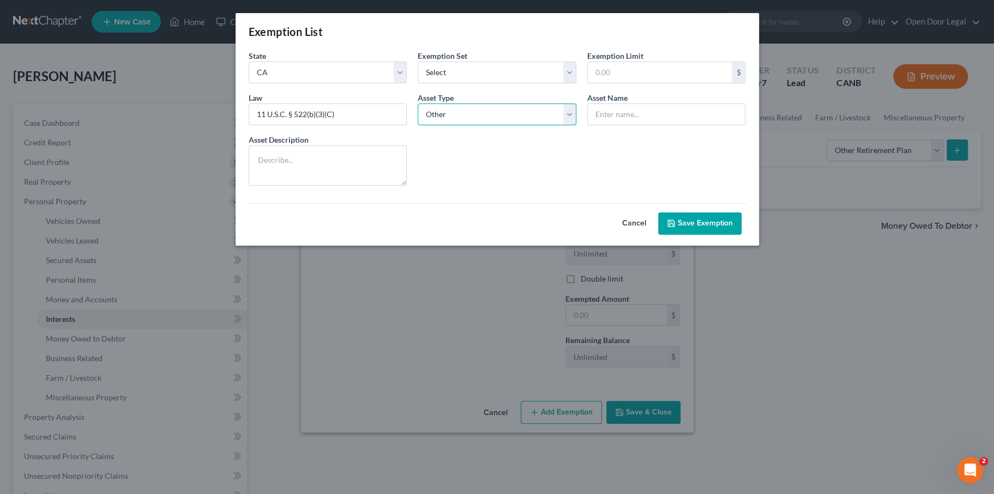
click at [418, 125] on select "Select Homestead Other" at bounding box center [497, 115] width 159 height 22
click at [435, 125] on select "Select Homestead Other" at bounding box center [497, 115] width 159 height 22
click at [418, 125] on select "Select Homestead Other" at bounding box center [497, 115] width 159 height 22
click at [654, 125] on input "text" at bounding box center [667, 114] width 158 height 21
type input "40"
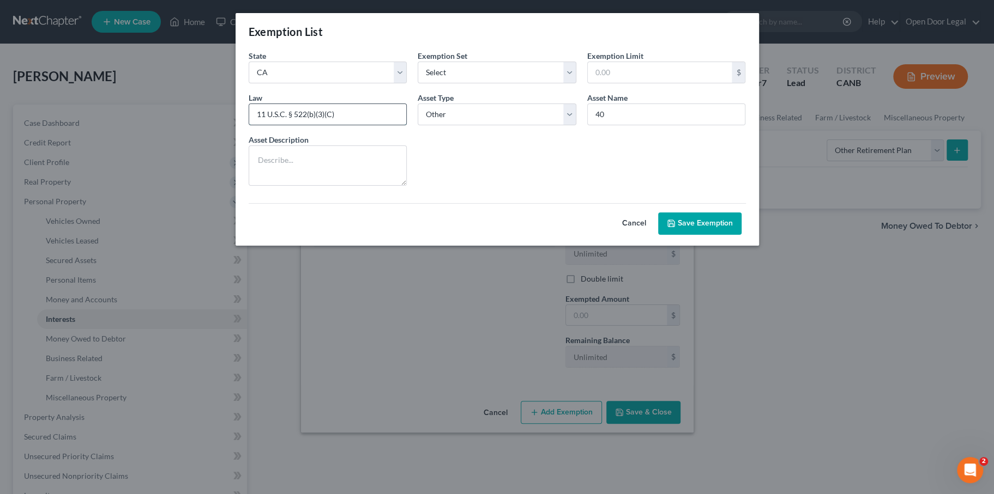
click at [311, 125] on input "11 U.S.C. § 522(b)(3)(C)" at bounding box center [328, 114] width 158 height 21
drag, startPoint x: 311, startPoint y: 143, endPoint x: 187, endPoint y: 140, distance: 123.8
click at [249, 125] on input "11 U.S.C. § 522(b)(3)(C)" at bounding box center [328, 114] width 158 height 21
click at [658, 235] on button "Cancel" at bounding box center [634, 224] width 48 height 22
select select "5"
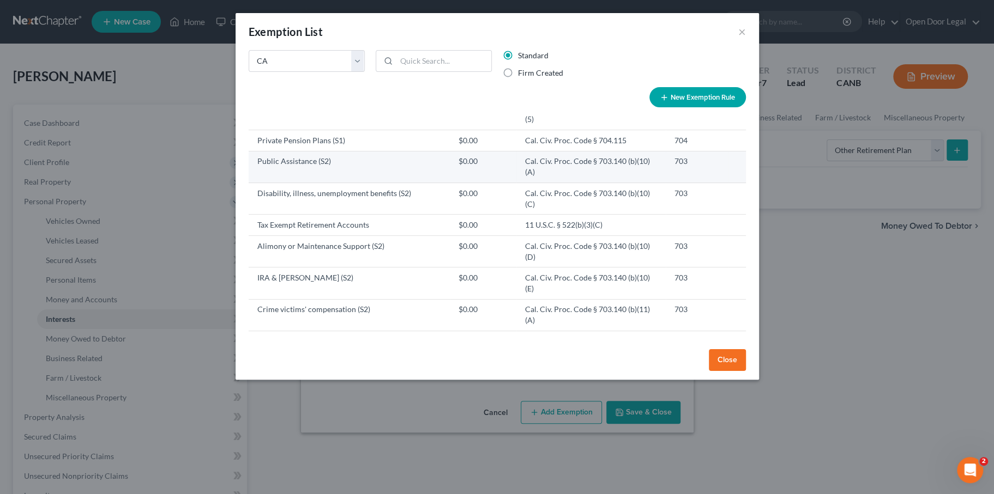
scroll to position [294, 0]
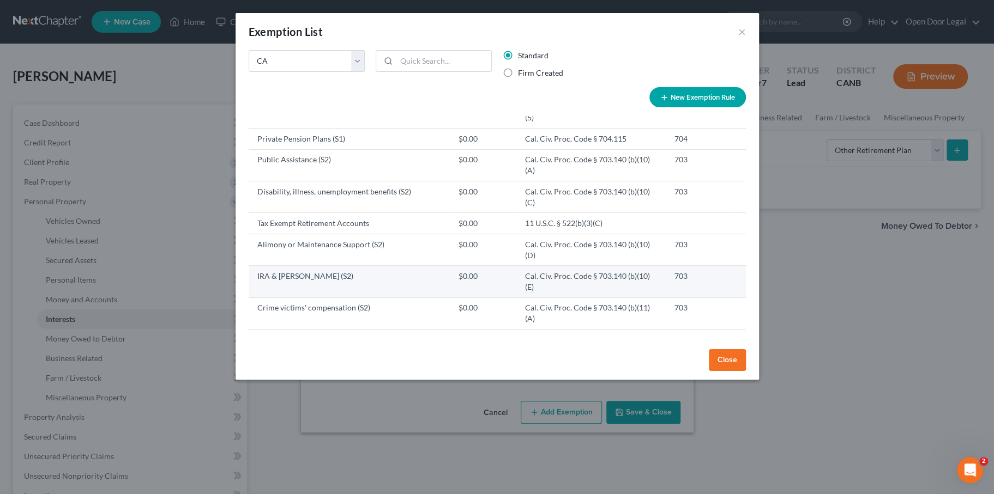
click at [336, 298] on td "IRA & [PERSON_NAME] (S2)" at bounding box center [349, 282] width 201 height 32
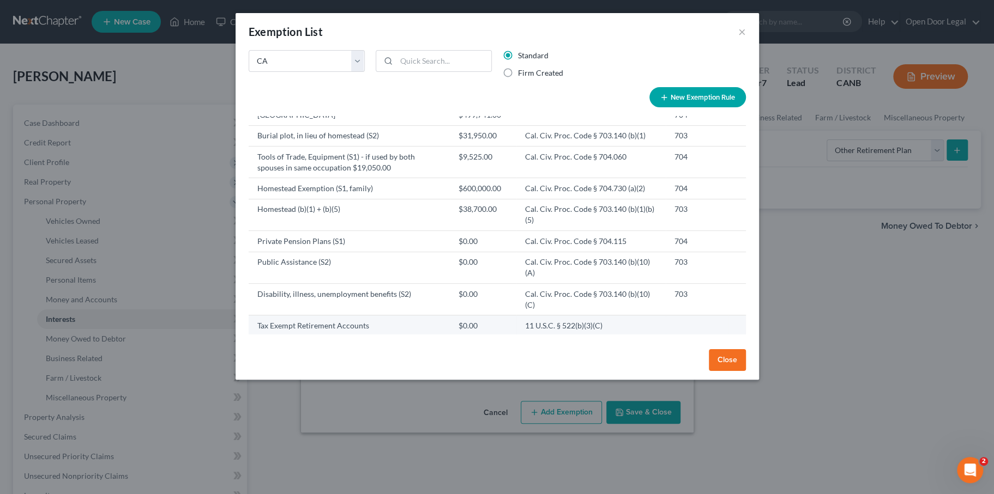
scroll to position [195, 0]
click at [746, 371] on button "Close" at bounding box center [727, 360] width 37 height 22
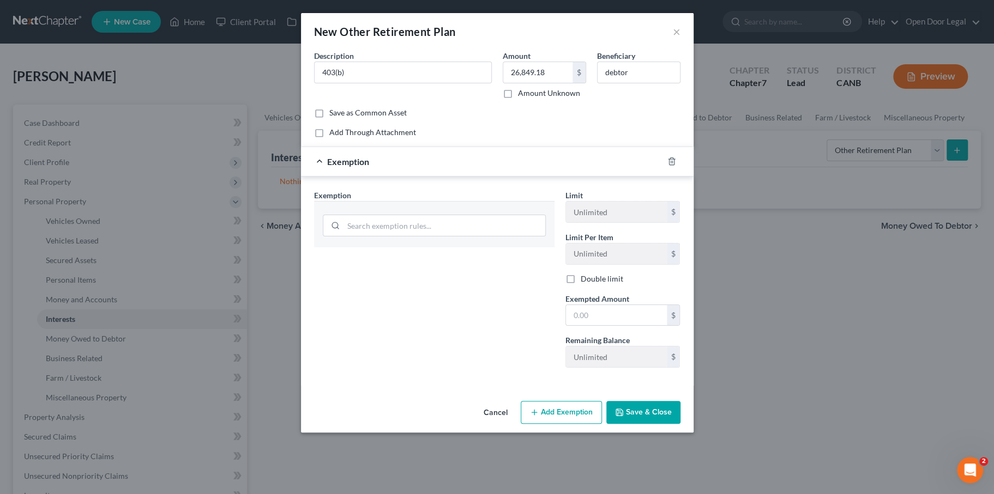
click at [327, 156] on span "Exemption" at bounding box center [348, 161] width 42 height 10
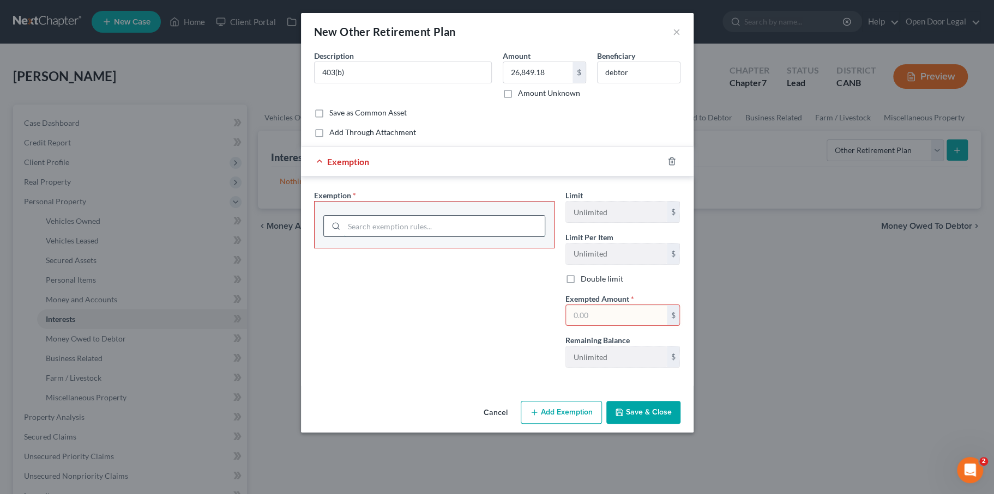
click at [336, 220] on div at bounding box center [434, 224] width 240 height 47
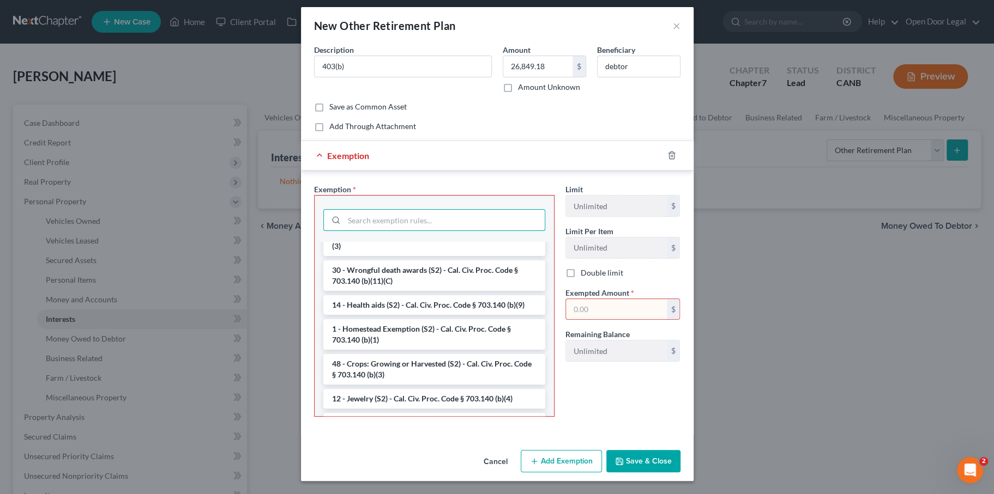
scroll to position [764, 0]
click at [381, 220] on li "21 - [PERSON_NAME] (employee retirement account) (S2) - Cal. Civ. Proc. Code § …" at bounding box center [434, 204] width 222 height 31
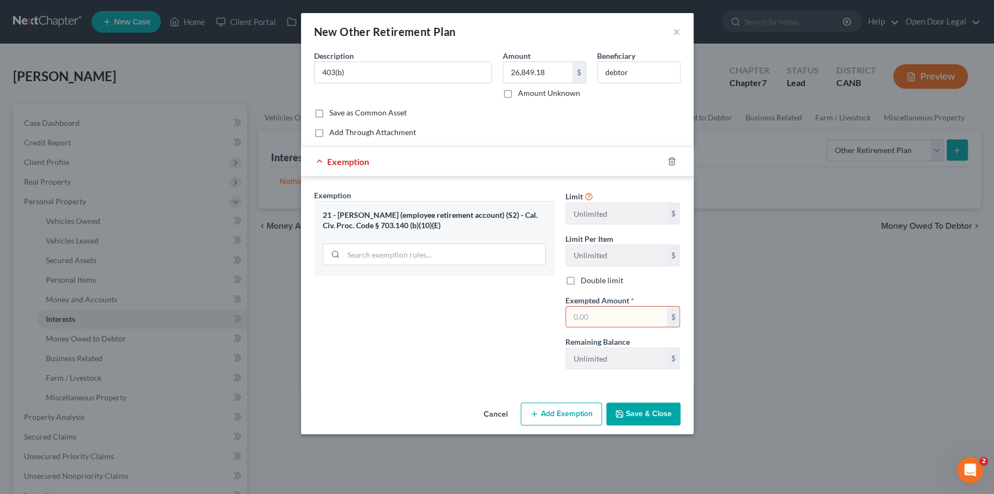
scroll to position [0, 0]
drag, startPoint x: 558, startPoint y: 93, endPoint x: 568, endPoint y: 90, distance: 10.6
click at [568, 83] on input "26,849.18" at bounding box center [537, 72] width 69 height 21
click at [624, 328] on input "text" at bounding box center [616, 317] width 101 height 21
paste input "26,849.18"
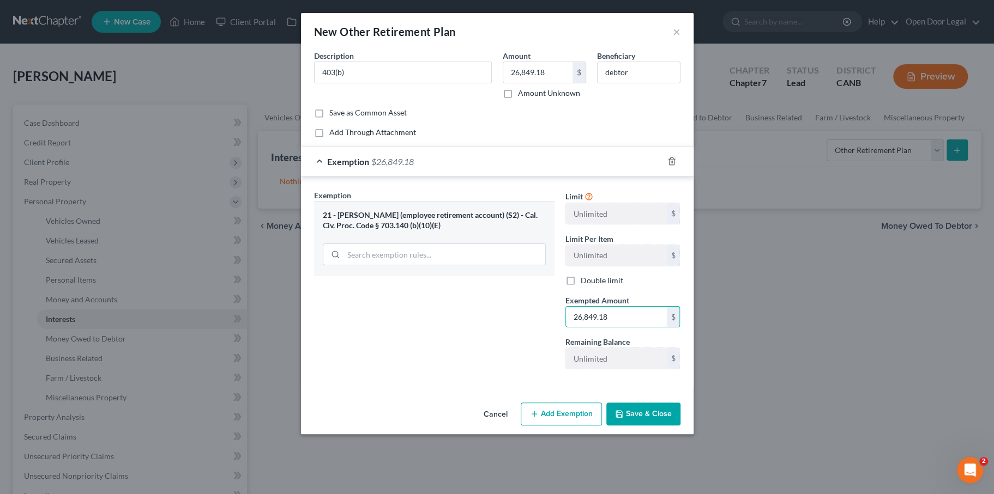
type input "26,849.18"
click at [518, 99] on label "Amount Unknown" at bounding box center [549, 93] width 62 height 11
click at [522, 95] on input "Amount Unknown" at bounding box center [525, 91] width 7 height 7
checkbox input "true"
click at [316, 176] on div "Exemption $26,849.18" at bounding box center [482, 161] width 362 height 29
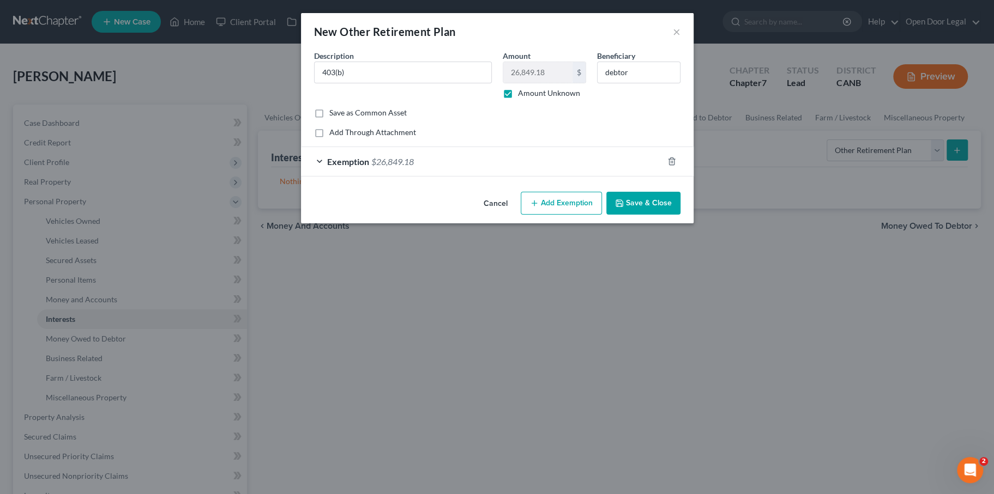
click at [321, 176] on div "Exemption $26,849.18" at bounding box center [482, 161] width 362 height 29
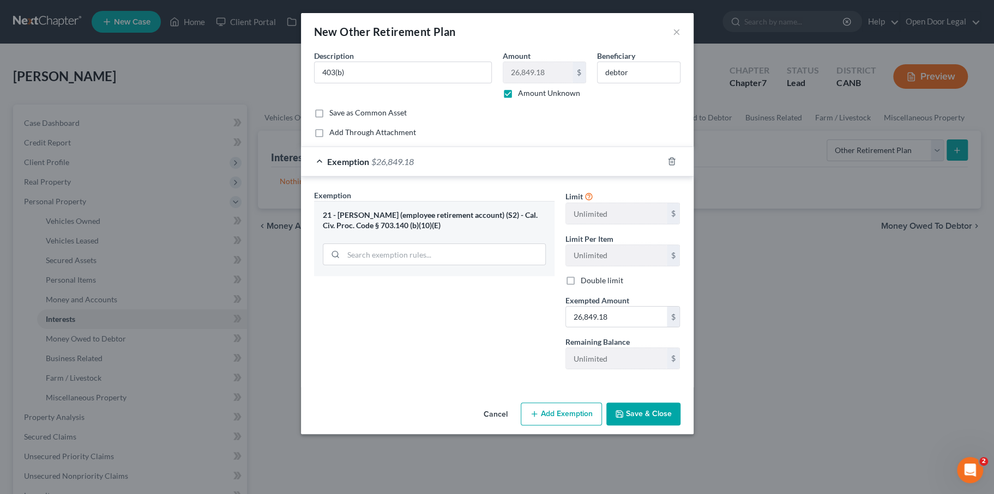
click at [676, 378] on div "Limit Unlimited $ Limit Per Item Unlimited $ Double limit Exempted Amount * 26,…" at bounding box center [623, 284] width 126 height 189
click at [667, 328] on input "26,849.18" at bounding box center [616, 317] width 101 height 21
click at [624, 419] on icon "button" at bounding box center [619, 414] width 9 height 9
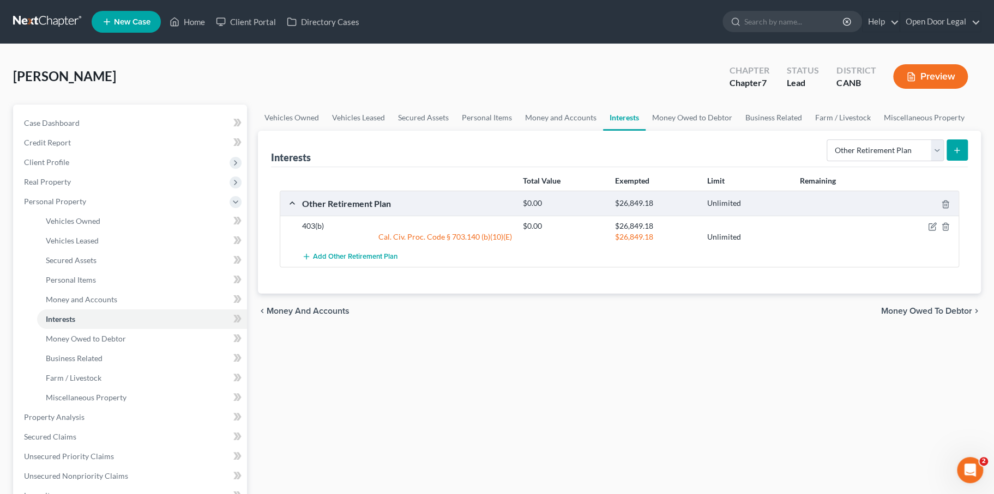
click at [952, 155] on icon "submit" at bounding box center [956, 150] width 9 height 9
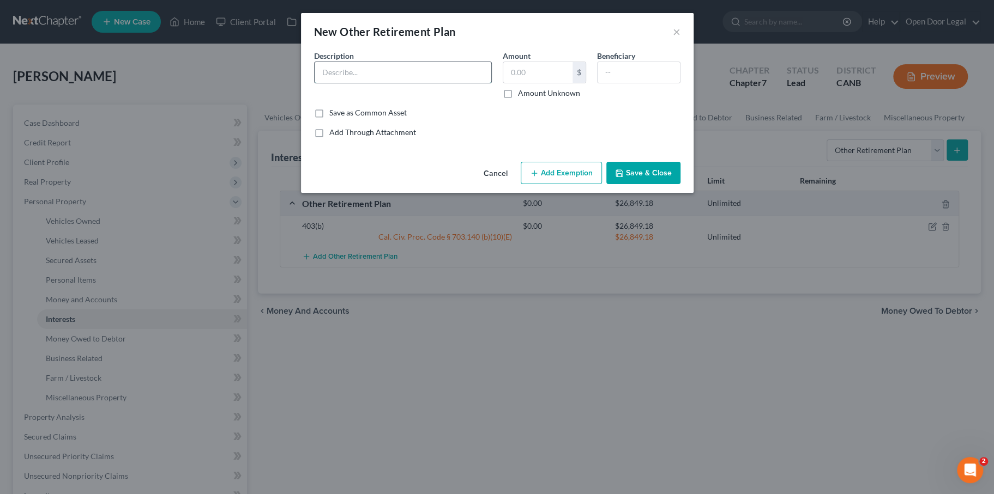
click at [340, 83] on input "text" at bounding box center [403, 72] width 177 height 21
click at [532, 83] on input "text" at bounding box center [537, 72] width 69 height 21
type input "1,013.99"
click at [668, 83] on input "text" at bounding box center [638, 72] width 82 height 21
type input "debtor"
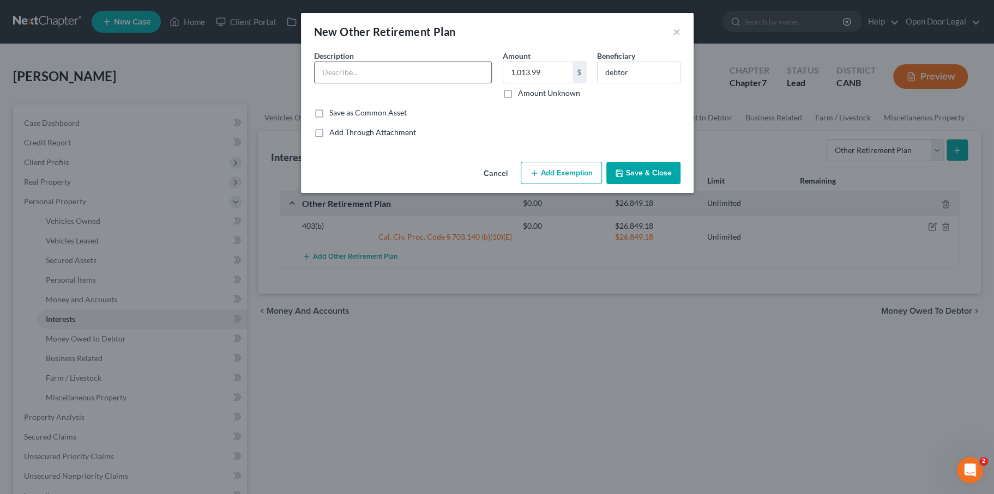
click at [389, 83] on input "text" at bounding box center [403, 72] width 177 height 21
click at [391, 83] on input "text" at bounding box center [403, 72] width 177 height 21
paste input "Tax Sheltered Annuity - Pub School"
type input "Tax Sheltered Annuity - Pub School"
click at [565, 185] on button "Add Exemption" at bounding box center [561, 173] width 81 height 23
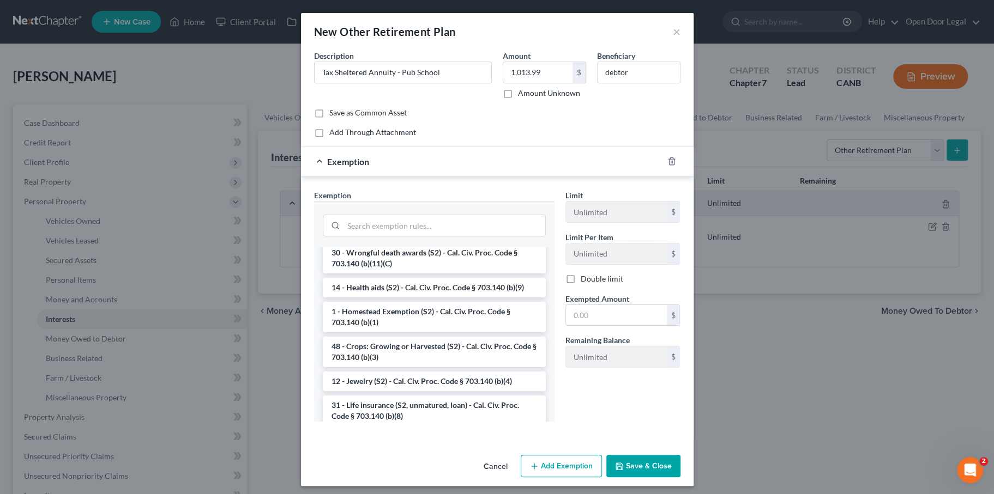
scroll to position [796, 0]
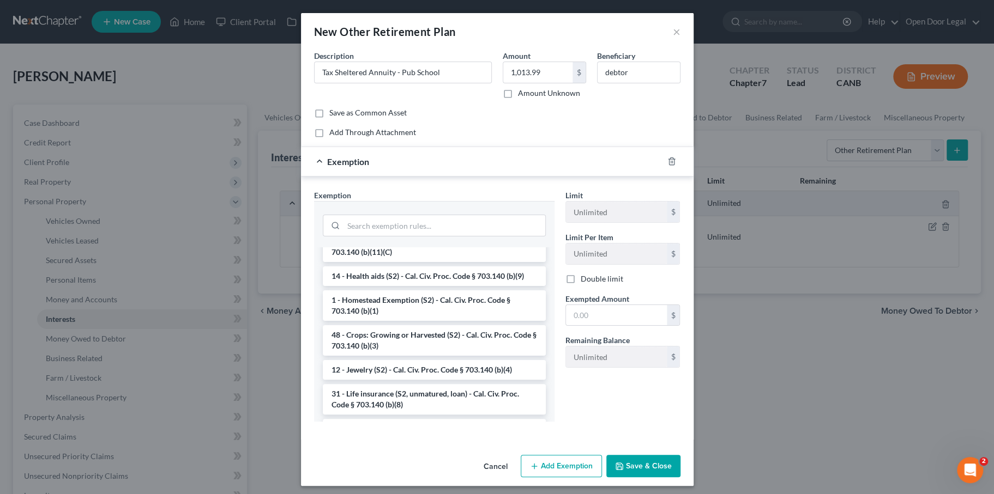
click at [383, 192] on li "21 - [PERSON_NAME] (employee retirement account) (S2) - Cal. Civ. Proc. Code § …" at bounding box center [434, 177] width 223 height 31
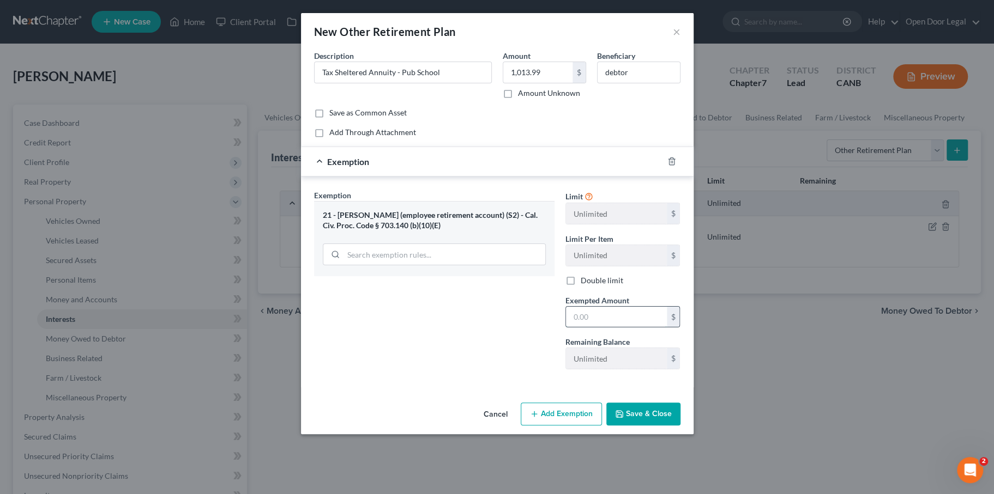
click at [622, 328] on input "text" at bounding box center [616, 317] width 101 height 21
drag, startPoint x: 569, startPoint y: 86, endPoint x: 583, endPoint y: 86, distance: 14.7
click at [572, 83] on input "1,013.99" at bounding box center [537, 72] width 69 height 21
click at [622, 328] on input "text" at bounding box center [616, 317] width 101 height 21
paste input "1,013.99"
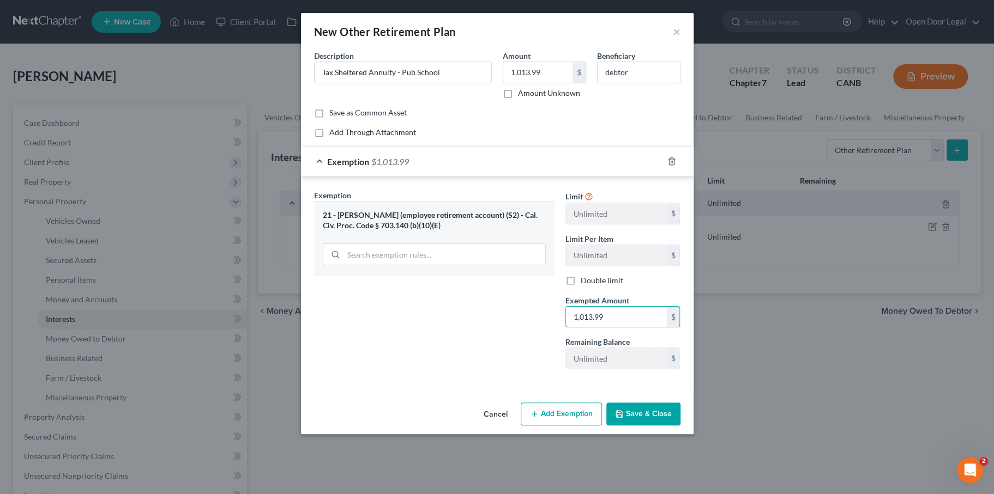
type input "1,013.99"
click at [485, 378] on div "Exemption Set must be selected for CA. Exemption * 21 - ERISA (employee retirem…" at bounding box center [434, 284] width 251 height 189
click at [675, 426] on button "Save & Close" at bounding box center [643, 414] width 74 height 23
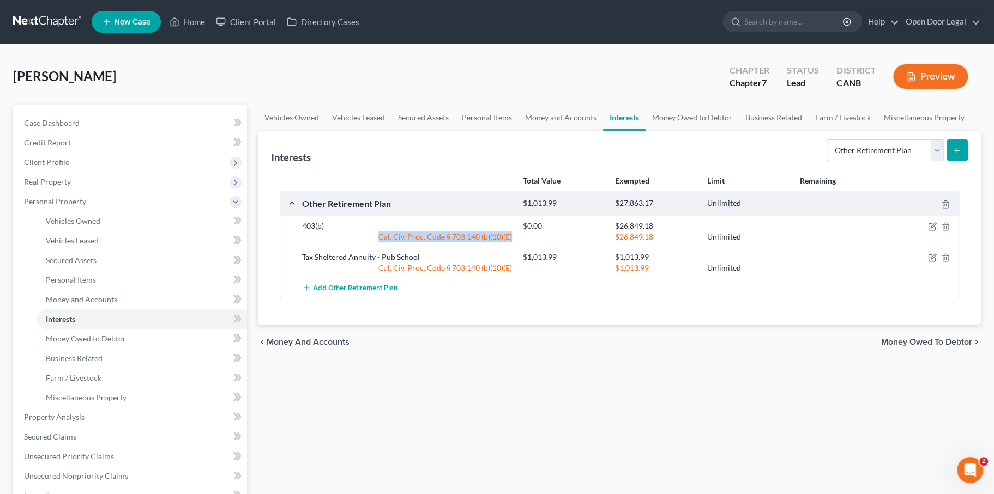
drag, startPoint x: 351, startPoint y: 325, endPoint x: 518, endPoint y: 327, distance: 166.8
click at [517, 243] on div "Cal. Civ. Proc. Code § 703.140 (b)(10)(E)" at bounding box center [407, 237] width 221 height 11
copy div "Cal. Civ. Proc. Code § 703.140 (b)(10)(E)"
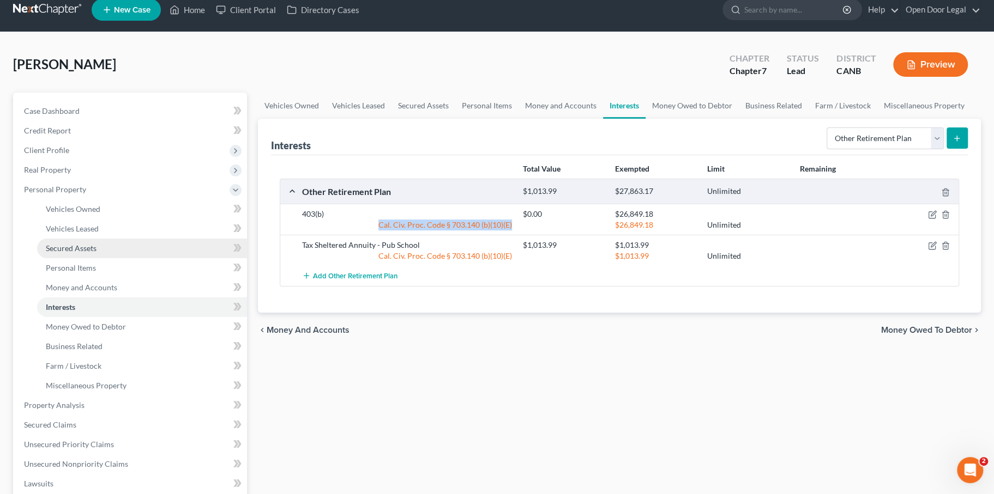
click at [156, 258] on link "Secured Assets" at bounding box center [142, 249] width 210 height 20
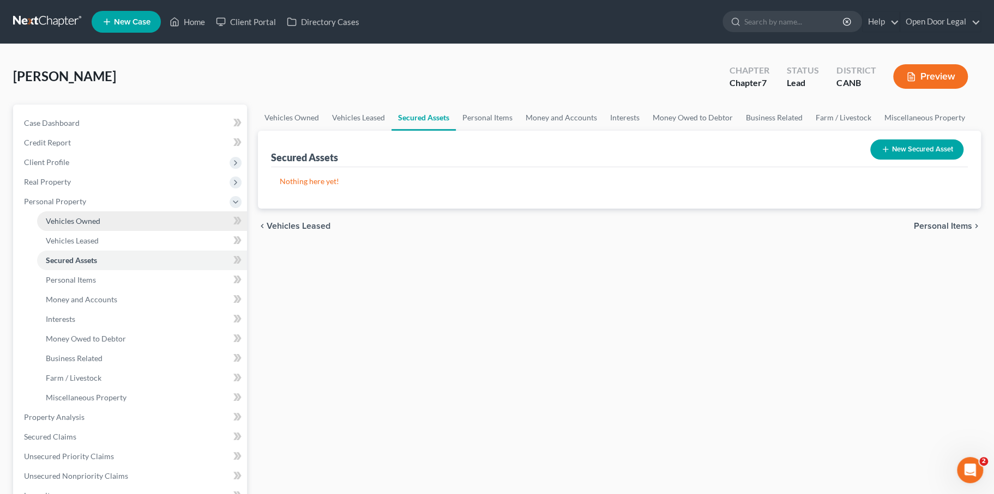
click at [136, 231] on link "Vehicles Owned" at bounding box center [142, 222] width 210 height 20
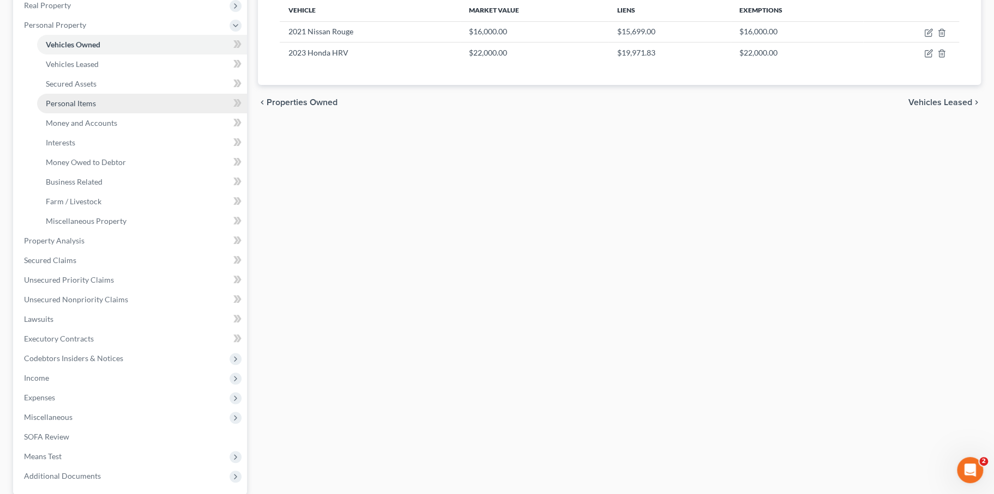
scroll to position [179, 0]
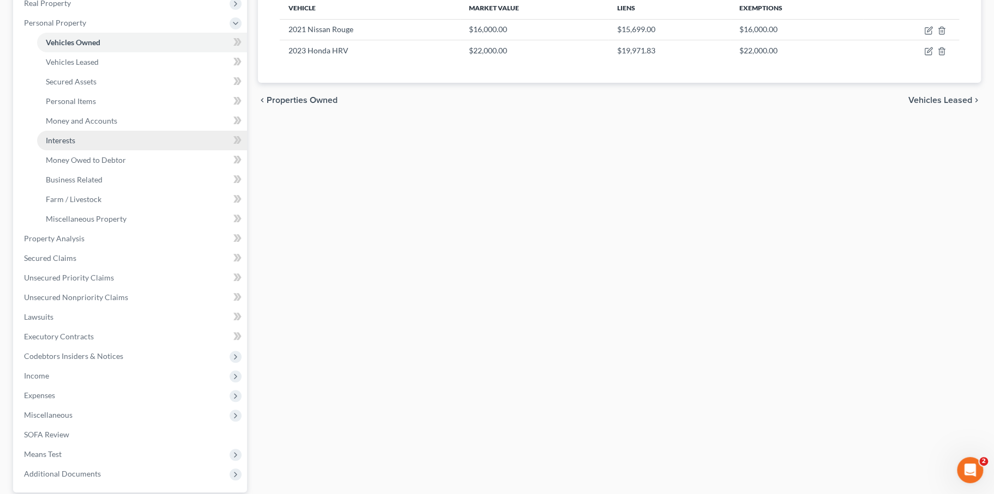
click at [89, 150] on link "Interests" at bounding box center [142, 141] width 210 height 20
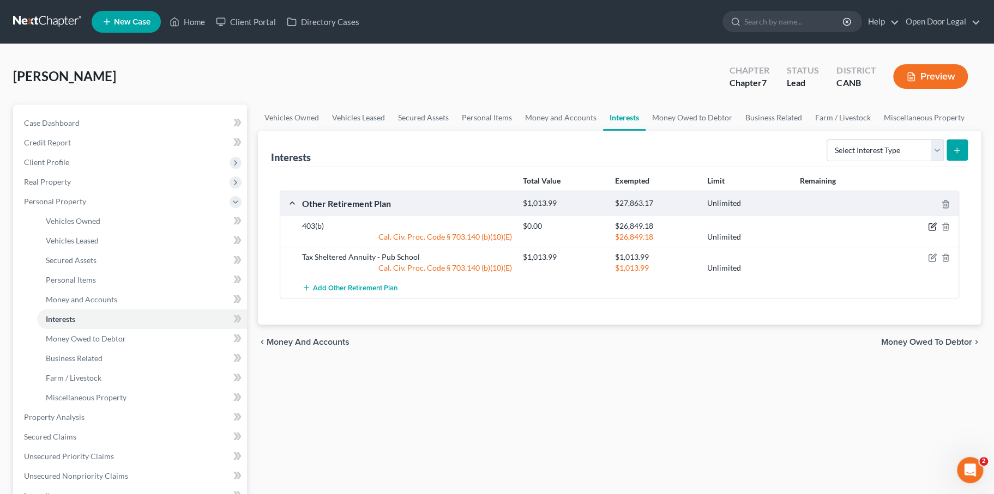
click at [928, 231] on icon "button" at bounding box center [932, 226] width 9 height 9
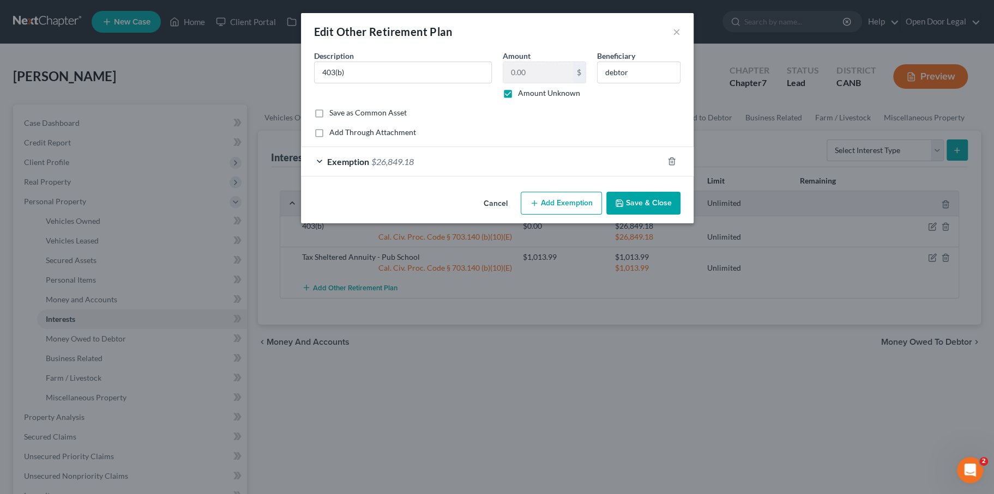
click at [596, 215] on button "Add Exemption" at bounding box center [561, 203] width 81 height 23
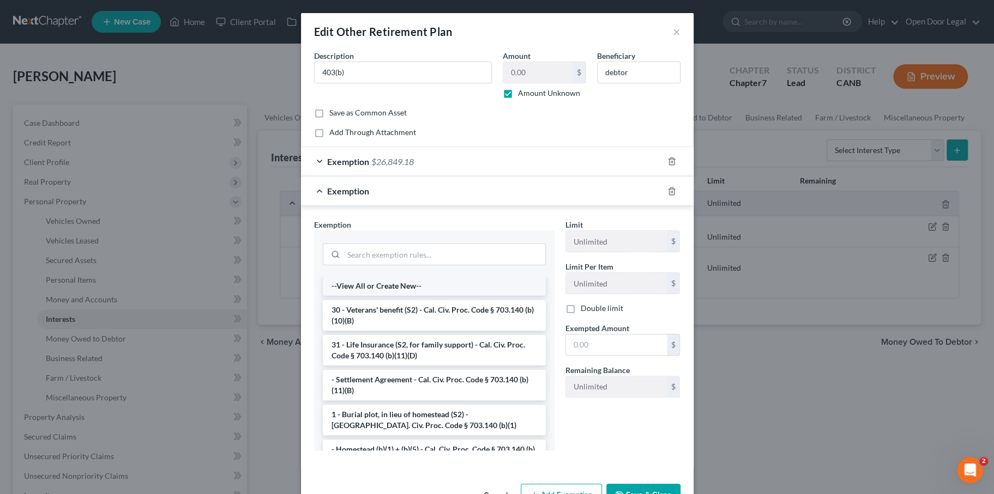
click at [362, 296] on li "--View All or Create New--" at bounding box center [434, 286] width 223 height 20
select select "5"
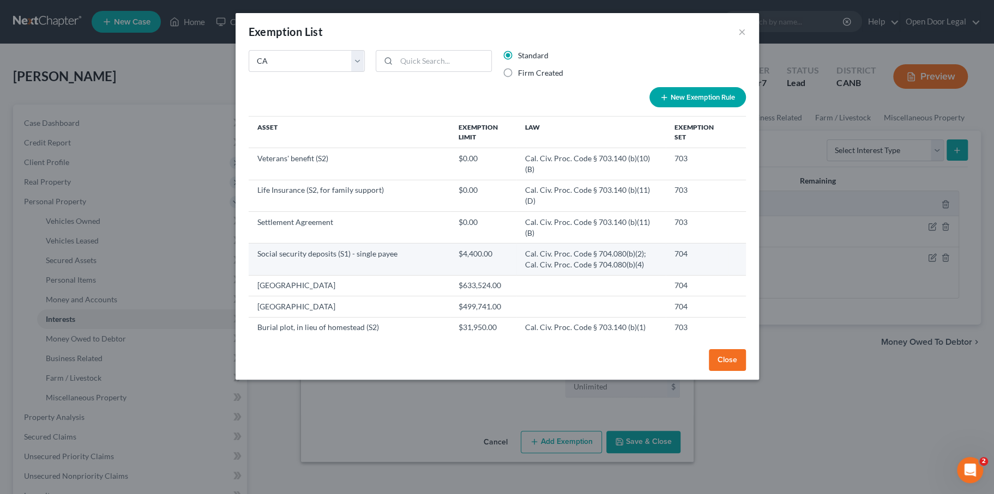
click at [369, 275] on td "Social security deposits (S1) - single payee" at bounding box center [349, 260] width 201 height 32
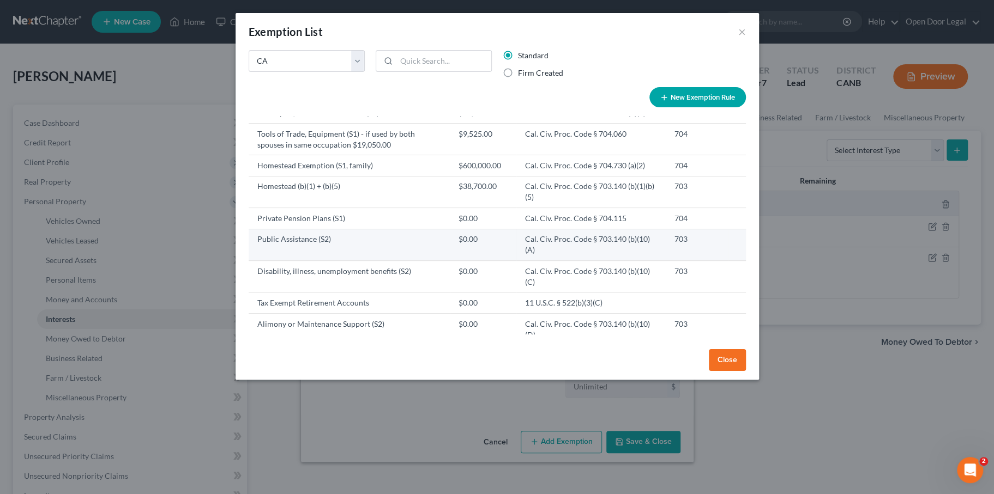
scroll to position [219, 0]
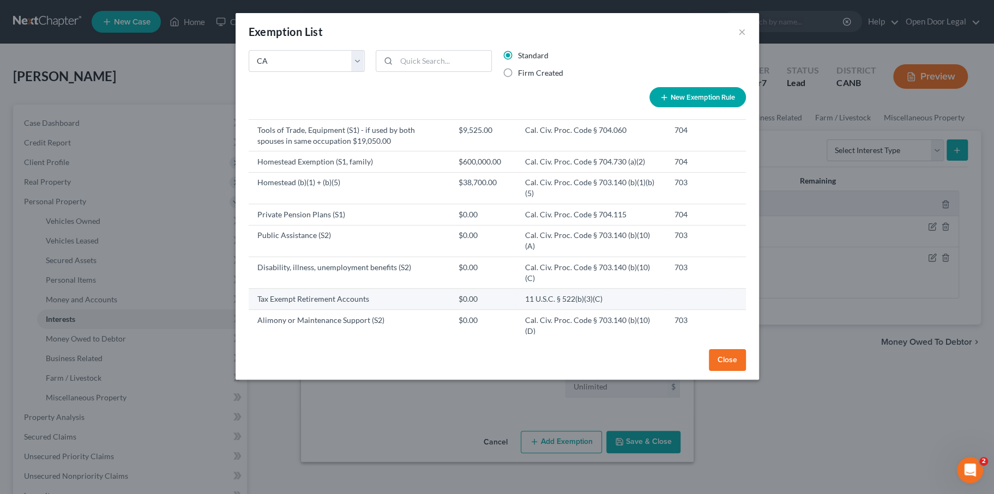
click at [380, 310] on td "Tax Exempt Retirement Accounts" at bounding box center [349, 299] width 201 height 21
click at [526, 310] on td "11 U.S.C. § 522(b)(3)(C)" at bounding box center [590, 299] width 149 height 21
drag, startPoint x: 340, startPoint y: 345, endPoint x: 196, endPoint y: 341, distance: 143.4
click at [249, 310] on td "Tax Exempt Retirement Accounts" at bounding box center [349, 299] width 201 height 21
copy td "Tax Exempt Retirement Accounts"
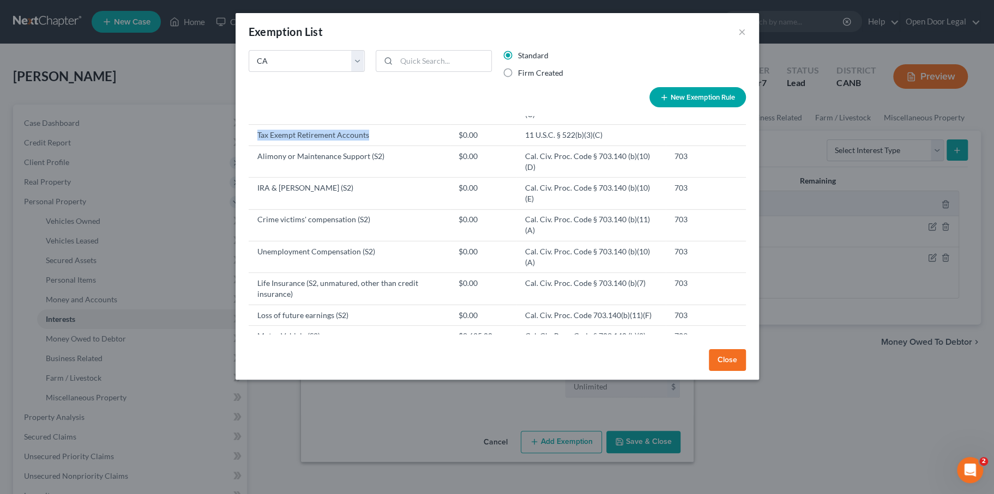
scroll to position [421, 0]
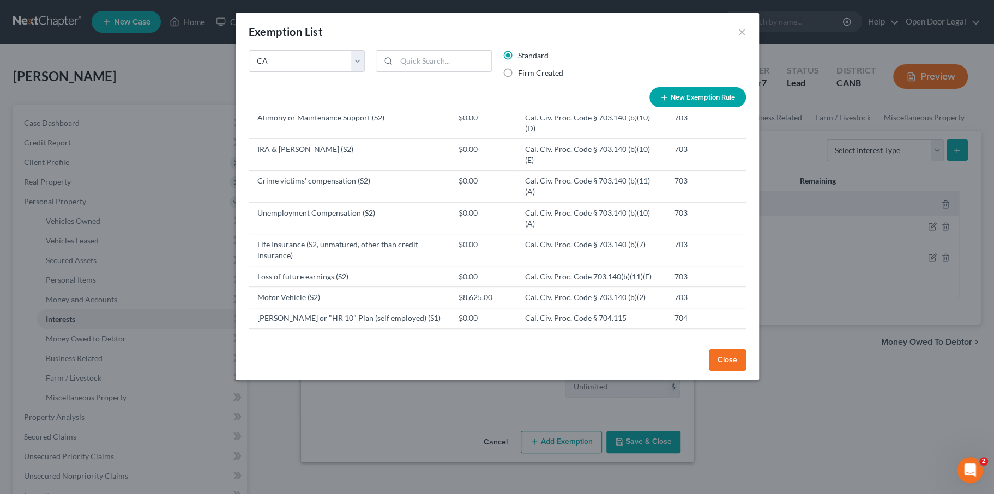
click at [746, 371] on button "Close" at bounding box center [727, 360] width 37 height 22
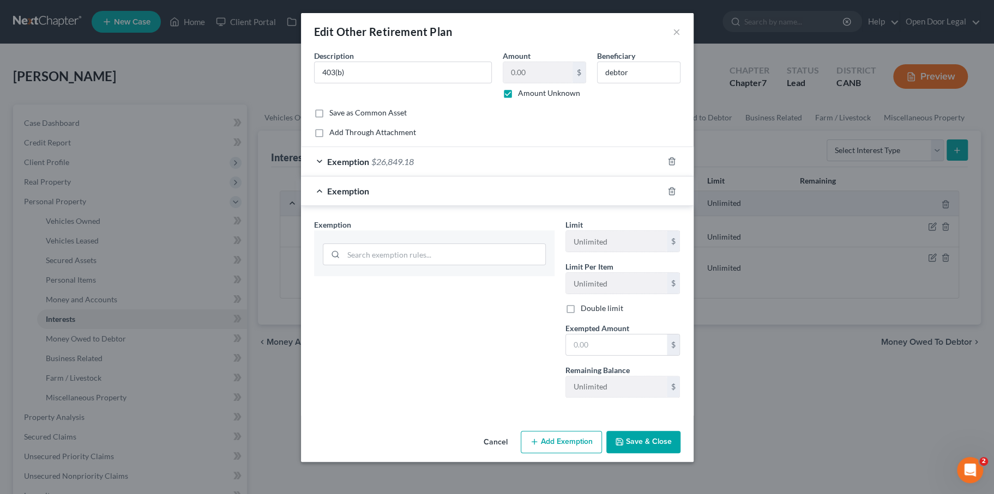
click at [342, 206] on div "Exemption" at bounding box center [482, 191] width 362 height 29
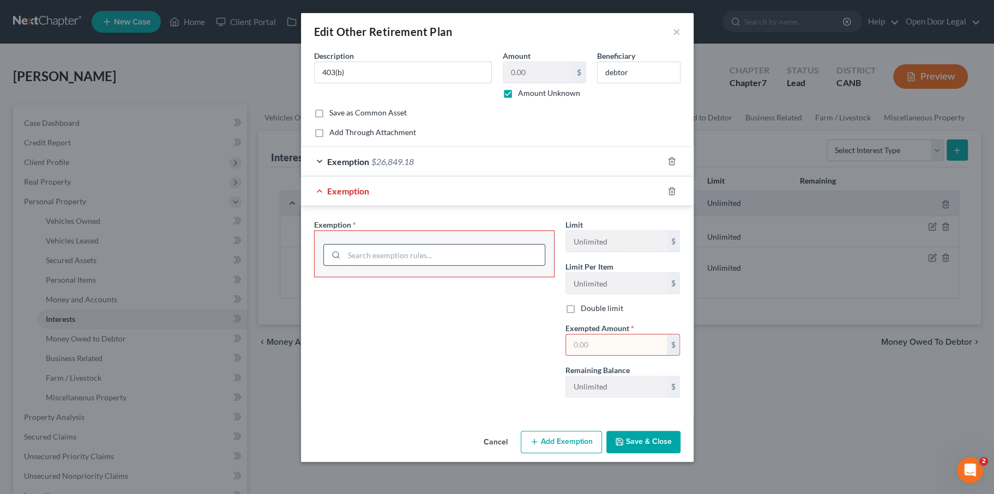
click at [360, 265] on input "search" at bounding box center [444, 255] width 201 height 21
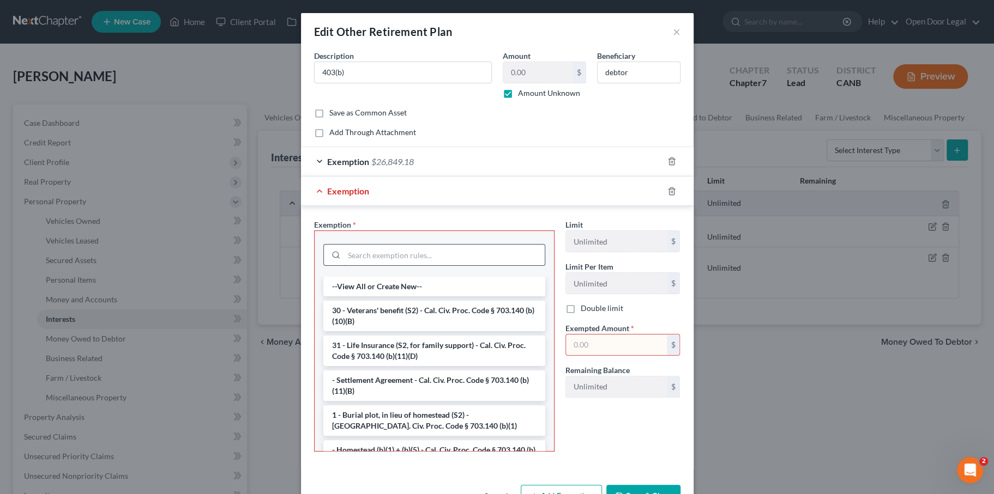
paste input "Tax Exempt Retirement Accounts"
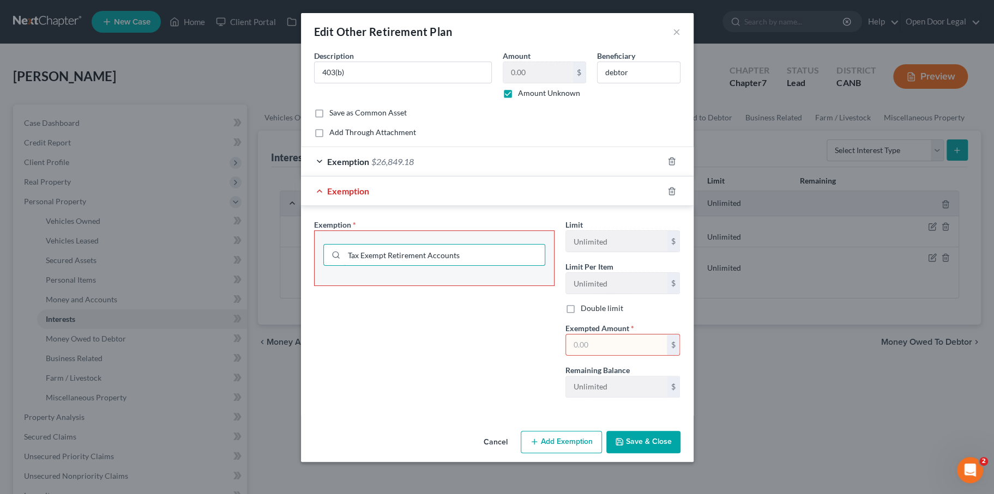
type input "Tax Exempt Retirement Accounts"
click at [511, 403] on div "Exemption Set must be selected for CA. Exemption * Tax Exempt Retirement Accoun…" at bounding box center [434, 312] width 251 height 187
click at [496, 377] on div "Exemption Set must be selected for CA. Exemption * Tax Exempt Retirement Accoun…" at bounding box center [434, 312] width 251 height 187
click at [462, 265] on input "Tax Exempt Retirement Accounts" at bounding box center [444, 255] width 201 height 21
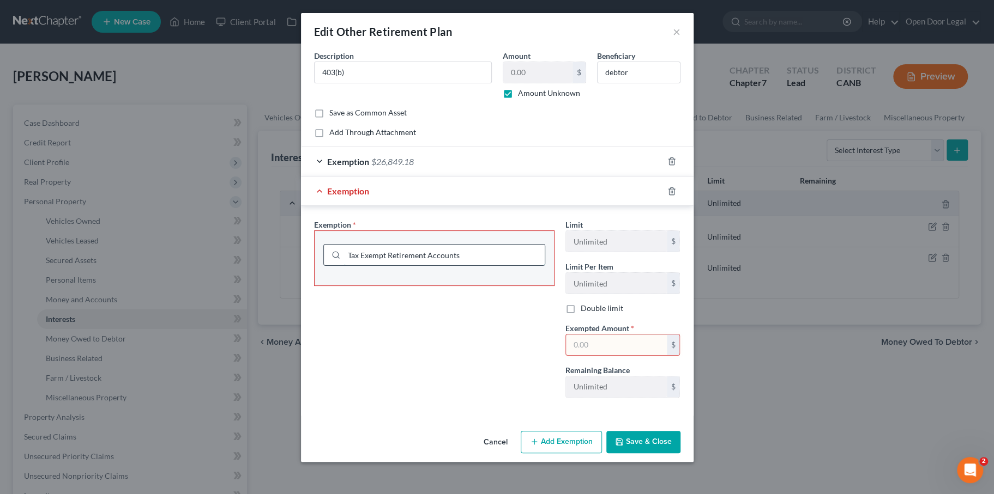
drag, startPoint x: 462, startPoint y: 321, endPoint x: 309, endPoint y: 322, distance: 153.7
click at [344, 265] on input "Tax Exempt Retirement Accounts" at bounding box center [444, 255] width 201 height 21
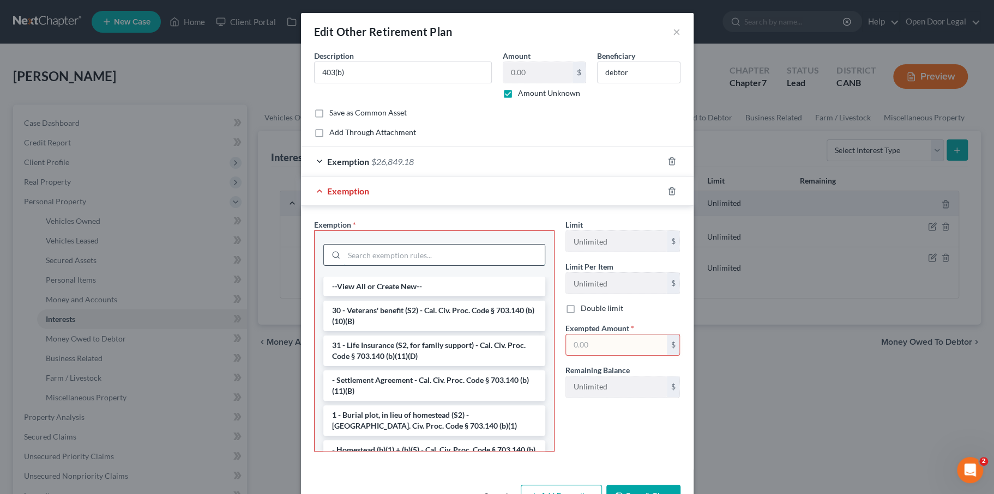
click at [374, 265] on input "search" at bounding box center [444, 255] width 201 height 21
click at [680, 38] on button "×" at bounding box center [677, 31] width 8 height 13
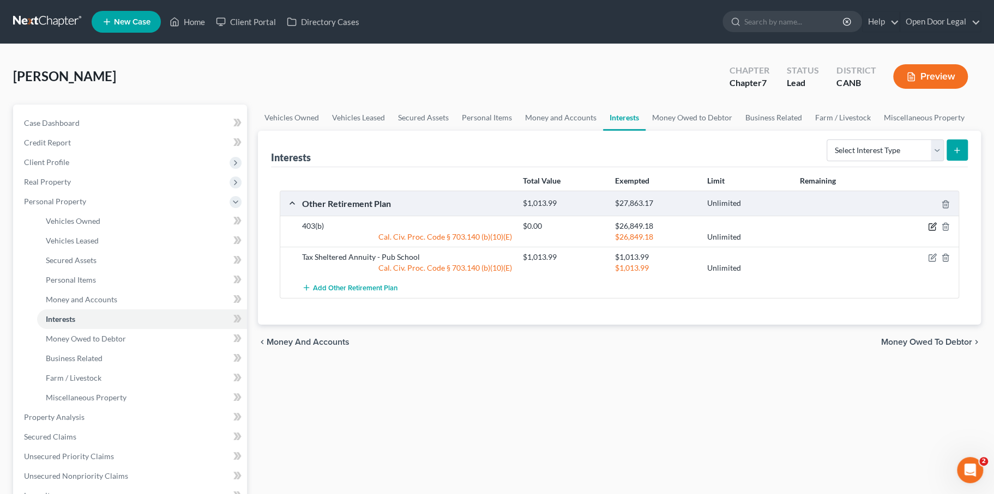
click at [928, 231] on icon "button" at bounding box center [932, 226] width 9 height 9
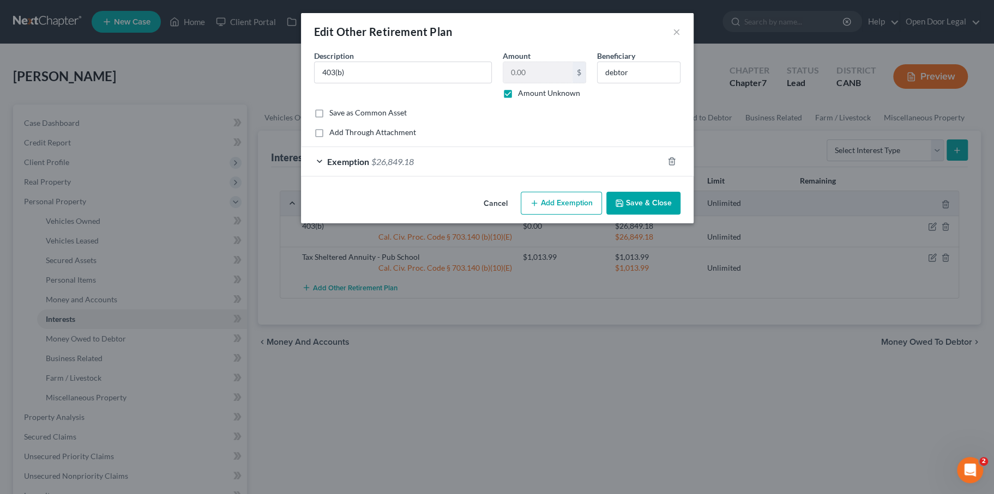
click at [672, 311] on div "Edit Other Retirement Plan × An exemption set must first be selected from the F…" at bounding box center [497, 247] width 994 height 494
click at [505, 215] on button "Cancel" at bounding box center [495, 204] width 41 height 22
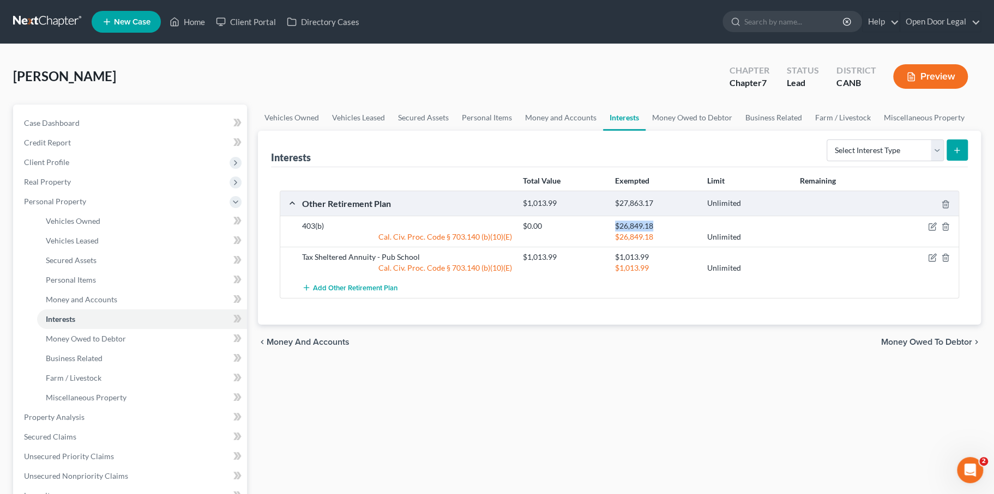
drag, startPoint x: 618, startPoint y: 312, endPoint x: 668, endPoint y: 316, distance: 50.8
click at [669, 232] on div "$26,849.18" at bounding box center [655, 226] width 92 height 11
copy div "$26,849.18"
click at [931, 228] on icon "button" at bounding box center [933, 226] width 5 height 5
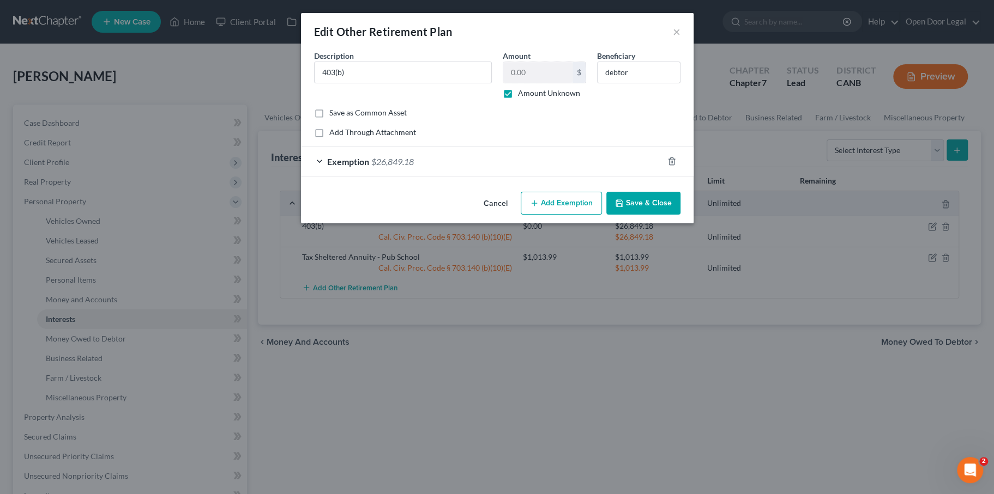
click at [518, 99] on label "Amount Unknown" at bounding box center [549, 93] width 62 height 11
click at [522, 95] on input "Amount Unknown" at bounding box center [525, 91] width 7 height 7
checkbox input "false"
click at [538, 83] on input "0.00" at bounding box center [537, 72] width 69 height 21
paste input "$26,849.18"
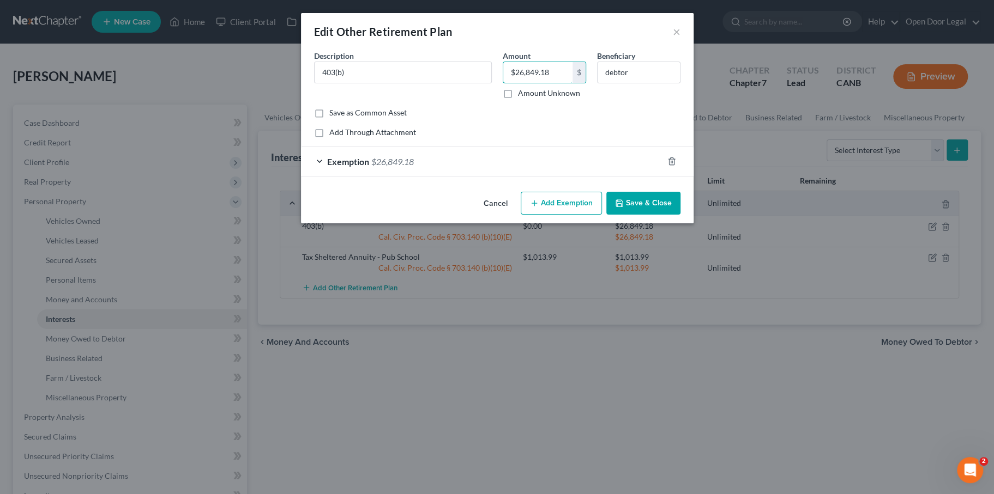
type input "$26,849.18"
click at [667, 215] on button "Save & Close" at bounding box center [643, 203] width 74 height 23
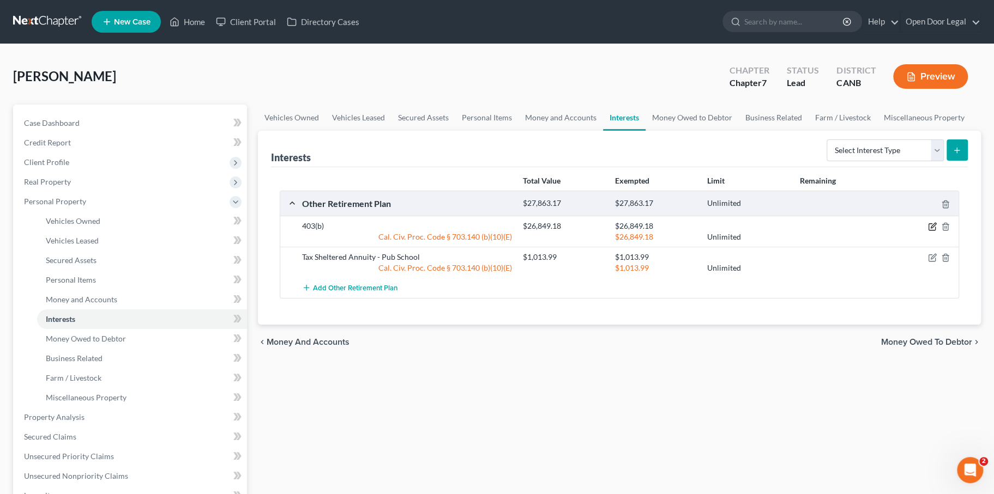
click at [931, 228] on icon "button" at bounding box center [933, 226] width 5 height 5
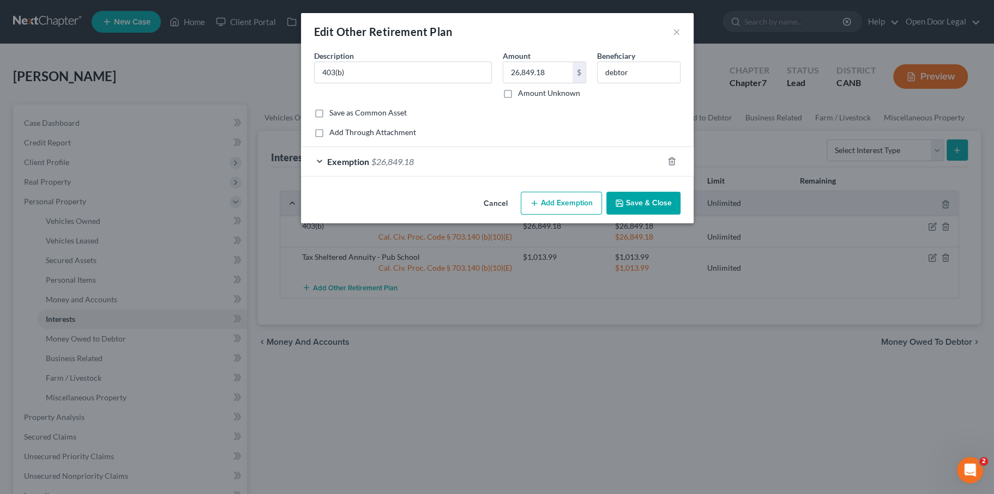
click at [577, 215] on button "Add Exemption" at bounding box center [561, 203] width 81 height 23
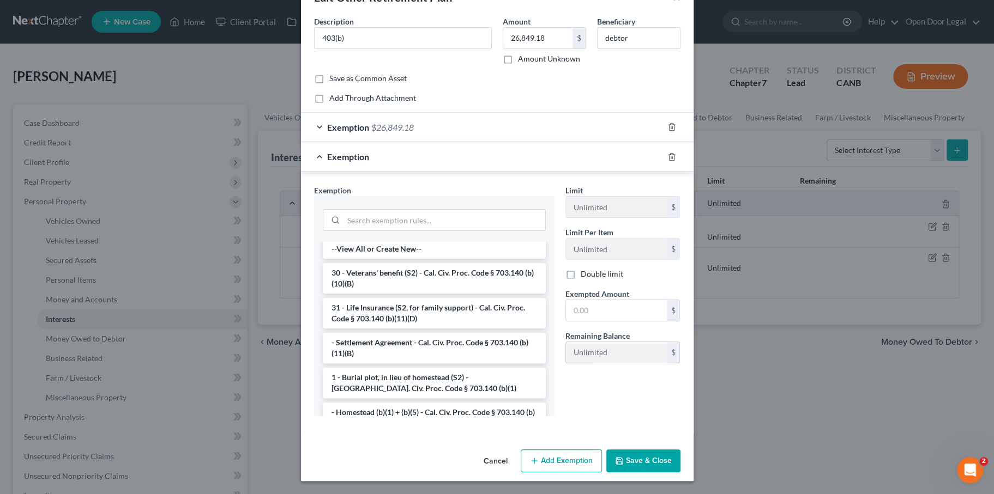
scroll to position [157, 0]
click at [564, 467] on button "Add Exemption" at bounding box center [561, 461] width 81 height 23
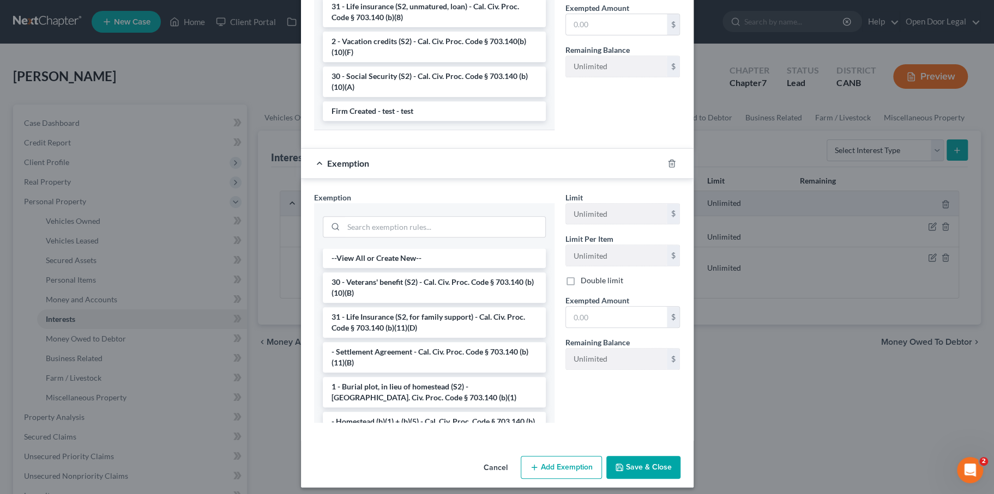
scroll to position [334, 0]
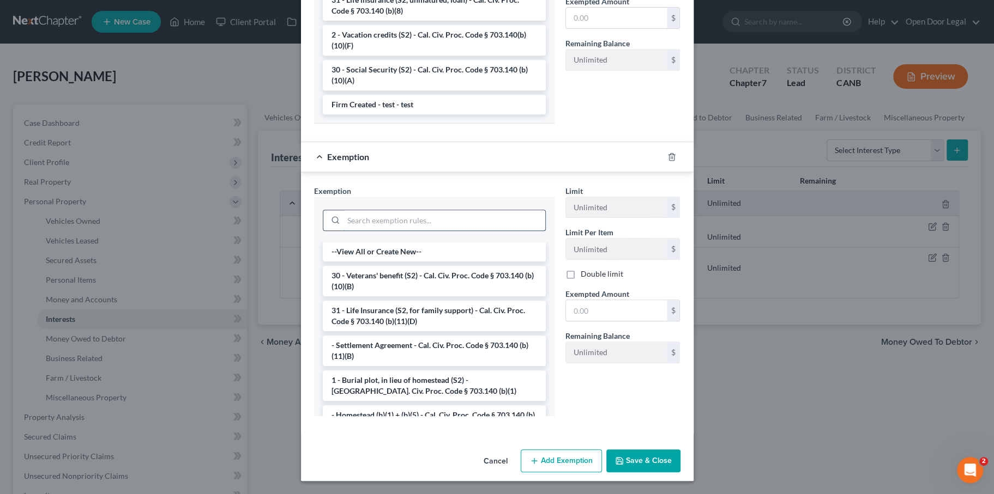
click at [392, 231] on input "search" at bounding box center [444, 220] width 202 height 21
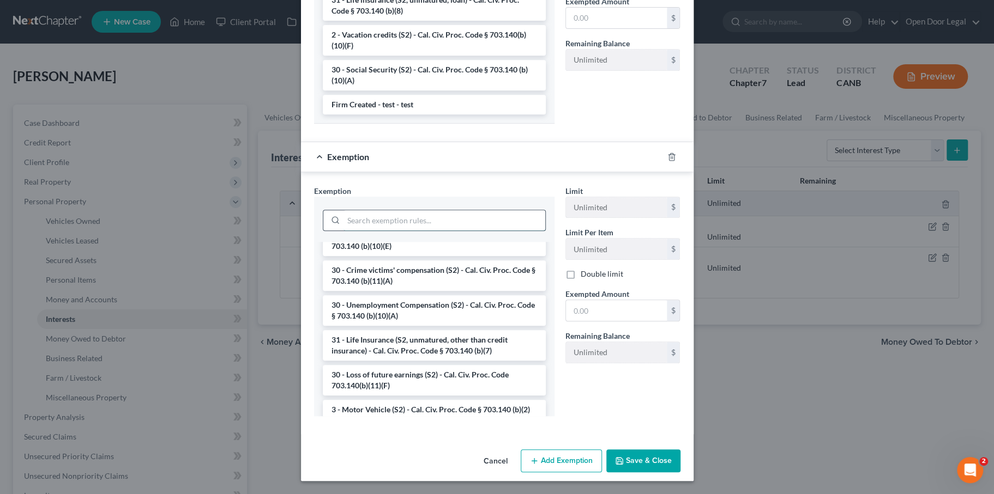
scroll to position [321, 0]
click at [378, 231] on input "search" at bounding box center [444, 220] width 202 height 21
paste input "$26,849.18"
type input "$26,849.18"
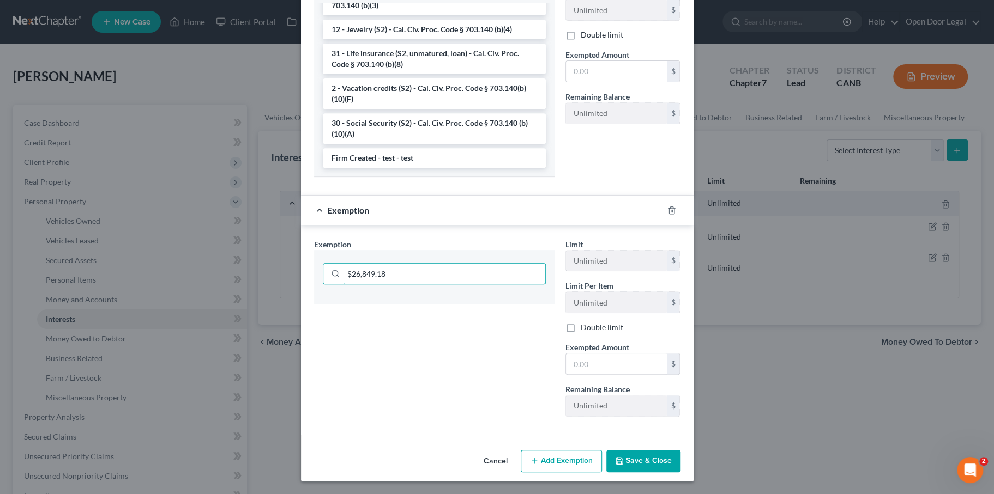
drag, startPoint x: 378, startPoint y: 291, endPoint x: 336, endPoint y: 270, distance: 46.6
click at [343, 285] on input "$26,849.18" at bounding box center [444, 274] width 202 height 21
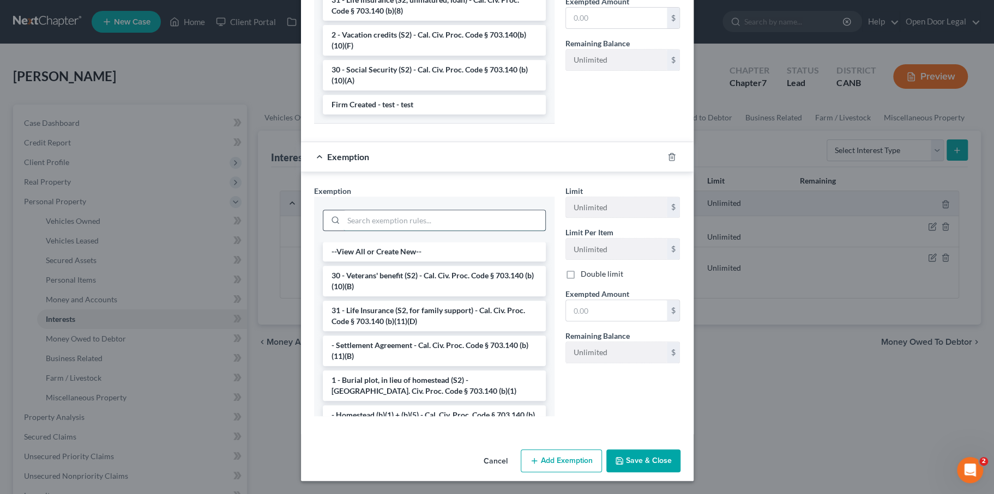
click at [404, 231] on input "search" at bounding box center [444, 220] width 202 height 21
paste input "11 U.S.C. 522(b)(3)(C); (n"
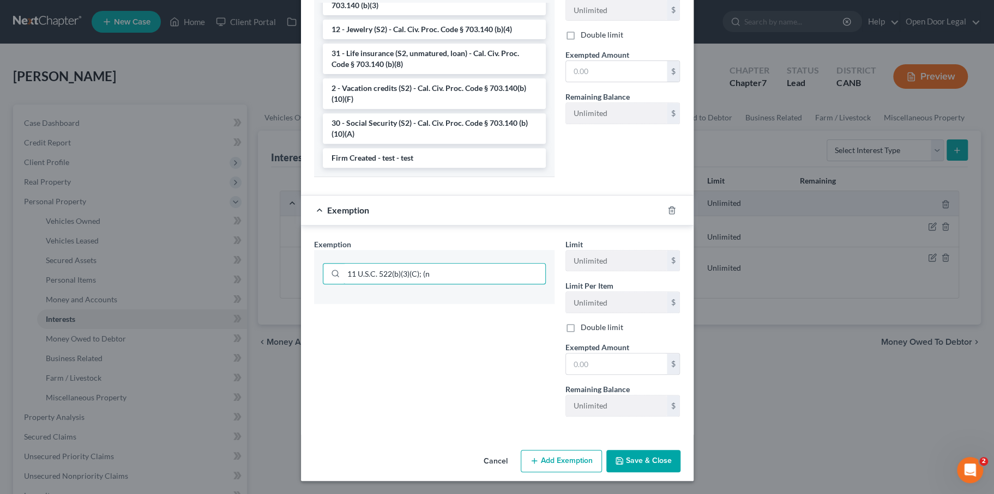
type input "11 U.S.C. 522(b)(3)(C); (n"
click at [463, 332] on div "Exemption Set must be selected for CA. Exemption * 11 U.S.C. 522(b)(3)(C); (n" at bounding box center [434, 332] width 251 height 187
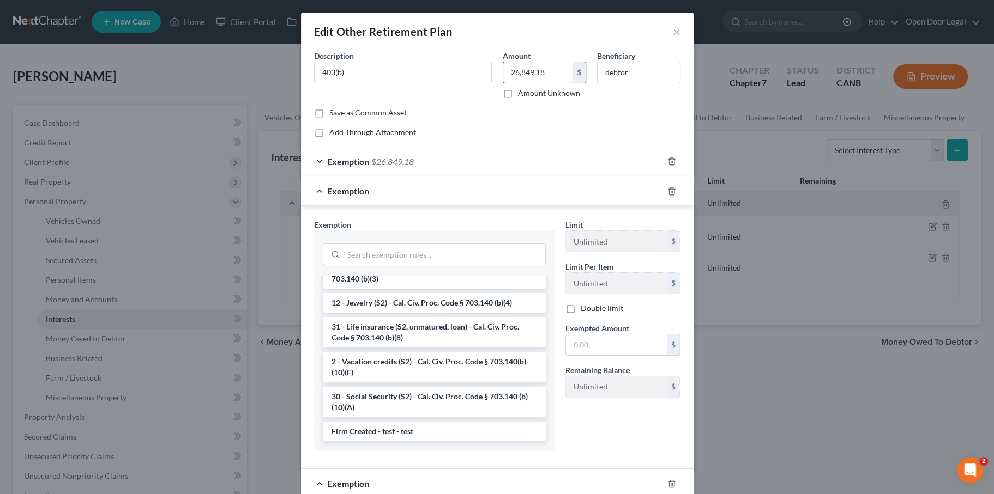
click at [561, 83] on input "26,849.18" at bounding box center [537, 72] width 69 height 21
type input "3"
click at [518, 99] on label "Amount Unknown" at bounding box center [549, 93] width 62 height 11
click at [522, 95] on input "Amount Unknown" at bounding box center [525, 91] width 7 height 7
click at [518, 99] on label "Amount Unknown" at bounding box center [549, 93] width 62 height 11
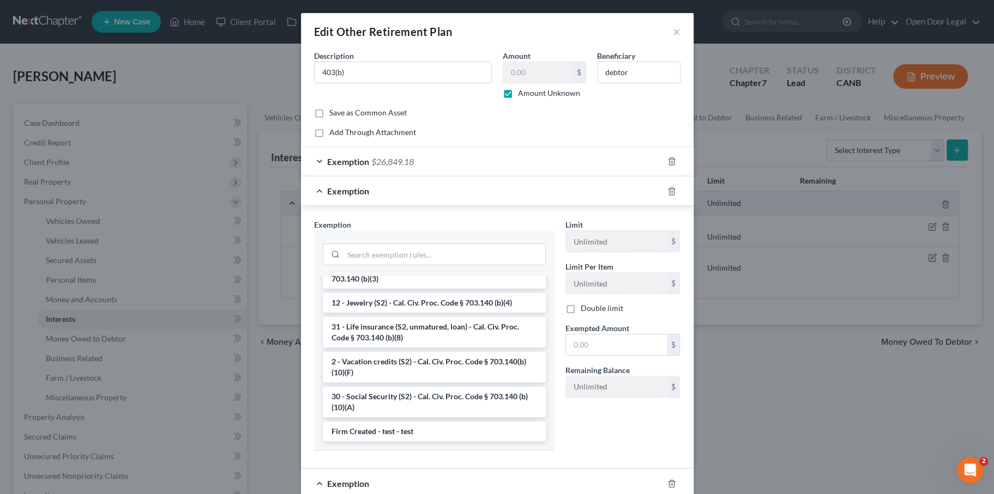
click at [522, 95] on input "Amount Unknown" at bounding box center [525, 91] width 7 height 7
click at [518, 99] on label "Amount Unknown" at bounding box center [549, 93] width 62 height 11
click at [522, 95] on input "Amount Unknown" at bounding box center [525, 91] width 7 height 7
checkbox input "true"
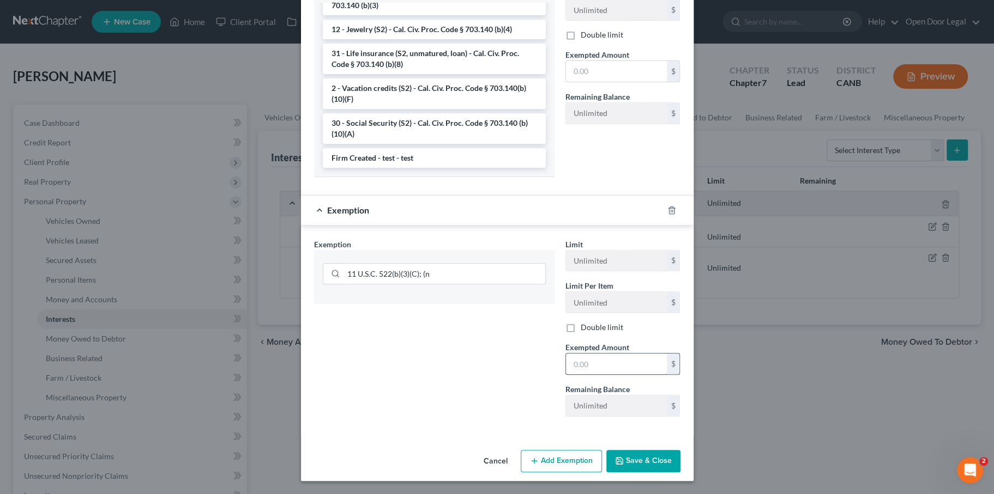
scroll to position [435, 0]
click at [635, 365] on input "text" at bounding box center [616, 364] width 101 height 21
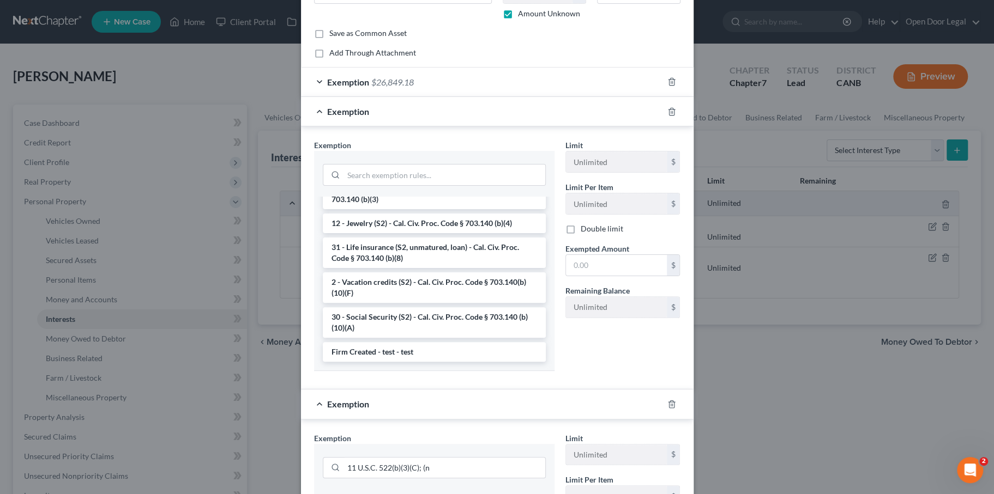
scroll to position [0, 0]
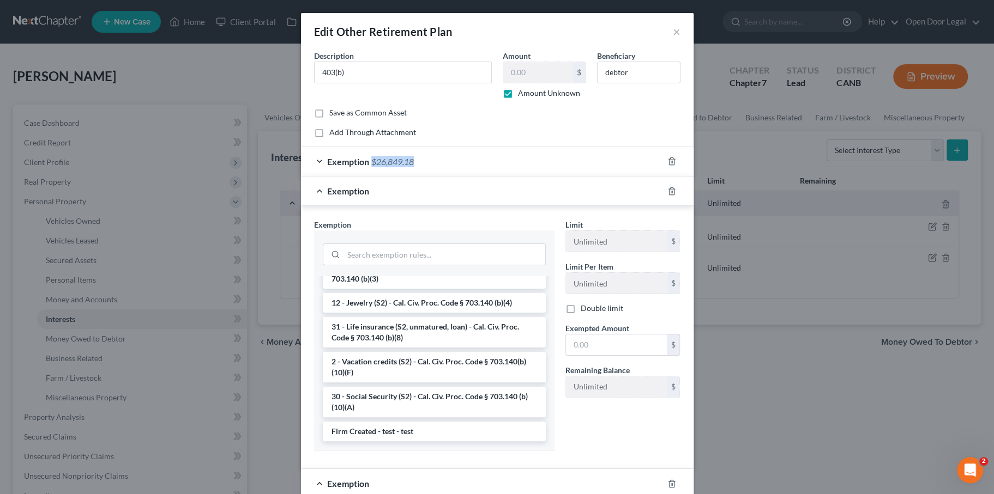
drag, startPoint x: 405, startPoint y: 203, endPoint x: 341, endPoint y: 203, distance: 63.2
click at [341, 176] on div "Exemption $26,849.18" at bounding box center [482, 161] width 362 height 29
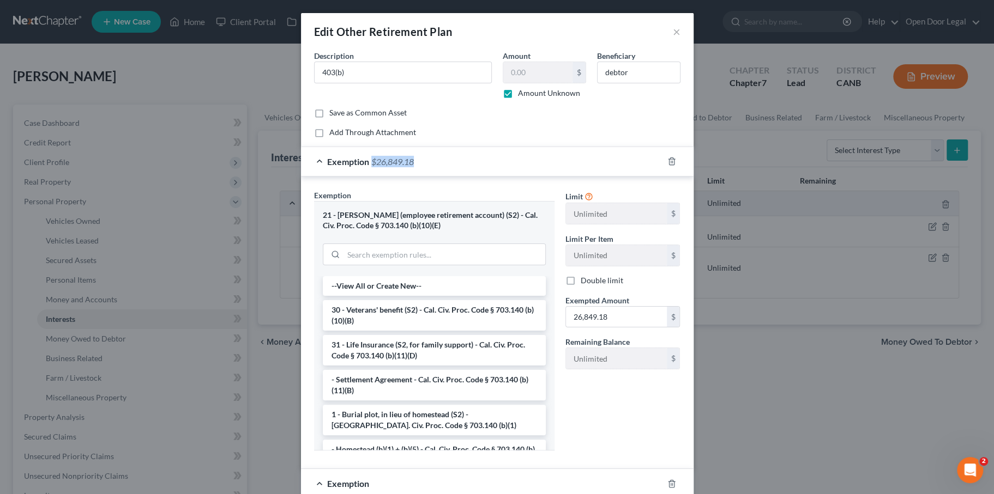
copy span "$26,849.18"
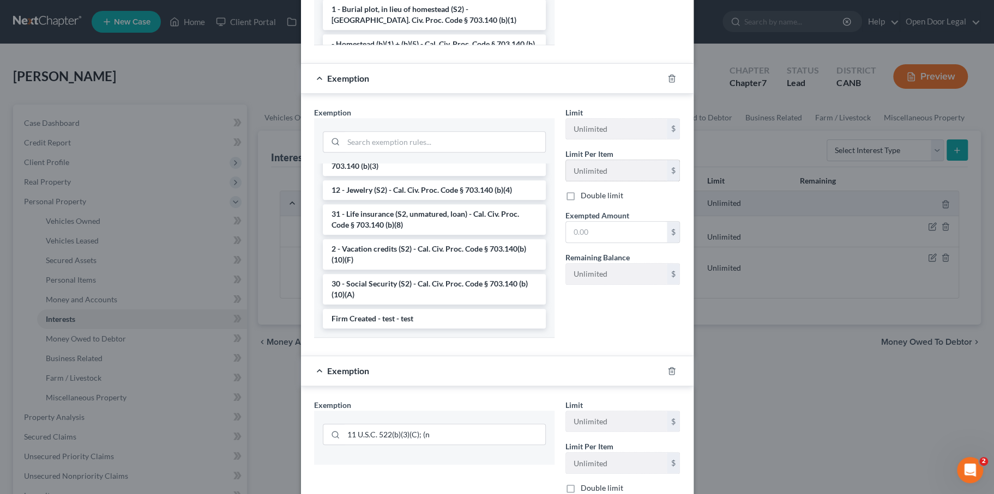
scroll to position [409, 0]
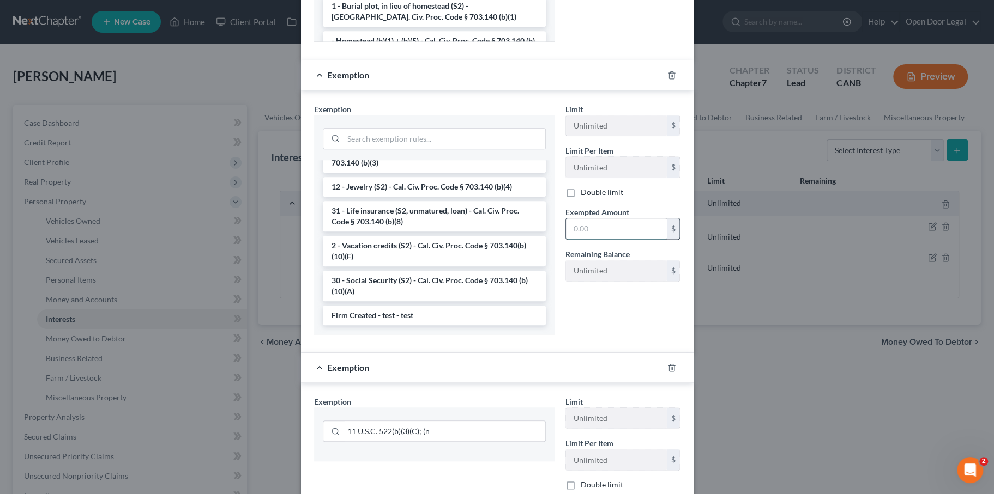
click at [626, 239] on input "text" at bounding box center [616, 229] width 101 height 21
paste input "$26,849.18"
type input "$26,849.18"
click at [624, 291] on div "Limit Unlimited $ Limit Per Item Unlimited $ Double limit Exempted Amount * $26…" at bounding box center [623, 197] width 126 height 187
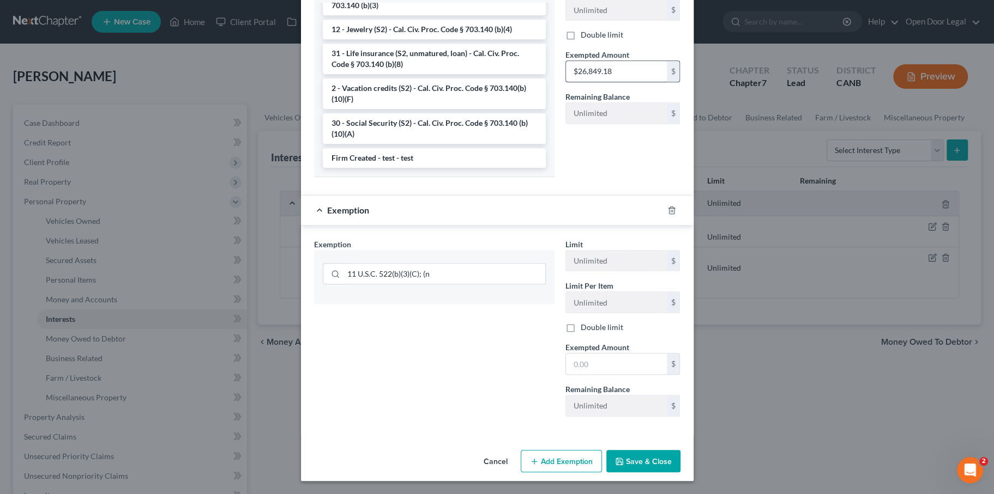
scroll to position [824, 0]
click at [674, 450] on button "Save & Close" at bounding box center [643, 461] width 74 height 23
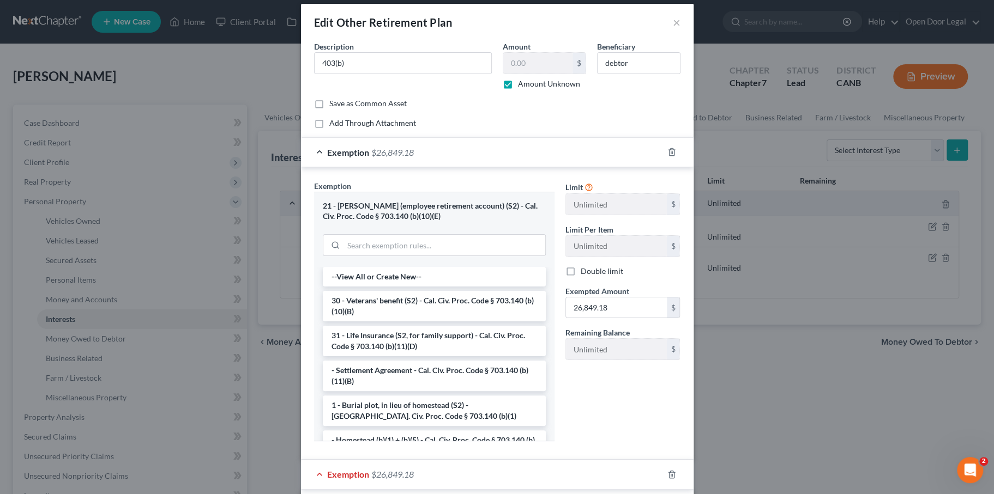
scroll to position [16, 0]
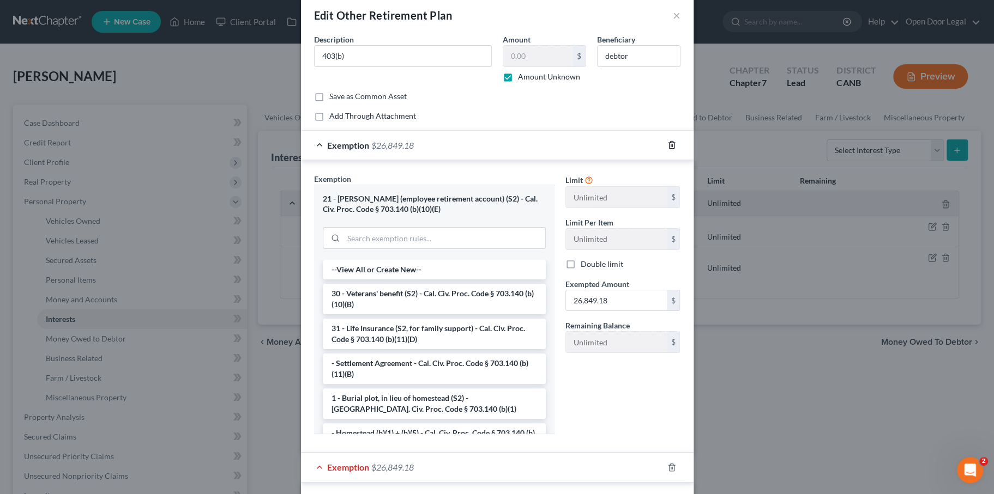
click at [676, 149] on icon "button" at bounding box center [671, 145] width 9 height 9
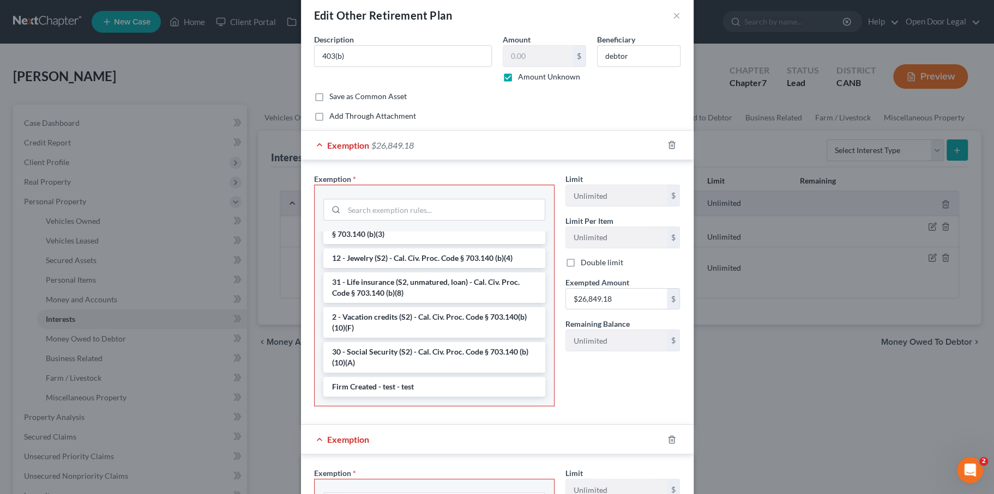
click at [693, 154] on div at bounding box center [678, 144] width 31 height 17
click at [676, 149] on icon "button" at bounding box center [671, 145] width 9 height 9
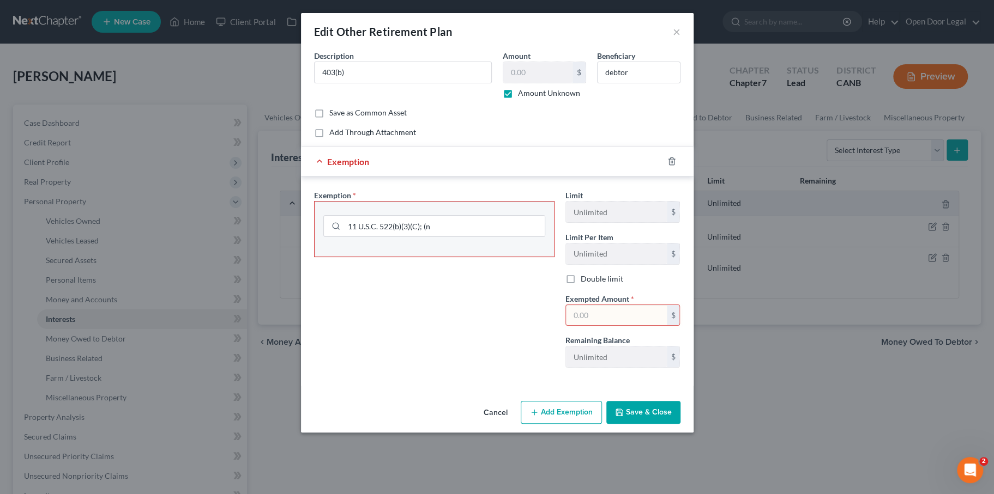
scroll to position [58, 0]
click at [654, 326] on input "text" at bounding box center [616, 315] width 101 height 21
paste input "$26,849.18"
type input "$26,849.18"
click at [673, 424] on button "Save & Close" at bounding box center [643, 412] width 74 height 23
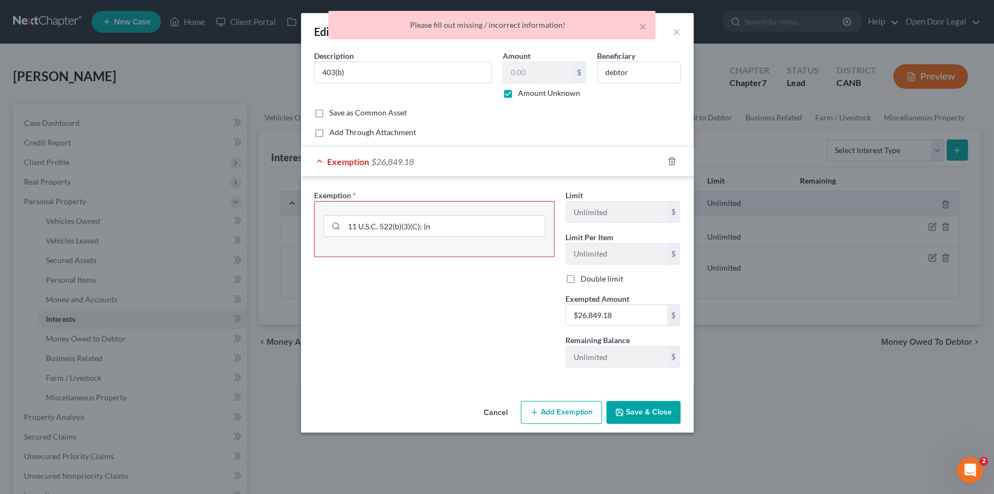
scroll to position [0, 0]
click at [327, 167] on span "Exemption" at bounding box center [348, 161] width 42 height 10
click at [334, 167] on span "Exemption" at bounding box center [348, 161] width 42 height 10
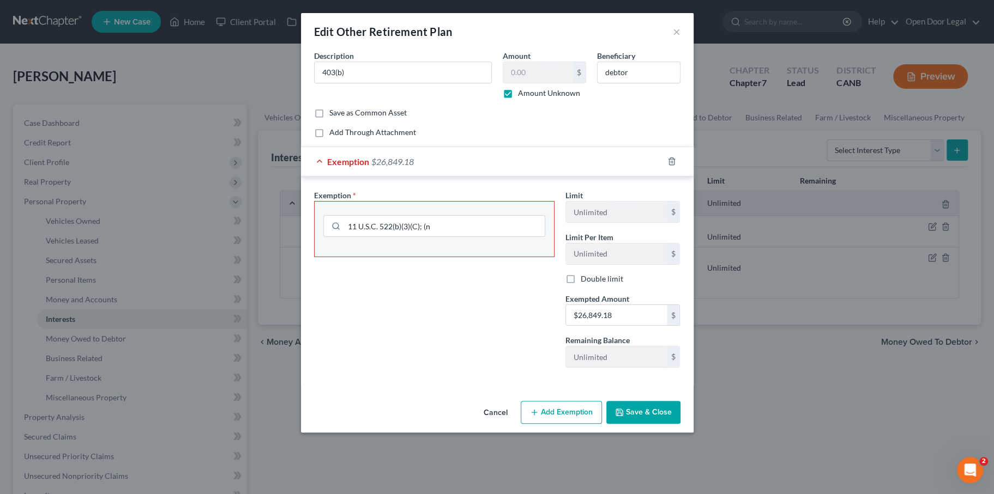
click at [301, 176] on div "Exemption $26,849.18" at bounding box center [482, 161] width 362 height 29
click at [478, 377] on div "Exemption Set must be selected for CA. Exemption * 11 U.S.C. 522(b)(3)(C); (n" at bounding box center [434, 283] width 251 height 187
click at [657, 424] on button "Save & Close" at bounding box center [643, 412] width 74 height 23
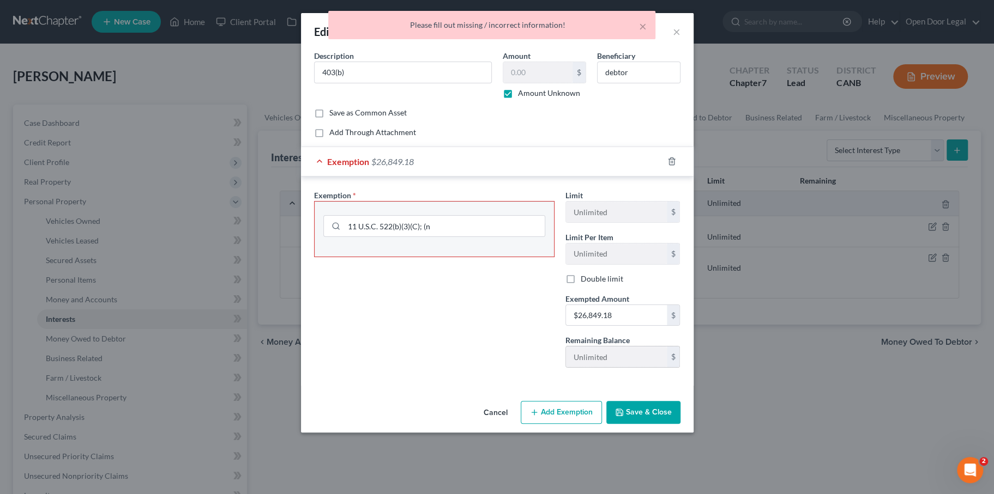
scroll to position [0, 0]
click at [721, 37] on div "× Please fill out missing / incorrect information!" at bounding box center [492, 28] width 994 height 34
click at [722, 43] on div "× Please fill out missing / incorrect information!" at bounding box center [492, 28] width 994 height 34
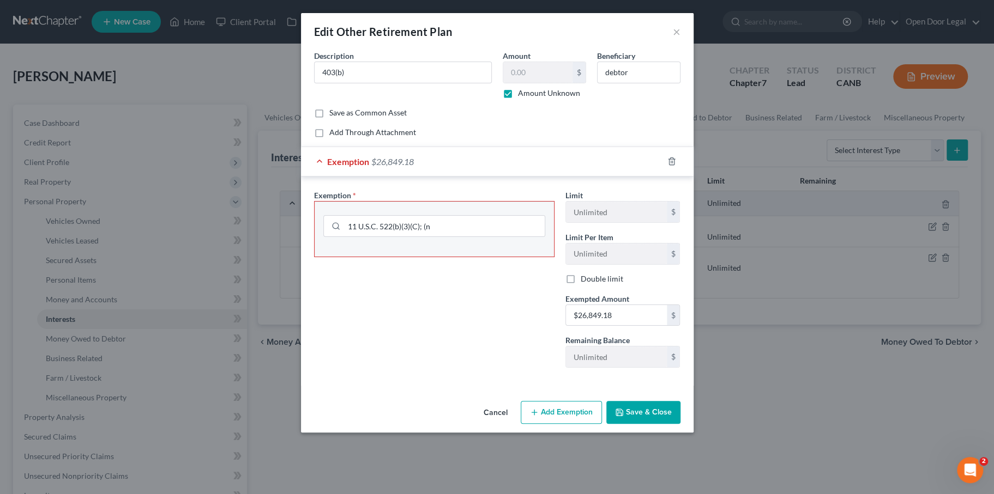
scroll to position [58, 0]
click at [501, 424] on button "Cancel" at bounding box center [495, 413] width 41 height 22
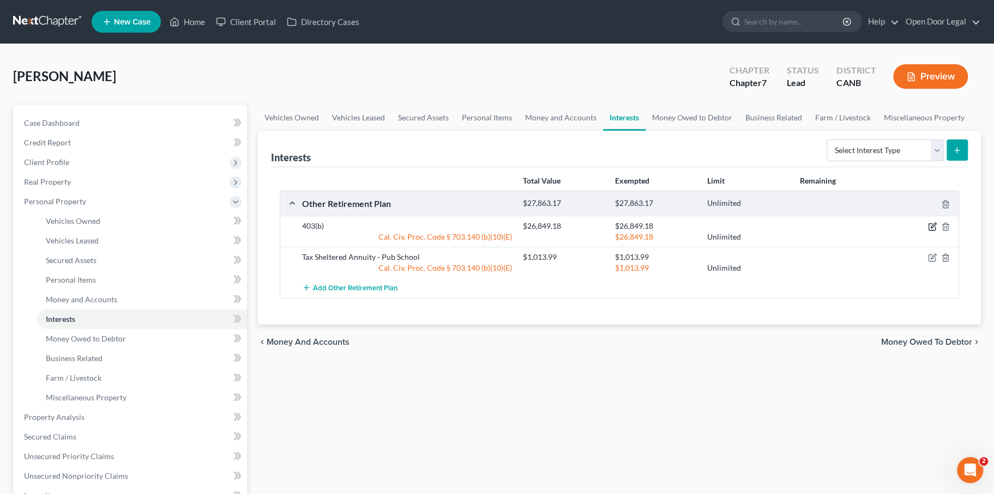
click at [928, 231] on icon "button" at bounding box center [932, 226] width 9 height 9
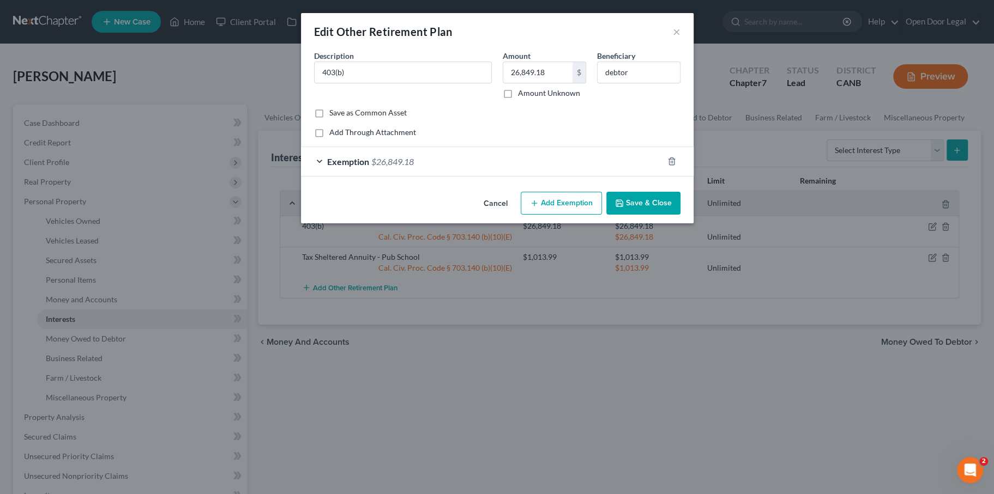
click at [327, 167] on span "Exemption" at bounding box center [348, 161] width 42 height 10
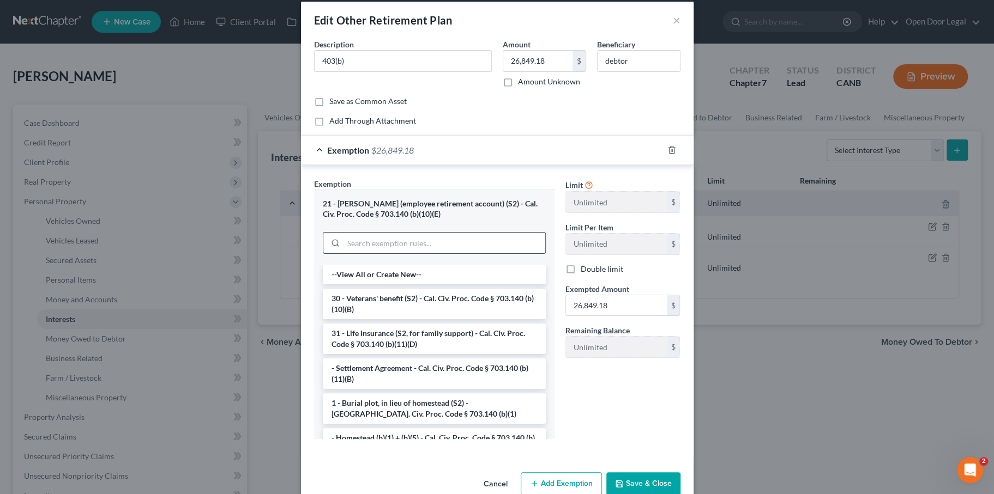
scroll to position [18, 0]
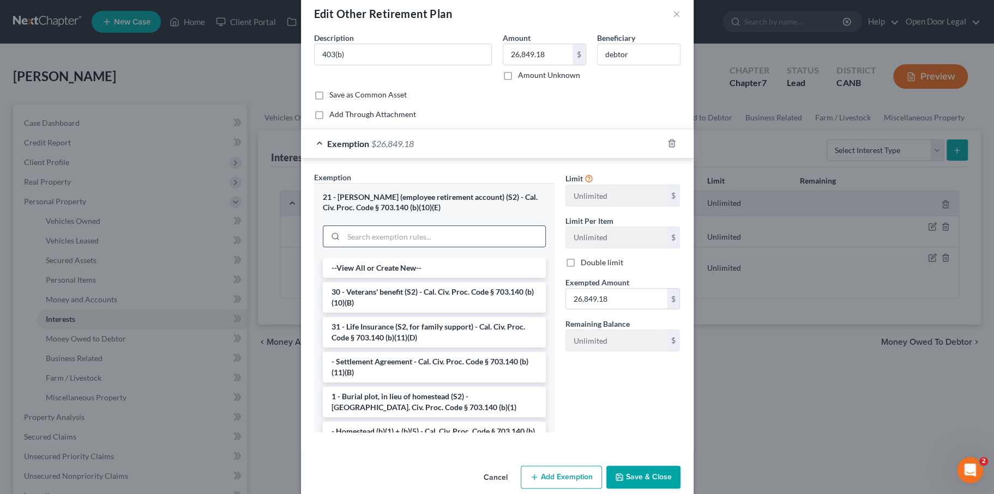
click at [362, 247] on input "search" at bounding box center [444, 236] width 202 height 21
paste input "$26,849.18"
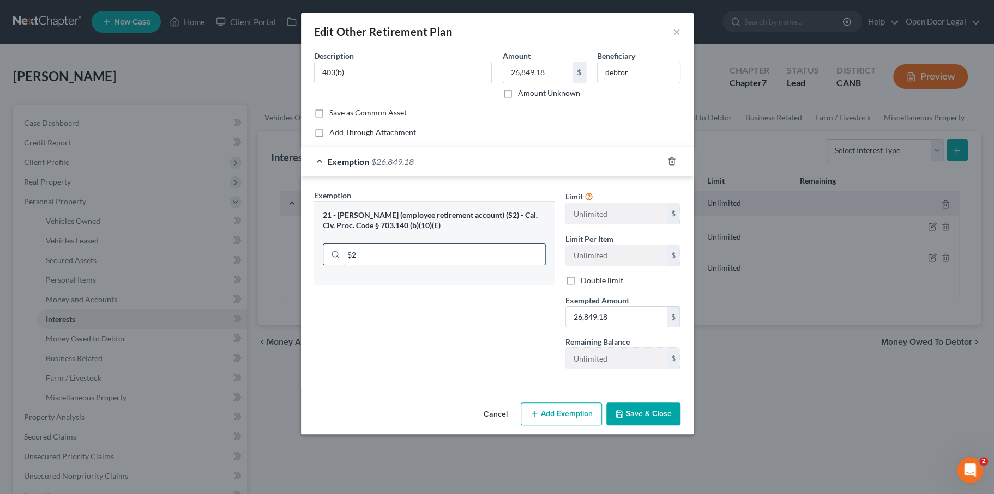
type input "$"
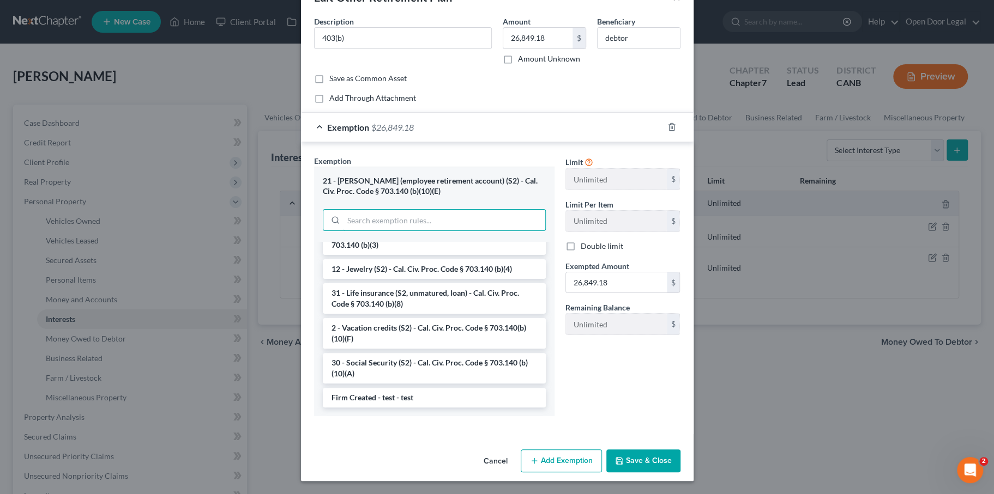
scroll to position [147, 0]
click at [354, 393] on li "Firm Created - test - test" at bounding box center [434, 398] width 223 height 20
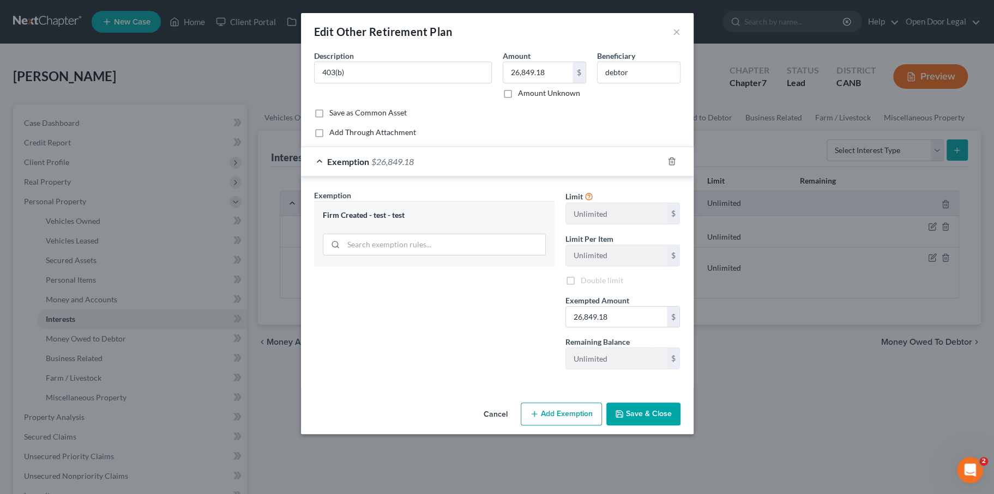
scroll to position [60, 0]
click at [408, 246] on div "Firm Created - test - test" at bounding box center [434, 233] width 240 height 65
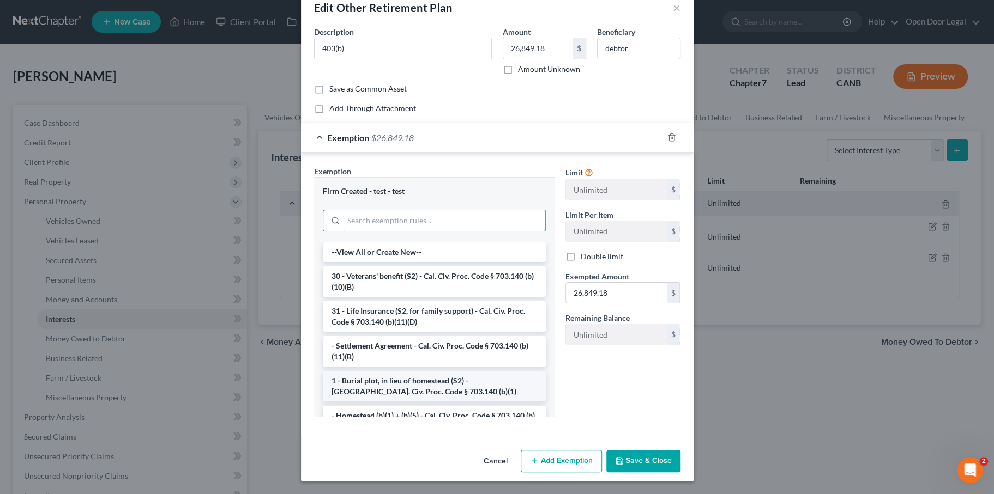
scroll to position [0, 0]
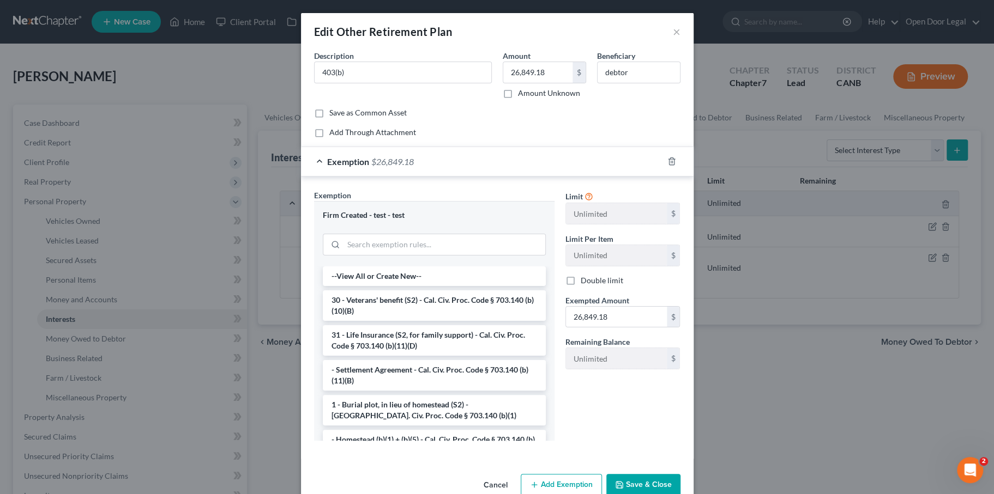
click at [331, 167] on span "Exemption" at bounding box center [348, 161] width 42 height 10
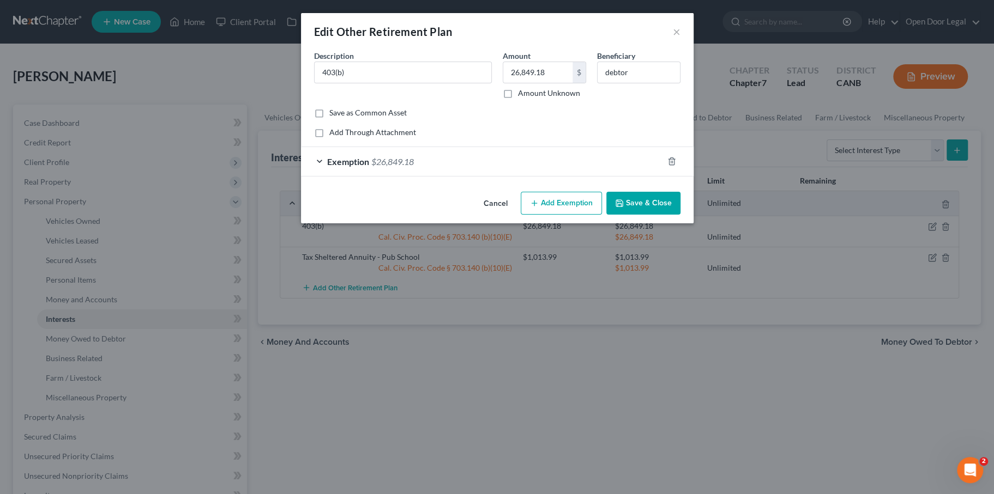
click at [578, 215] on button "Add Exemption" at bounding box center [561, 203] width 81 height 23
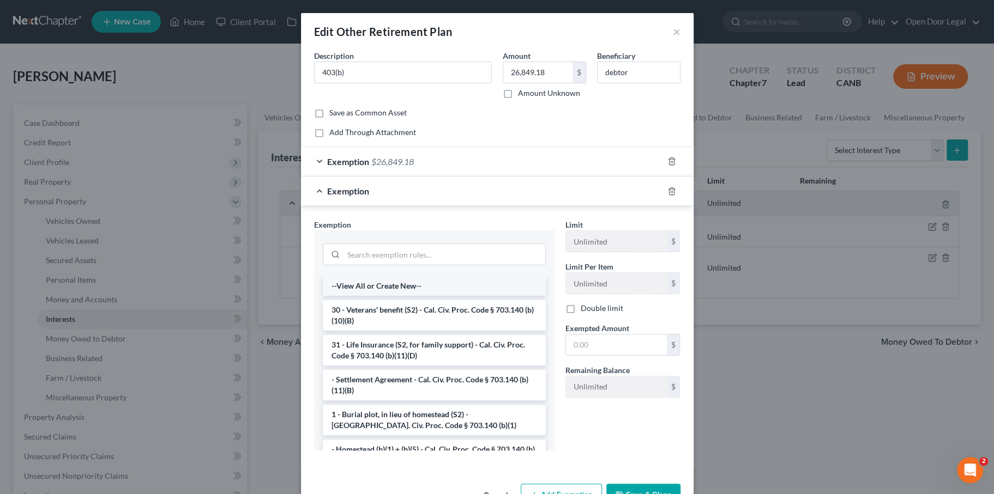
click at [350, 296] on li "--View All or Create New--" at bounding box center [434, 286] width 223 height 20
select select "5"
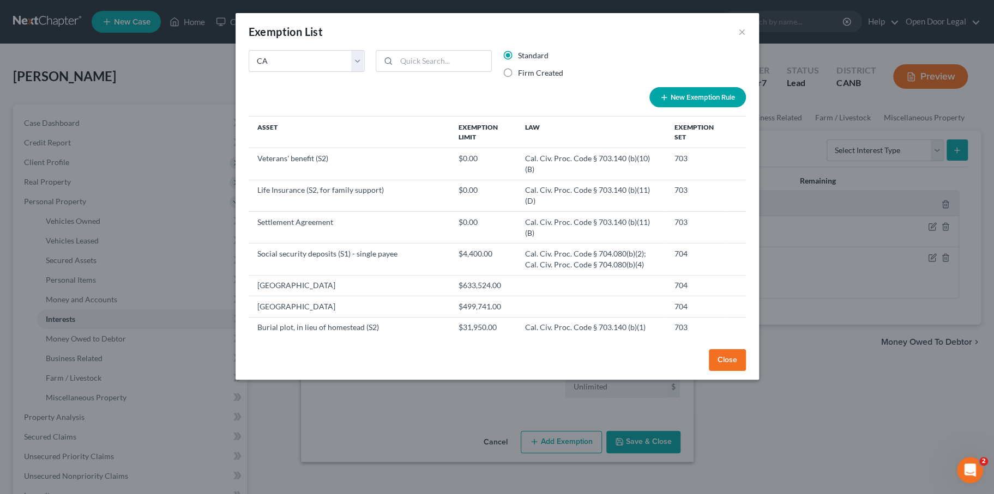
click at [518, 79] on label "Firm Created" at bounding box center [540, 73] width 45 height 11
click at [522, 75] on input "Firm Created" at bounding box center [525, 71] width 7 height 7
radio input "true"
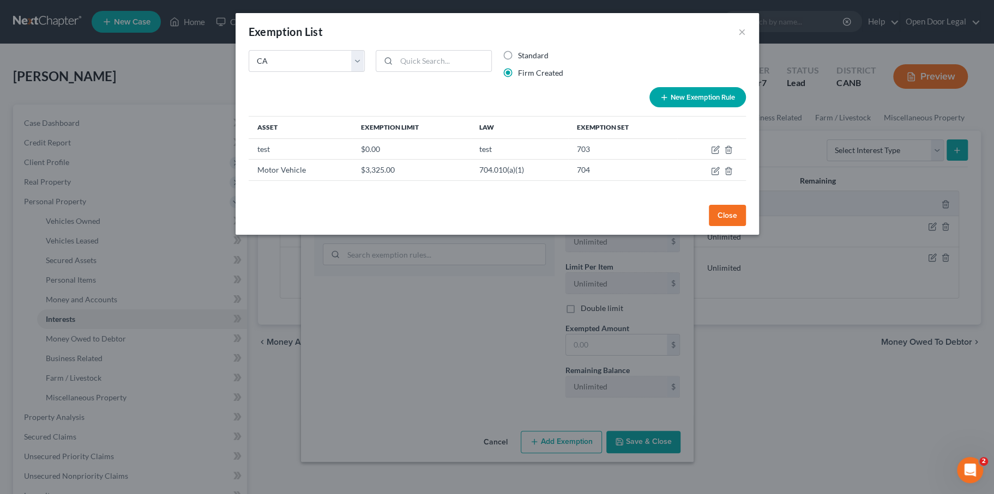
click at [518, 61] on label "Standard" at bounding box center [533, 55] width 31 height 11
click at [522, 57] on input "Standard" at bounding box center [525, 53] width 7 height 7
radio input "true"
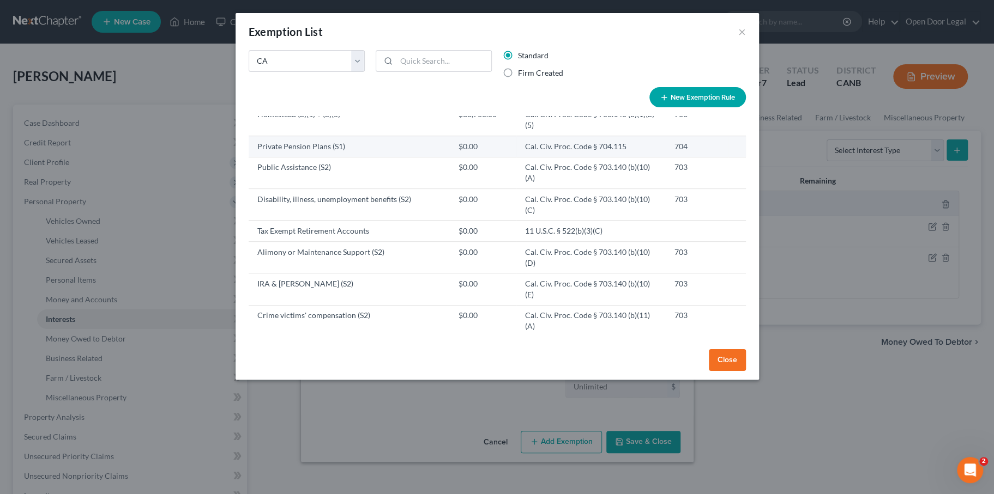
scroll to position [292, 0]
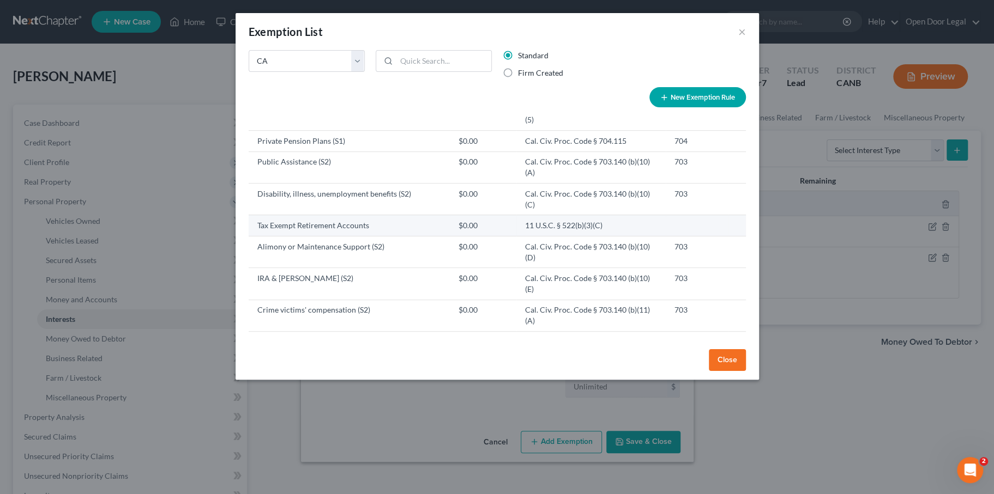
click at [469, 236] on td "$0.00" at bounding box center [483, 225] width 67 height 21
click at [656, 236] on td "11 U.S.C. § 522(b)(3)(C)" at bounding box center [590, 225] width 149 height 21
click at [716, 236] on td at bounding box center [697, 225] width 62 height 21
drag, startPoint x: 623, startPoint y: 264, endPoint x: 518, endPoint y: 265, distance: 104.1
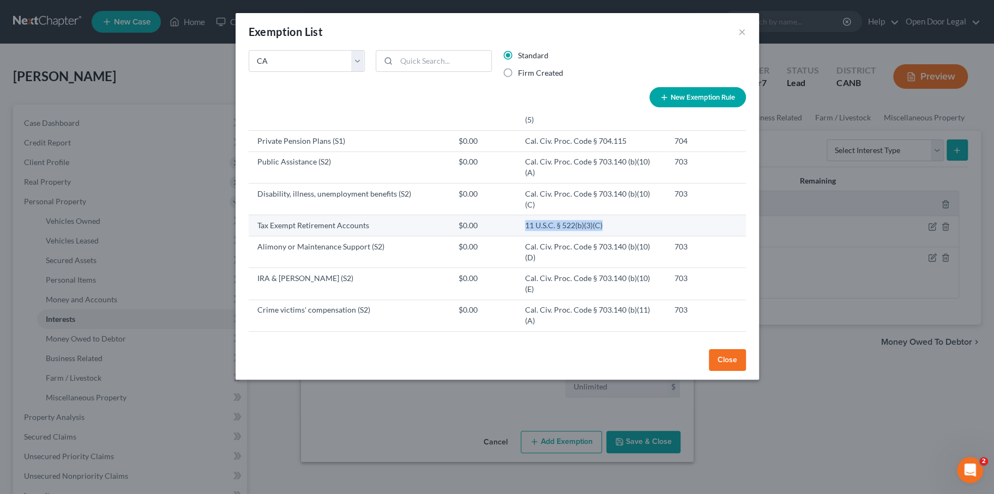
click at [518, 236] on td "11 U.S.C. § 522(b)(3)(C)" at bounding box center [590, 225] width 149 height 21
copy td "11 U.S.C. § 522(b)(3)(C)"
click at [740, 107] on button "New Exemption Rule" at bounding box center [697, 97] width 96 height 20
select select "5"
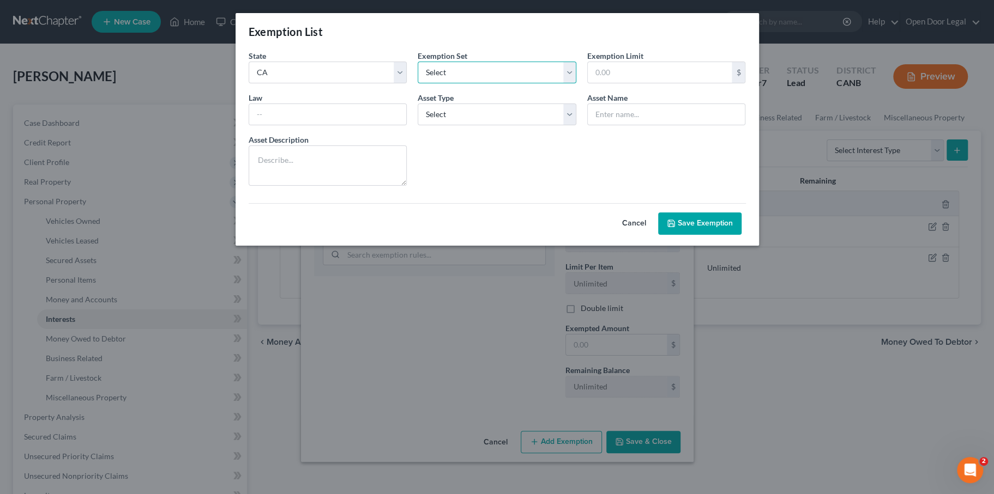
click at [424, 83] on select "Select 703 704" at bounding box center [497, 73] width 159 height 22
select select "0"
click at [418, 77] on select "Select 703 704" at bounding box center [497, 73] width 159 height 22
click at [437, 125] on select "Select Homestead Other" at bounding box center [497, 115] width 159 height 22
select select "1"
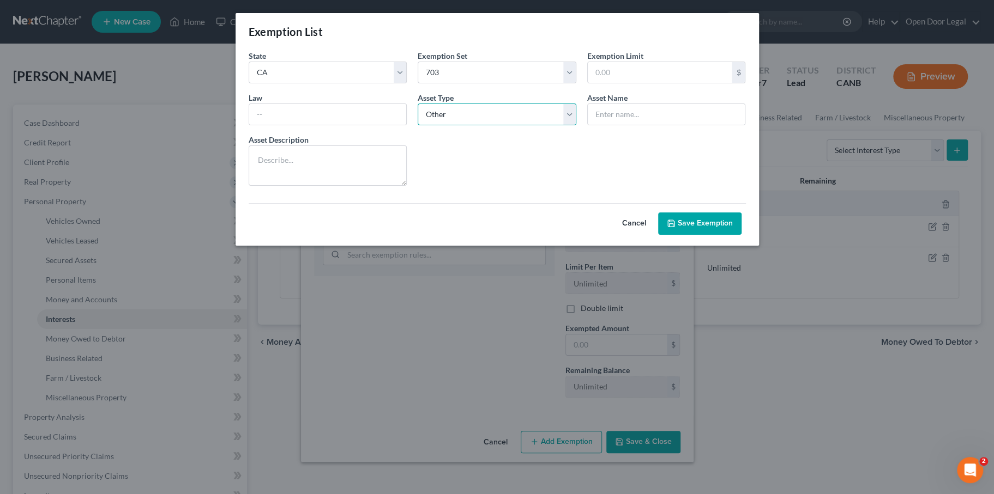
click at [418, 125] on select "Select Homestead Other" at bounding box center [497, 115] width 159 height 22
click at [310, 125] on input "text" at bounding box center [328, 114] width 158 height 21
type input "11 U.S.C. § 522(b)(3)(C)"
click at [664, 83] on input "text" at bounding box center [660, 72] width 144 height 21
click at [629, 83] on input "text" at bounding box center [660, 72] width 144 height 21
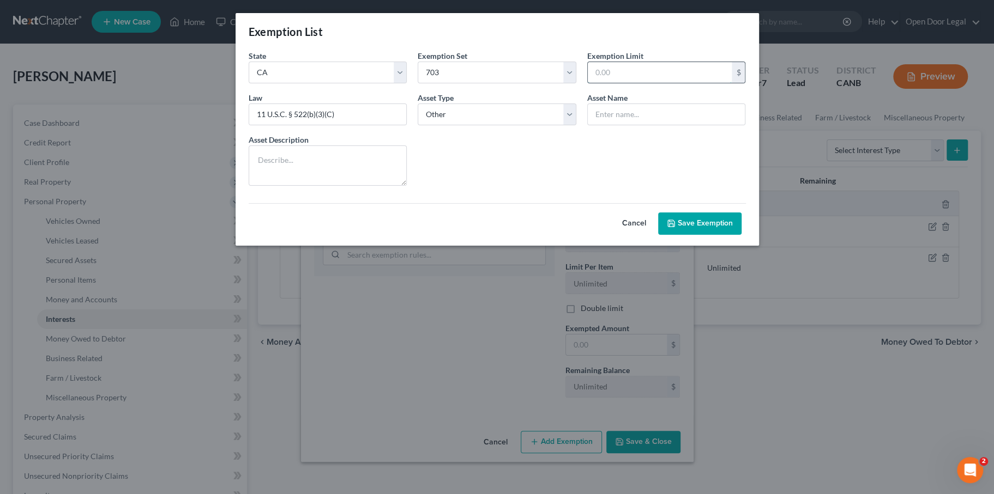
paste input "$1,512,350"
type input "$1,512,350"
click at [631, 125] on input "text" at bounding box center [667, 114] width 158 height 21
click at [662, 156] on form "State State Federal AL AK AR AZ CA CO [GEOGRAPHIC_DATA] DE DC [GEOGRAPHIC_DATA]…" at bounding box center [497, 142] width 508 height 185
click at [663, 125] on input "text" at bounding box center [667, 114] width 158 height 21
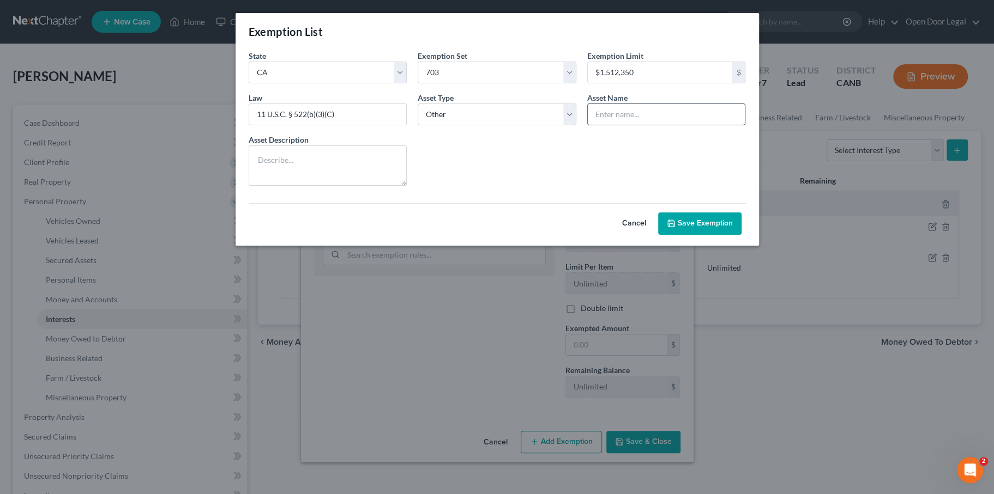
type input "4"
type input "retirement account"
click at [534, 125] on select "Select Homestead Other" at bounding box center [497, 115] width 159 height 22
click at [312, 186] on textarea at bounding box center [328, 166] width 159 height 40
click at [280, 186] on textarea "To enrich screen reader interactions, please activate Accessibility in Grammarl…" at bounding box center [328, 166] width 159 height 40
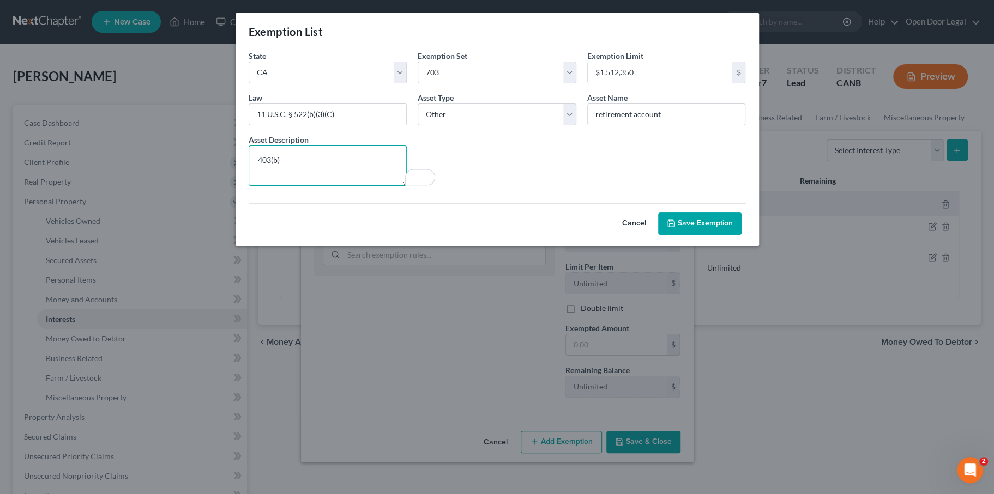
type textarea "403(b)"
click at [741, 236] on button "Save Exemption" at bounding box center [699, 224] width 83 height 23
select select "5"
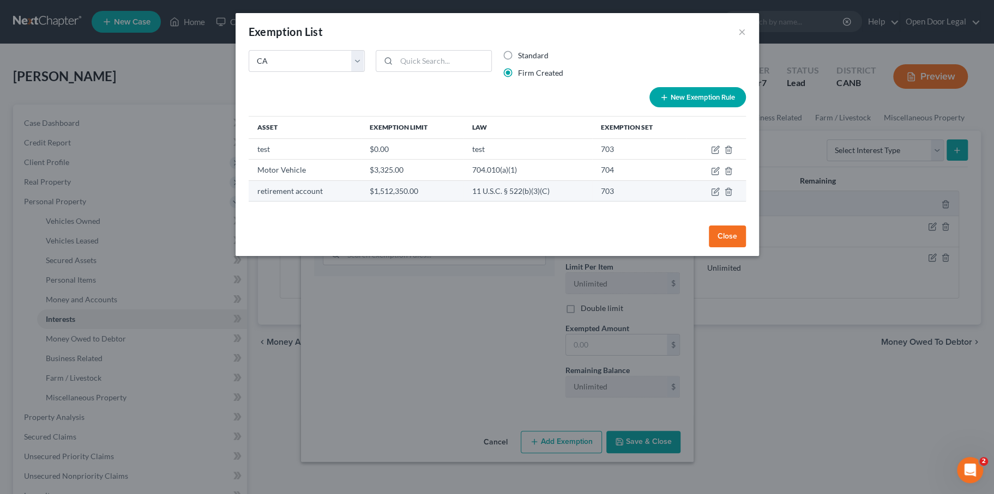
click at [544, 201] on td "11 U.S.C. § 522(b)(3)(C)" at bounding box center [527, 190] width 129 height 21
click at [361, 201] on td "$1,512,350.00" at bounding box center [412, 190] width 102 height 21
click at [676, 201] on td "703" at bounding box center [639, 190] width 94 height 21
click at [673, 201] on td "703" at bounding box center [639, 190] width 94 height 21
click at [330, 72] on select "State Federal AL AK AR AZ CA CO CT DE DC [GEOGRAPHIC_DATA] [GEOGRAPHIC_DATA] GU…" at bounding box center [307, 61] width 116 height 22
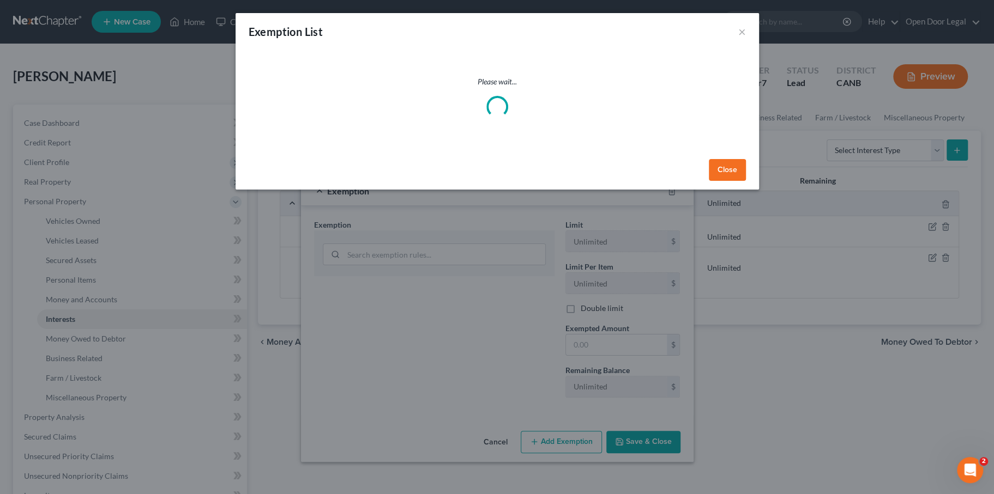
select select "0"
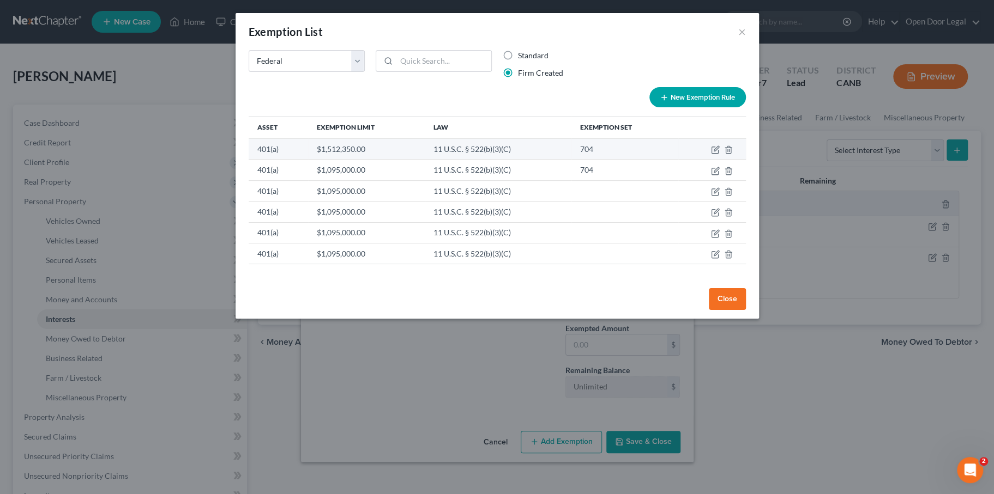
click at [460, 159] on td "11 U.S.C. § 522(b)(3)(C)" at bounding box center [498, 148] width 147 height 21
click at [387, 159] on td "$1,512,350.00" at bounding box center [366, 148] width 116 height 21
click at [746, 310] on button "Close" at bounding box center [727, 299] width 37 height 22
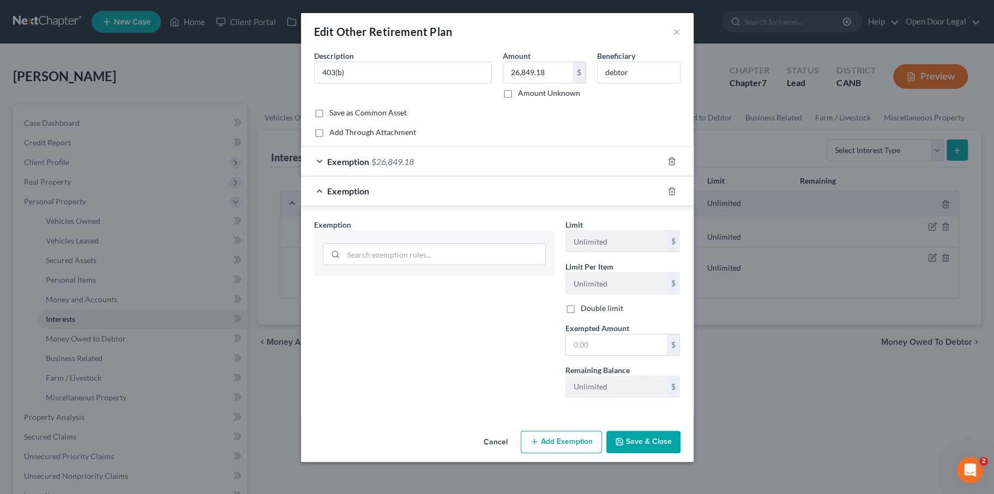
scroll to position [95, 0]
click at [656, 445] on button "Save & Close" at bounding box center [643, 442] width 74 height 23
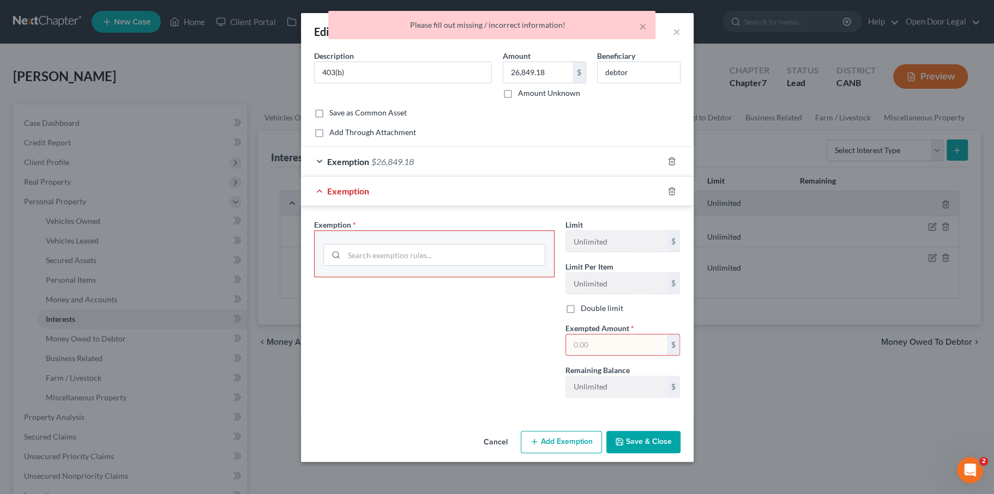
scroll to position [0, 0]
click at [477, 206] on div "Exemption" at bounding box center [482, 191] width 362 height 29
click at [353, 206] on div "Exemption" at bounding box center [482, 191] width 362 height 29
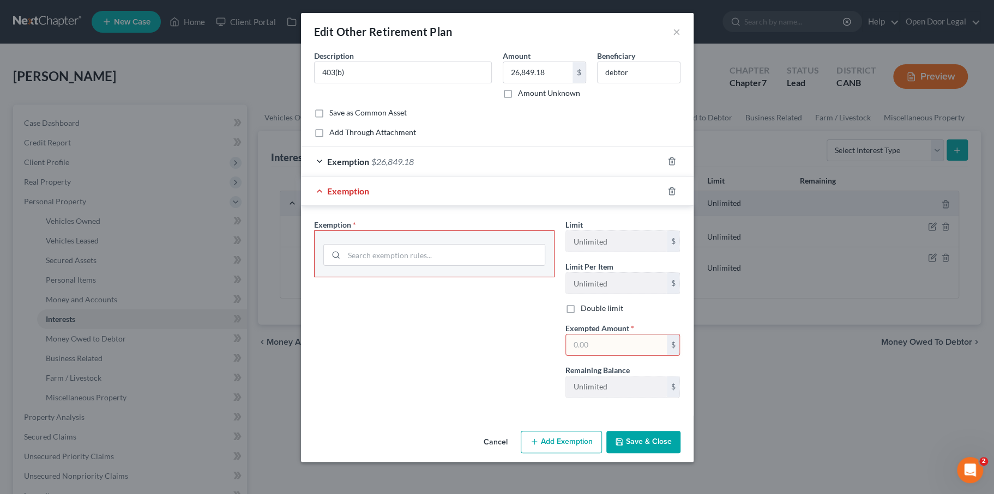
click at [693, 200] on div at bounding box center [678, 191] width 31 height 17
click at [671, 193] on line "button" at bounding box center [671, 192] width 0 height 2
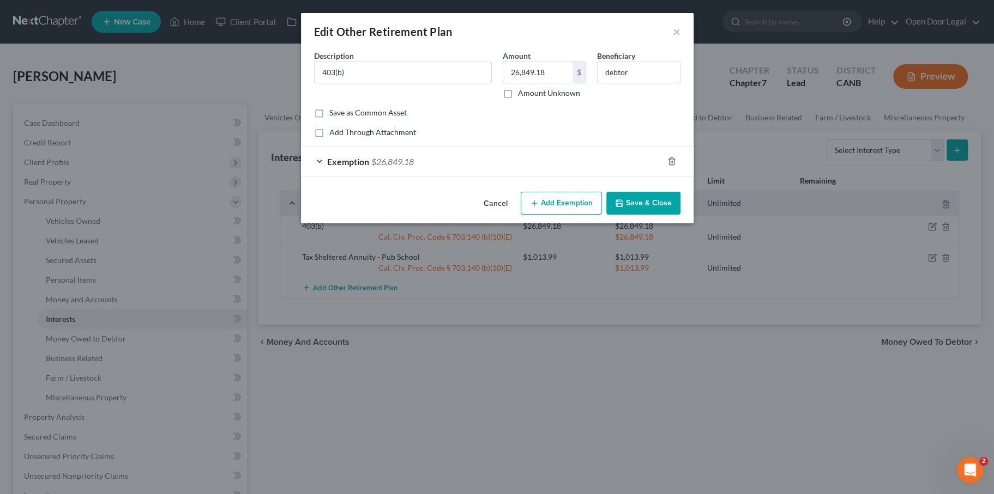
click at [650, 215] on button "Save & Close" at bounding box center [643, 203] width 74 height 23
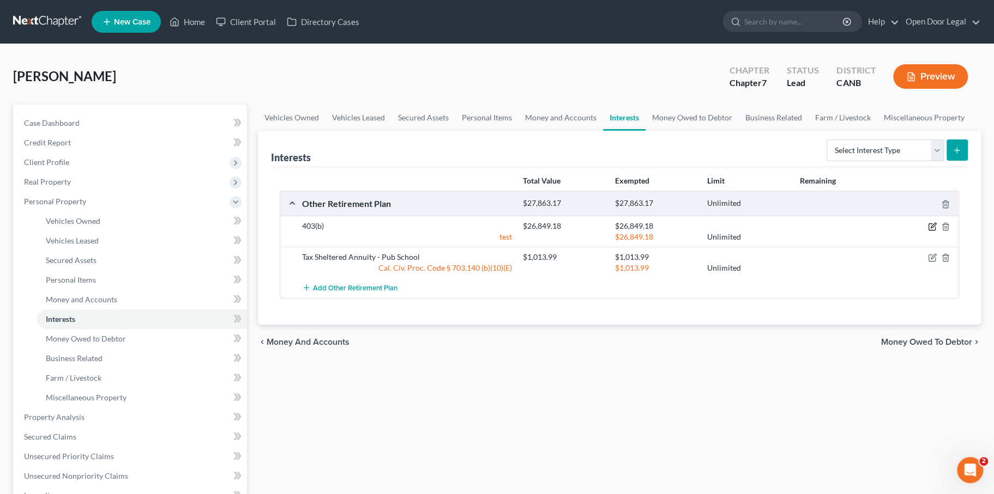
click at [931, 228] on icon "button" at bounding box center [933, 226] width 5 height 5
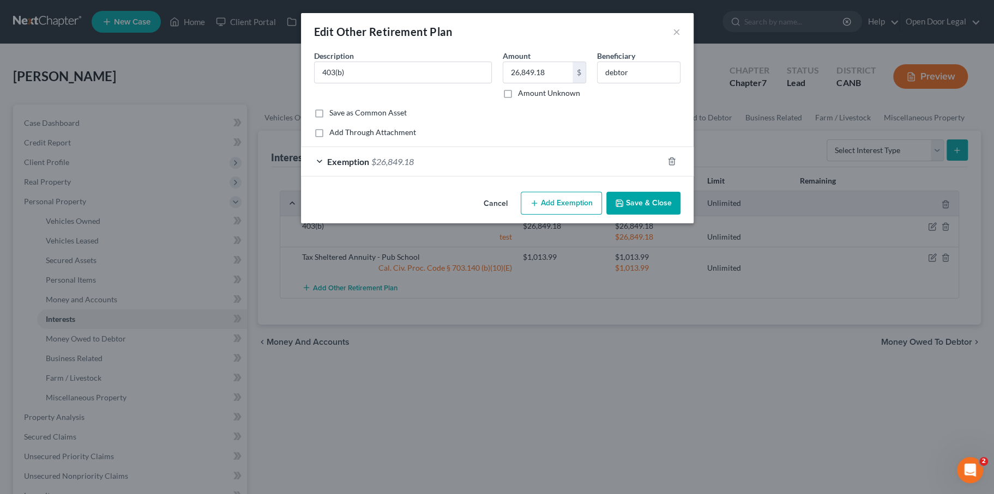
click at [327, 167] on span "Exemption" at bounding box center [348, 161] width 42 height 10
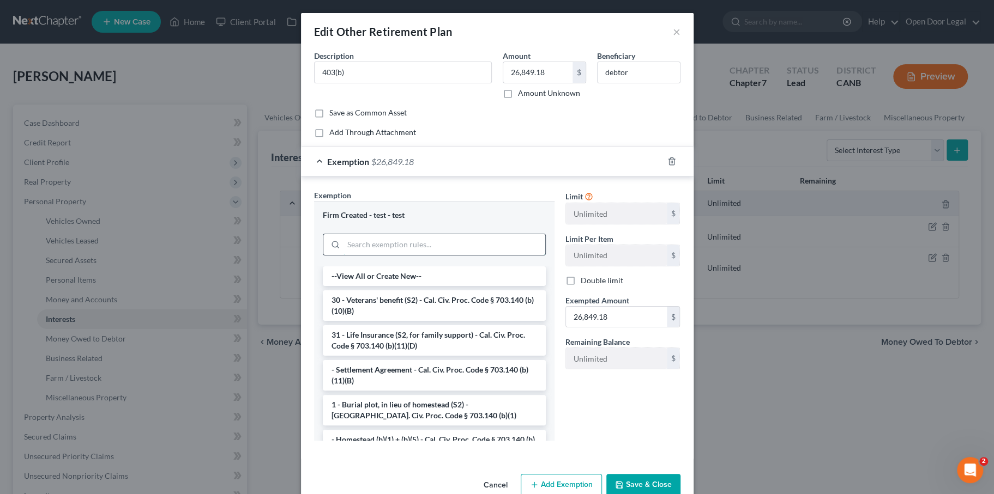
click at [373, 255] on input "search" at bounding box center [444, 244] width 202 height 21
click at [361, 221] on div "Firm Created - test - test" at bounding box center [434, 215] width 223 height 10
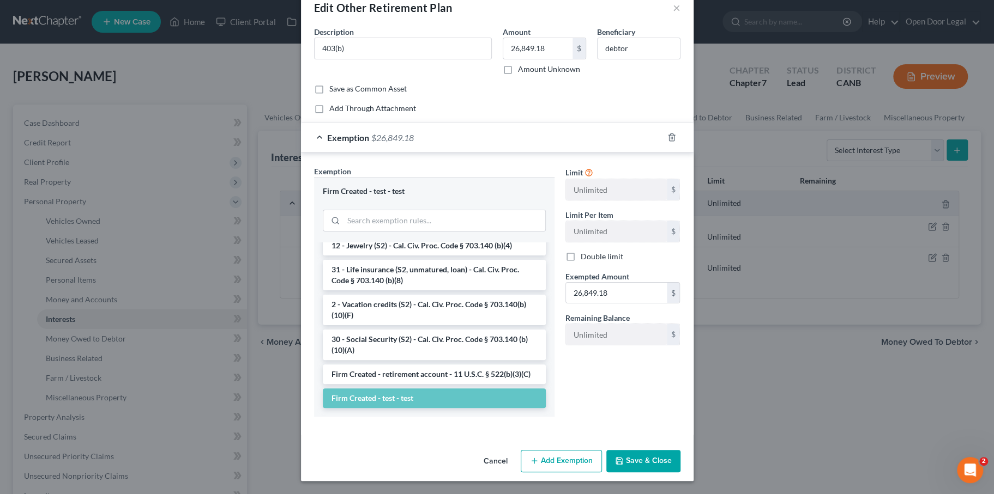
scroll to position [1145, 0]
click at [370, 365] on li "Firm Created - retirement account - 11 U.S.C. § 522(b)(3)(C)" at bounding box center [434, 375] width 223 height 20
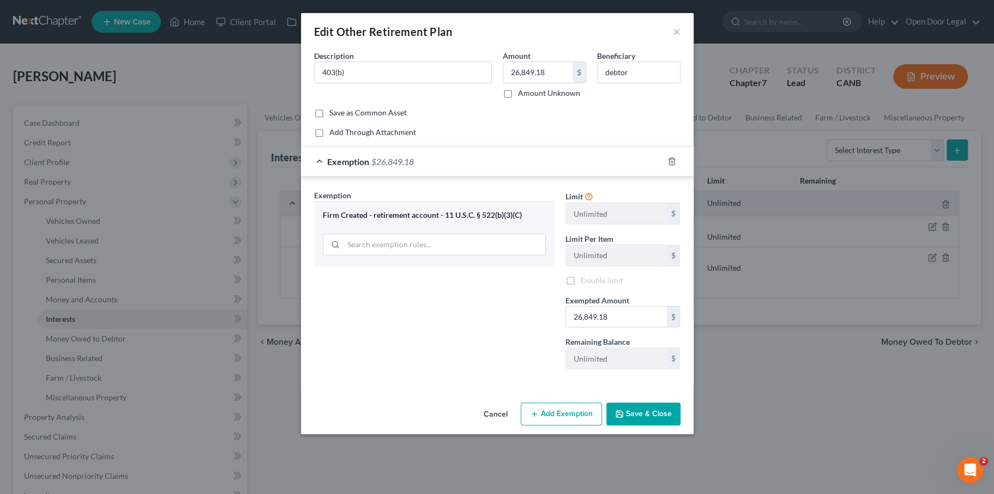
scroll to position [60, 0]
click at [670, 426] on button "Save & Close" at bounding box center [643, 414] width 74 height 23
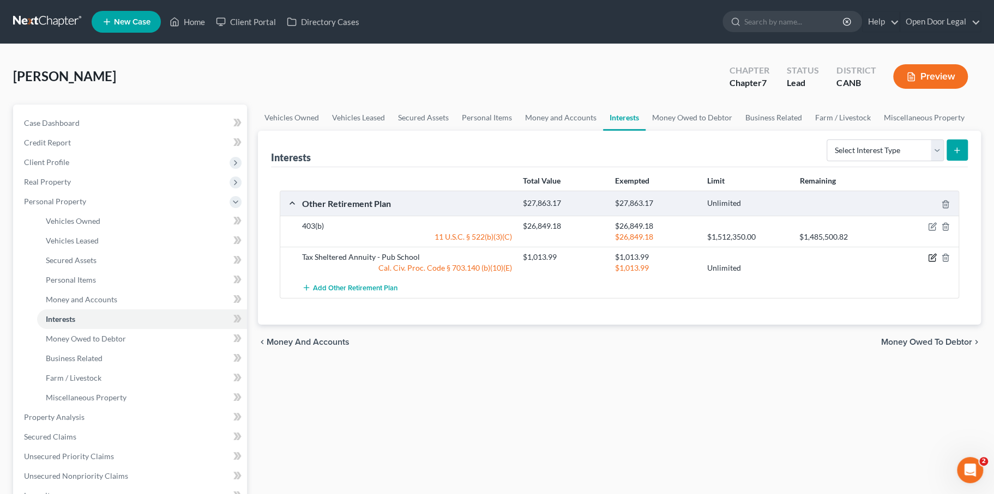
click at [931, 259] on icon "button" at bounding box center [933, 257] width 5 height 5
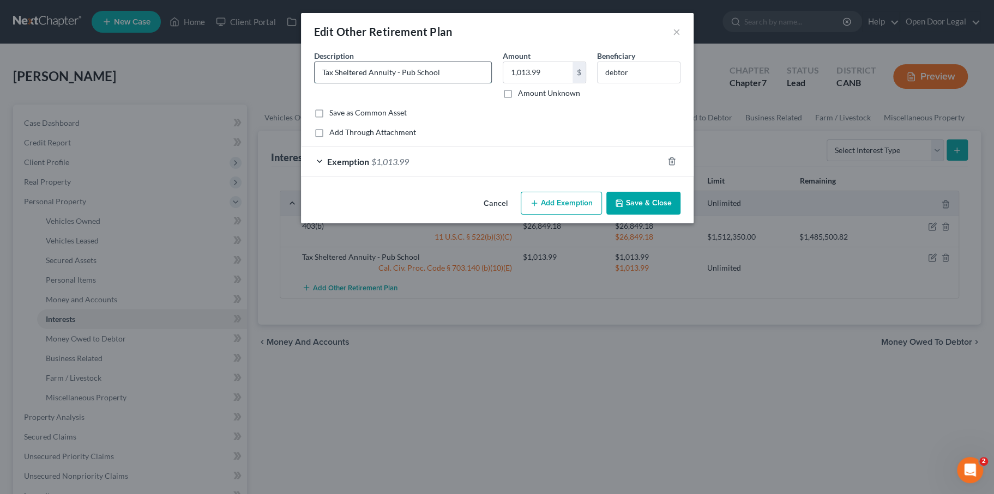
drag, startPoint x: 442, startPoint y: 94, endPoint x: 283, endPoint y: 90, distance: 158.1
click at [315, 83] on input "Tax Sheltered Annuity - Pub School" at bounding box center [403, 72] width 177 height 21
click at [436, 138] on div "Add Through Attachment" at bounding box center [497, 132] width 366 height 11
drag, startPoint x: 428, startPoint y: 96, endPoint x: 275, endPoint y: 96, distance: 152.6
click at [315, 83] on input "Tax Sheltered Annuity - Pub School" at bounding box center [403, 72] width 177 height 21
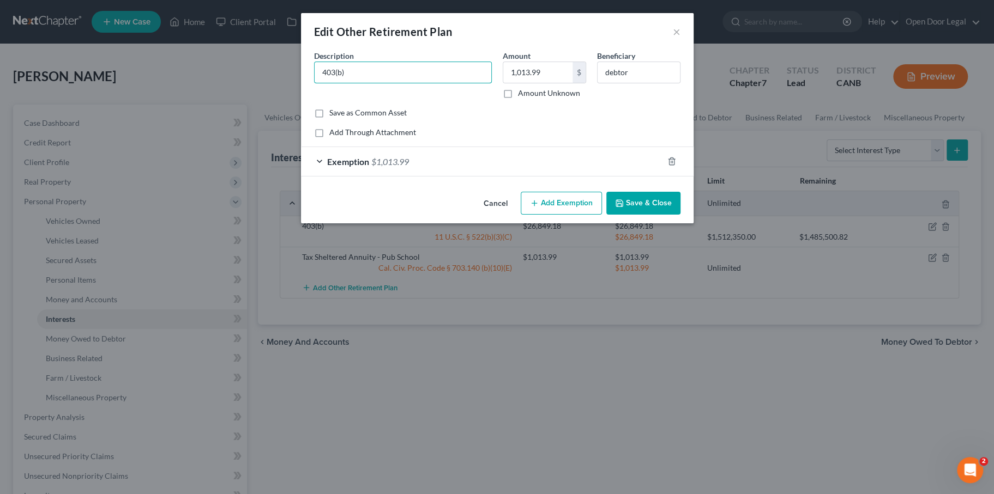
type input "403(b)"
click at [464, 138] on div "Common Asset Select Description * 403(b) Amount 1,013.99 $ Amount Unknown Benef…" at bounding box center [497, 94] width 366 height 88
click at [602, 215] on button "Add Exemption" at bounding box center [561, 203] width 81 height 23
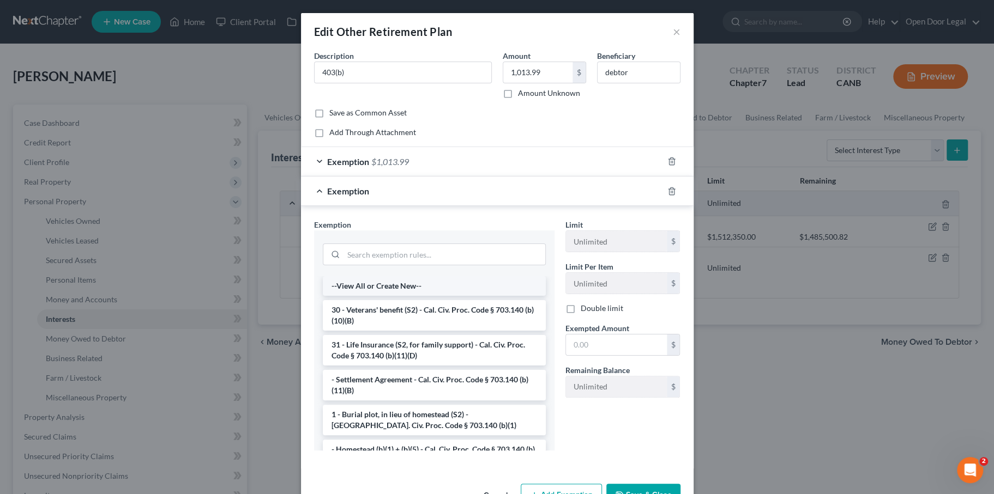
click at [379, 296] on li "--View All or Create New--" at bounding box center [434, 286] width 223 height 20
select select "5"
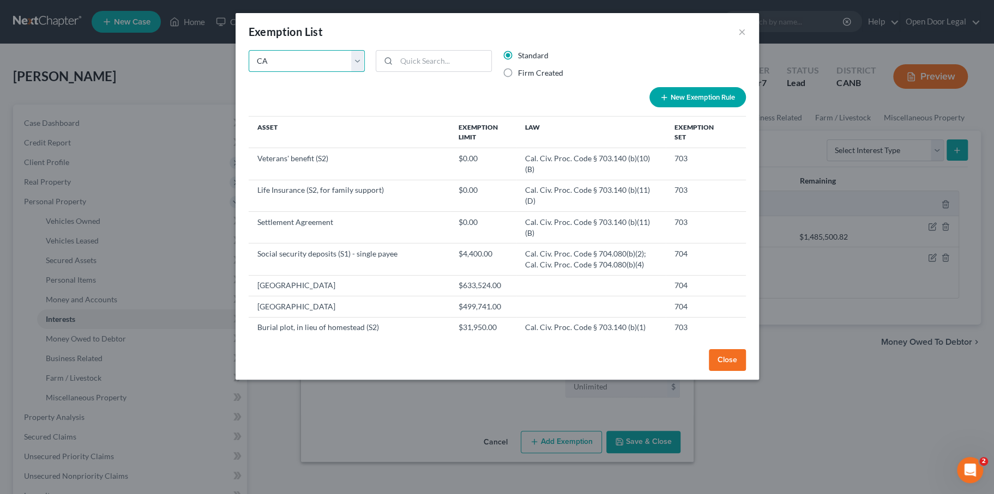
click at [311, 72] on select "State Federal AL AK AR AZ CA CO CT DE DC [GEOGRAPHIC_DATA] [GEOGRAPHIC_DATA] GU…" at bounding box center [307, 61] width 116 height 22
select select "0"
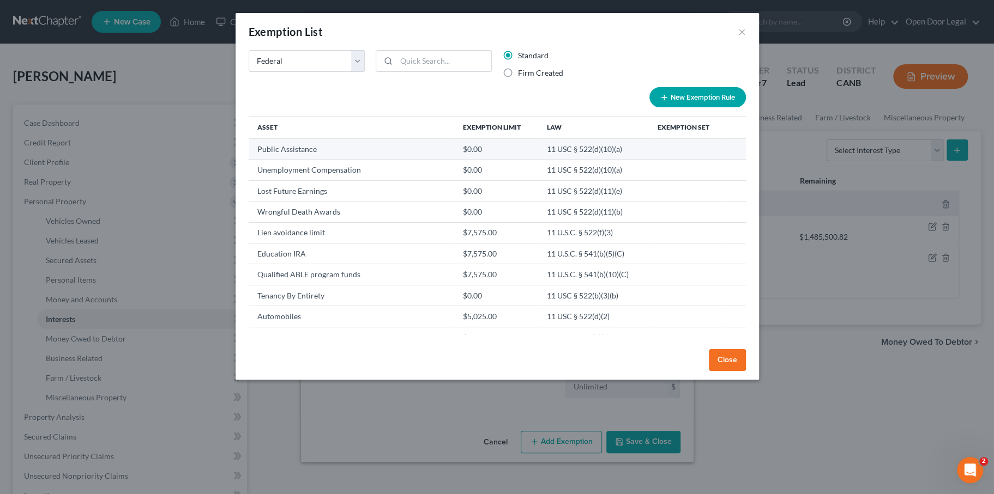
click at [375, 159] on td "Public Assistance" at bounding box center [352, 148] width 206 height 21
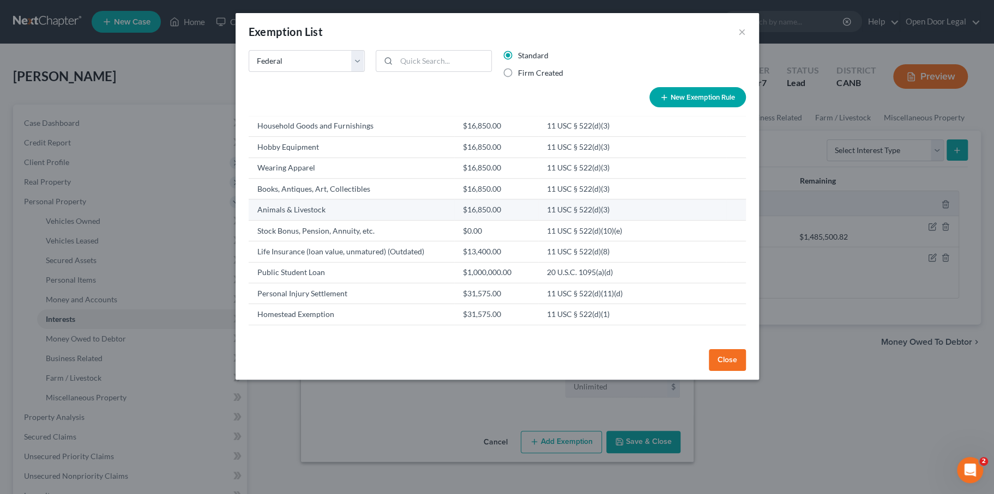
scroll to position [716, 0]
click at [286, 72] on select "State Federal AL AK AR AZ CA CO CT DE DC [GEOGRAPHIC_DATA] [GEOGRAPHIC_DATA] GU…" at bounding box center [307, 61] width 116 height 22
click at [249, 63] on select "State Federal AL AK AR AZ CA CO CT DE DC [GEOGRAPHIC_DATA] [GEOGRAPHIC_DATA] GU…" at bounding box center [307, 61] width 116 height 22
click at [262, 72] on select "State Federal AL AK AR AZ CA CO CT DE DC [GEOGRAPHIC_DATA] [GEOGRAPHIC_DATA] GU…" at bounding box center [307, 61] width 116 height 22
click at [249, 63] on select "State Federal AL AK AR AZ CA CO CT DE DC [GEOGRAPHIC_DATA] [GEOGRAPHIC_DATA] GU…" at bounding box center [307, 61] width 116 height 22
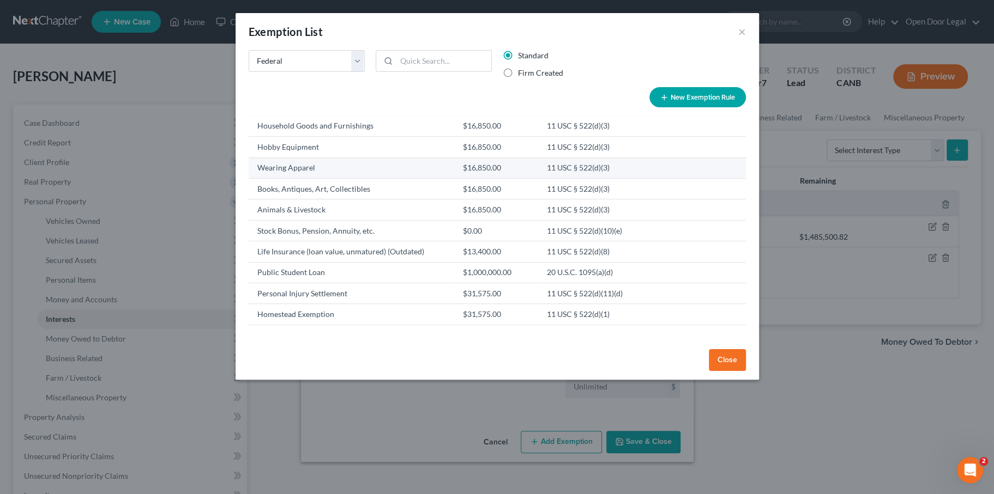
click at [309, 178] on td "Wearing Apparel" at bounding box center [352, 168] width 206 height 21
click at [543, 79] on label "Firm Created" at bounding box center [540, 73] width 45 height 11
click at [529, 75] on input "Firm Created" at bounding box center [525, 71] width 7 height 7
radio input "true"
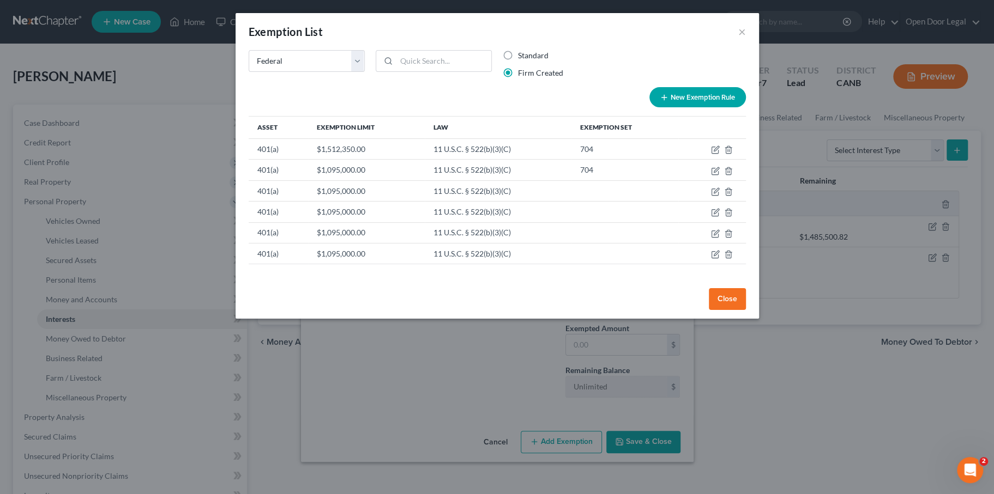
scroll to position [0, 0]
click at [623, 159] on td "704" at bounding box center [624, 148] width 107 height 21
click at [377, 159] on td "$1,512,350.00" at bounding box center [366, 148] width 116 height 21
click at [340, 159] on td "$1,512,350.00" at bounding box center [366, 148] width 116 height 21
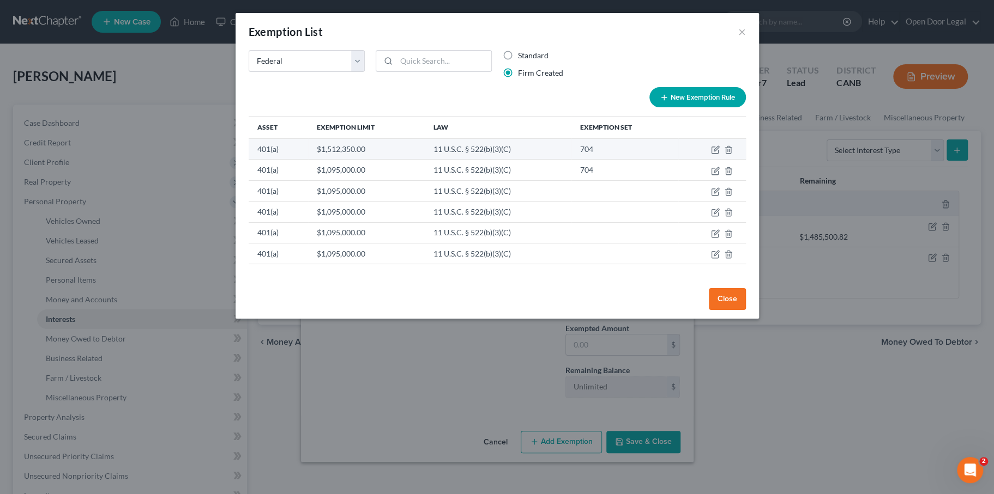
click at [340, 159] on td "$1,512,350.00" at bounding box center [366, 148] width 116 height 21
click at [733, 107] on button "New Exemption Rule" at bounding box center [697, 97] width 96 height 20
select select "0"
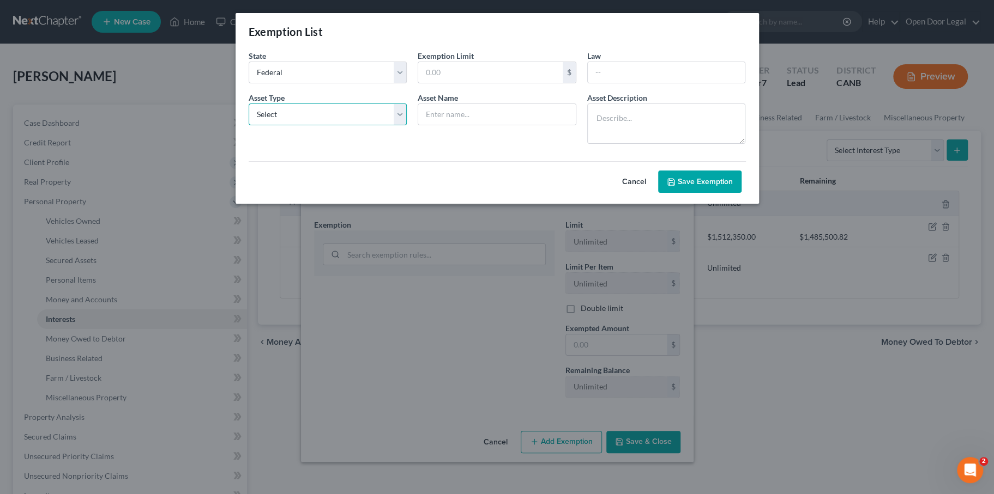
click at [327, 125] on select "Select Homestead Other" at bounding box center [328, 115] width 159 height 22
select select "1"
click at [249, 125] on select "Select Homestead Other" at bounding box center [328, 115] width 159 height 22
click at [460, 83] on input "text" at bounding box center [490, 72] width 144 height 21
type input "$1,512,350"
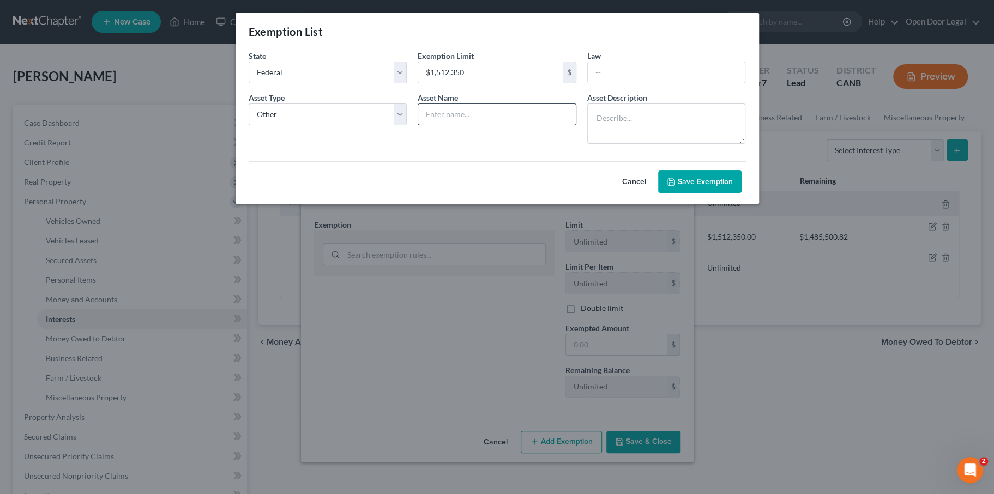
click at [493, 125] on input "text" at bounding box center [497, 114] width 158 height 21
type input "retirement account"
click at [618, 83] on input "text" at bounding box center [667, 72] width 158 height 21
type input "11 U.S.C. § 522(b)(3)(C)"
click at [713, 194] on button "Save Exemption" at bounding box center [699, 182] width 83 height 23
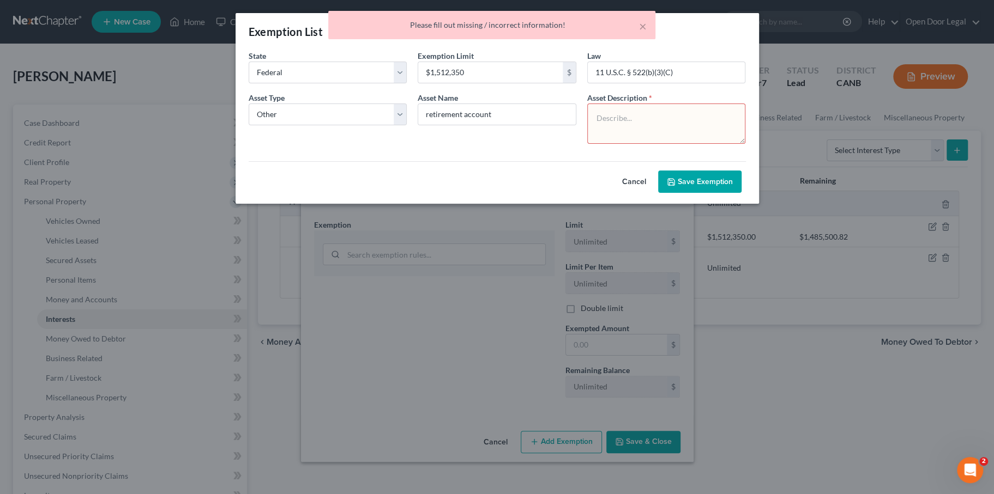
click at [635, 144] on textarea at bounding box center [666, 124] width 159 height 40
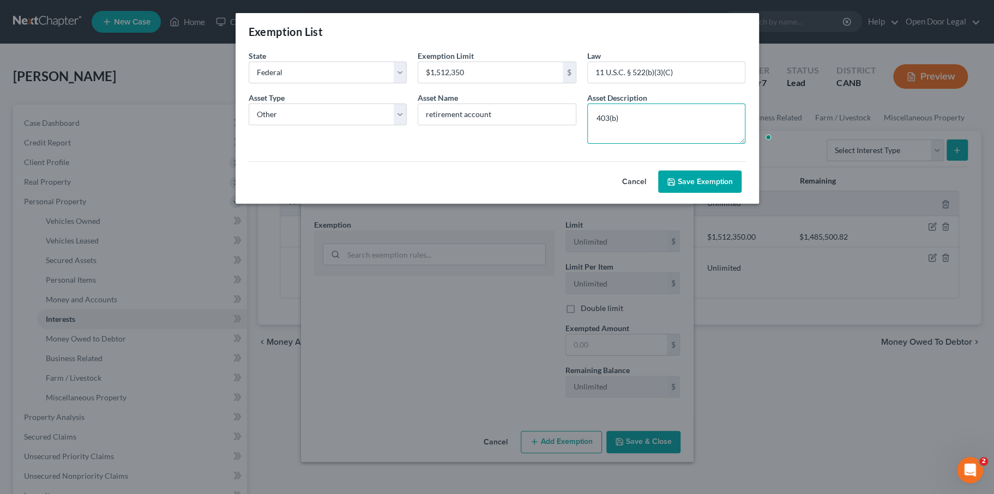
type textarea "403(b)"
click at [741, 194] on button "Save Exemption" at bounding box center [699, 182] width 83 height 23
select select "0"
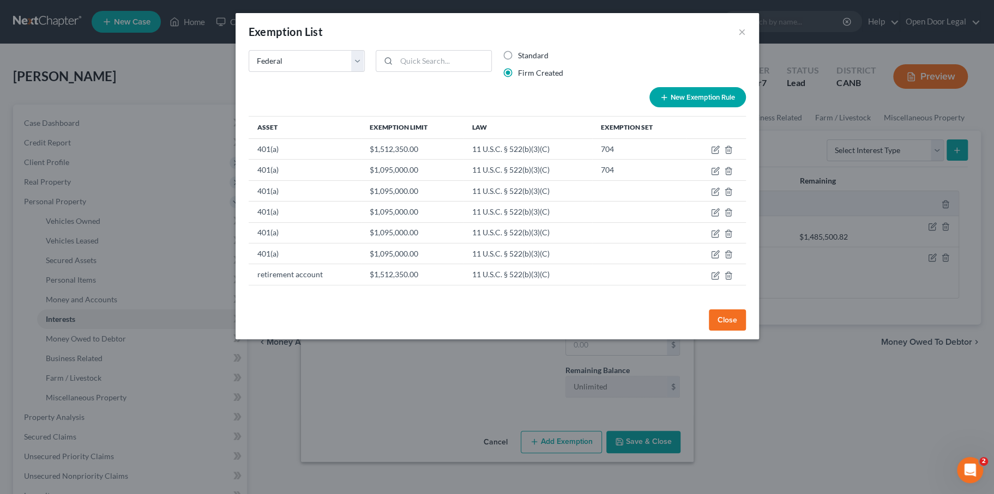
click at [746, 331] on button "Close" at bounding box center [727, 321] width 37 height 22
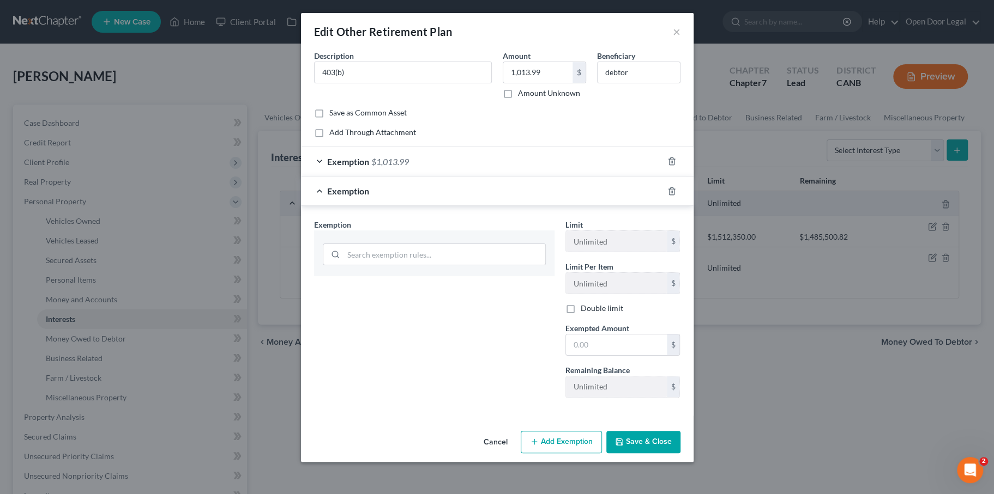
scroll to position [95, 0]
click at [678, 454] on button "Save & Close" at bounding box center [643, 442] width 74 height 23
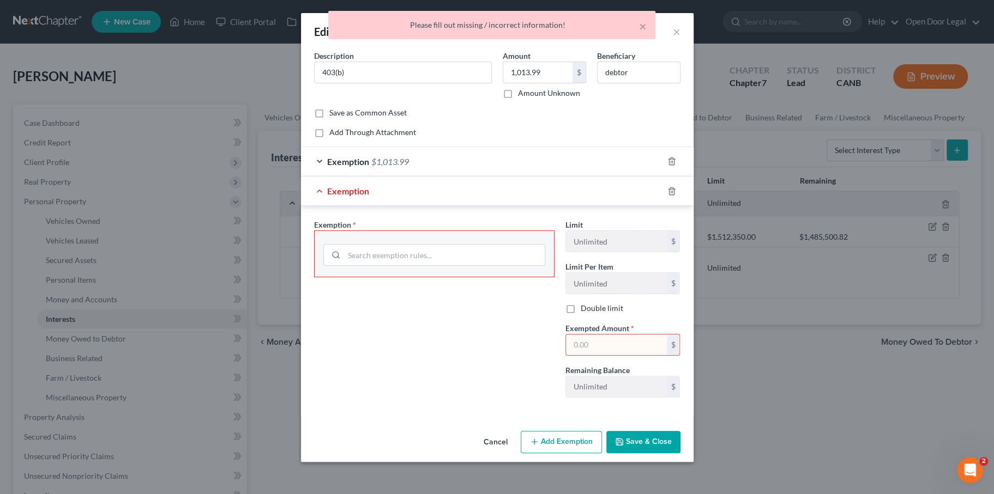
click at [329, 186] on span "Exemption" at bounding box center [348, 191] width 42 height 10
click at [329, 177] on div "Exemption" at bounding box center [482, 191] width 362 height 29
click at [301, 177] on div "Exemption" at bounding box center [482, 191] width 362 height 29
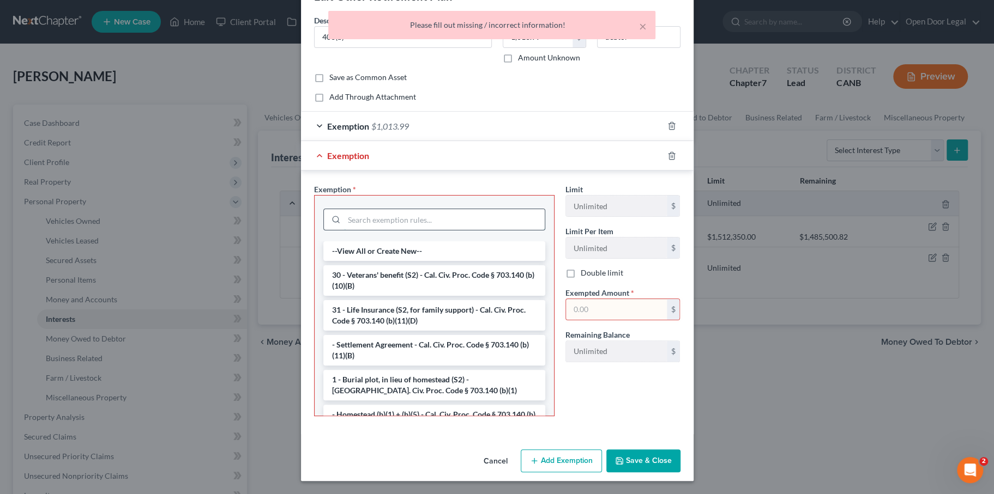
click at [360, 230] on input "search" at bounding box center [444, 219] width 201 height 21
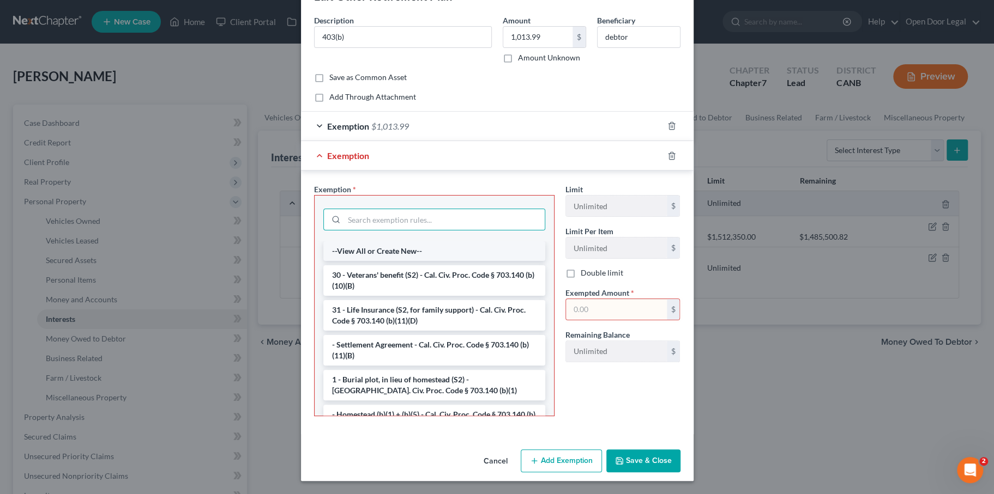
click at [358, 261] on li "--View All or Create New--" at bounding box center [434, 252] width 222 height 20
select select "5"
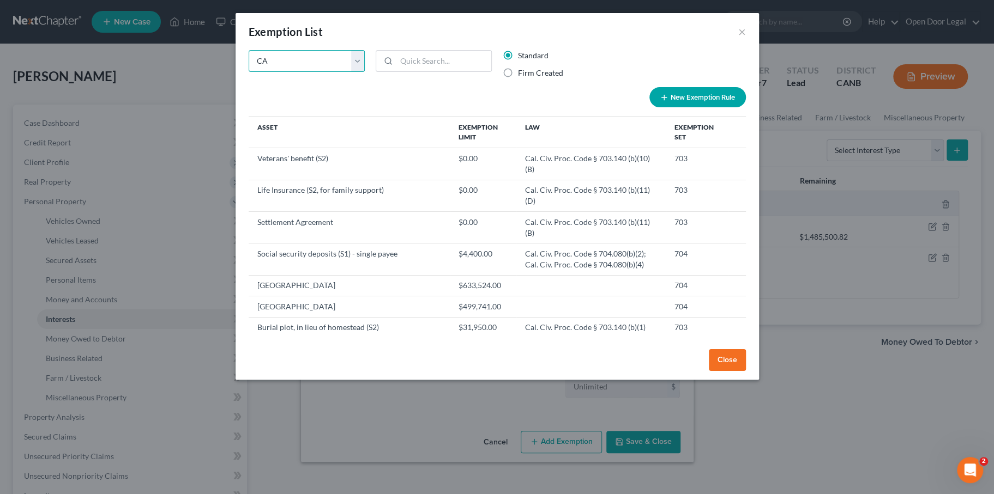
click at [316, 72] on select "State Federal AL AK AR AZ CA CO CT DE DC [GEOGRAPHIC_DATA] [GEOGRAPHIC_DATA] GU…" at bounding box center [307, 61] width 116 height 22
click at [518, 79] on label "Firm Created" at bounding box center [540, 73] width 45 height 11
click at [522, 75] on input "Firm Created" at bounding box center [525, 71] width 7 height 7
radio input "true"
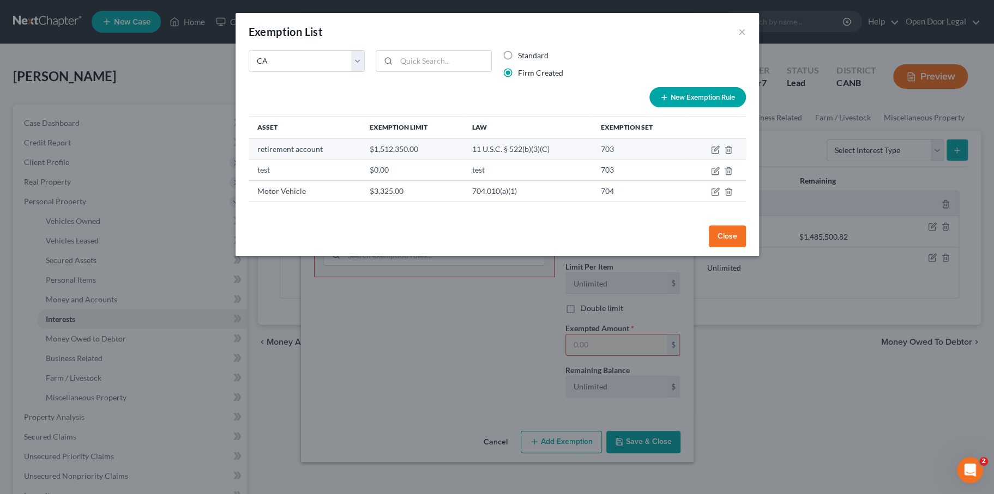
click at [624, 159] on td "703" at bounding box center [639, 148] width 94 height 21
click at [720, 154] on icon "button" at bounding box center [715, 150] width 9 height 9
select select "5"
select select "0"
select select "1"
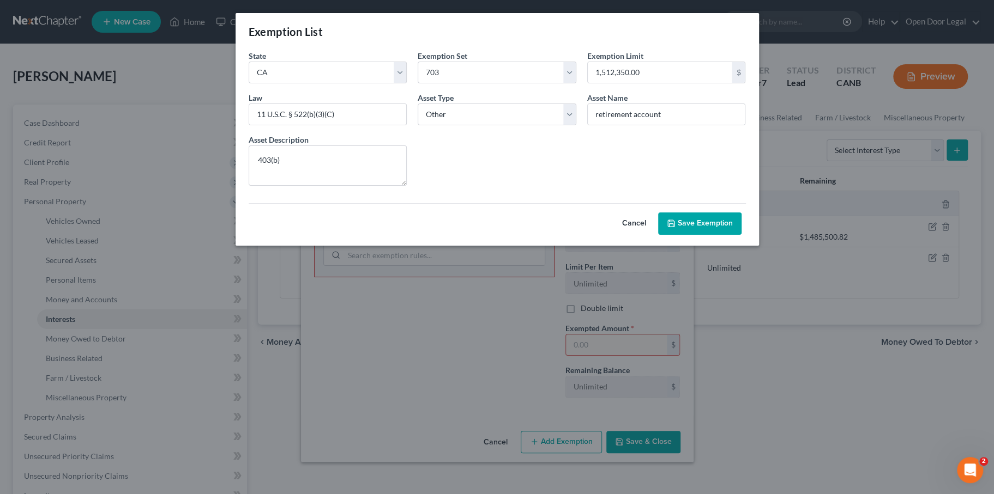
click at [735, 236] on button "Save Exemption" at bounding box center [699, 224] width 83 height 23
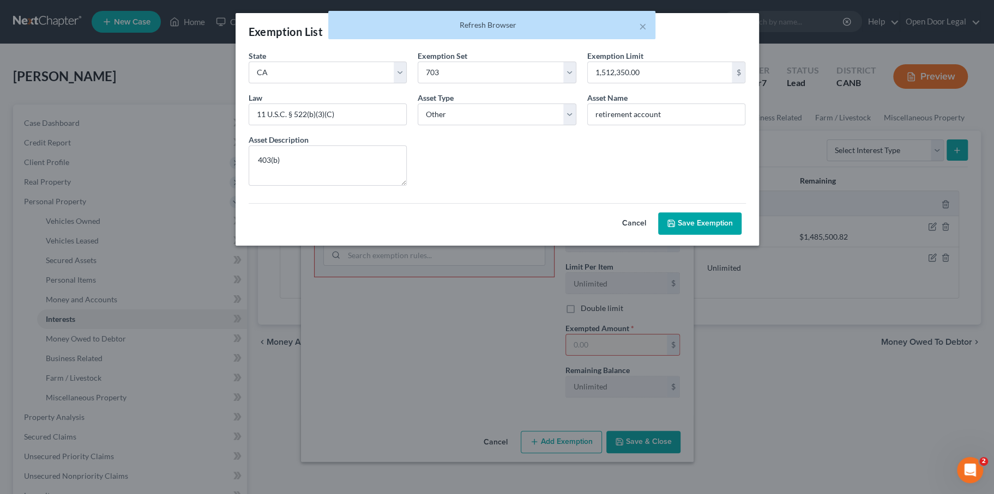
click at [741, 236] on button "Save Exemption" at bounding box center [699, 224] width 83 height 23
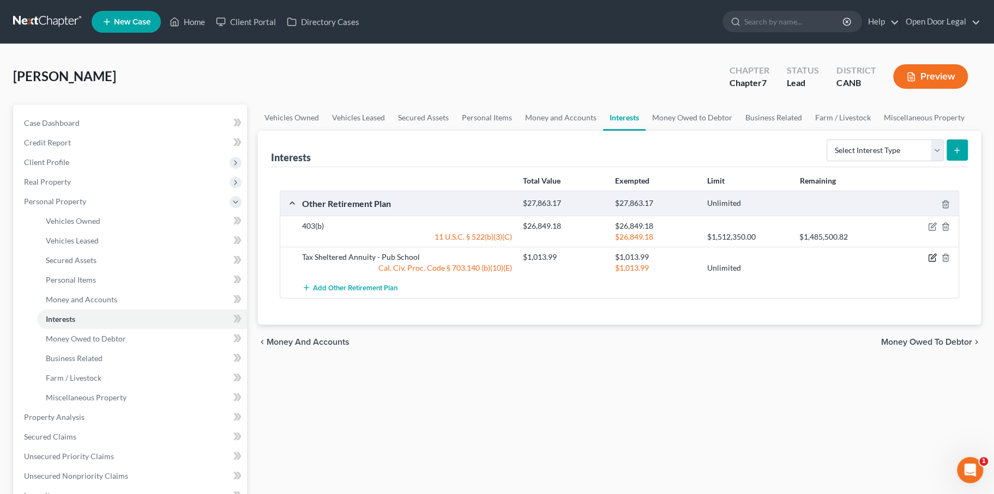
click at [928, 262] on icon "button" at bounding box center [932, 257] width 9 height 9
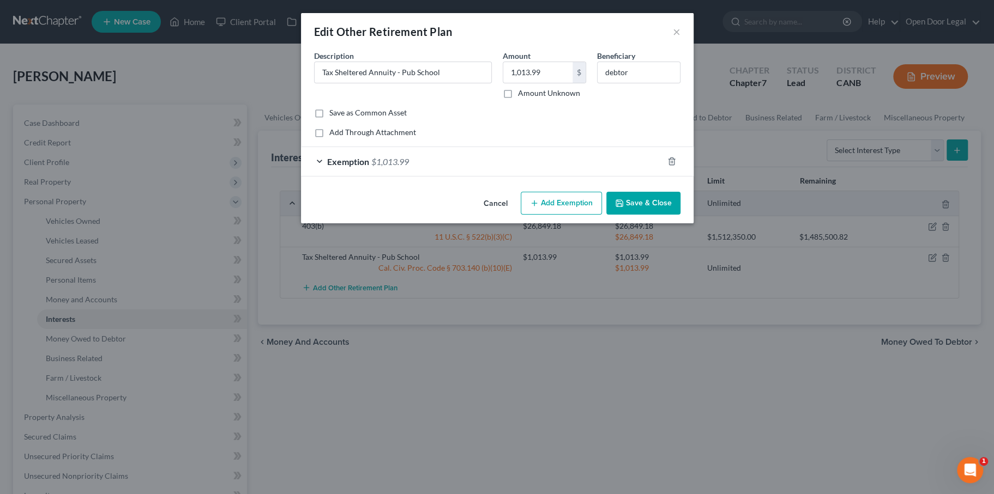
click at [409, 176] on div "Exemption $1,013.99" at bounding box center [482, 161] width 362 height 29
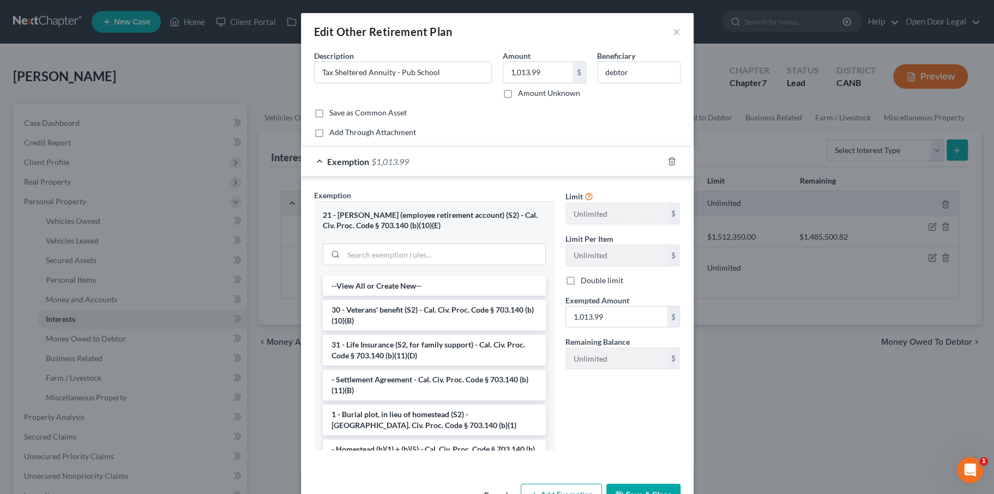
click at [402, 231] on div "21 - [PERSON_NAME] (employee retirement account) (S2) - Cal. Civ. Proc. Code § …" at bounding box center [434, 220] width 223 height 20
click at [365, 231] on div "21 - [PERSON_NAME] (employee retirement account) (S2) - Cal. Civ. Proc. Code § …" at bounding box center [434, 220] width 223 height 20
click at [420, 231] on div "21 - [PERSON_NAME] (employee retirement account) (S2) - Cal. Civ. Proc. Code § …" at bounding box center [434, 220] width 223 height 20
click at [446, 231] on div "21 - [PERSON_NAME] (employee retirement account) (S2) - Cal. Civ. Proc. Code § …" at bounding box center [434, 220] width 223 height 20
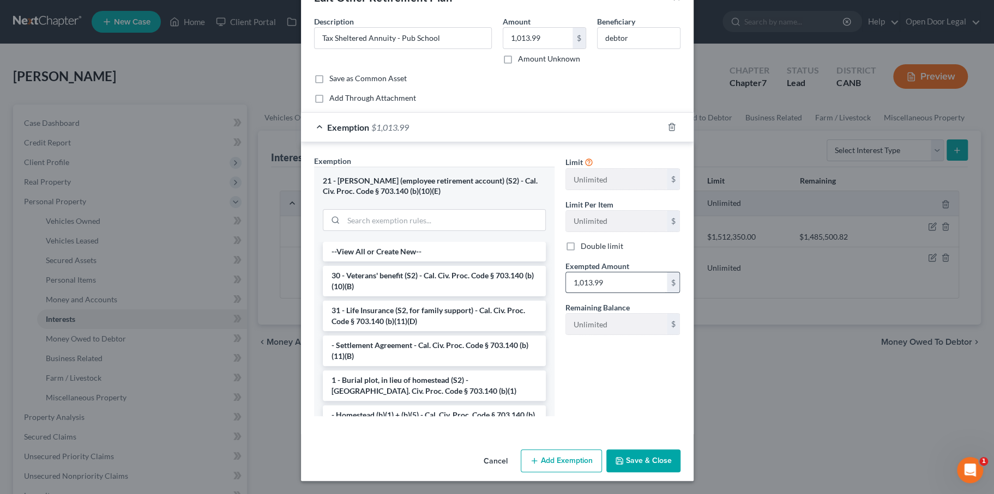
scroll to position [163, 0]
click at [656, 457] on button "Save & Close" at bounding box center [643, 461] width 74 height 23
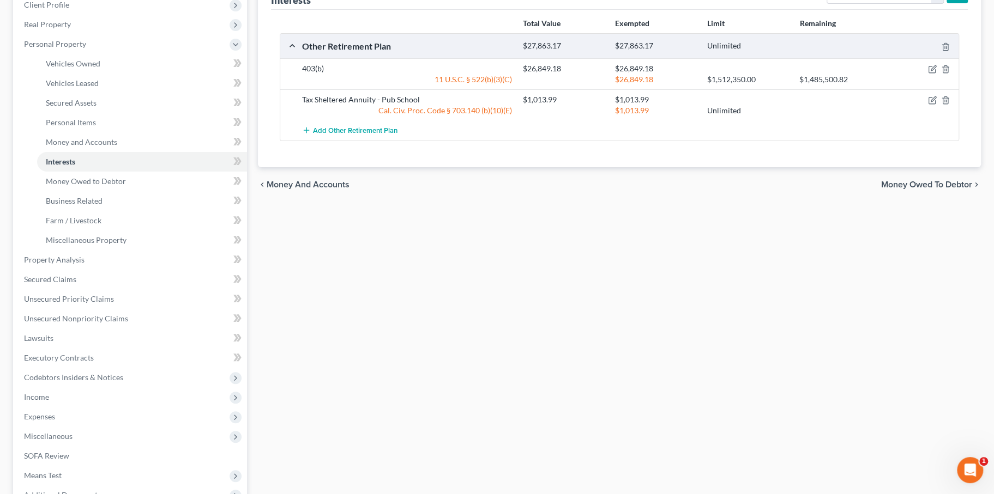
scroll to position [154, 0]
